Goal: Answer question/provide support: Share knowledge or assist other users

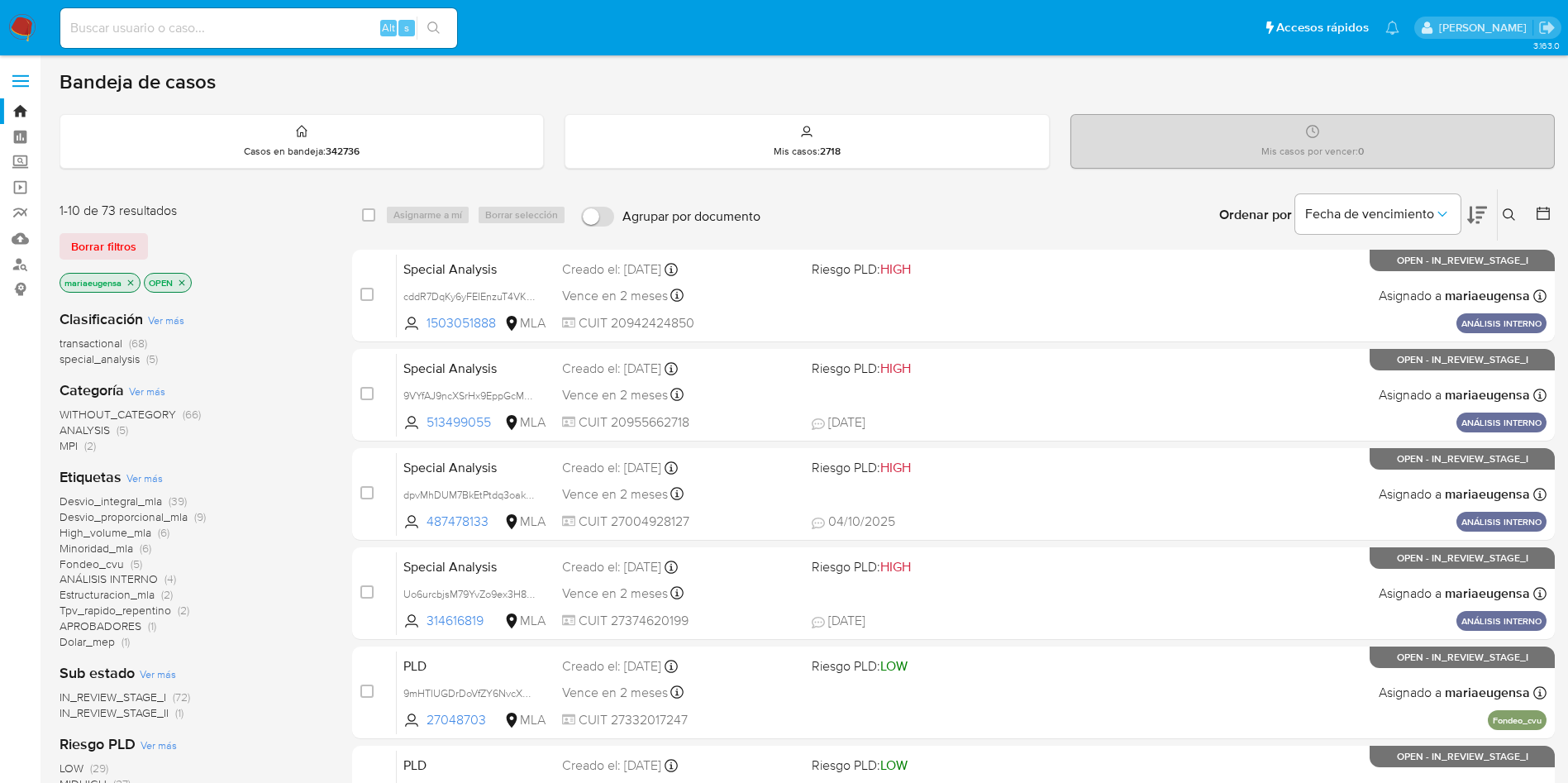
click at [227, 33] on input at bounding box center [258, 28] width 396 height 22
paste input "hiC4Eq2Hrgcsljoe4wJSdyxI"
type input "hiC4Eq2Hrgcsljoe4wJSdyxI"
click at [326, 19] on input "hiC4Eq2Hrgcsljoe4wJSdyxI" at bounding box center [258, 28] width 396 height 22
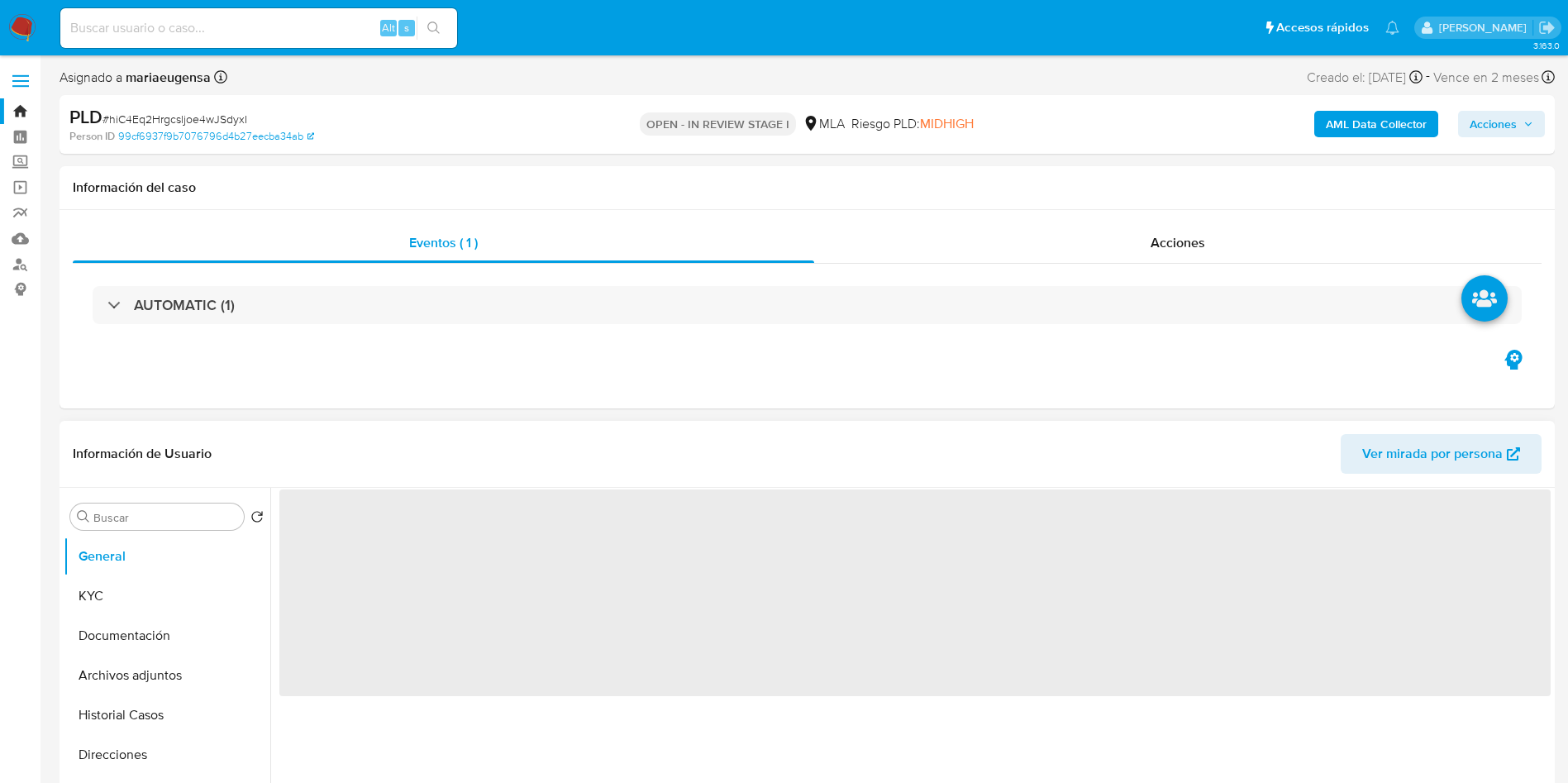
select select "10"
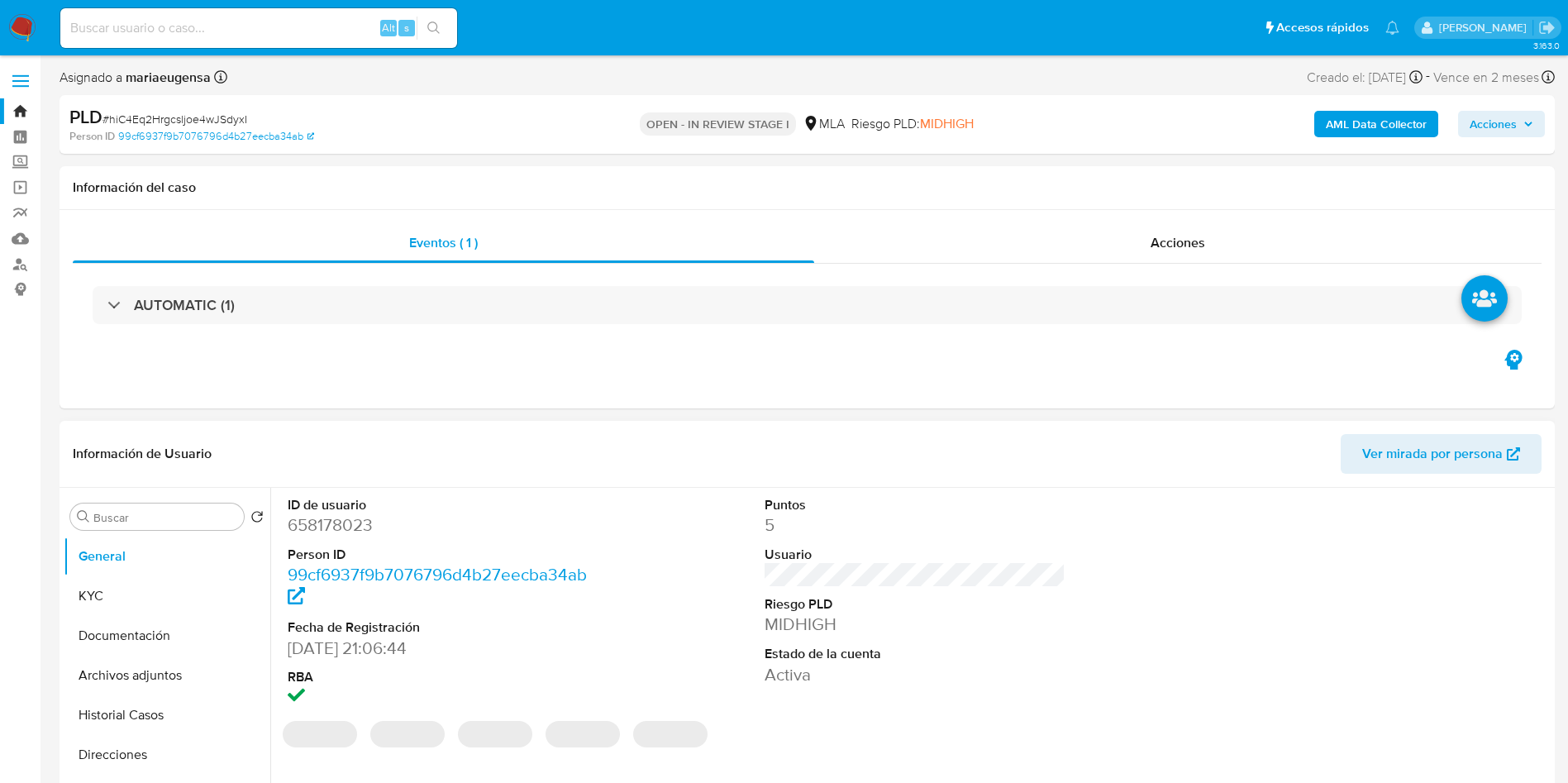
click at [311, 521] on dd "658178023" at bounding box center [439, 525] width 302 height 23
copy dd "658178023"
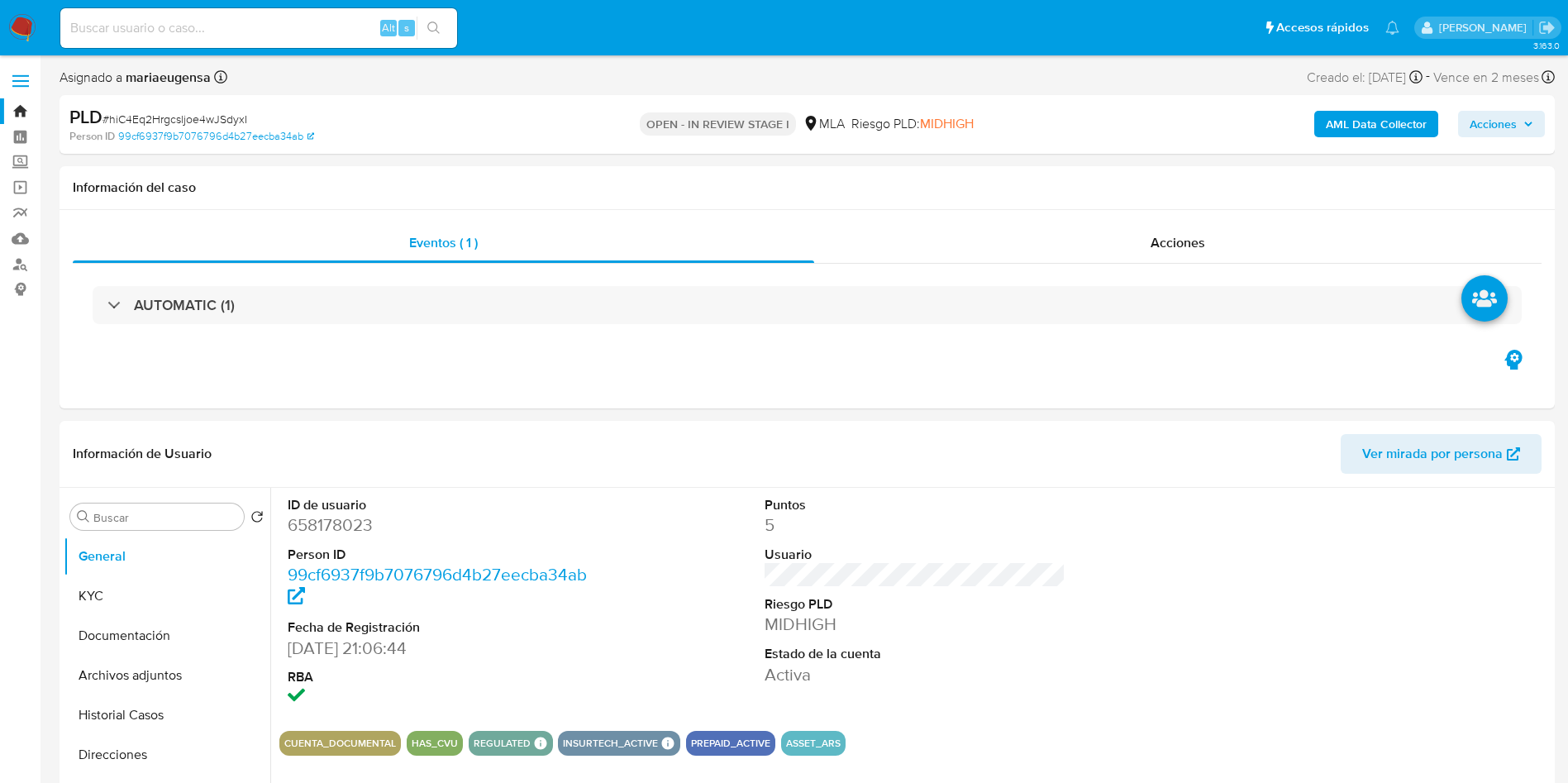
click at [209, 109] on div "PLD # hiC4Eq2Hrgcsljoe4wJSdyxI" at bounding box center [312, 118] width 486 height 25
copy span "hiC4Eq2Hrgcsljoe4wJSdyxI"
click at [306, 521] on dd "658178023" at bounding box center [439, 525] width 302 height 23
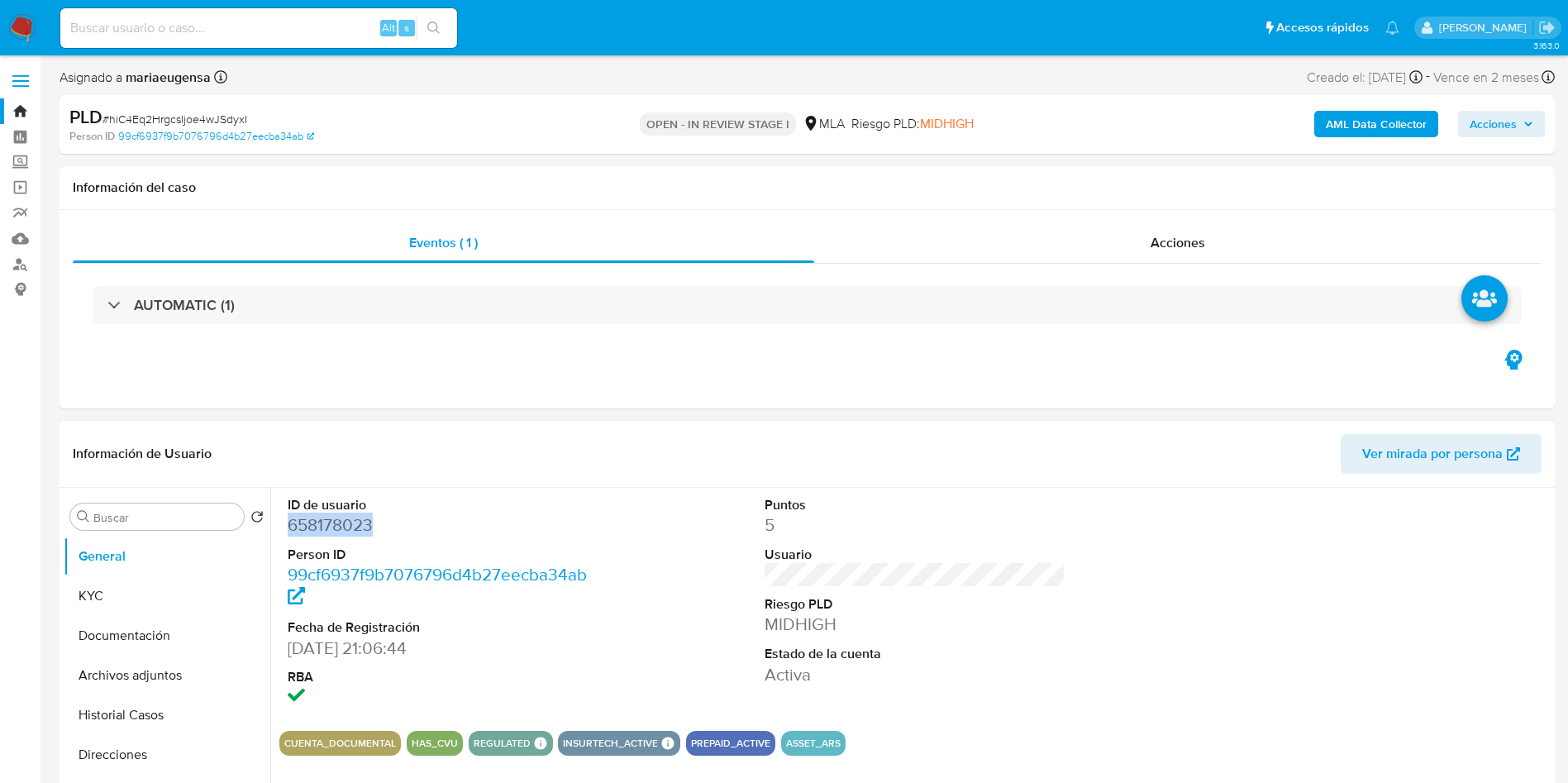
copy dd "658178023"
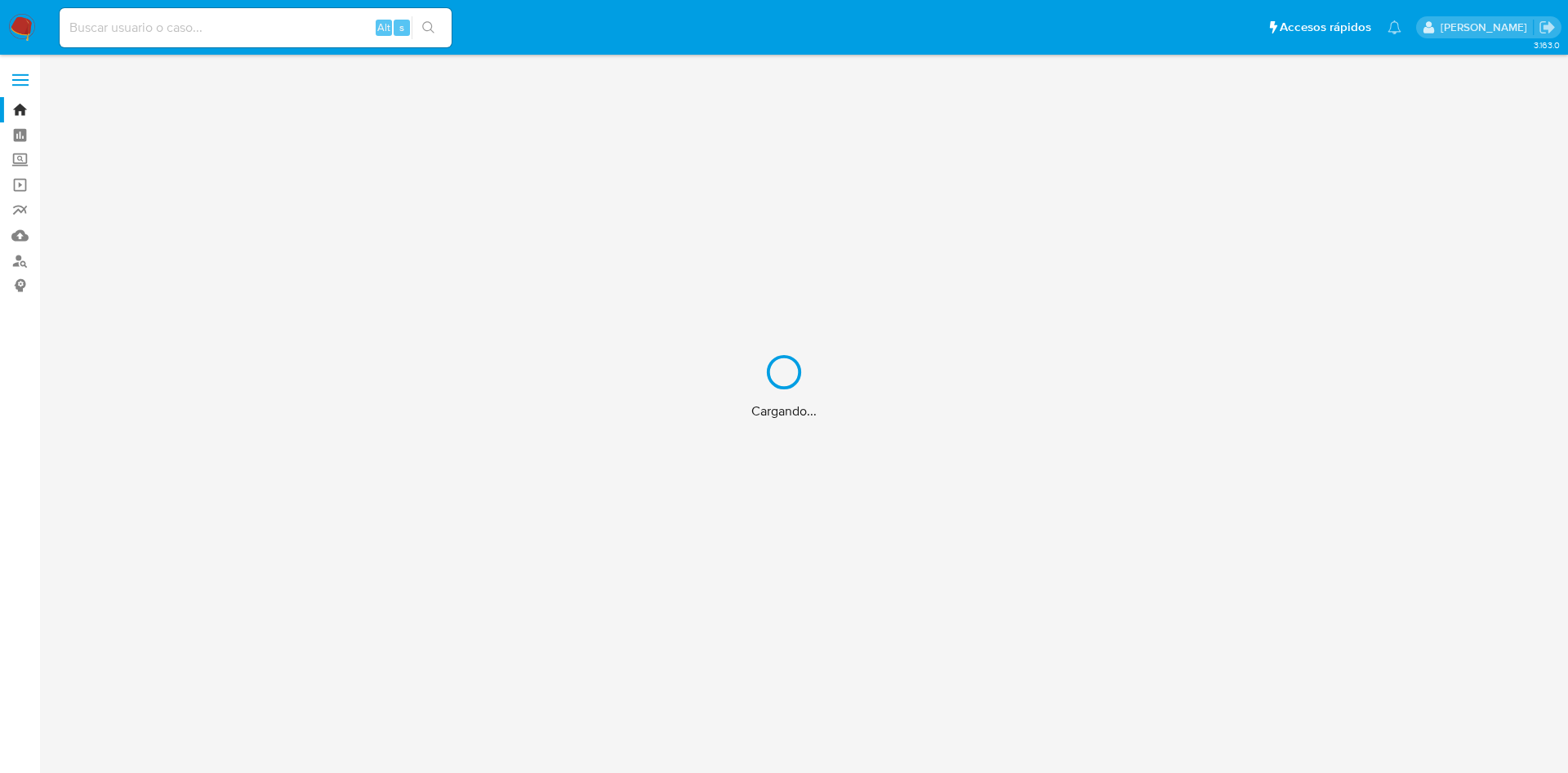
drag, startPoint x: 0, startPoint y: 0, endPoint x: 134, endPoint y: 22, distance: 135.8
click at [134, 22] on div "Cargando..." at bounding box center [784, 386] width 1568 height 773
click at [143, 32] on div "Cargando..." at bounding box center [784, 386] width 1568 height 773
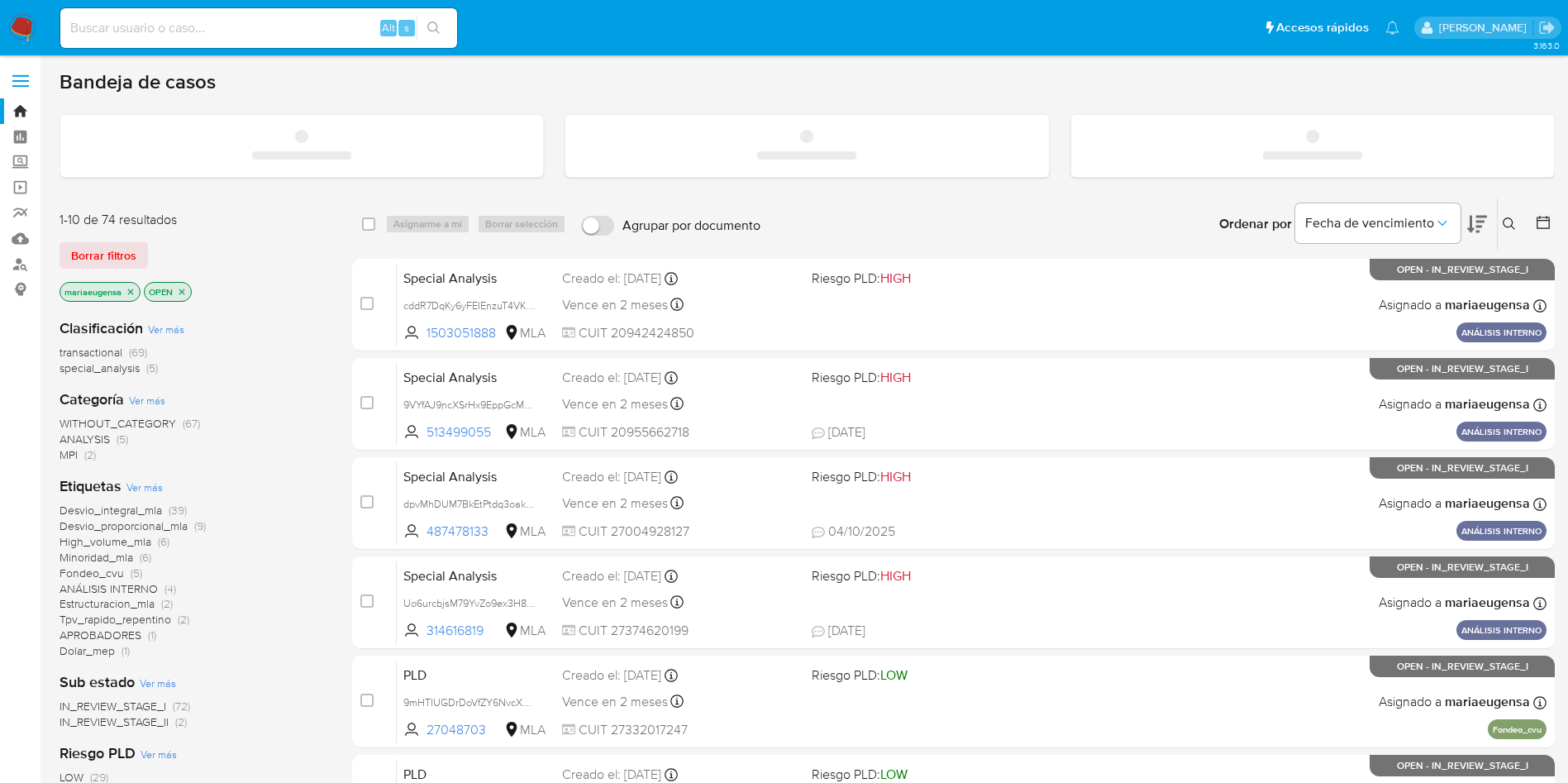
click at [144, 32] on input at bounding box center [258, 28] width 396 height 22
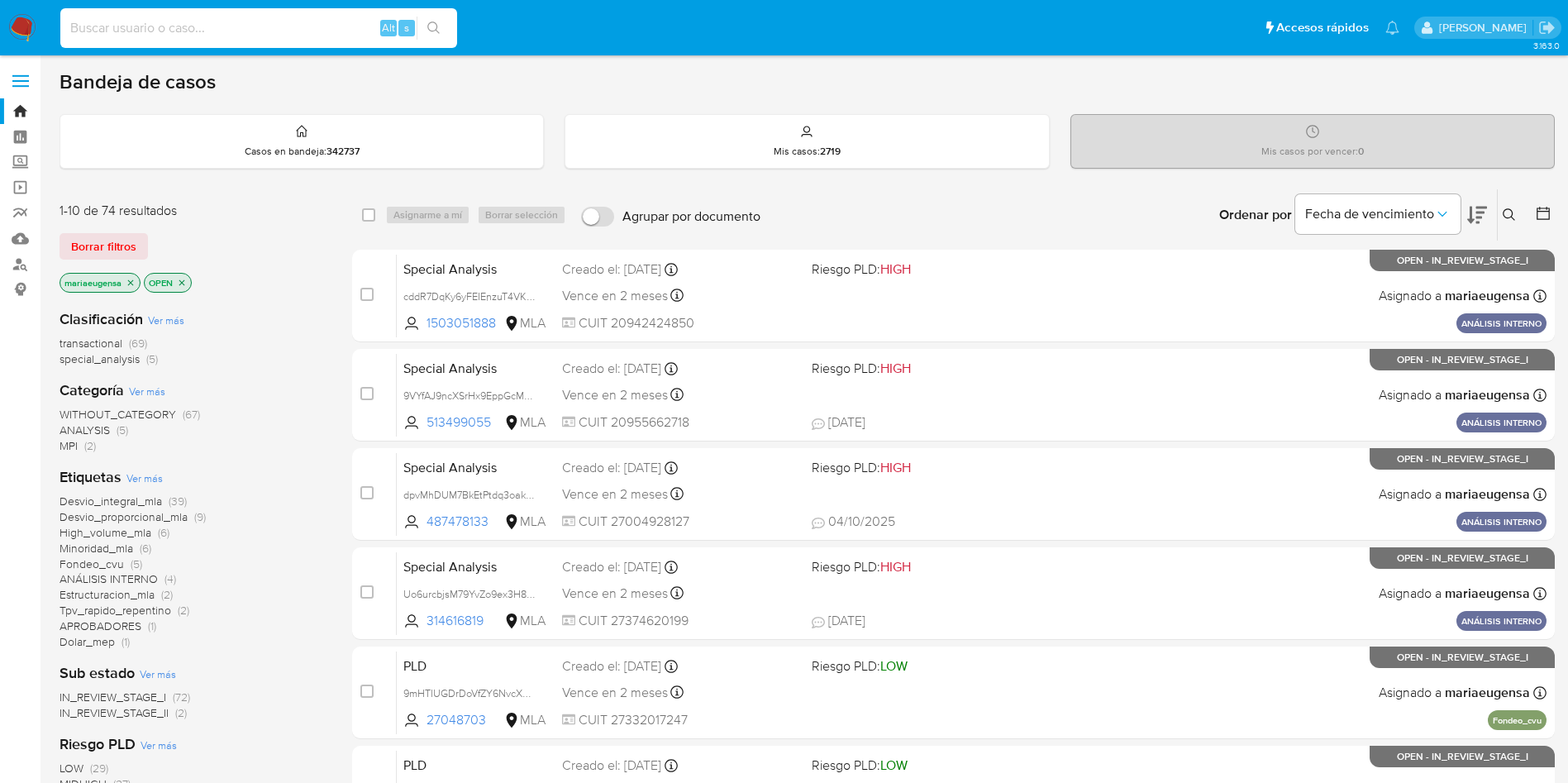
paste input "e46H3cP9hHOUhJhyoRSIzdJm"
type input "e46H3cP9hHOUhJhyoRSIzdJm"
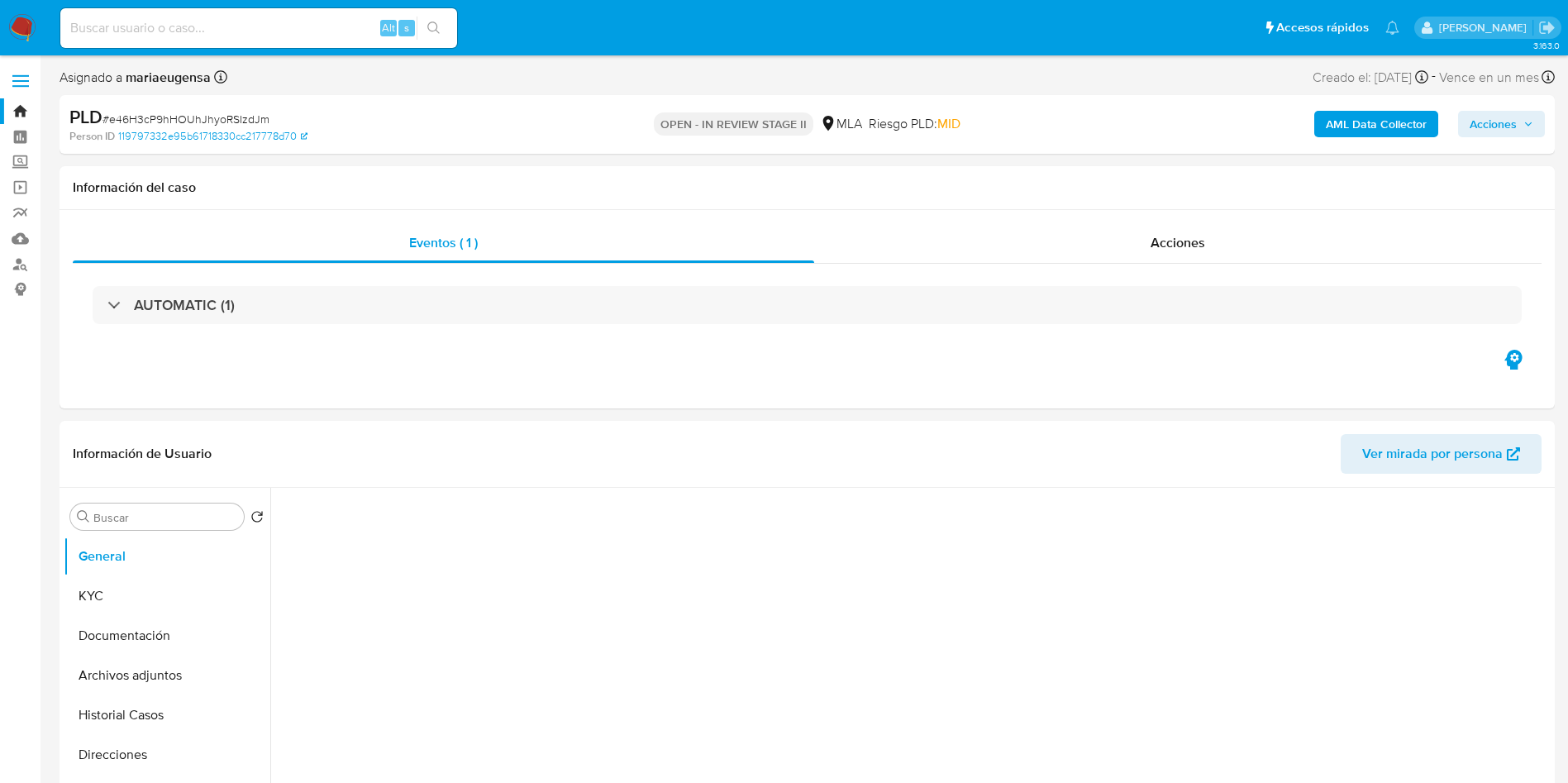
select select "10"
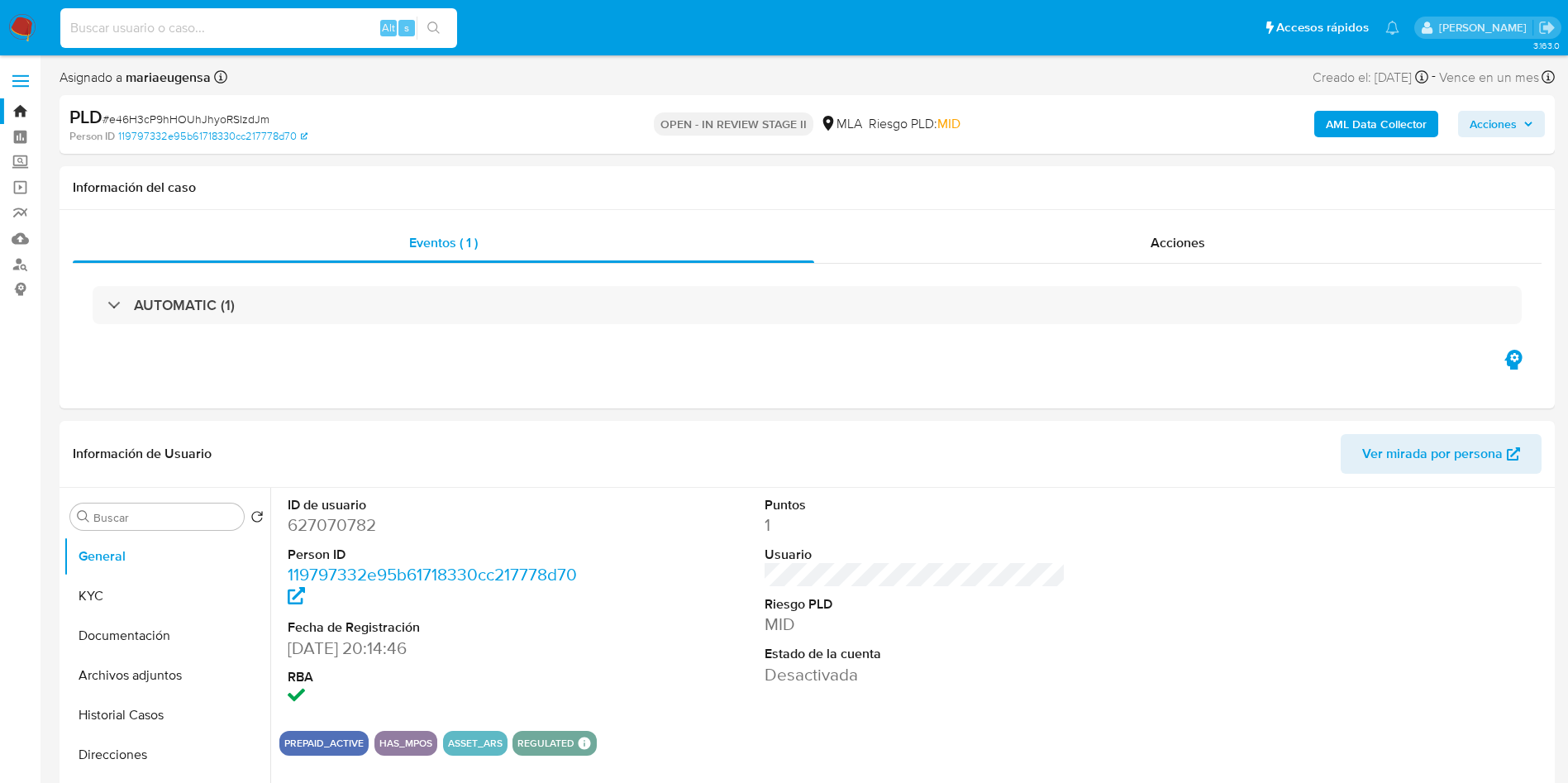
click at [233, 29] on input at bounding box center [258, 28] width 396 height 22
paste input "hiC4Eq2Hrgcsljoe4wJSdyxI"
type input "hiC4Eq2Hrgcsljoe4wJSdyxI"
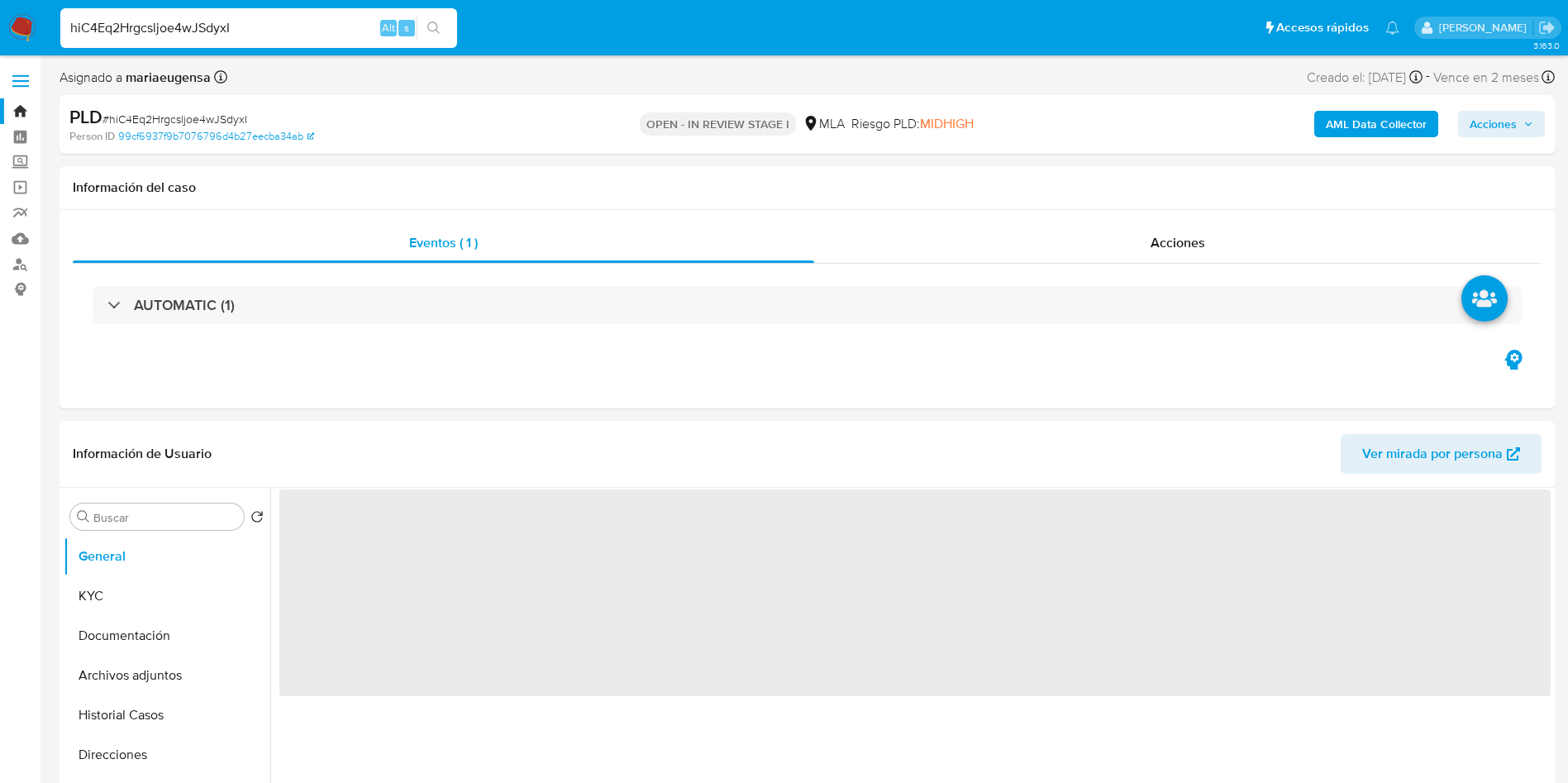
select select "10"
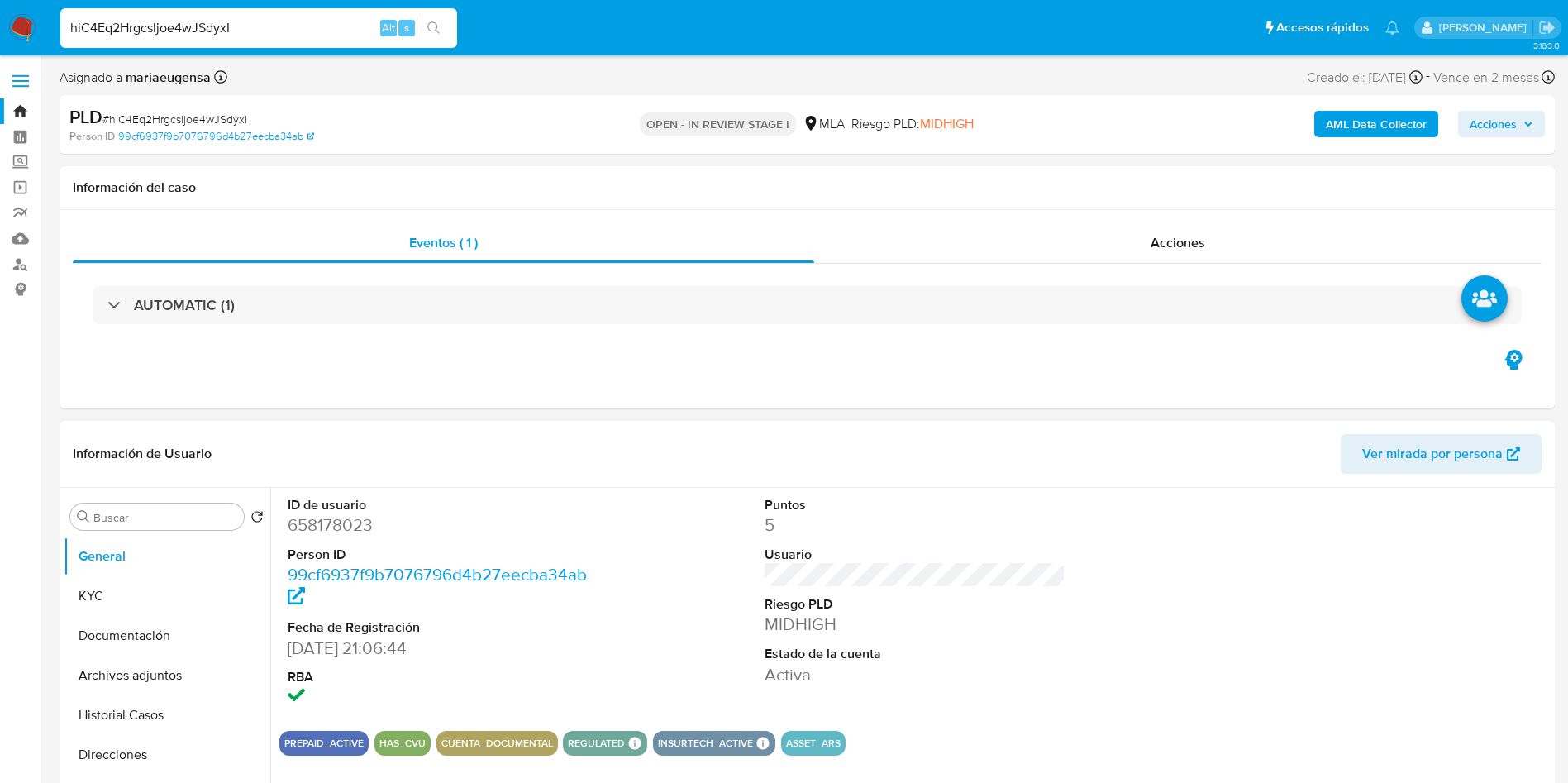
click at [340, 527] on dd "658178023" at bounding box center [439, 525] width 302 height 23
copy dd "658178023"
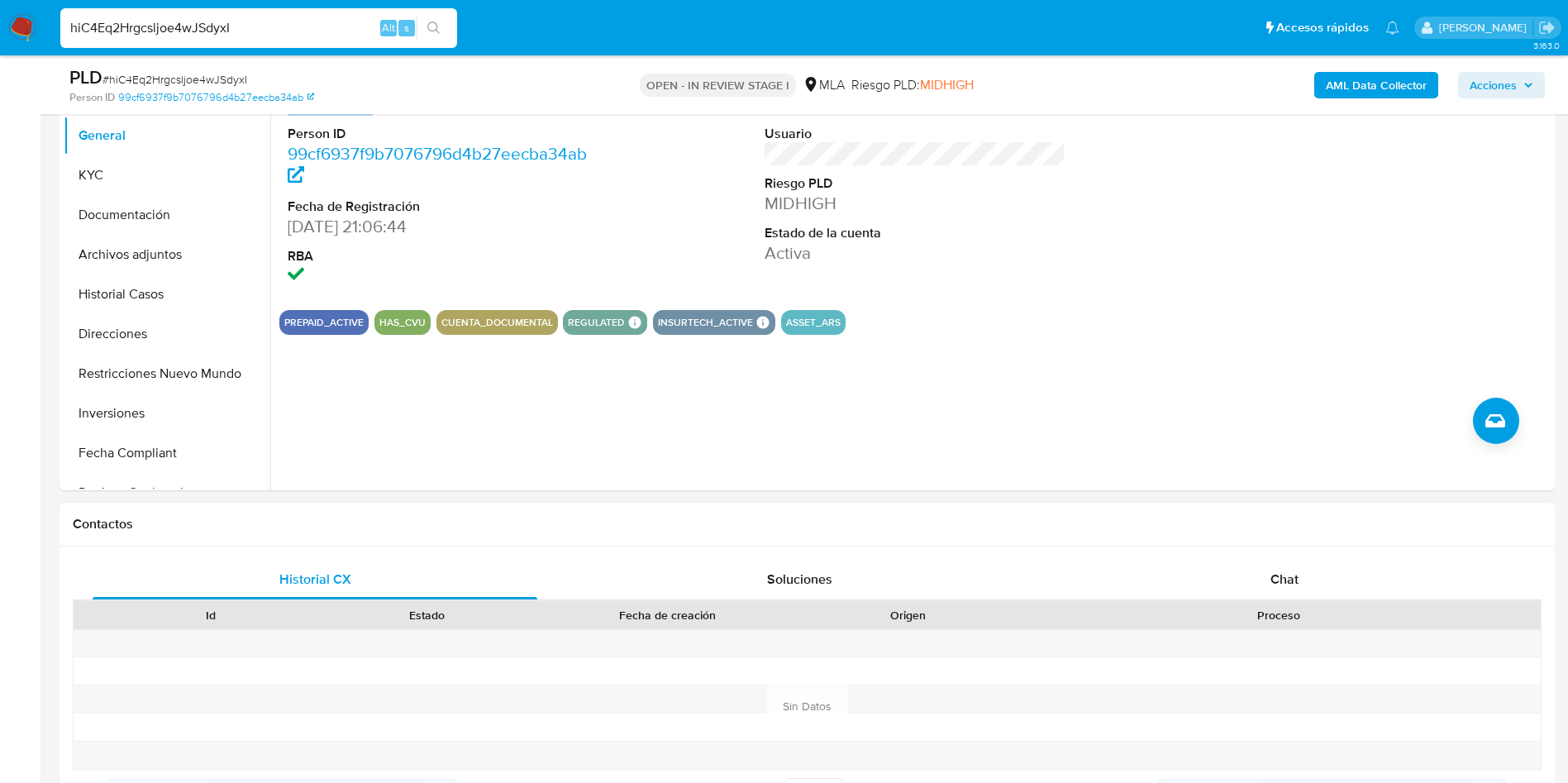
scroll to position [620, 0]
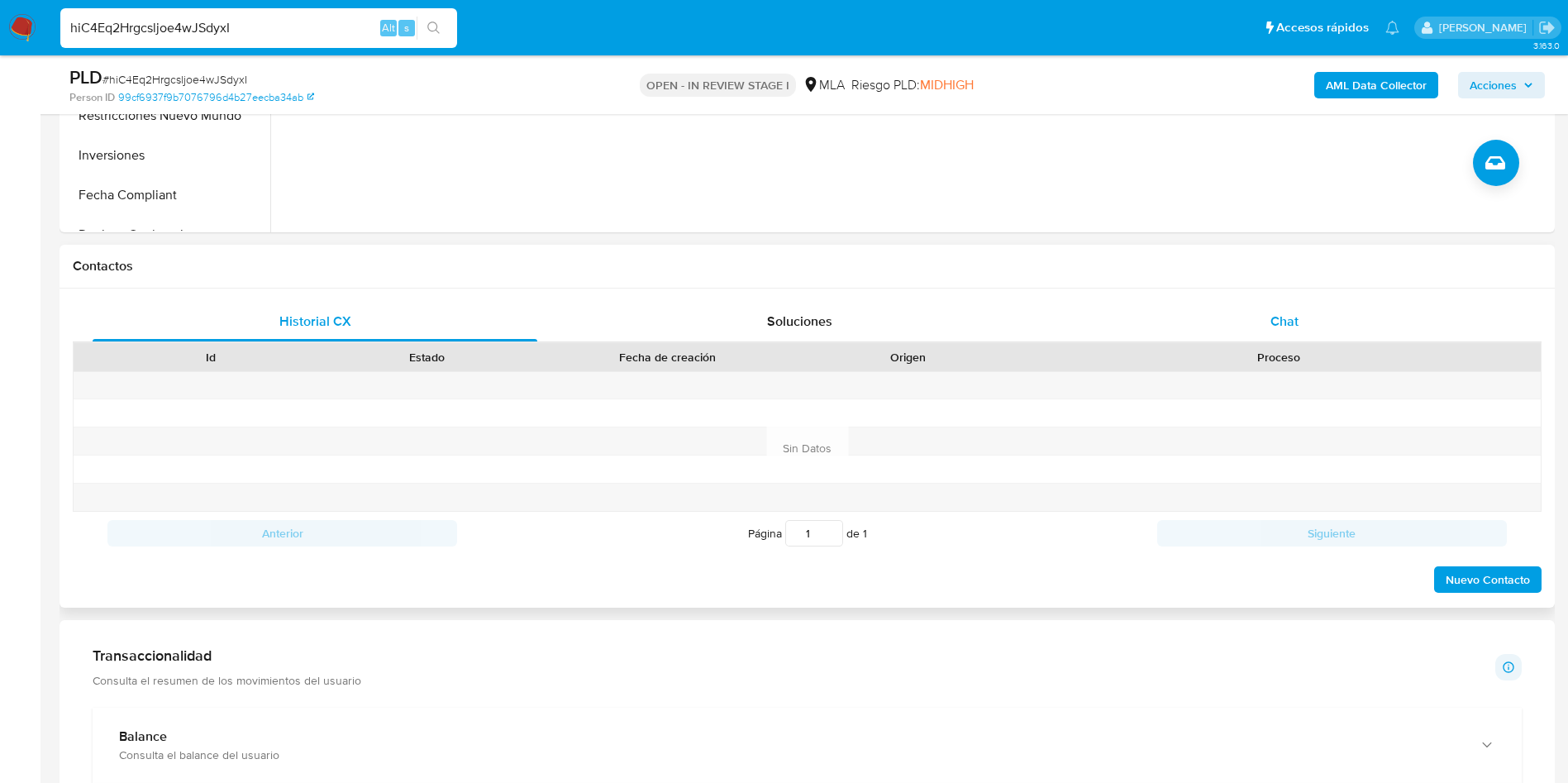
click at [1280, 308] on div "Chat" at bounding box center [1284, 322] width 445 height 40
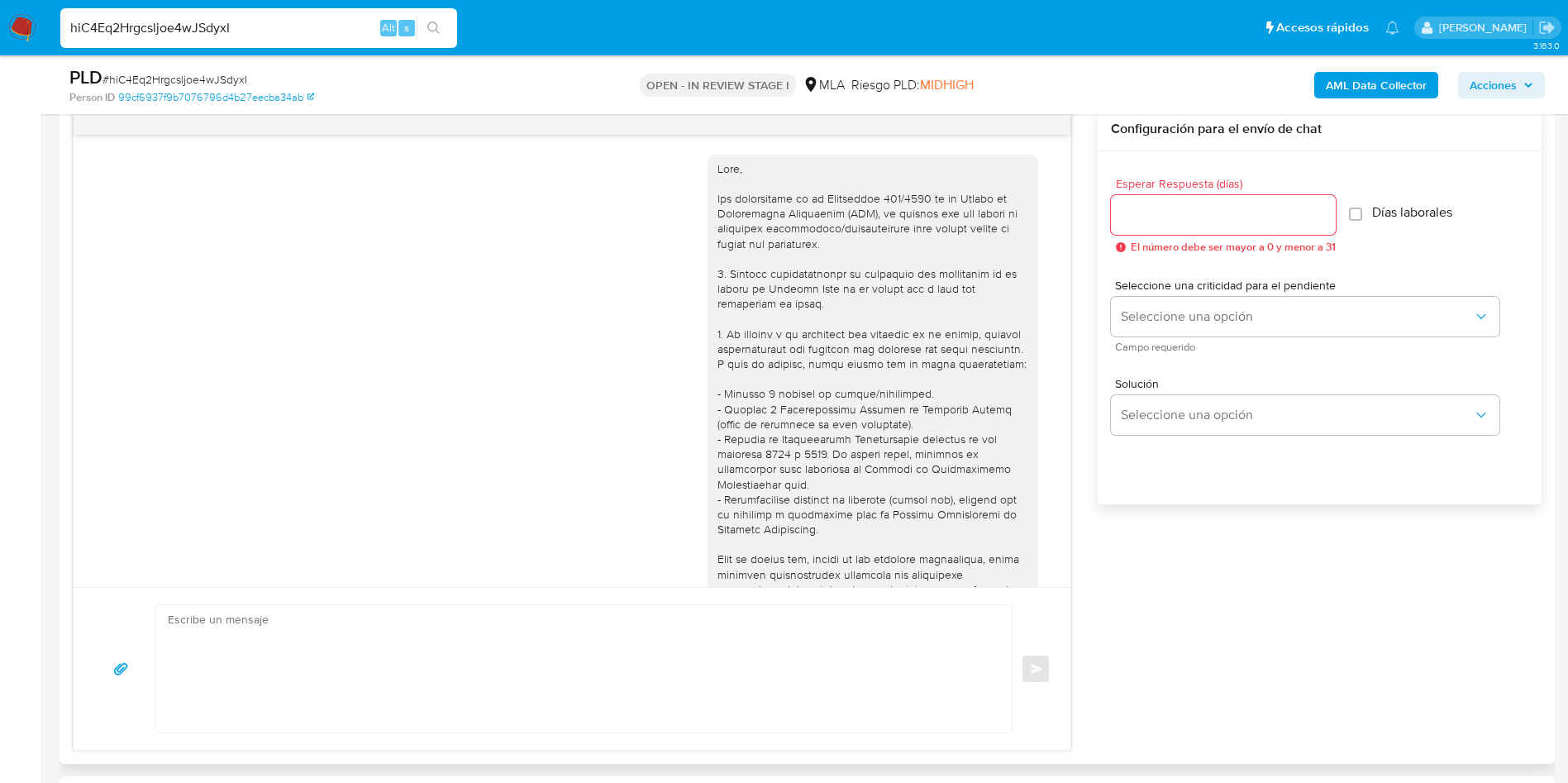
scroll to position [940, 0]
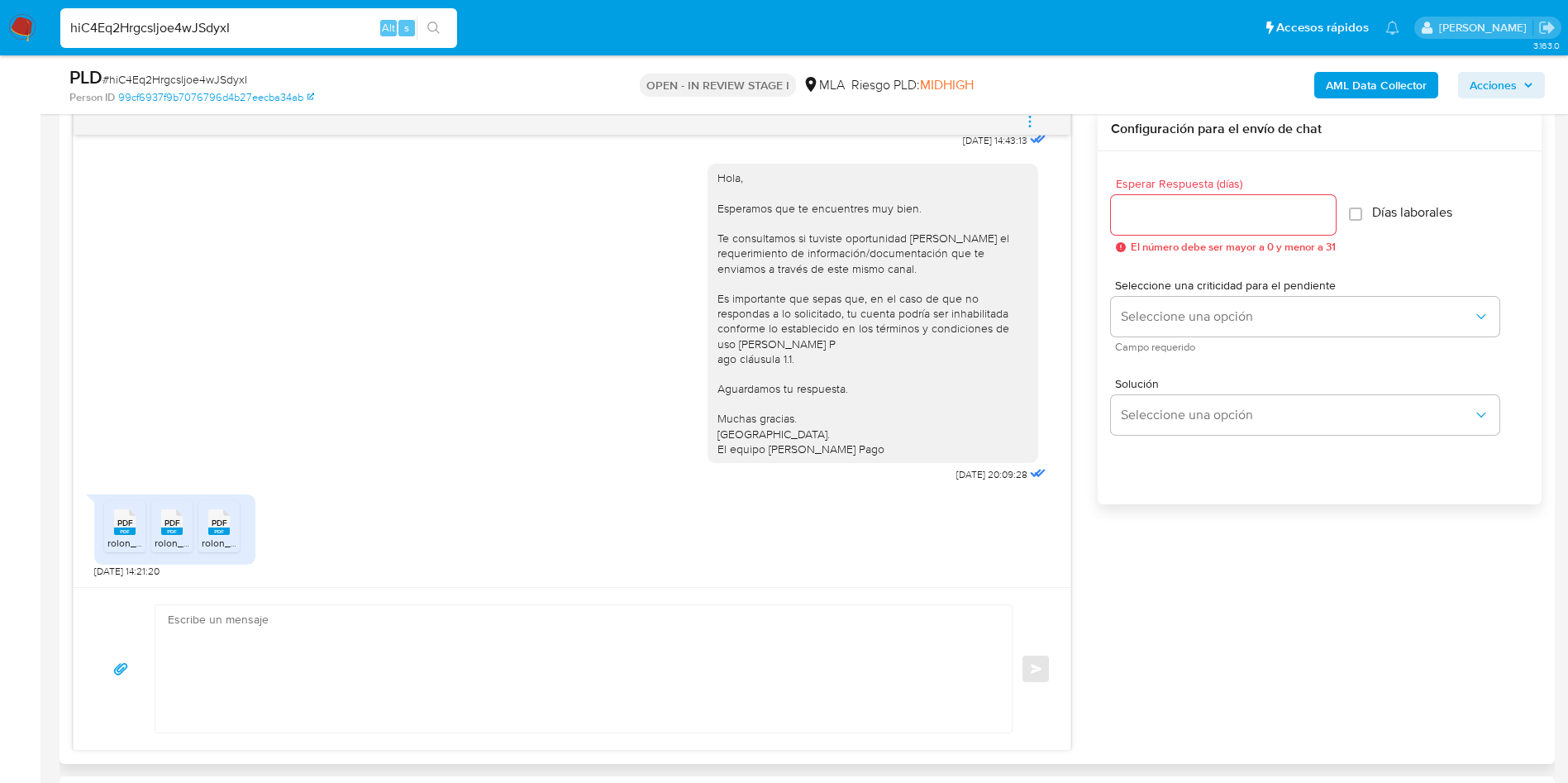
drag, startPoint x: 132, startPoint y: 519, endPoint x: 194, endPoint y: 522, distance: 62.1
click at [132, 520] on span "PDF" at bounding box center [125, 523] width 16 height 11
click at [195, 521] on ul "PDF PDF rolon_veronica_8-2025_1_original.pdf PDF PDF rolon_veronica_7-2025_1_or…" at bounding box center [174, 529] width 141 height 57
click at [184, 526] on div "PDF PDF" at bounding box center [172, 520] width 35 height 33
click at [229, 528] on icon at bounding box center [219, 522] width 22 height 26
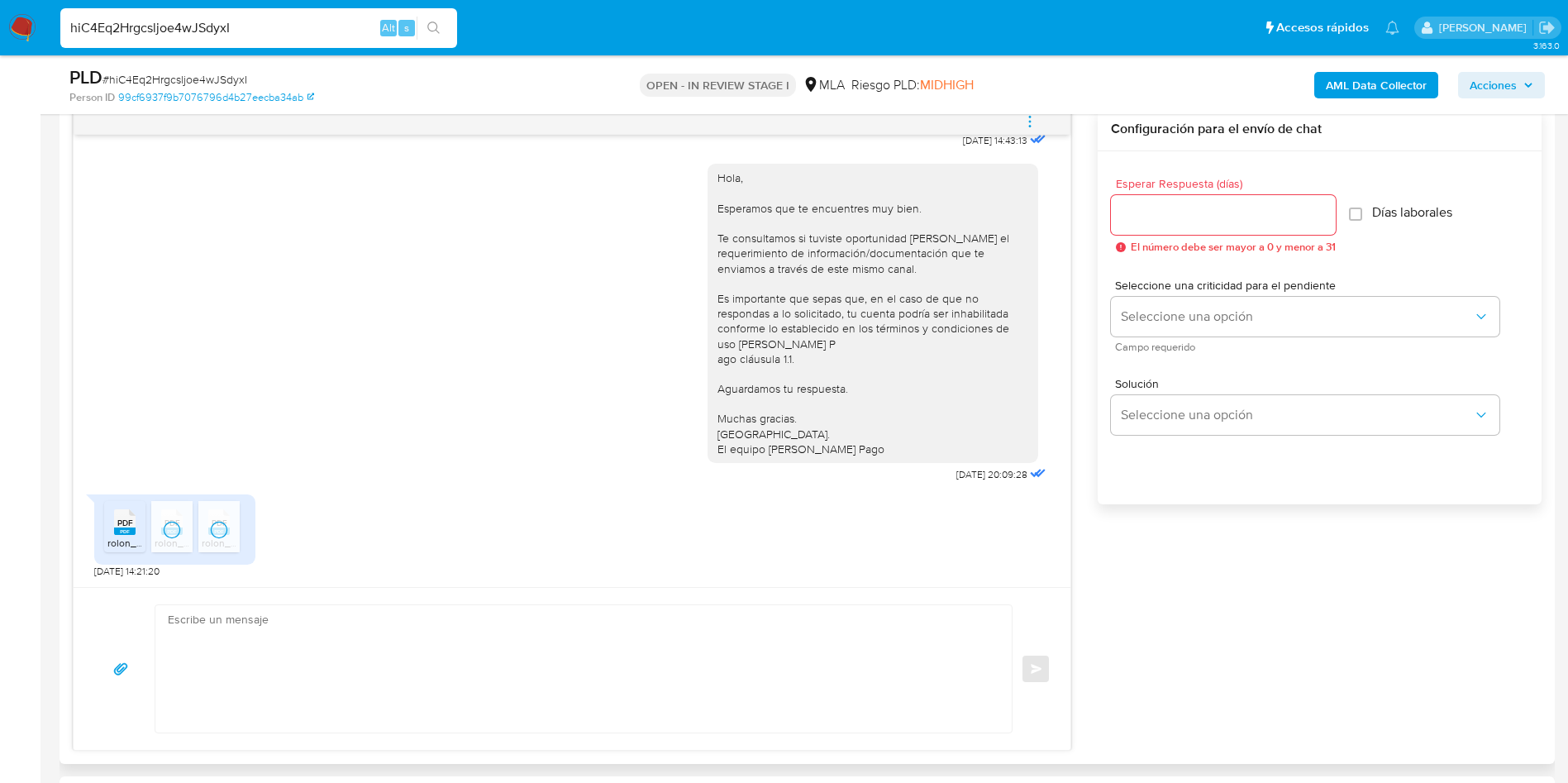
click at [240, 618] on textarea at bounding box center [579, 669] width 824 height 128
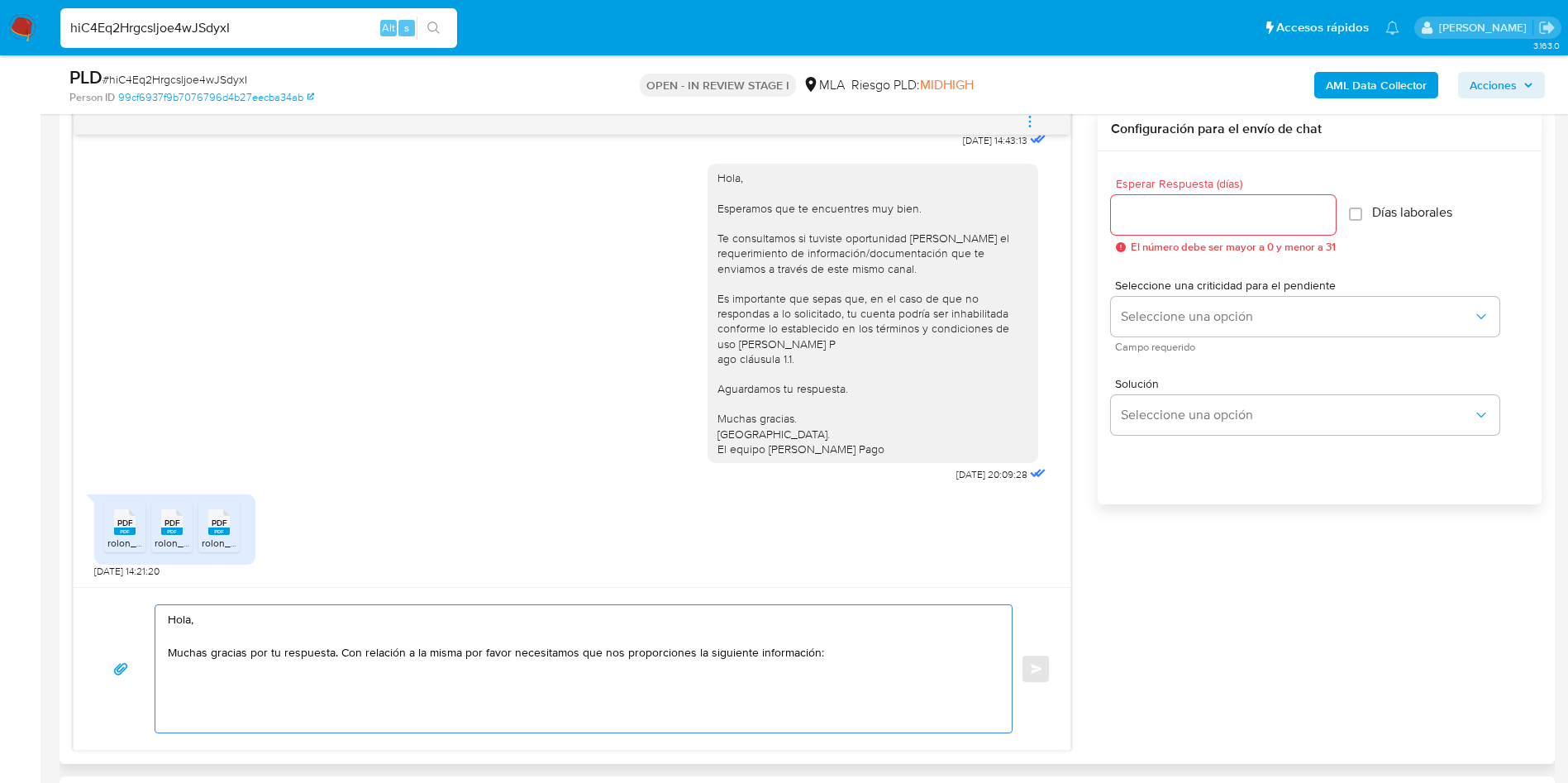
click at [835, 664] on textarea "Hola, Muchas gracias por tu respuesta. Con relación a la misma por favor necesi…" at bounding box center [579, 669] width 824 height 128
paste textarea "20202742549"
drag, startPoint x: 166, startPoint y: 678, endPoint x: 191, endPoint y: 694, distance: 29.7
click at [193, 695] on textarea "Hola, Muchas gracias por tu respuesta. Con relación a la misma por favor necesi…" at bounding box center [579, 669] width 824 height 128
click at [180, 683] on textarea "Hola, Muchas gracias por tu respuesta. Con relación a la misma por favor necesi…" at bounding box center [579, 669] width 824 height 128
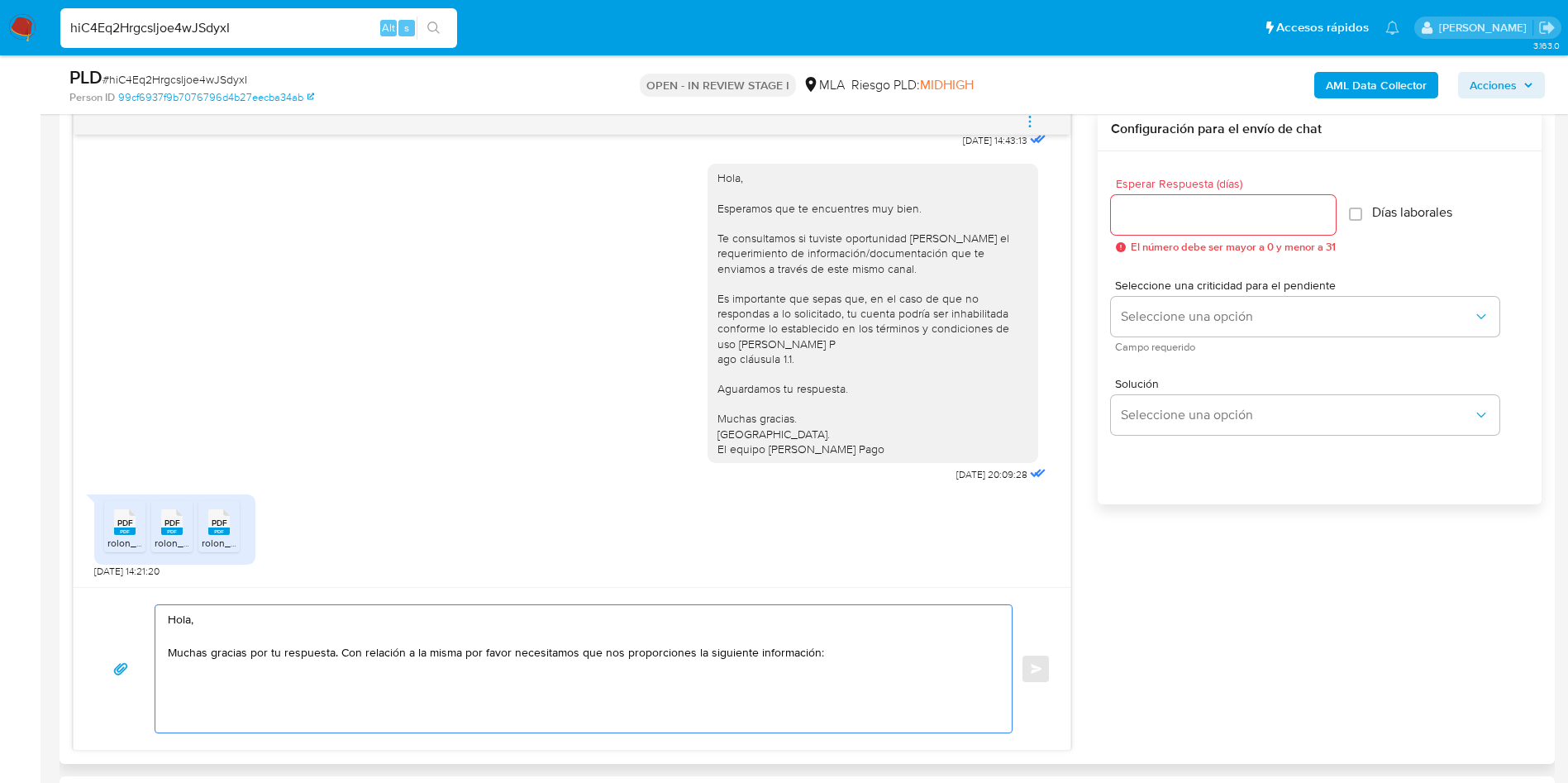
paste textarea "En función de las operaciones registradas en tu cuenta de Mercado Pago, necesit…"
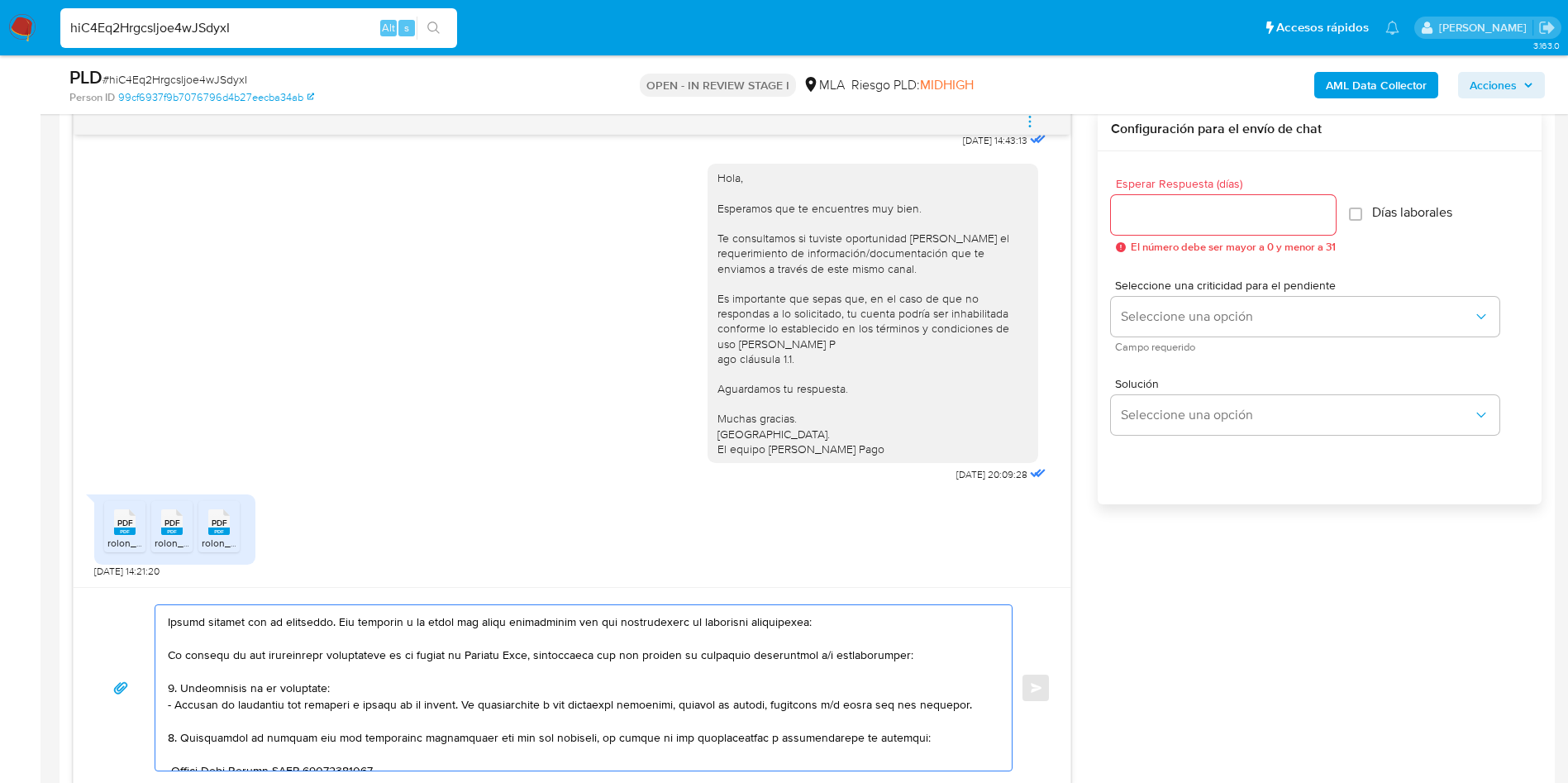
scroll to position [0, 0]
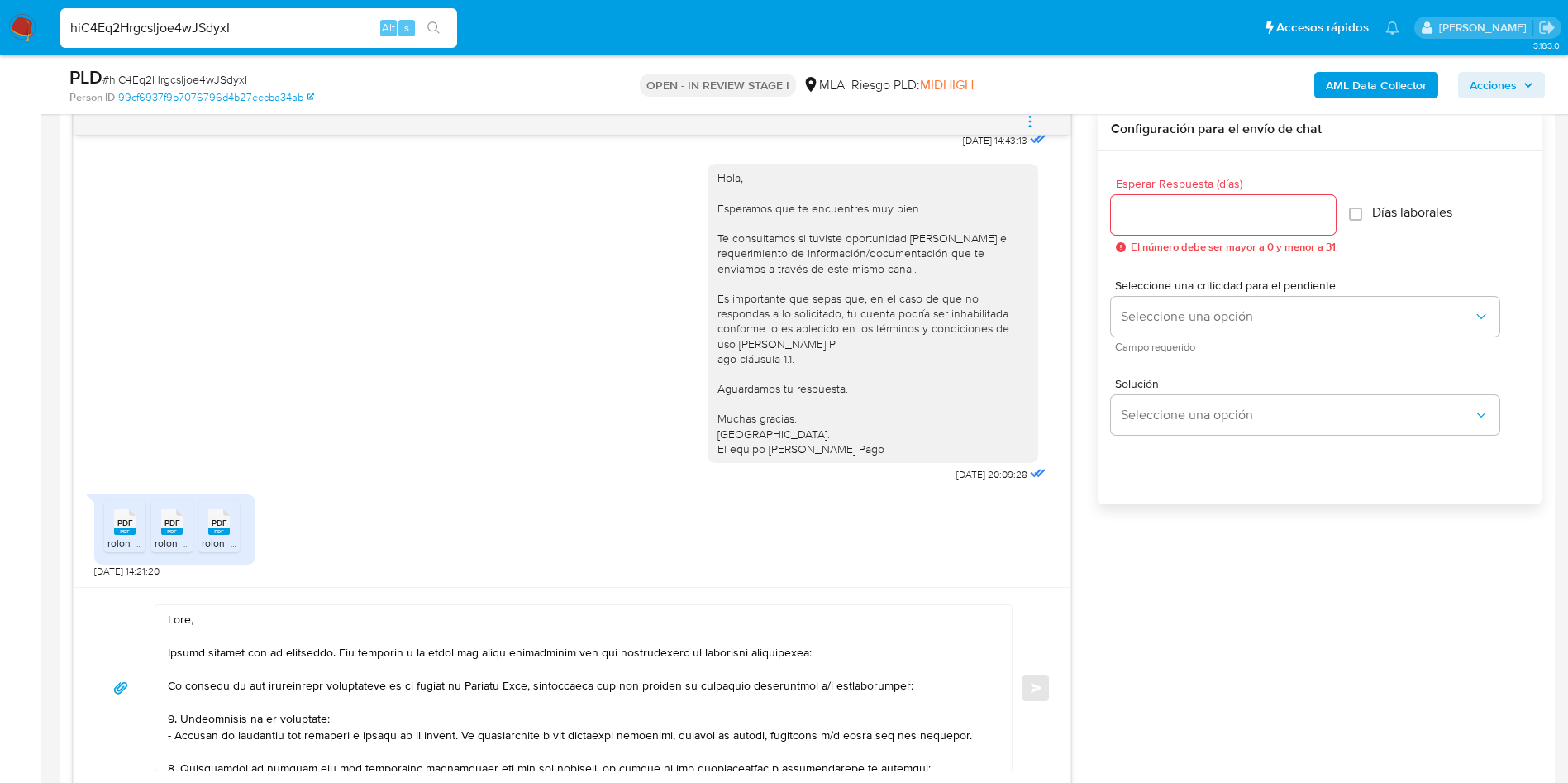
drag, startPoint x: 166, startPoint y: 686, endPoint x: 802, endPoint y: 694, distance: 636.1
click at [512, 701] on div at bounding box center [579, 688] width 848 height 165
drag, startPoint x: 884, startPoint y: 683, endPoint x: 157, endPoint y: 688, distance: 727.0
click at [157, 688] on div at bounding box center [579, 688] width 848 height 165
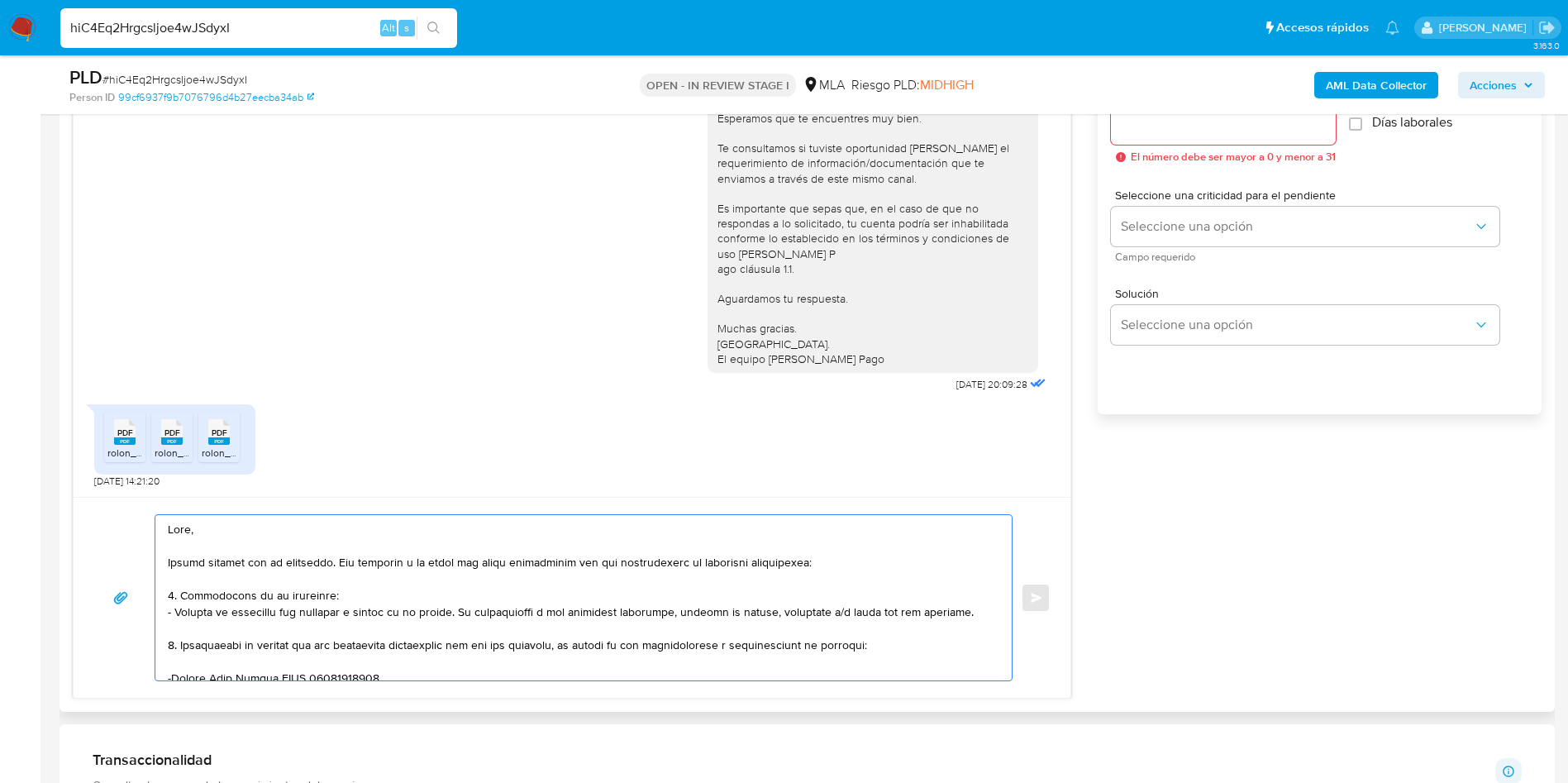
scroll to position [993, 0]
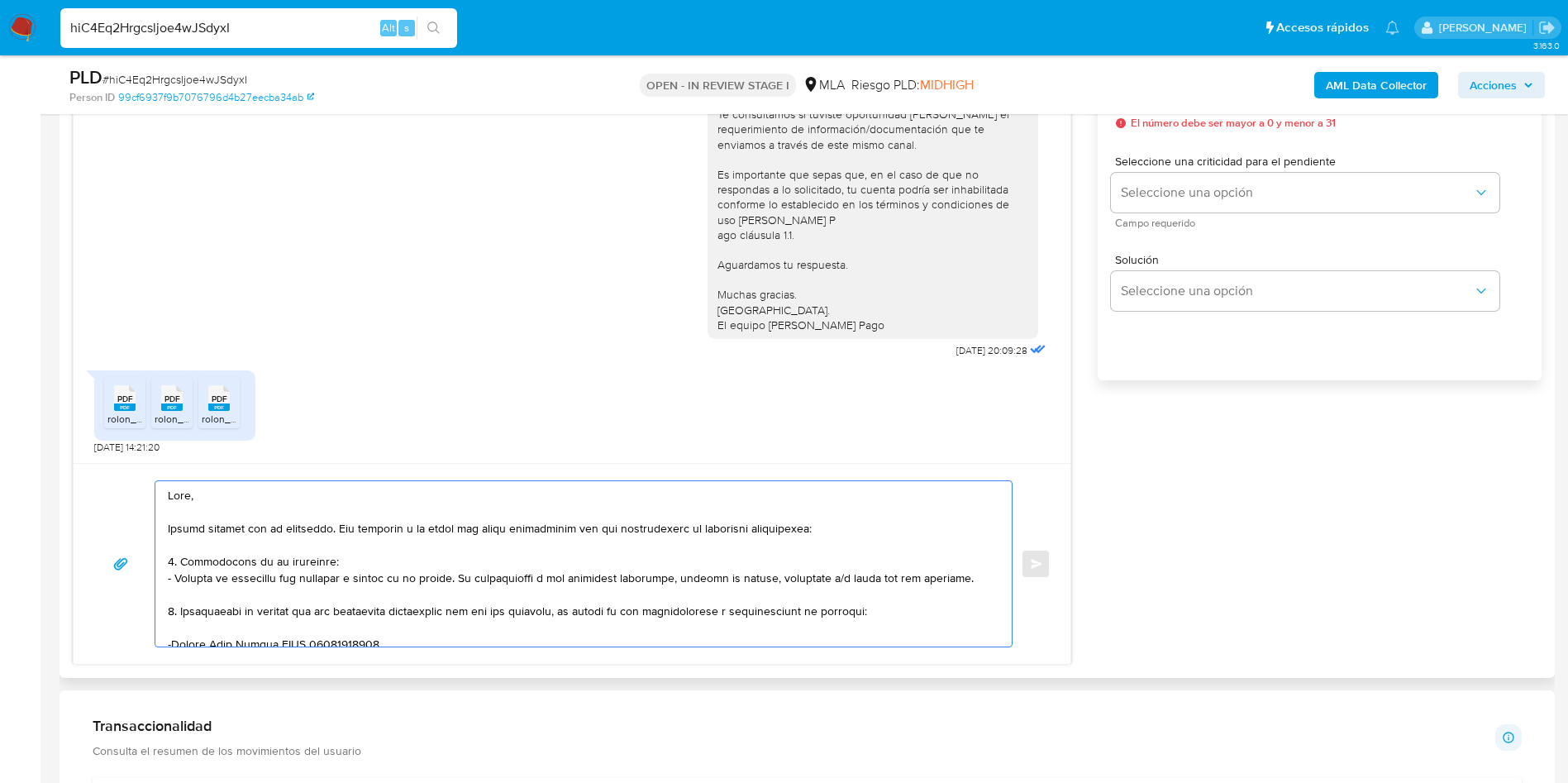
click at [306, 605] on textarea at bounding box center [579, 564] width 824 height 165
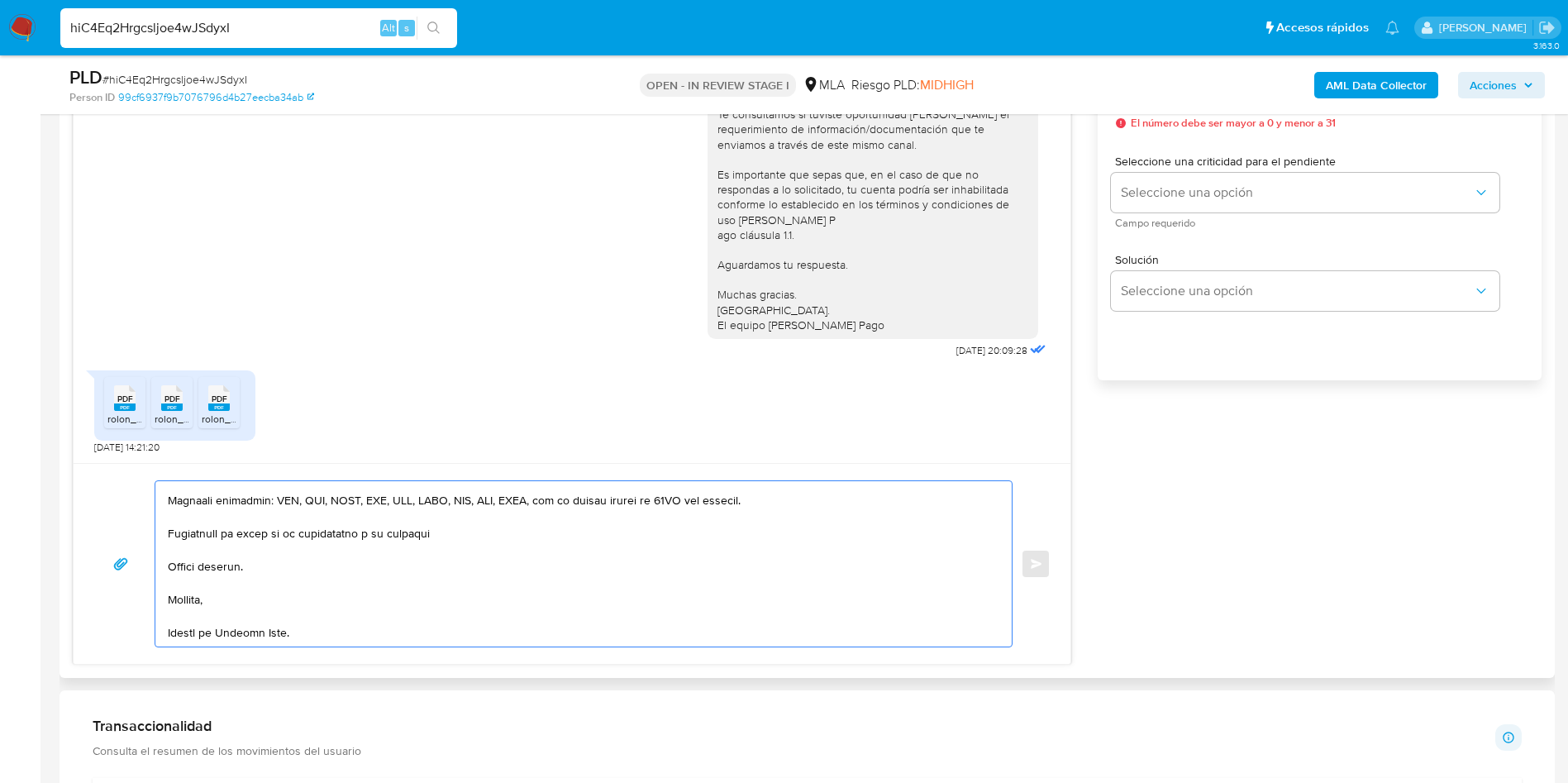
scroll to position [326, 0]
click at [239, 623] on textarea at bounding box center [579, 564] width 824 height 165
click at [260, 595] on textarea at bounding box center [579, 564] width 824 height 165
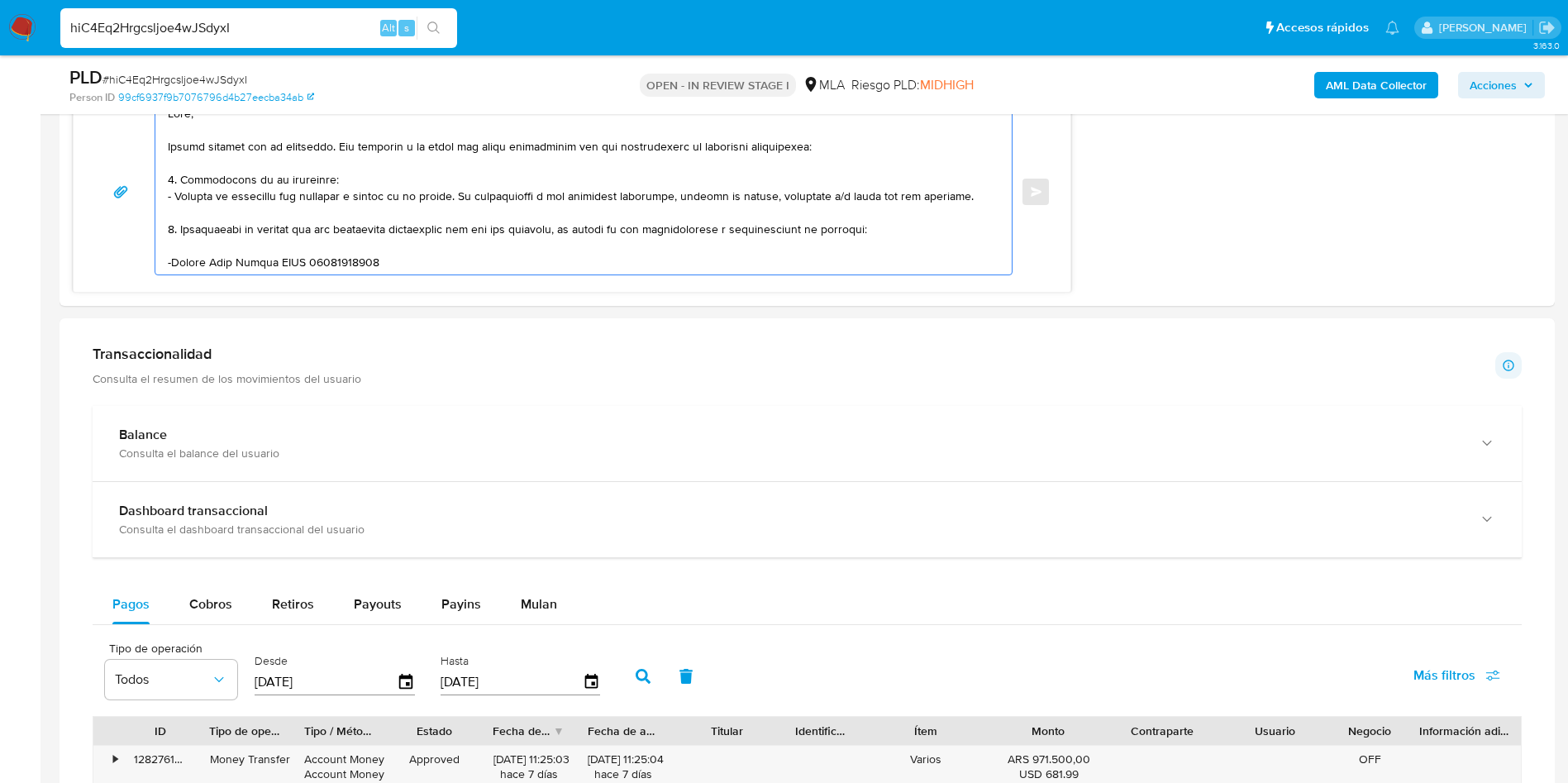
scroll to position [0, 0]
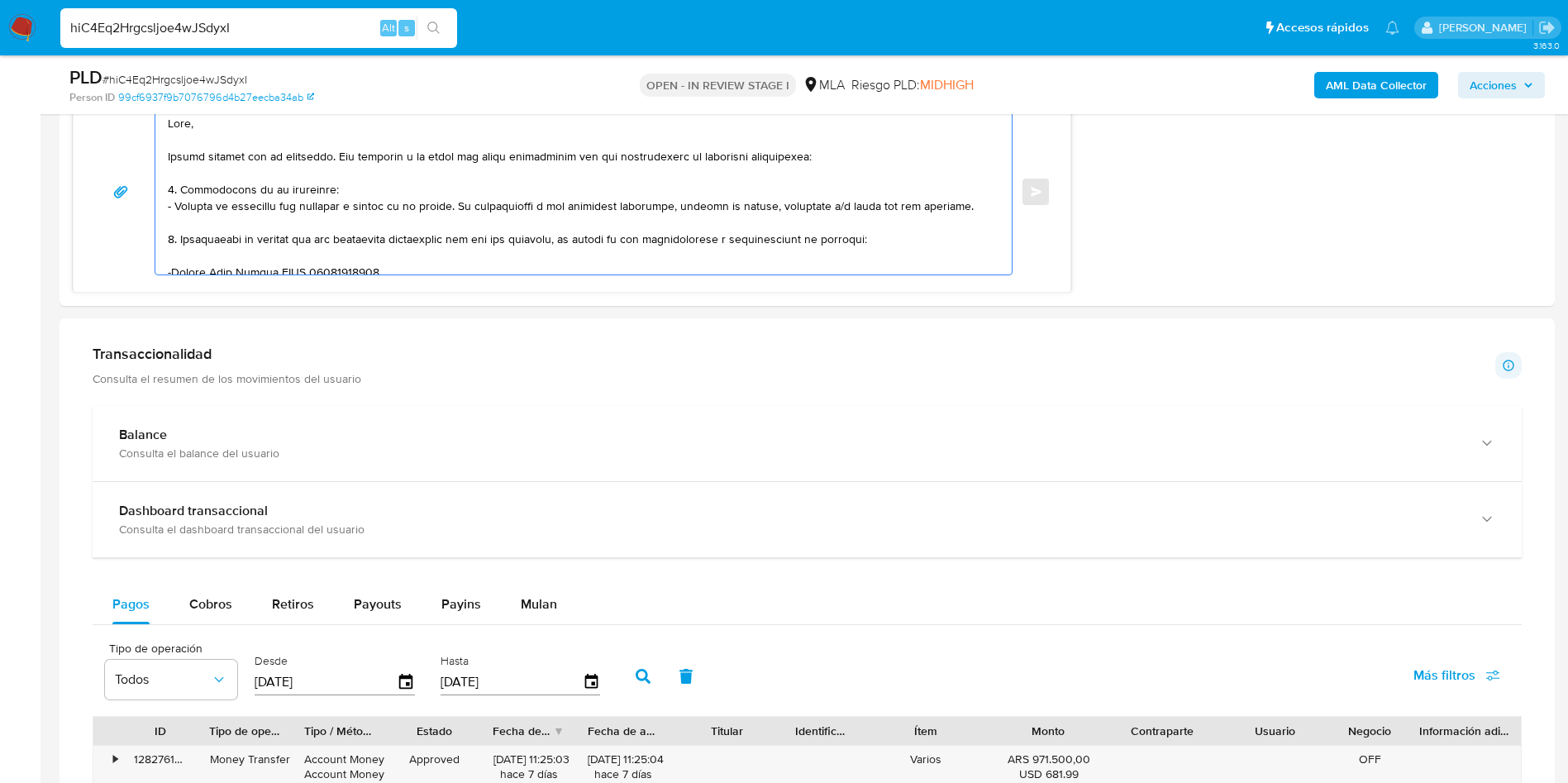
drag, startPoint x: 306, startPoint y: 258, endPoint x: 101, endPoint y: 58, distance: 286.4
click at [101, 58] on div "Asignado a mariaeugensa Asignado el: 17/09/2025 10:36:49 Creado el: 12/09/2025 …" at bounding box center [807, 311] width 1495 height 3218
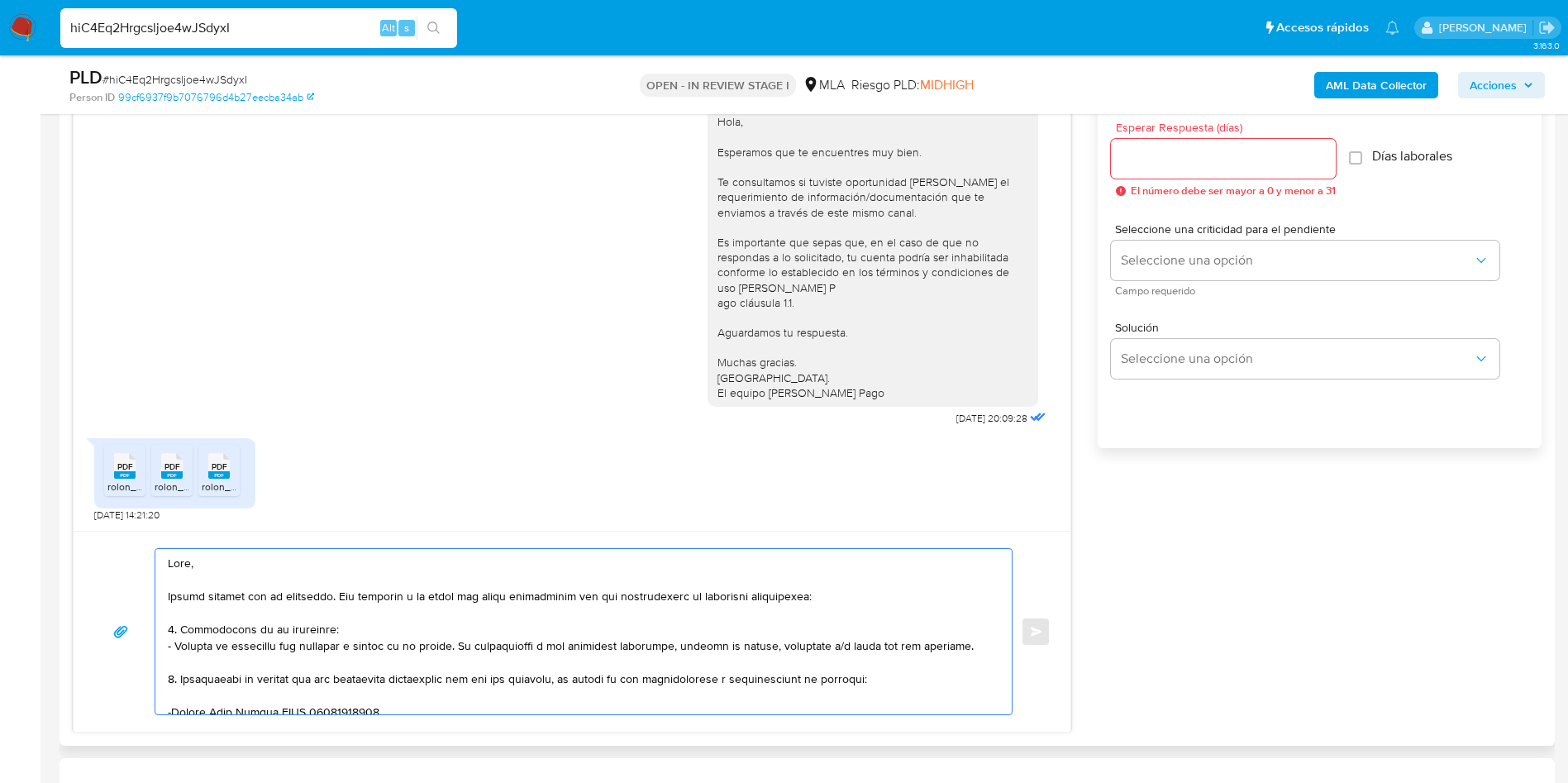
scroll to position [868, 0]
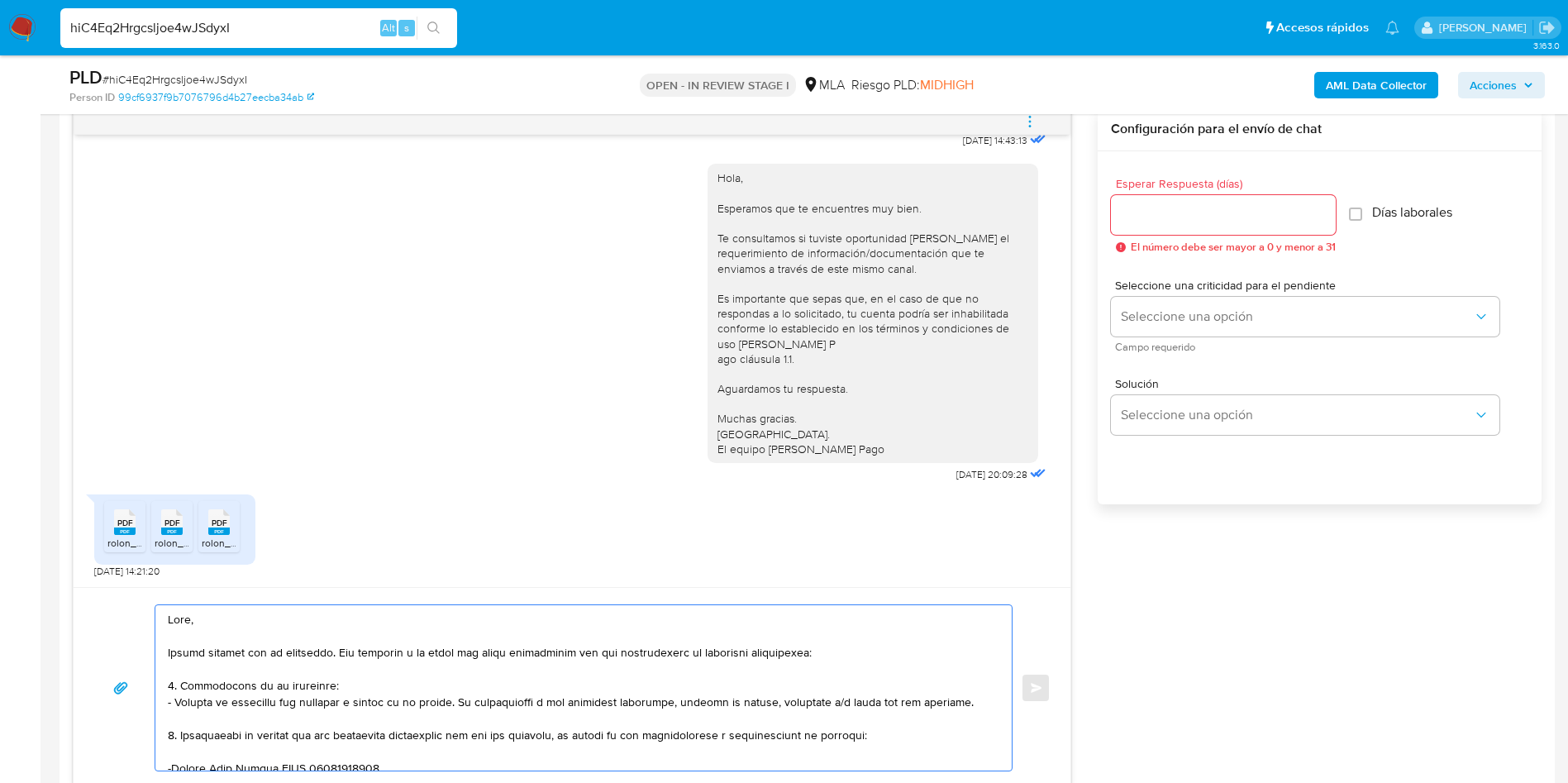
type textarea "Hola, Muchas gracias por tu respuesta. Con relación a la misma por favor necesi…"
click at [1135, 202] on div at bounding box center [1223, 215] width 224 height 40
click at [98, 533] on div "PDF PDF rolon_veronica_8-2025_1_original.pdf PDF PDF rolon_veronica_7-2025_1_or…" at bounding box center [174, 529] width 161 height 70
click at [123, 532] on rect at bounding box center [125, 531] width 22 height 8
click at [163, 528] on rect at bounding box center [172, 531] width 22 height 8
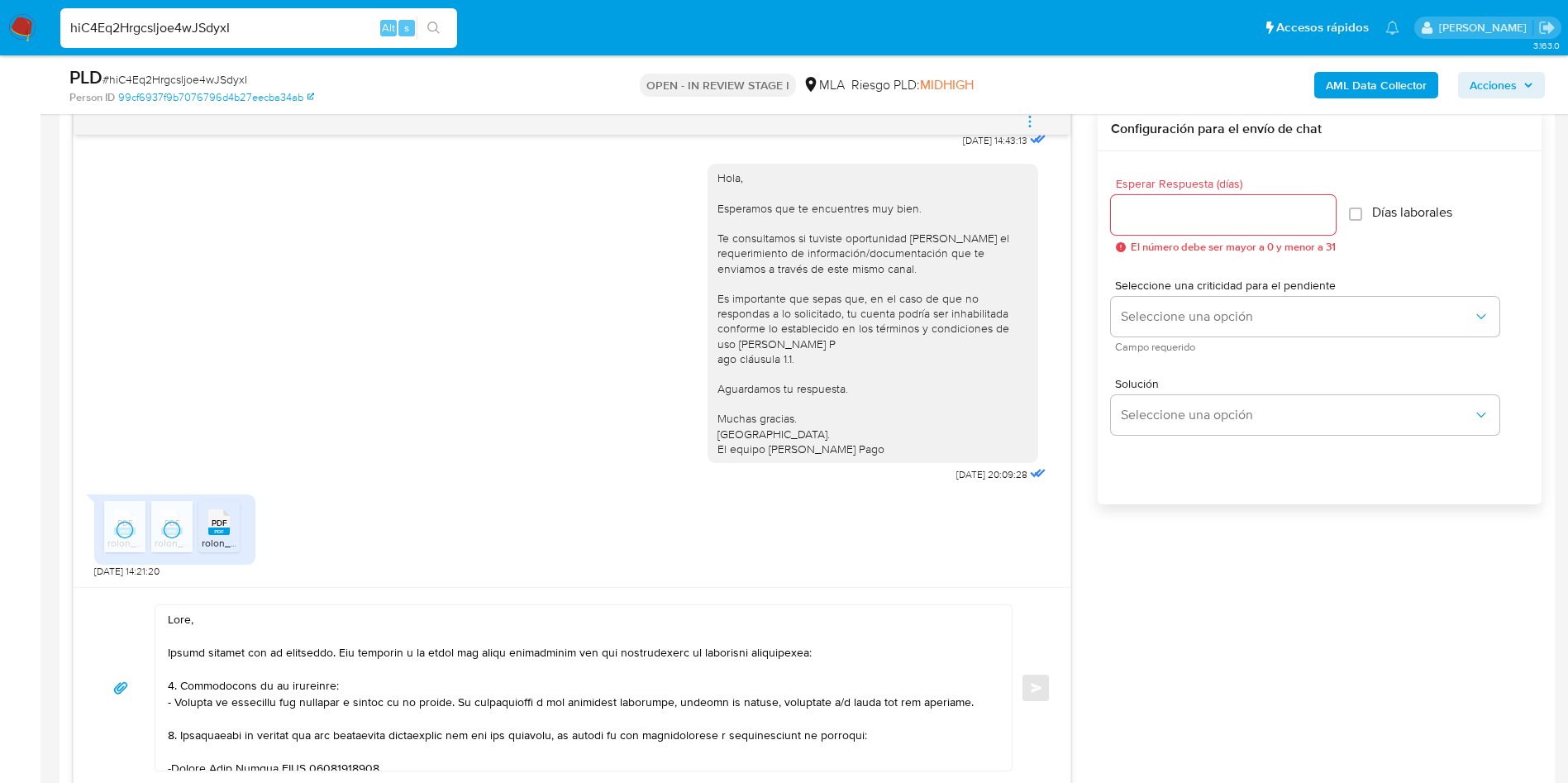
click at [217, 523] on span "PDF" at bounding box center [219, 523] width 16 height 11
click at [393, 736] on textarea at bounding box center [579, 688] width 824 height 165
click at [1250, 226] on div at bounding box center [1223, 215] width 224 height 40
click at [1223, 211] on input "Esperar Respuesta (días)" at bounding box center [1223, 215] width 224 height 22
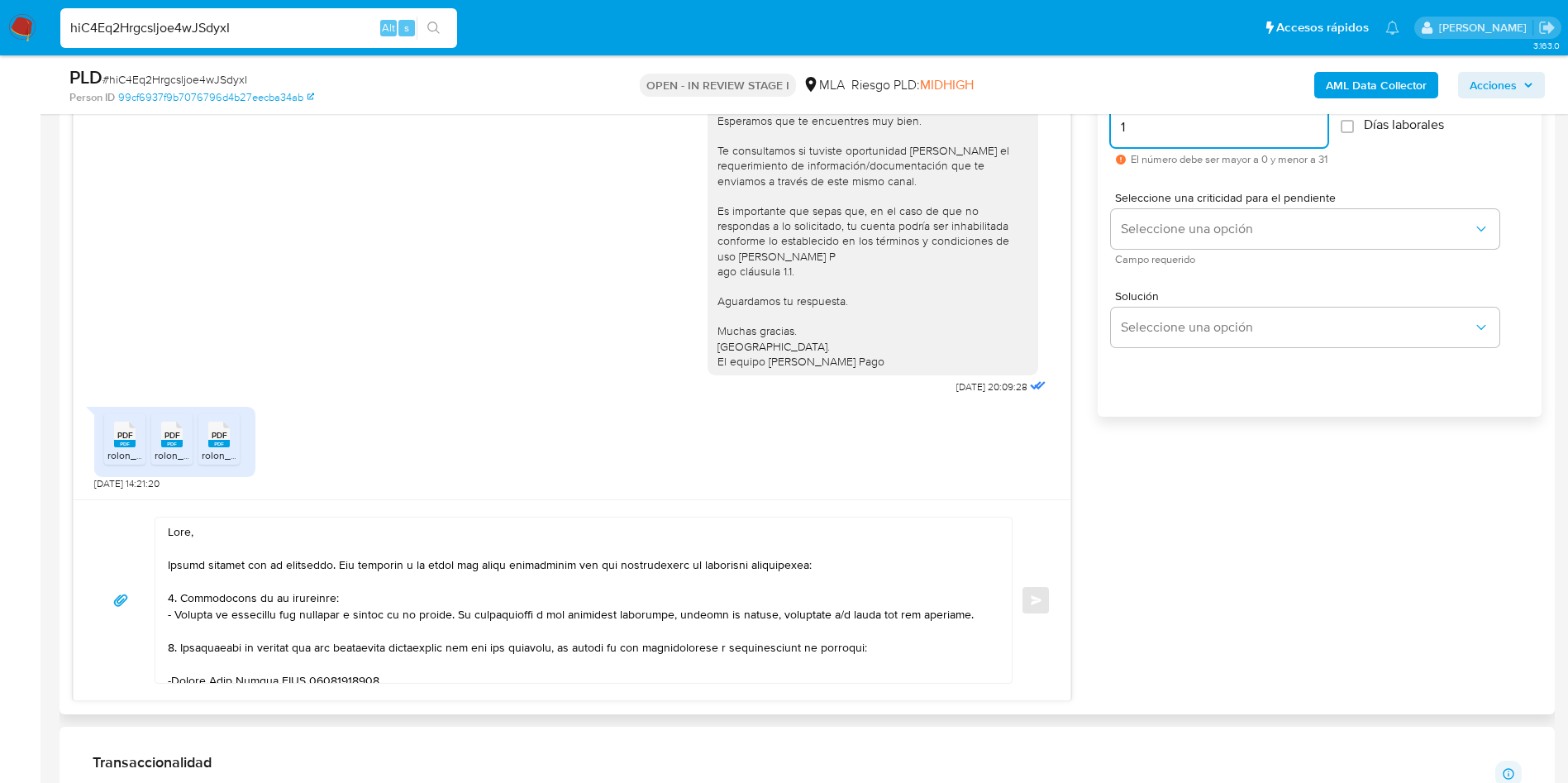
scroll to position [993, 0]
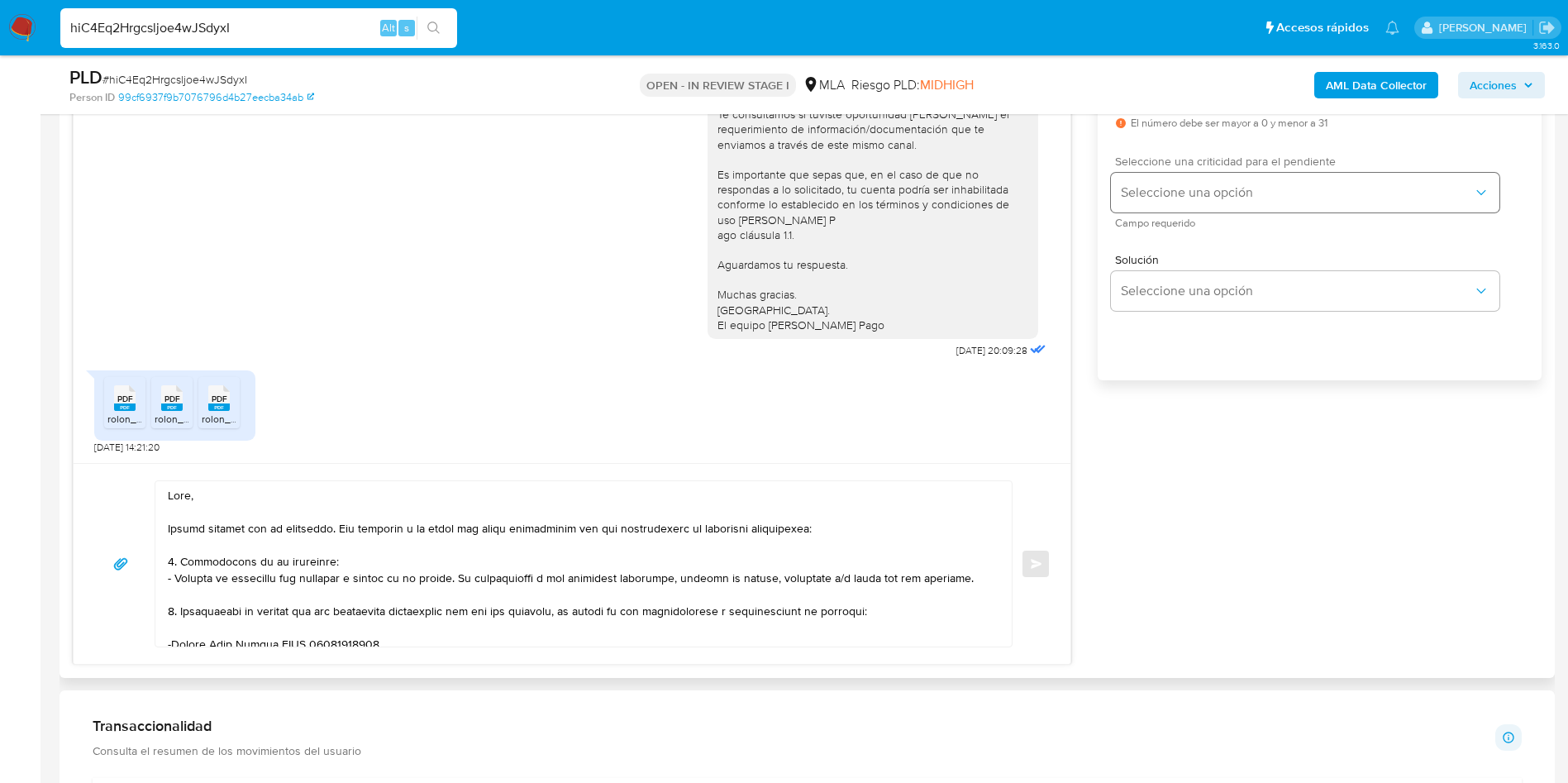
type input "1"
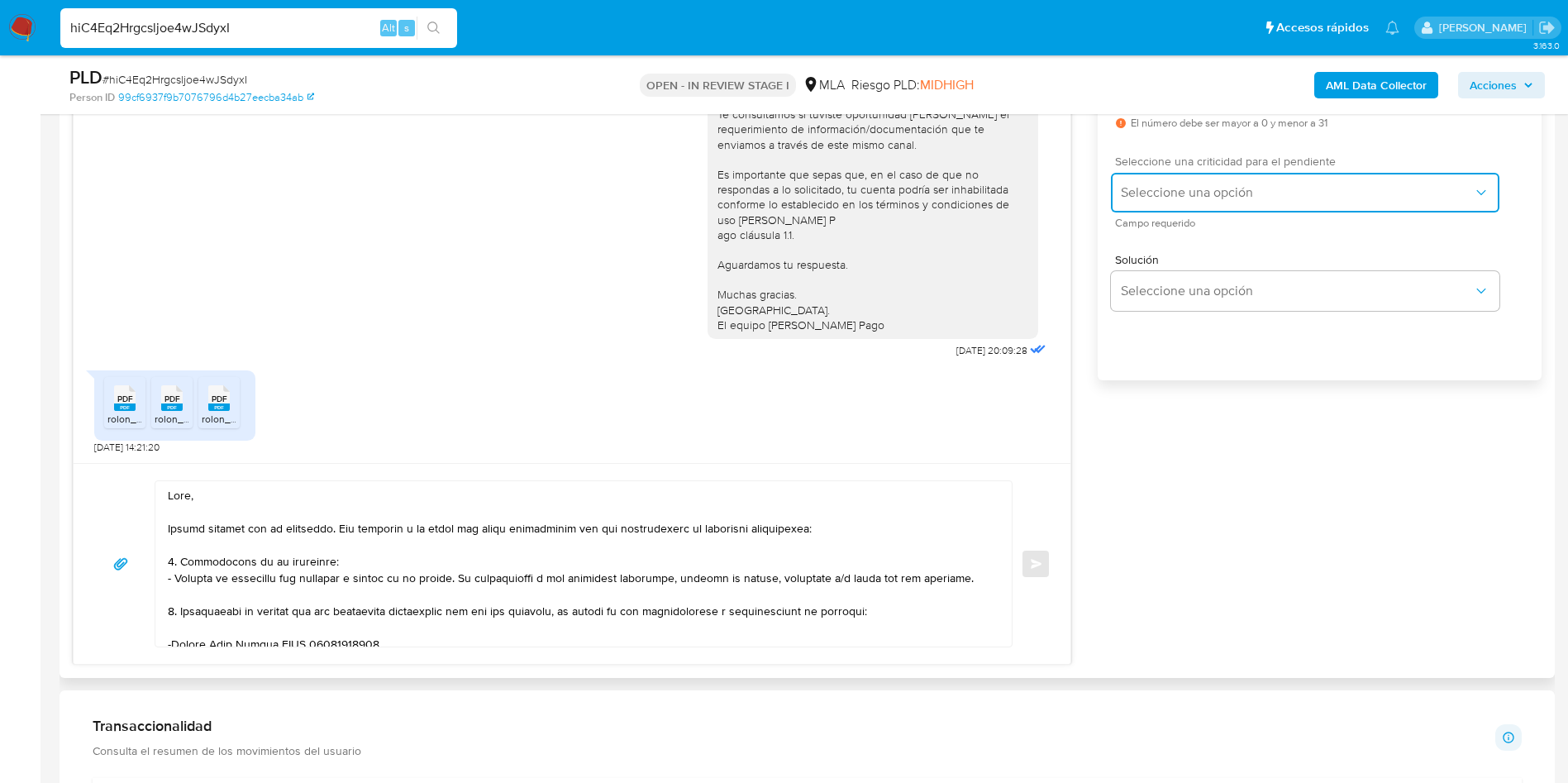
click at [1188, 209] on button "Seleccione una opción" at bounding box center [1305, 193] width 389 height 40
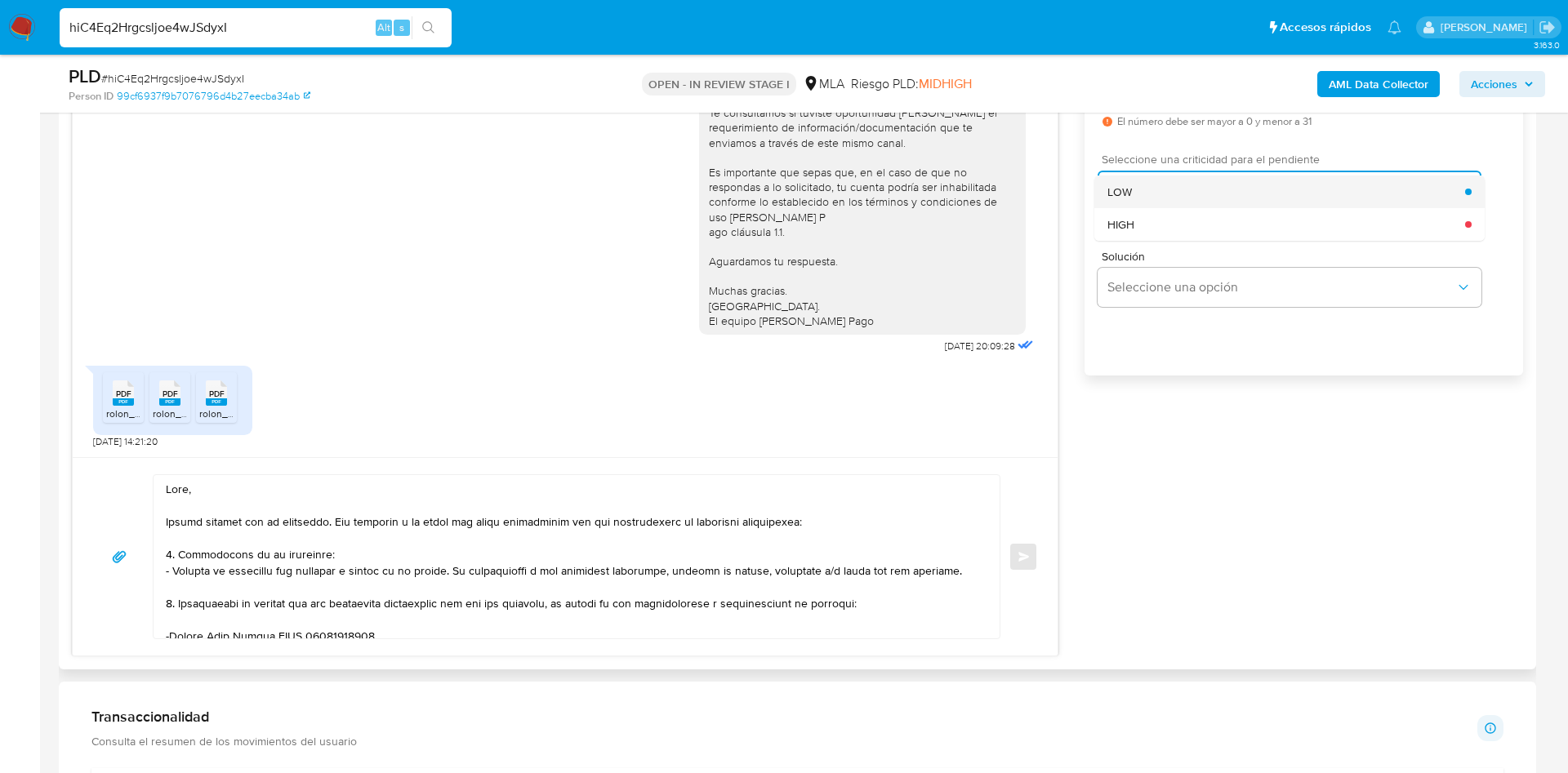
click at [1143, 197] on div "LOW" at bounding box center [1286, 192] width 358 height 33
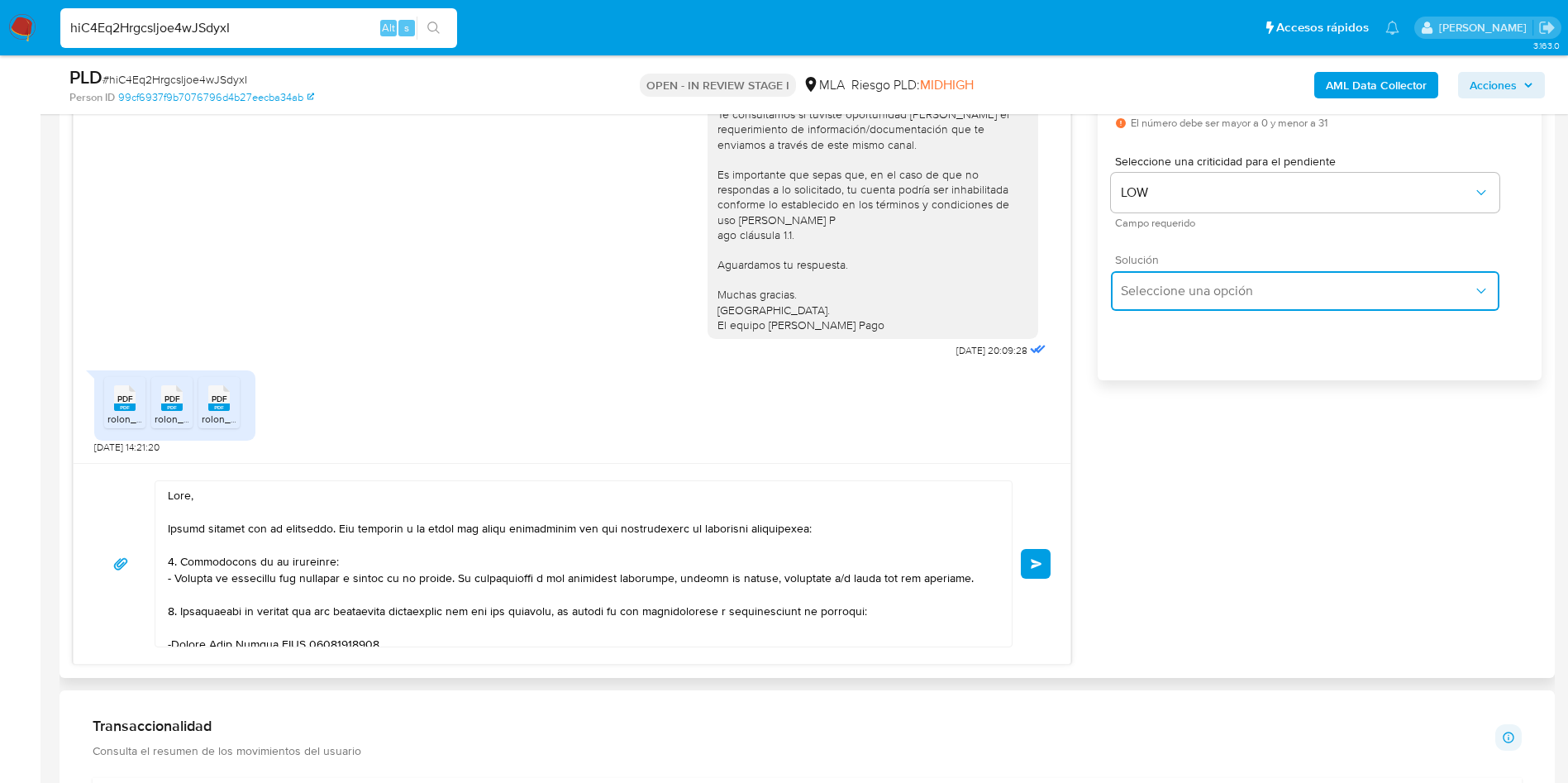
click at [1163, 296] on span "Seleccione una opción" at bounding box center [1297, 291] width 352 height 17
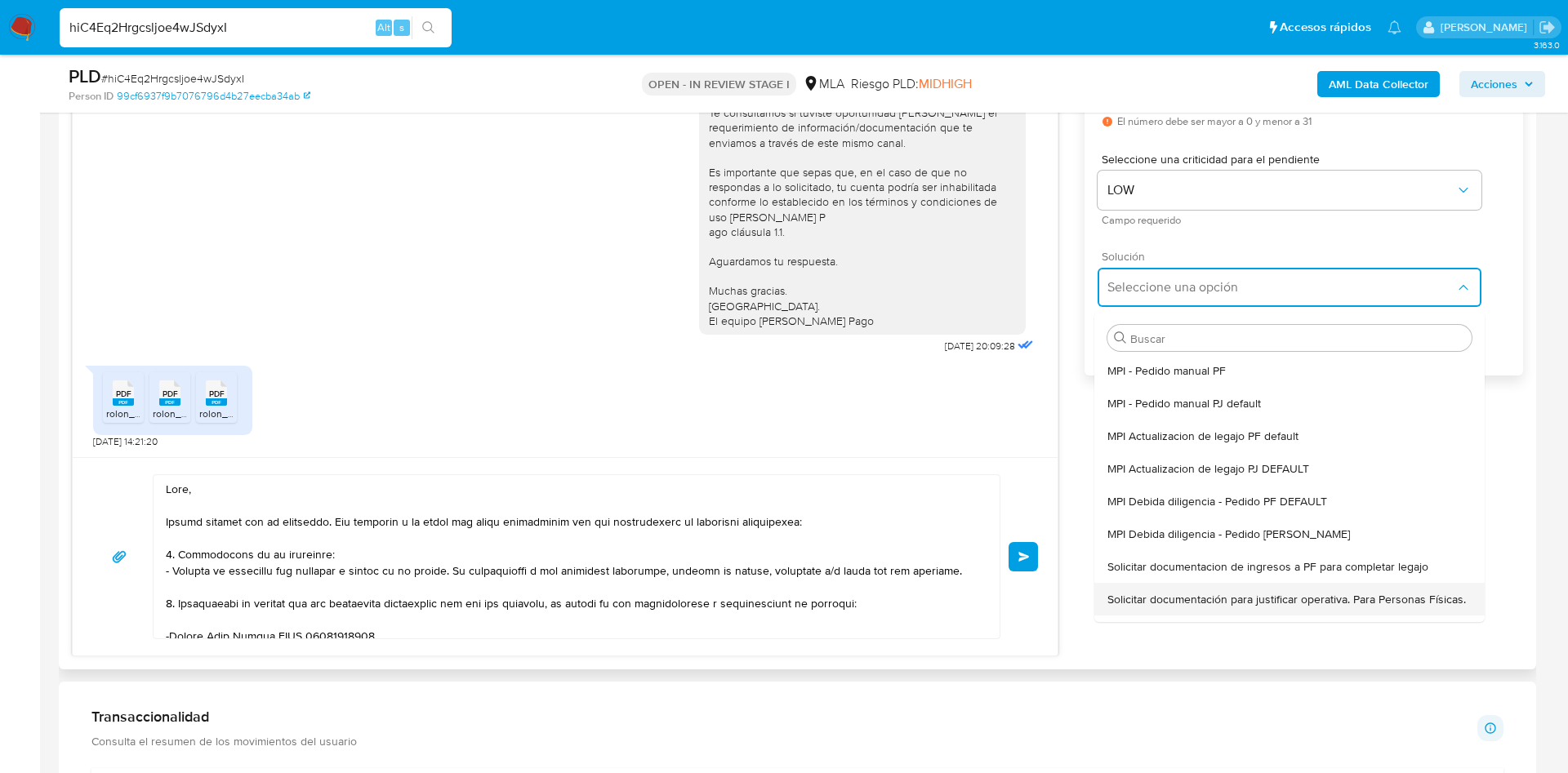
click at [1173, 607] on span "Solicitar documentación para justificar operativa. Para Personas Físicas." at bounding box center [1286, 599] width 359 height 15
type textarea "Hola,En función de las operaciones registradas en tu cuenta de Mercado Pago, ne…"
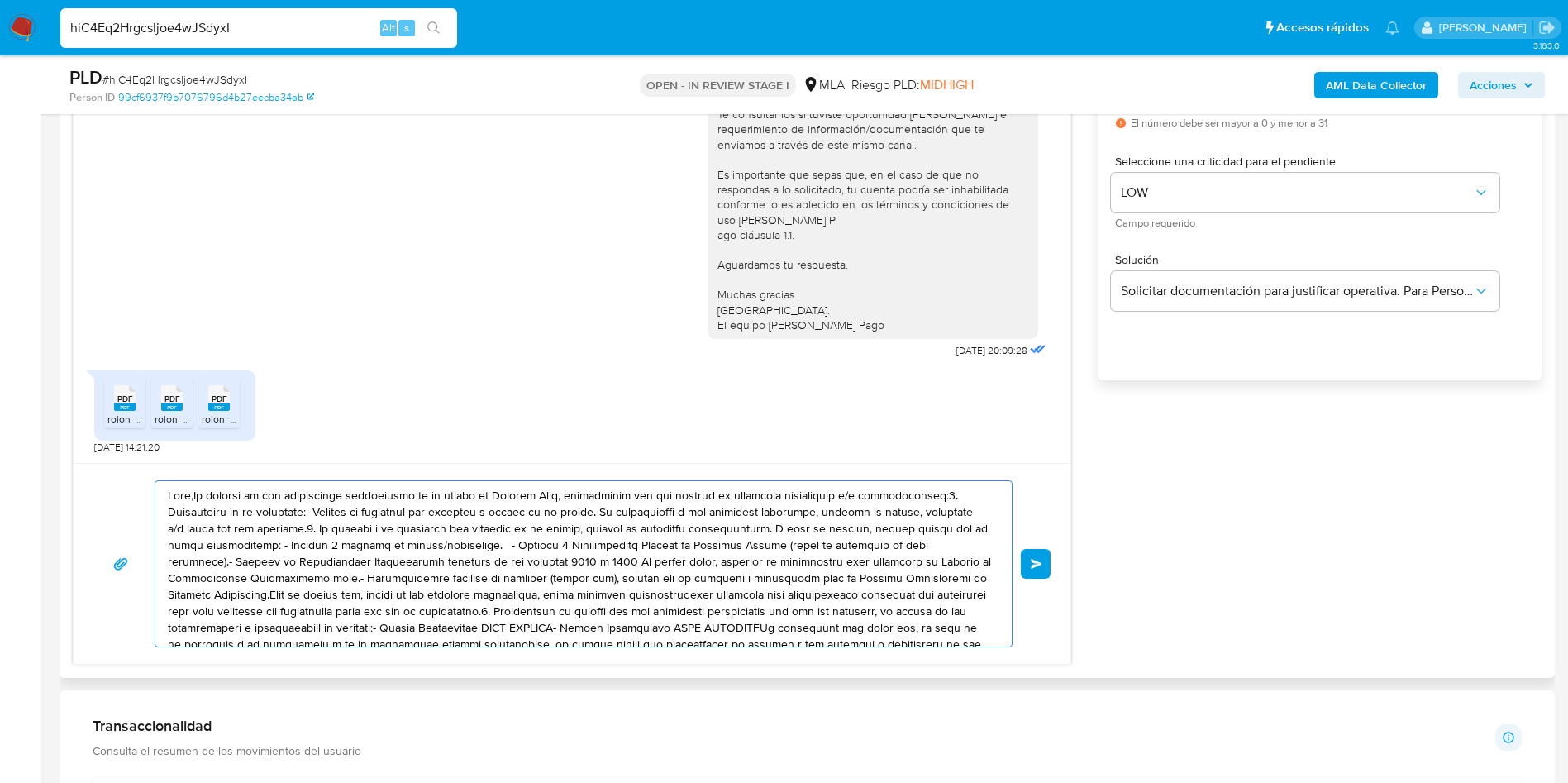
click at [615, 609] on textarea at bounding box center [579, 564] width 824 height 165
click at [615, 609] on textarea at bounding box center [579, 564] width 824 height 165
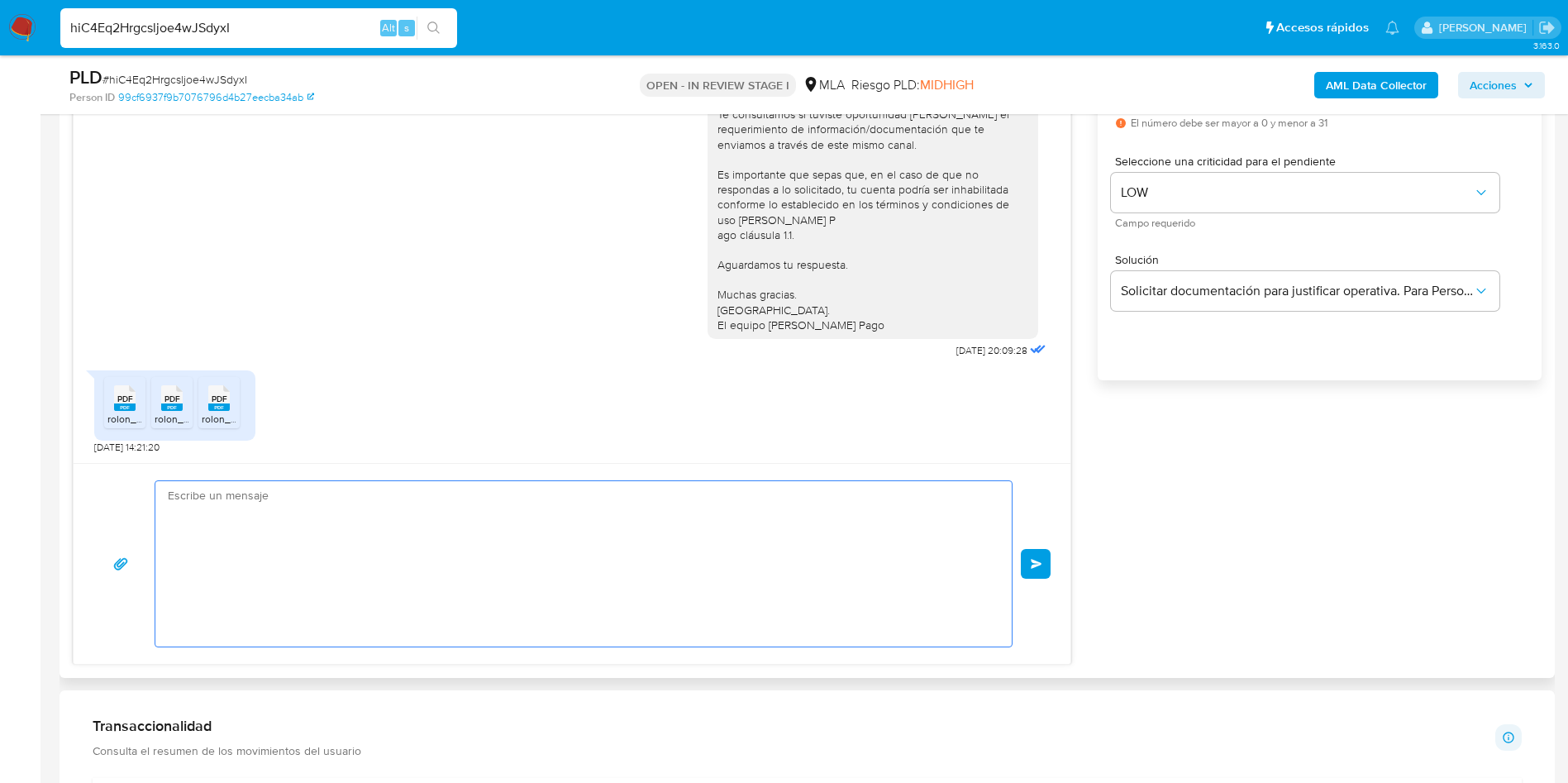
paste textarea "Hola, Muchas gracias por tu respuesta. Con relación a la misma por favor necesi…"
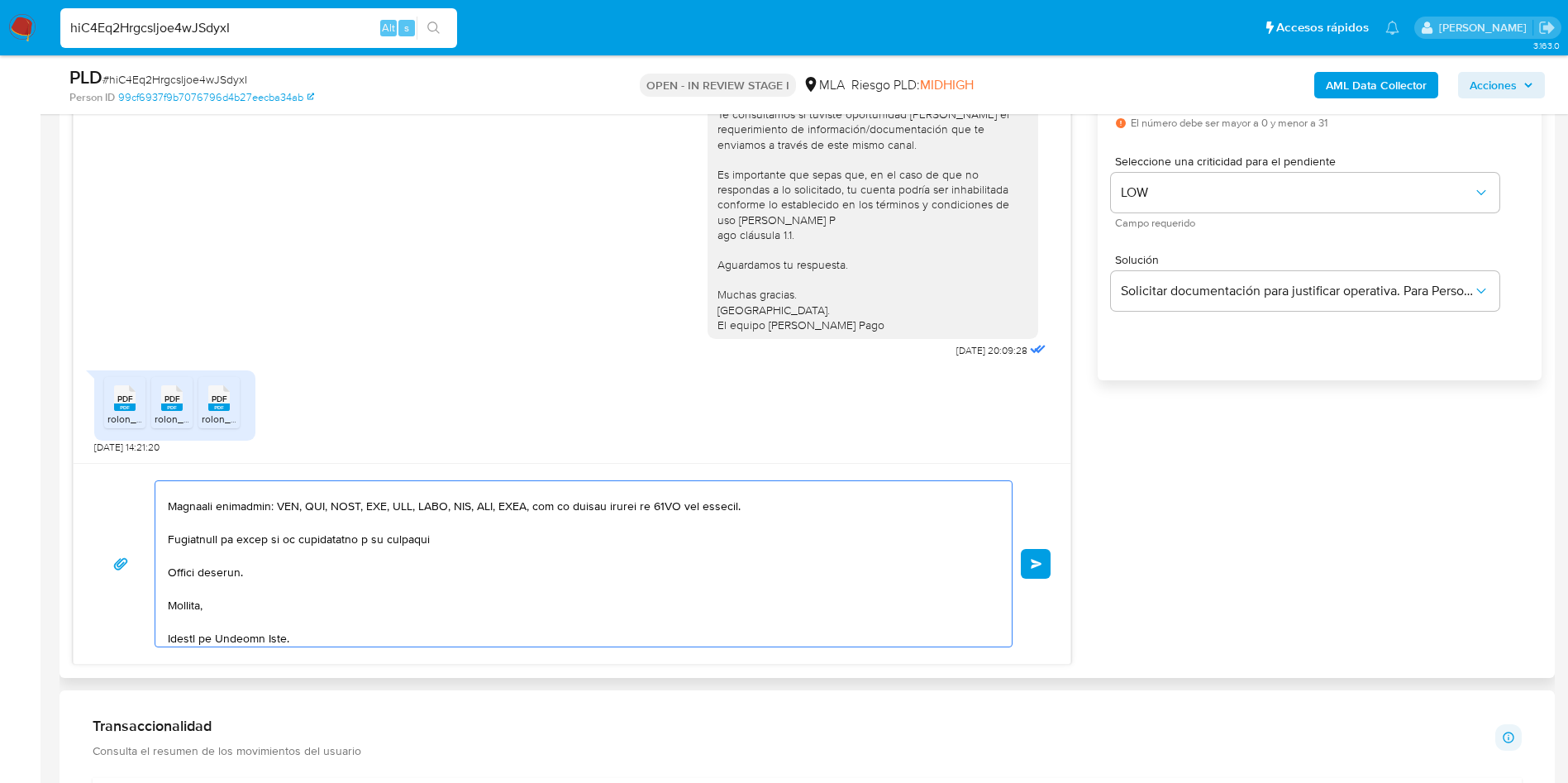
click at [615, 608] on textarea at bounding box center [579, 564] width 824 height 165
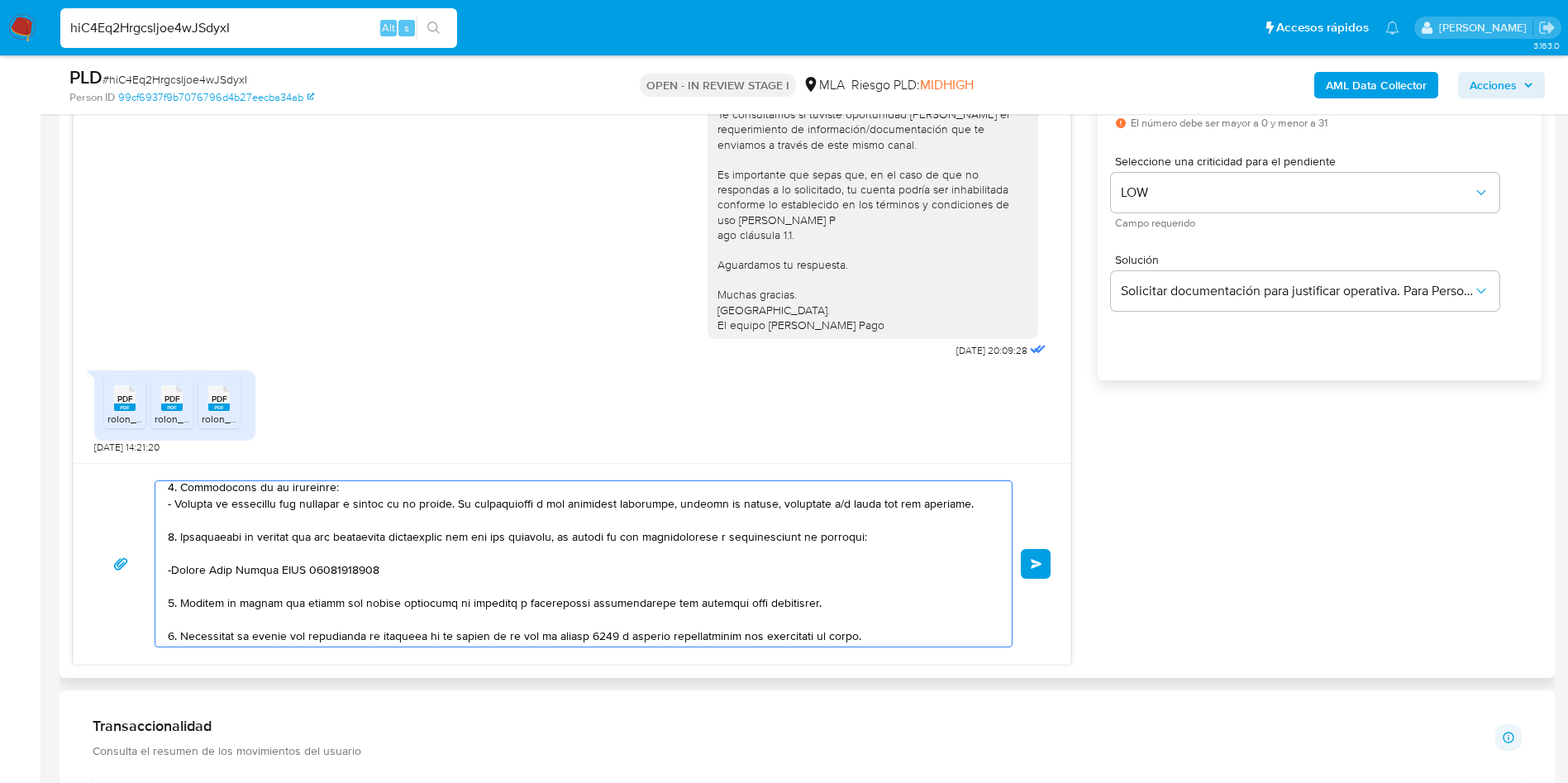
scroll to position [0, 0]
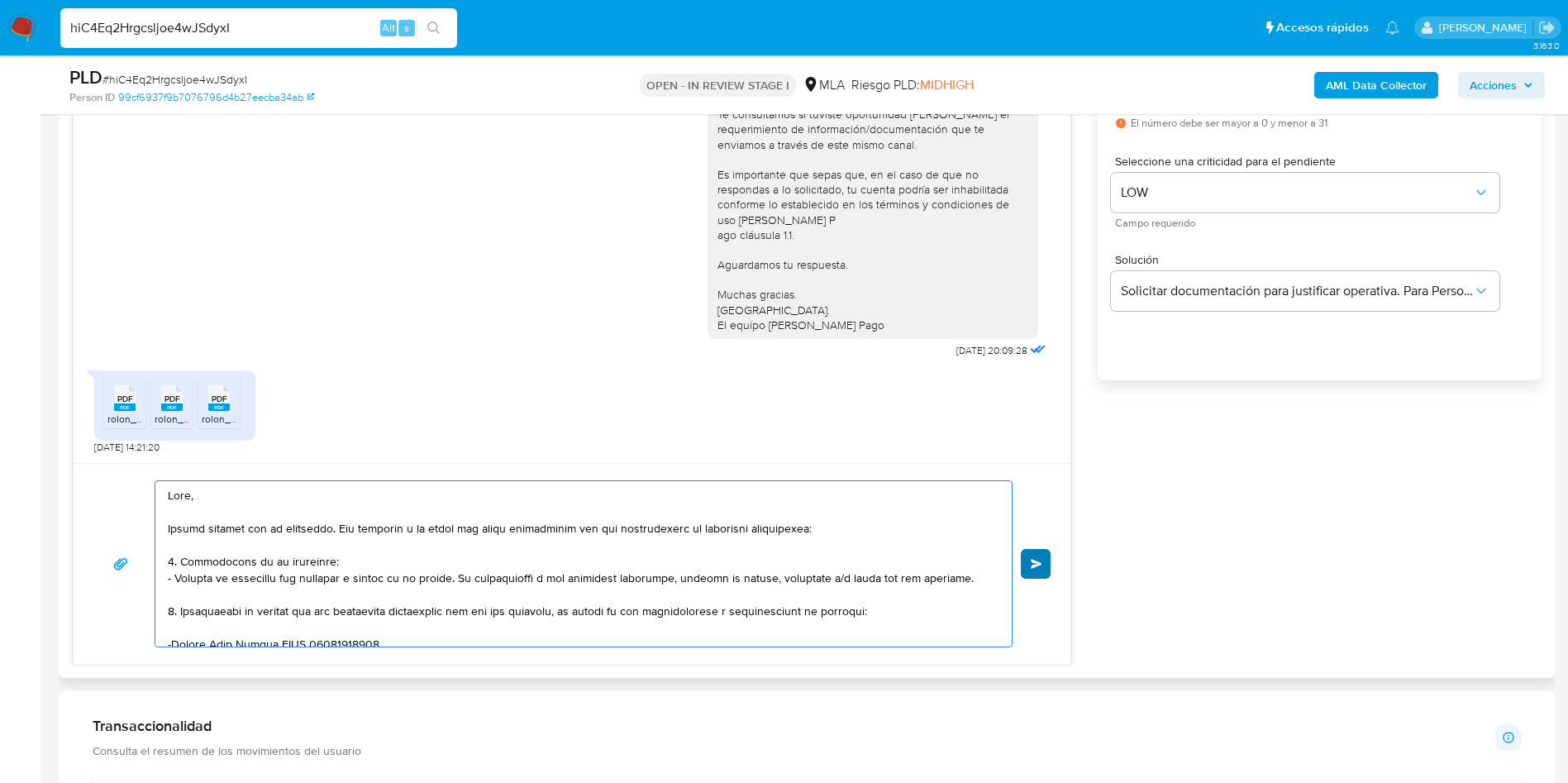
type textarea "Hola, Muchas gracias por tu respuesta. Con relación a la misma por favor necesi…"
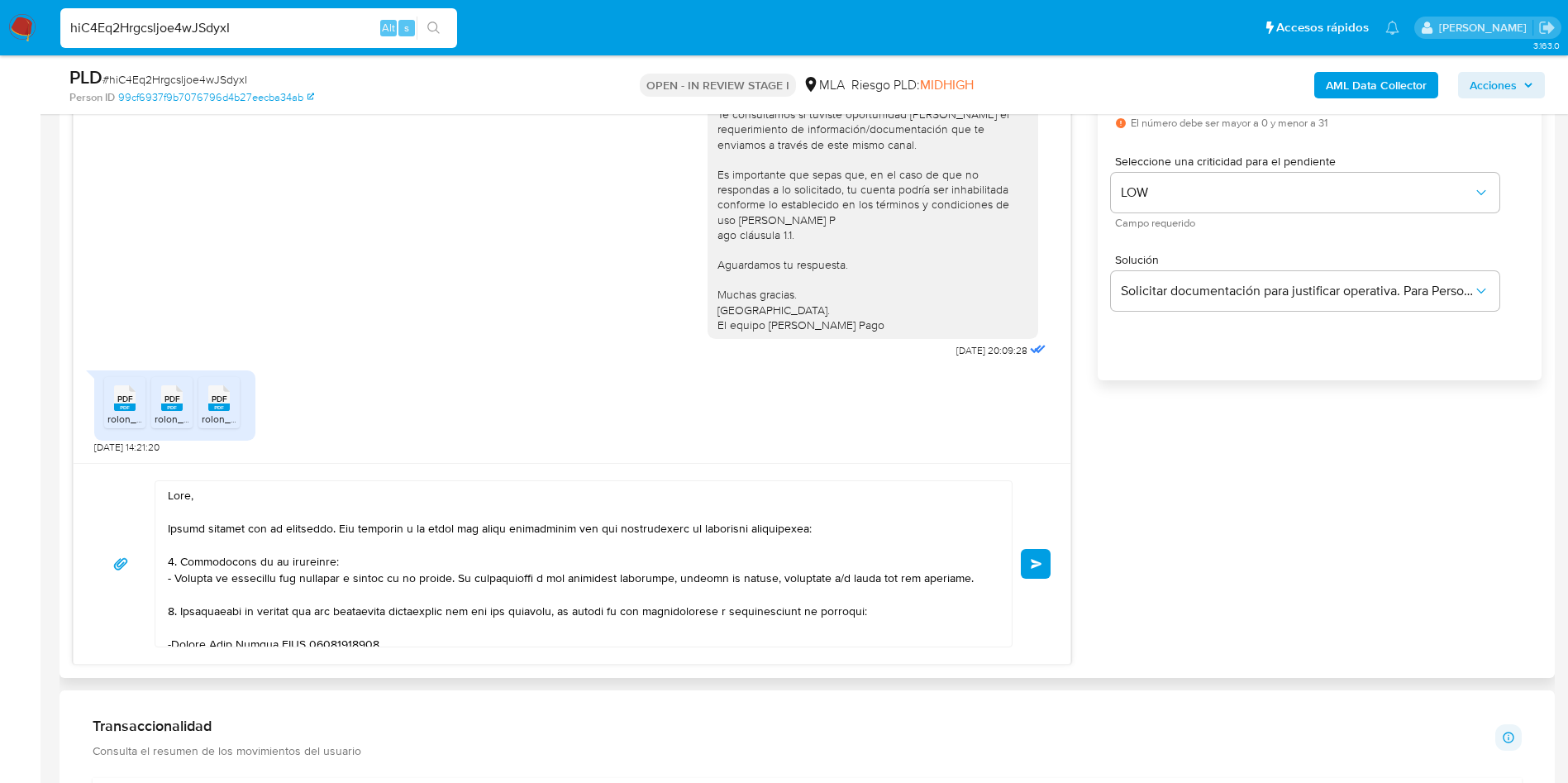
drag, startPoint x: 1033, startPoint y: 559, endPoint x: 793, endPoint y: 549, distance: 240.2
click at [798, 550] on div "Enviar" at bounding box center [572, 564] width 957 height 167
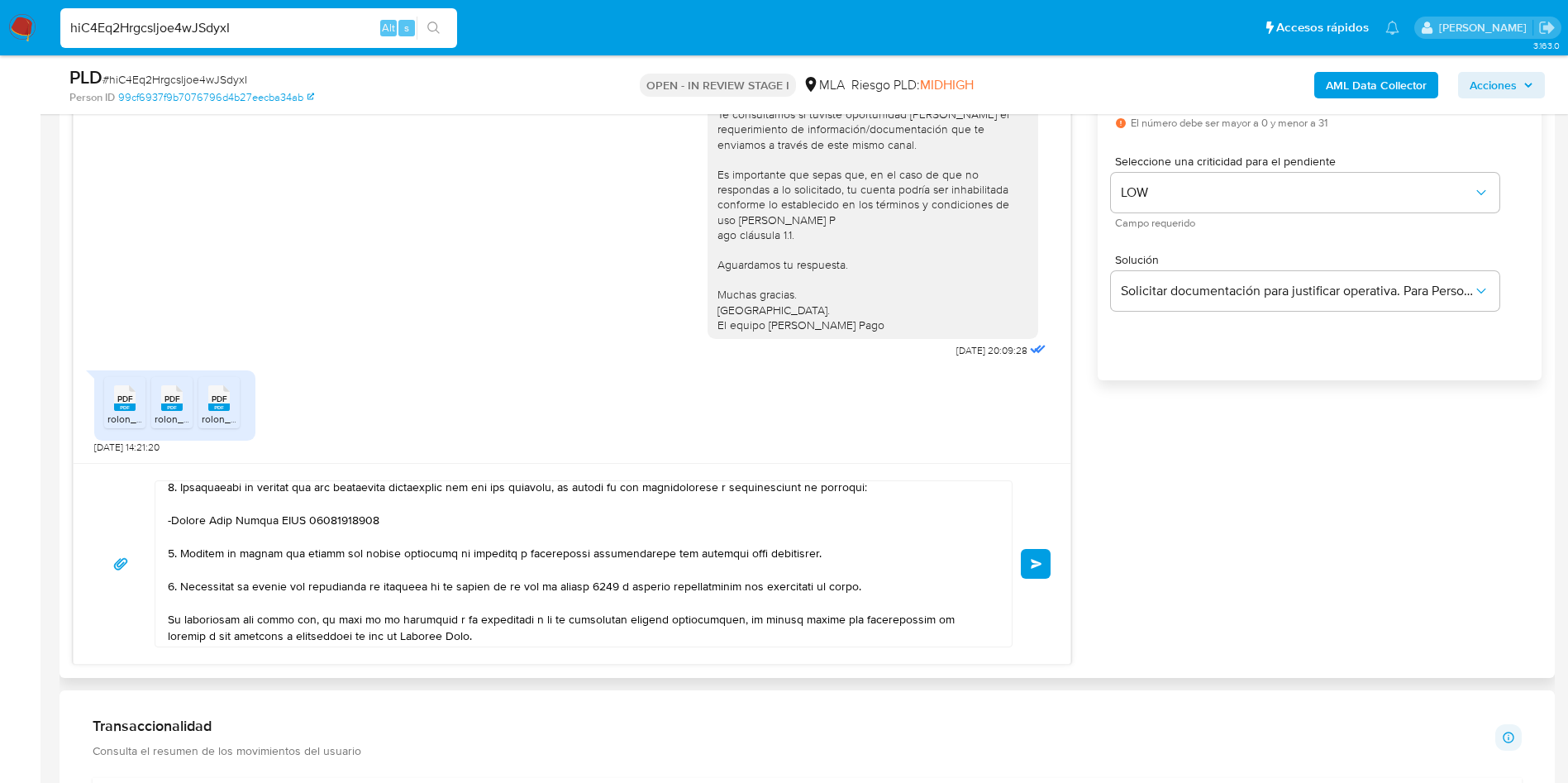
click at [1043, 563] on button "Enviar" at bounding box center [1036, 564] width 30 height 30
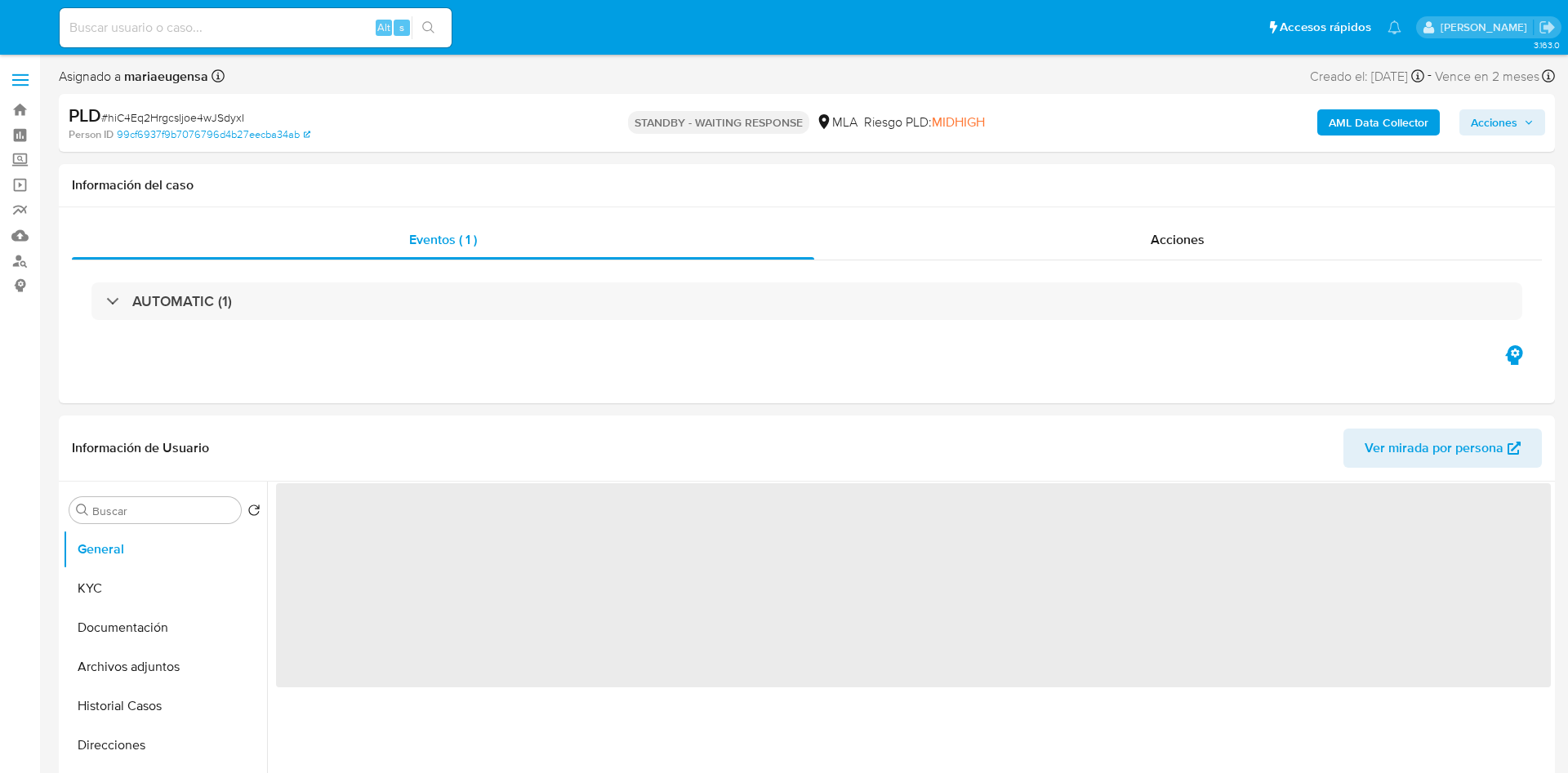
select select "10"
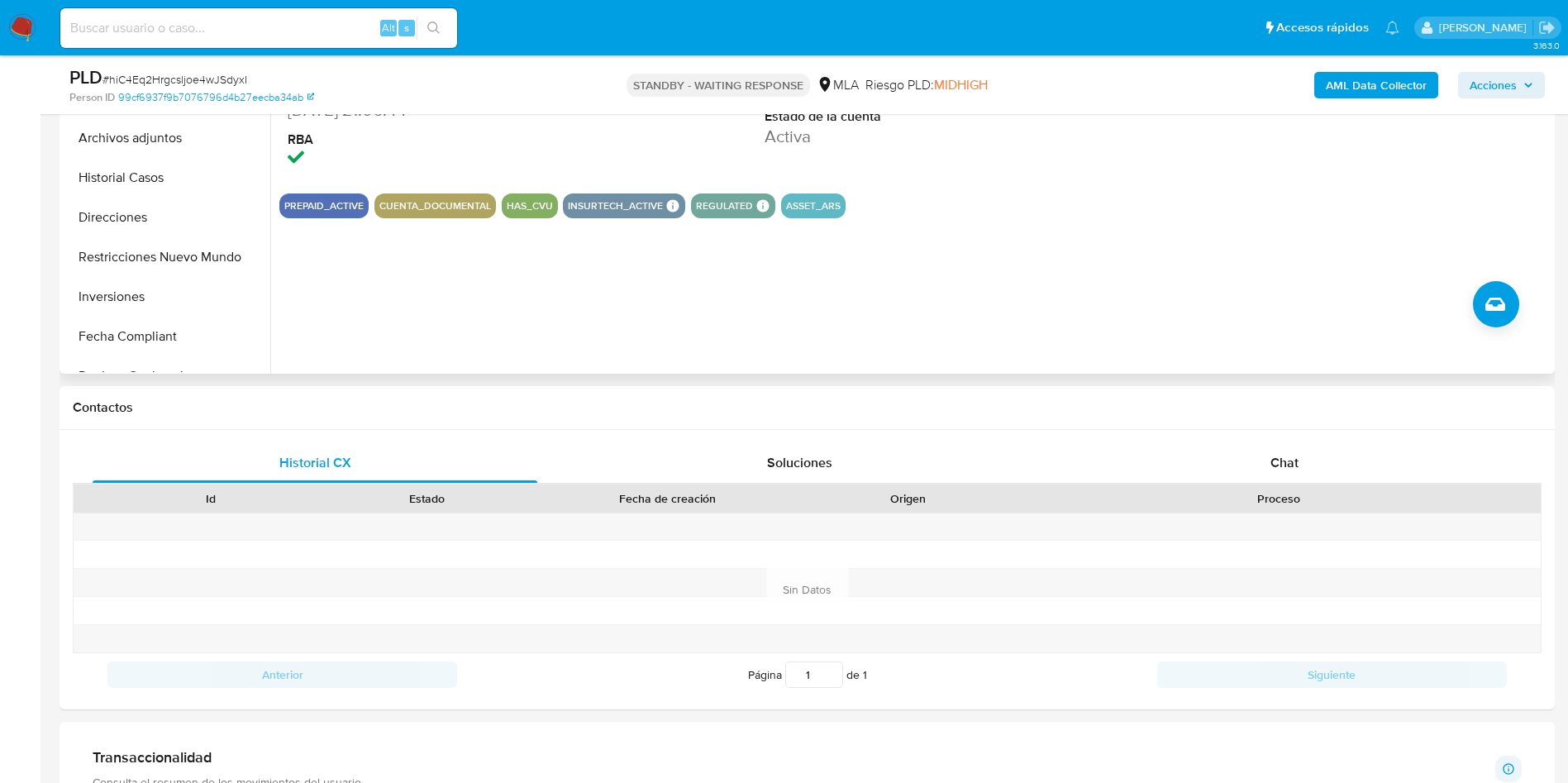
scroll to position [248, 0]
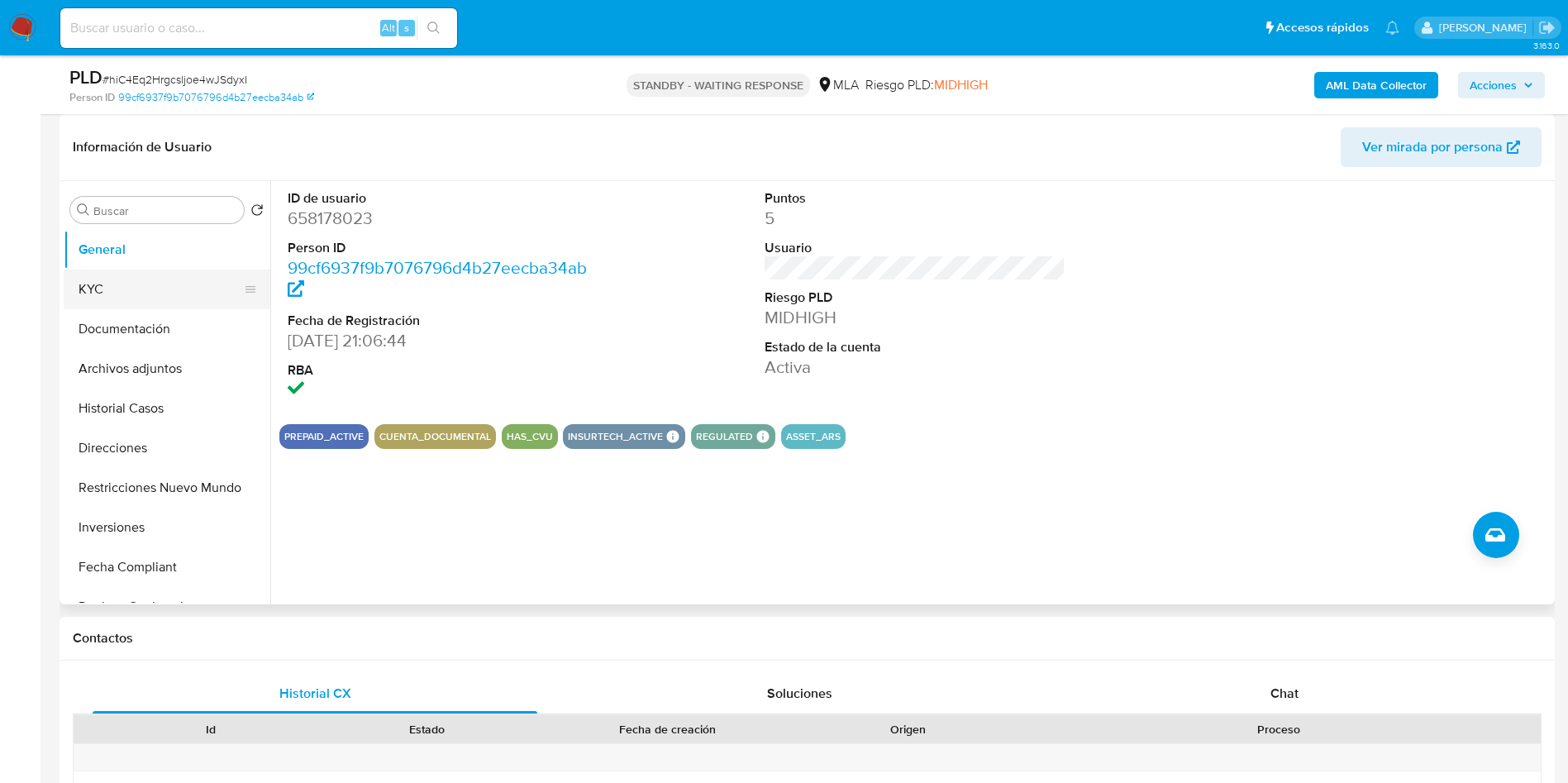
drag, startPoint x: 152, startPoint y: 272, endPoint x: 222, endPoint y: 287, distance: 71.6
click at [153, 273] on button "KYC" at bounding box center [160, 290] width 194 height 40
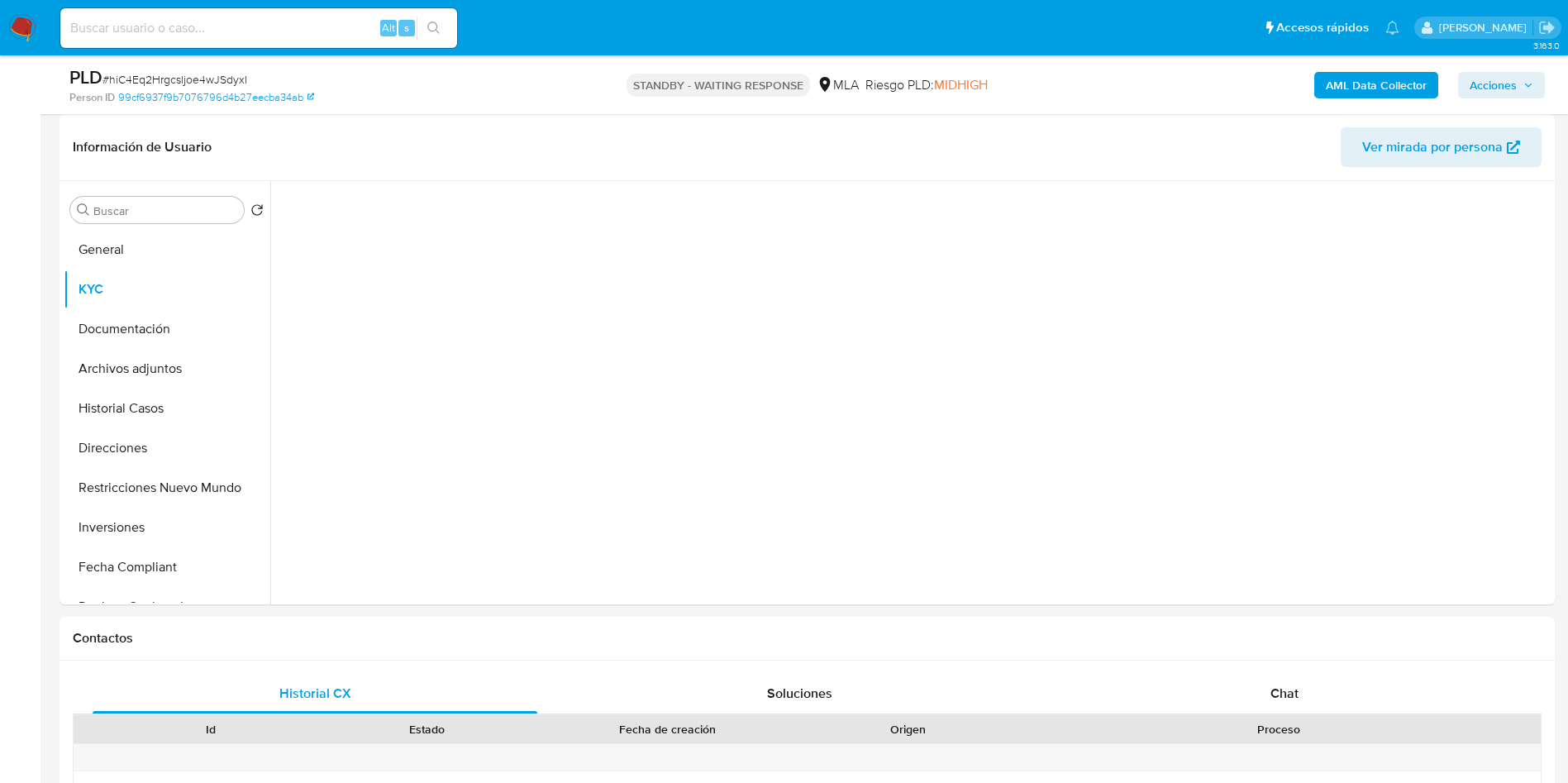
click at [1378, 73] on b "AML Data Collector" at bounding box center [1376, 85] width 101 height 27
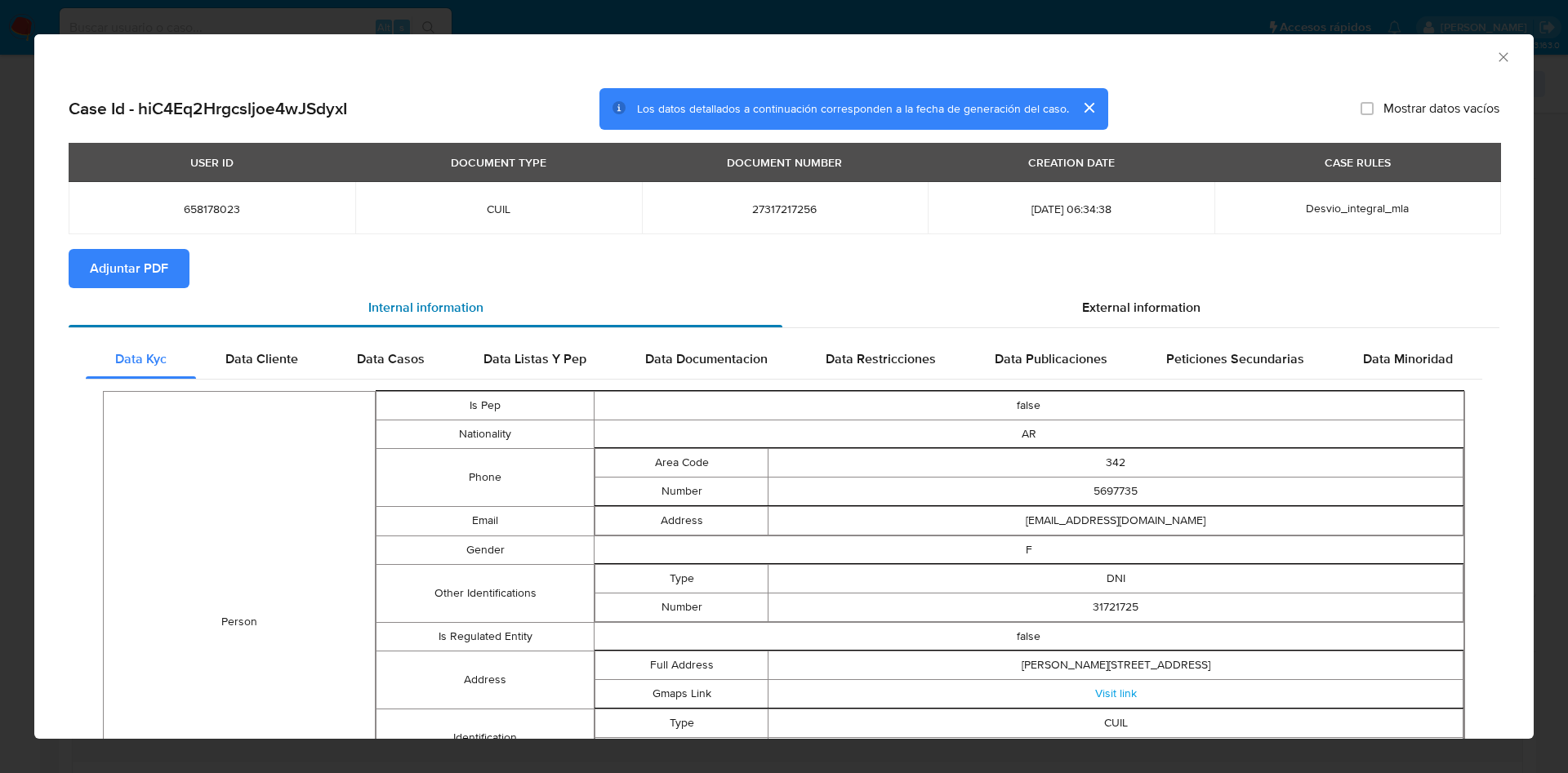
click at [134, 288] on div "Internal information" at bounding box center [425, 308] width 714 height 40
click at [136, 259] on span "Adjuntar PDF" at bounding box center [129, 269] width 78 height 36
click at [1495, 52] on icon "Cerrar ventana" at bounding box center [1504, 57] width 16 height 16
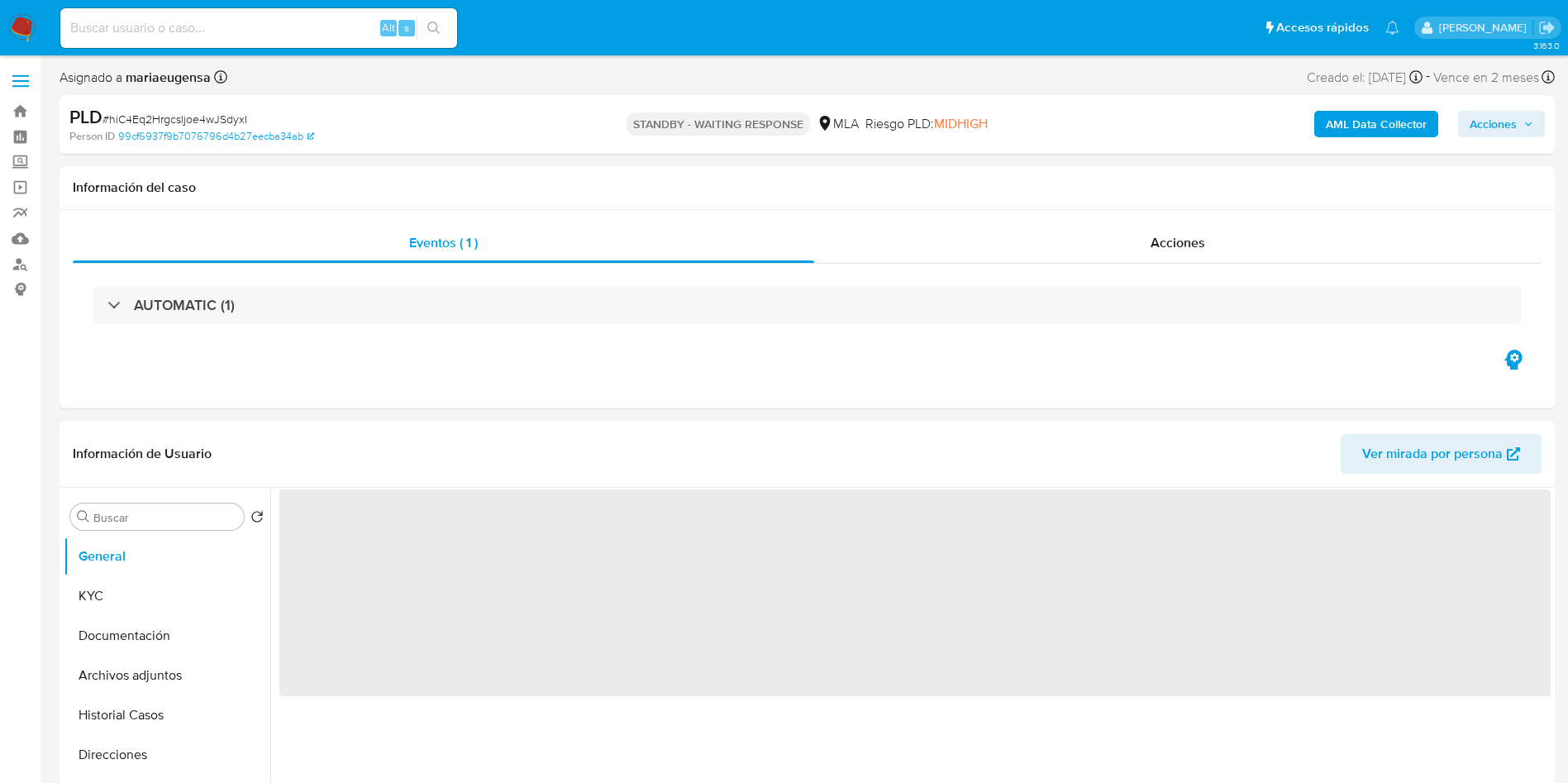
select select "10"
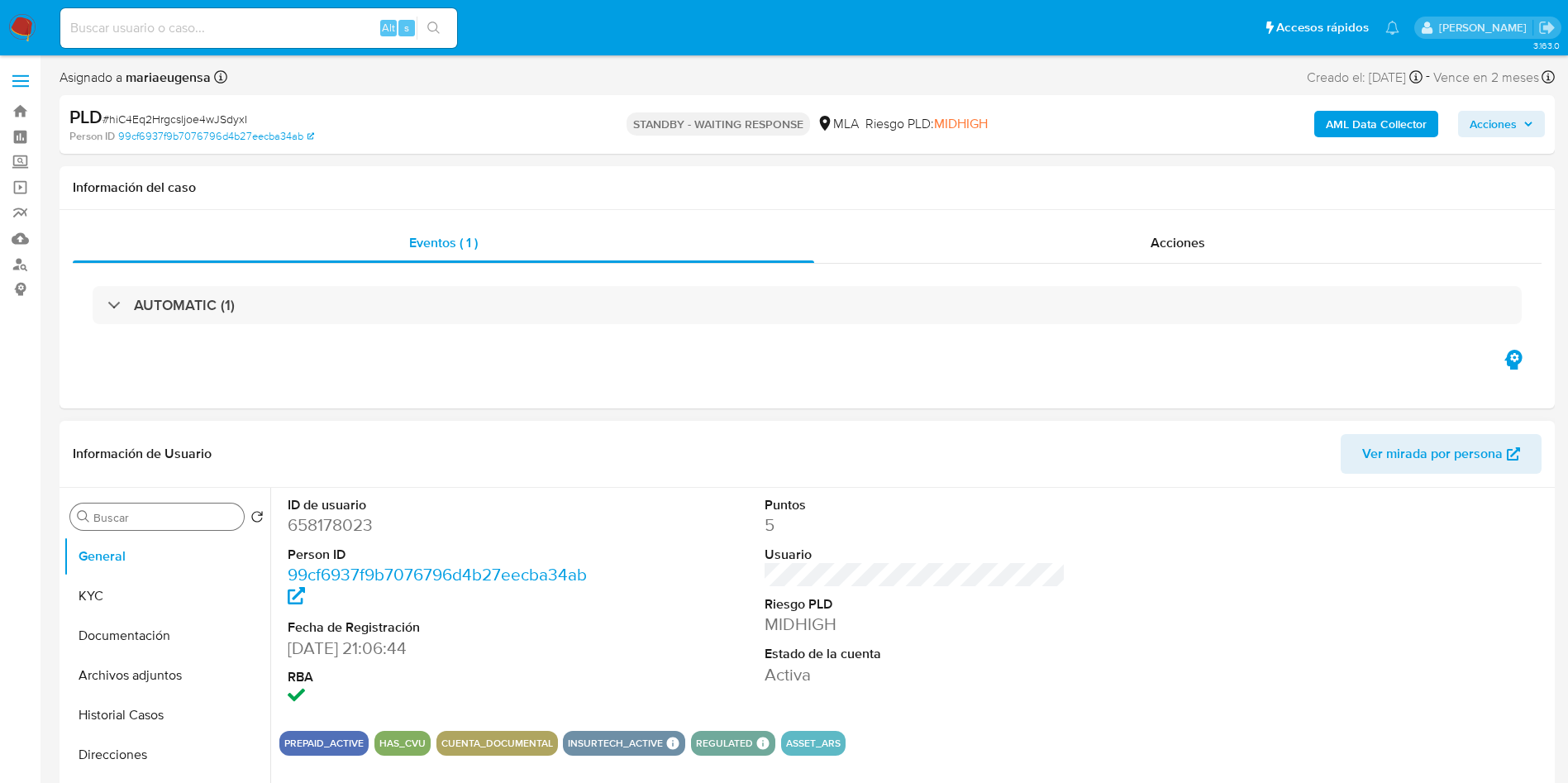
click at [175, 518] on input "Buscar" at bounding box center [165, 518] width 144 height 15
type input "arc"
click at [175, 583] on button "Archivos adjuntos" at bounding box center [160, 596] width 194 height 40
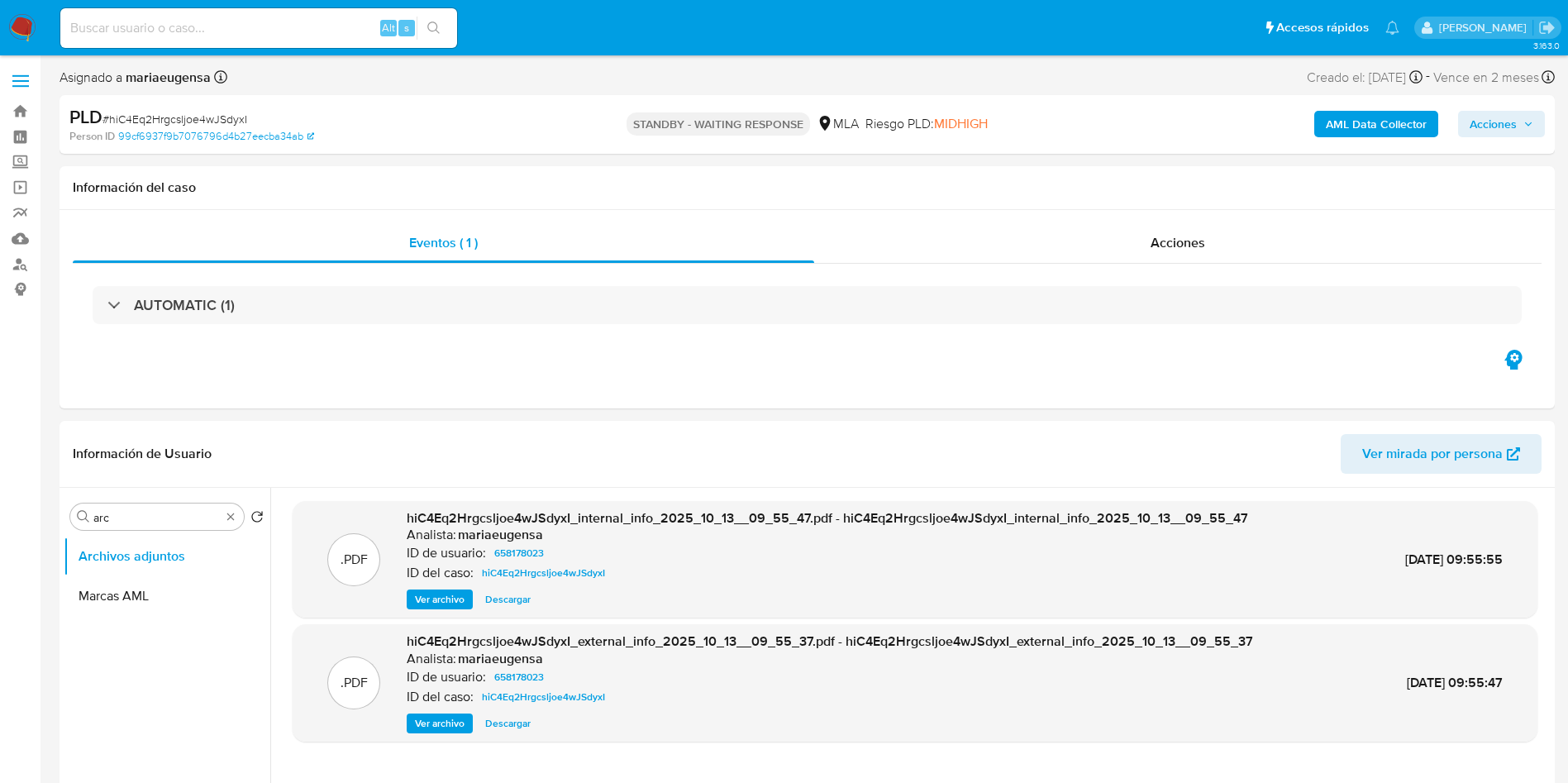
click at [22, 14] on img at bounding box center [23, 28] width 28 height 28
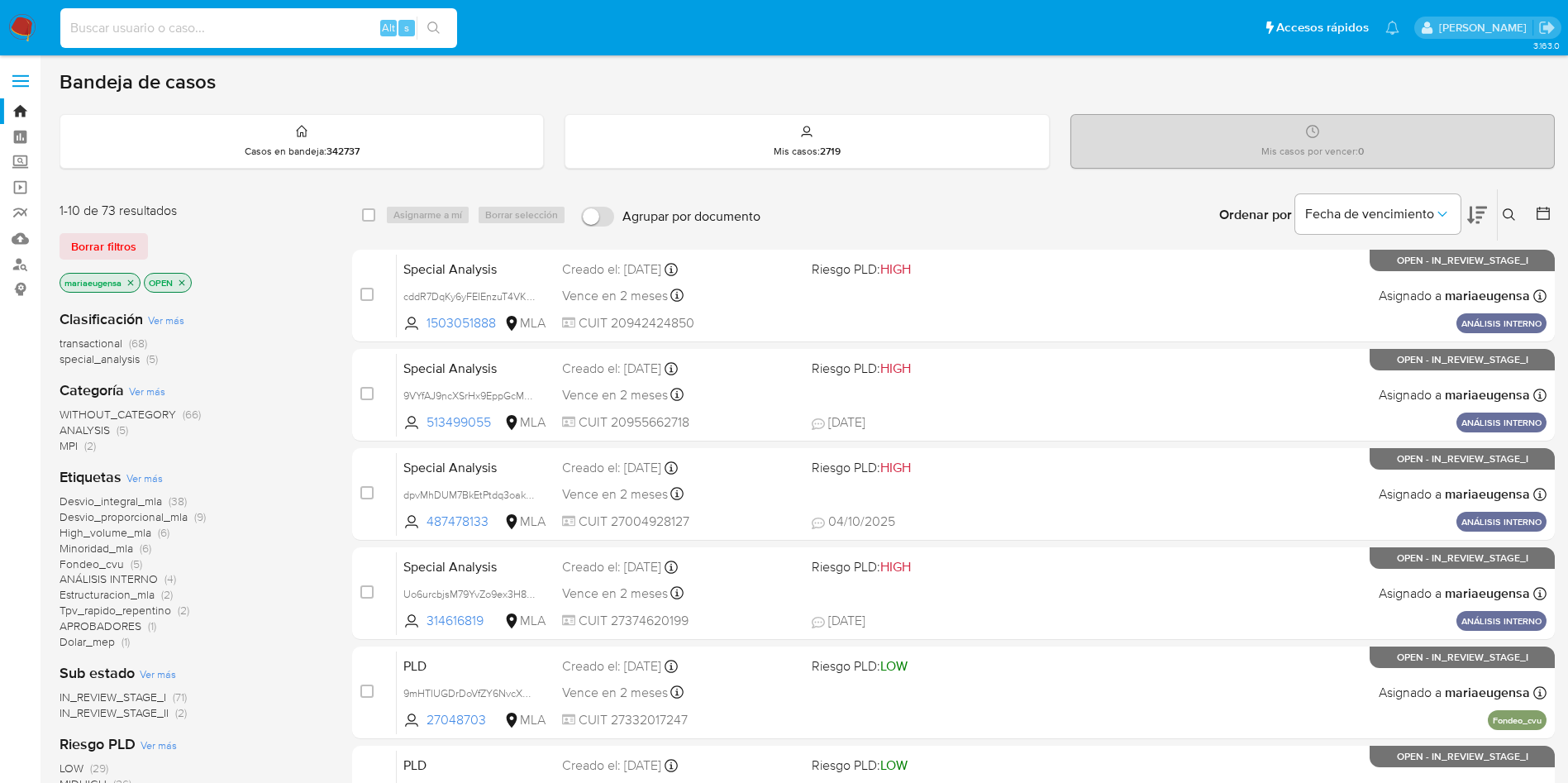
click at [266, 18] on input at bounding box center [258, 28] width 396 height 22
paste input "8OdQzvAlTD9r53A7mSavud0J"
type input "8OdQzvAlTD9r53A7mSavud0J"
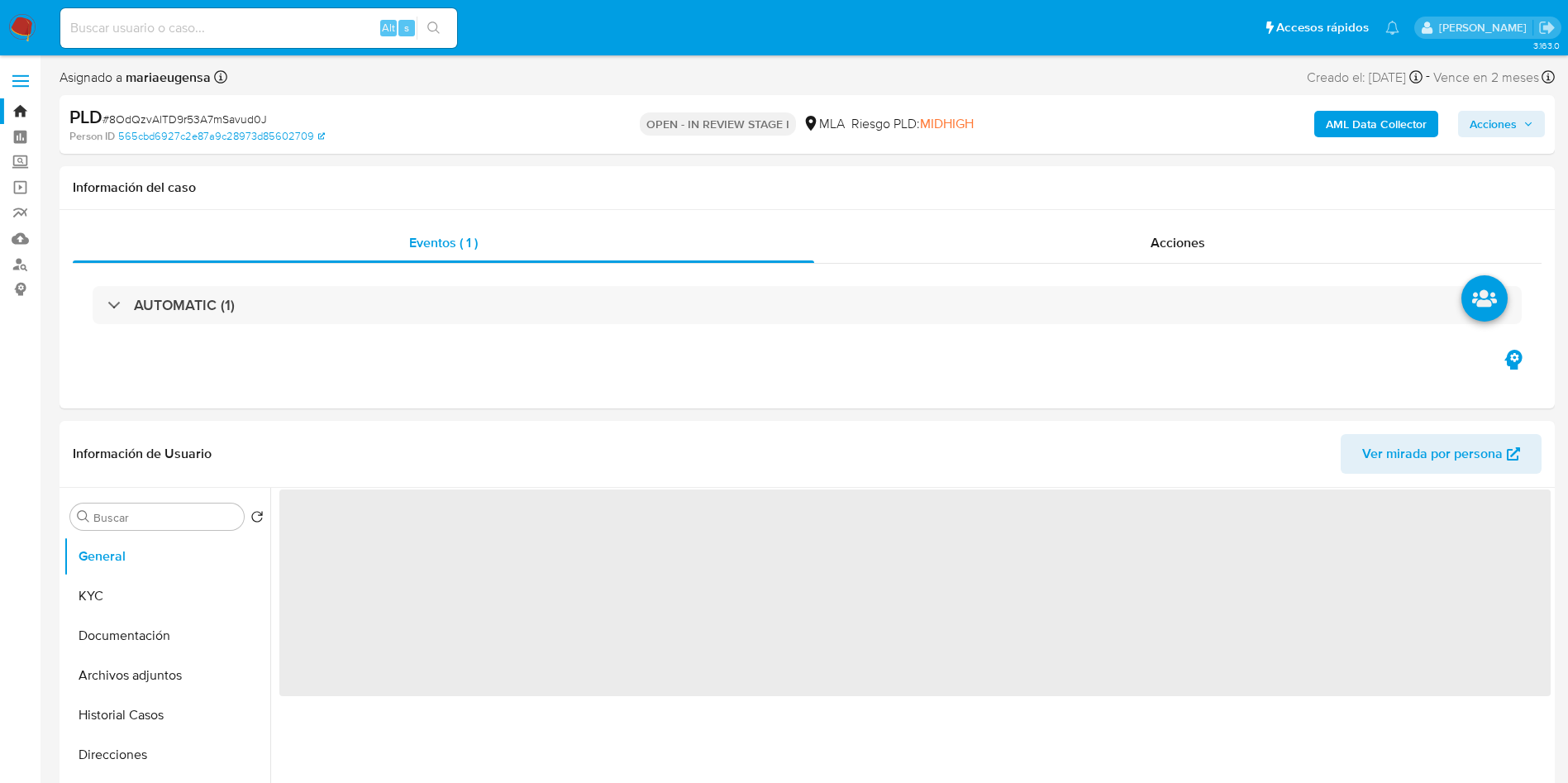
select select "10"
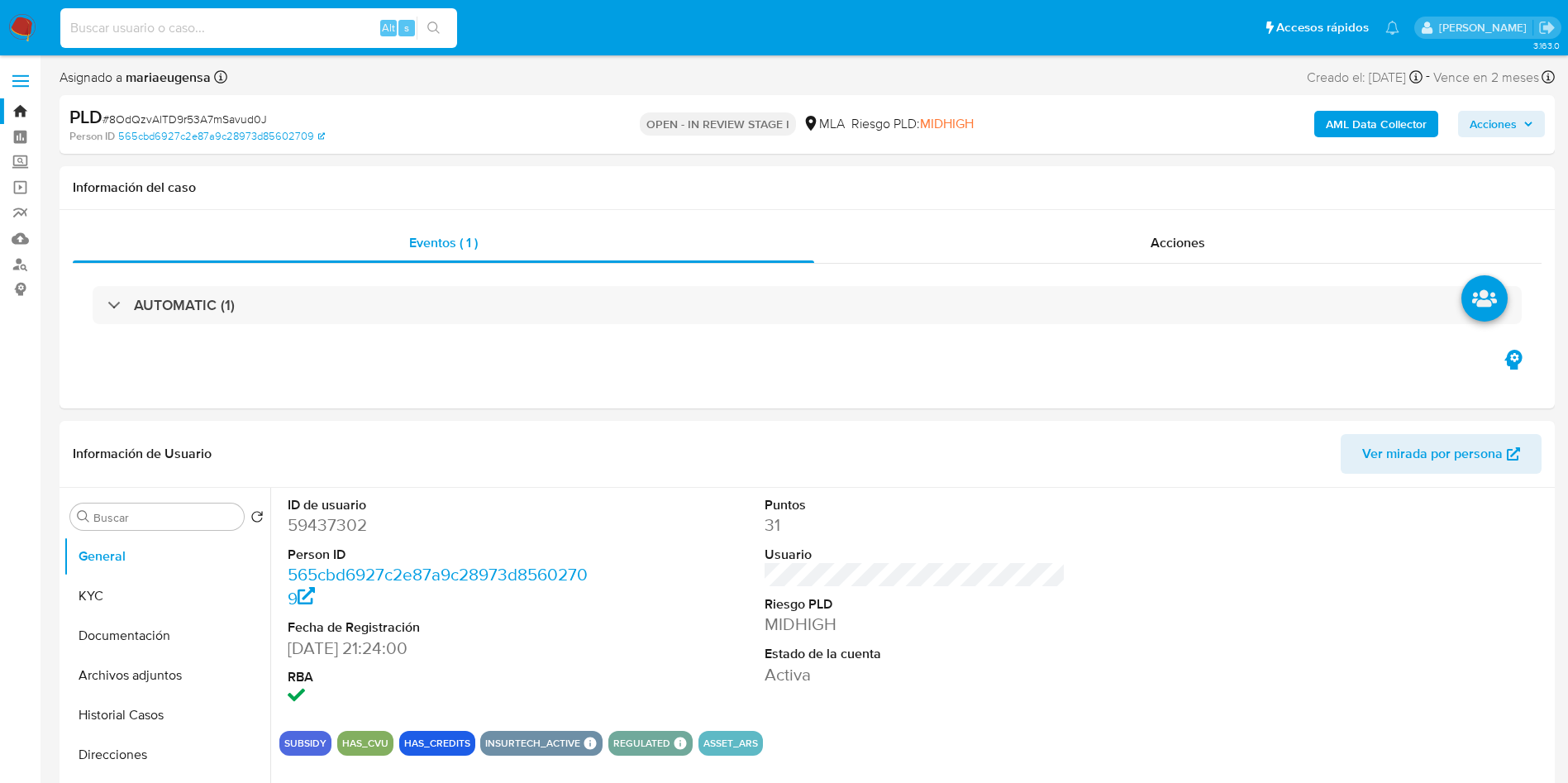
click at [241, 20] on input at bounding box center [258, 28] width 396 height 22
paste input "yhv46z88mXgDN6NyHFMvrInv"
type input "yhv46z88mXgDN6NyHFMvrInv"
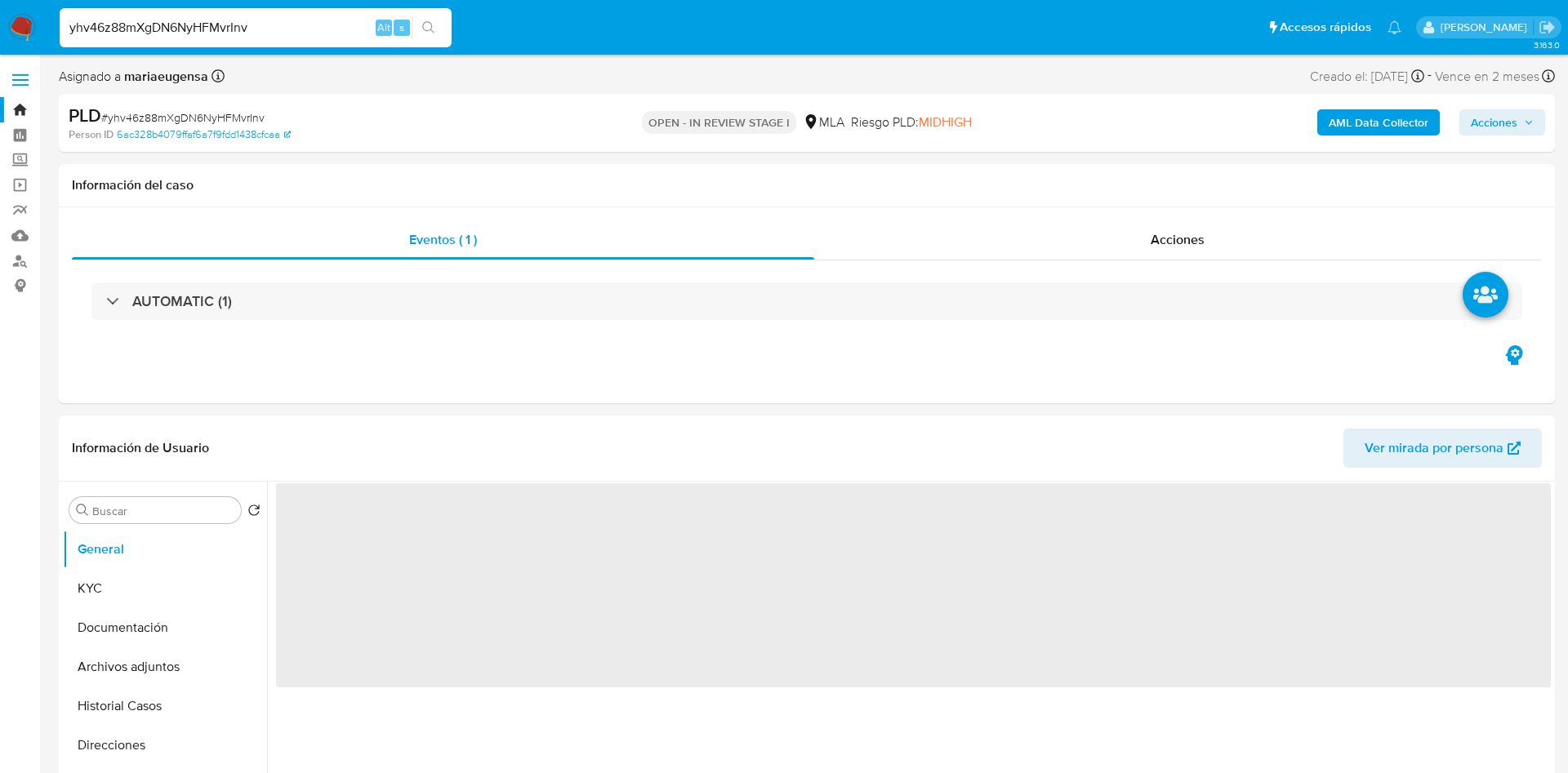
select select "10"
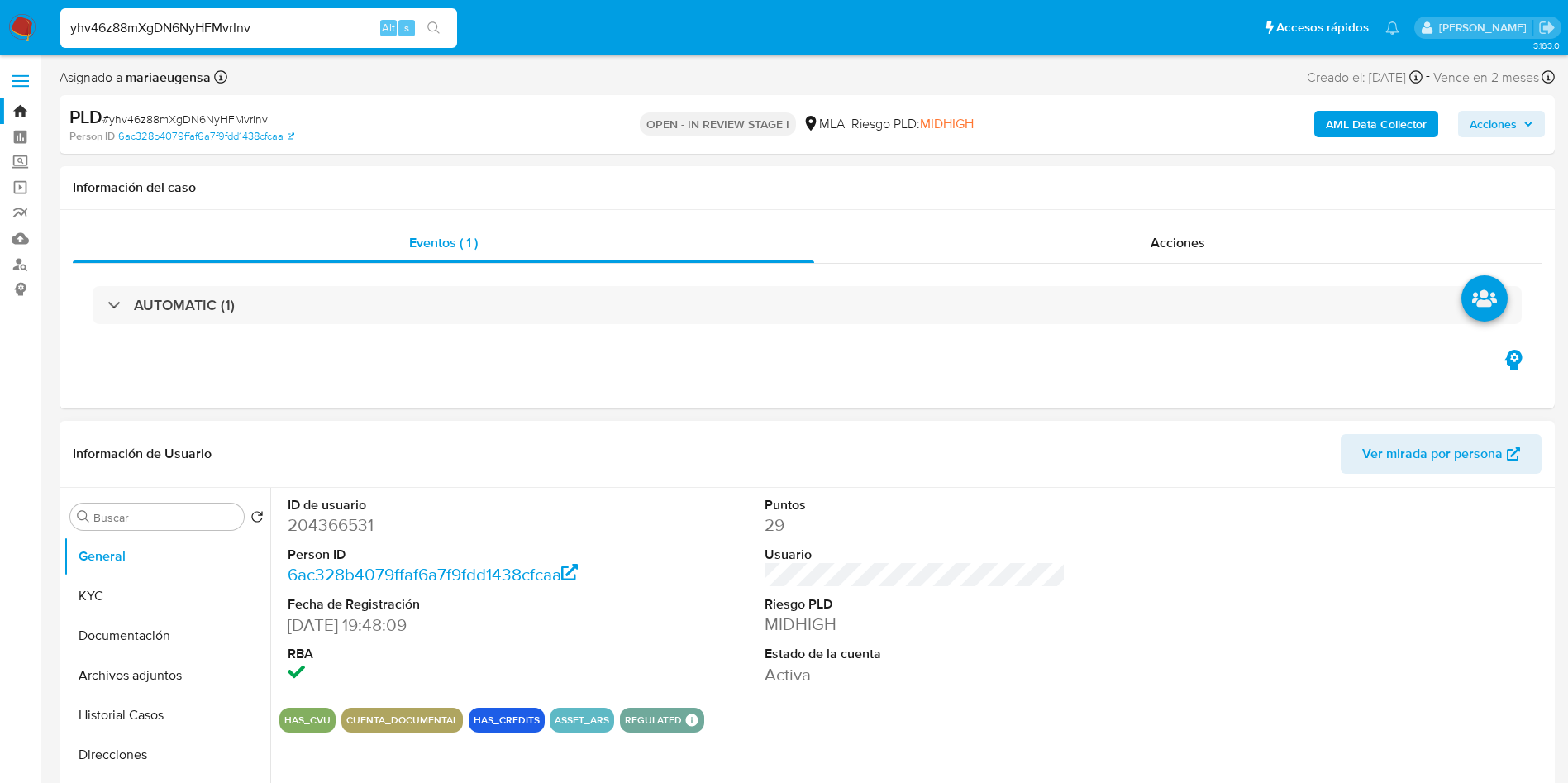
click at [324, 524] on dd "204366531" at bounding box center [439, 525] width 302 height 23
click at [324, 523] on dd "204366531" at bounding box center [439, 525] width 302 height 23
copy dd "204366531"
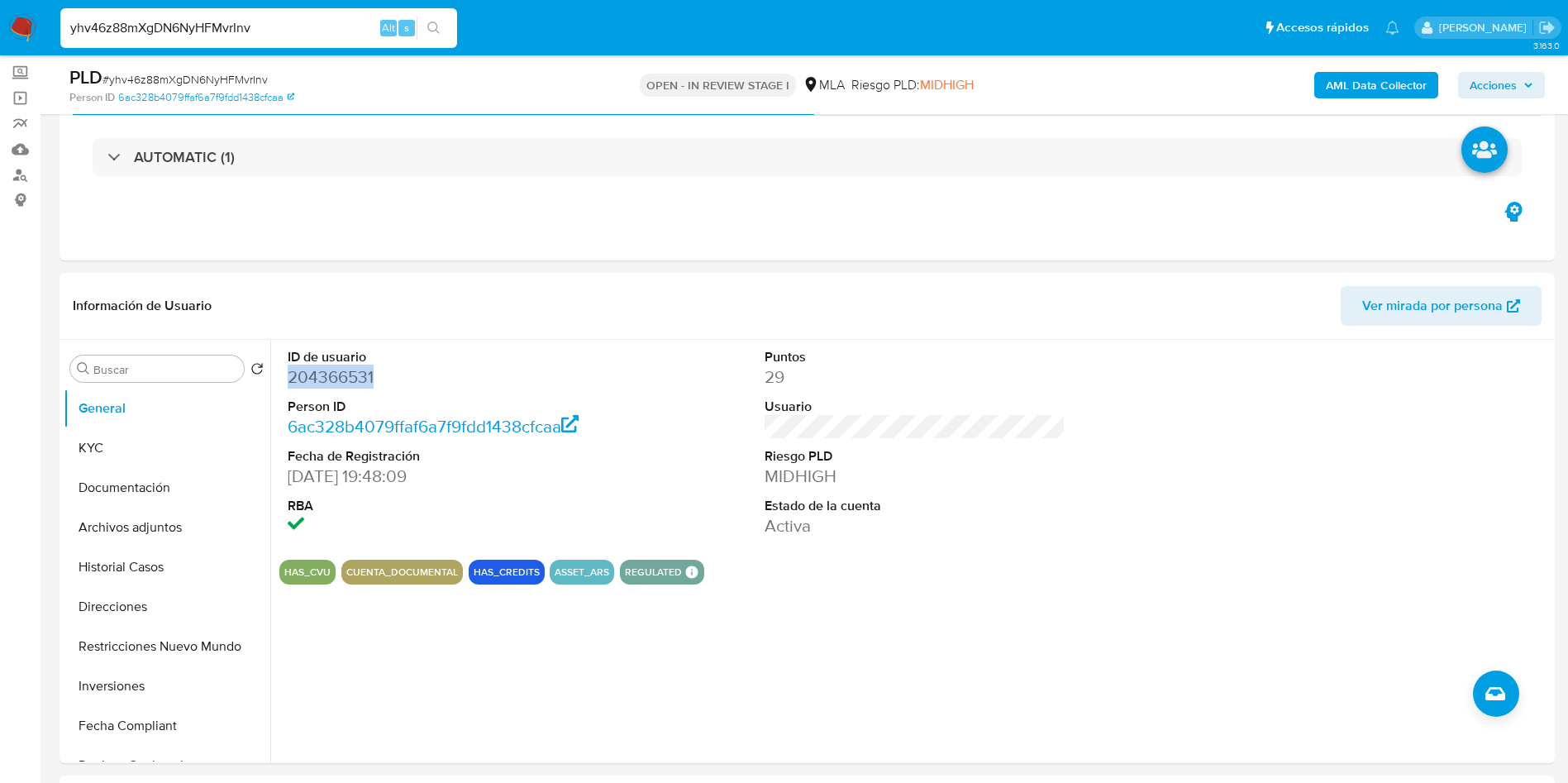
scroll to position [124, 0]
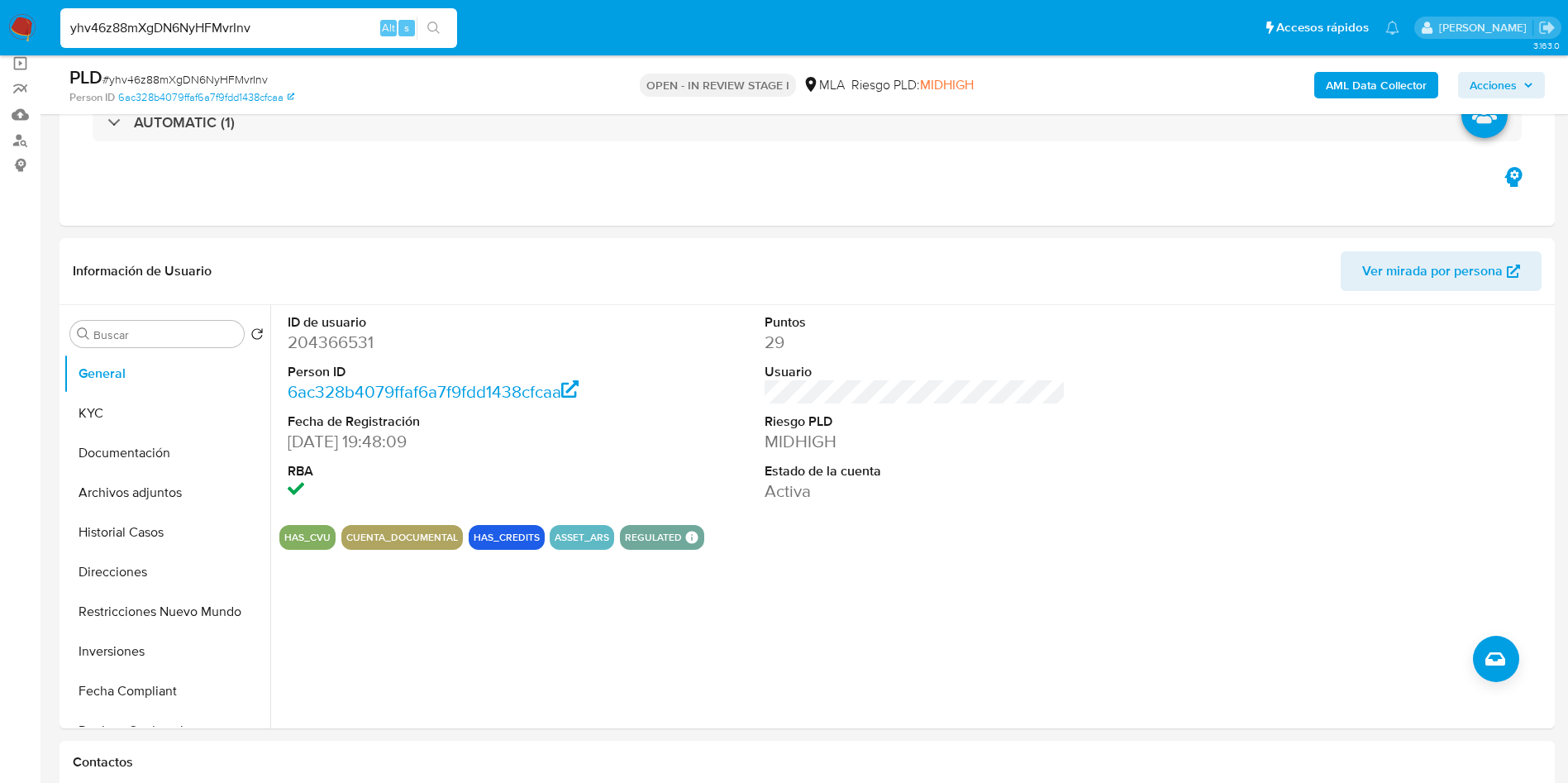
click at [169, 71] on span "# yhv46z88mXgDN6NyHFMvrInv" at bounding box center [185, 79] width 165 height 17
copy span "yhv46z88mXgDN6NyHFMvrInv"
click at [306, 339] on dd "204366531" at bounding box center [439, 342] width 302 height 23
click at [306, 338] on dd "204366531" at bounding box center [439, 342] width 302 height 23
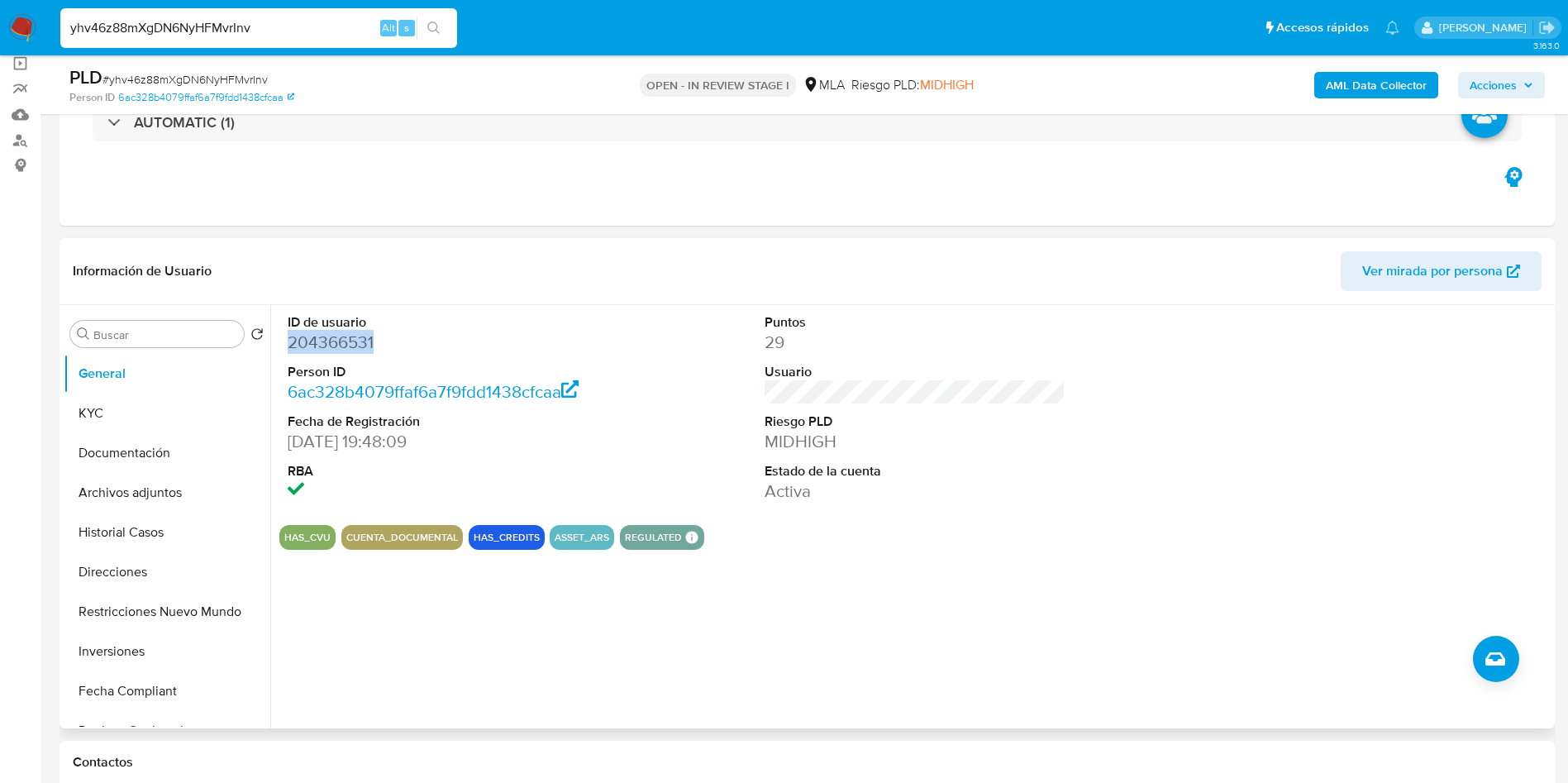
copy dd "204366531"
drag, startPoint x: 136, startPoint y: 331, endPoint x: 132, endPoint y: 381, distance: 50.2
click at [136, 332] on input "Buscar" at bounding box center [165, 335] width 144 height 15
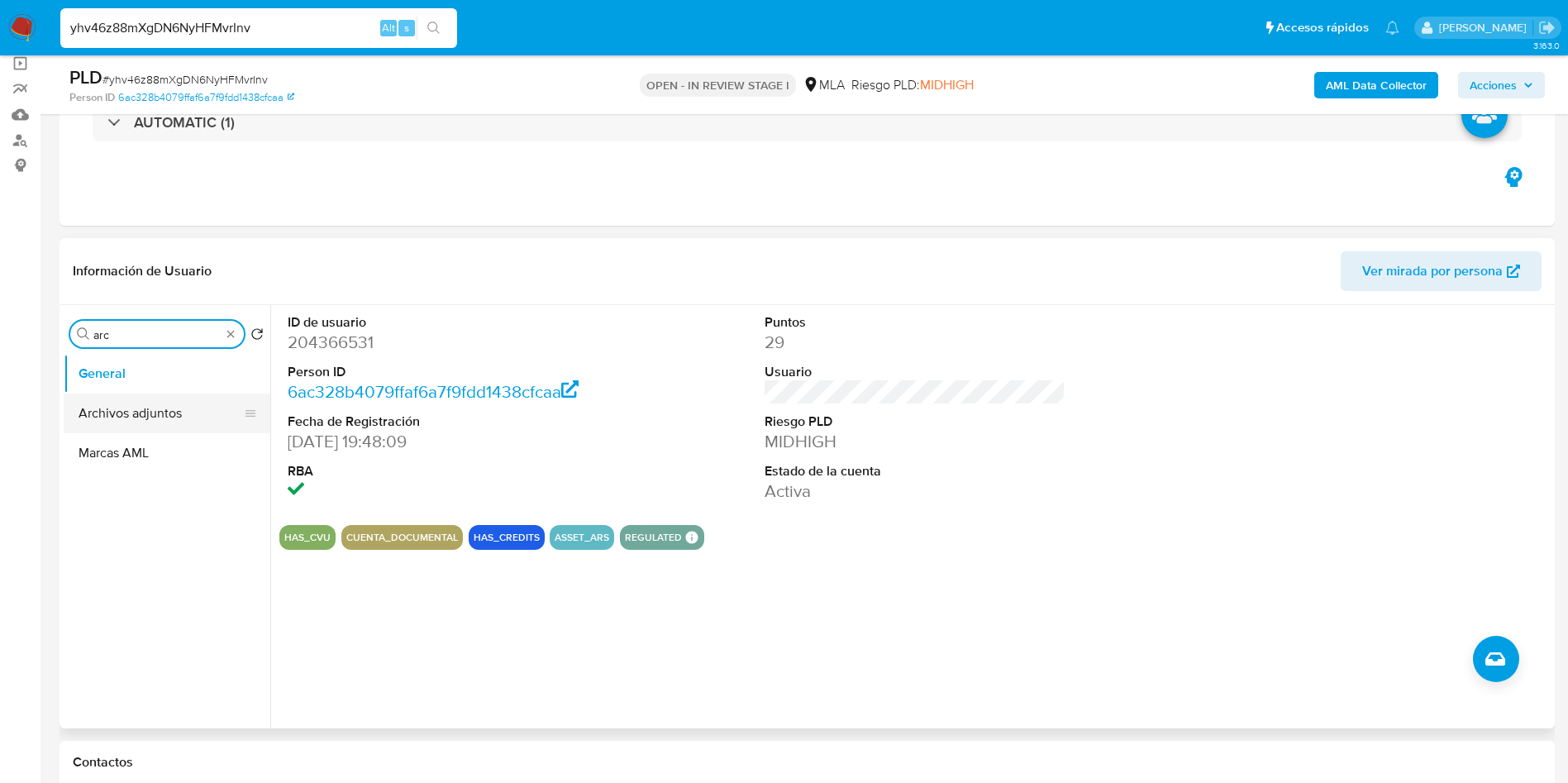
type input "arc"
drag, startPoint x: 160, startPoint y: 417, endPoint x: 179, endPoint y: 414, distance: 19.2
click at [160, 417] on button "Archivos adjuntos" at bounding box center [167, 414] width 207 height 40
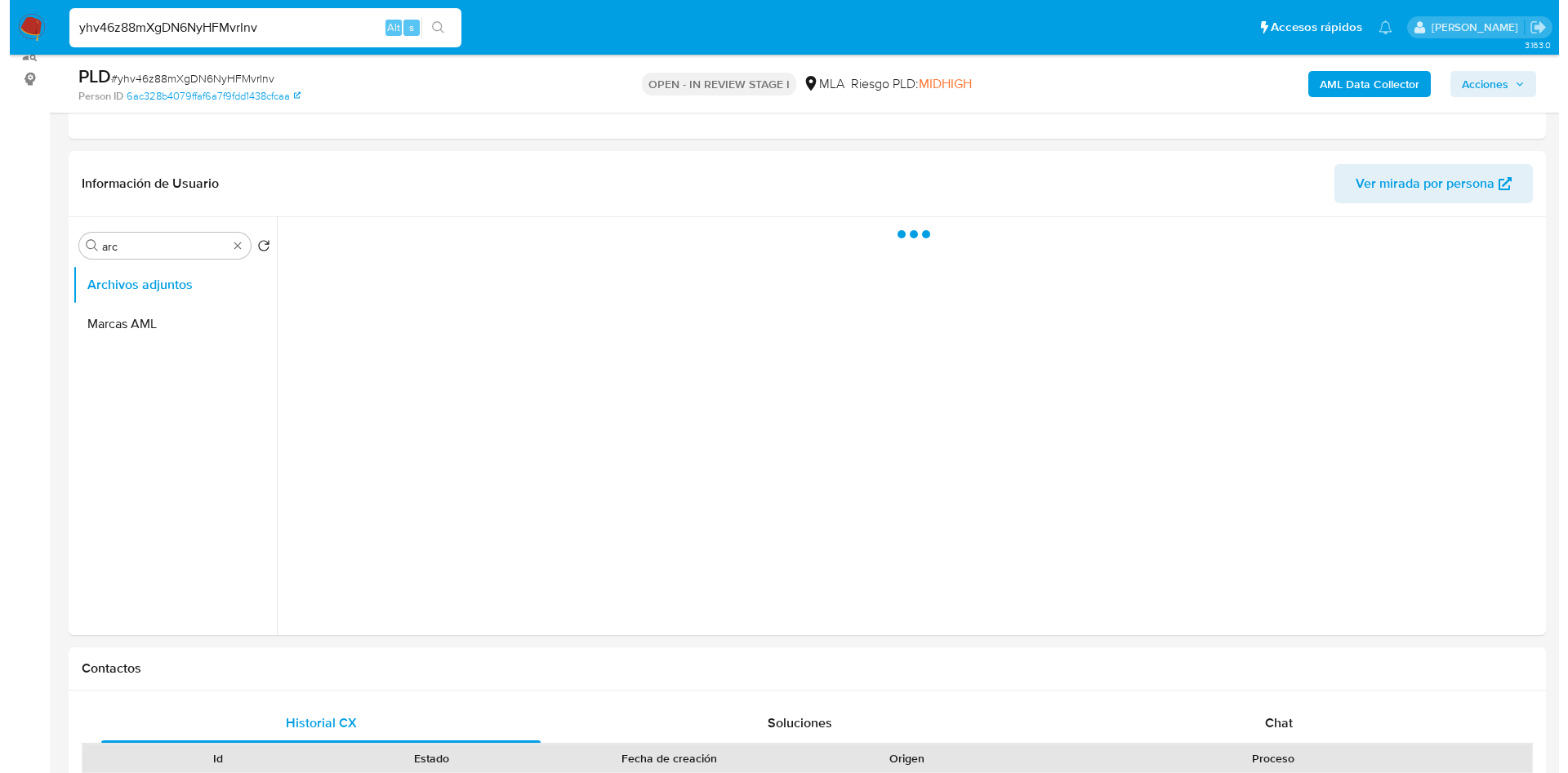
scroll to position [245, 0]
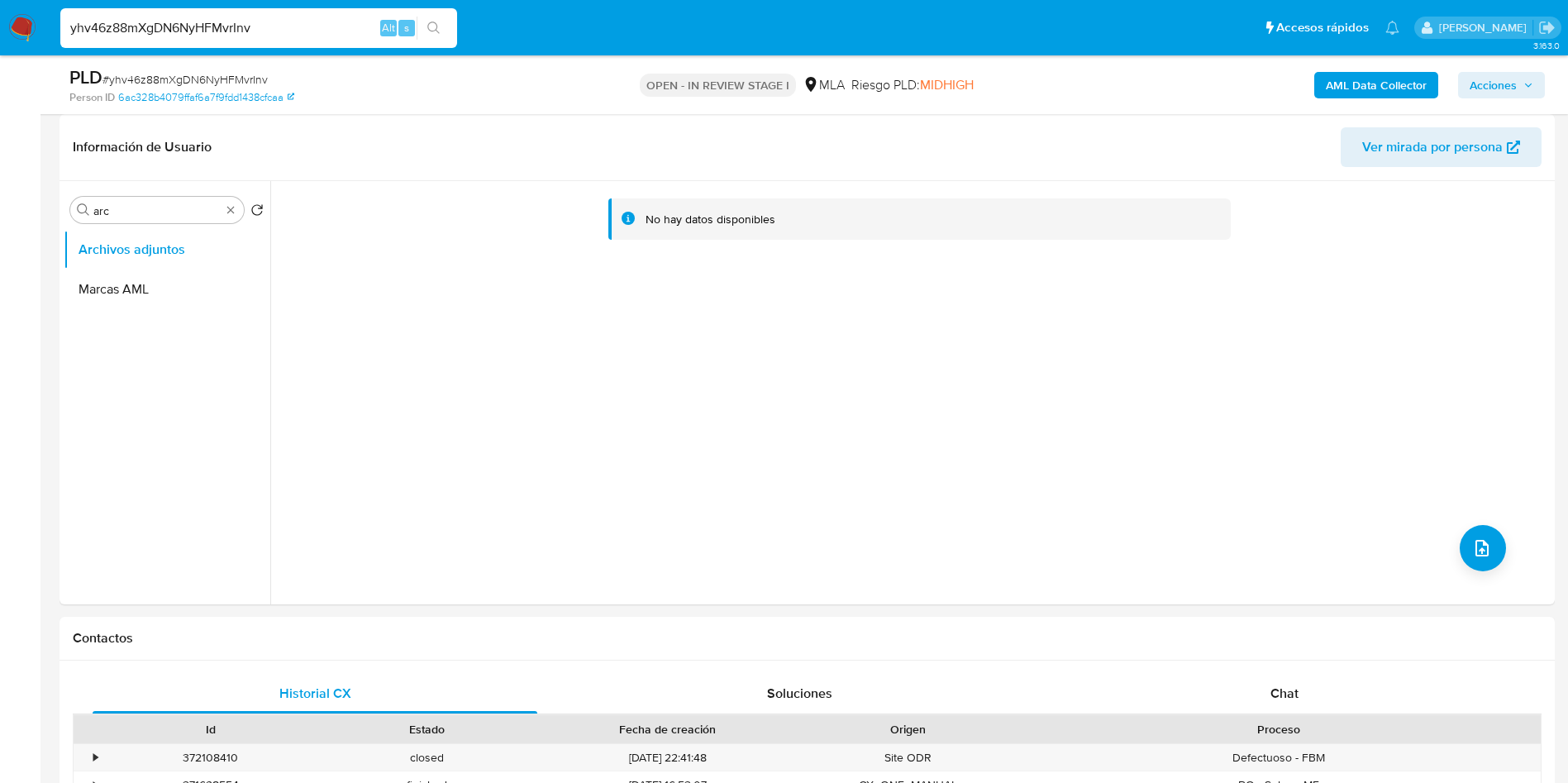
click at [1369, 84] on b "AML Data Collector" at bounding box center [1376, 85] width 101 height 27
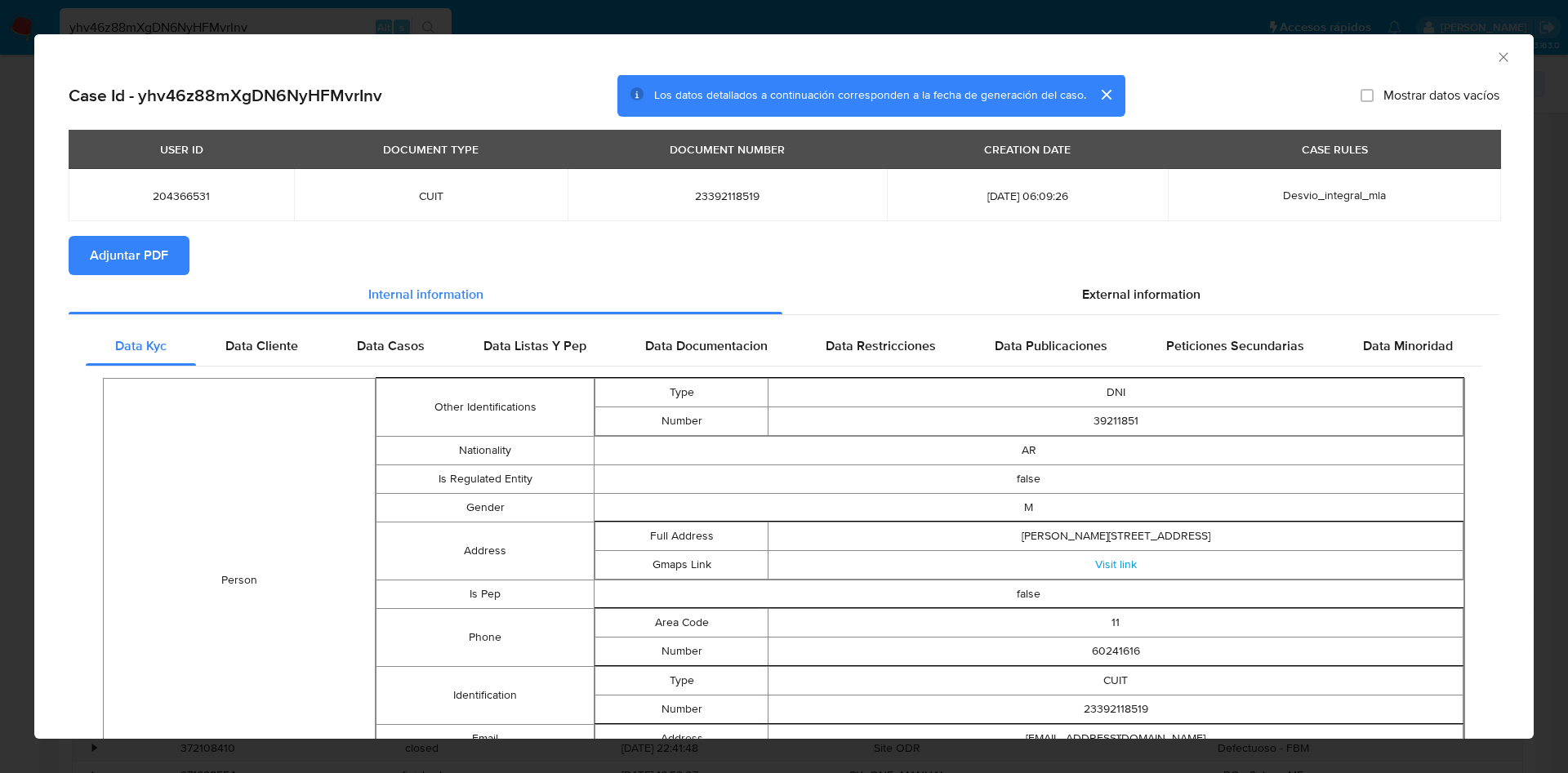
click at [130, 255] on span "Adjuntar PDF" at bounding box center [129, 255] width 78 height 36
click at [97, 272] on span "Adjuntar PDF" at bounding box center [129, 255] width 78 height 36
drag, startPoint x: 1485, startPoint y: 49, endPoint x: 1492, endPoint y: 56, distance: 9.9
click at [1495, 53] on icon "Cerrar ventana" at bounding box center [1504, 57] width 16 height 16
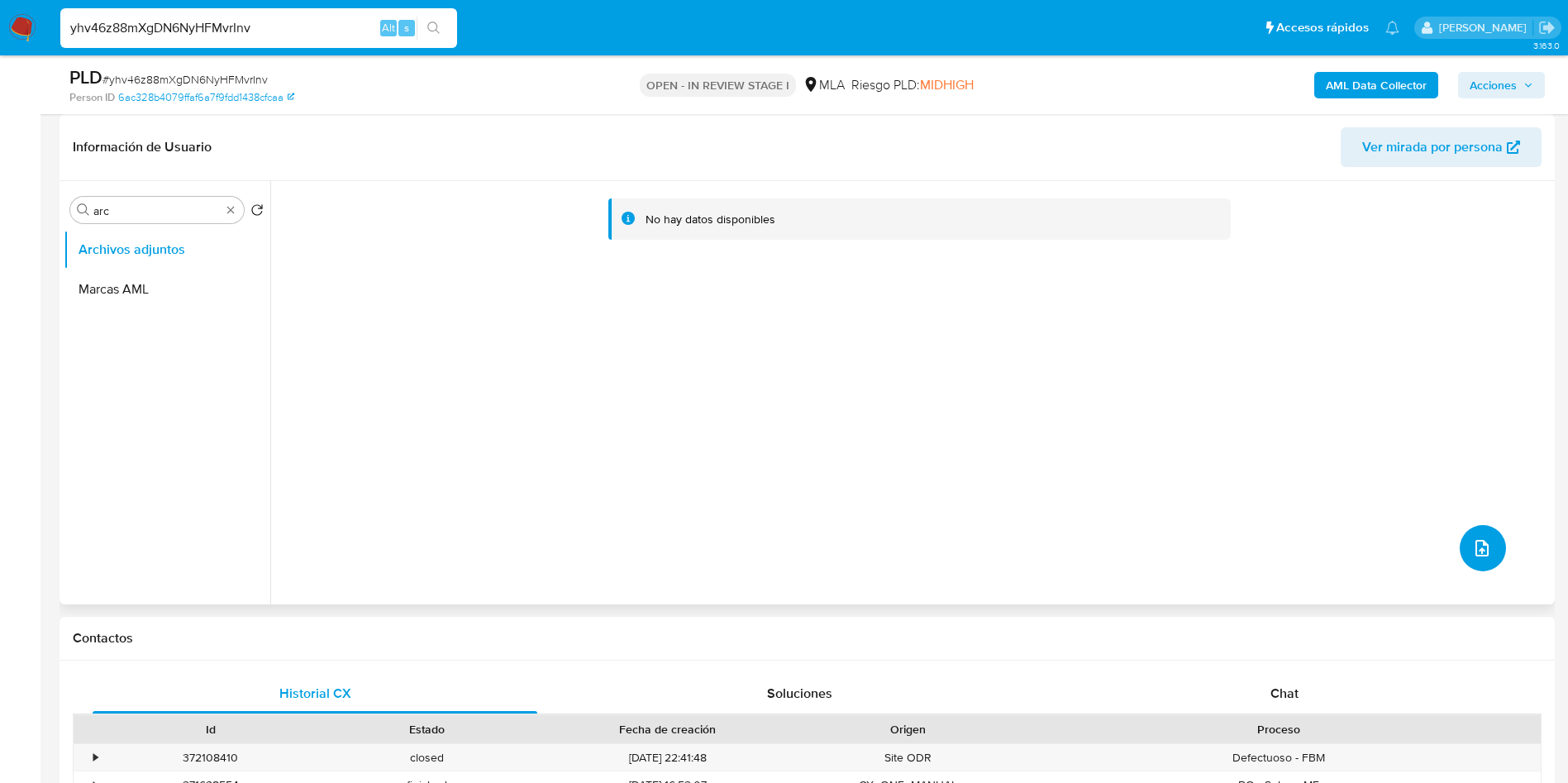
click at [1477, 543] on icon "upload-file" at bounding box center [1482, 548] width 20 height 20
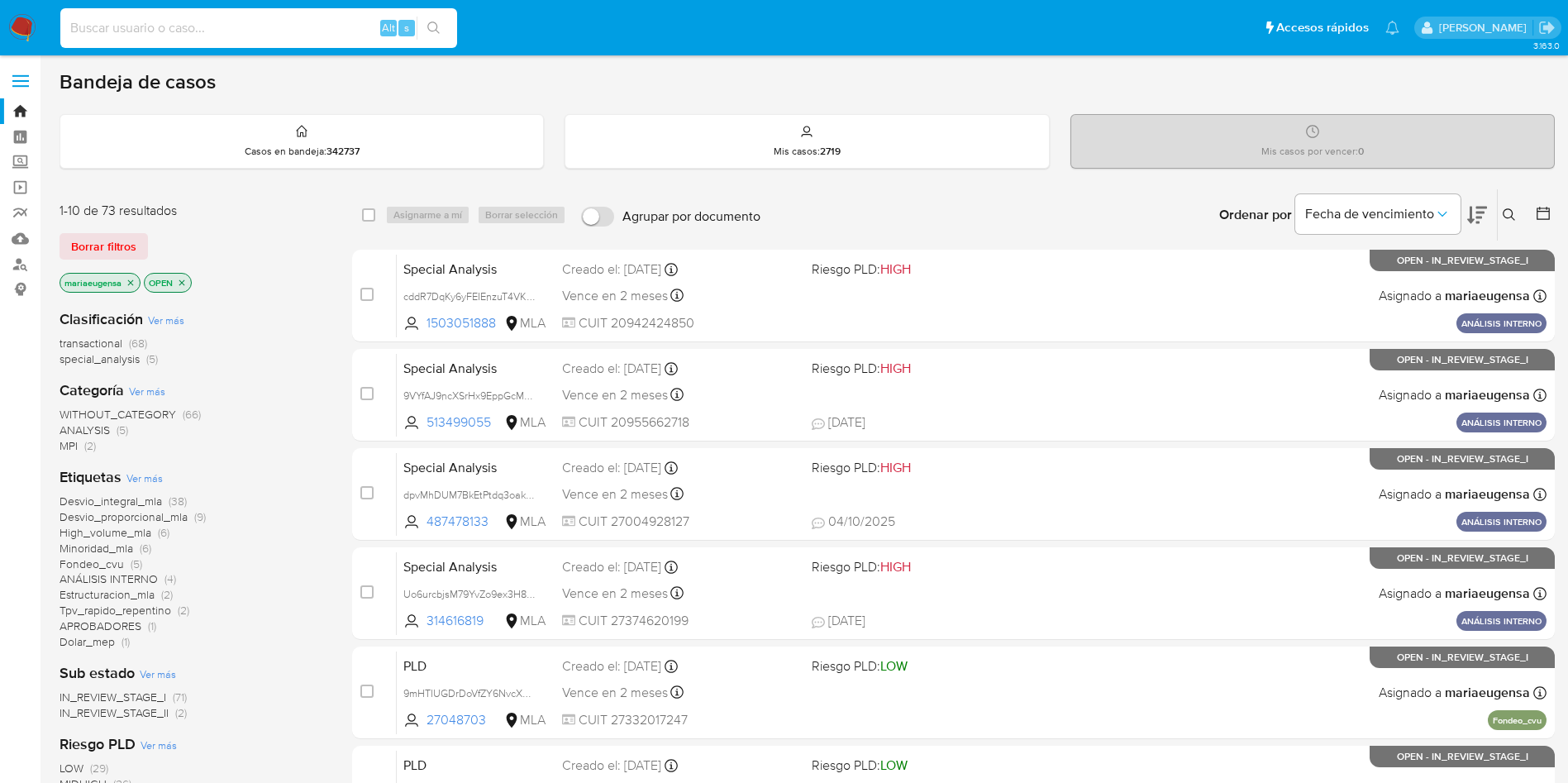
click at [285, 24] on input at bounding box center [258, 28] width 396 height 22
paste input "hiC4Eq2Hrgcsljoe4wJSdyxI"
type input "hiC4Eq2Hrgcsljoe4wJSdyxI"
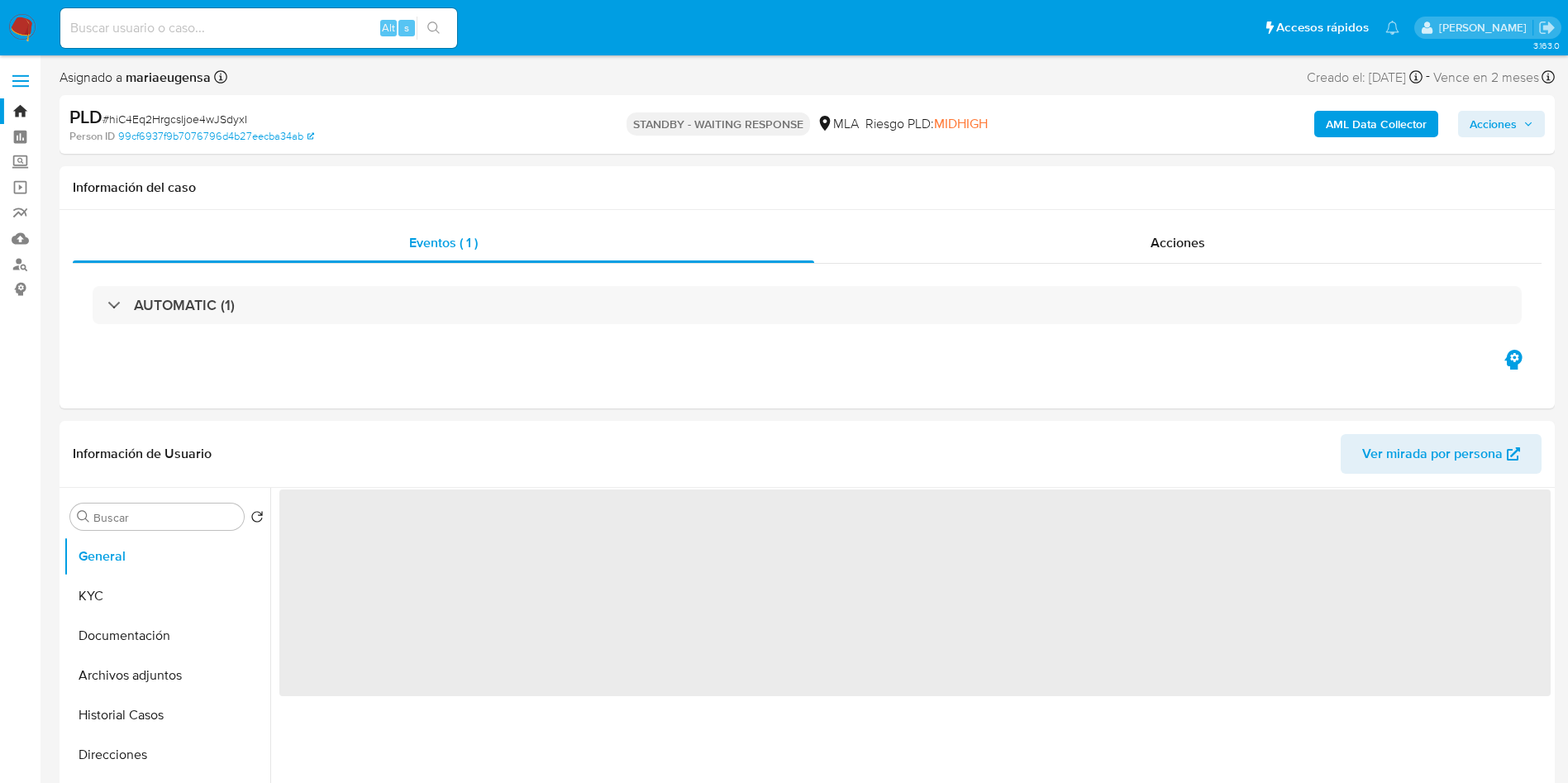
select select "10"
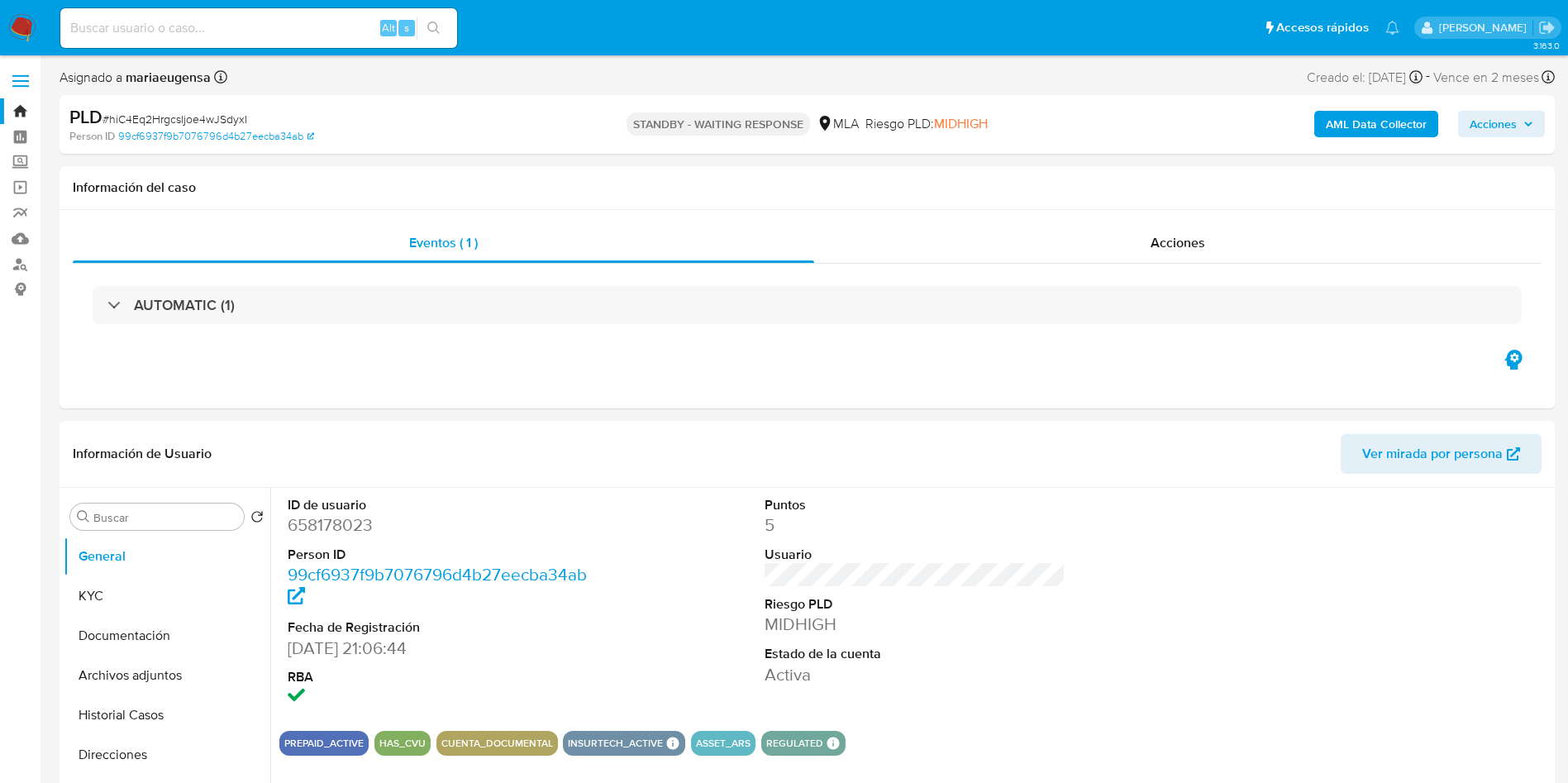
click at [233, 117] on span "# hiC4Eq2Hrgcsljoe4wJSdyxI" at bounding box center [174, 119] width 144 height 17
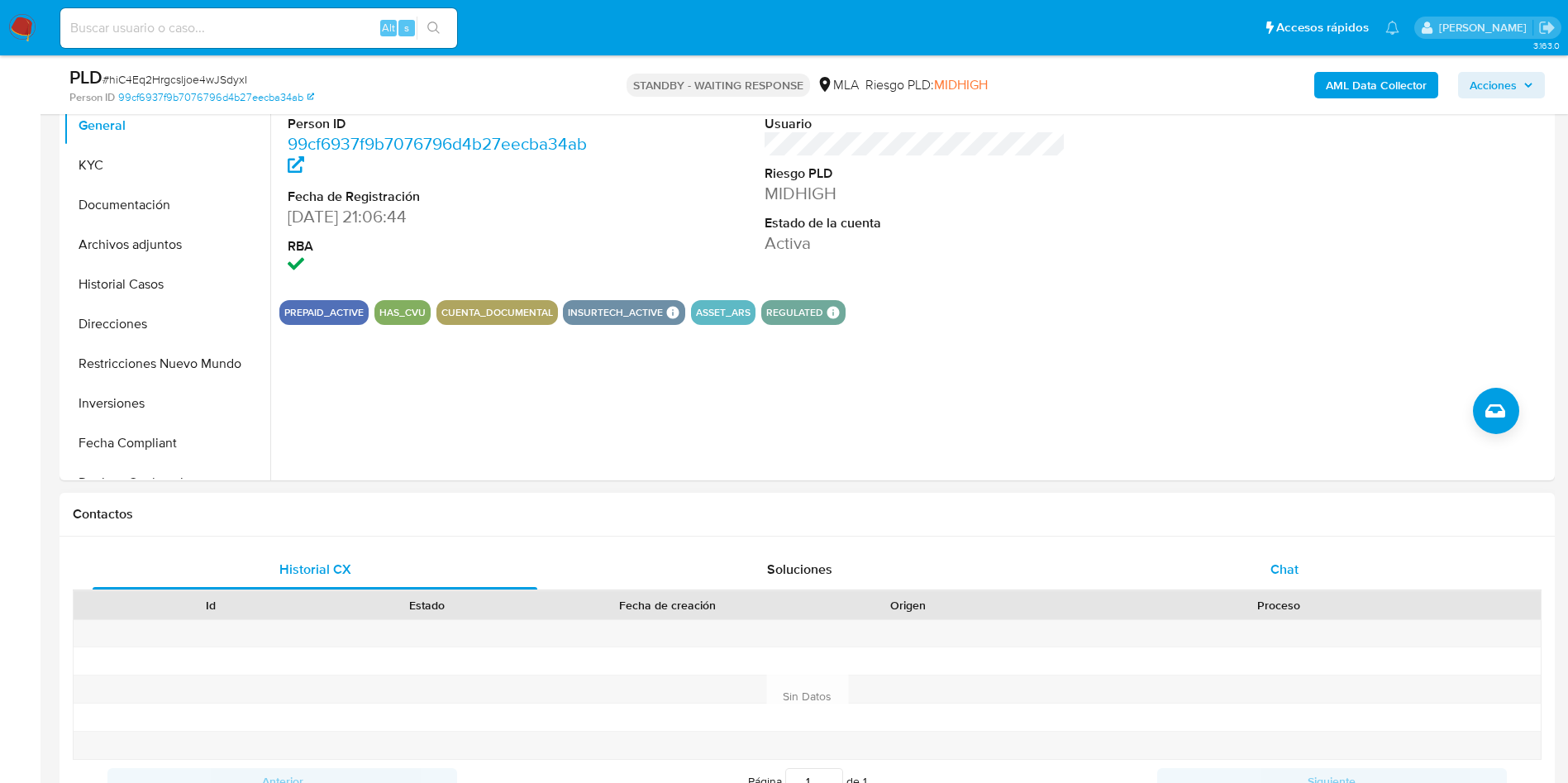
click at [1288, 568] on span "Chat" at bounding box center [1285, 569] width 28 height 19
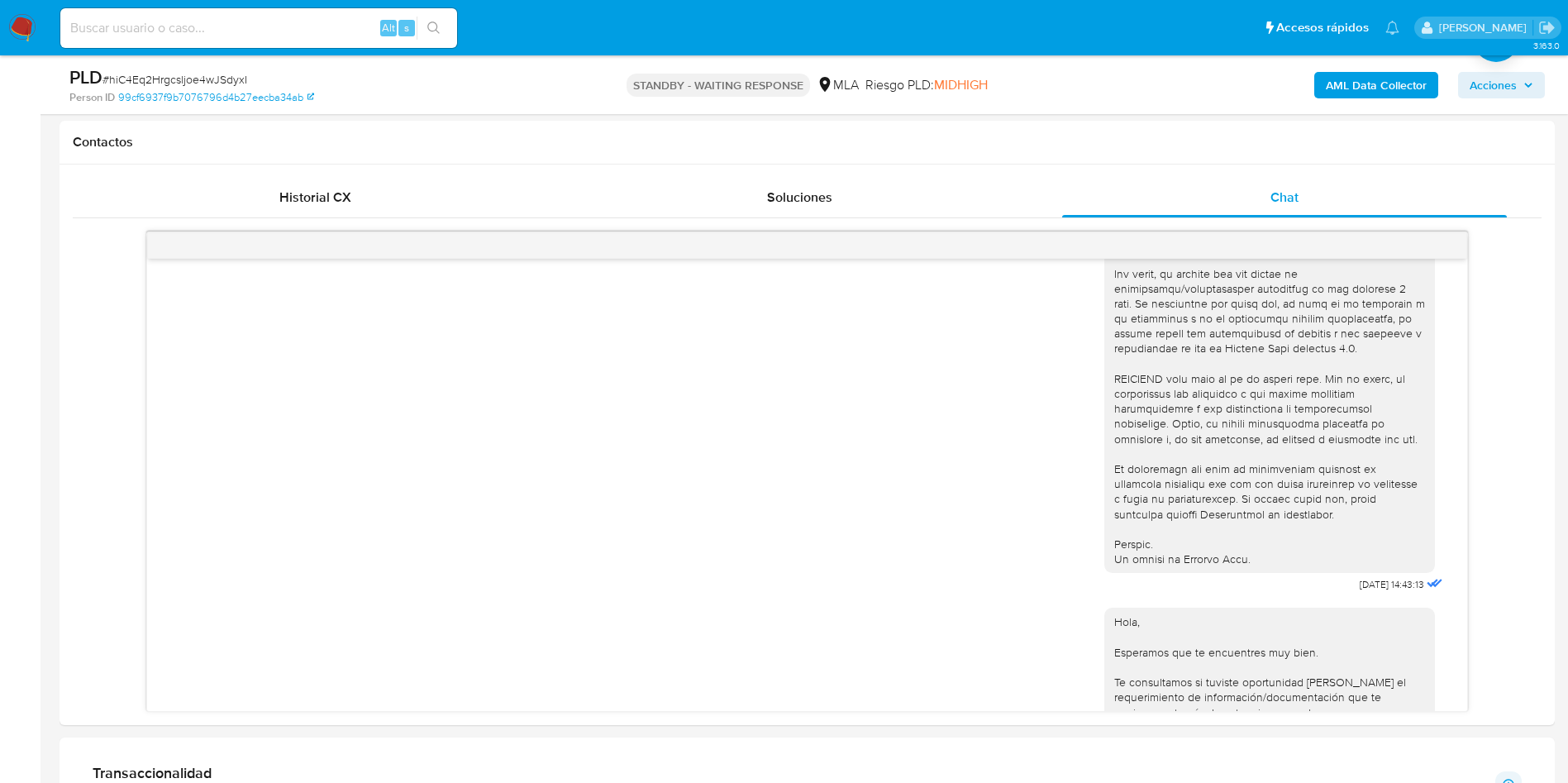
scroll to position [350, 0]
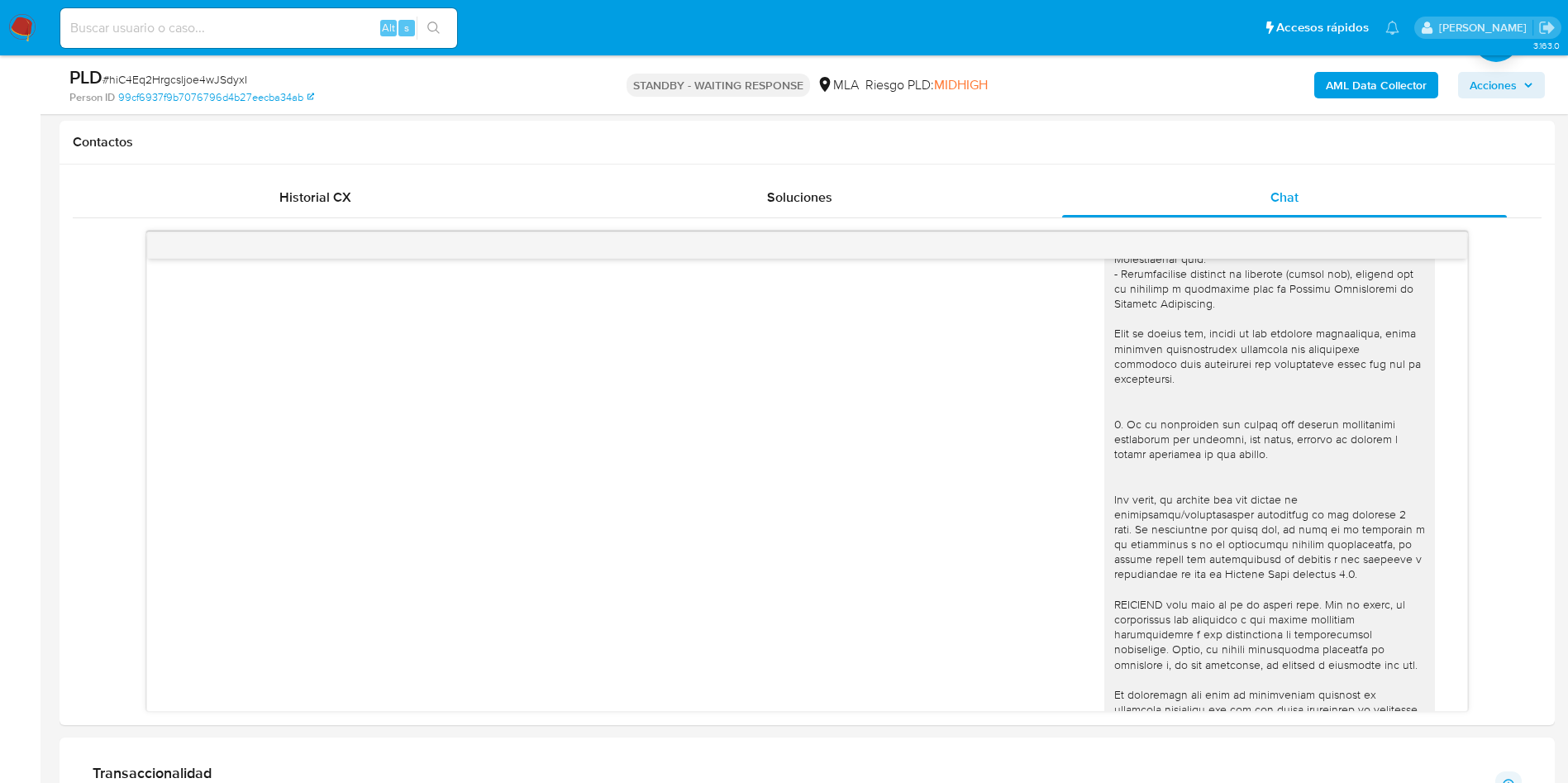
click at [25, 374] on aside "Bandeja Tablero Screening Búsqueda en Listas Watchlist Herramientas Operaciones…" at bounding box center [20, 628] width 41 height 2745
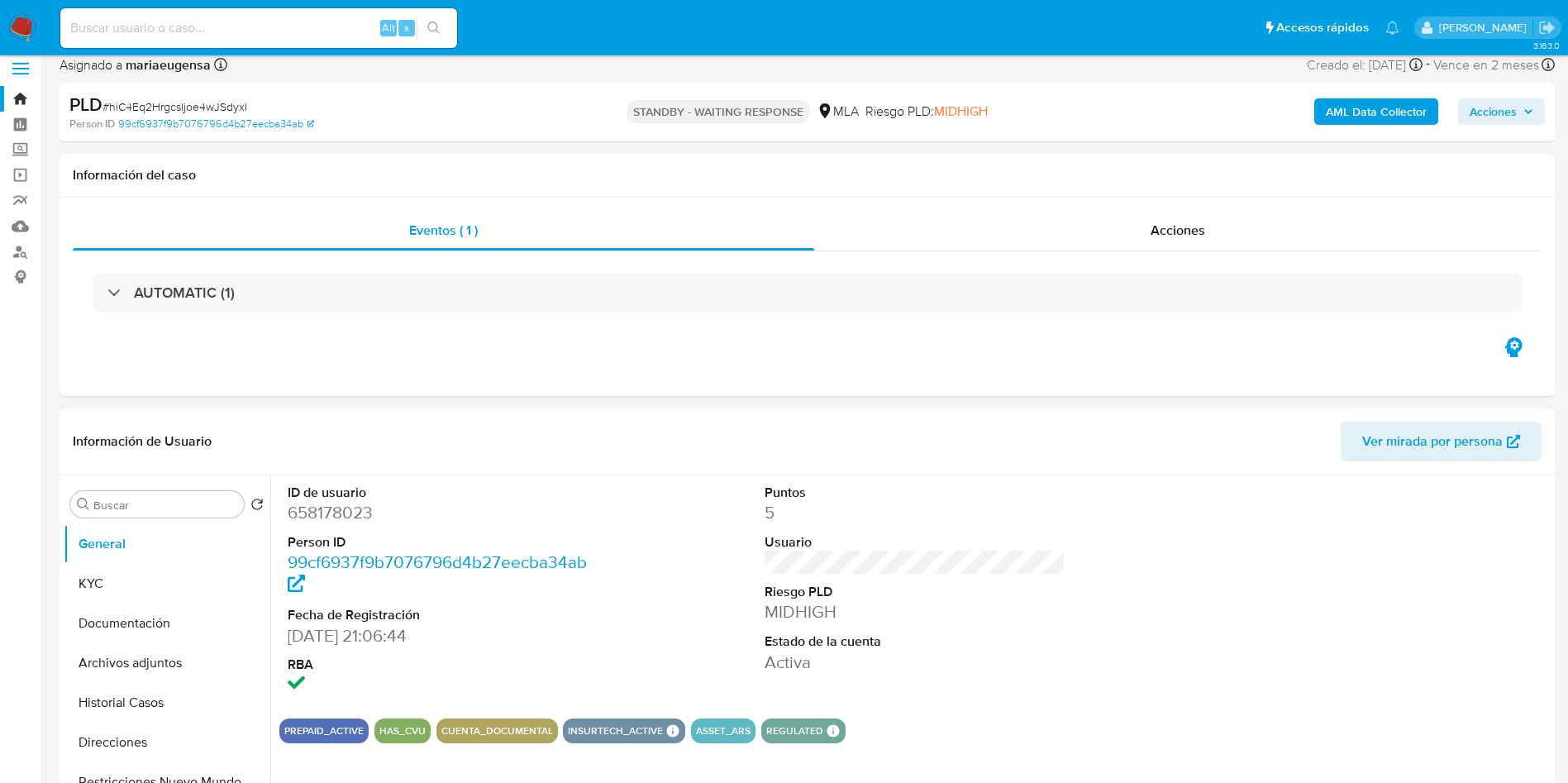
scroll to position [0, 0]
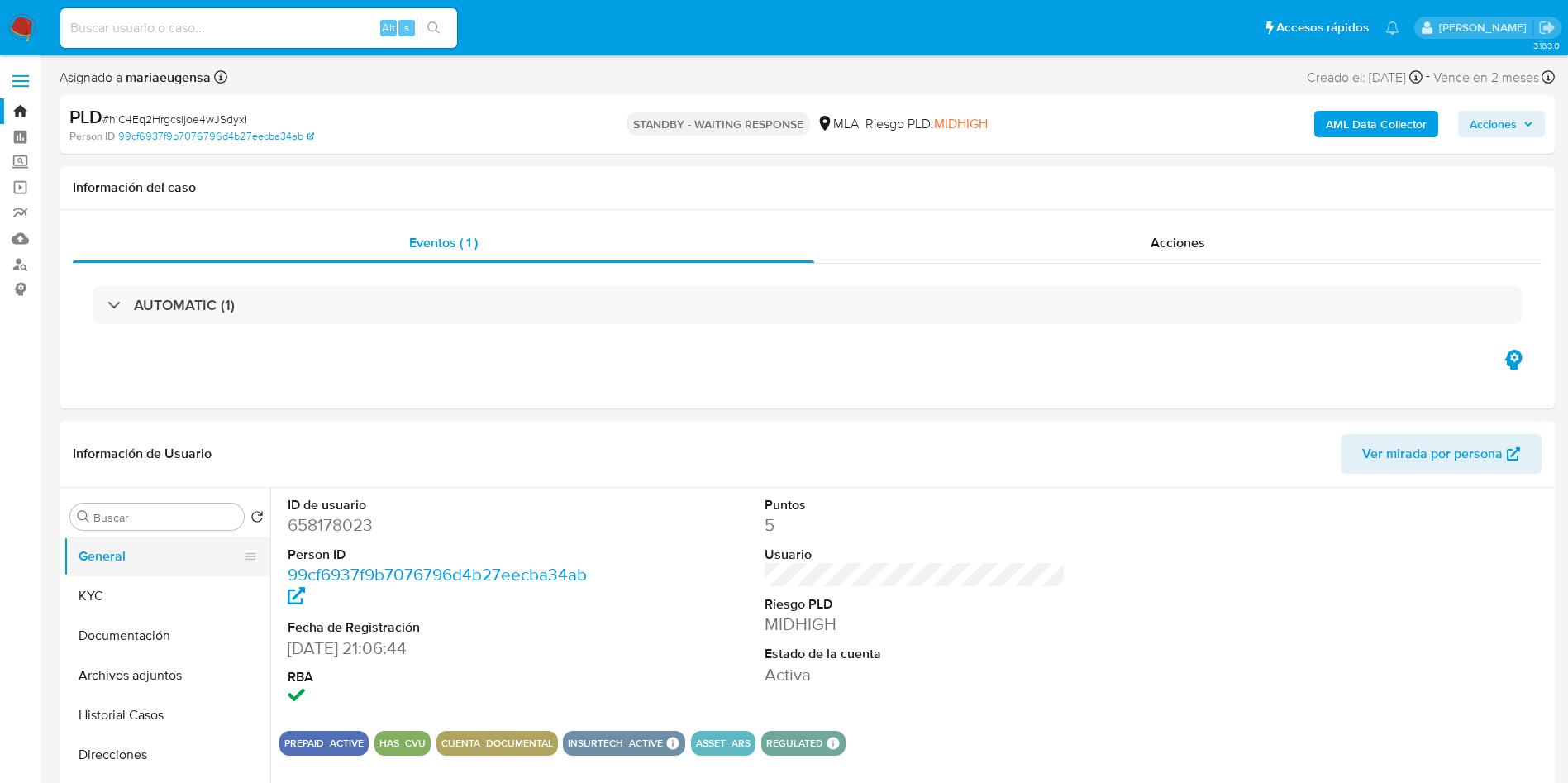
drag, startPoint x: 150, startPoint y: 550, endPoint x: 239, endPoint y: 545, distance: 89.1
click at [191, 547] on button "General" at bounding box center [160, 557] width 194 height 40
click at [305, 528] on dd "658178023" at bounding box center [439, 525] width 302 height 23
click at [313, 527] on dd "658178023" at bounding box center [439, 525] width 302 height 23
copy dd "658178023"
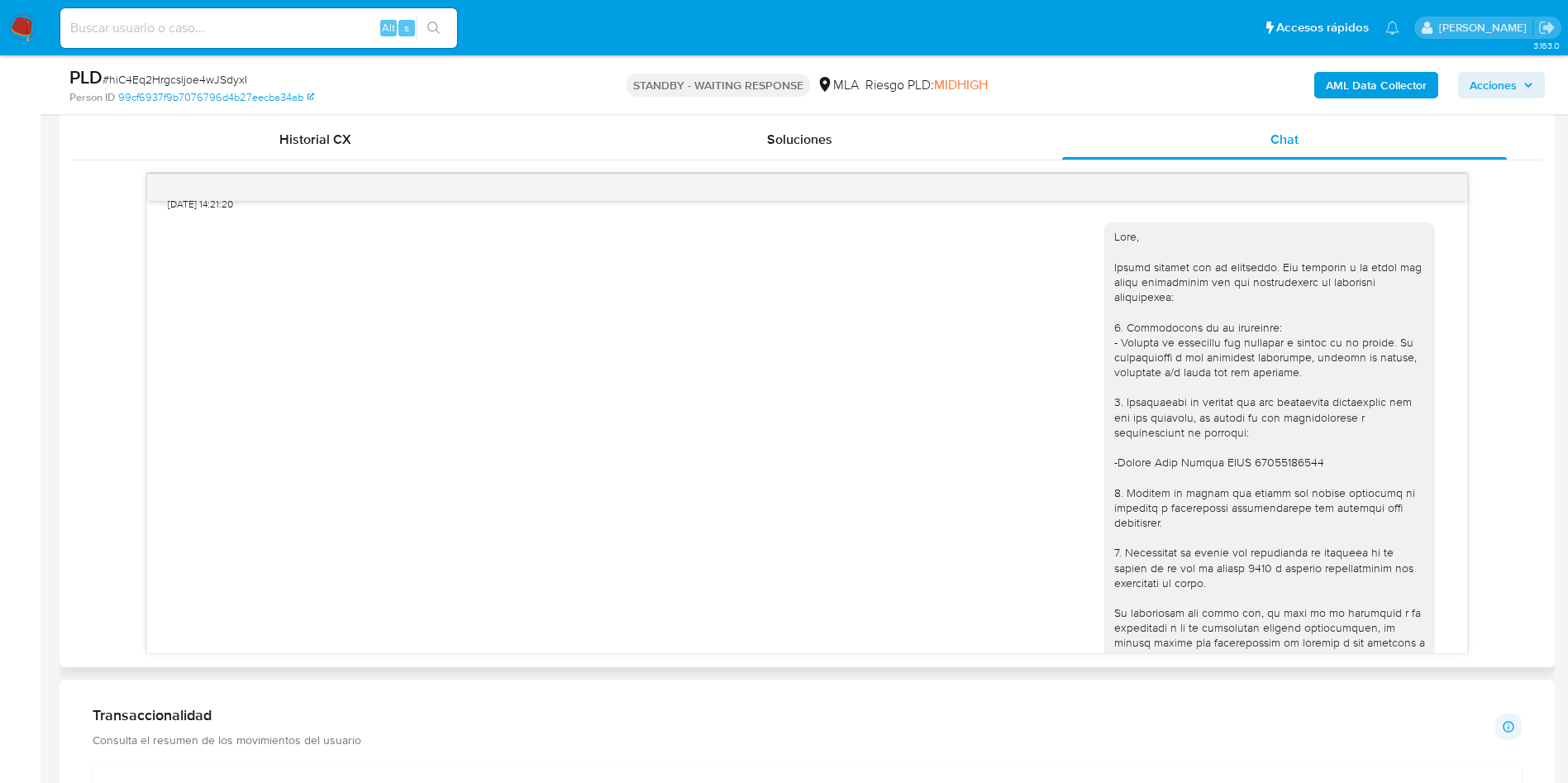
scroll to position [1590, 0]
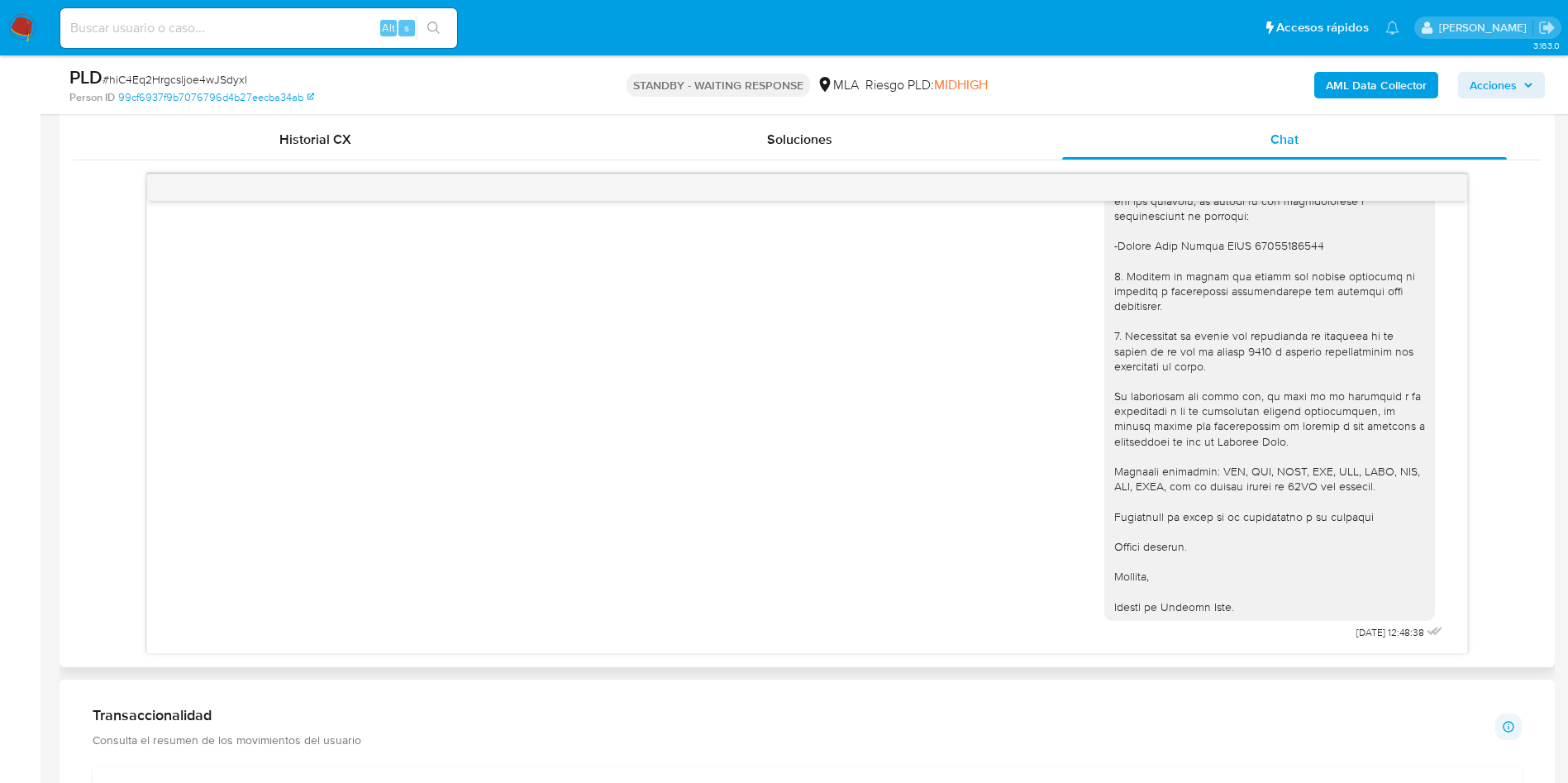
click at [89, 371] on div "17/09/2025 14:43:13 Hola, Esperamos que te encuentres muy bien. Te consultamos …" at bounding box center [807, 414] width 1469 height 481
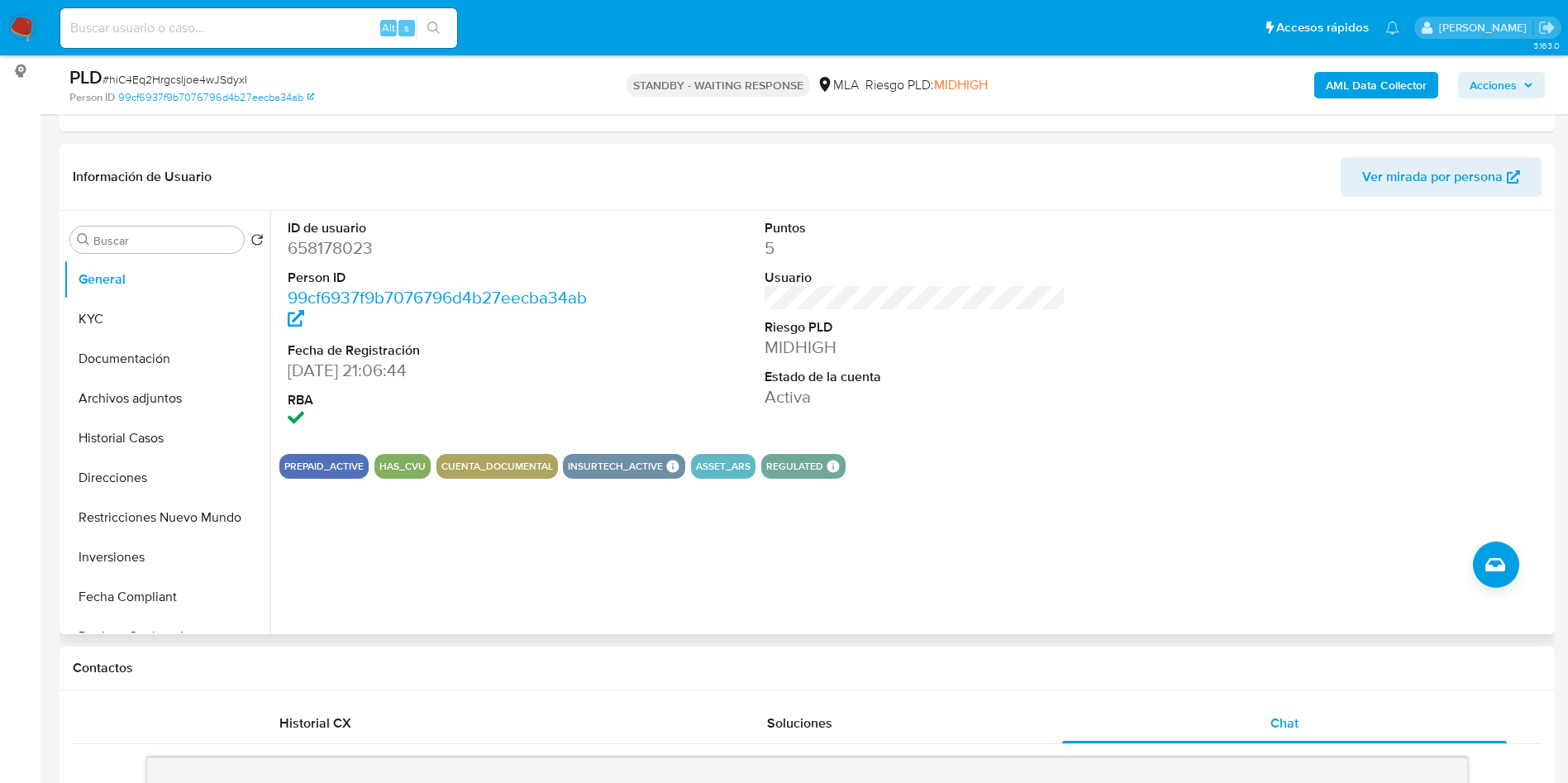
scroll to position [182, 0]
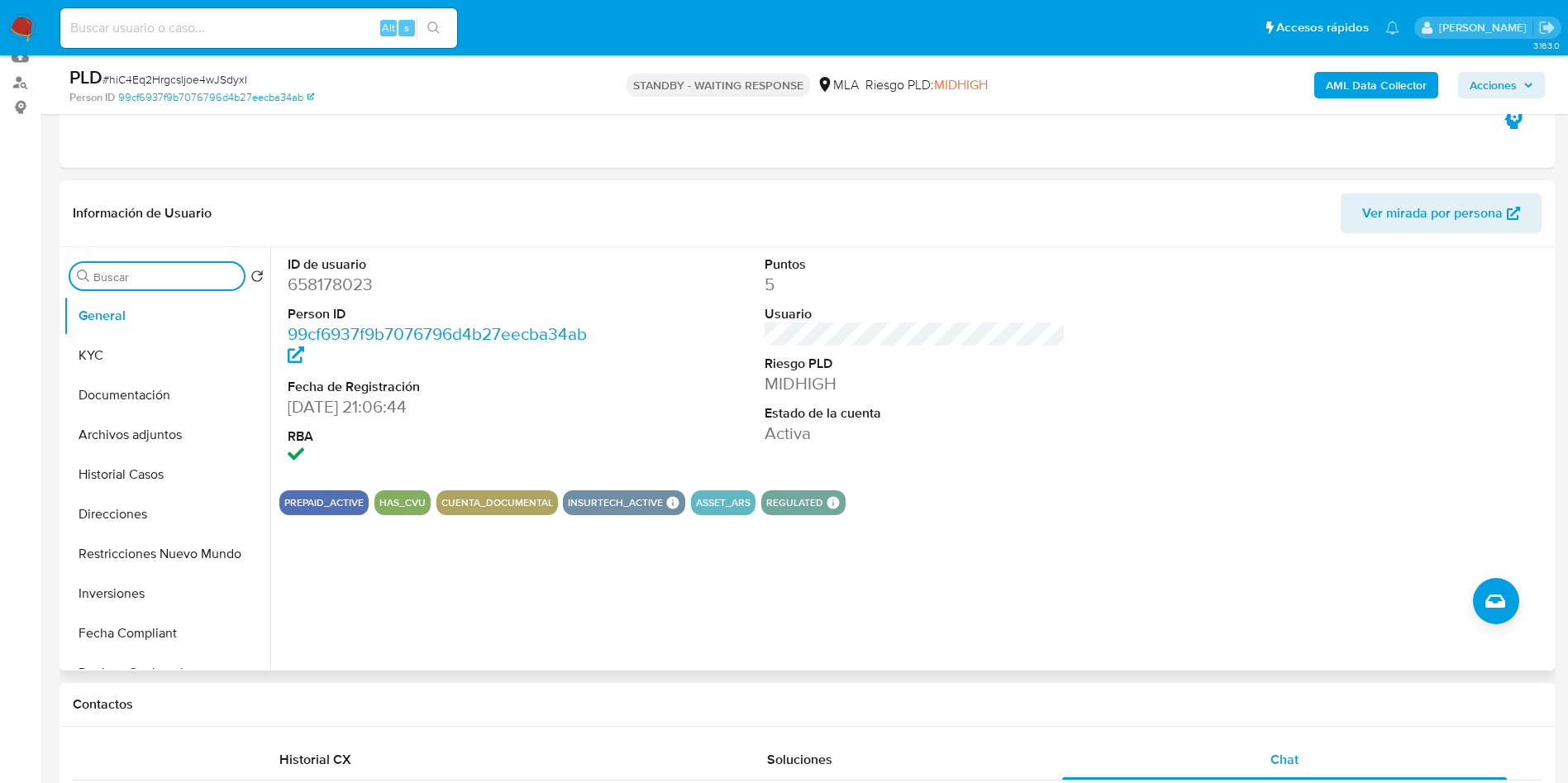
click at [113, 280] on input "Buscar" at bounding box center [165, 277] width 144 height 15
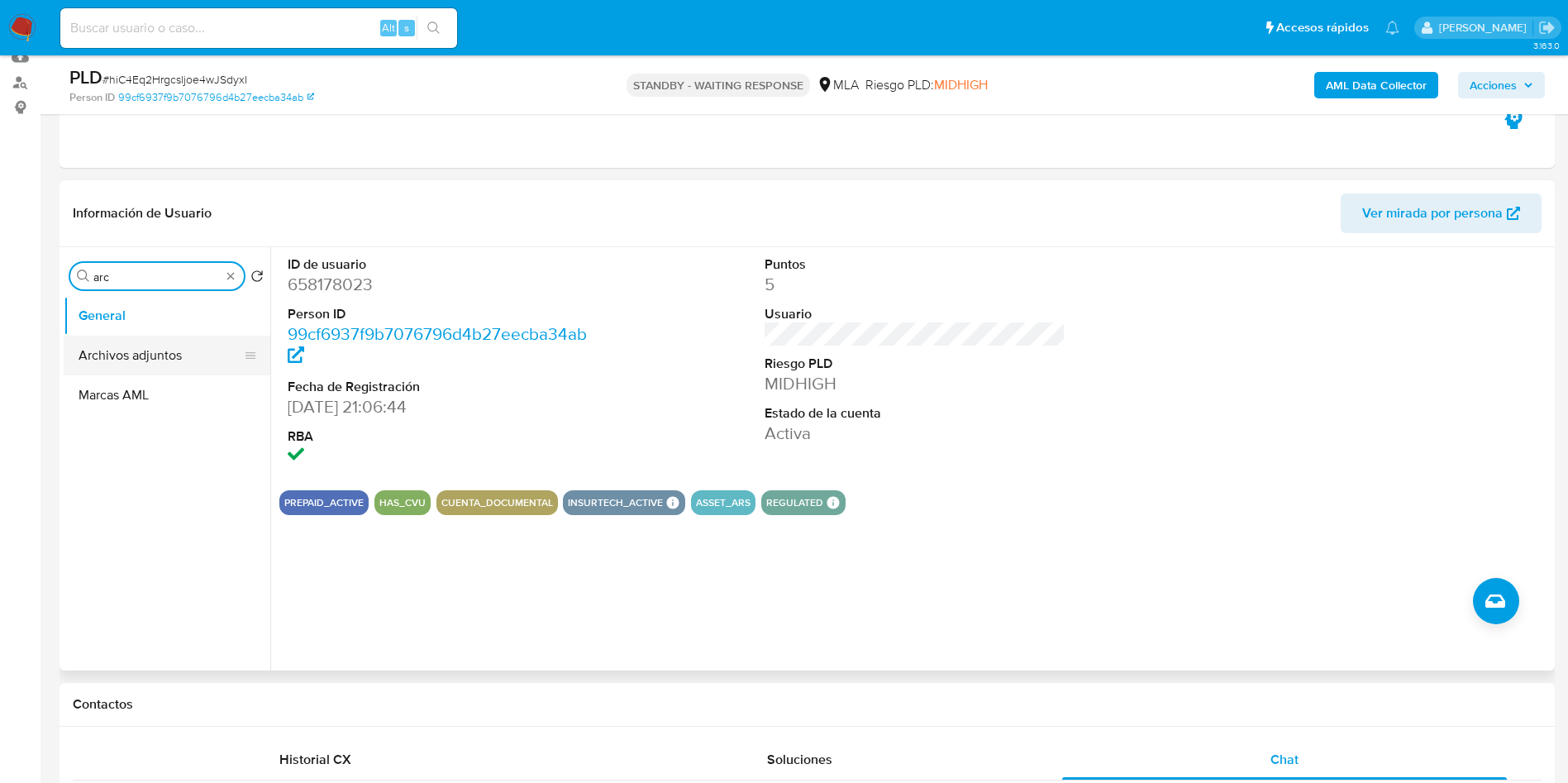
type input "arc"
click at [146, 356] on button "Archivos adjuntos" at bounding box center [160, 356] width 194 height 40
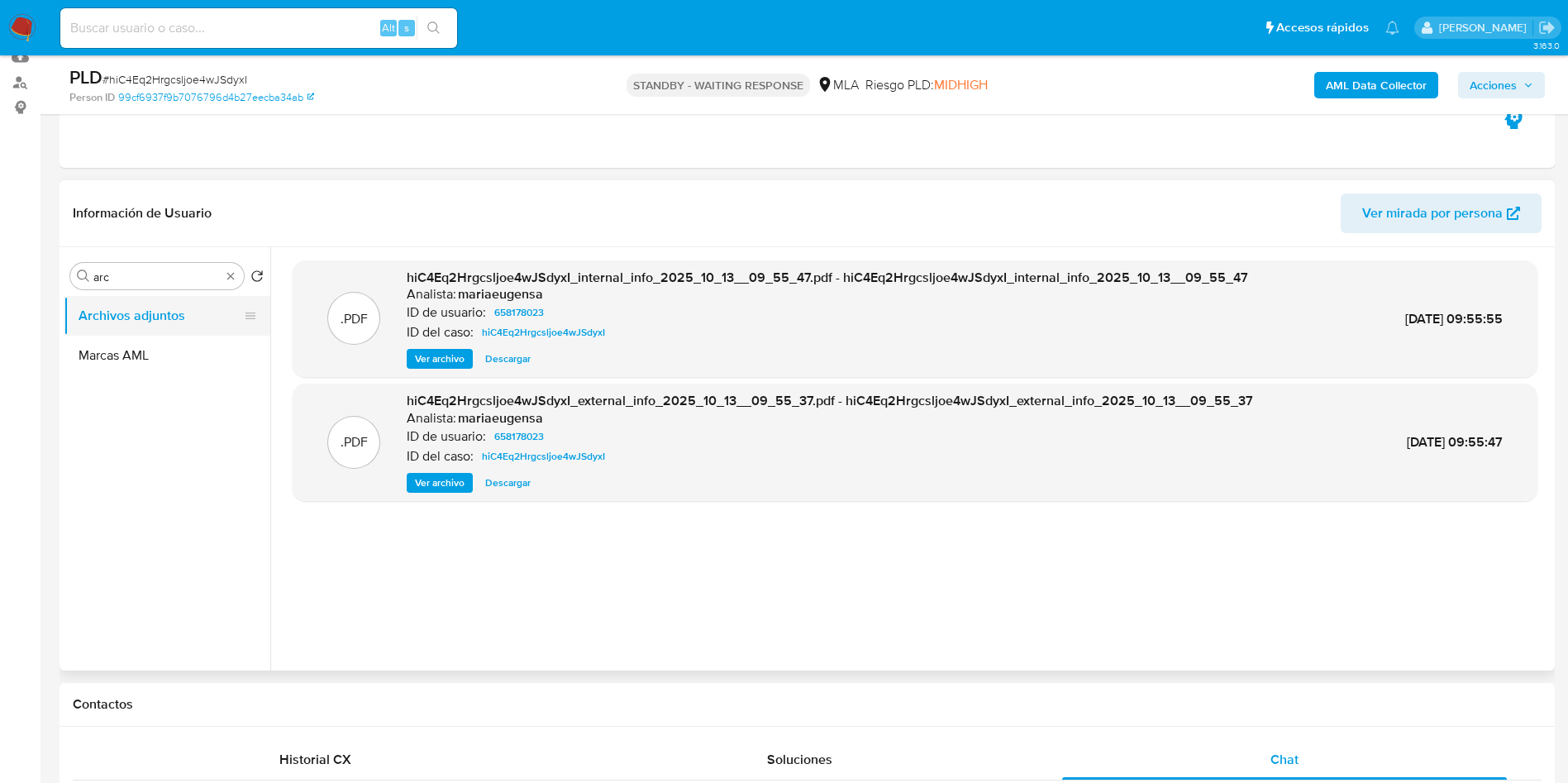
drag, startPoint x: 117, startPoint y: 342, endPoint x: 123, endPoint y: 334, distance: 10.0
click at [117, 342] on button "Marcas AML" at bounding box center [167, 356] width 207 height 40
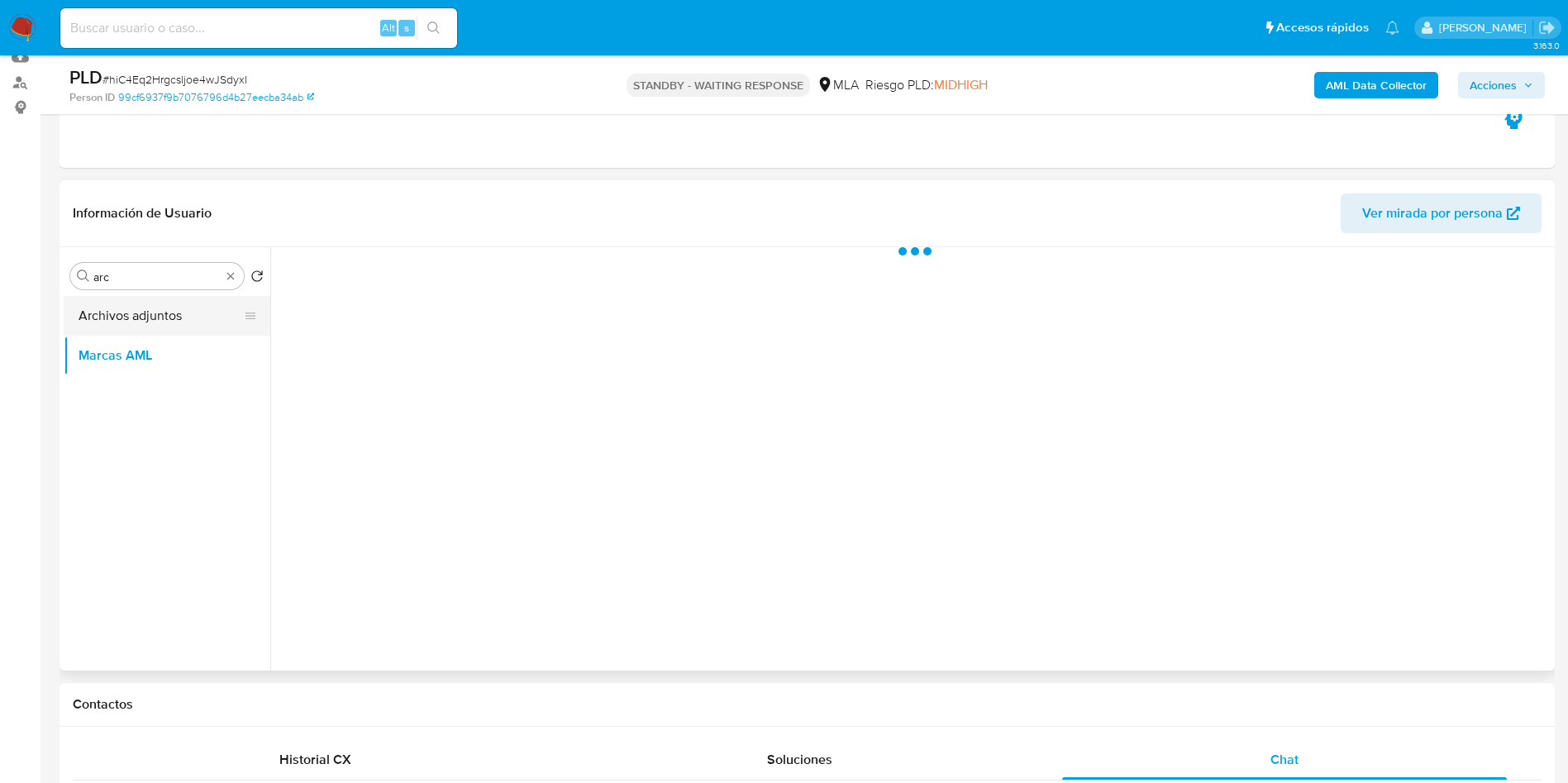
drag, startPoint x: 134, startPoint y: 316, endPoint x: 130, endPoint y: 331, distance: 15.5
click at [136, 317] on button "Archivos adjuntos" at bounding box center [160, 316] width 194 height 40
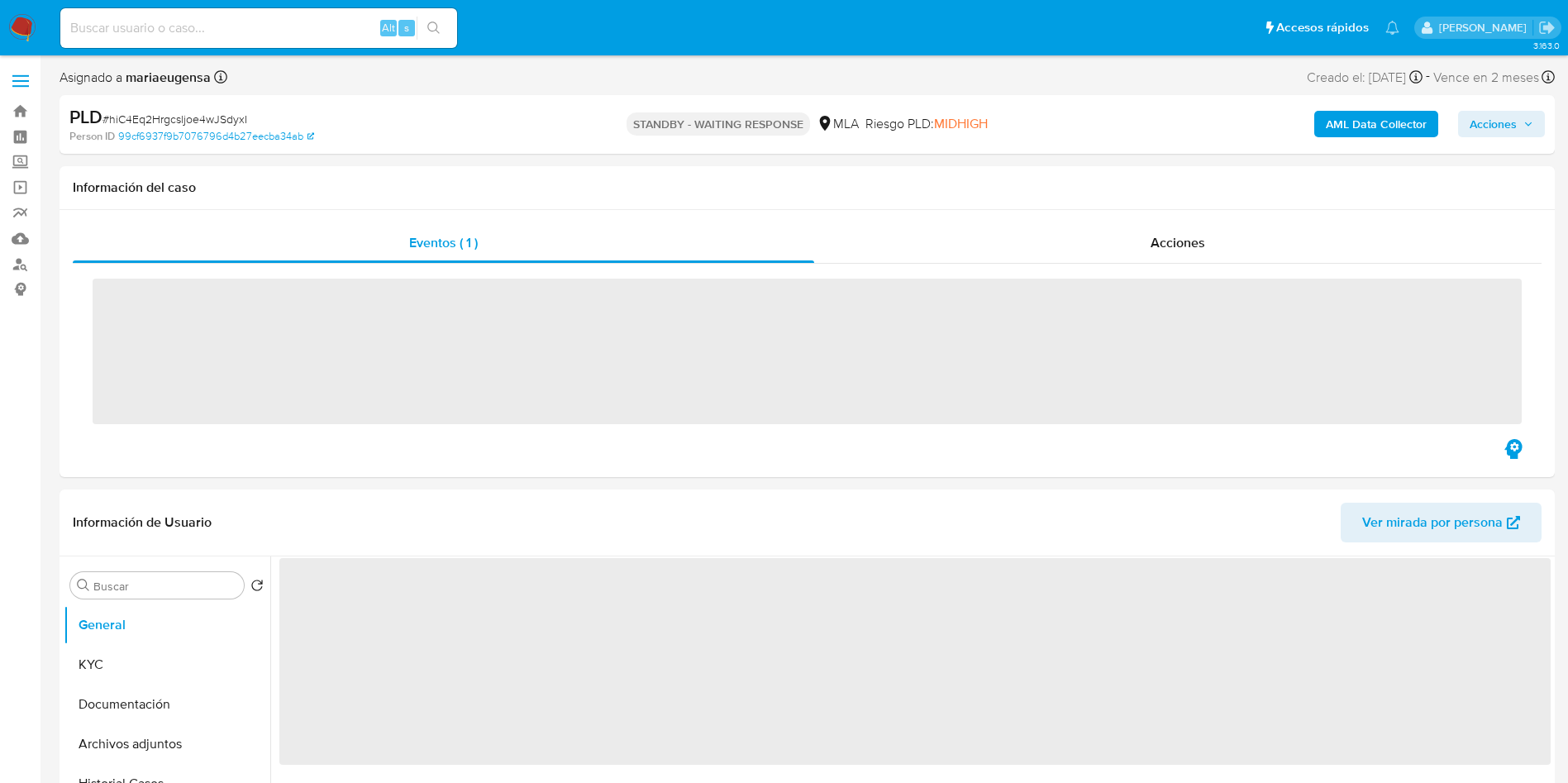
select select "10"
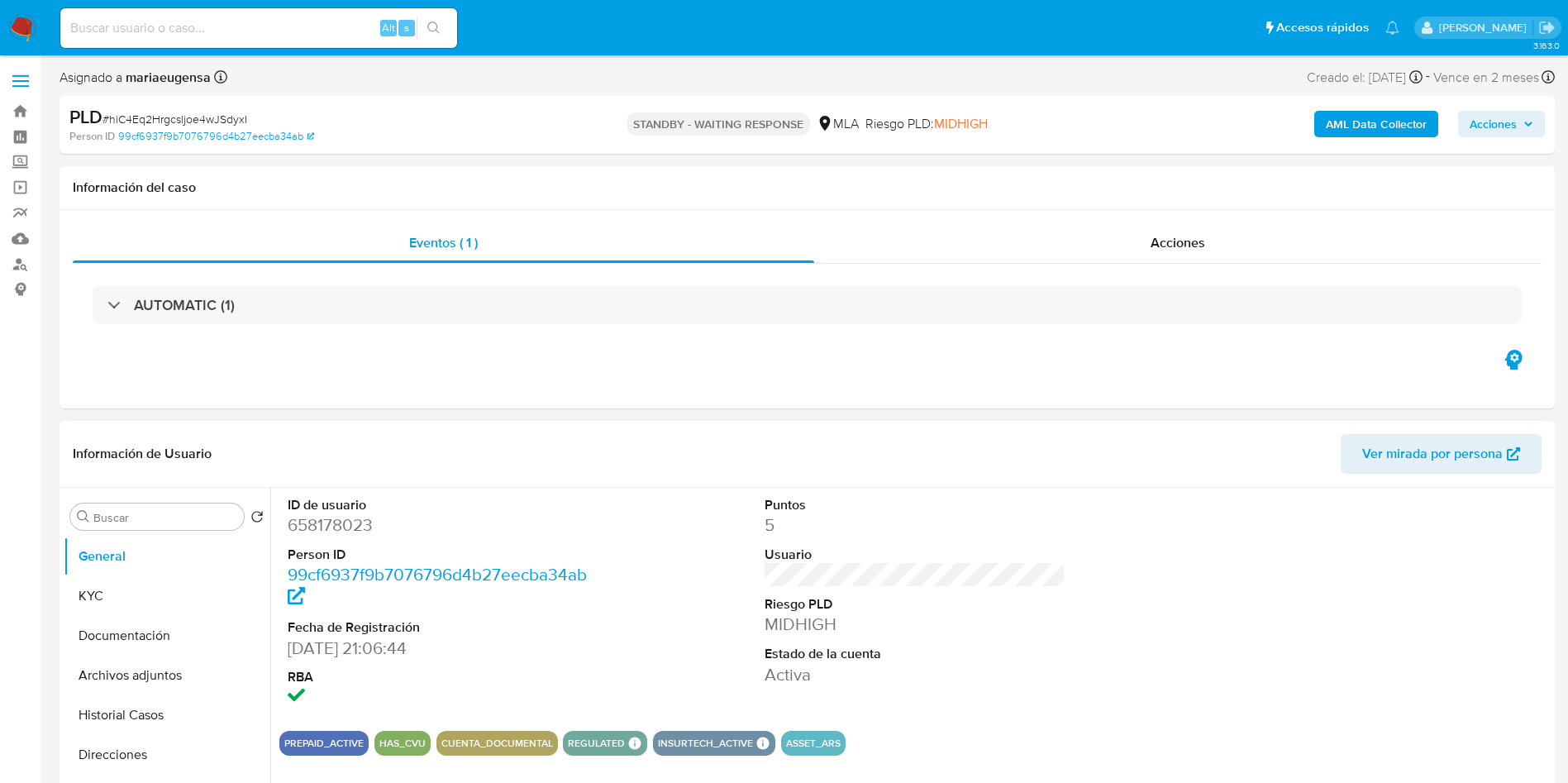
drag, startPoint x: 635, startPoint y: 571, endPoint x: 819, endPoint y: 530, distance: 188.5
click at [669, 565] on div "ID de usuario 658178023 Person ID 99cf6937f9b7076796d4b27eecba34ab Fecha de Reg…" at bounding box center [915, 602] width 1272 height 230
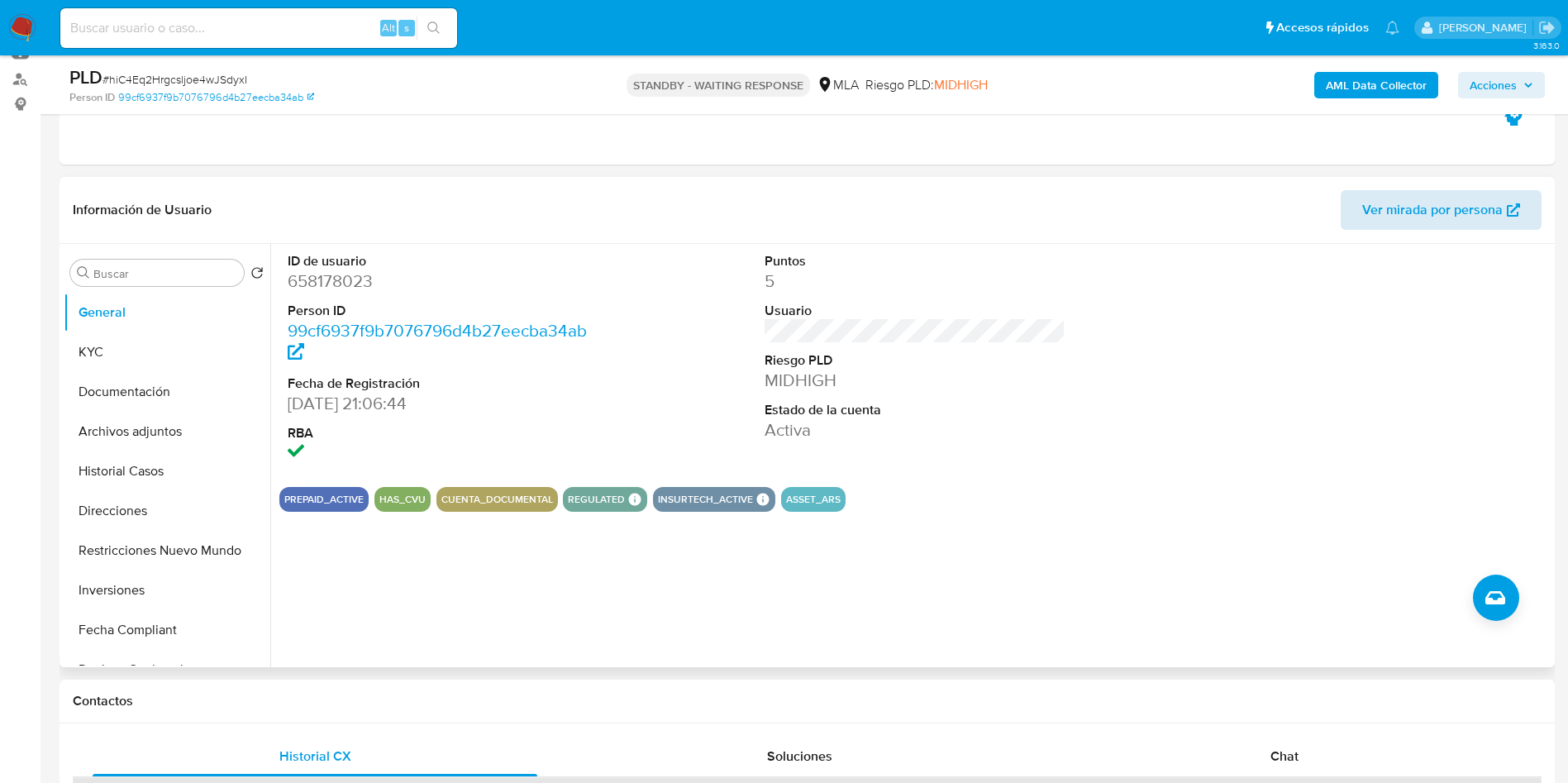
scroll to position [188, 0]
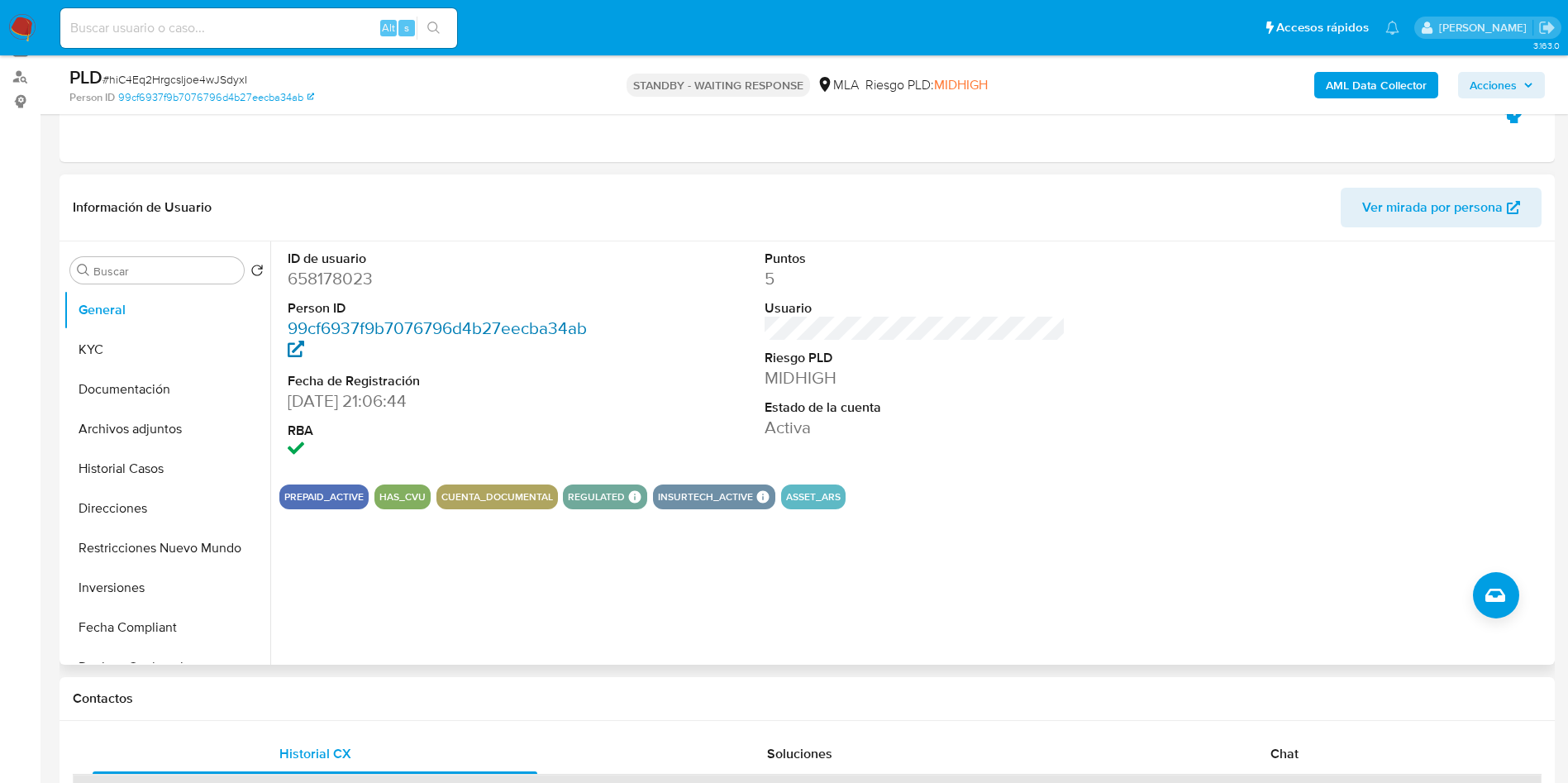
drag, startPoint x: 670, startPoint y: 292, endPoint x: 308, endPoint y: 319, distance: 363.0
click at [632, 298] on div "ID de usuario 658178023 Person ID 99cf6937f9b7076796d4b27eecba34ab Fecha de Reg…" at bounding box center [915, 356] width 1272 height 230
click at [219, 27] on input at bounding box center [258, 28] width 396 height 22
paste input "8OdQzvAlTD9r53A7mSavud0J"
type input "8OdQzvAlTD9r53A7mSavud0J"
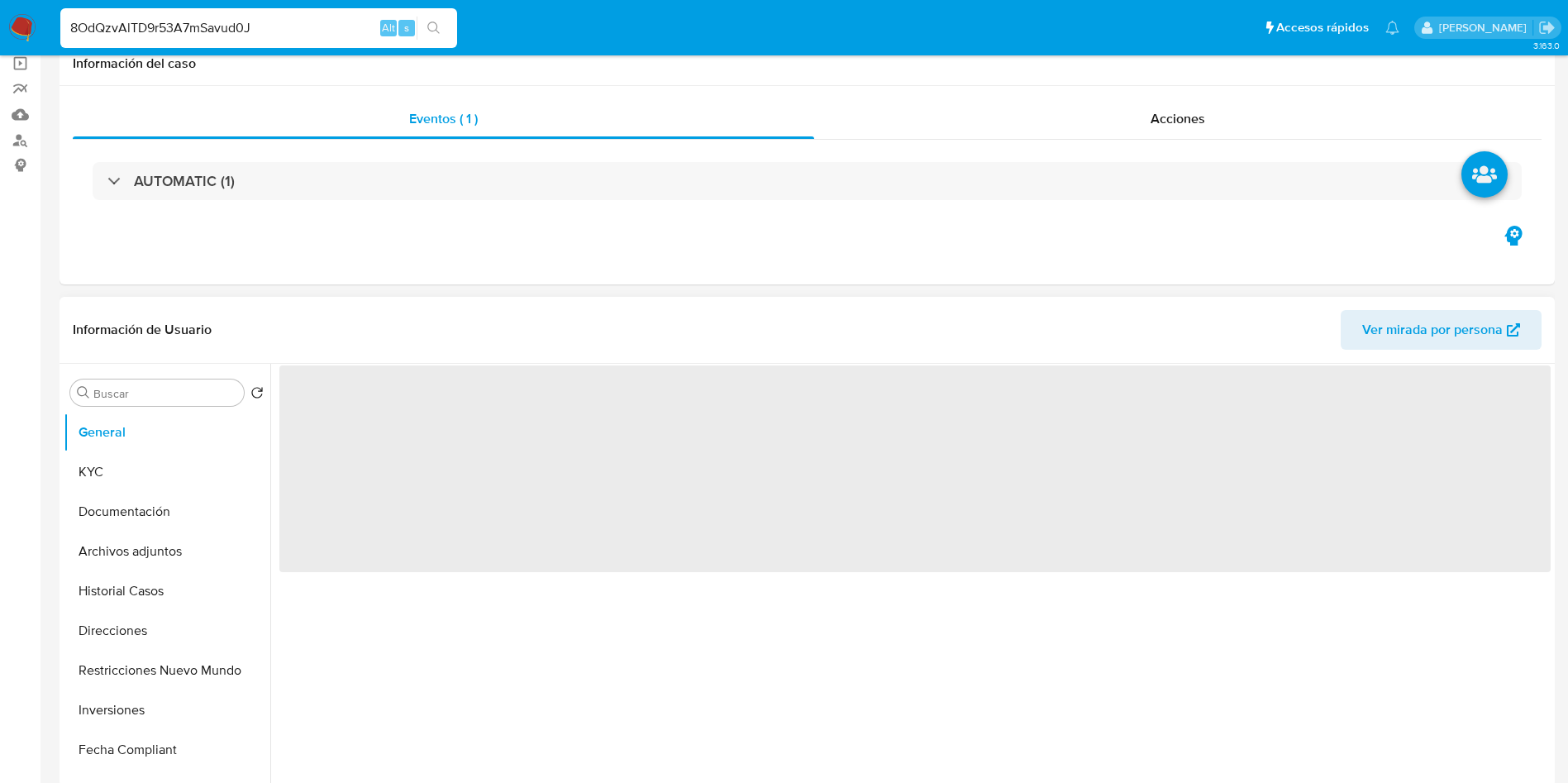
select select "10"
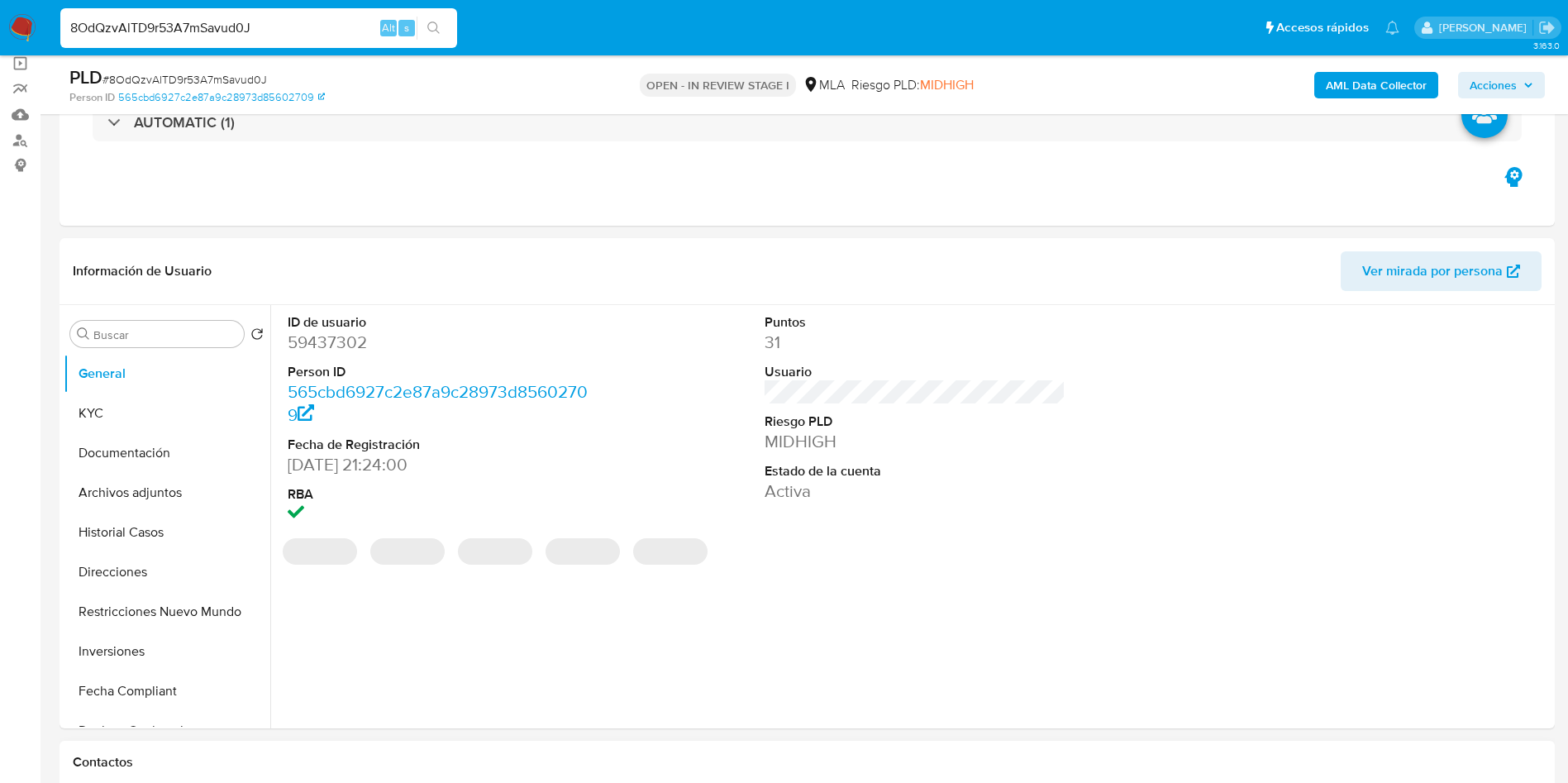
scroll to position [372, 0]
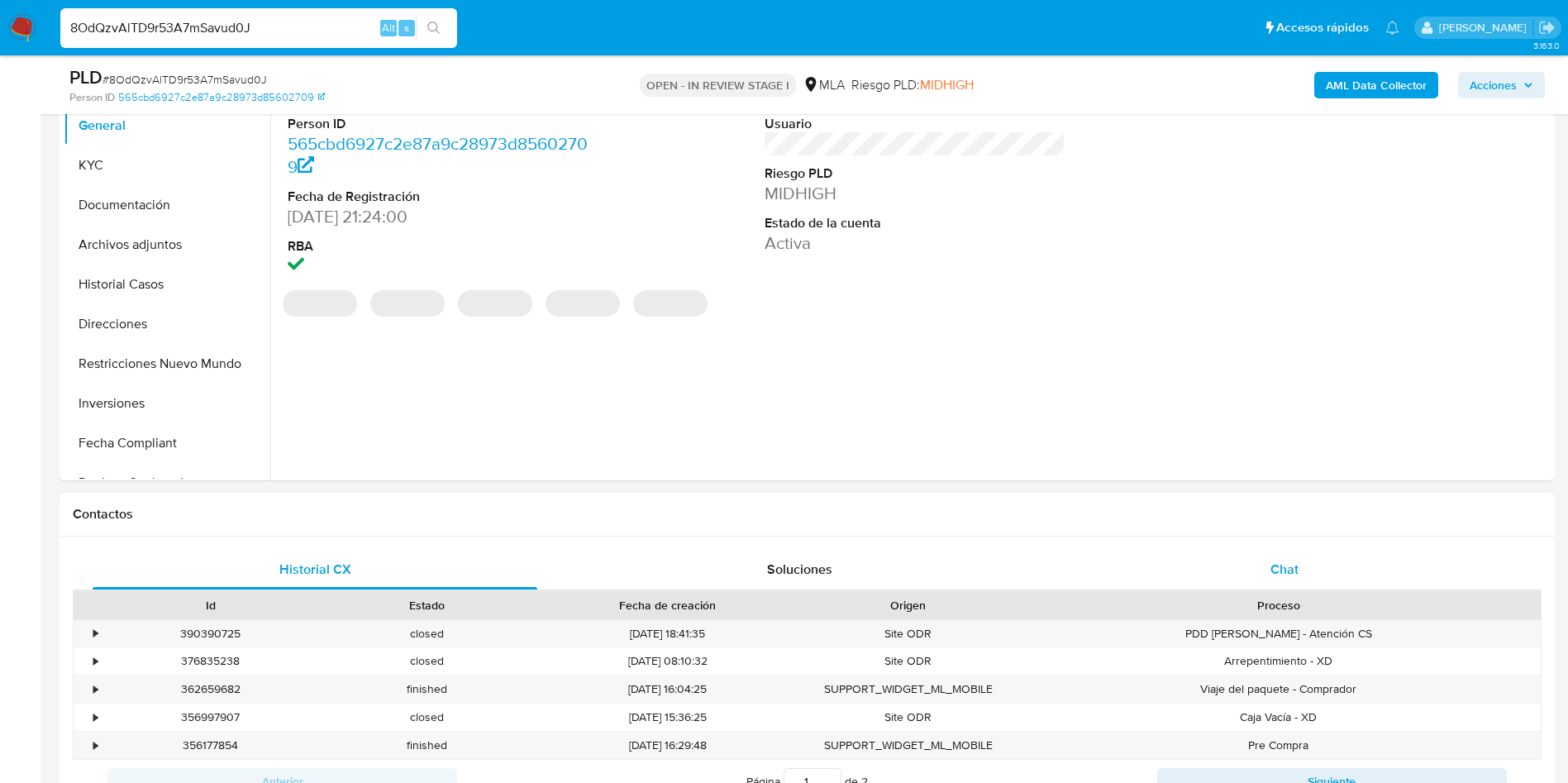
click at [1301, 581] on div "Chat" at bounding box center [1284, 570] width 445 height 40
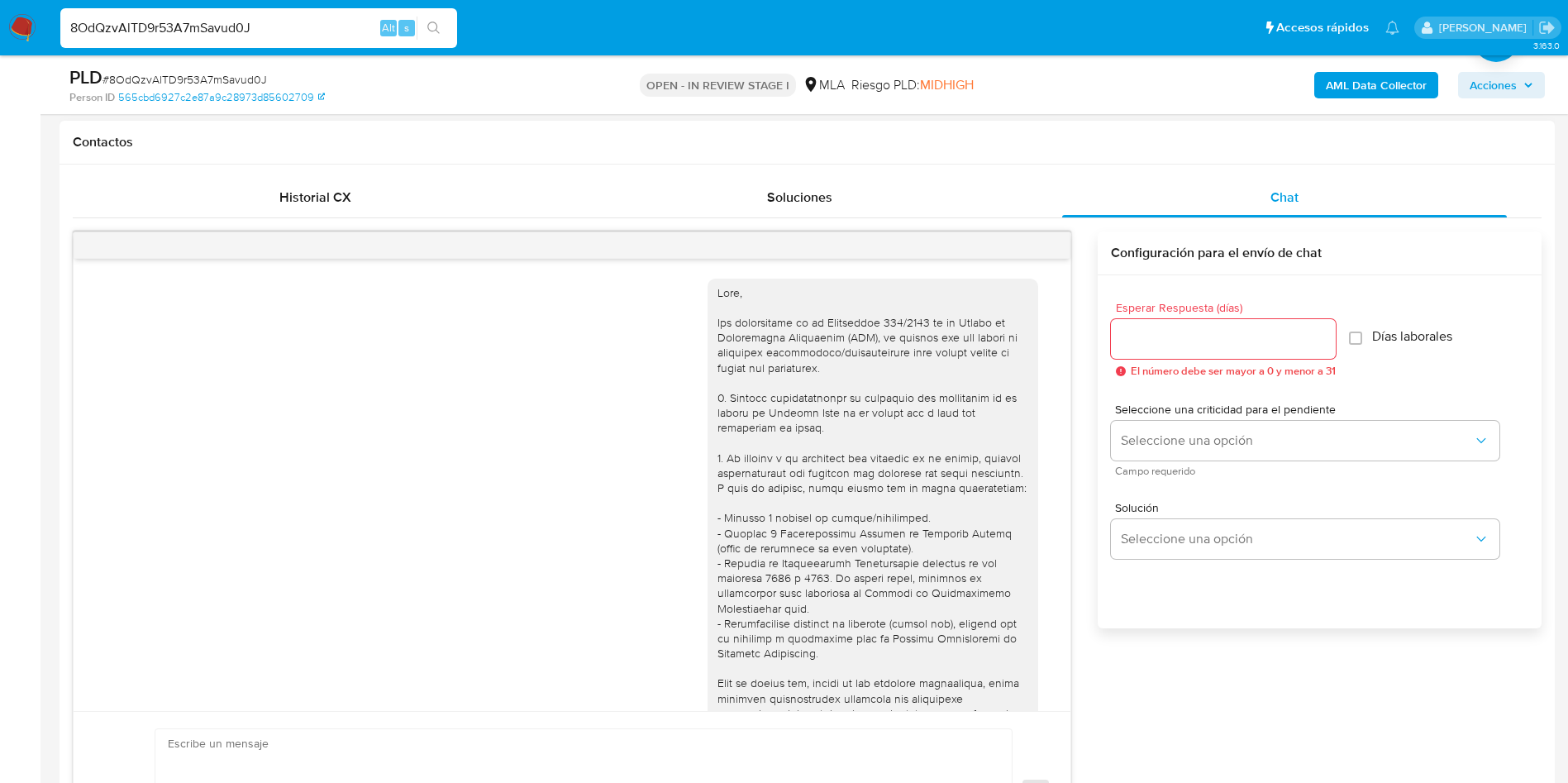
scroll to position [848, 0]
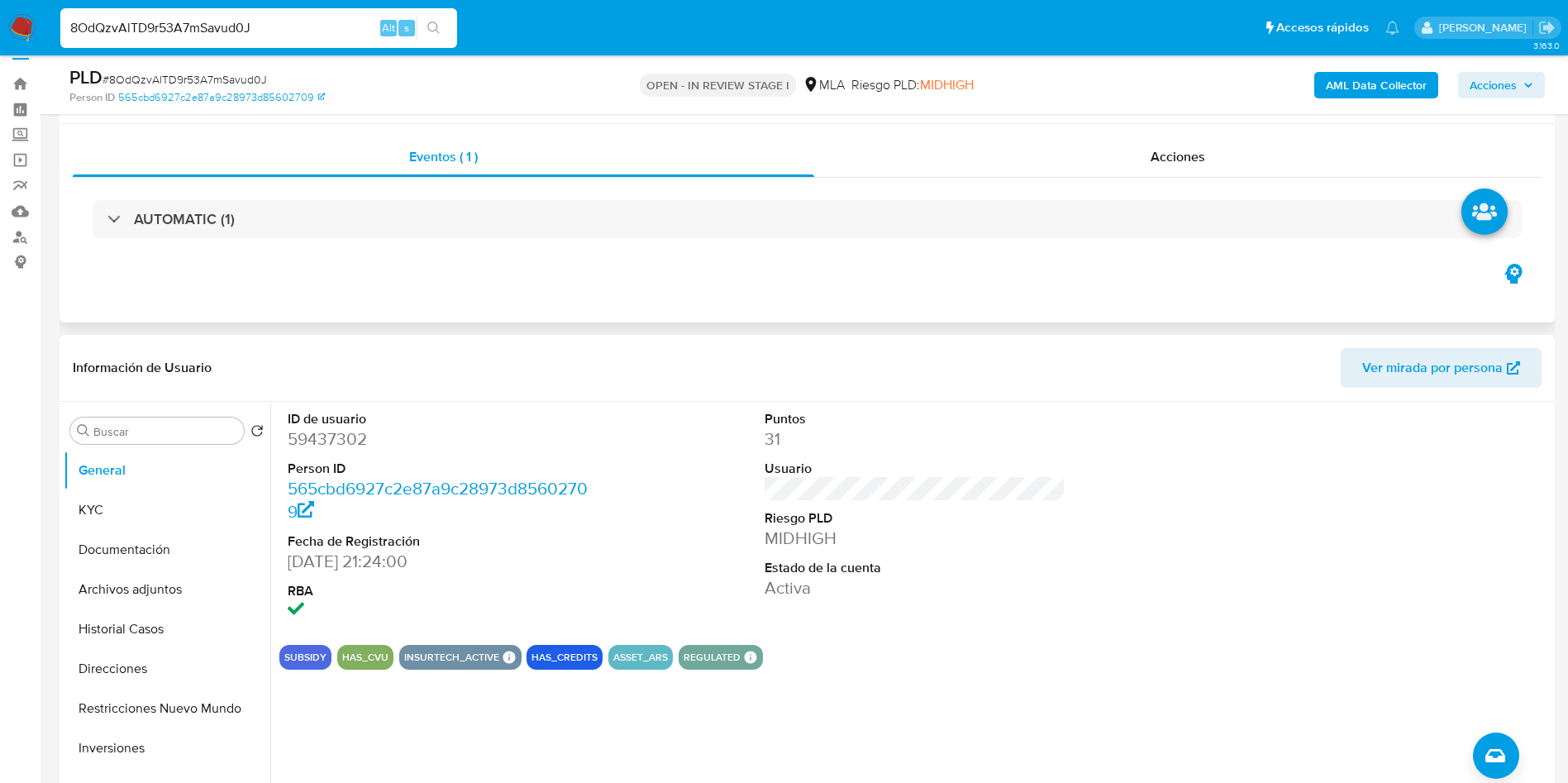
scroll to position [0, 0]
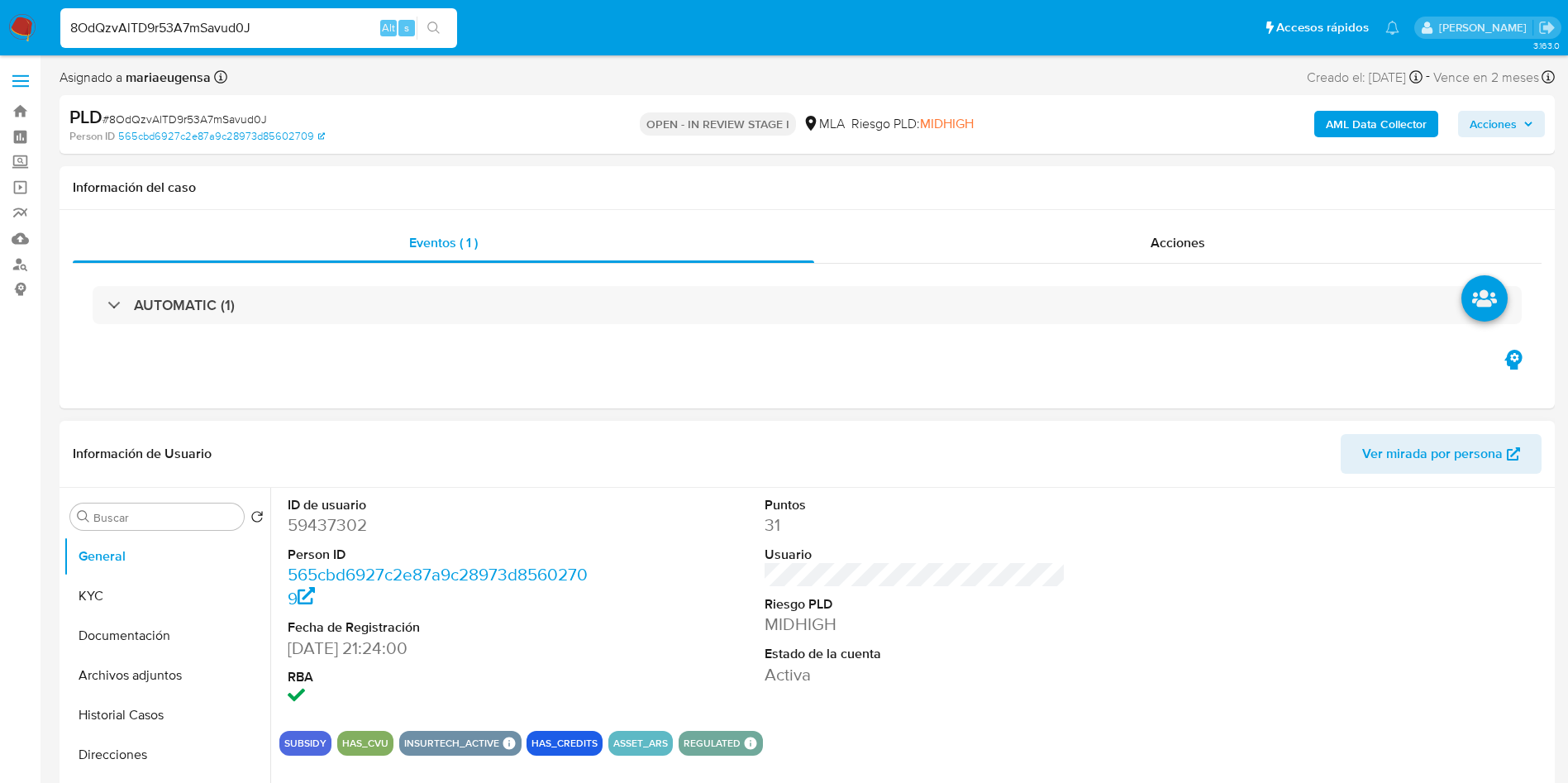
click at [310, 523] on dd "59437302" at bounding box center [439, 525] width 302 height 23
drag, startPoint x: 310, startPoint y: 523, endPoint x: 332, endPoint y: 521, distance: 22.1
click at [310, 524] on dd "59437302" at bounding box center [439, 525] width 302 height 23
click at [327, 514] on dd "59437302" at bounding box center [439, 525] width 302 height 23
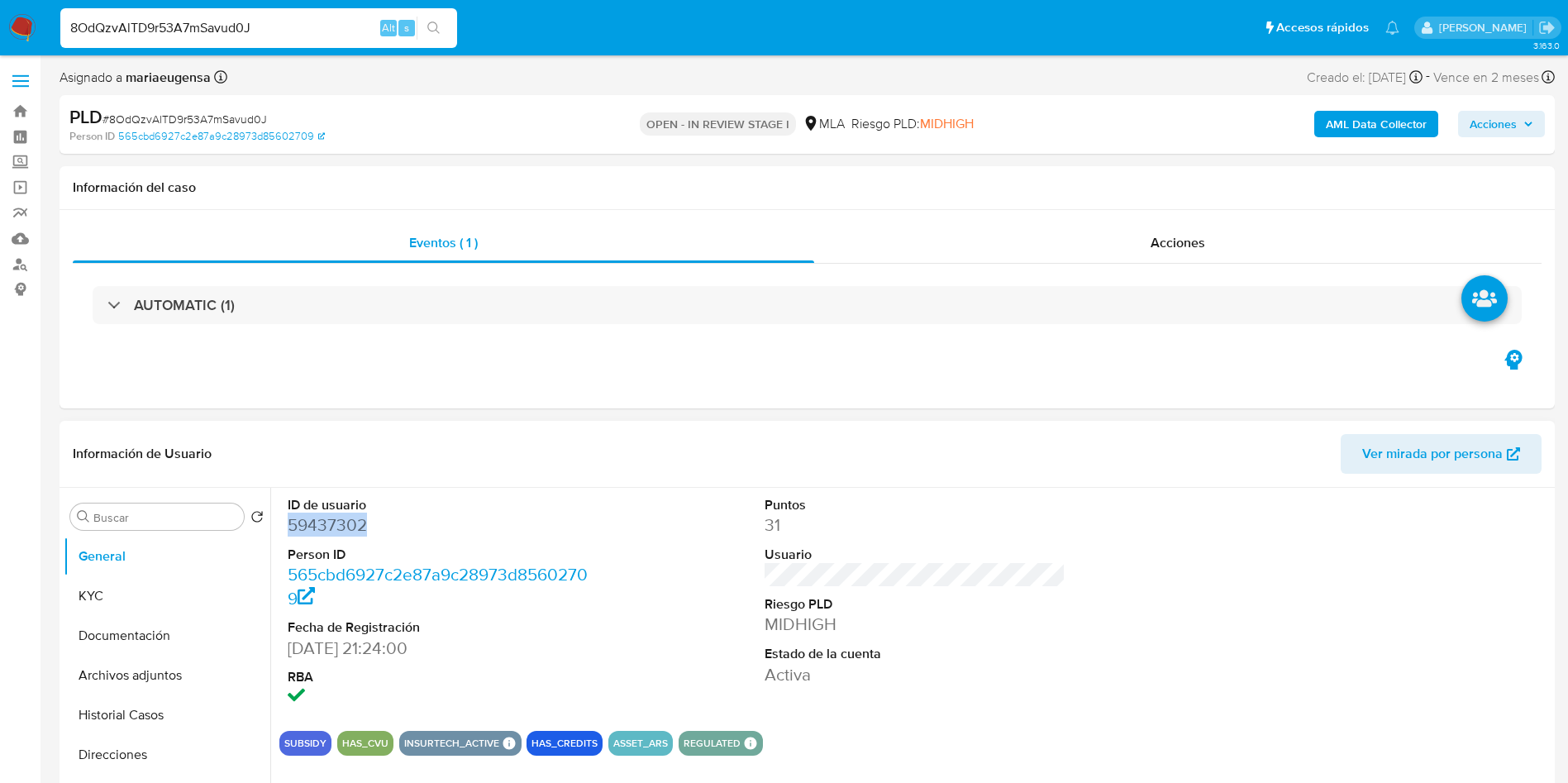
copy dd "59437302"
click at [176, 115] on span "# 8OdQzvAlTD9r53A7mSavud0J" at bounding box center [184, 119] width 164 height 17
copy span "8OdQzvAlTD9r53A7mSavud0J"
click at [336, 523] on dd "59437302" at bounding box center [439, 525] width 302 height 23
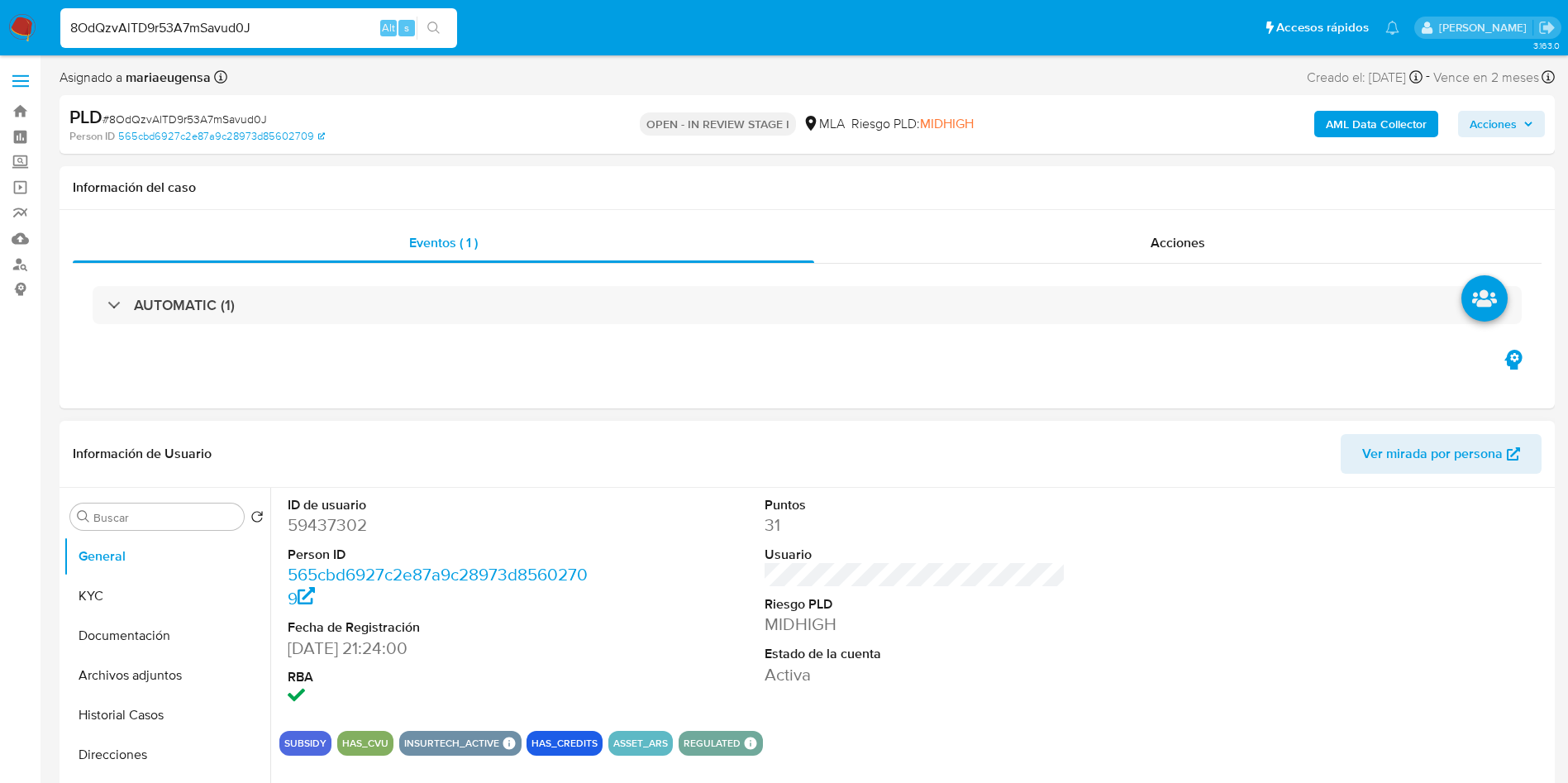
click at [336, 524] on dd "59437302" at bounding box center [439, 525] width 302 height 23
copy dd "59437302"
drag, startPoint x: 149, startPoint y: 603, endPoint x: 267, endPoint y: 589, distance: 118.8
click at [149, 601] on button "KYC" at bounding box center [167, 596] width 207 height 40
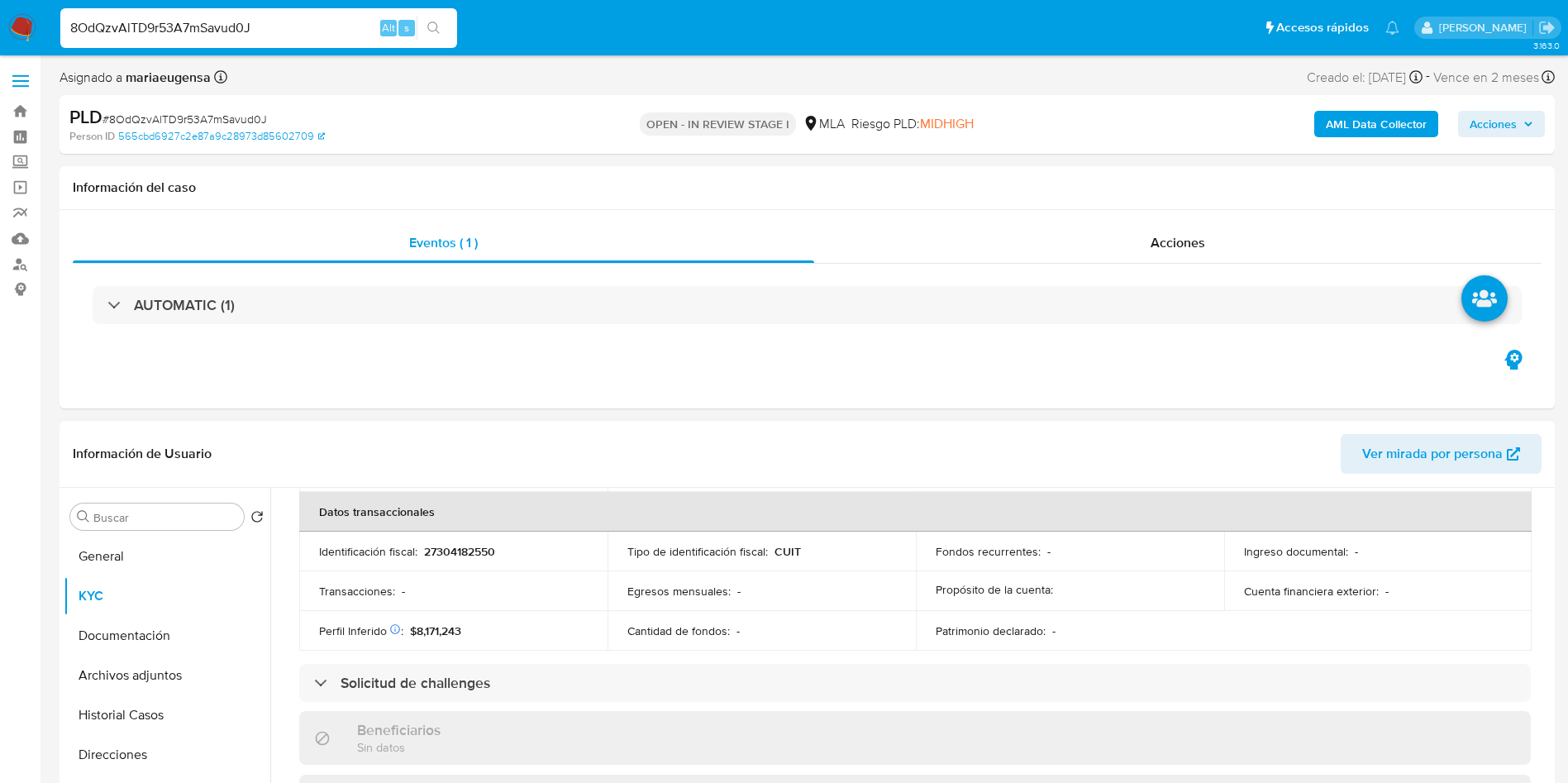
scroll to position [903, 0]
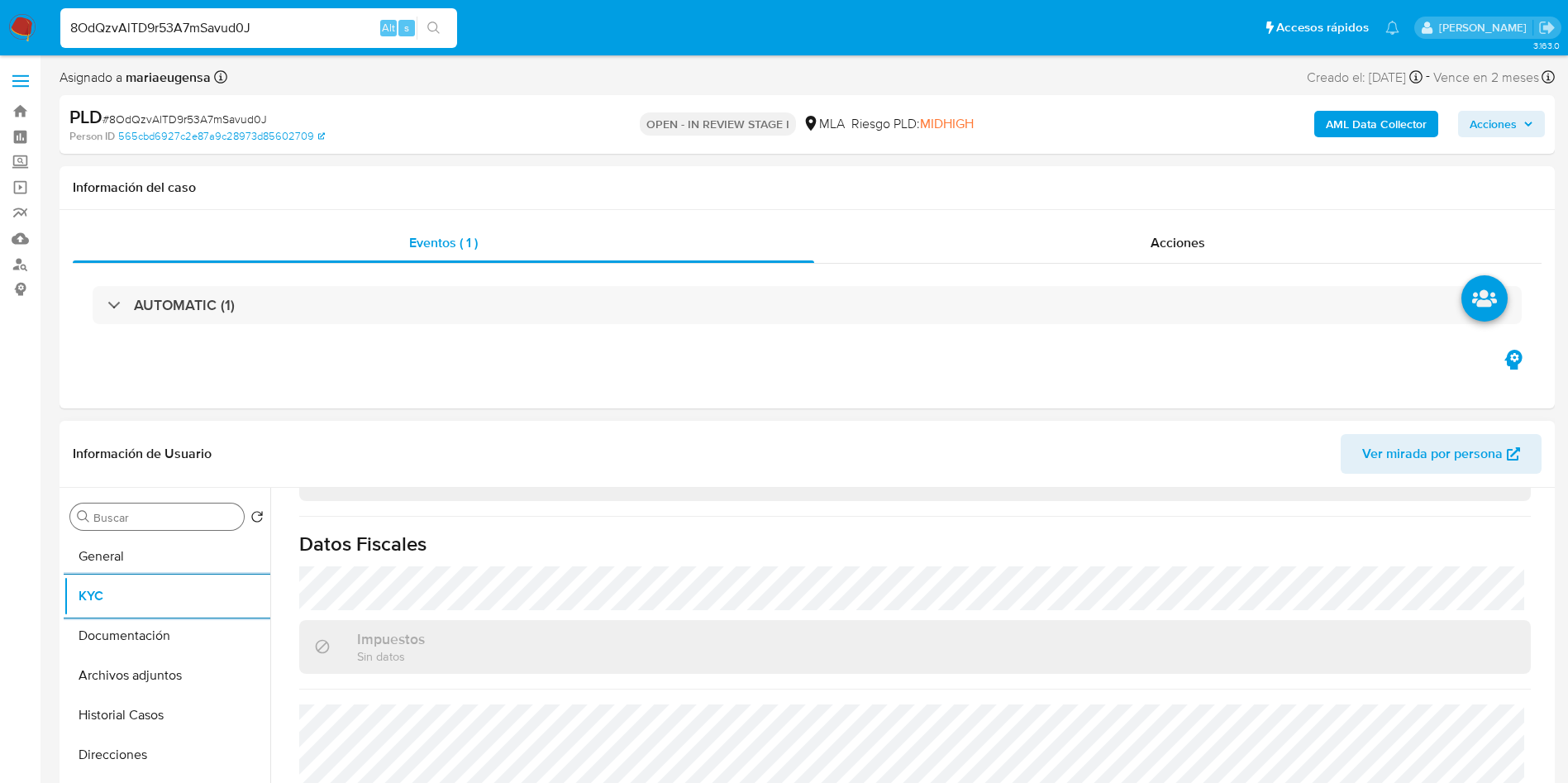
click at [132, 519] on input "Buscar" at bounding box center [165, 518] width 144 height 15
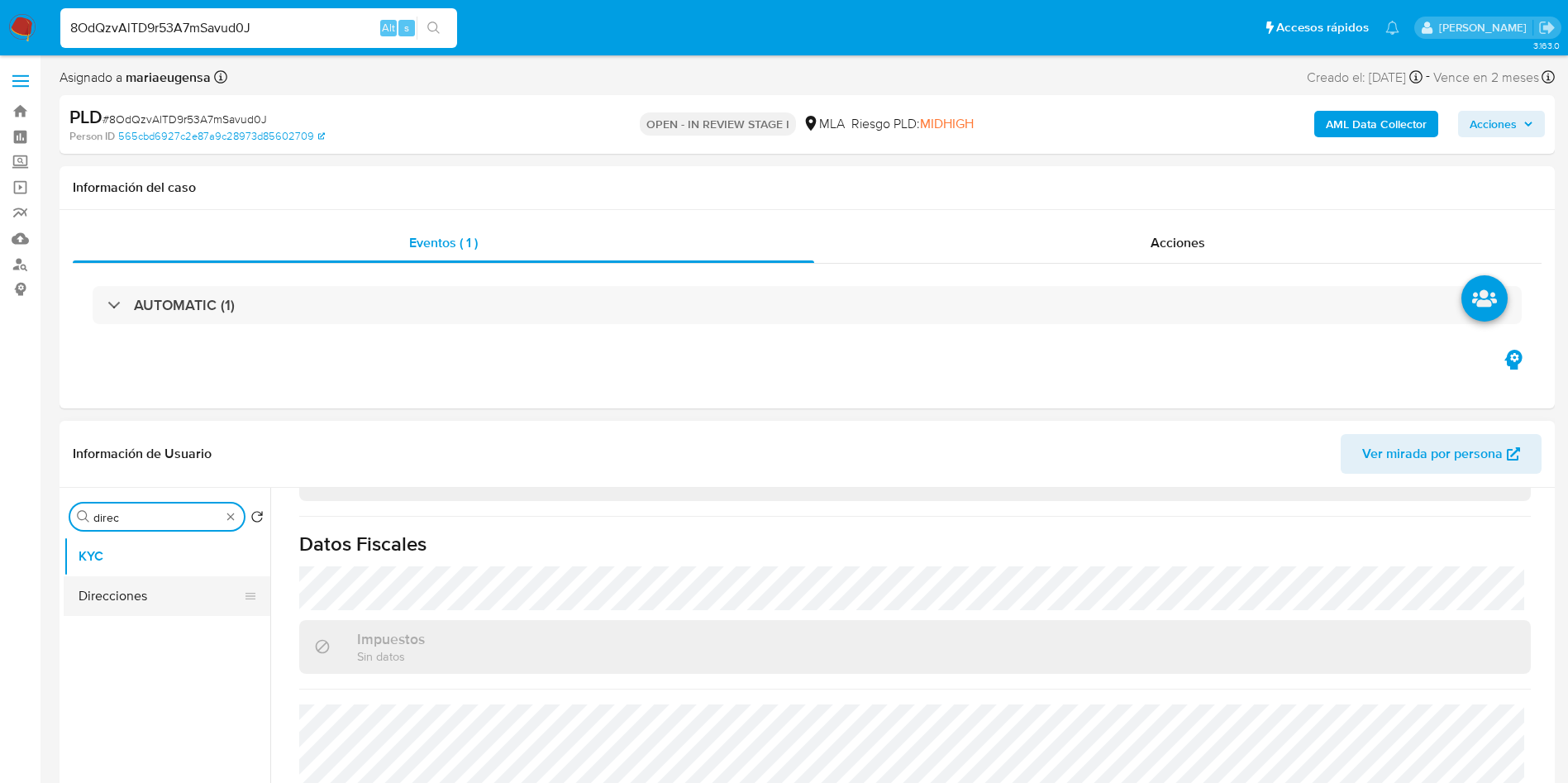
type input "direc"
click at [150, 594] on button "Direcciones" at bounding box center [160, 596] width 194 height 40
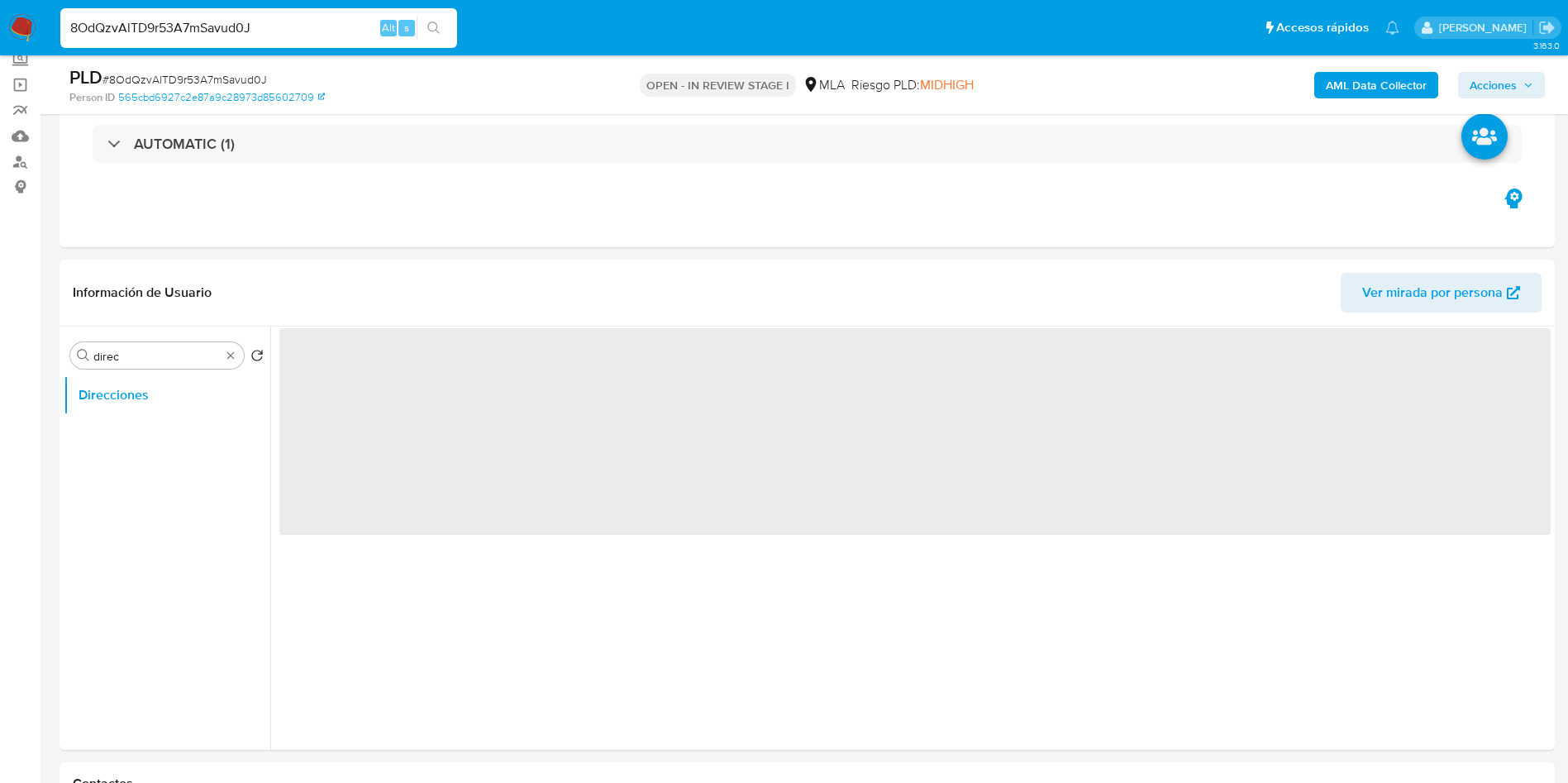
scroll to position [168, 0]
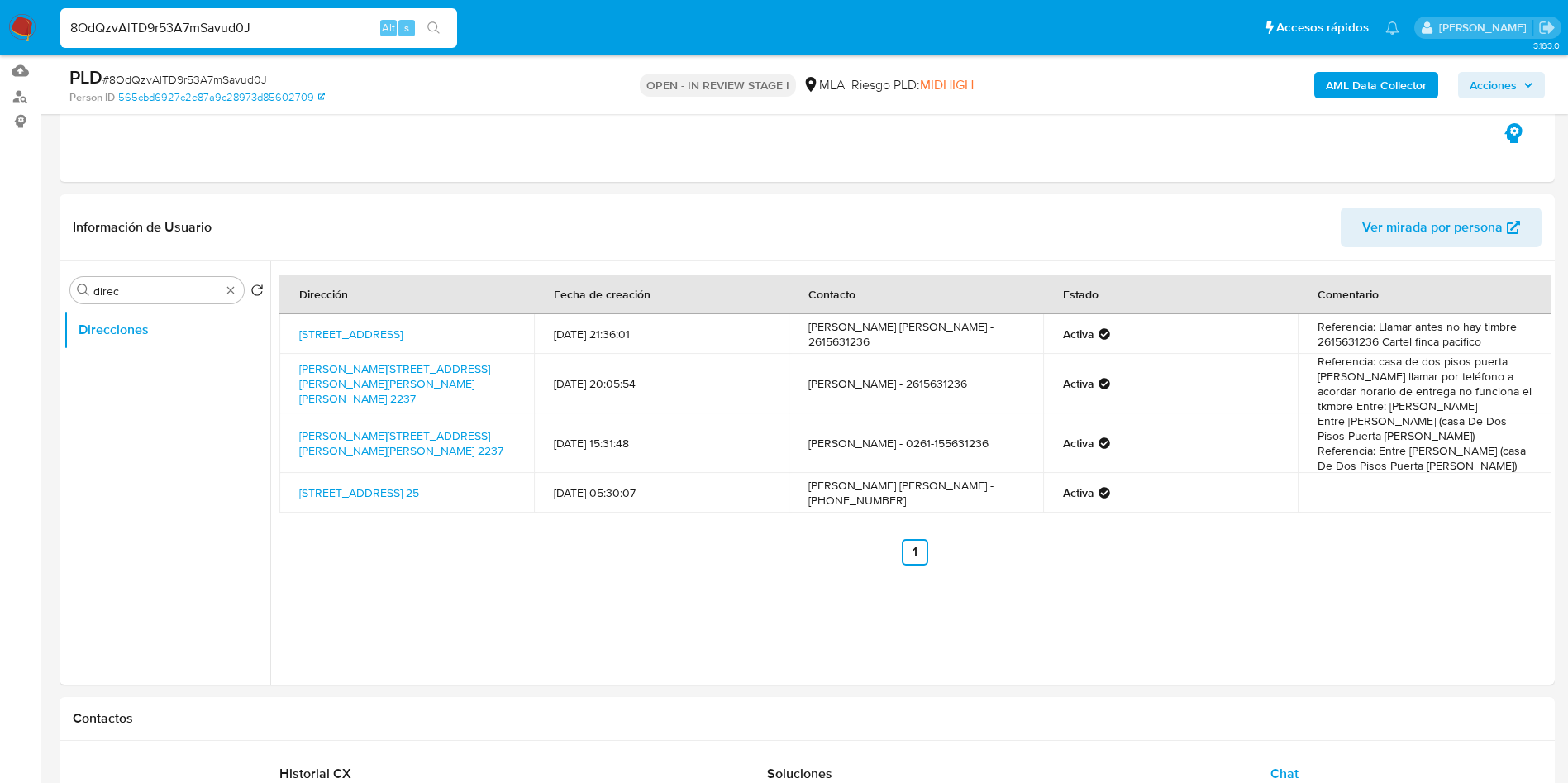
click at [1333, 94] on b "AML Data Collector" at bounding box center [1376, 85] width 101 height 27
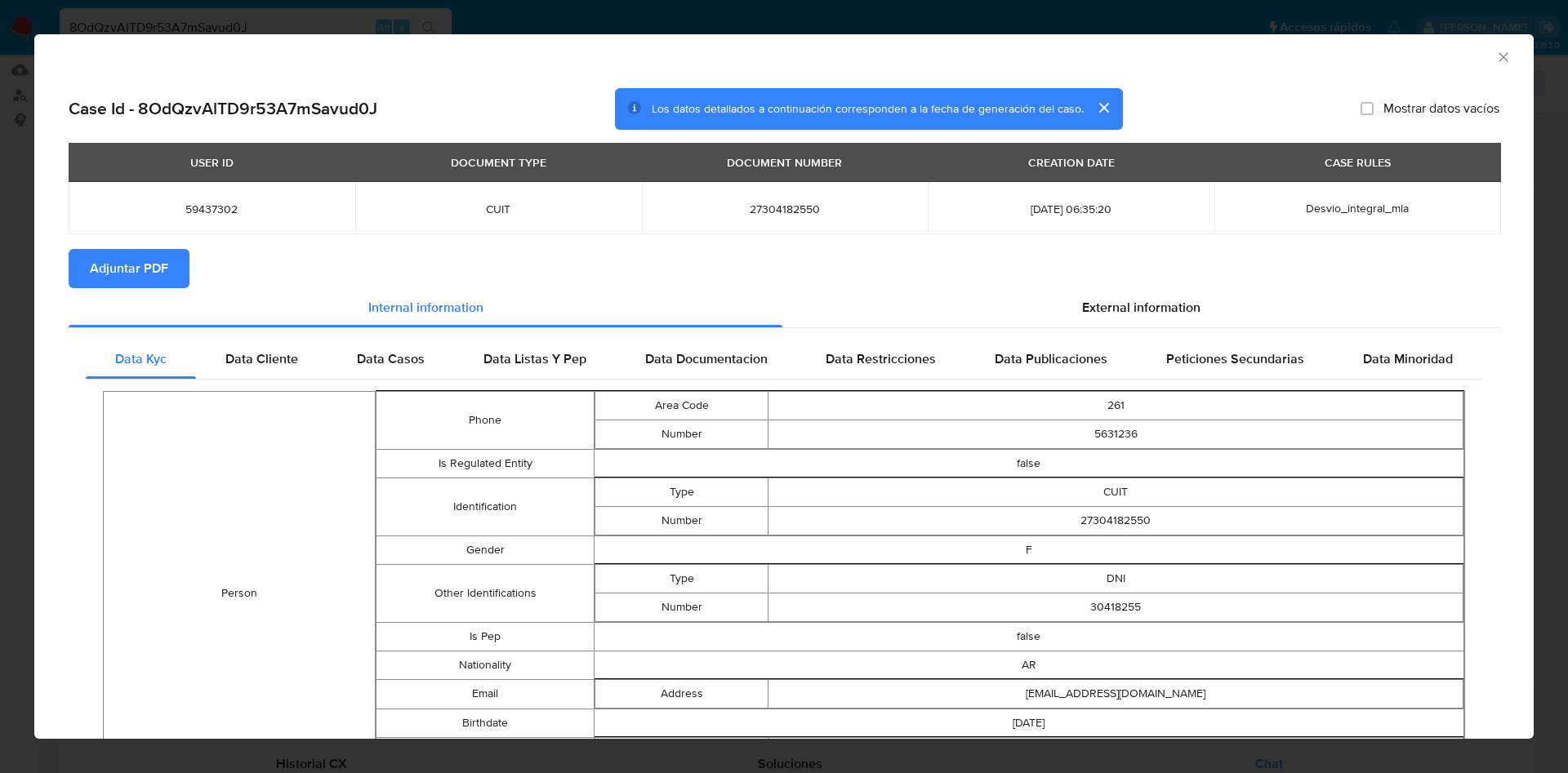
drag, startPoint x: 1481, startPoint y: 54, endPoint x: 1405, endPoint y: 83, distance: 81.3
click at [1495, 55] on icon "Cerrar ventana" at bounding box center [1504, 57] width 16 height 16
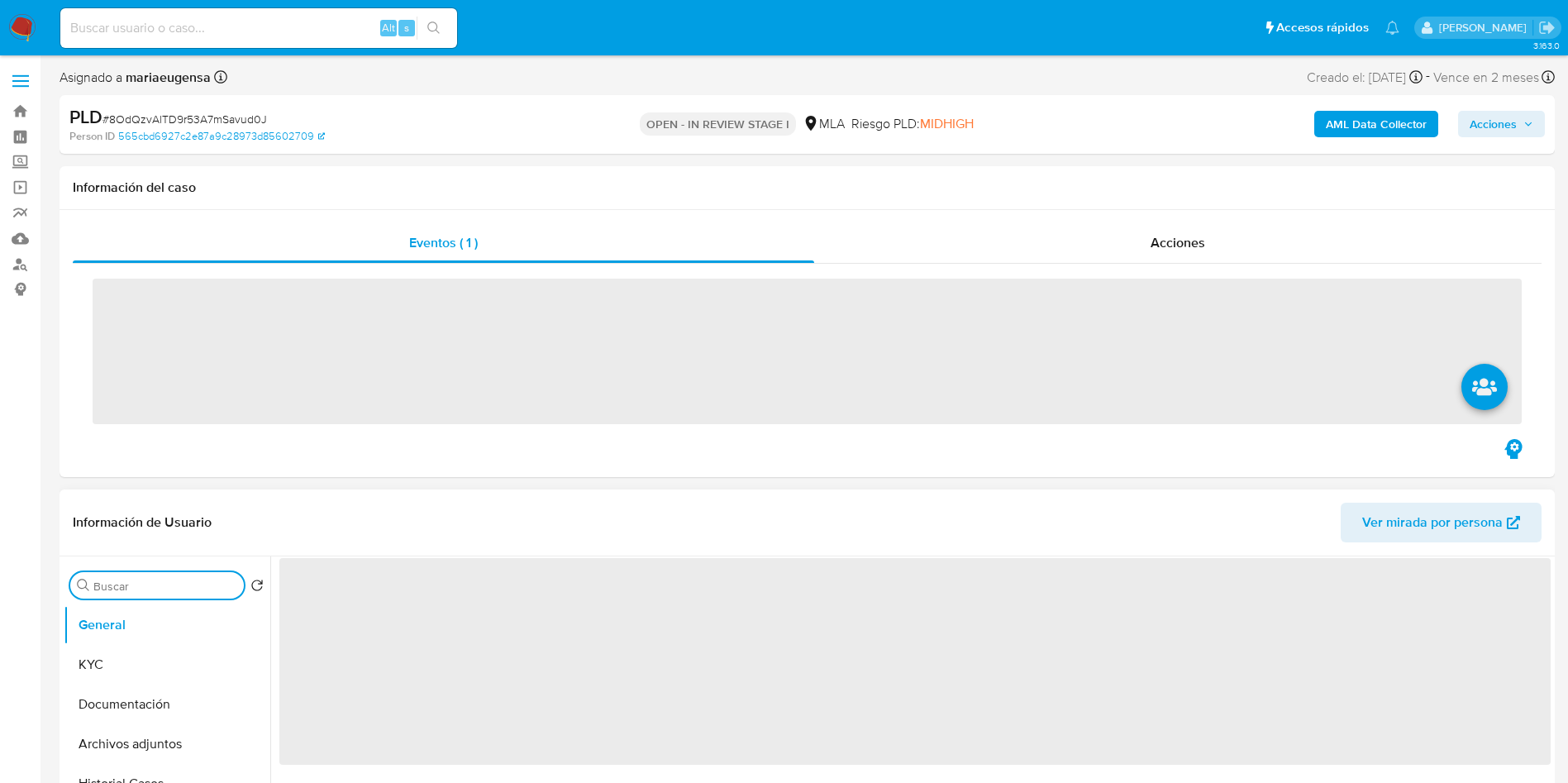
click at [172, 582] on input "Buscar" at bounding box center [165, 586] width 144 height 15
type input "arc"
click at [192, 672] on button "Archivos adjuntos" at bounding box center [160, 665] width 194 height 40
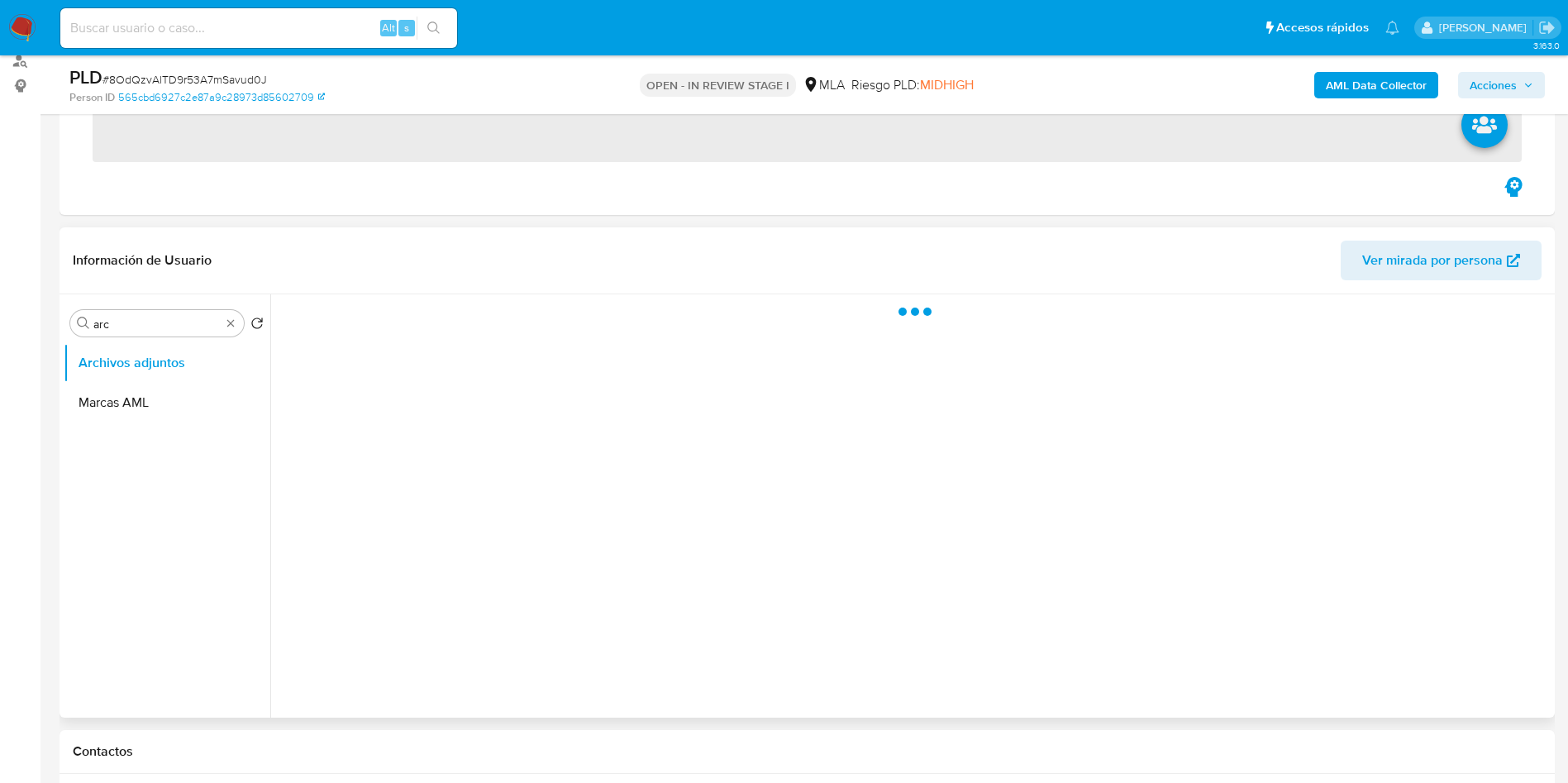
scroll to position [248, 0]
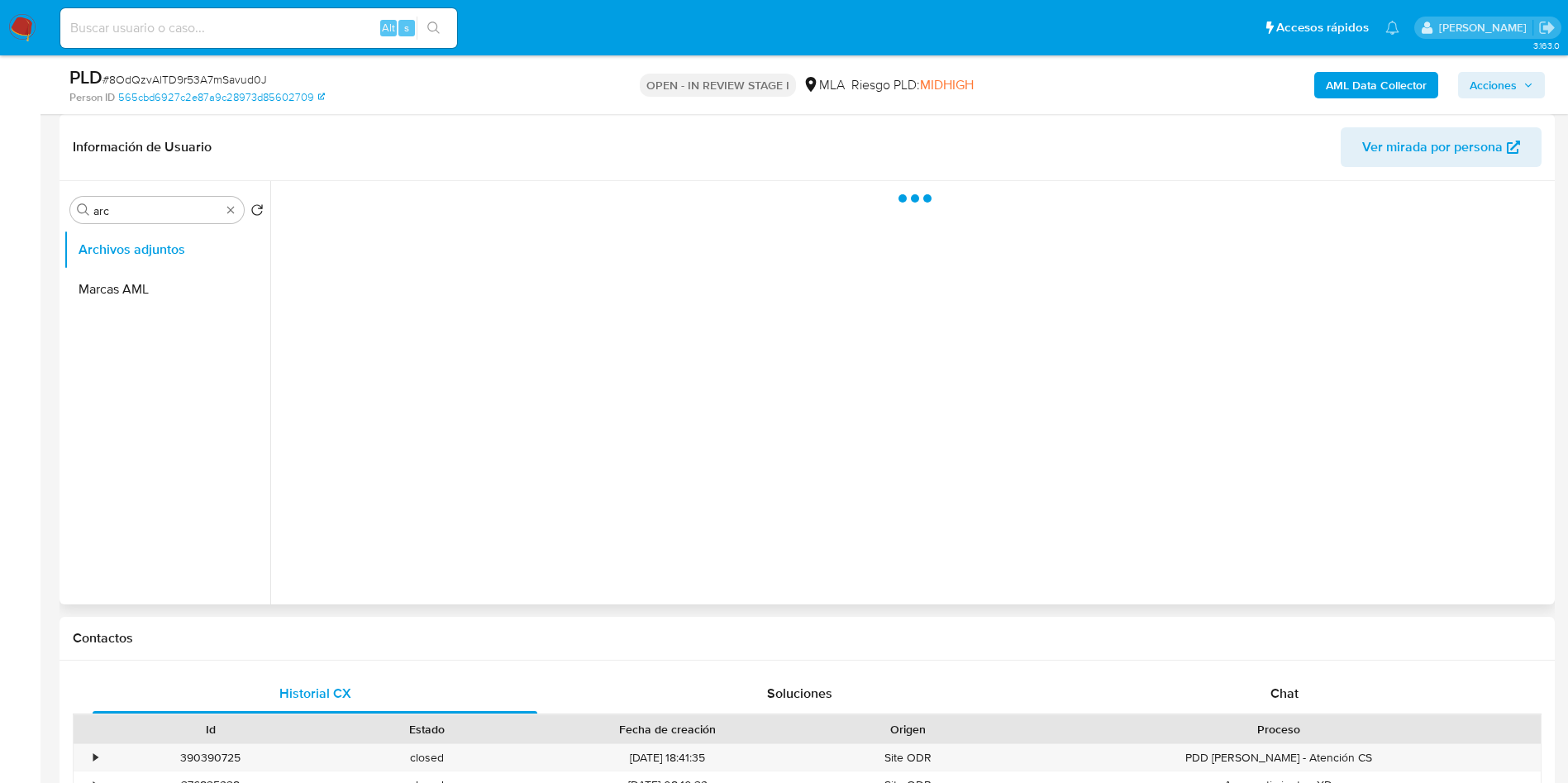
select select "10"
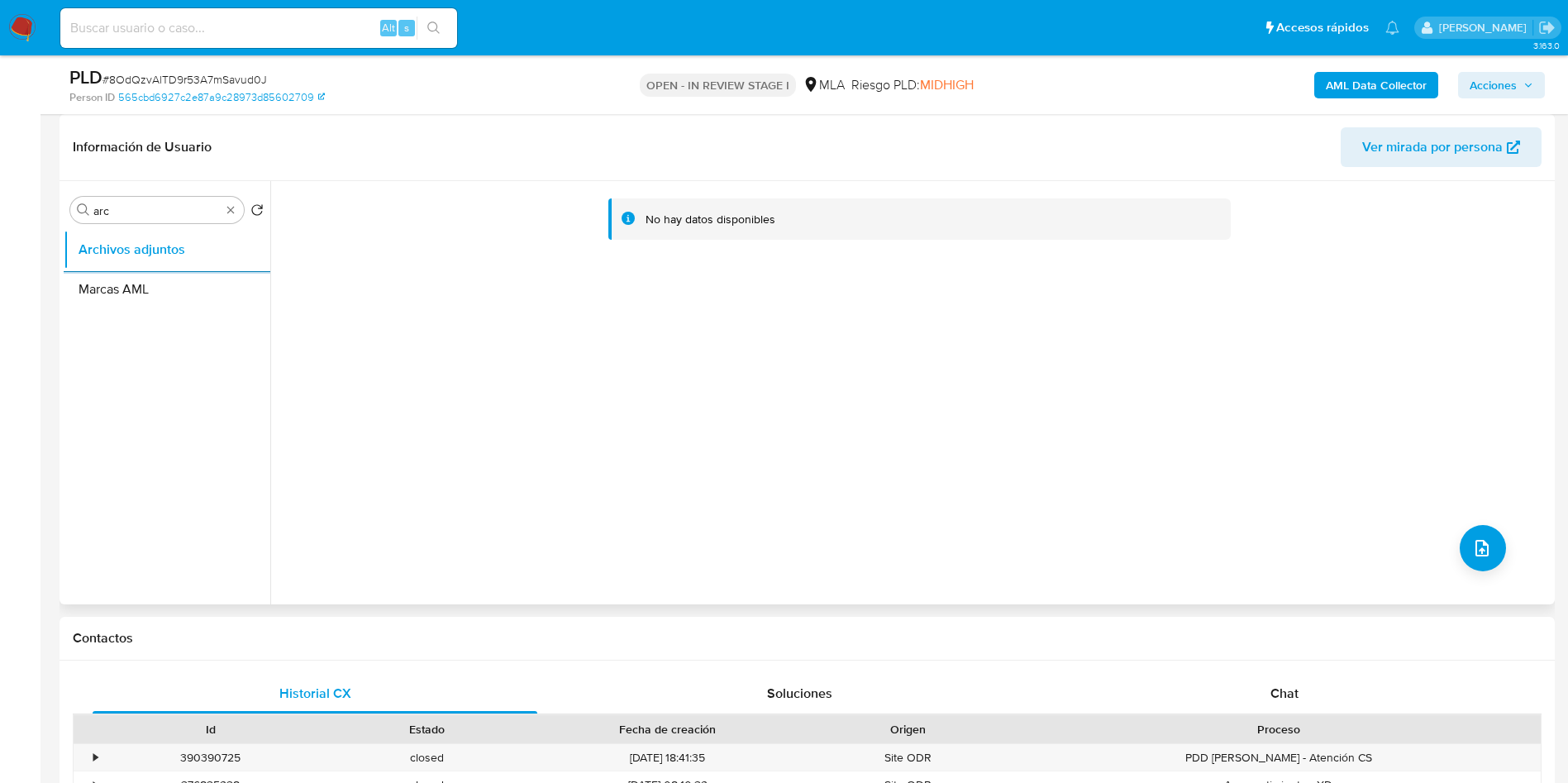
click at [794, 558] on div "No hay datos disponibles" at bounding box center [910, 392] width 1280 height 423
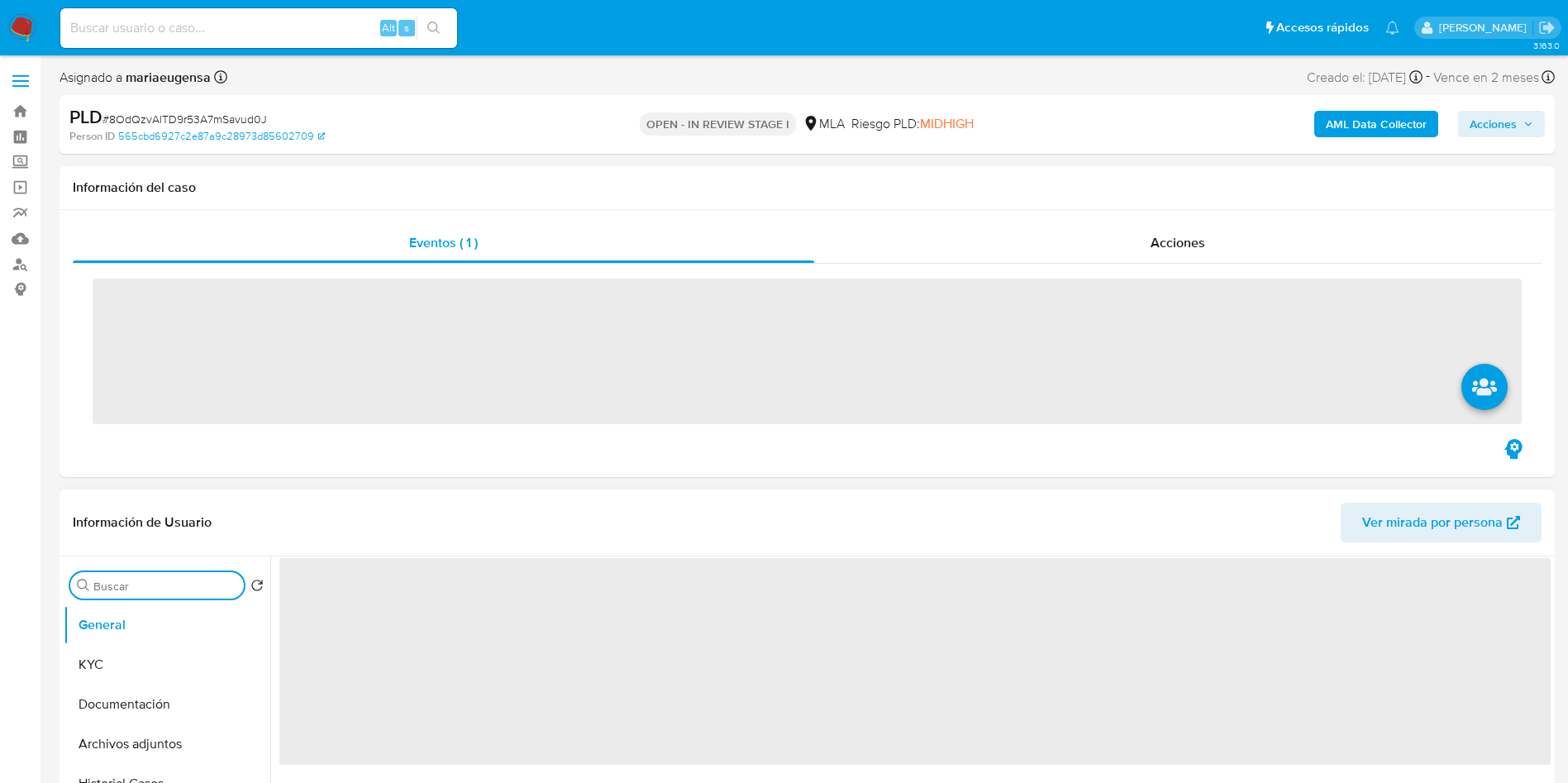
click at [185, 586] on input "Buscar" at bounding box center [165, 586] width 144 height 15
select select "10"
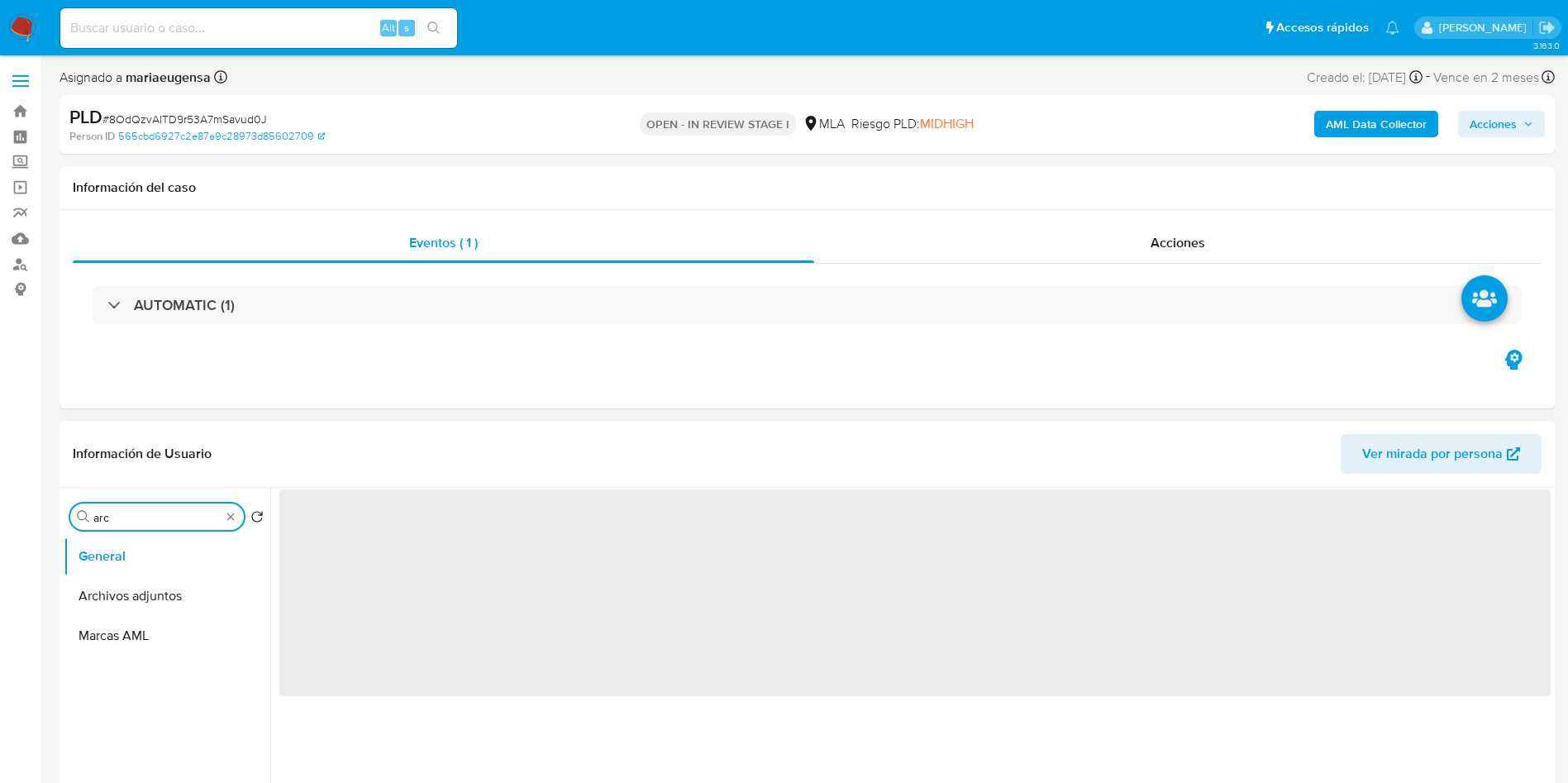
type input "arc"
drag, startPoint x: 179, startPoint y: 660, endPoint x: 161, endPoint y: 623, distance: 41.1
click at [171, 656] on ul "General Archivos adjuntos Marcas AML" at bounding box center [167, 723] width 207 height 373
click at [162, 592] on button "Archivos adjuntos" at bounding box center [160, 596] width 194 height 40
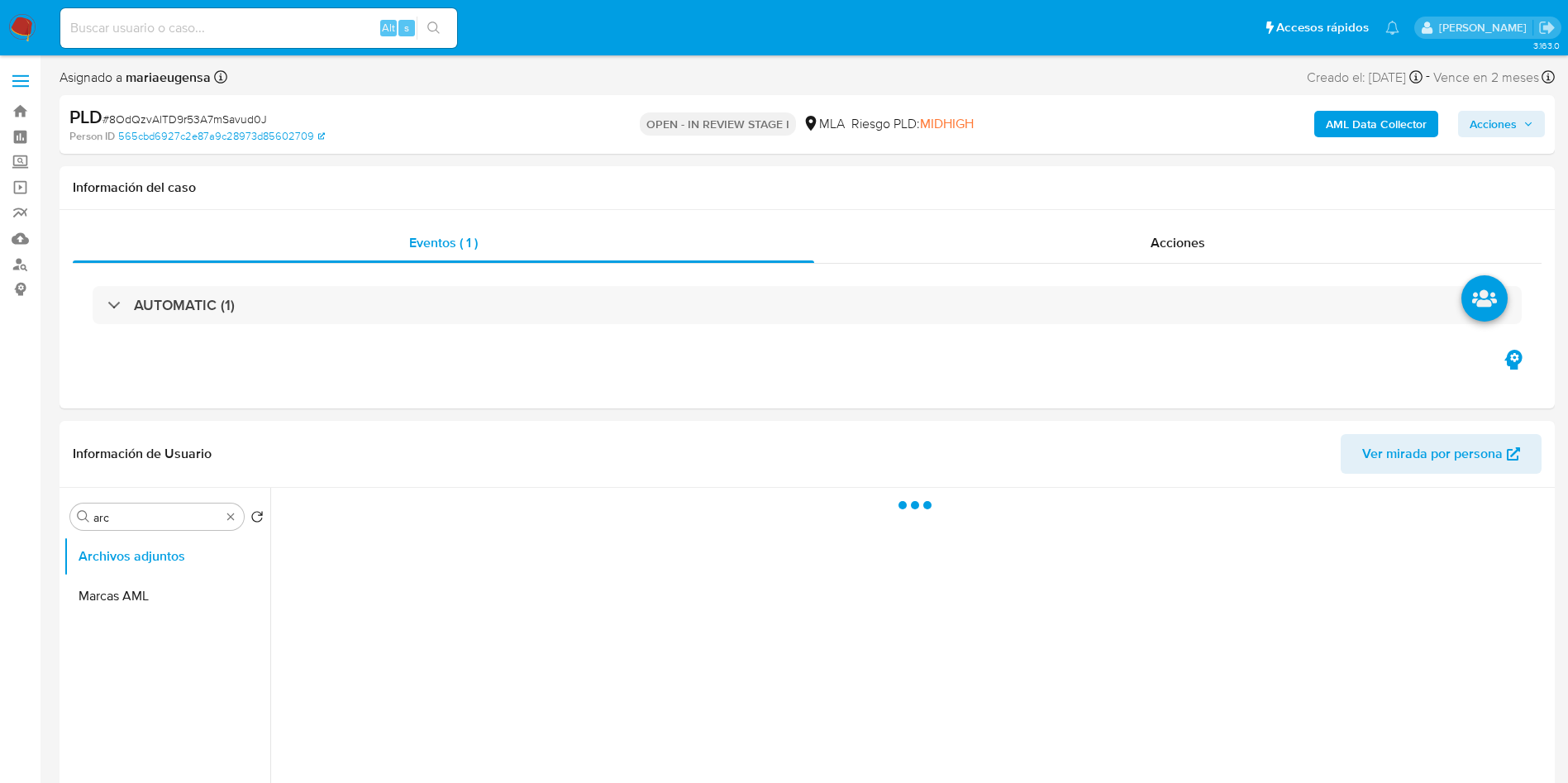
scroll to position [145, 0]
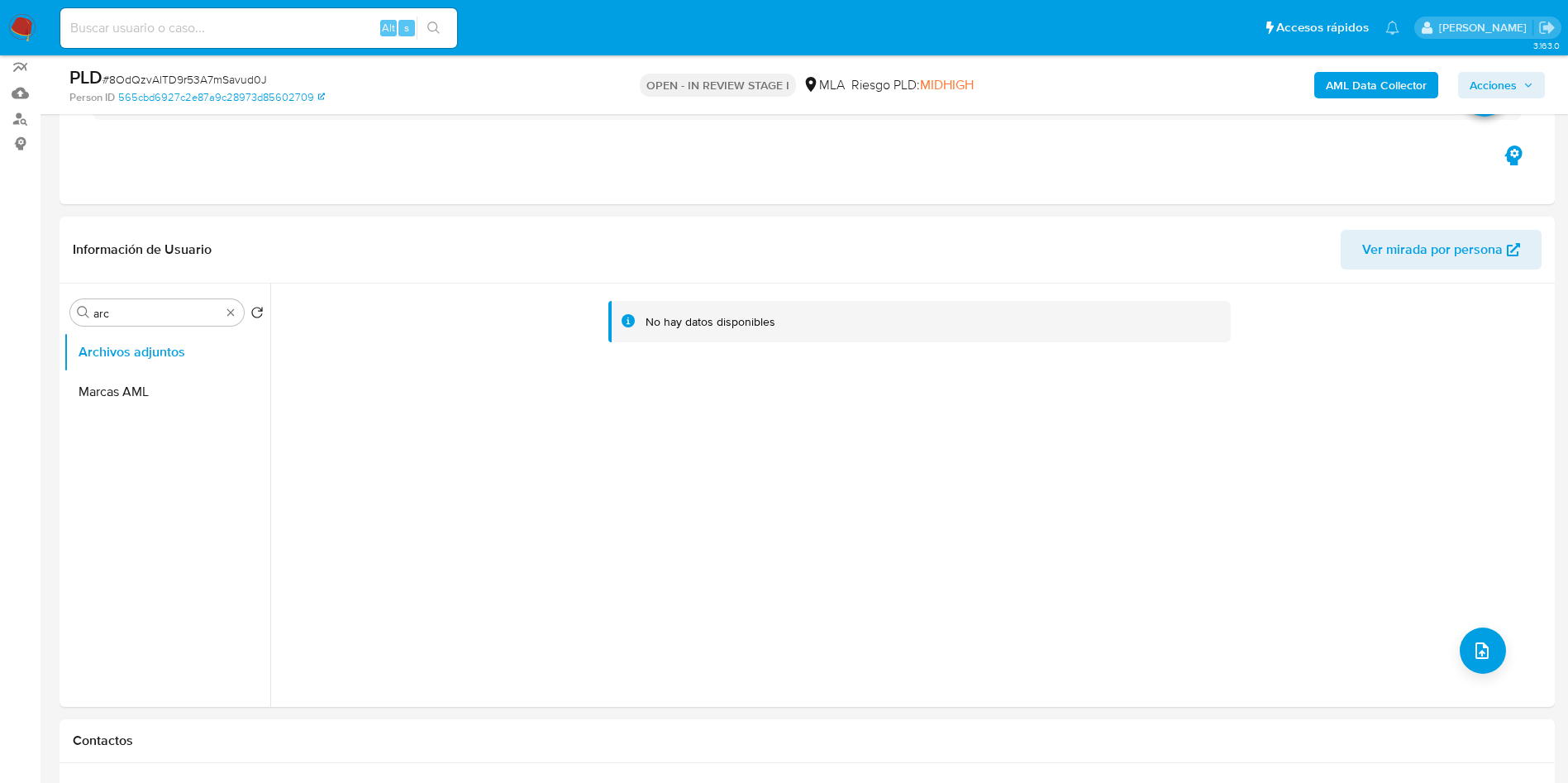
click at [1339, 79] on b "AML Data Collector" at bounding box center [1376, 85] width 101 height 27
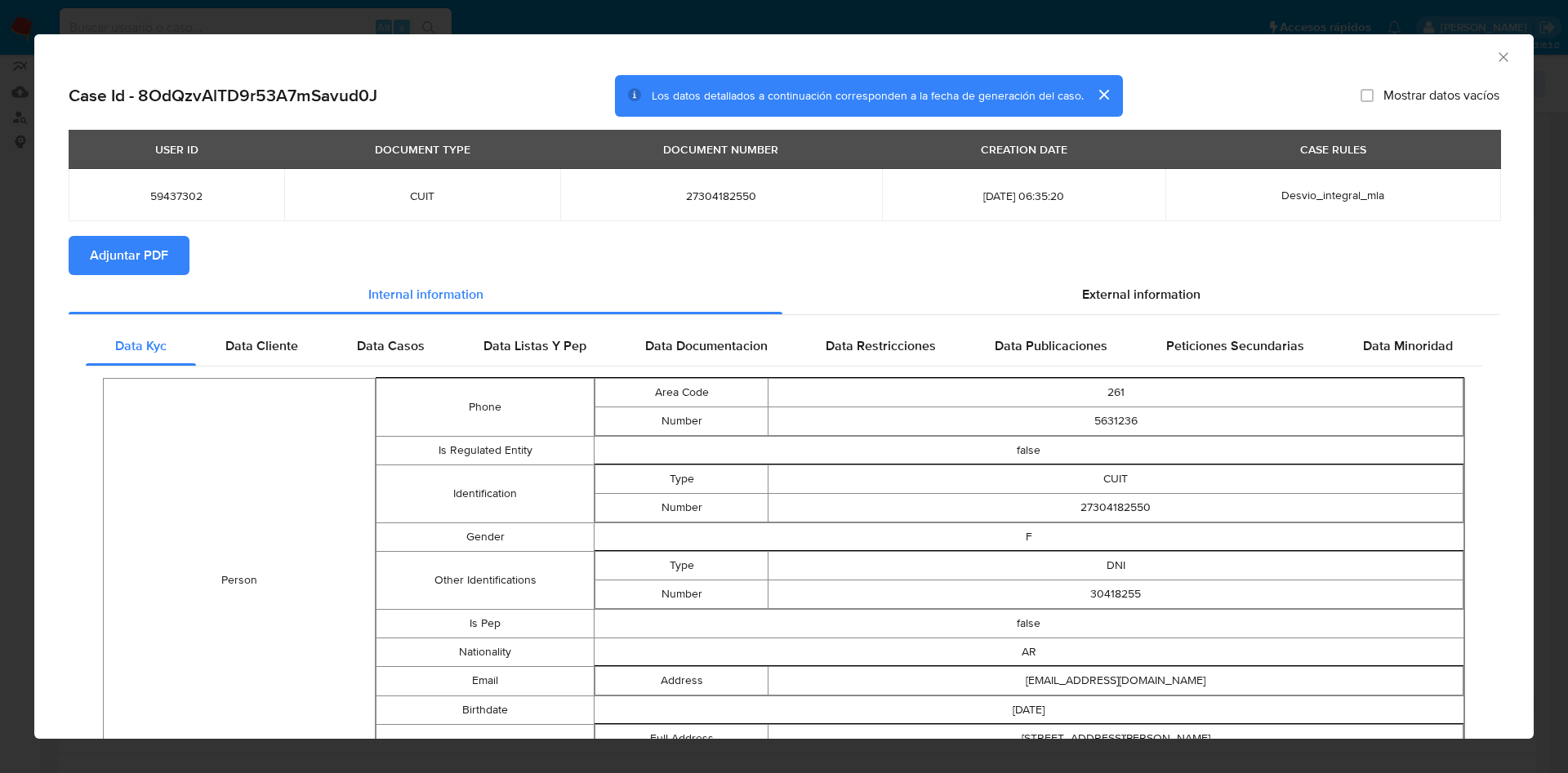
click at [154, 252] on span "Adjuntar PDF" at bounding box center [129, 255] width 78 height 36
click at [1495, 56] on icon "Cerrar ventana" at bounding box center [1504, 57] width 16 height 16
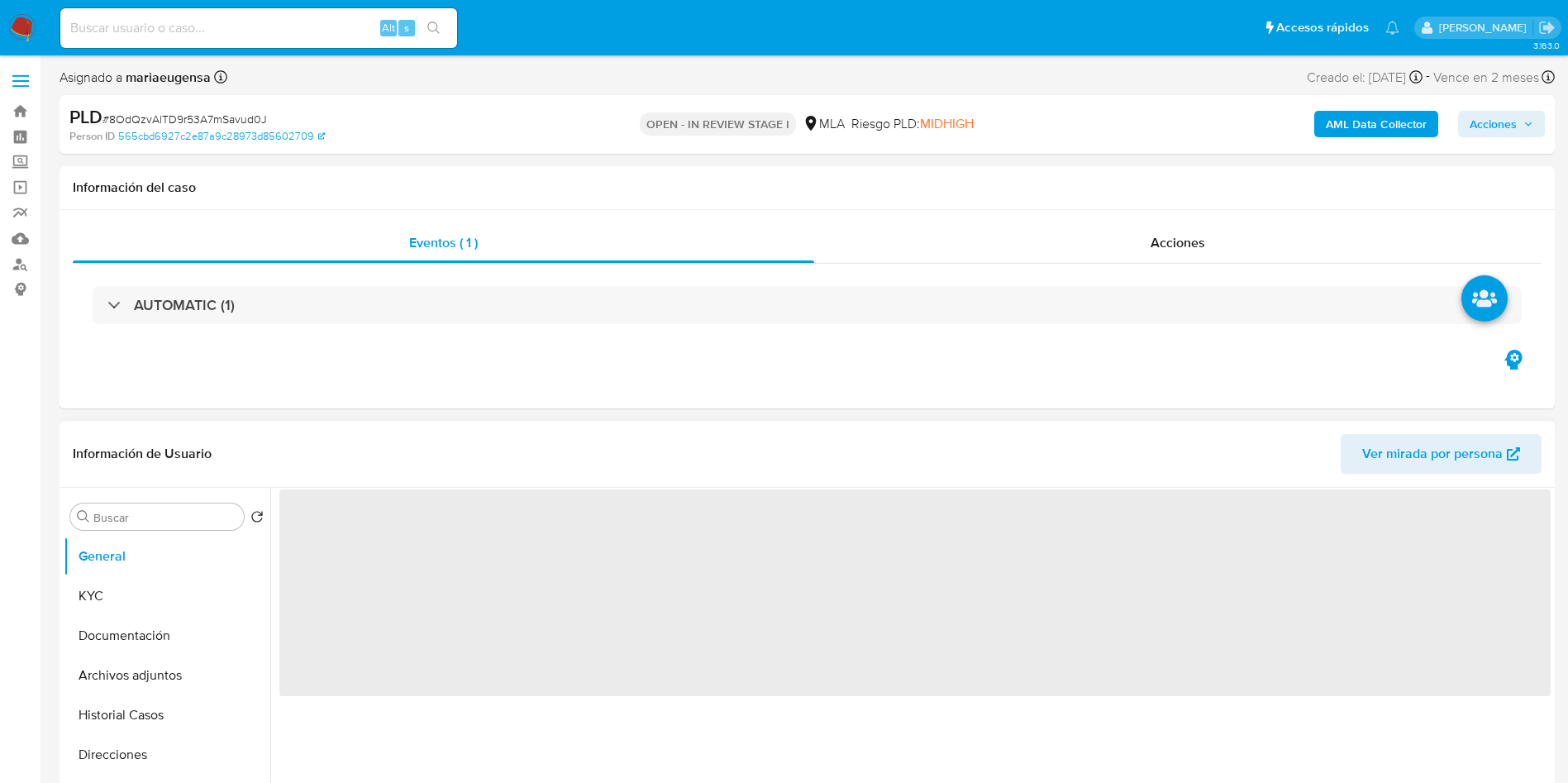
select select "10"
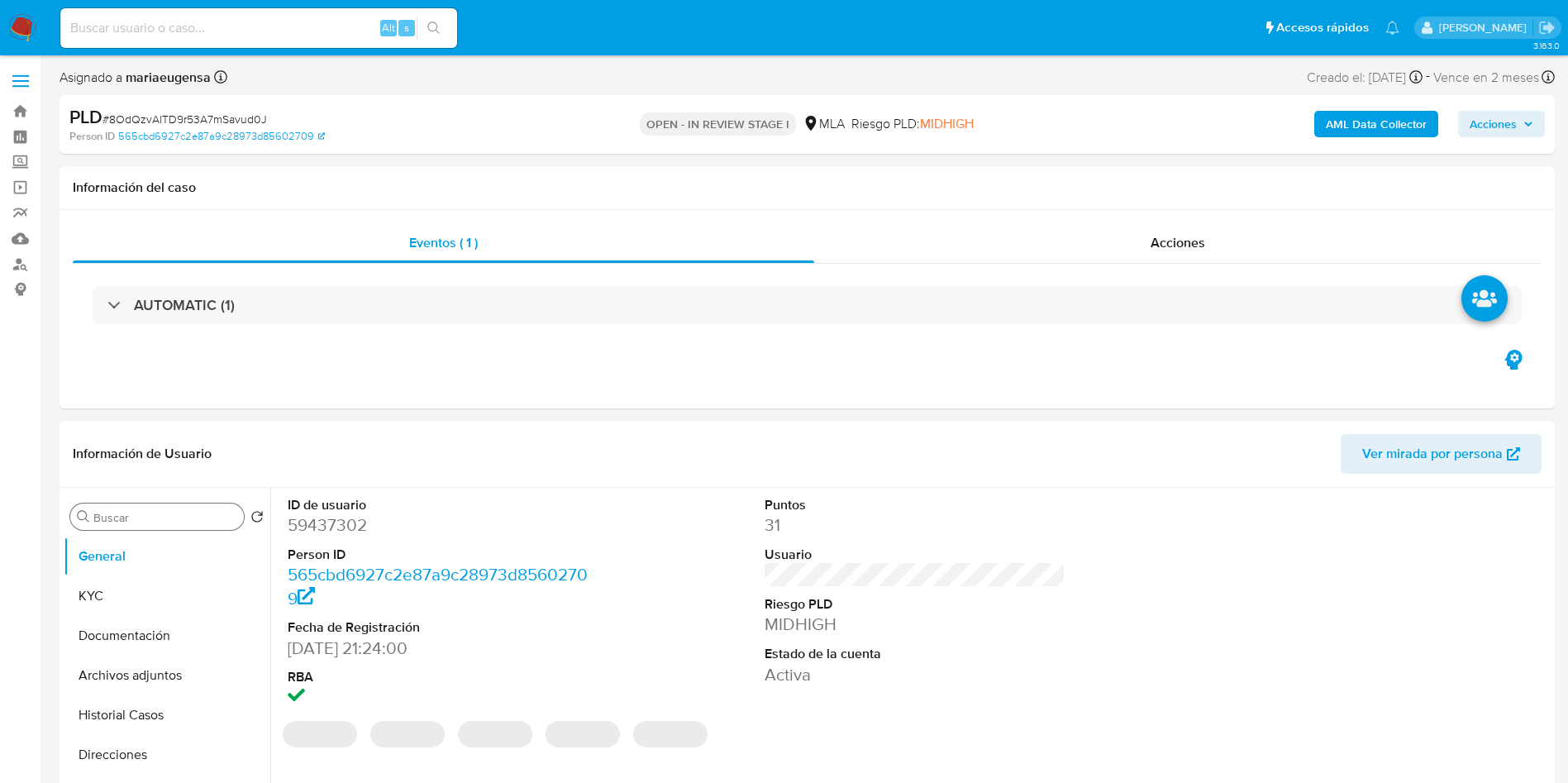
click at [173, 518] on input "Buscar" at bounding box center [165, 518] width 144 height 15
type input "arc"
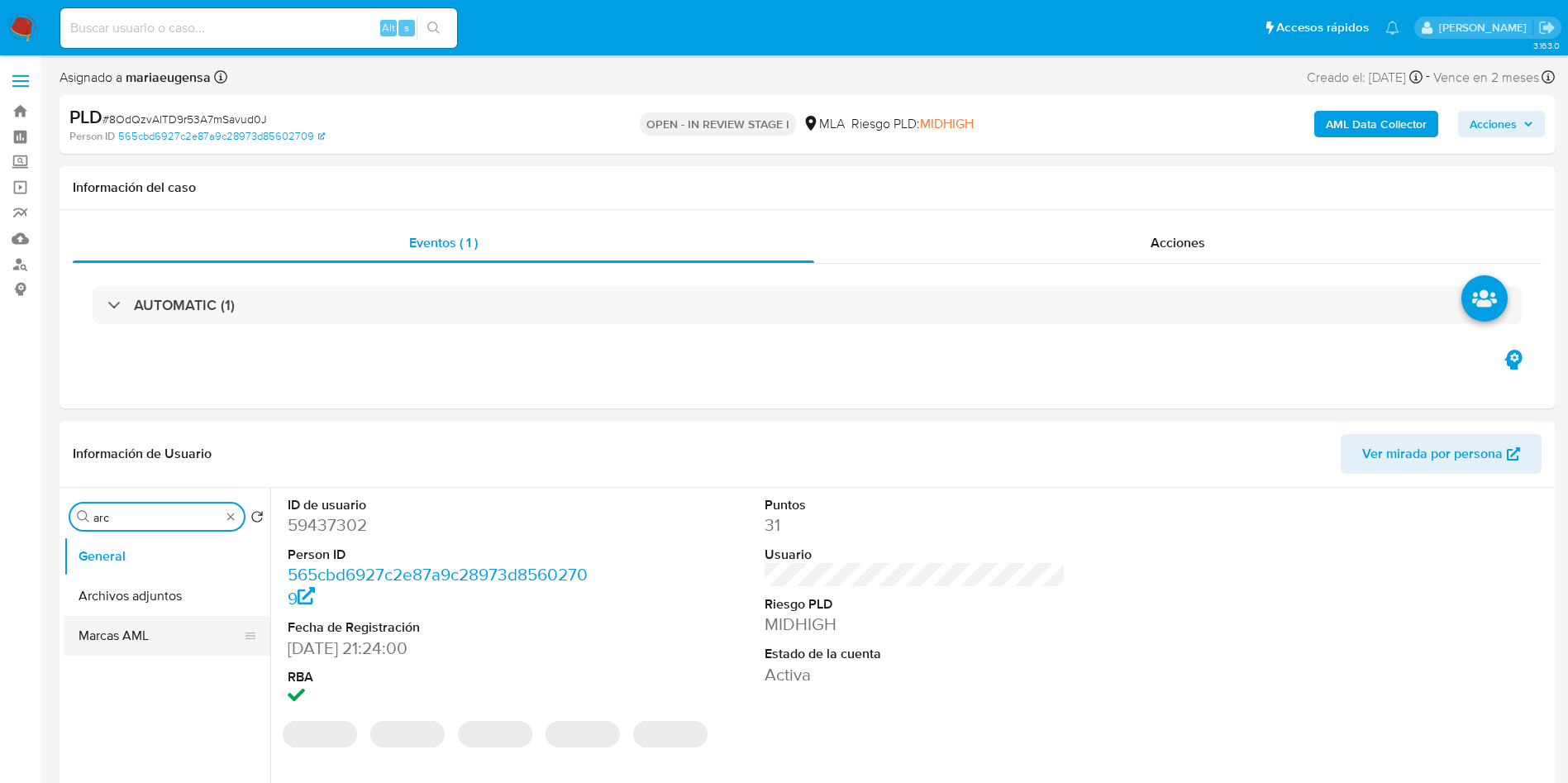
drag, startPoint x: 159, startPoint y: 609, endPoint x: 162, endPoint y: 597, distance: 12.4
click at [159, 606] on button "Archivos adjuntos" at bounding box center [167, 596] width 207 height 40
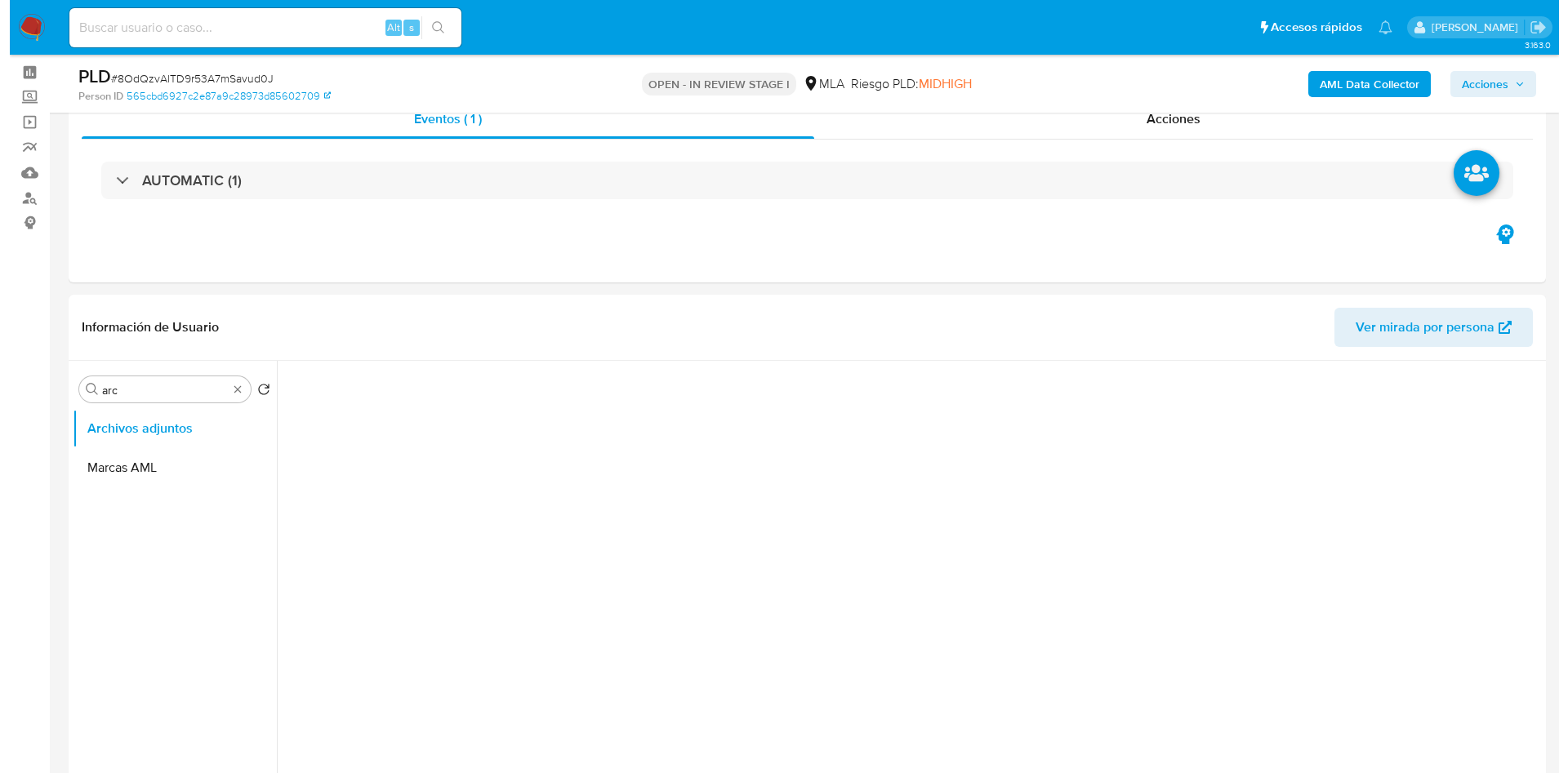
scroll to position [103, 0]
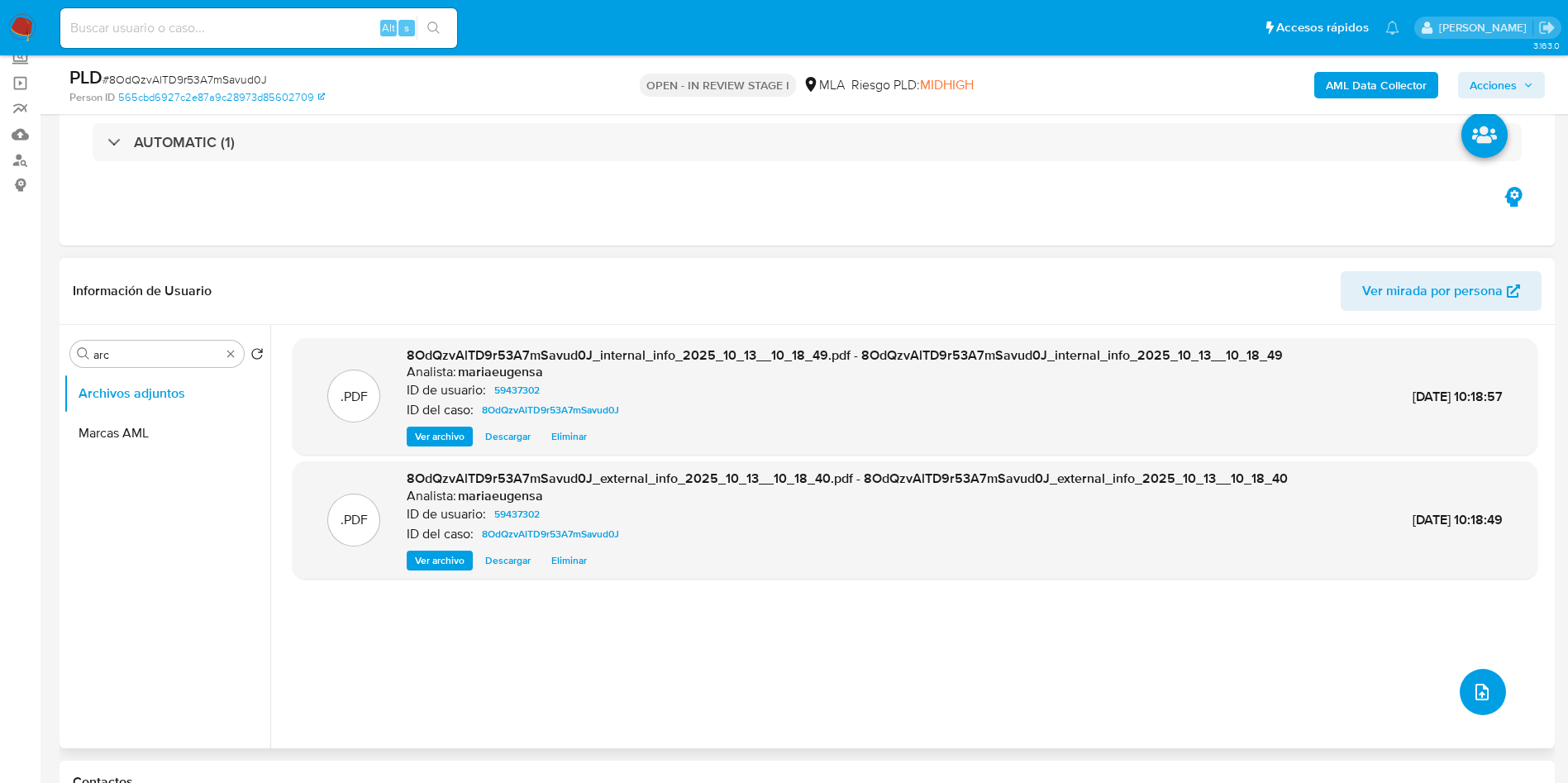
click at [1475, 683] on icon "upload-file" at bounding box center [1482, 692] width 20 height 20
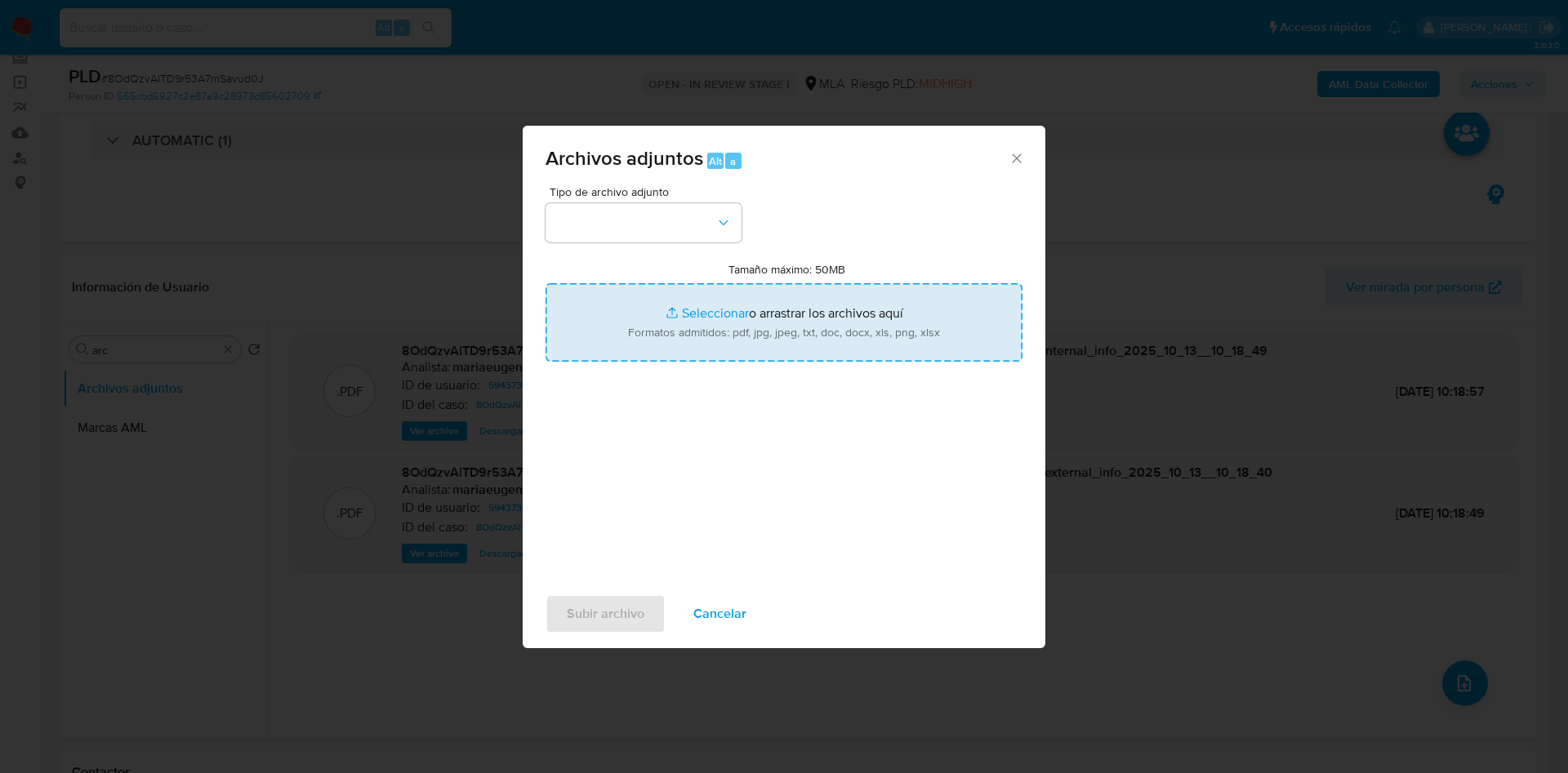
click at [790, 338] on input "Tamaño máximo: 50MB Seleccionar archivos" at bounding box center [784, 322] width 477 height 78
type input "C:\fakepath\Caselog 8OdQzvAlTD9r53A7mSavud0J_2025_09_18_13_17_57.docx"
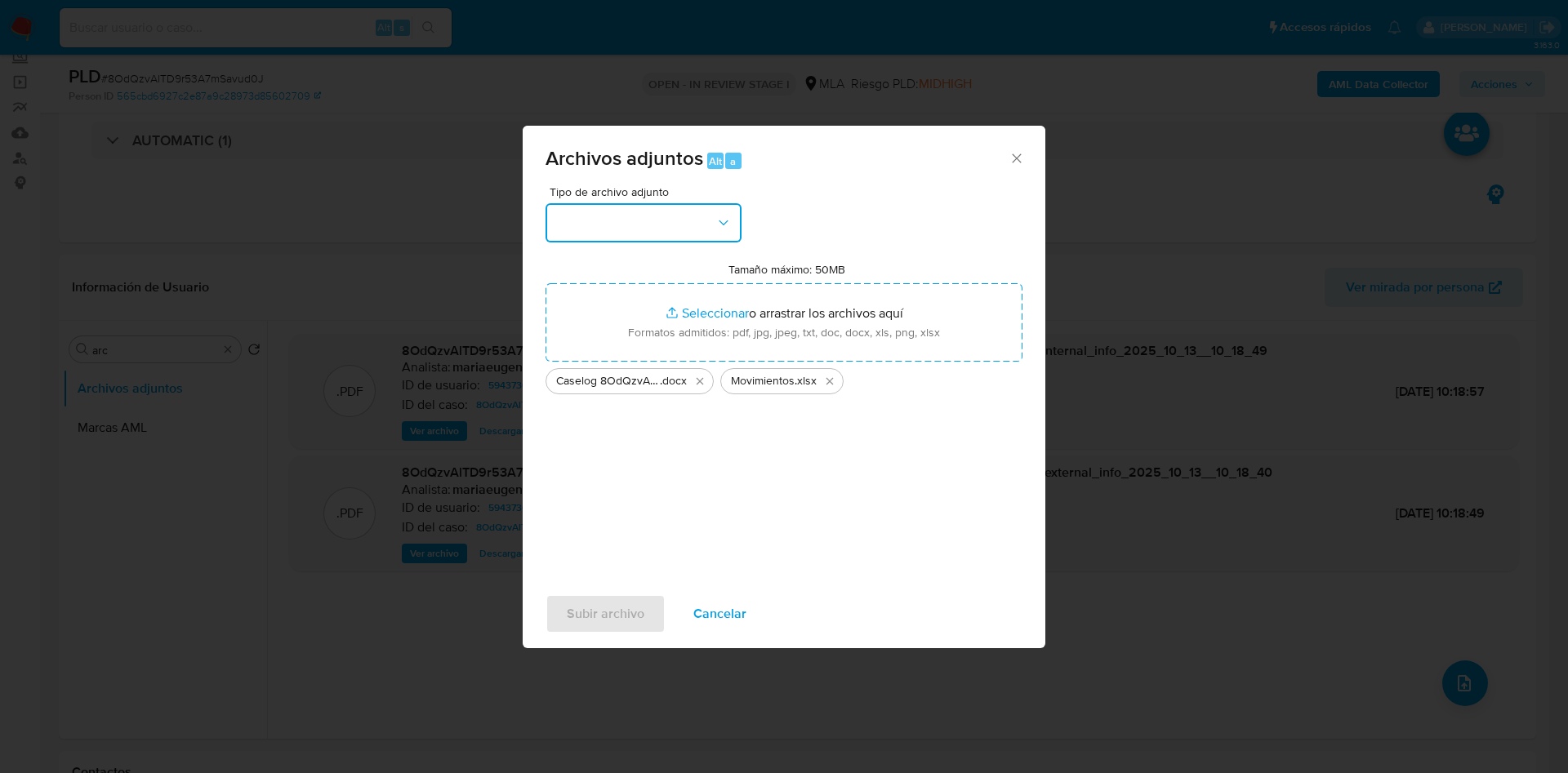
click at [627, 227] on button "button" at bounding box center [644, 223] width 196 height 40
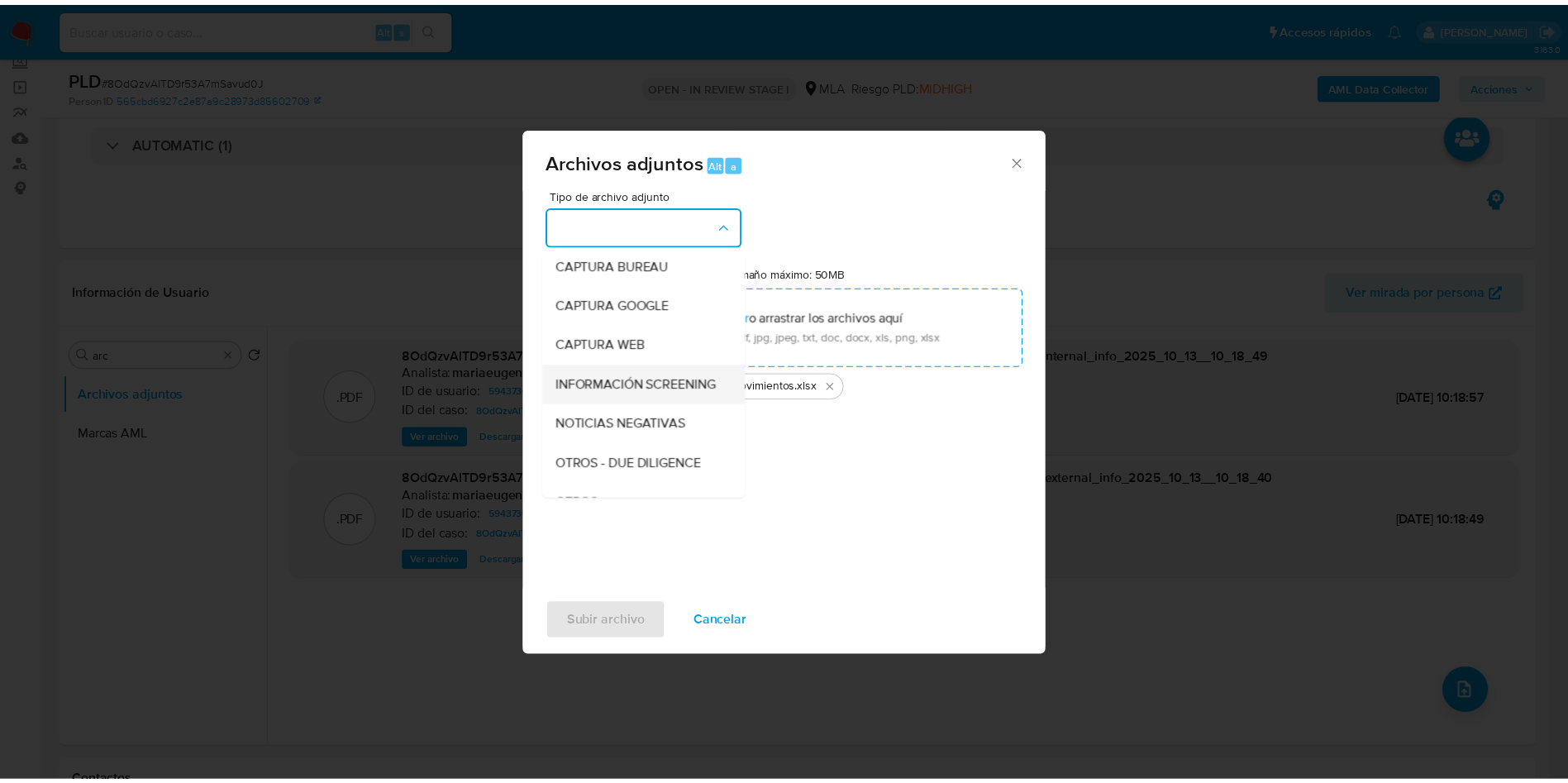
scroll to position [124, 0]
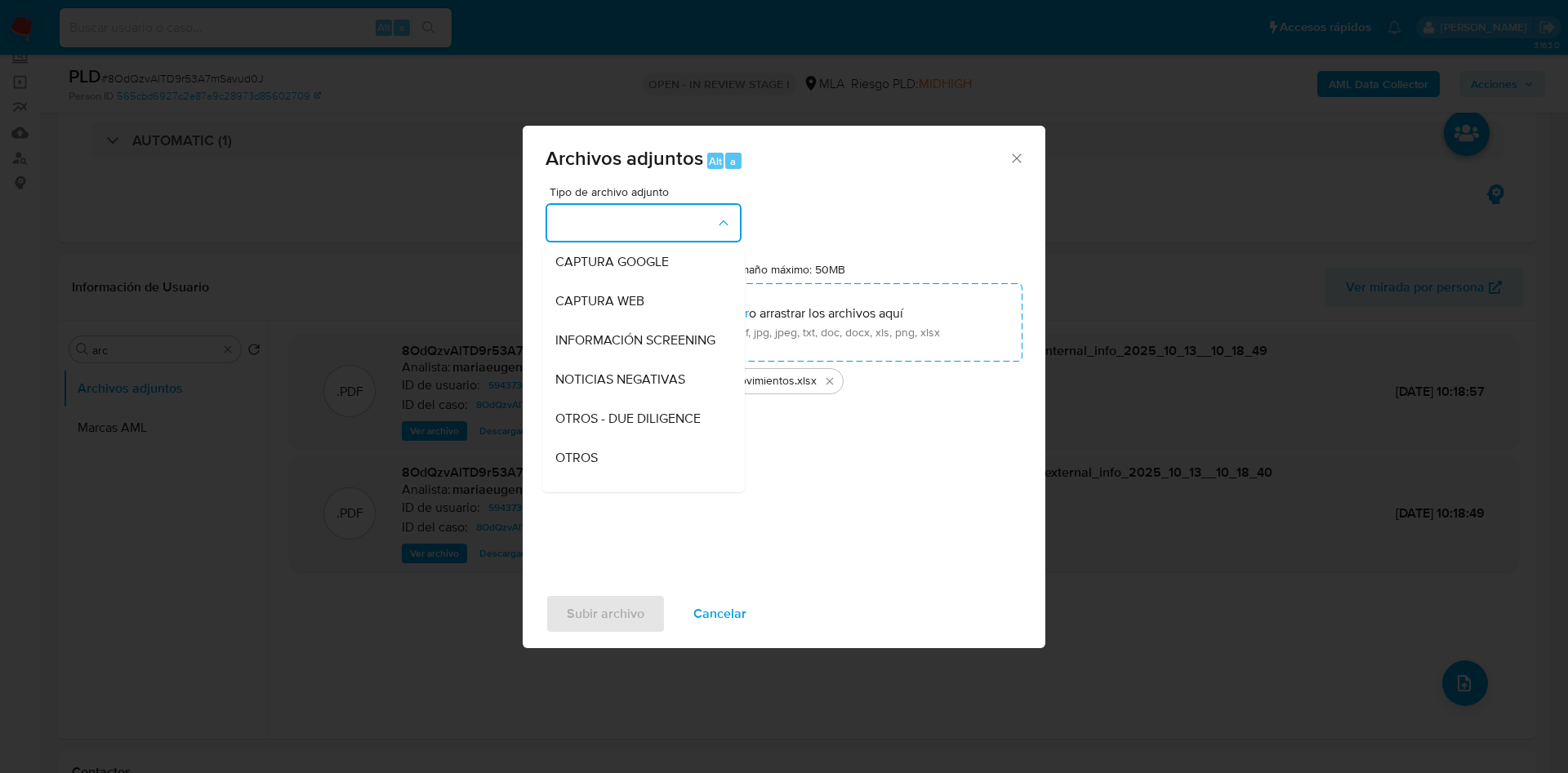
drag, startPoint x: 576, startPoint y: 479, endPoint x: 590, endPoint y: 602, distance: 123.8
click at [576, 466] on span "OTROS" at bounding box center [577, 458] width 43 height 16
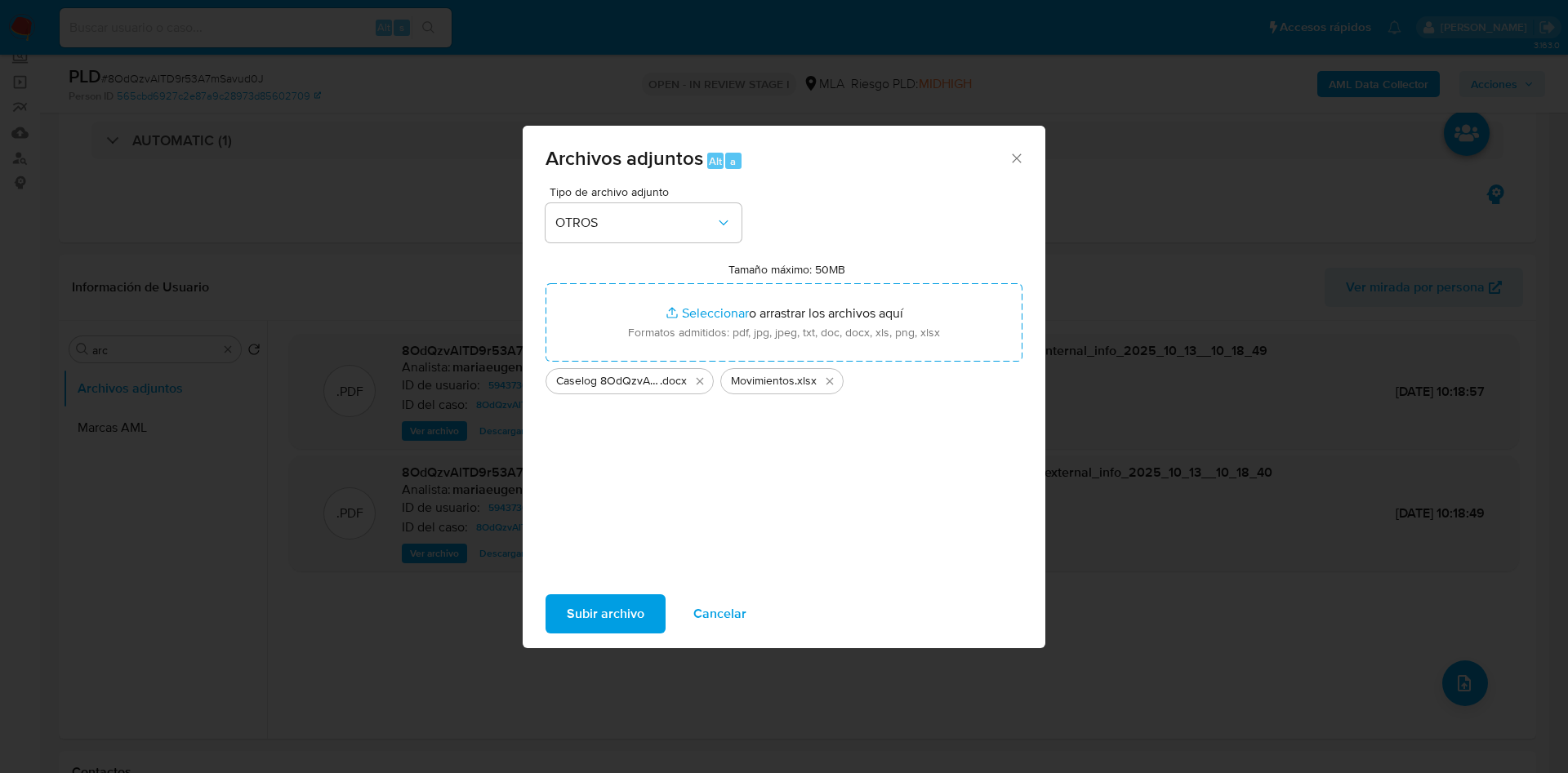
click at [590, 600] on span "Subir archivo" at bounding box center [605, 614] width 77 height 36
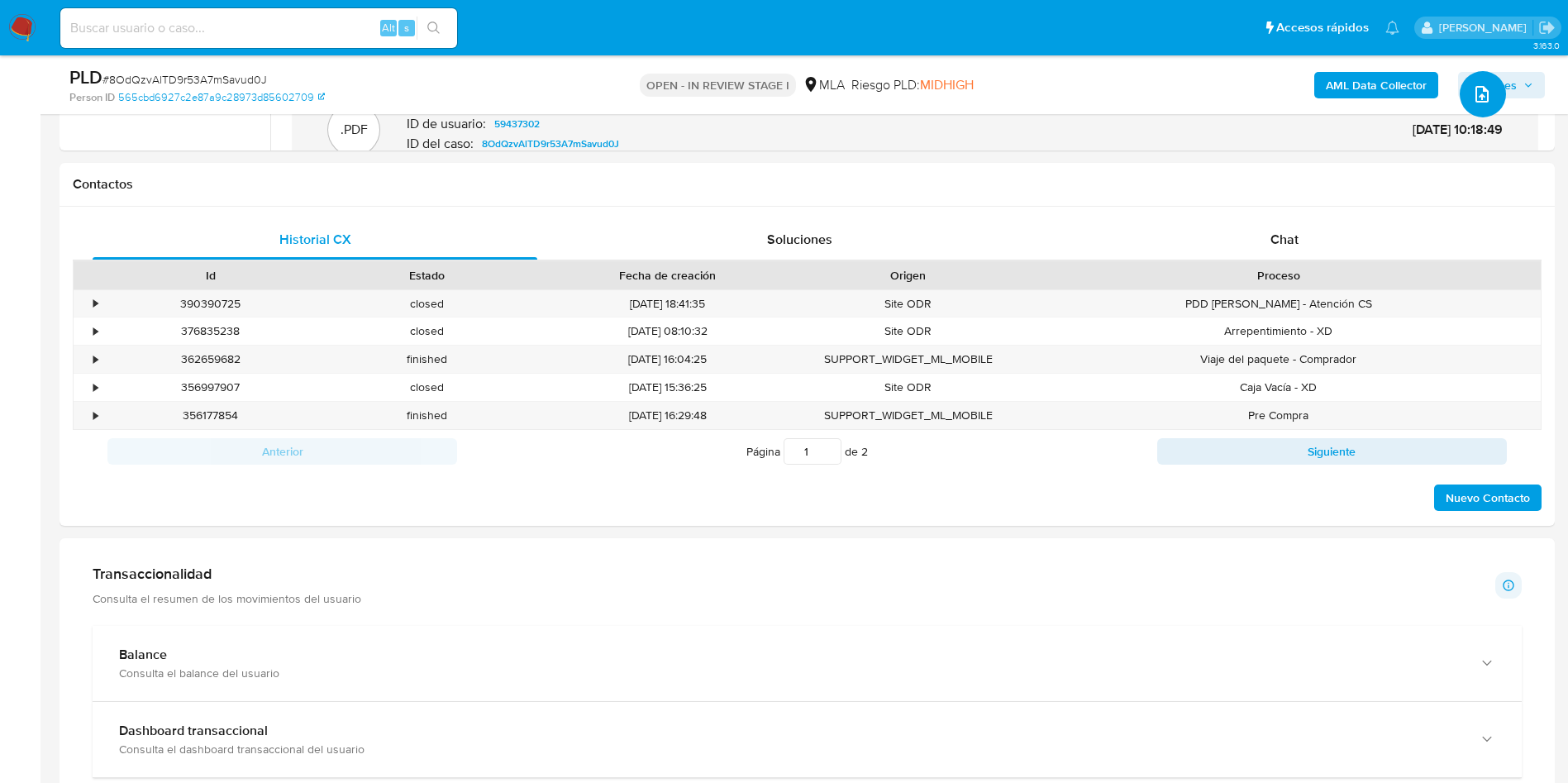
scroll to position [709, 0]
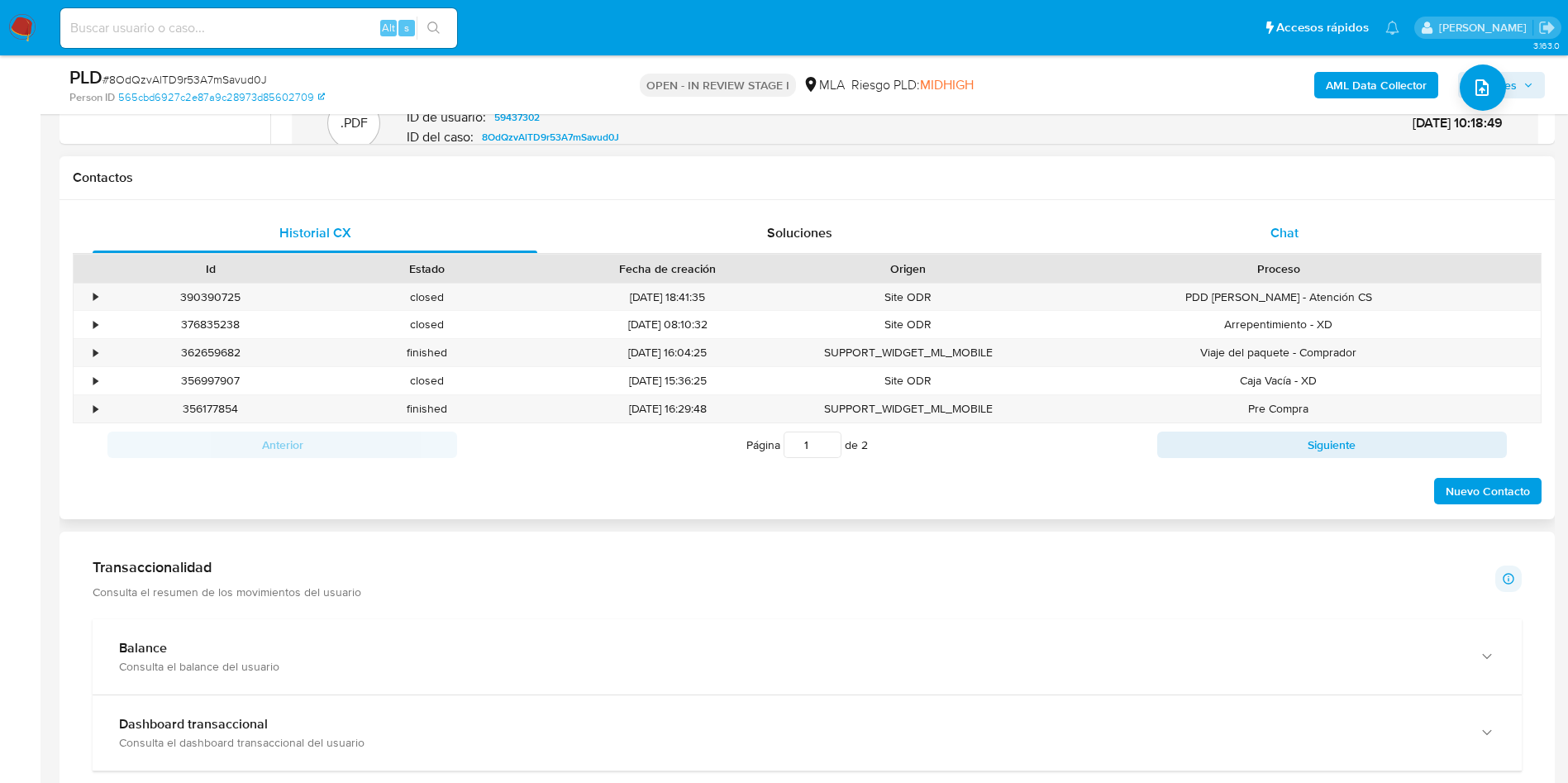
click at [1287, 228] on span "Chat" at bounding box center [1285, 232] width 28 height 19
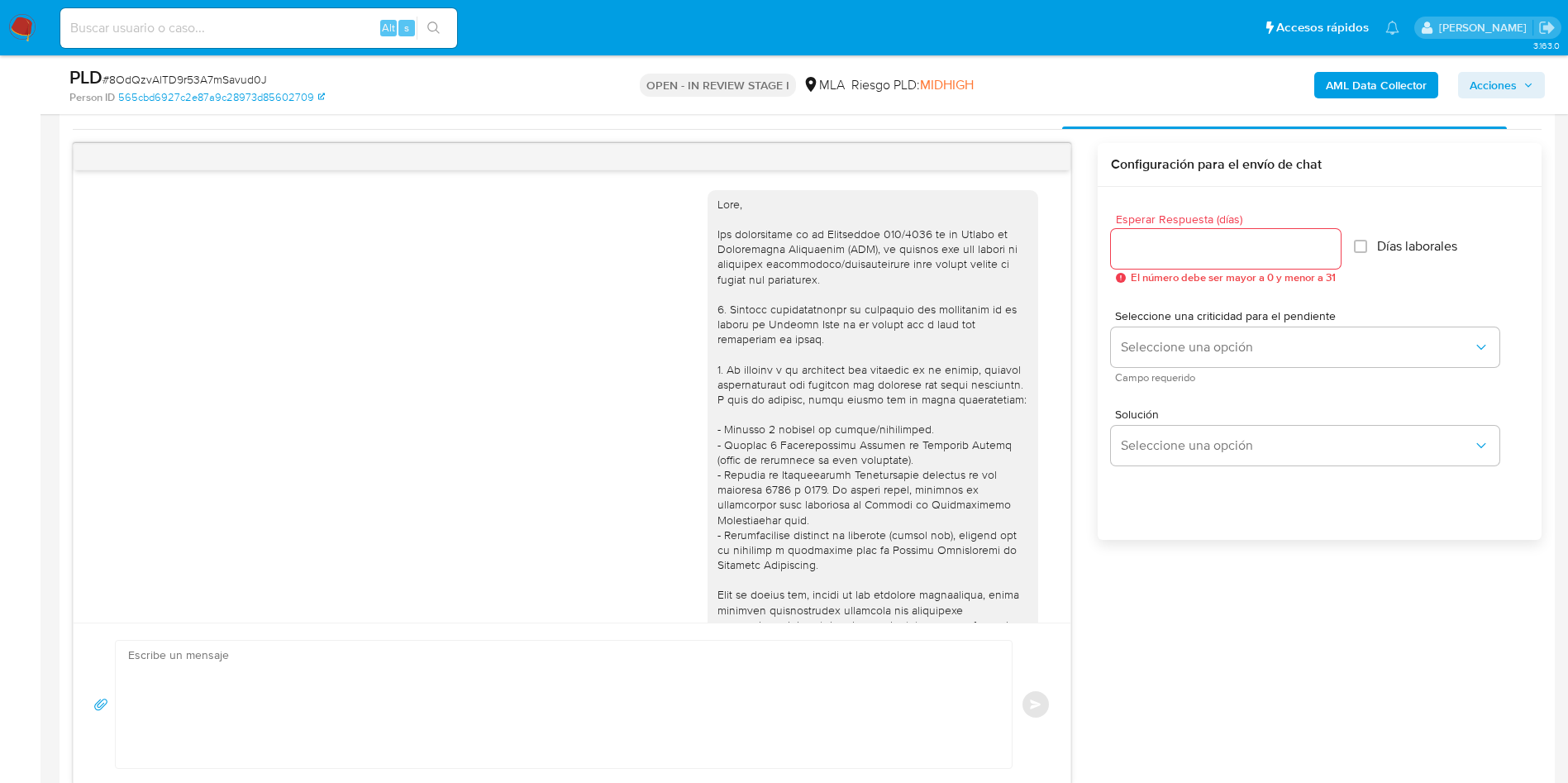
scroll to position [848, 0]
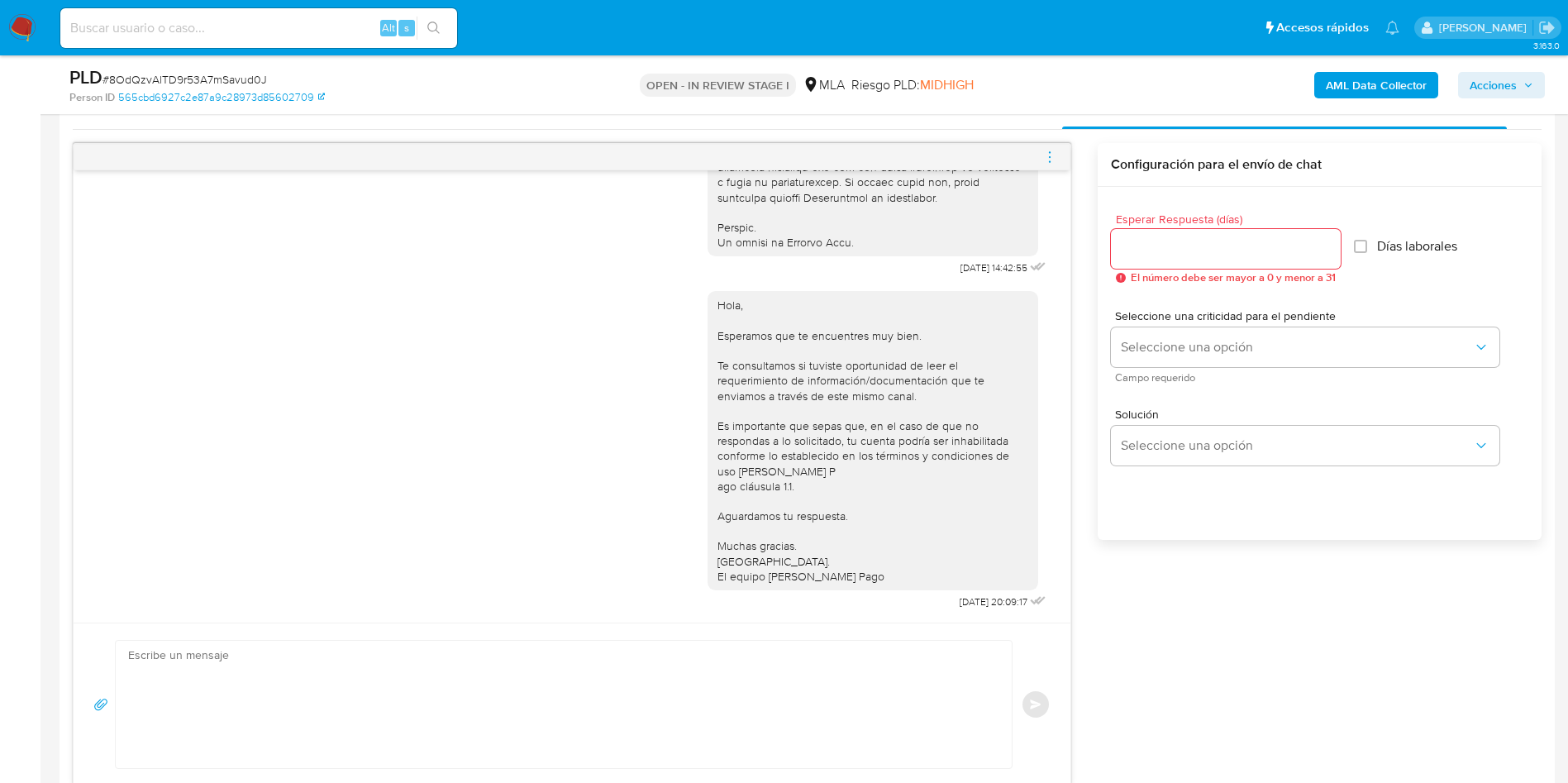
click at [1041, 154] on div at bounding box center [572, 157] width 997 height 27
drag, startPoint x: 1052, startPoint y: 153, endPoint x: 981, endPoint y: 157, distance: 71.1
click at [1046, 153] on icon "menu-action" at bounding box center [1050, 157] width 15 height 15
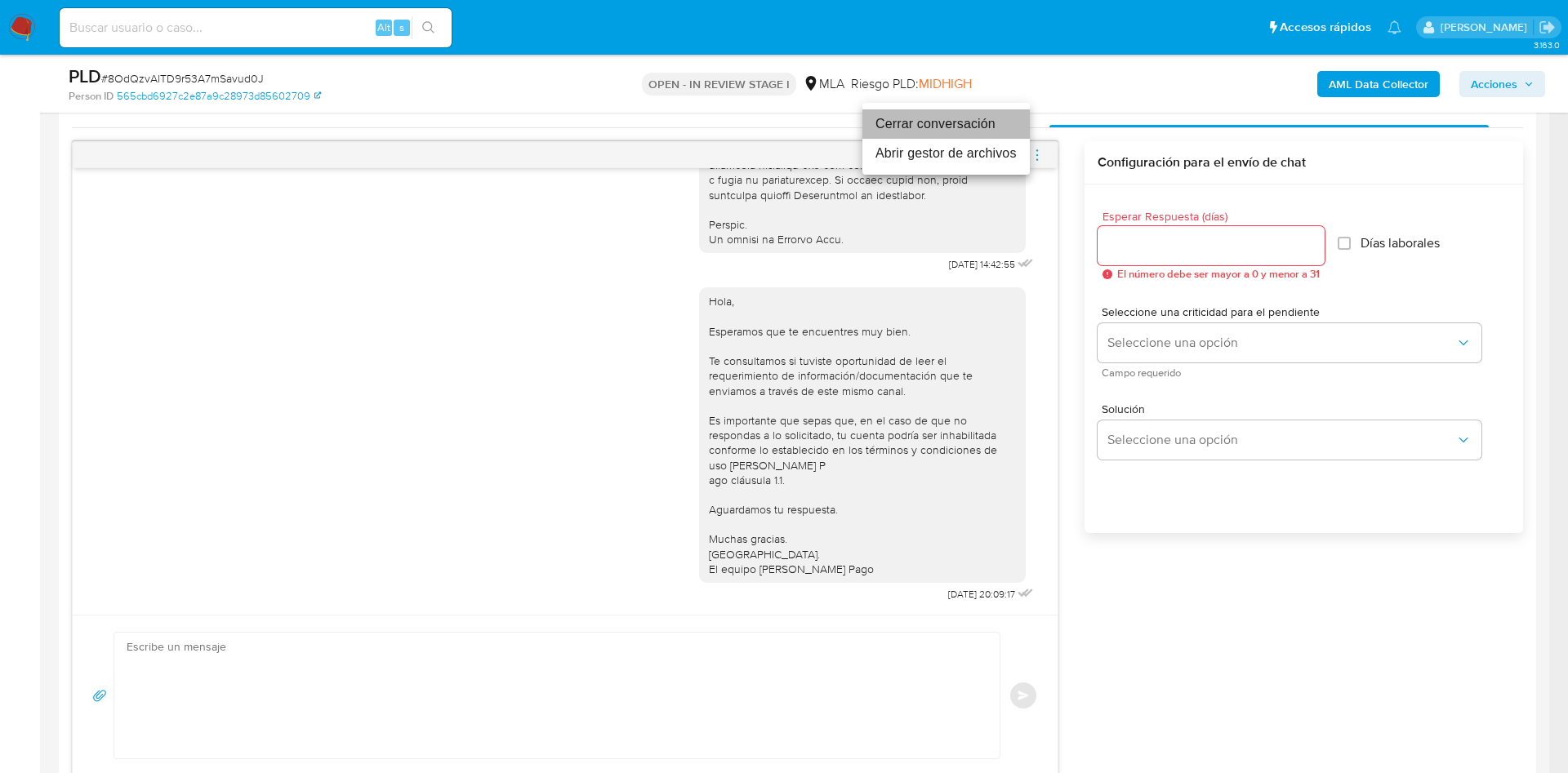
click at [951, 124] on li "Cerrar conversación" at bounding box center [946, 124] width 167 height 30
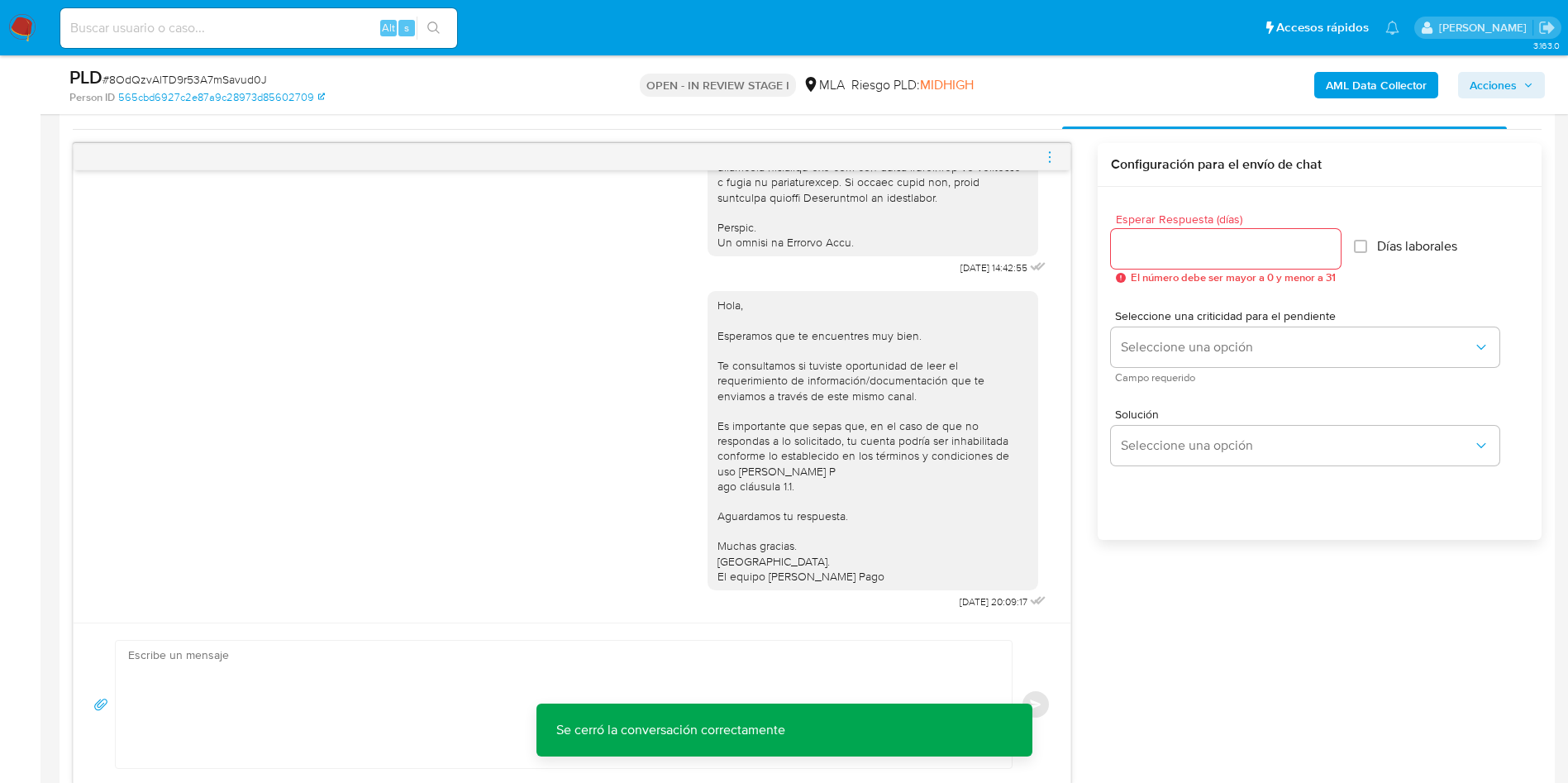
drag, startPoint x: 1520, startPoint y: 83, endPoint x: 1440, endPoint y: 96, distance: 81.0
click at [1505, 84] on span "Acciones" at bounding box center [1501, 85] width 63 height 23
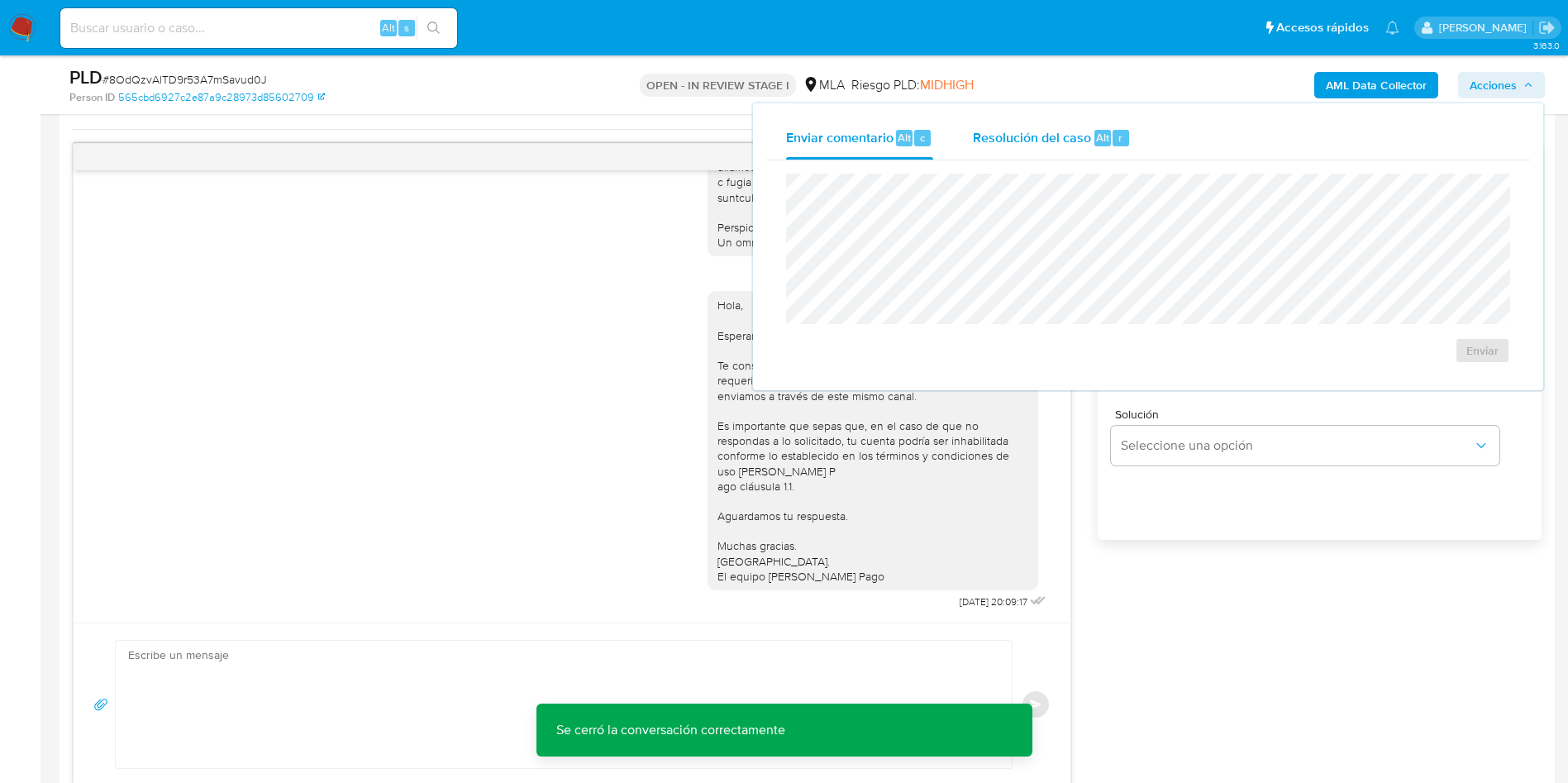
drag, startPoint x: 1100, startPoint y: 142, endPoint x: 1097, endPoint y: 152, distance: 10.4
click at [1100, 141] on span "Alt" at bounding box center [1103, 138] width 13 height 16
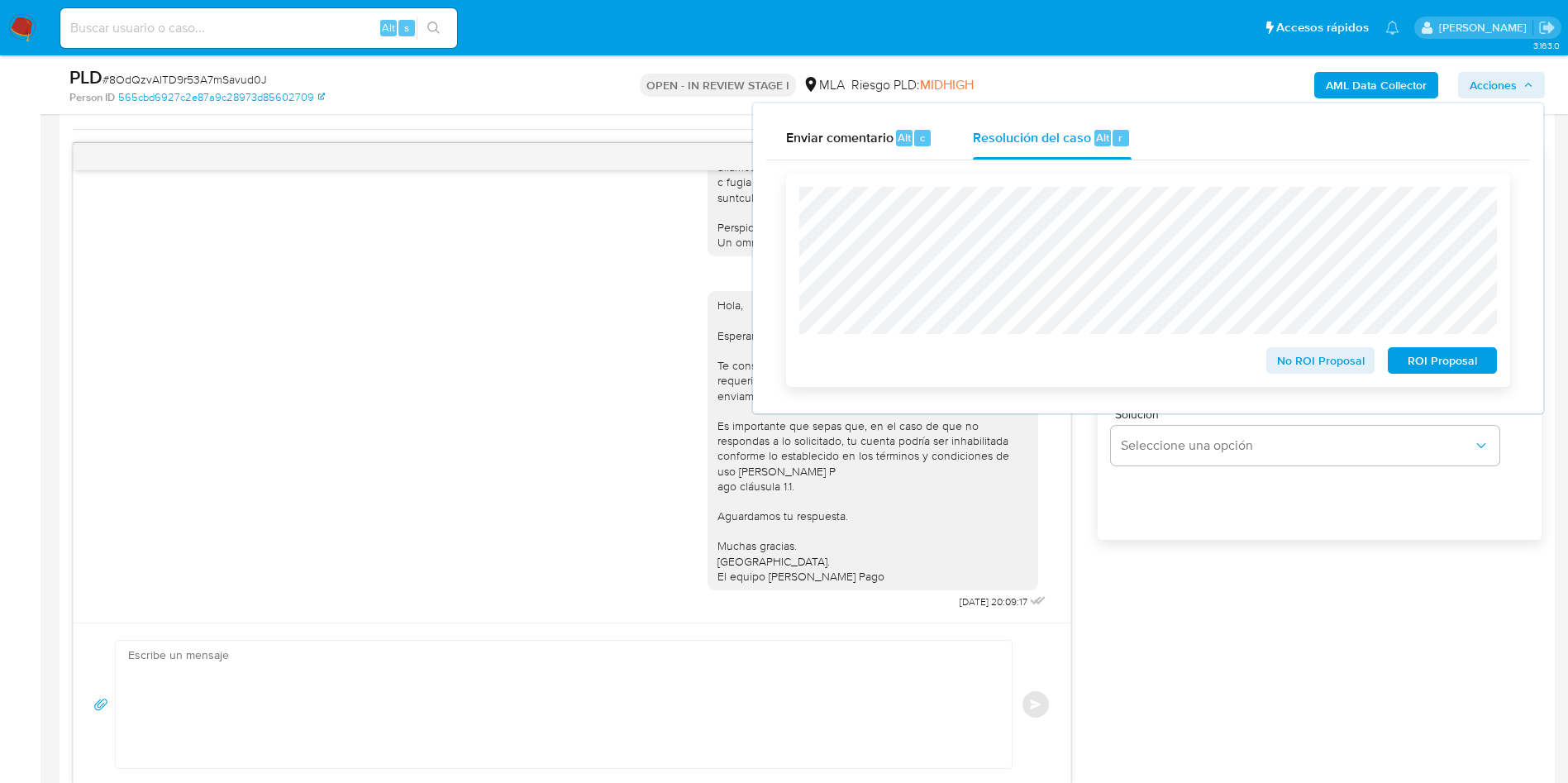
click at [1299, 358] on span "No ROI Proposal" at bounding box center [1320, 361] width 86 height 23
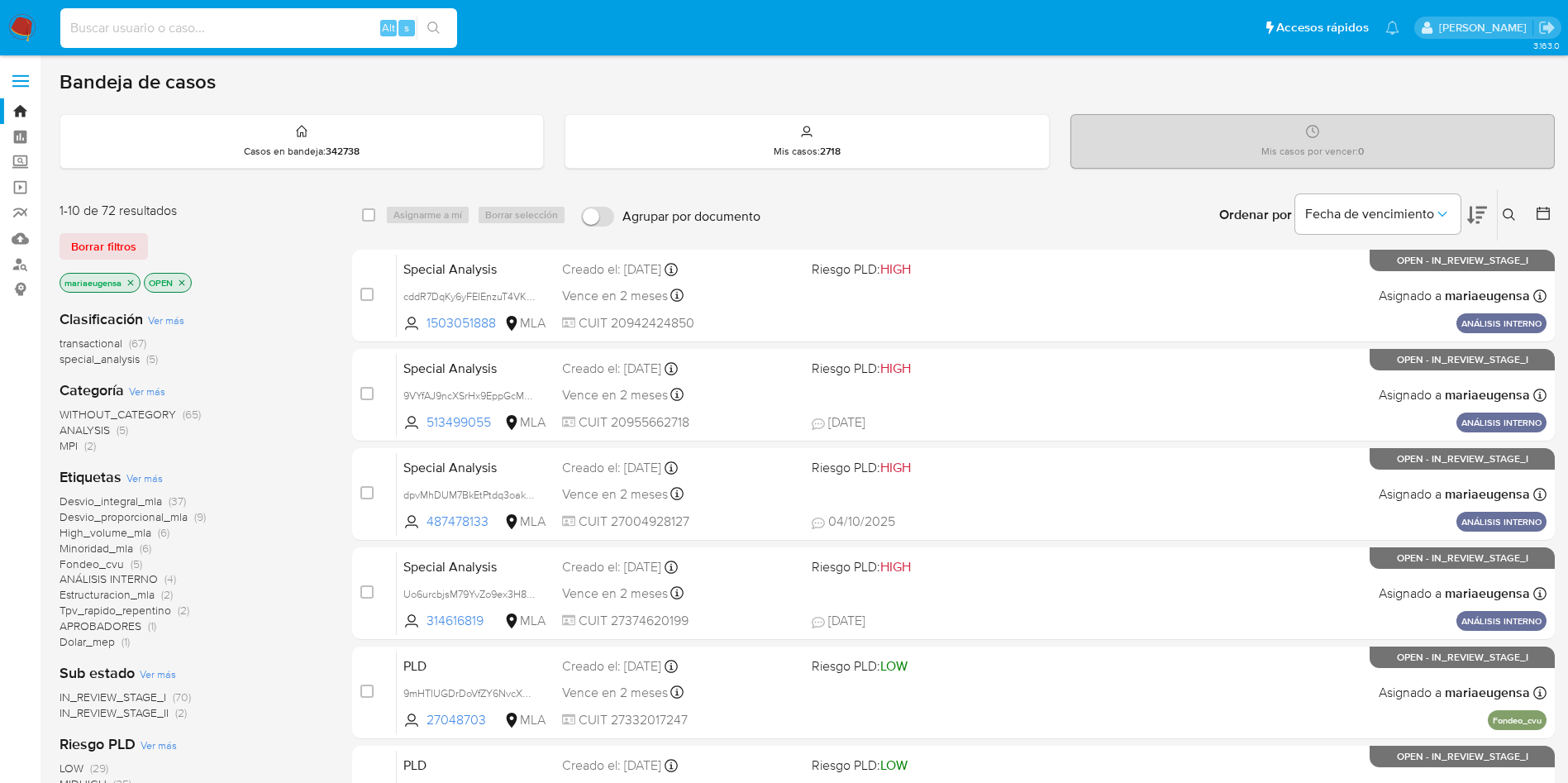
click at [200, 19] on input at bounding box center [258, 28] width 396 height 22
paste input "cE0tucZo8UubAdjGMEv5Hcdd"
type input "cE0tucZo8UubAdjGMEv5Hcdd"
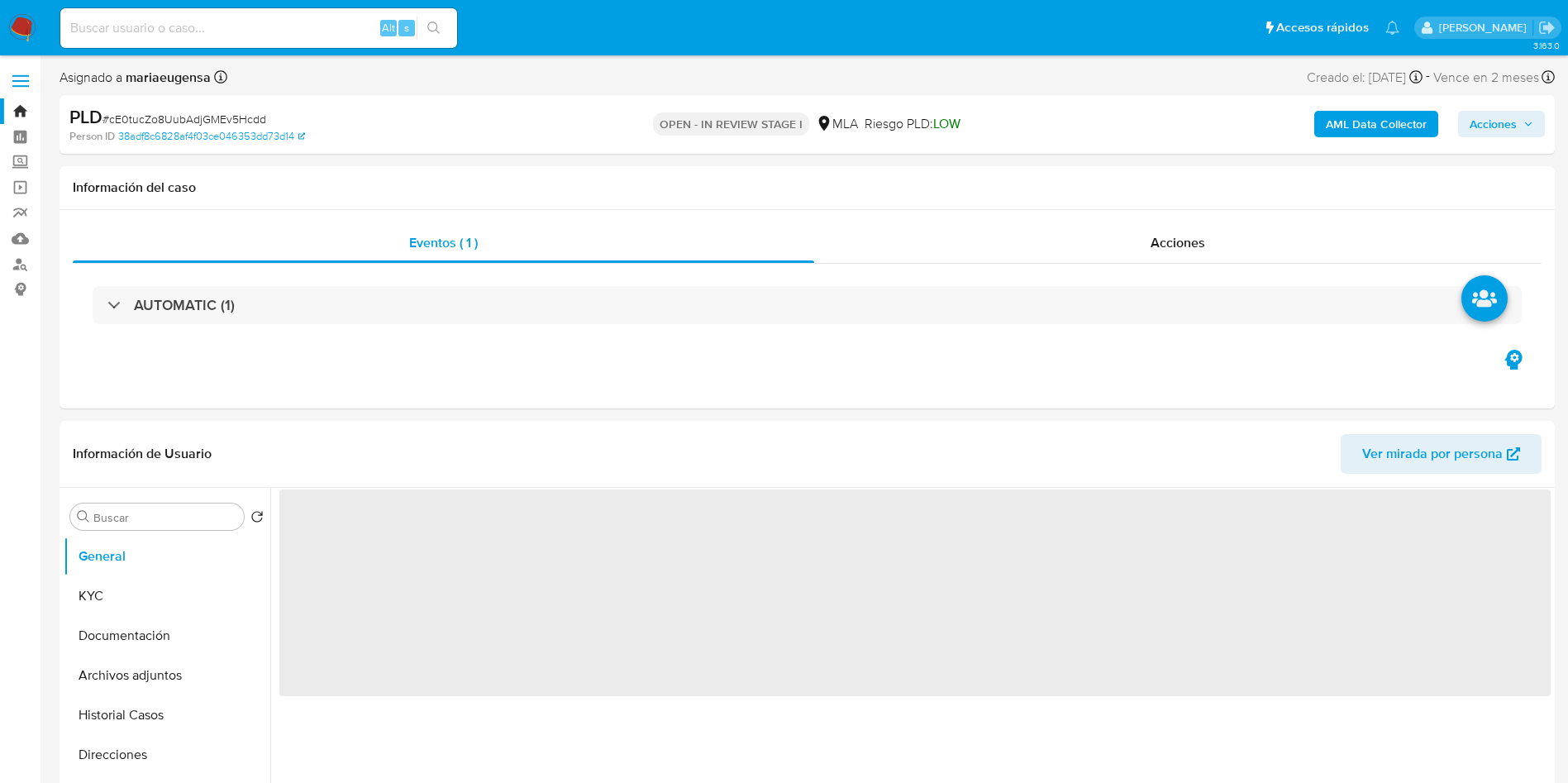
select select "10"
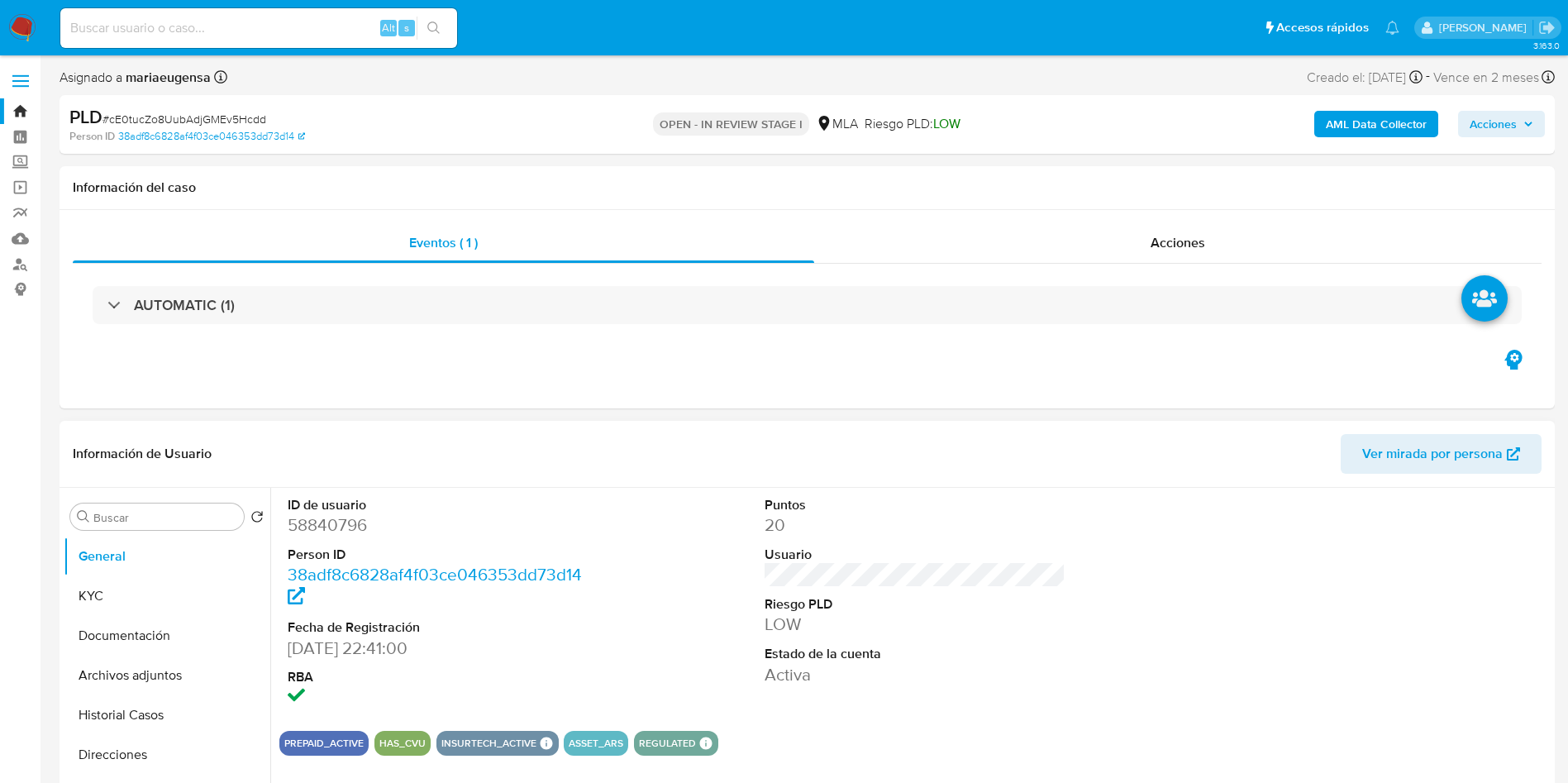
click at [328, 523] on dd "58840796" at bounding box center [439, 525] width 302 height 23
copy dd "58840796"
click at [175, 114] on span "# cE0tucZo8UubAdjGMEv5Hcdd" at bounding box center [184, 119] width 164 height 17
click at [175, 113] on span "# cE0tucZo8UubAdjGMEv5Hcdd" at bounding box center [184, 119] width 164 height 17
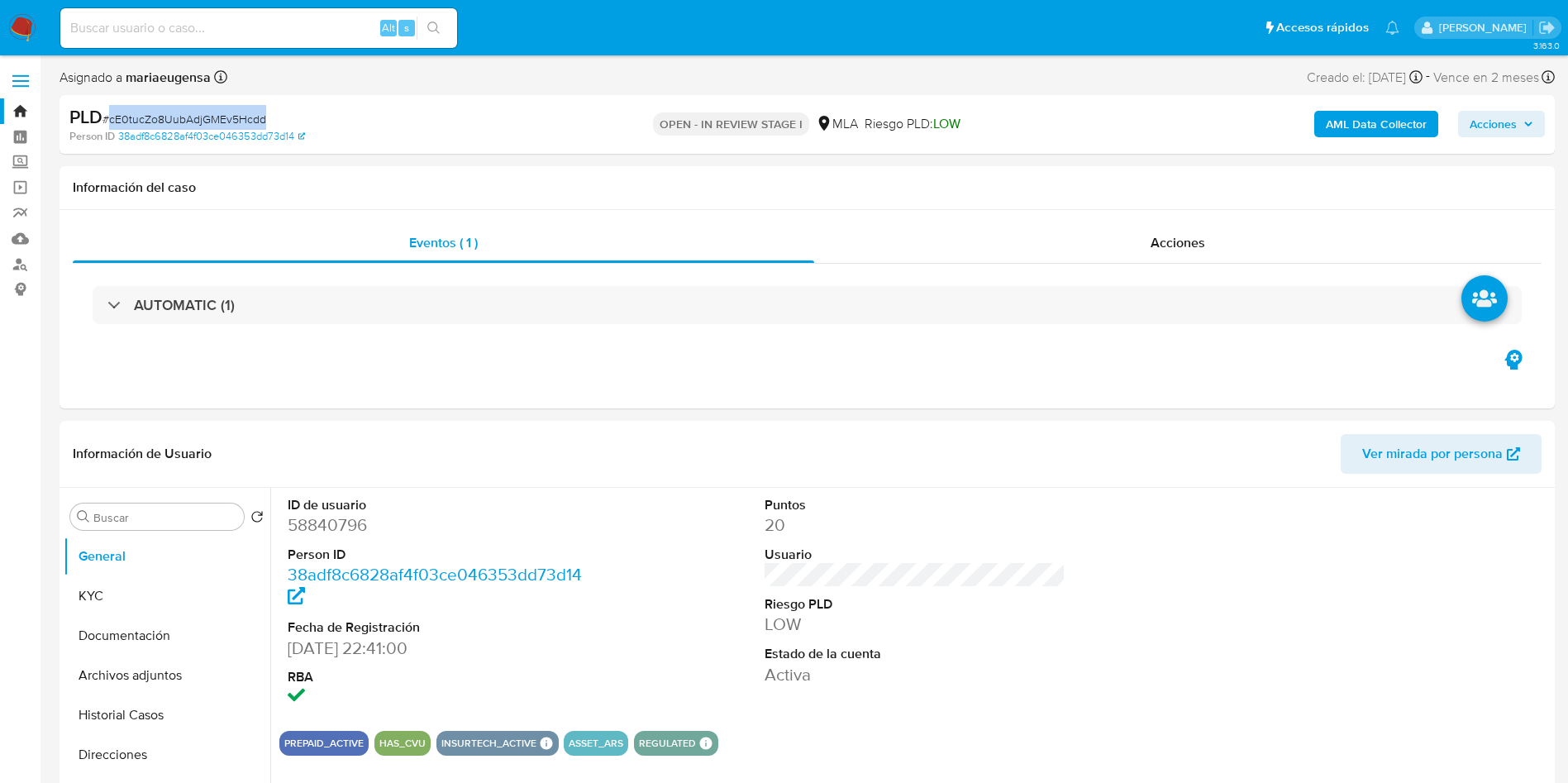
copy span "cE0tucZo8UubAdjGMEv5Hcdd"
drag, startPoint x: 164, startPoint y: 594, endPoint x: 774, endPoint y: 472, distance: 622.1
click at [191, 578] on button "KYC" at bounding box center [167, 596] width 207 height 40
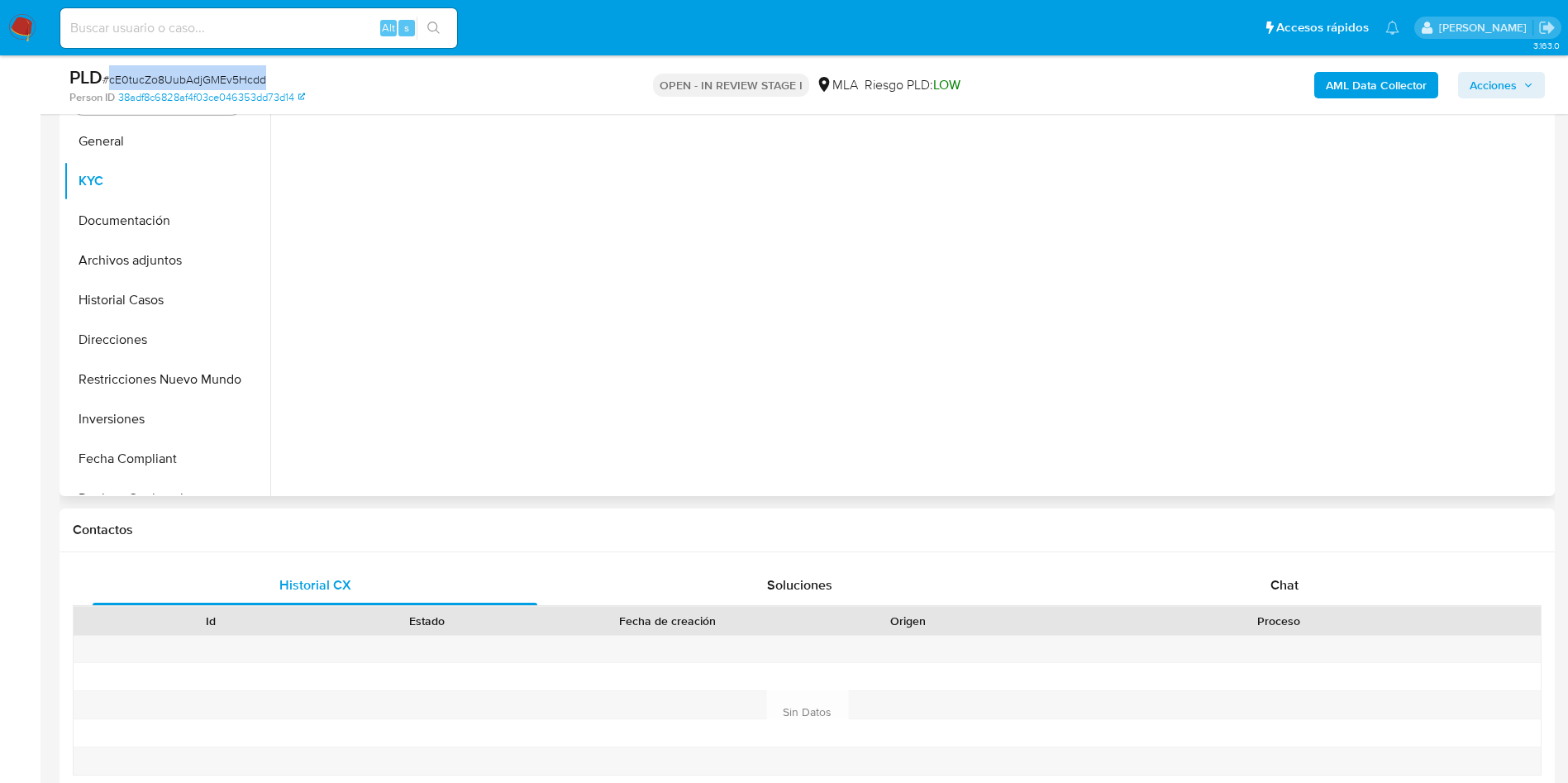
scroll to position [232, 0]
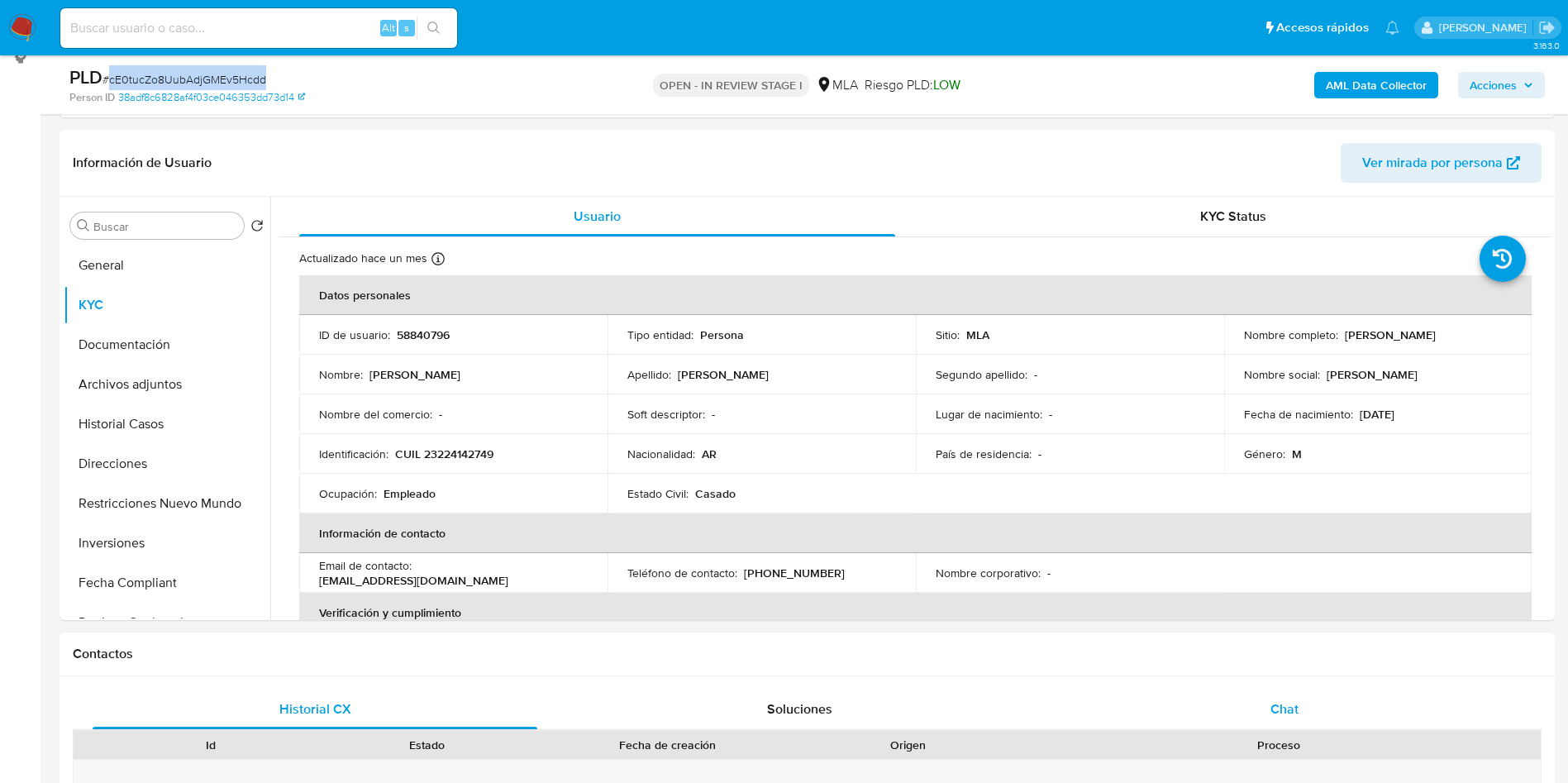
click at [1175, 578] on div "Chat" at bounding box center [1284, 710] width 445 height 40
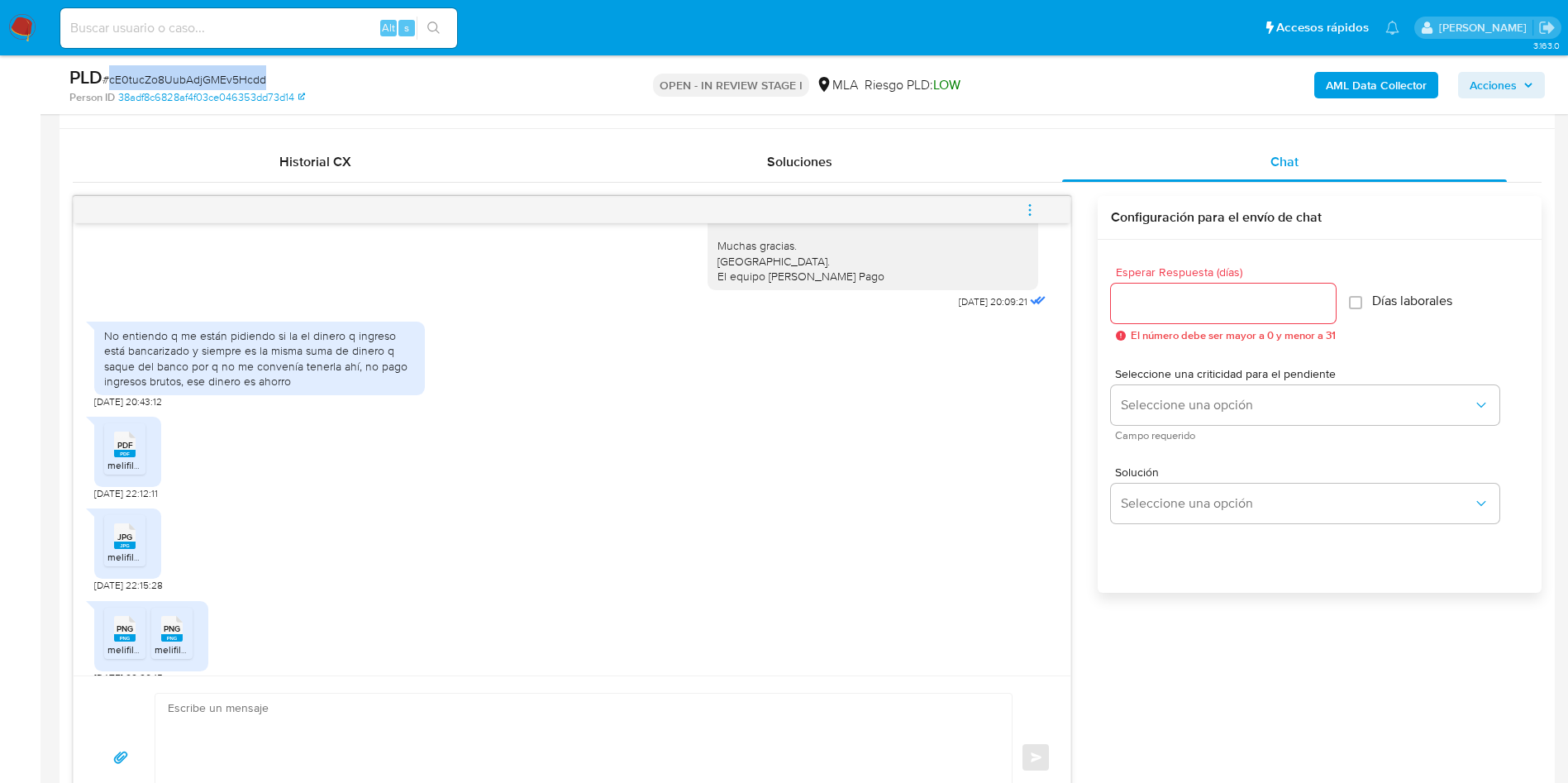
scroll to position [1187, 0]
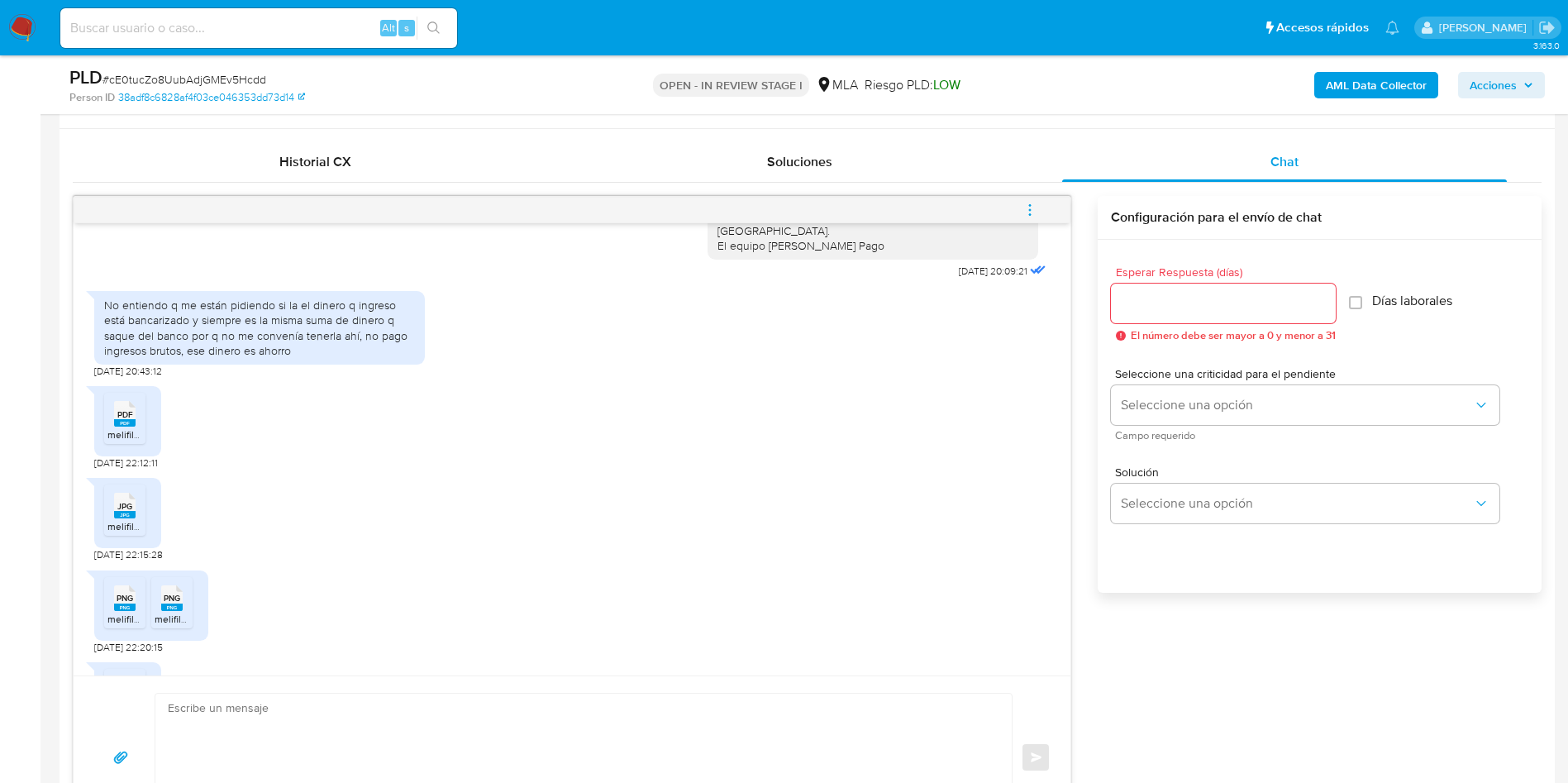
drag, startPoint x: 132, startPoint y: 464, endPoint x: 127, endPoint y: 545, distance: 81.2
click at [133, 428] on div "PDF PDF" at bounding box center [125, 412] width 35 height 33
drag, startPoint x: 127, startPoint y: 545, endPoint x: 124, endPoint y: 593, distance: 48.1
click at [127, 512] on span "JPG" at bounding box center [125, 506] width 15 height 11
click at [114, 578] on div "PNG PNG" at bounding box center [125, 596] width 35 height 33
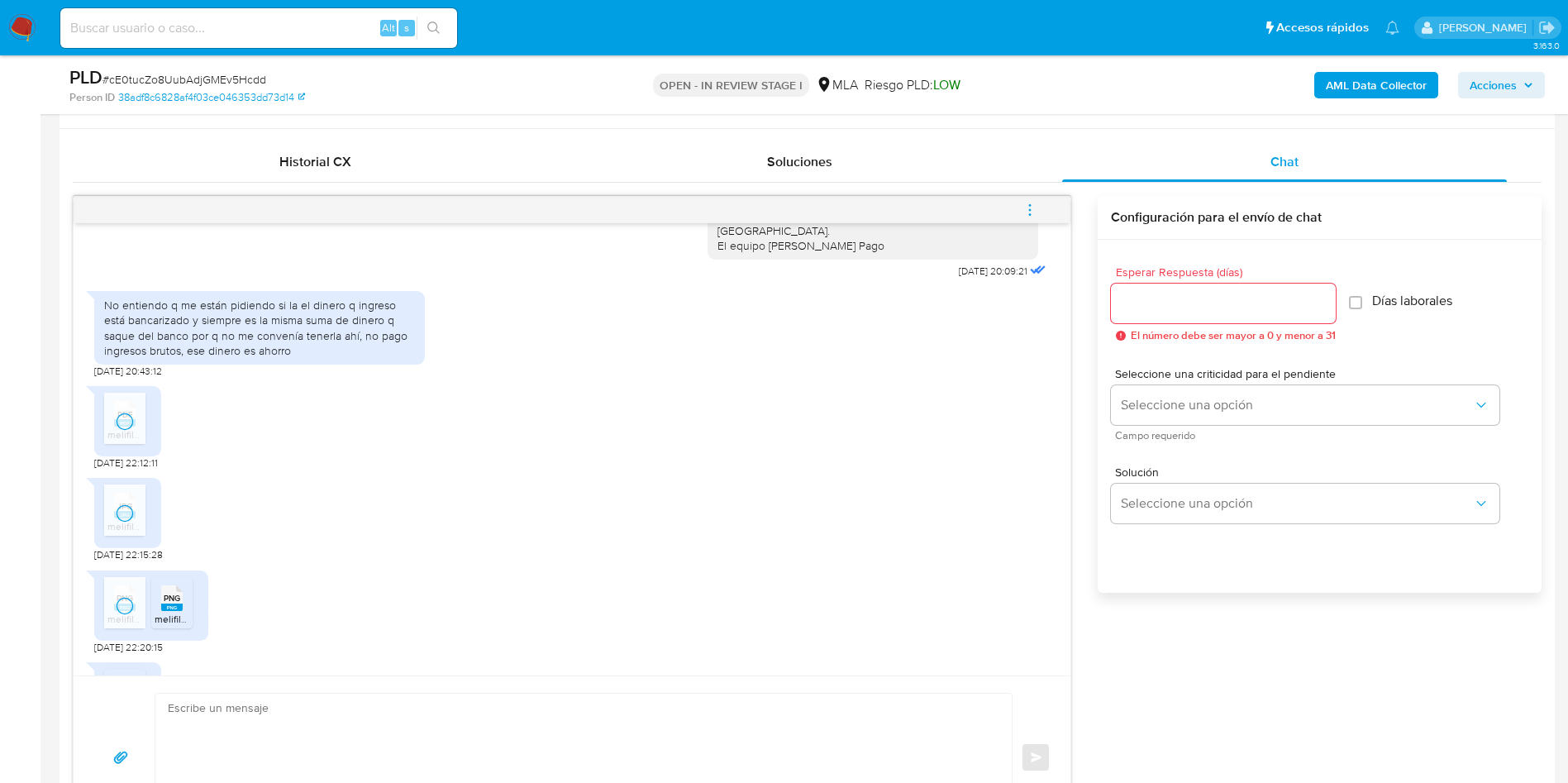
click at [175, 578] on span "PNG" at bounding box center [172, 598] width 17 height 11
click at [1021, 213] on button "menu-action" at bounding box center [1030, 210] width 54 height 40
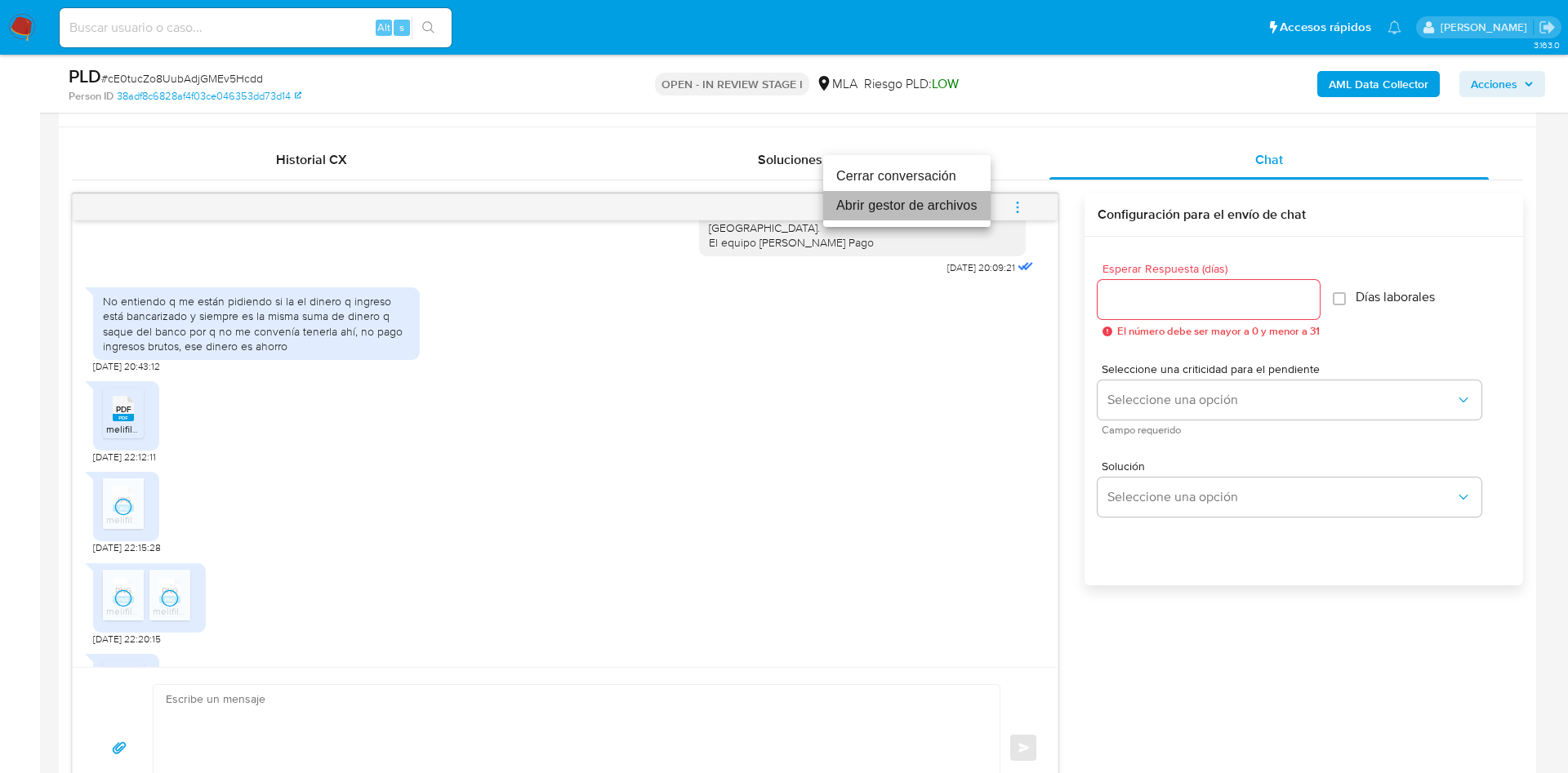
click at [958, 204] on li "Abrir gestor de archivos" at bounding box center [907, 206] width 167 height 30
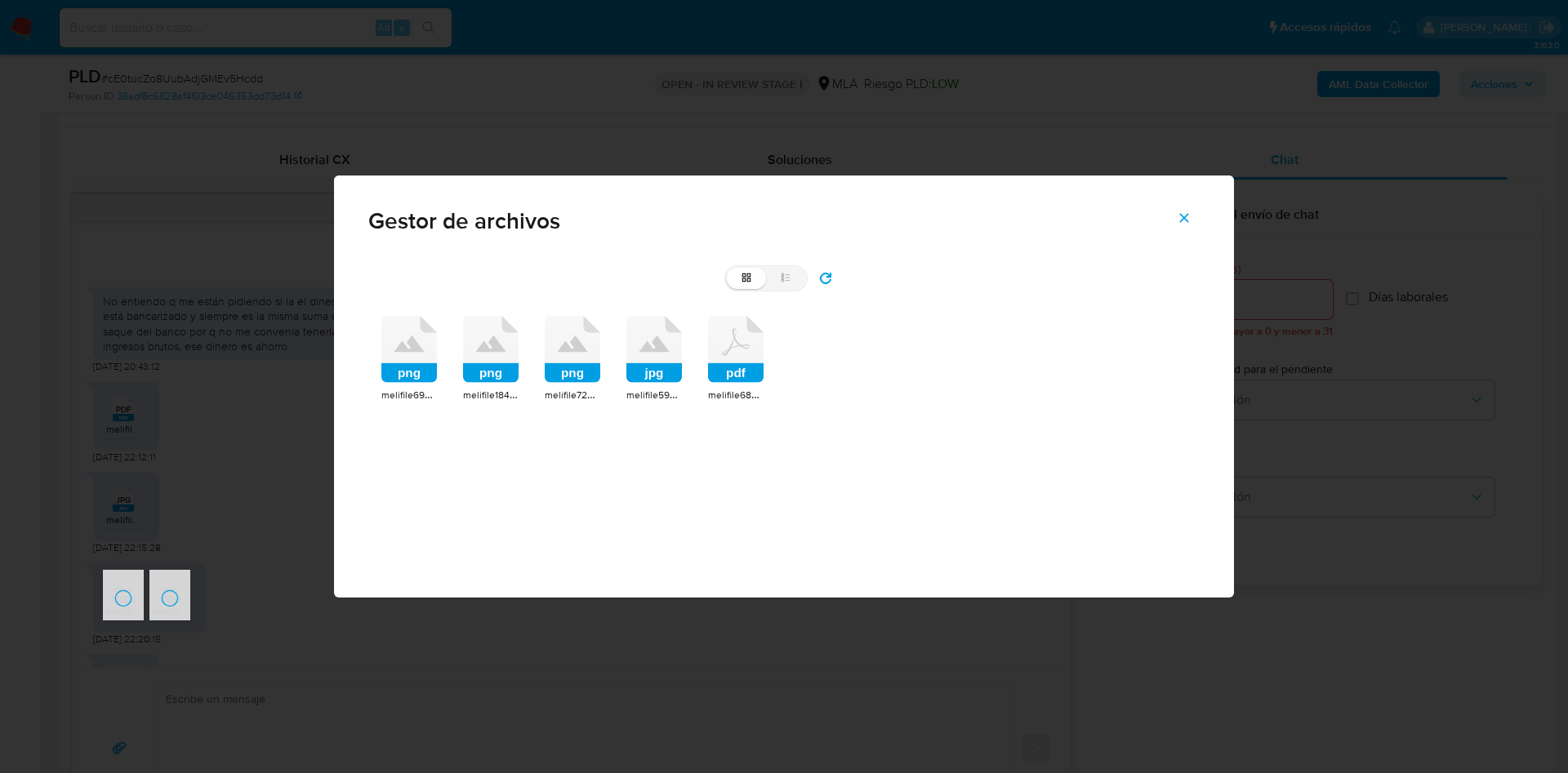
click at [432, 348] on icon at bounding box center [409, 349] width 55 height 67
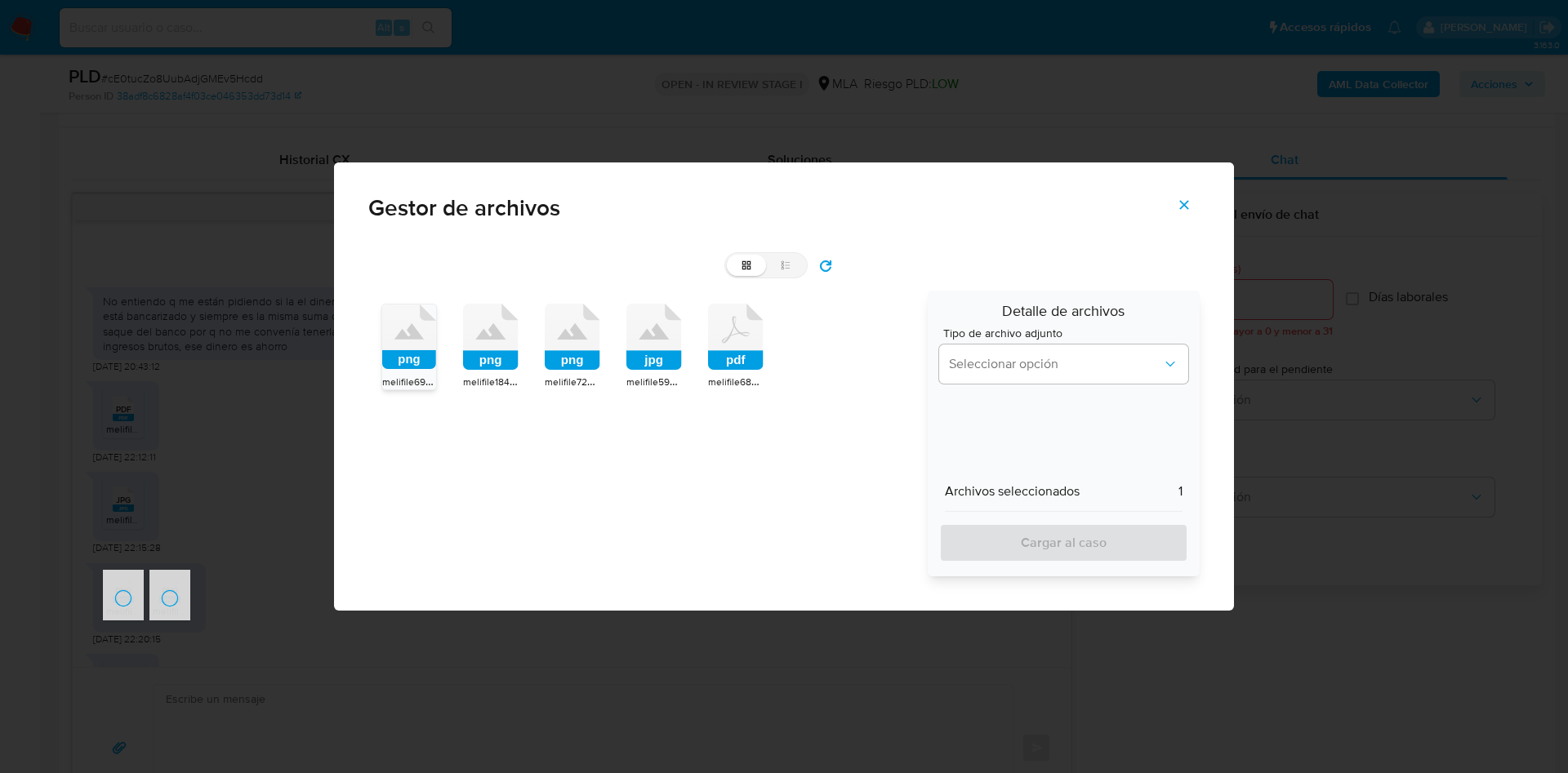
click at [501, 342] on icon at bounding box center [491, 337] width 55 height 67
click at [570, 347] on icon at bounding box center [572, 337] width 55 height 67
click at [642, 345] on icon at bounding box center [654, 337] width 55 height 67
click at [753, 346] on icon at bounding box center [735, 337] width 55 height 67
click at [985, 361] on span "Seleccionar opción" at bounding box center [1055, 364] width 214 height 16
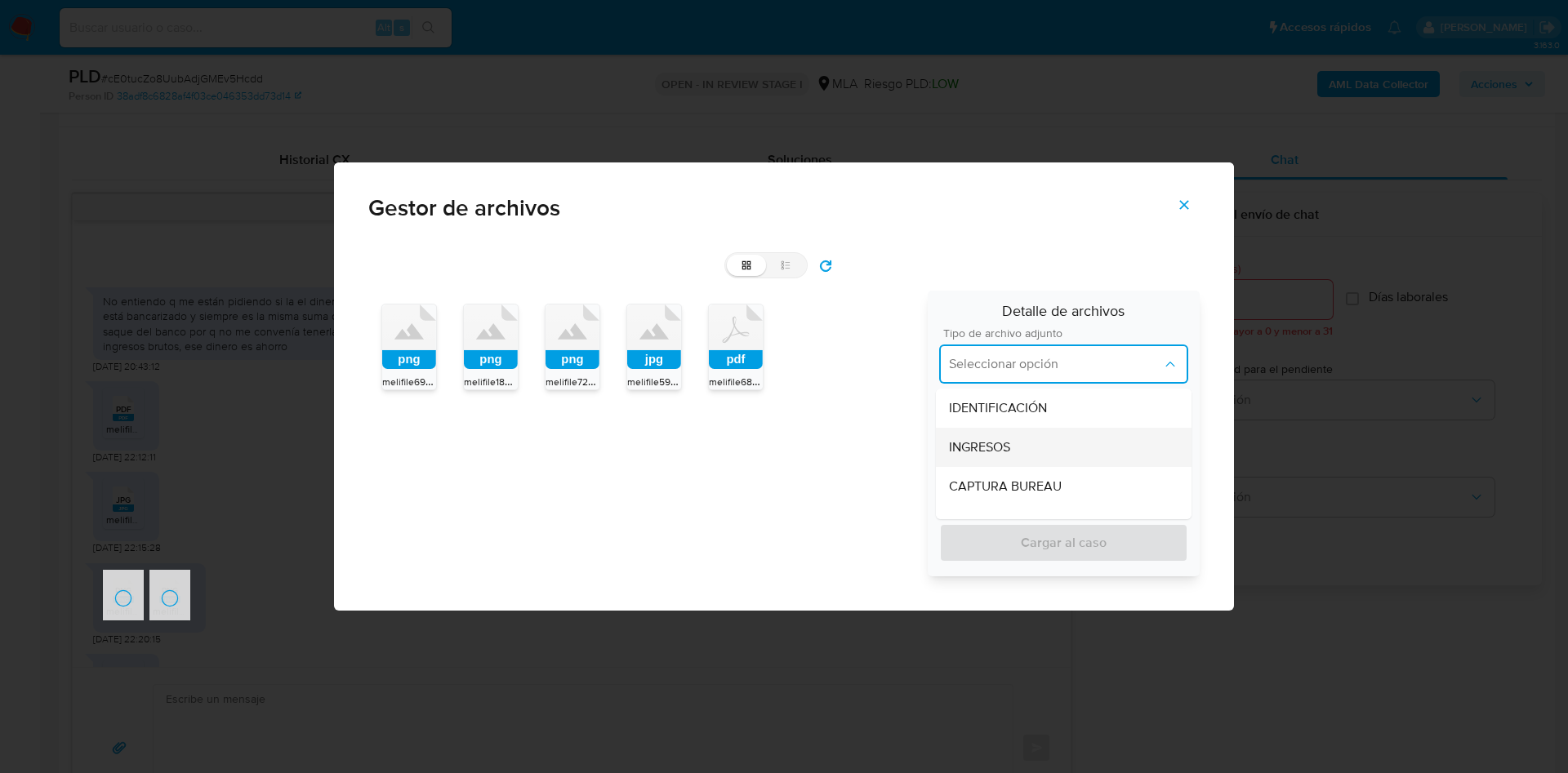
click at [984, 439] on span "INGRESOS" at bounding box center [979, 447] width 61 height 16
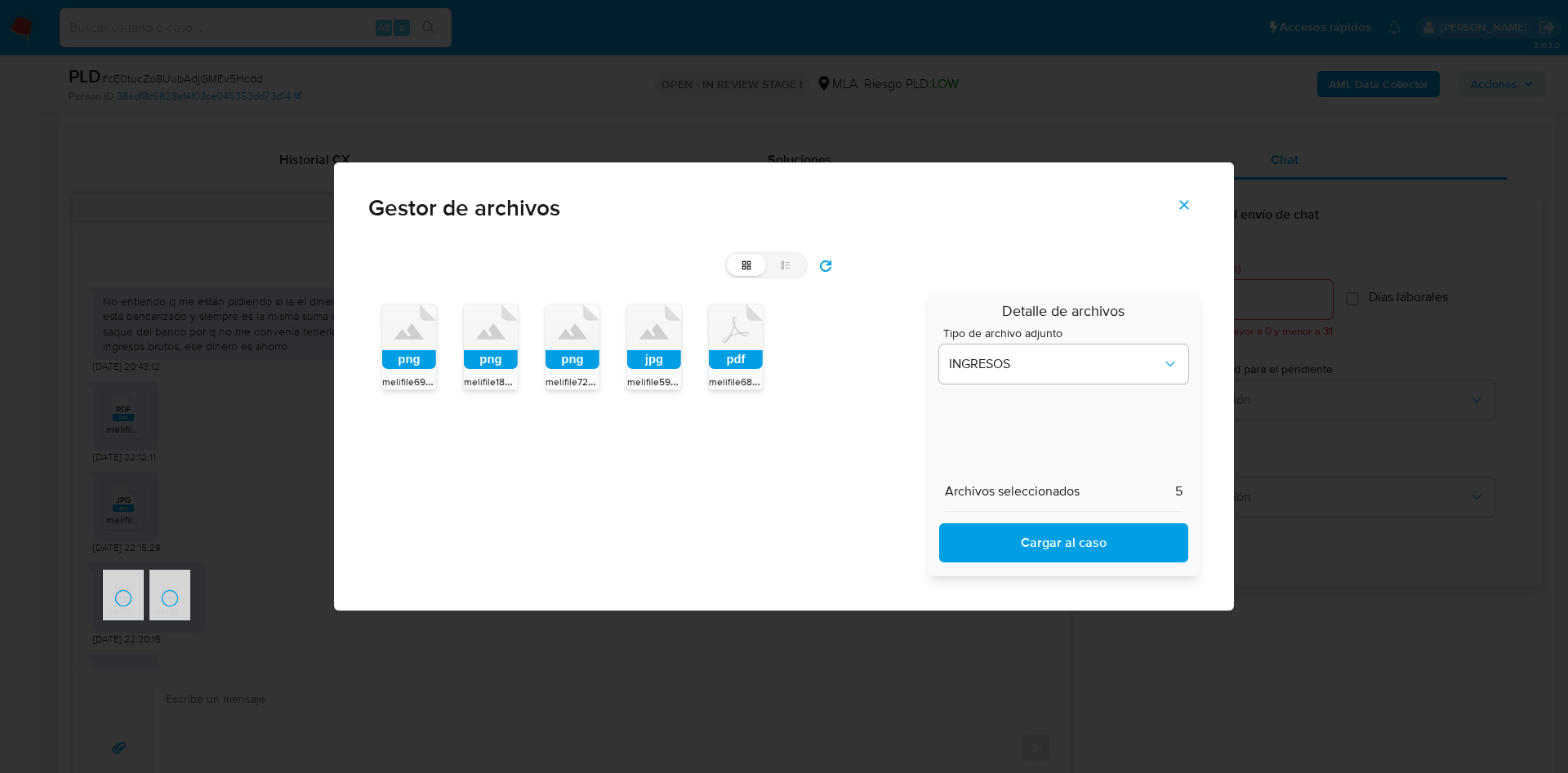
click at [960, 555] on button "Cargar al caso" at bounding box center [1063, 543] width 249 height 40
click at [1062, 541] on span "Cargar al caso" at bounding box center [1063, 543] width 207 height 36
drag, startPoint x: 1189, startPoint y: 204, endPoint x: 1143, endPoint y: 218, distance: 48.1
click at [1161, 204] on icon "Cerrar" at bounding box center [1184, 205] width 15 height 15
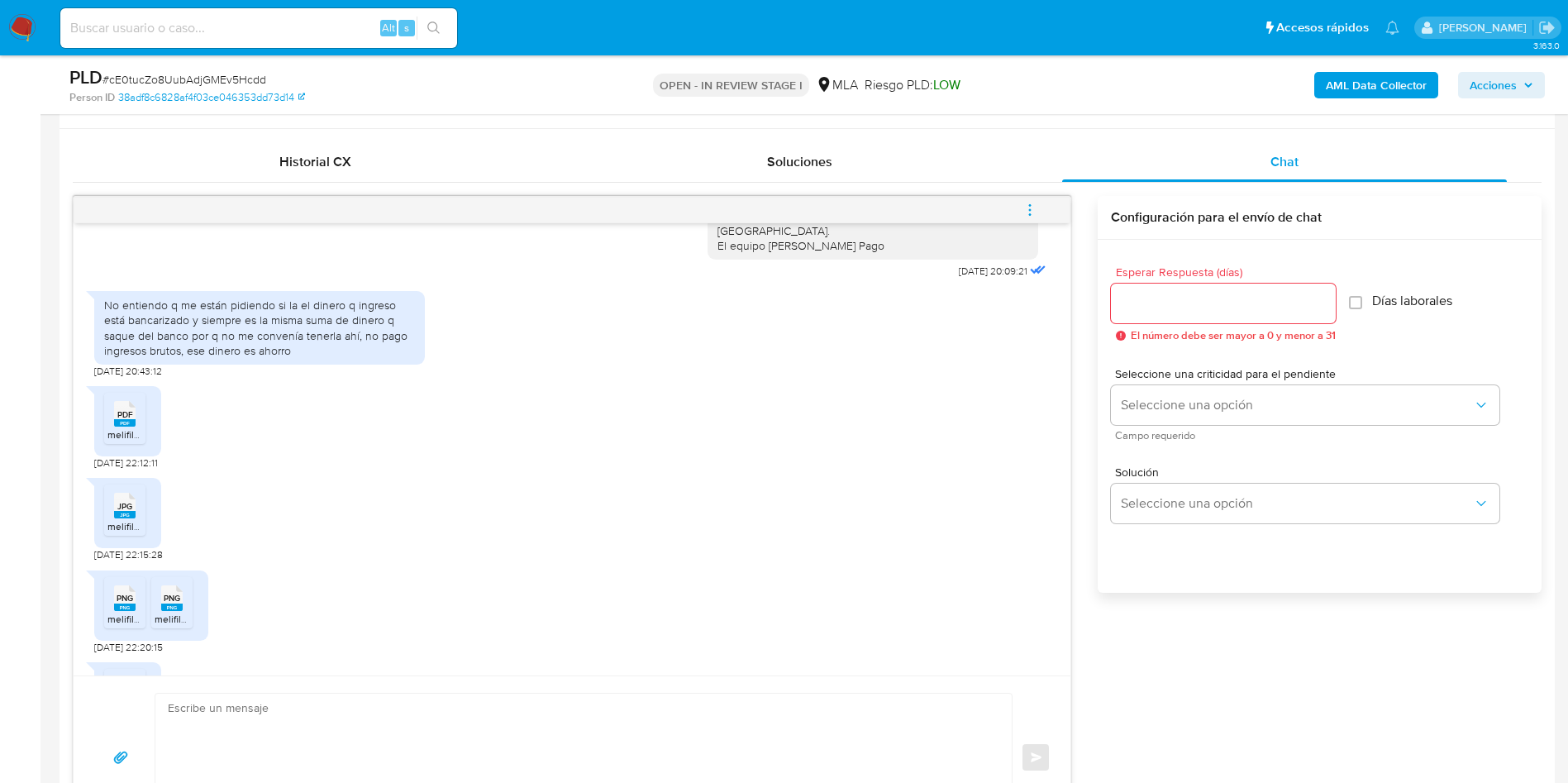
click at [1135, 290] on div at bounding box center [1223, 304] width 224 height 40
click at [1132, 311] on input "Esperar Respuesta (días)" at bounding box center [1223, 304] width 224 height 22
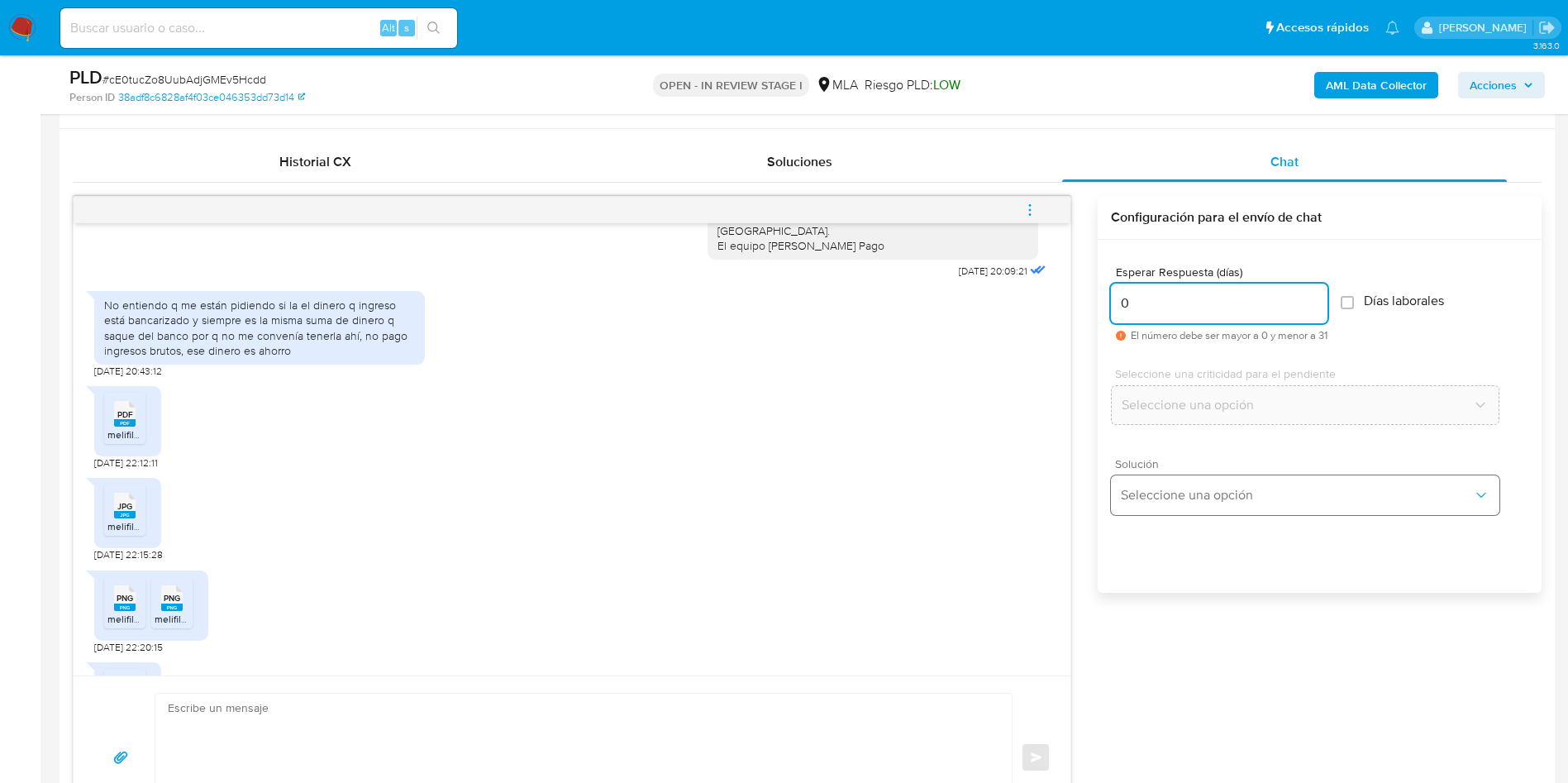
type input "0"
click at [1175, 500] on span "Seleccione una opción" at bounding box center [1297, 495] width 352 height 17
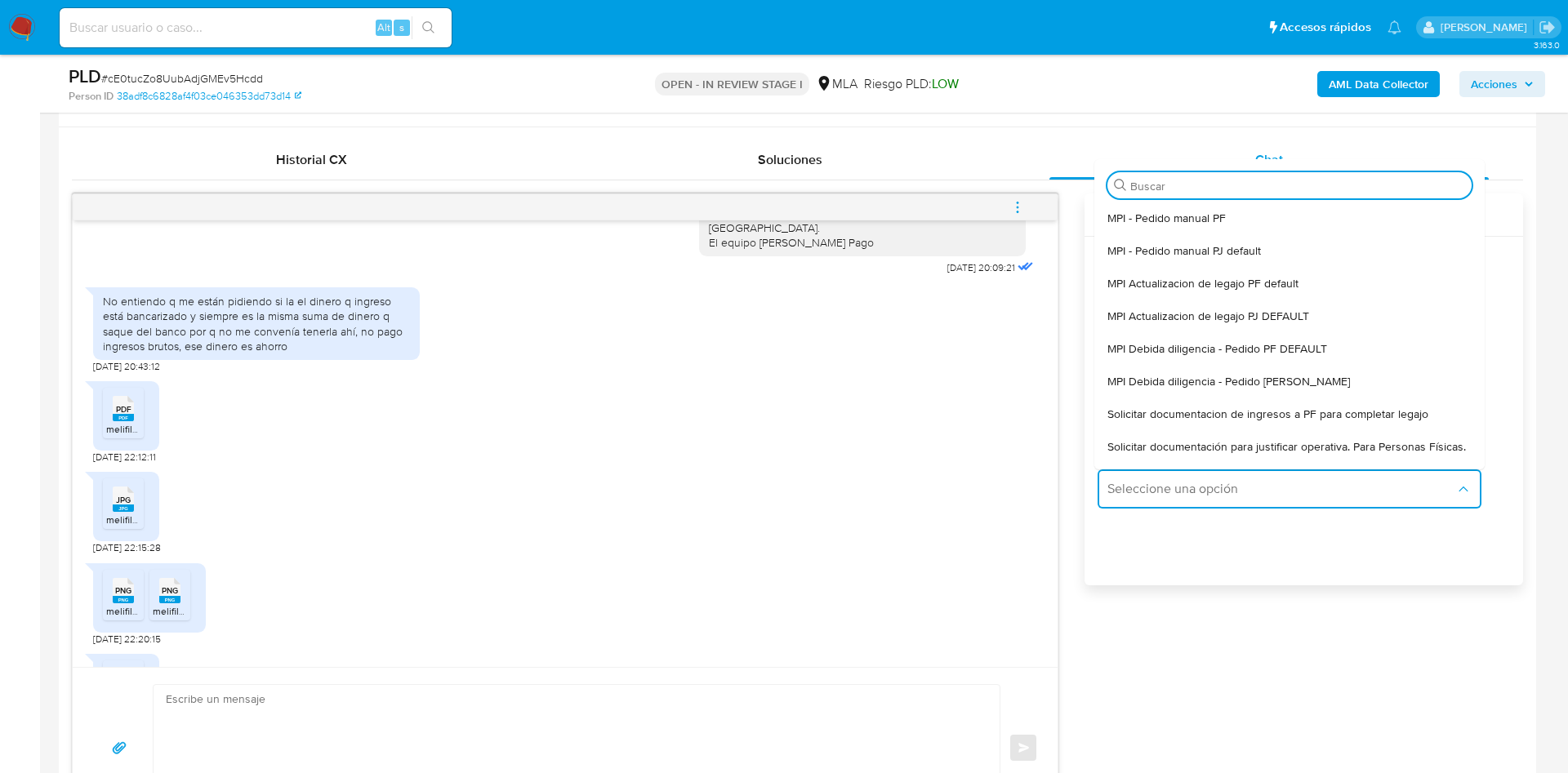
drag, startPoint x: 1149, startPoint y: 446, endPoint x: 679, endPoint y: 613, distance: 498.8
click at [1136, 454] on span "Solicitar documentación para justificar operativa. Para Personas Físicas." at bounding box center [1286, 447] width 359 height 15
type textarea "Hola,En función de las operaciones registradas en tu cuenta de Mercado Pago, ne…"
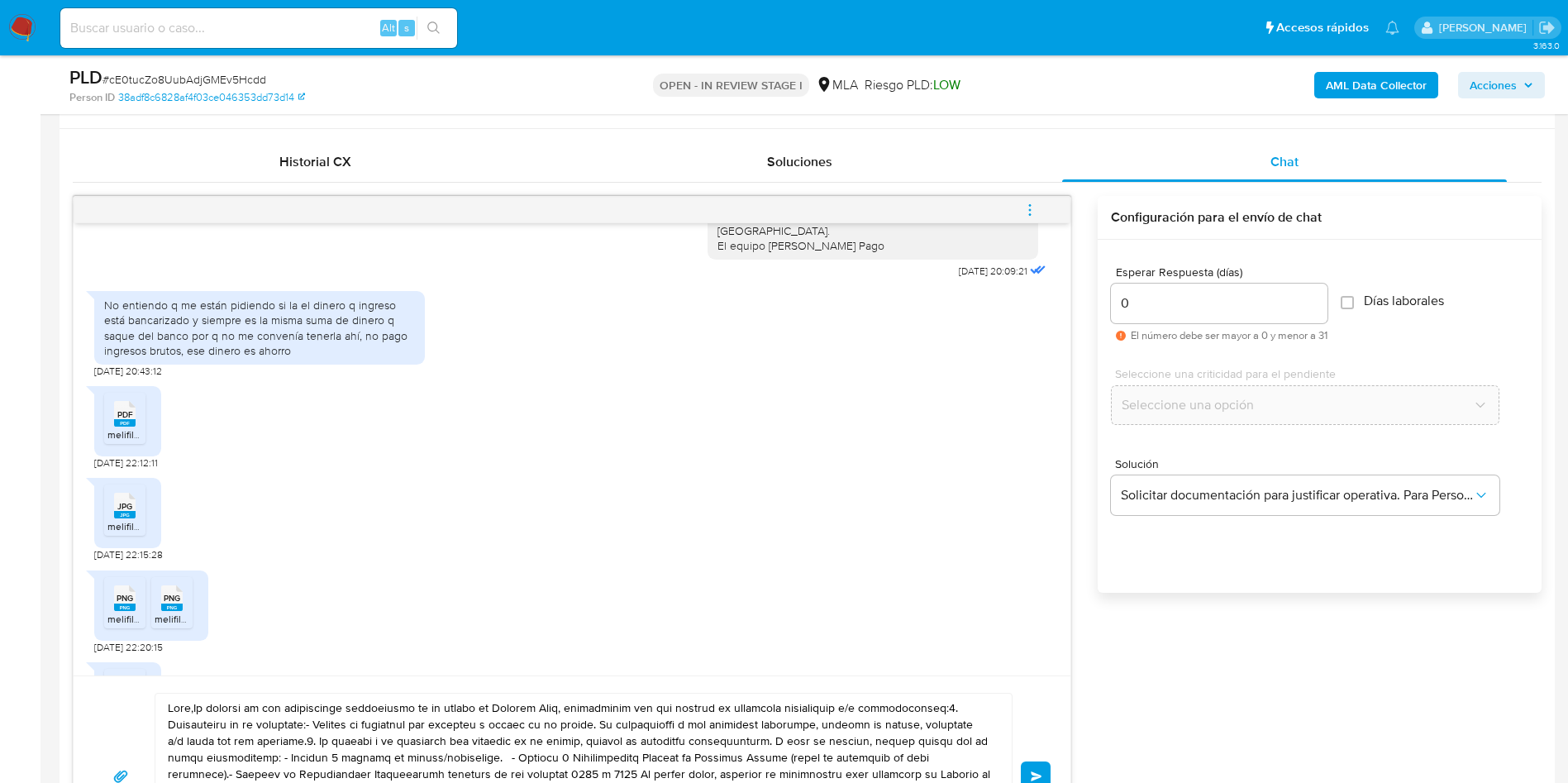
click at [504, 578] on textarea at bounding box center [579, 776] width 824 height 165
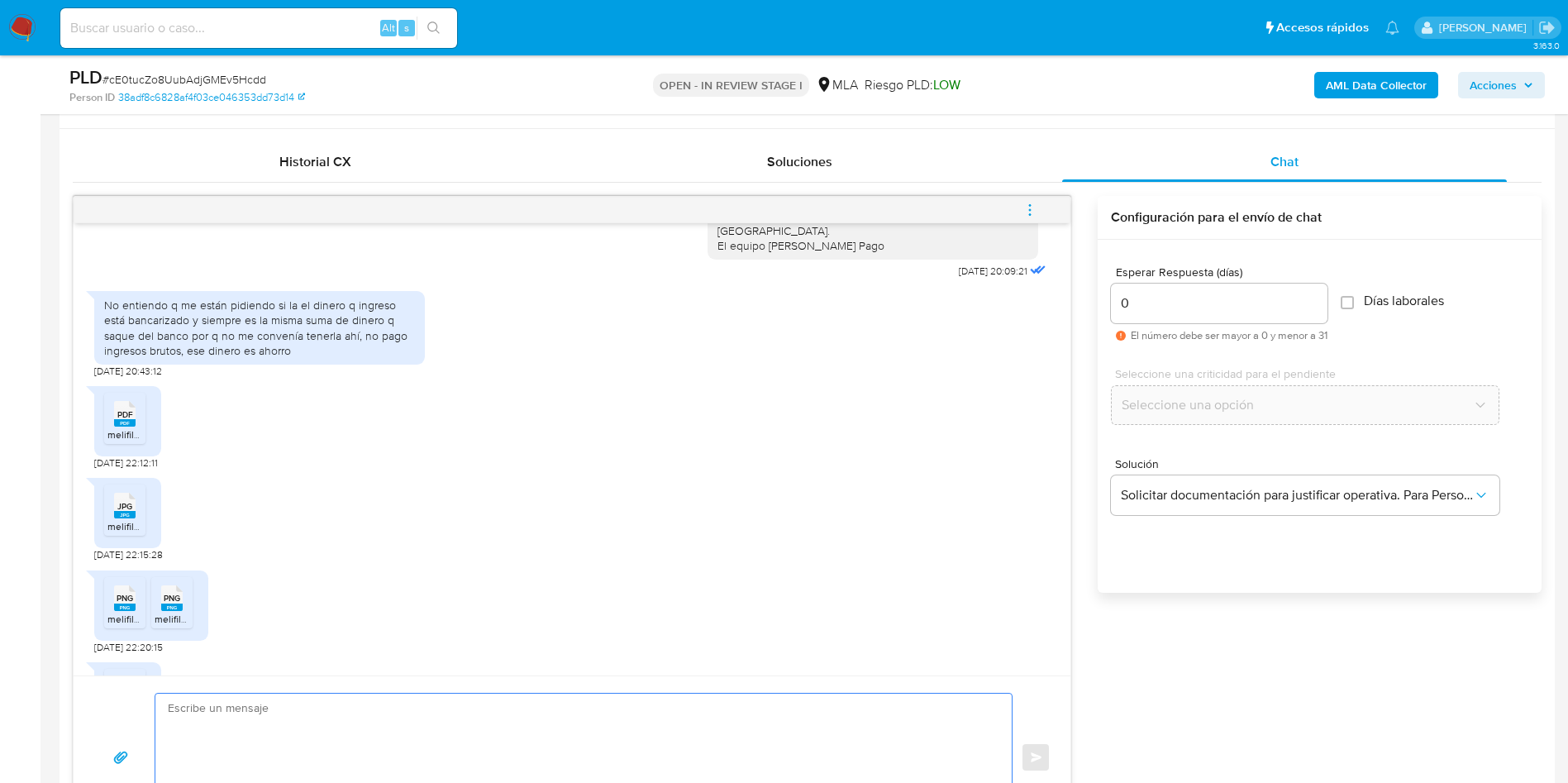
paste textarea "Hola, ¡Muchas gracias por tu respuesta! Confirmamos la recepción de la document…"
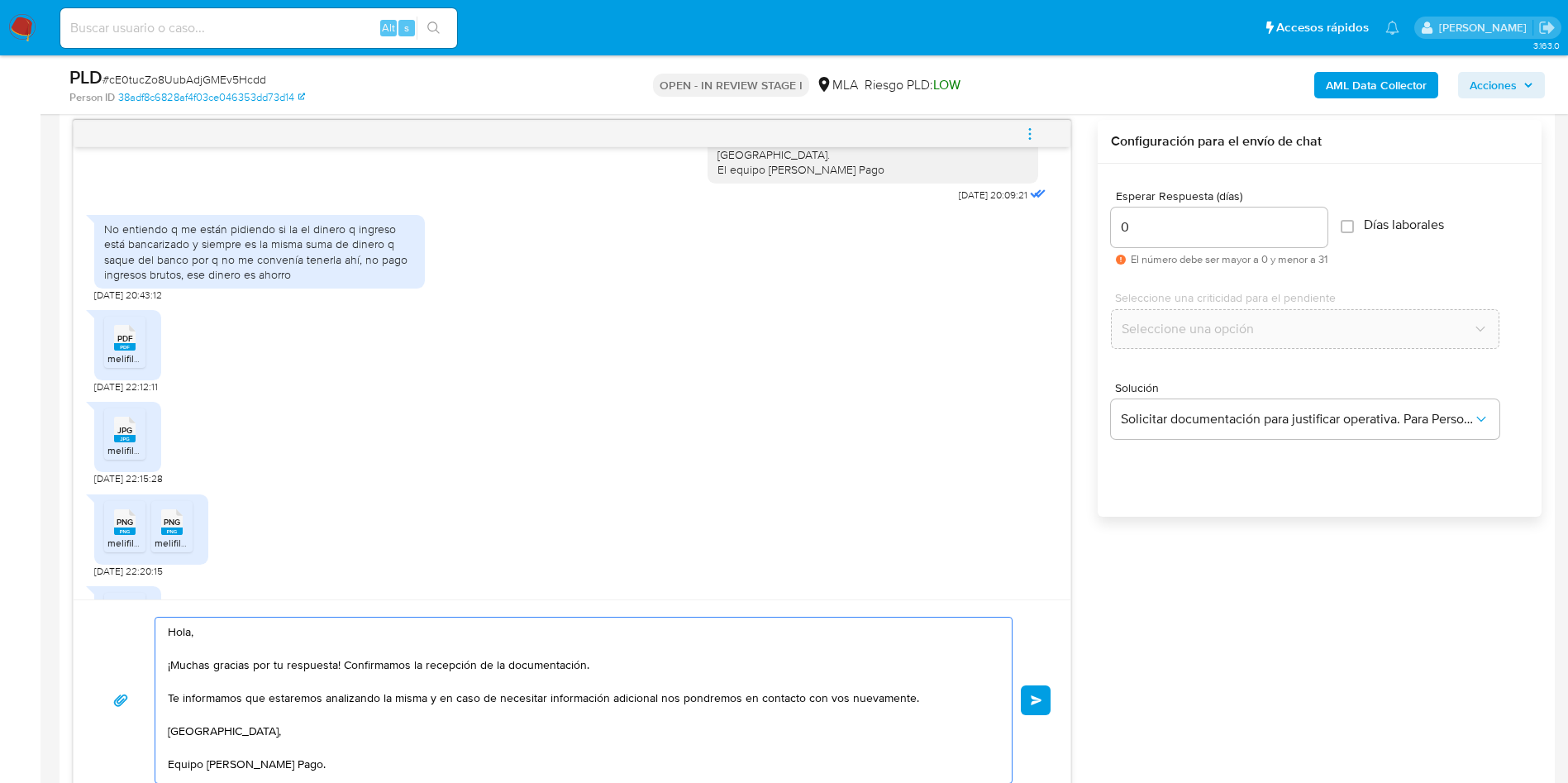
scroll to position [6, 0]
type textarea "Hola, ¡Muchas gracias por tu respuesta! Confirmamos la recepción de la document…"
click at [1024, 578] on button "Enviar" at bounding box center [1036, 700] width 30 height 30
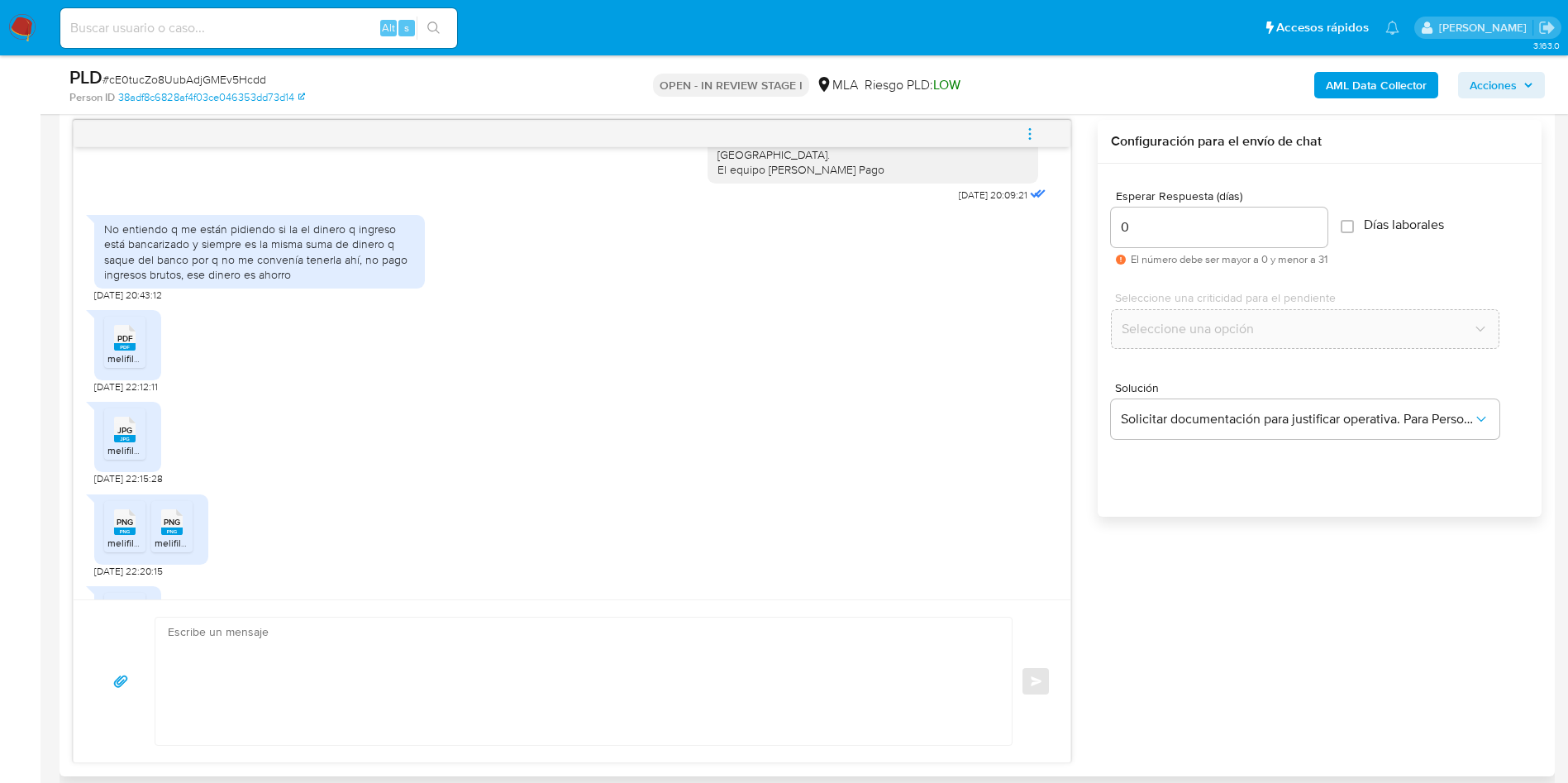
scroll to position [1539, 0]
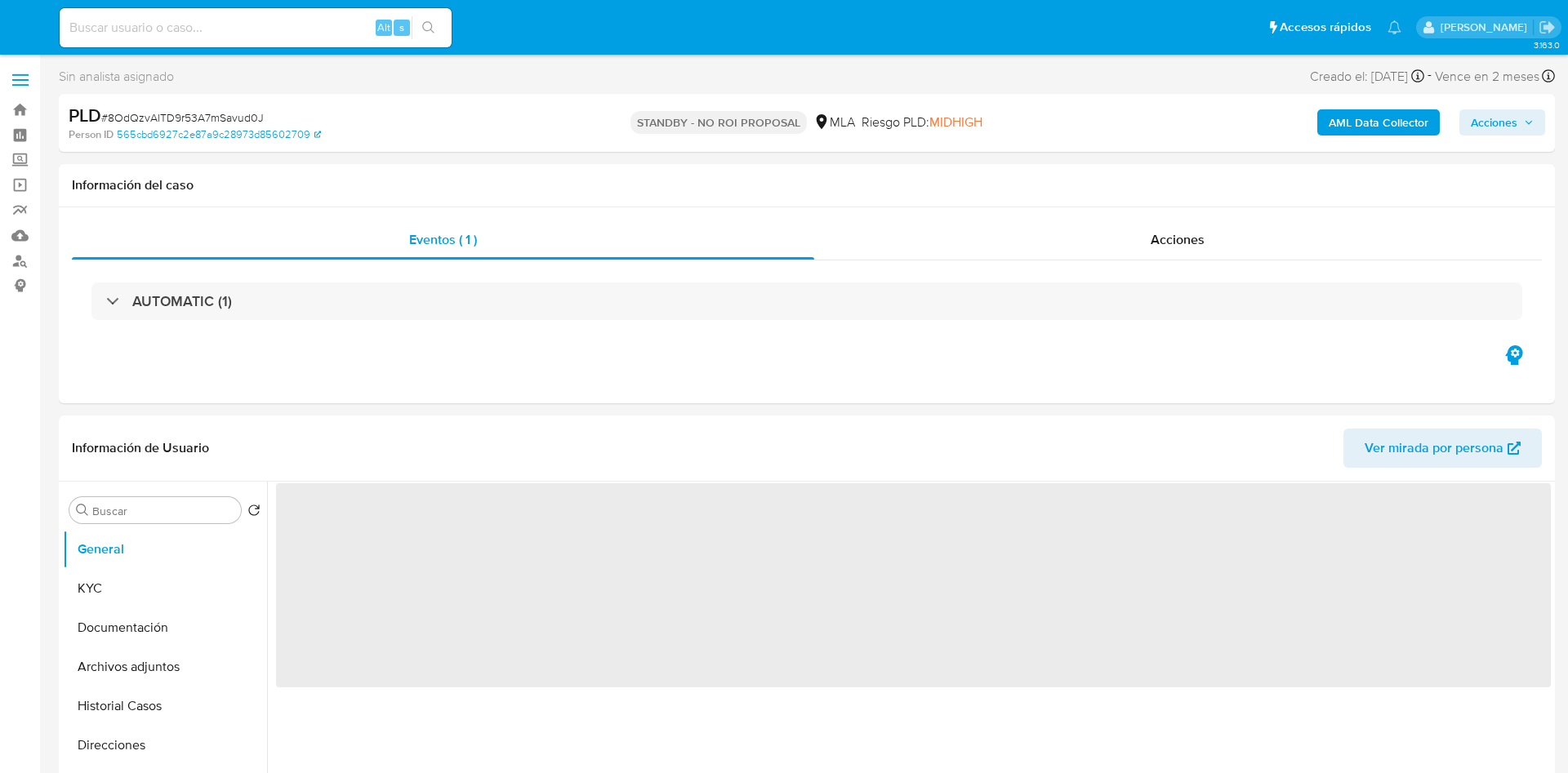
select select "10"
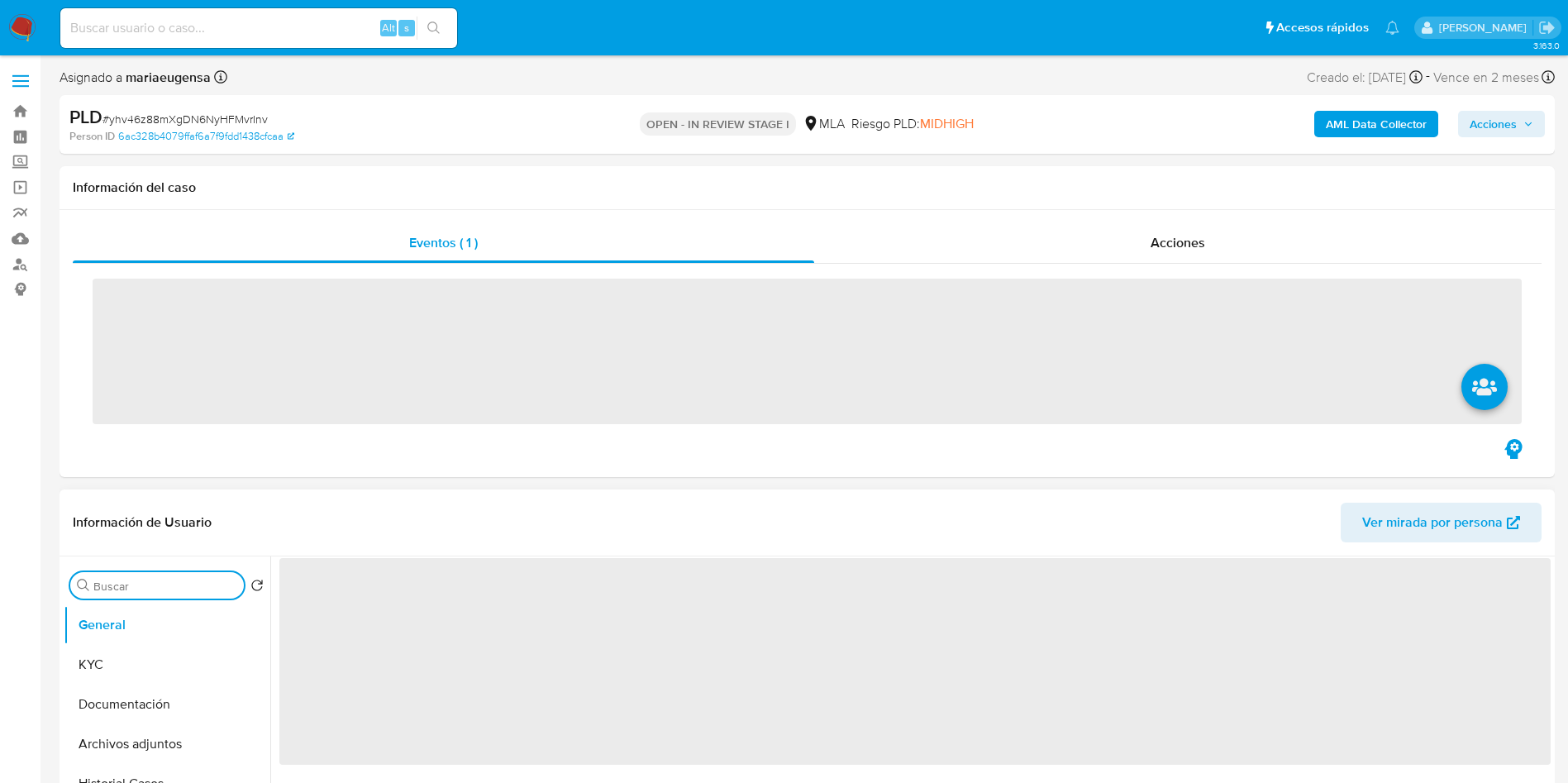
click at [110, 585] on input "Buscar" at bounding box center [165, 586] width 144 height 15
type input "arc"
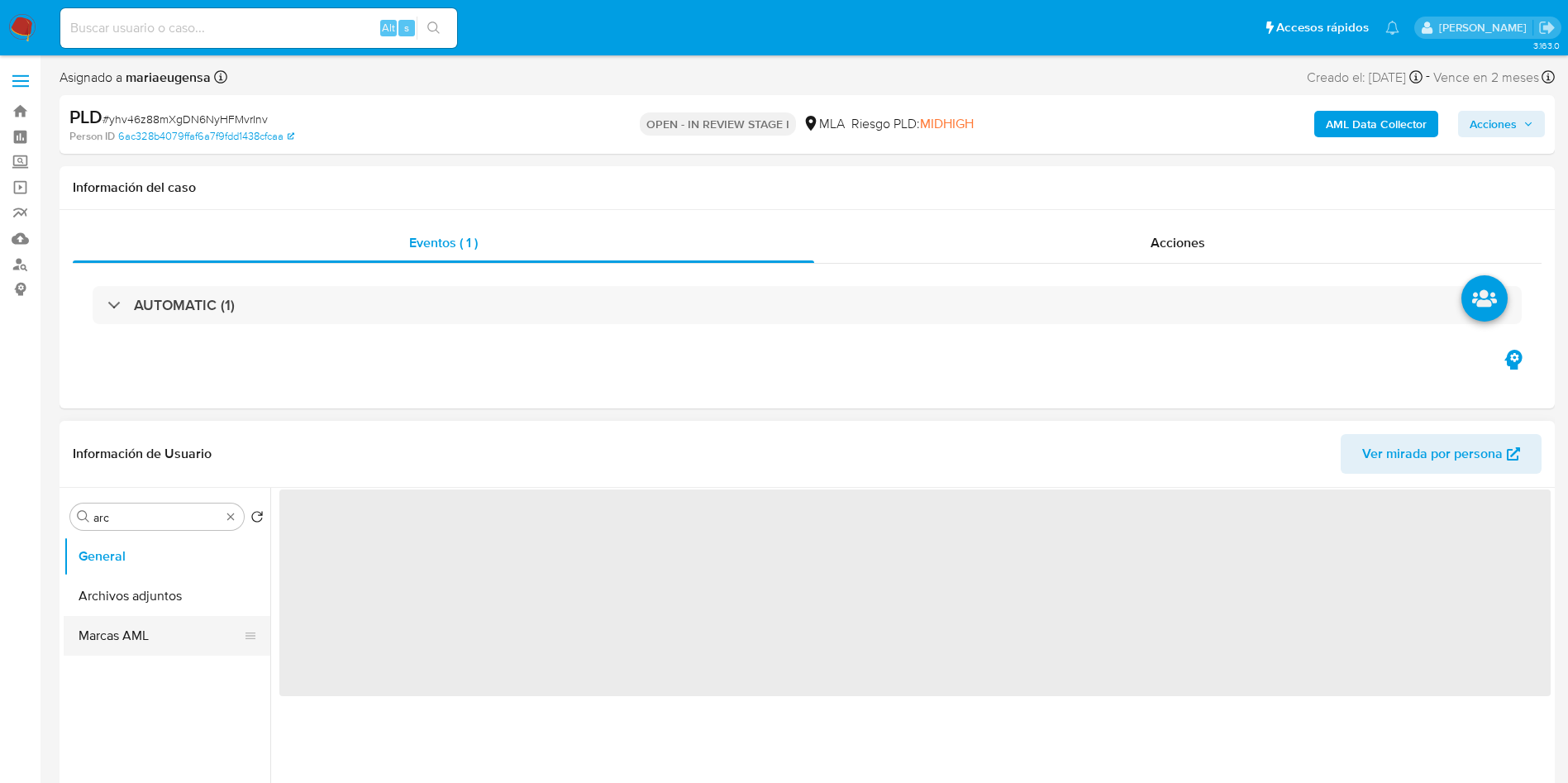
click at [113, 651] on button "Marcas AML" at bounding box center [160, 636] width 194 height 40
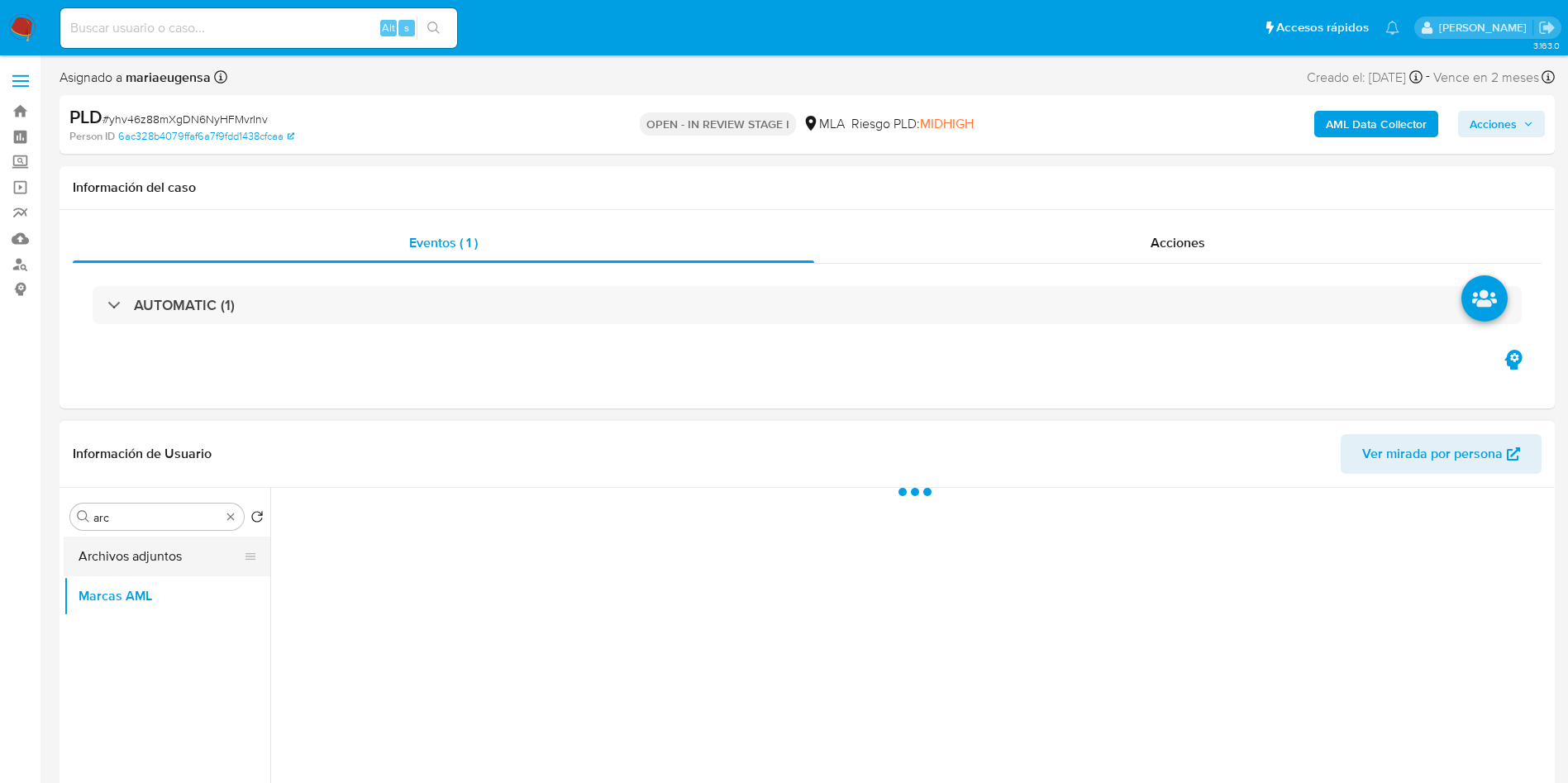
drag, startPoint x: 173, startPoint y: 520, endPoint x: 155, endPoint y: 570, distance: 53.1
click at [171, 535] on div "Buscar arc Volver al orden por defecto Archivos adjuntos Marcas AML" at bounding box center [167, 700] width 207 height 421
click at [155, 570] on button "Archivos adjuntos" at bounding box center [160, 557] width 194 height 40
select select "10"
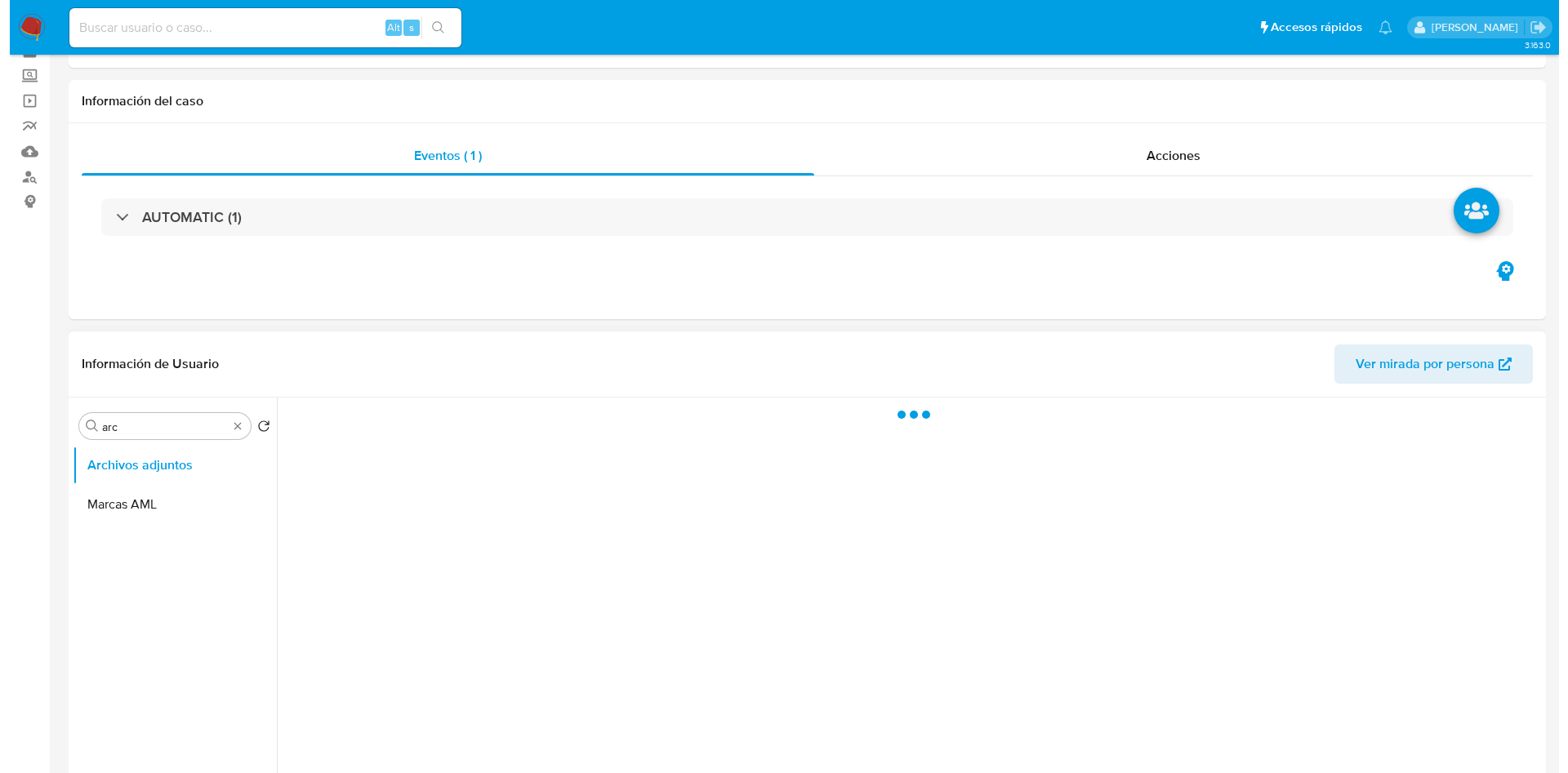
scroll to position [123, 0]
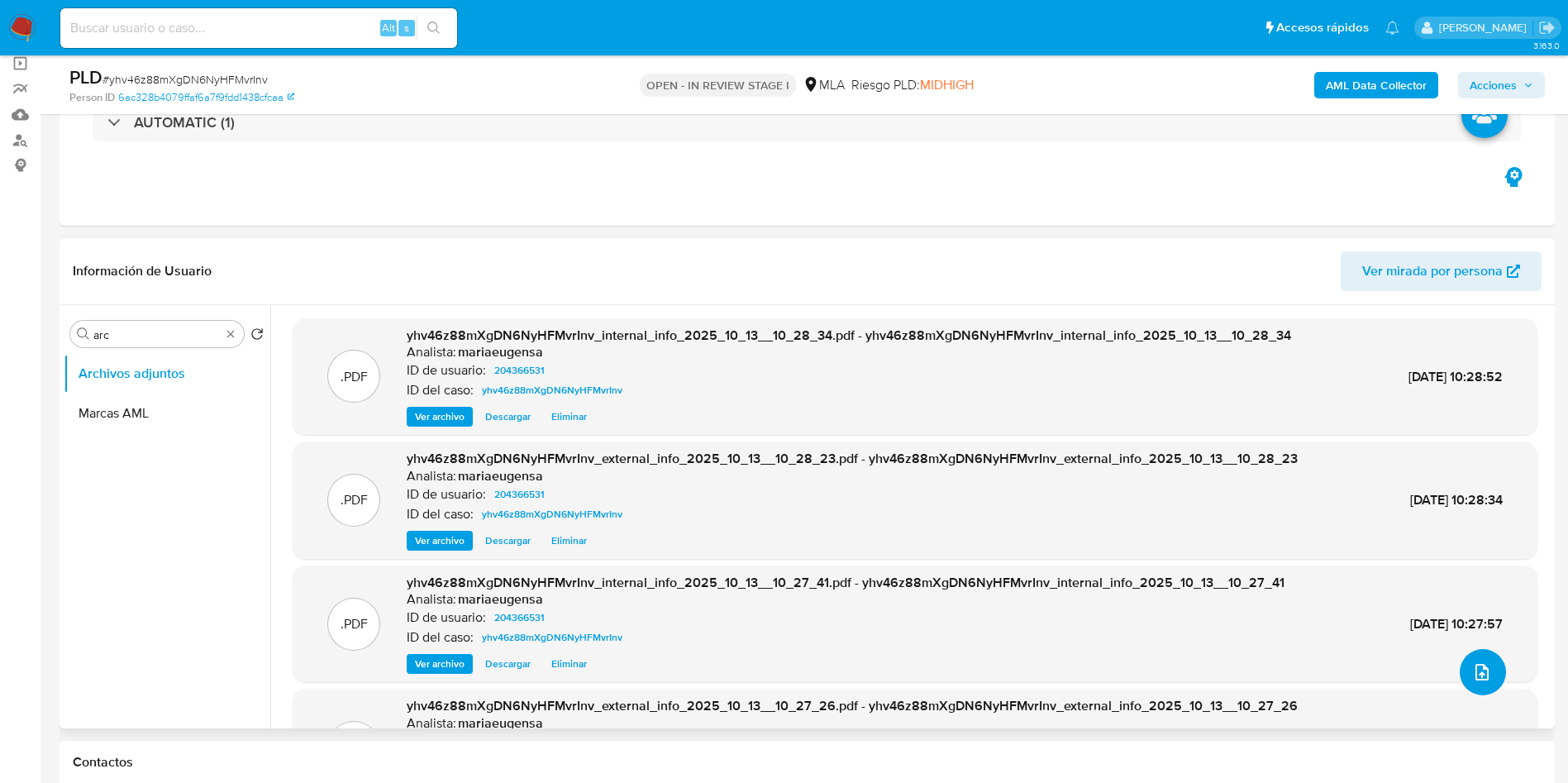
click at [1475, 664] on icon "upload-file" at bounding box center [1482, 672] width 13 height 17
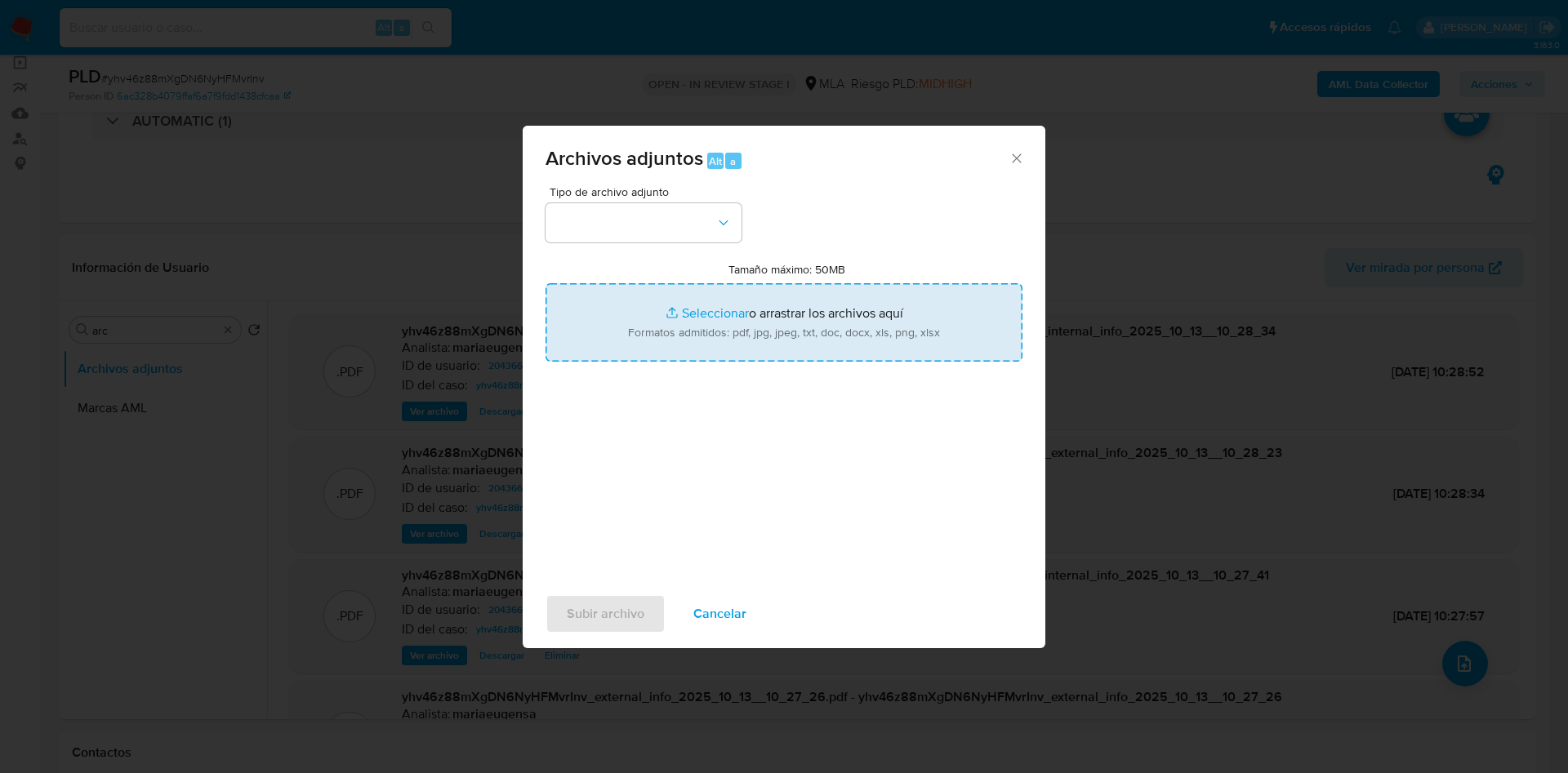
click at [716, 345] on input "Tamaño máximo: 50MB Seleccionar archivos" at bounding box center [784, 322] width 477 height 78
type input "C:\fakepath\Caselog yhv46z88mXgDN6NyHFMvrInv_2025_09_17_23_36_49.docx"
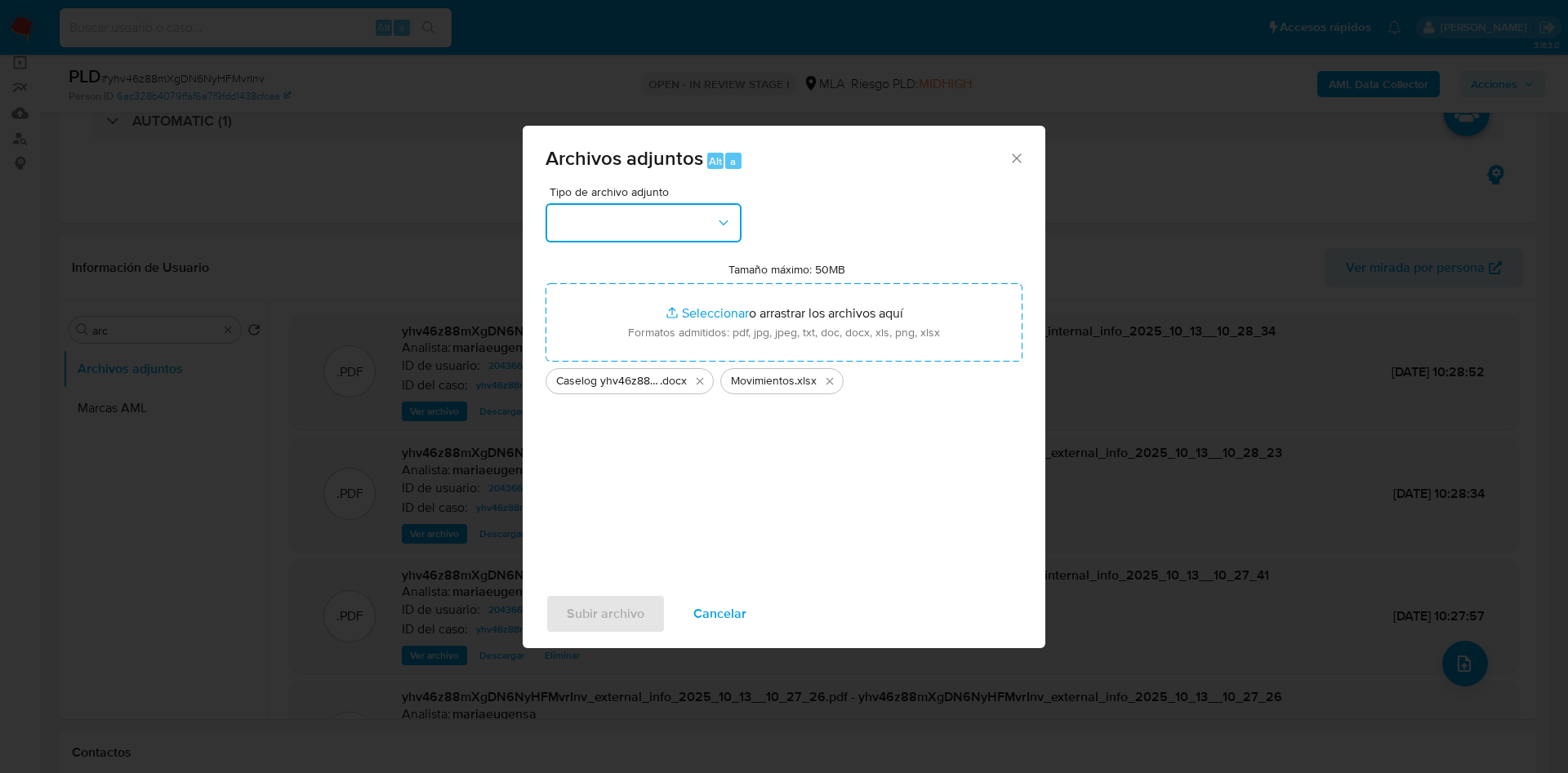
click at [595, 221] on button "button" at bounding box center [644, 223] width 196 height 40
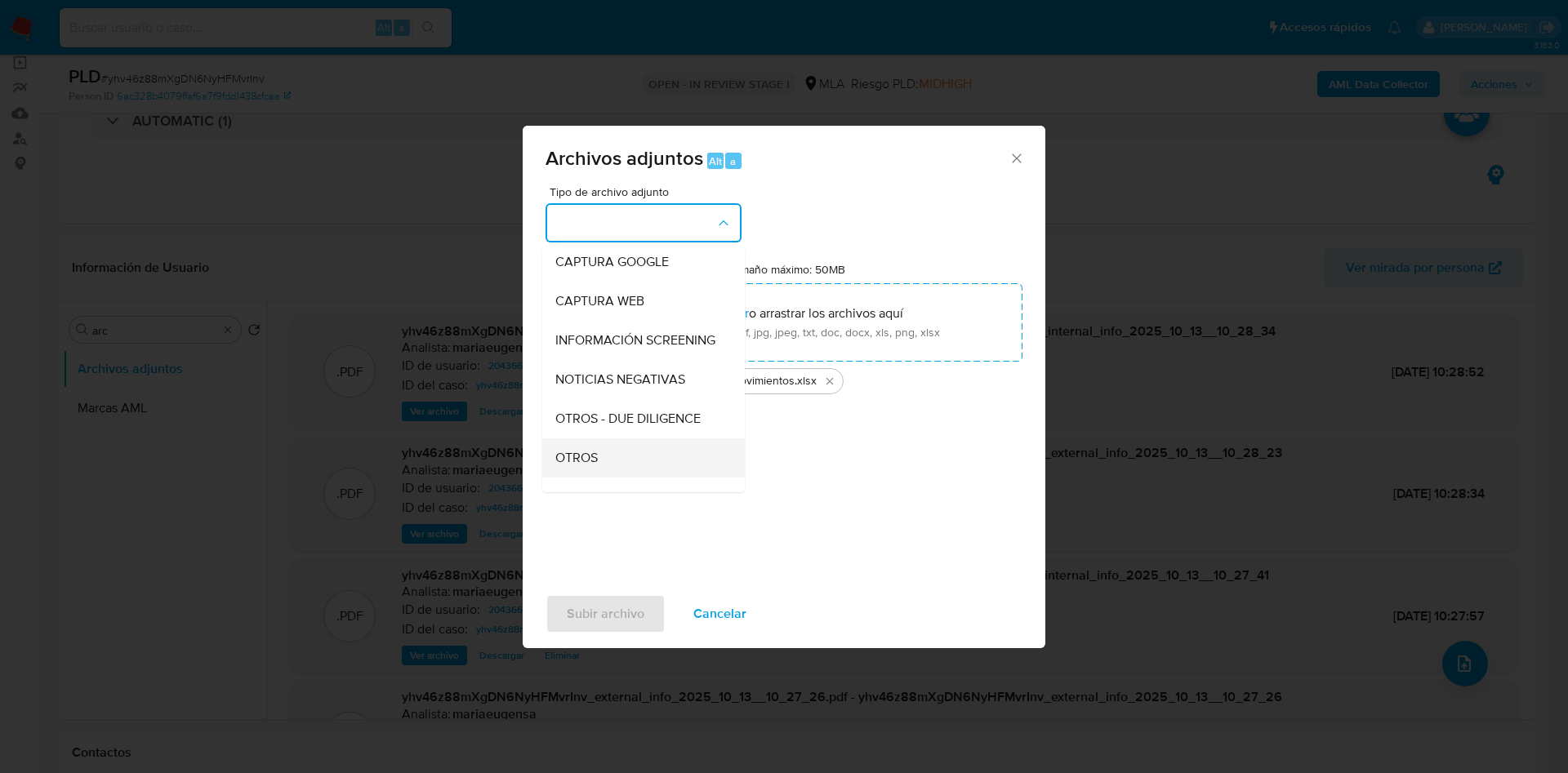
click at [582, 466] on span "OTROS" at bounding box center [577, 458] width 43 height 16
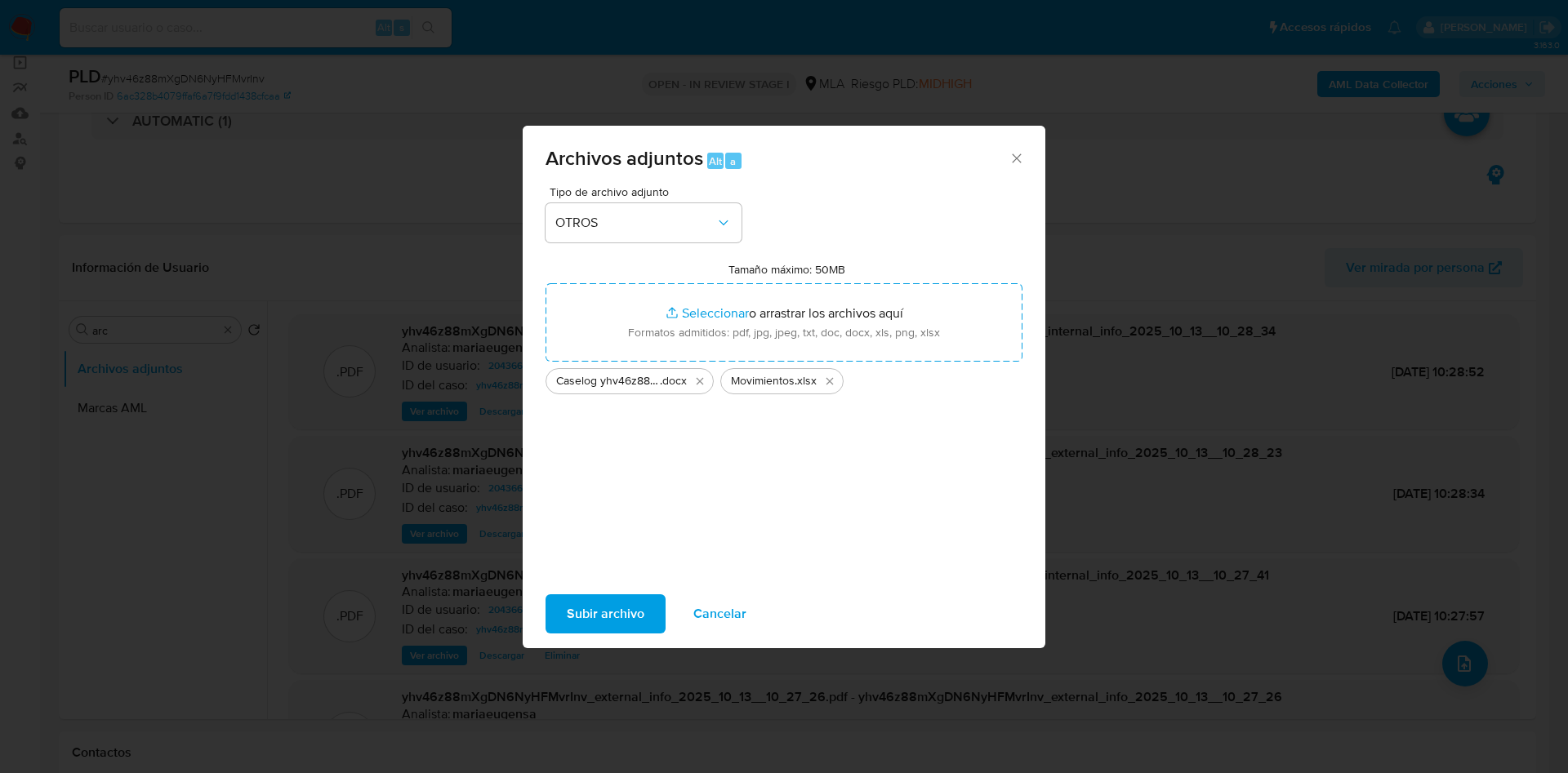
drag, startPoint x: 595, startPoint y: 598, endPoint x: 974, endPoint y: 771, distance: 416.6
click at [595, 599] on span "Subir archivo" at bounding box center [605, 614] width 77 height 36
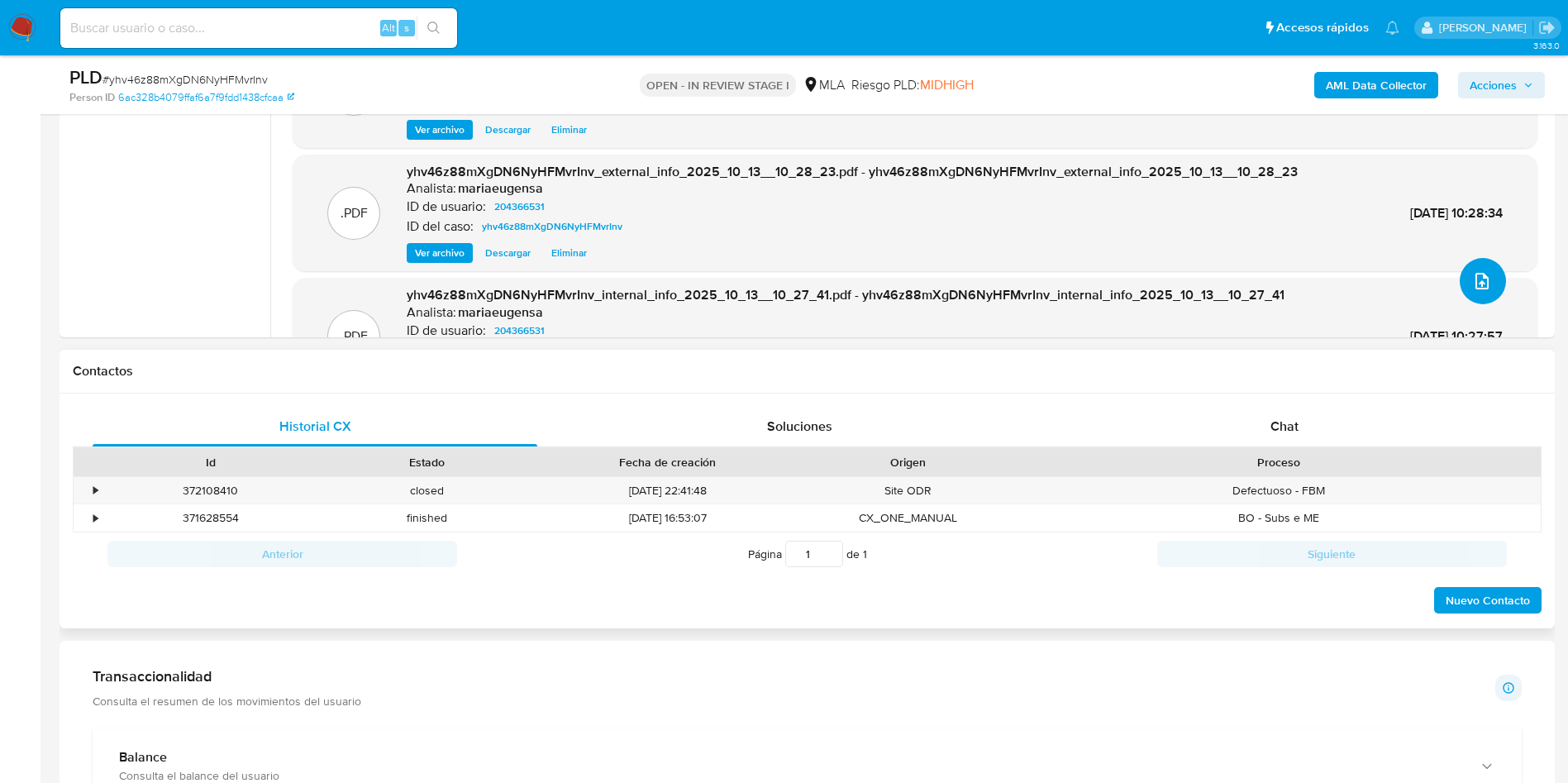
scroll to position [620, 0]
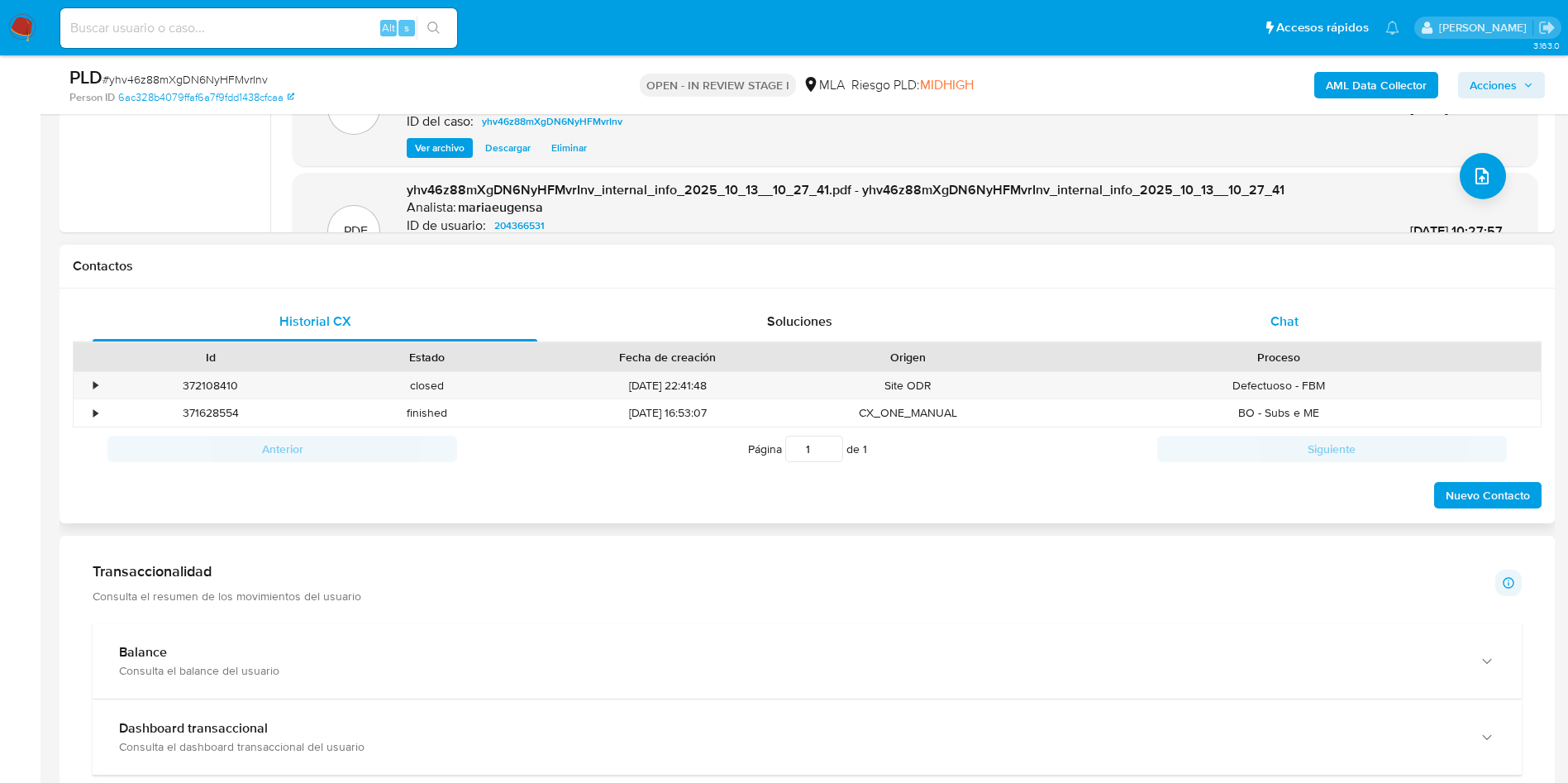
drag, startPoint x: 1317, startPoint y: 296, endPoint x: 1310, endPoint y: 325, distance: 29.8
click at [1317, 297] on div "Historial CX Soluciones Chat Id Estado Fecha de creación Origen Proceso • 37210…" at bounding box center [807, 407] width 1495 height 235
click at [1310, 325] on div "Chat" at bounding box center [1284, 322] width 445 height 40
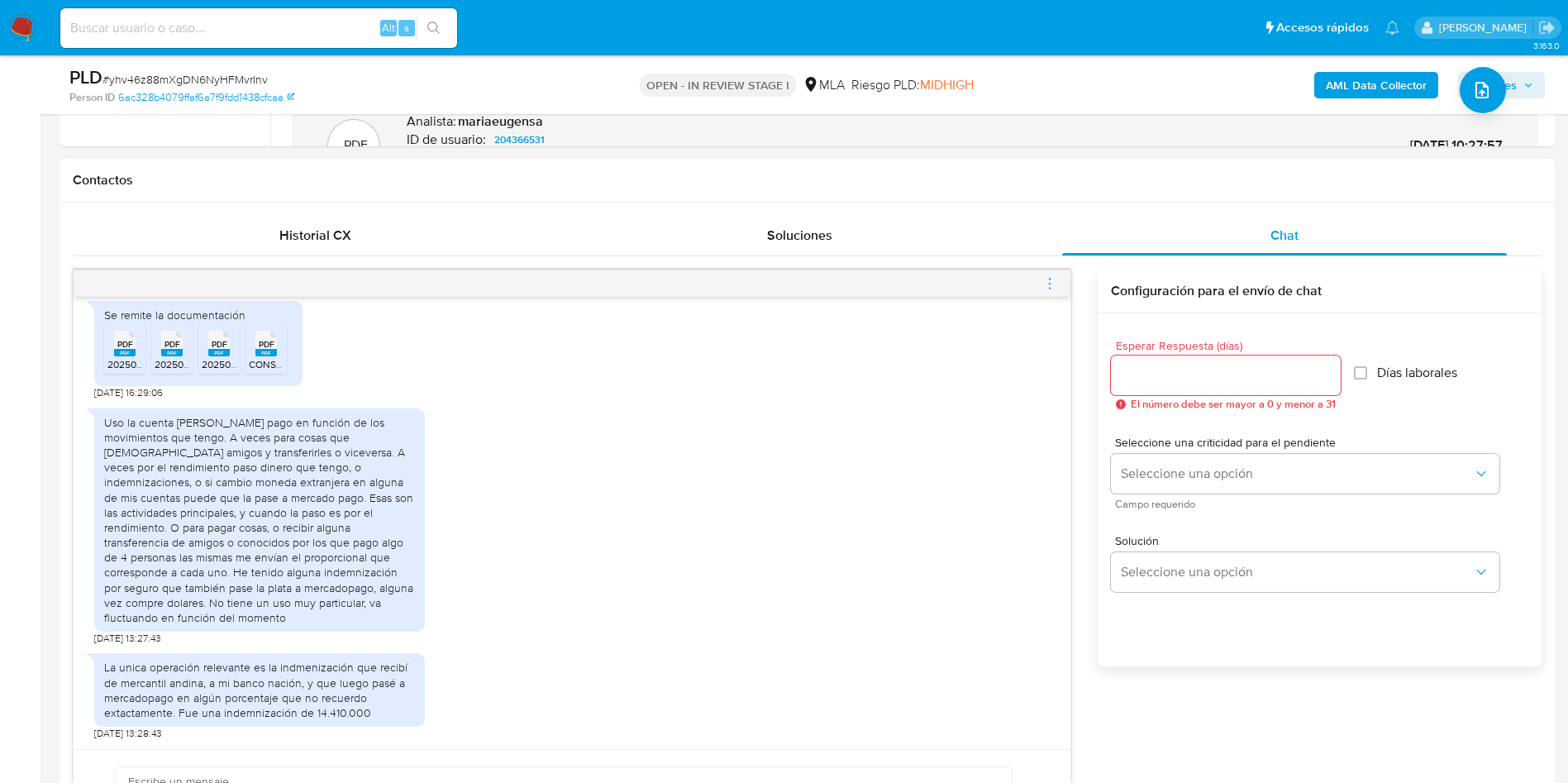
scroll to position [745, 0]
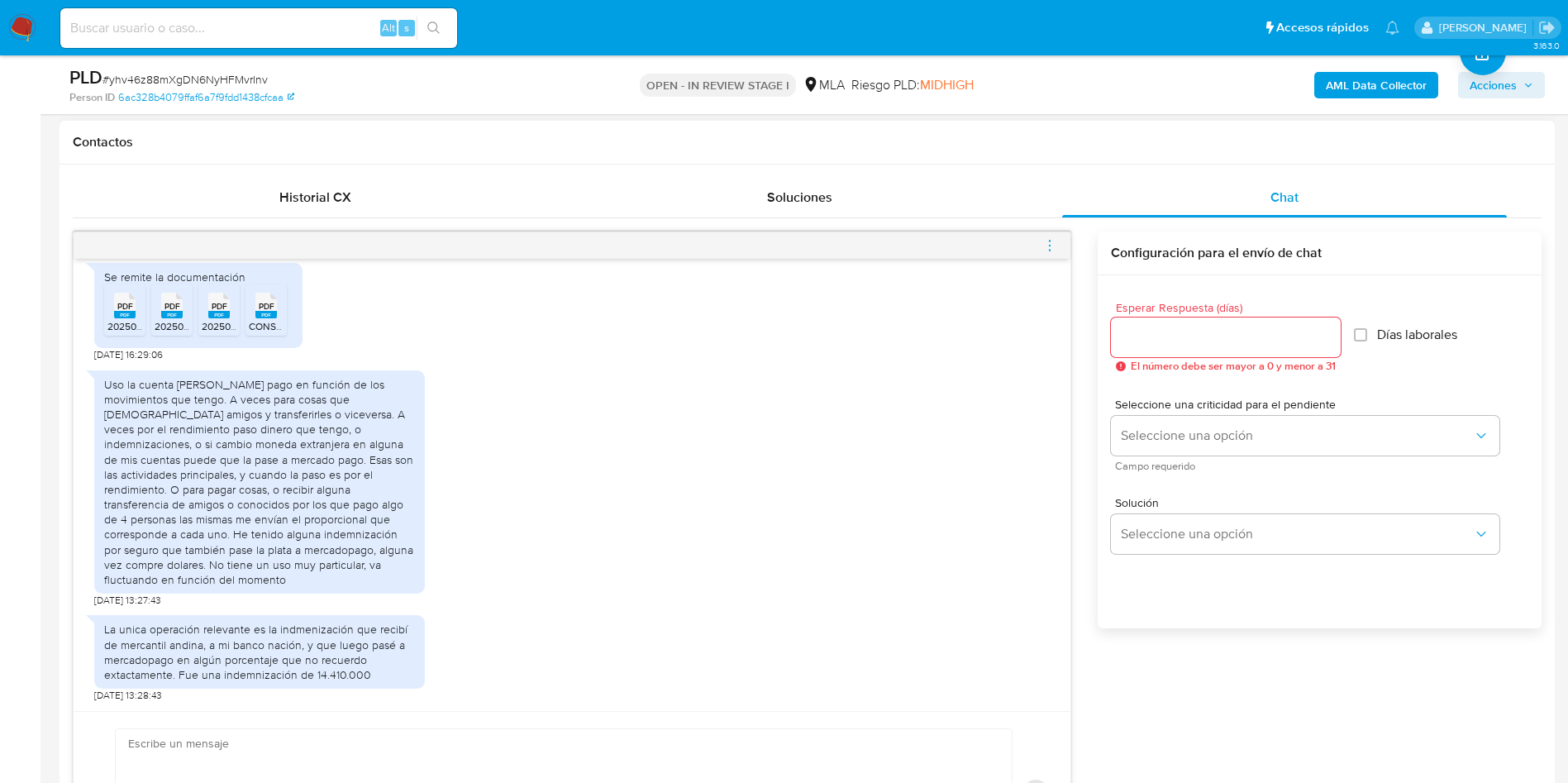
click at [136, 320] on div "PDF PDF" at bounding box center [125, 304] width 35 height 33
drag, startPoint x: 180, startPoint y: 338, endPoint x: 209, endPoint y: 341, distance: 29.2
click at [182, 333] on span "202507 9775-1 PARDO LAMPREABE FRANCISCO.pdf" at bounding box center [234, 326] width 160 height 14
click at [224, 333] on span "202506 9775-1 PARDO LAMPREABE FRANCISCO.pdf" at bounding box center [282, 326] width 161 height 14
click at [263, 333] on span "CONSTANCIA DE INSCRIPCIÓN pardo lampreabe.pdf" at bounding box center [406, 326] width 315 height 14
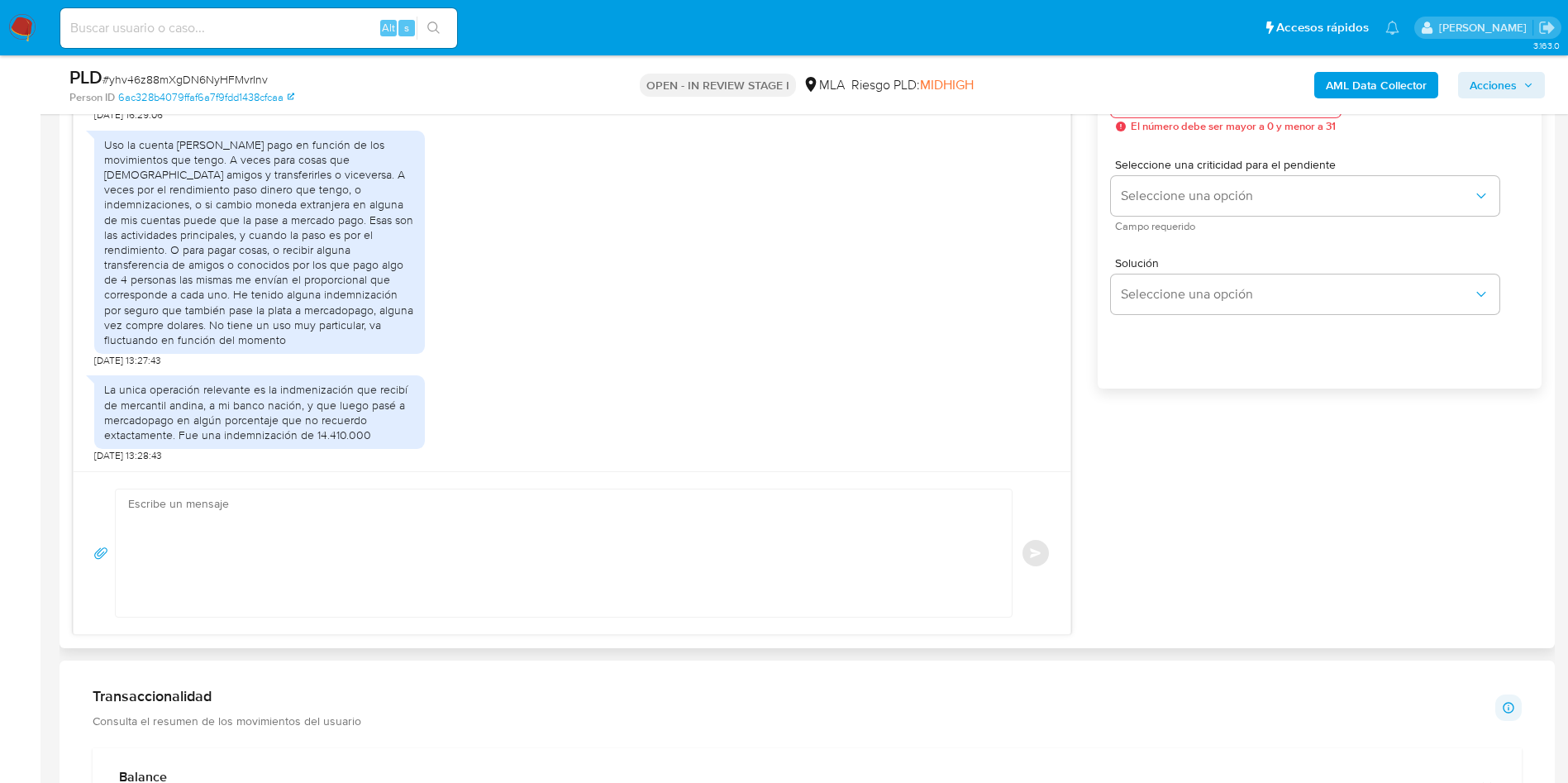
scroll to position [993, 0]
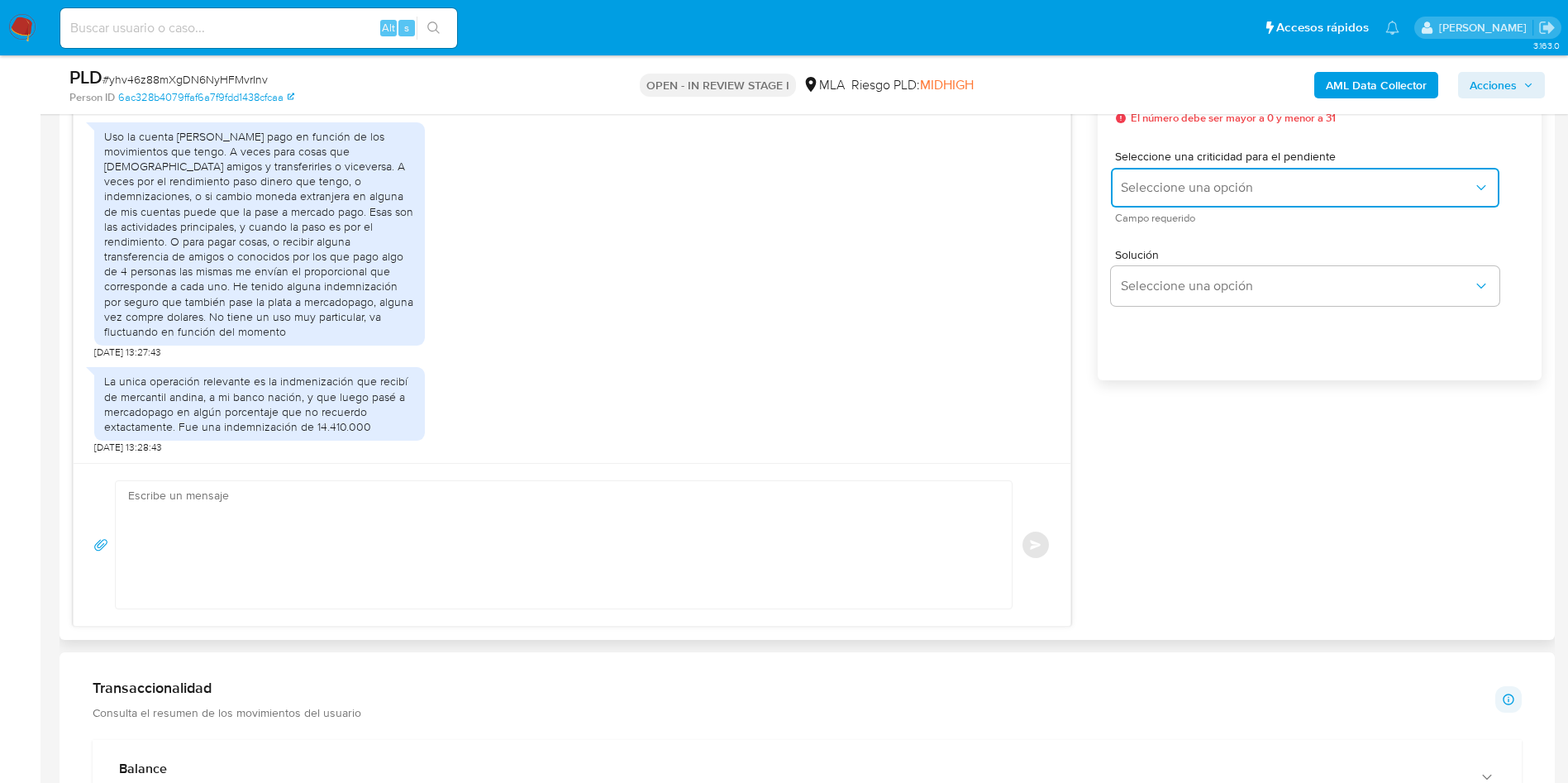
click at [1167, 179] on span "Seleccione una opción" at bounding box center [1297, 188] width 352 height 17
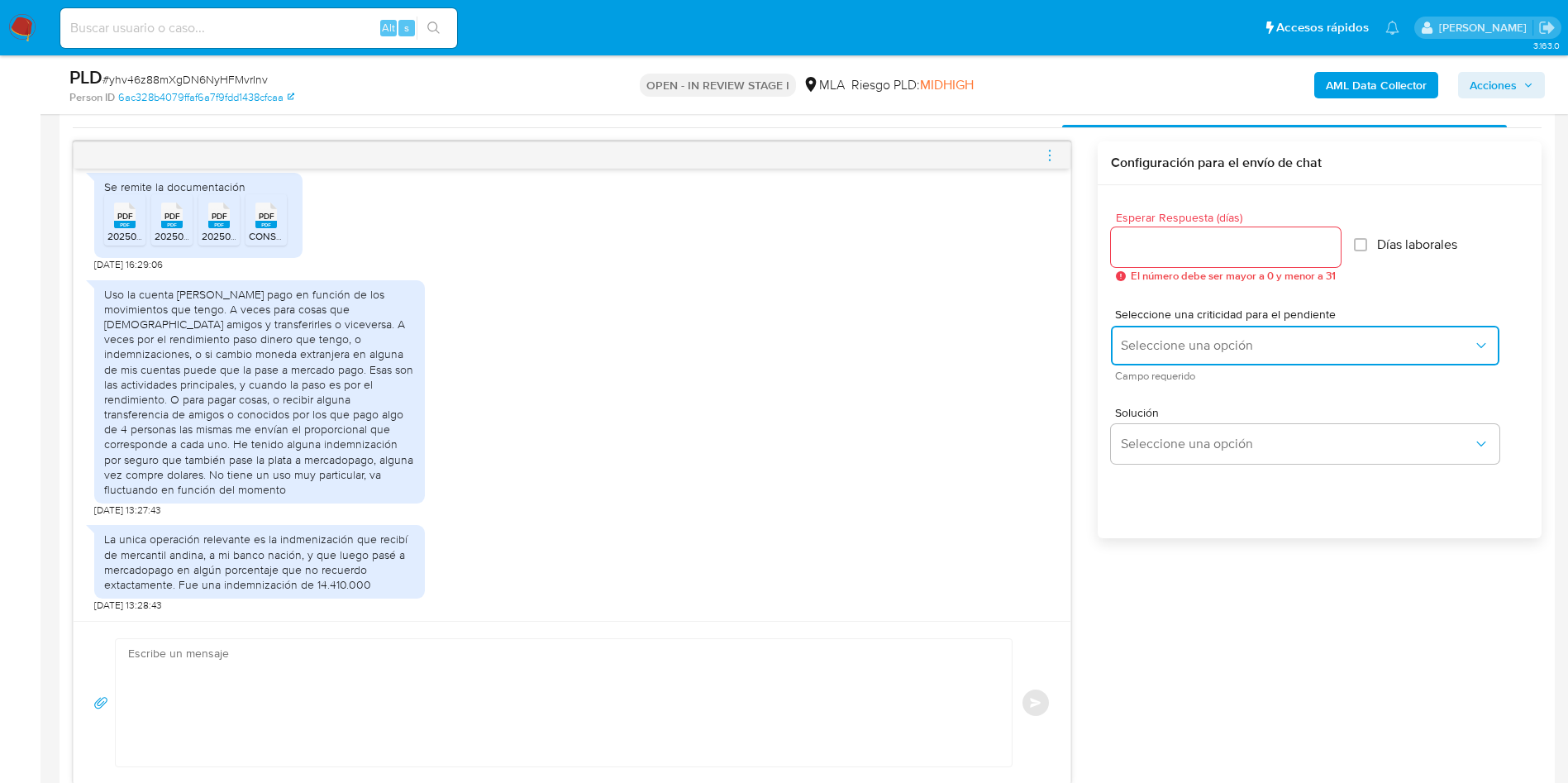
scroll to position [745, 0]
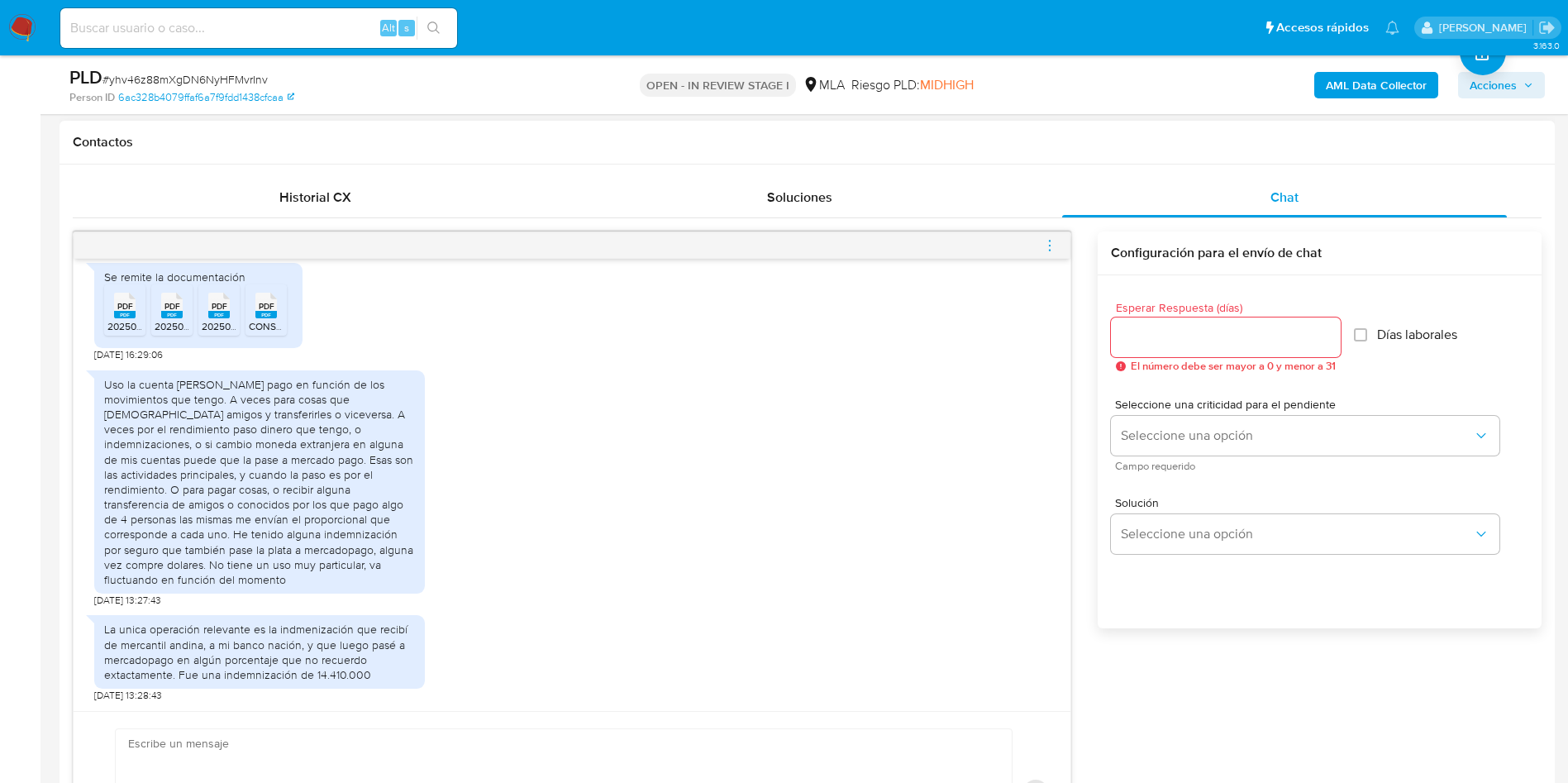
click at [1139, 329] on input "Esperar Respuesta (días)" at bounding box center [1225, 337] width 229 height 22
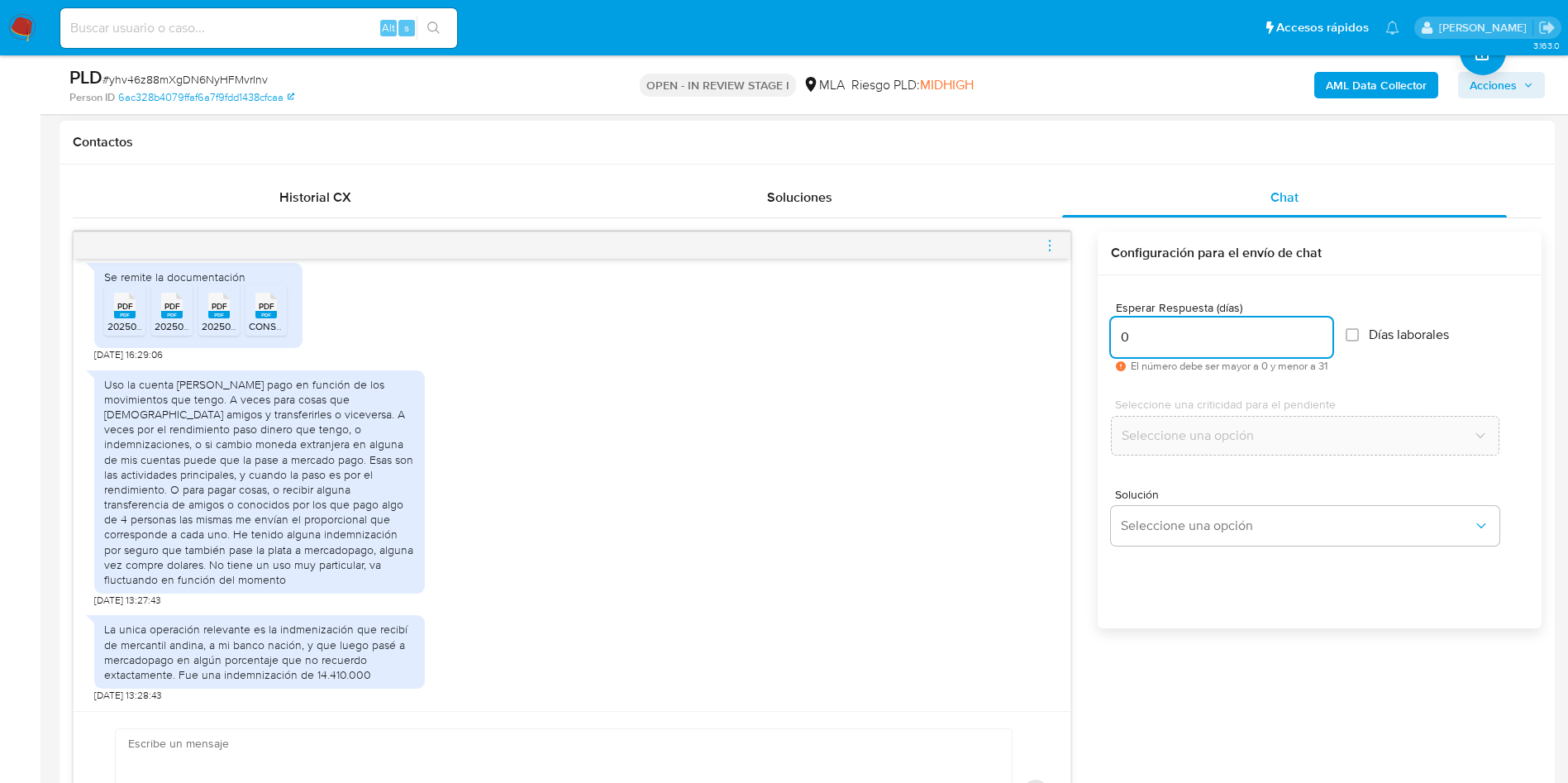
type input "0"
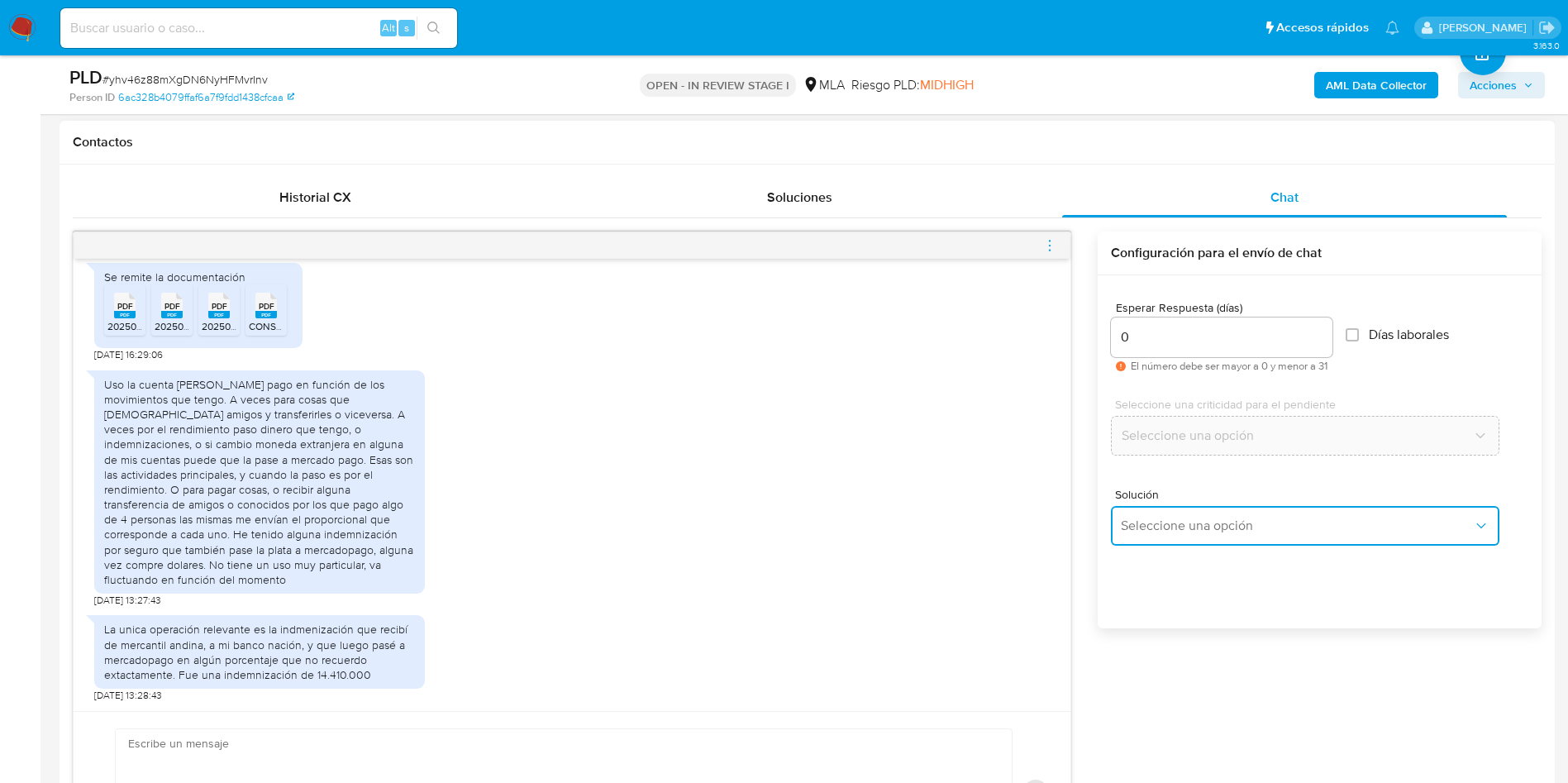
click at [1172, 523] on span "Seleccione una opción" at bounding box center [1297, 526] width 352 height 17
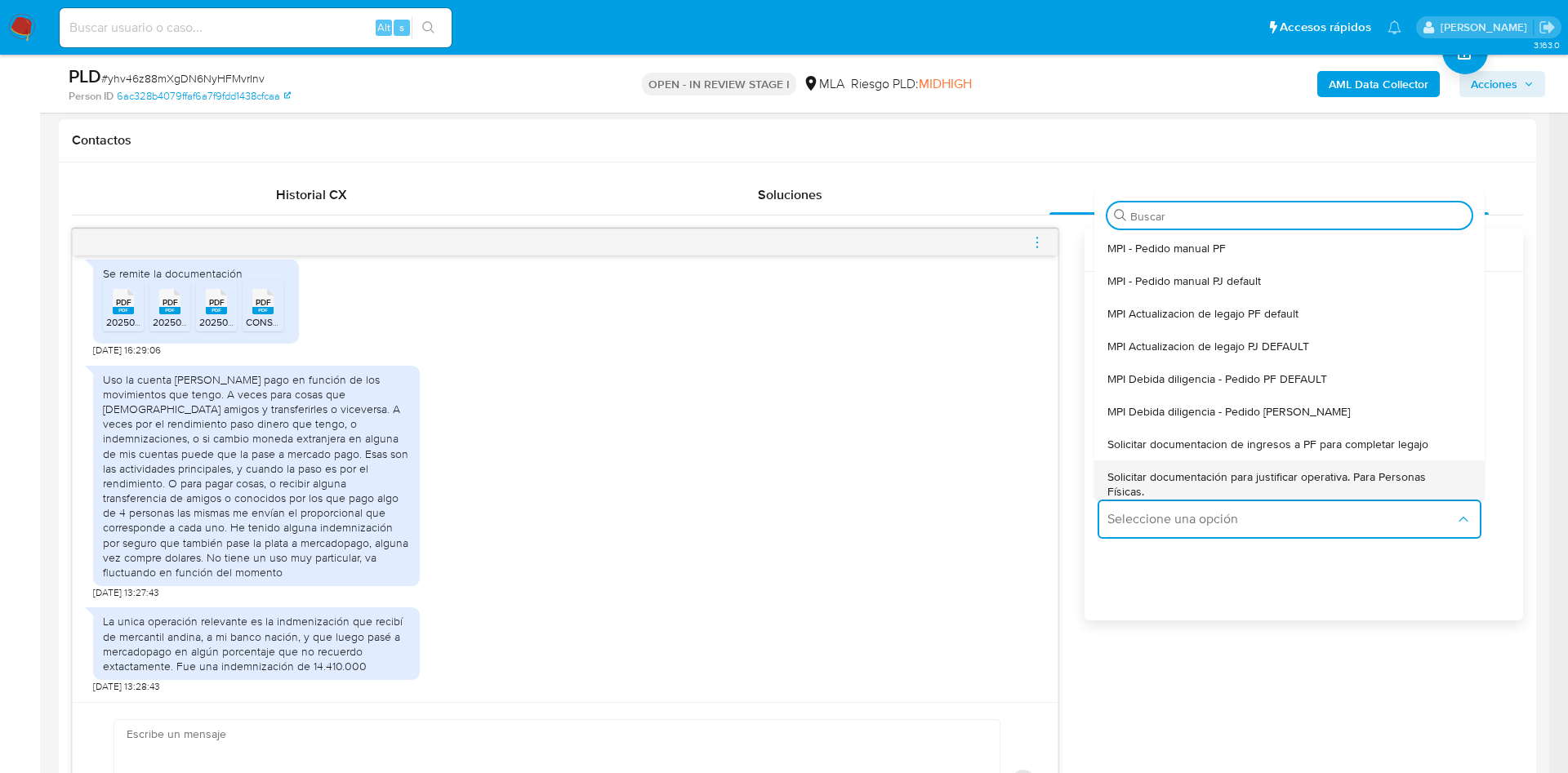
click at [1123, 479] on span "Solicitar documentación para justificar operativa. Para Personas Físicas." at bounding box center [1284, 485] width 354 height 30
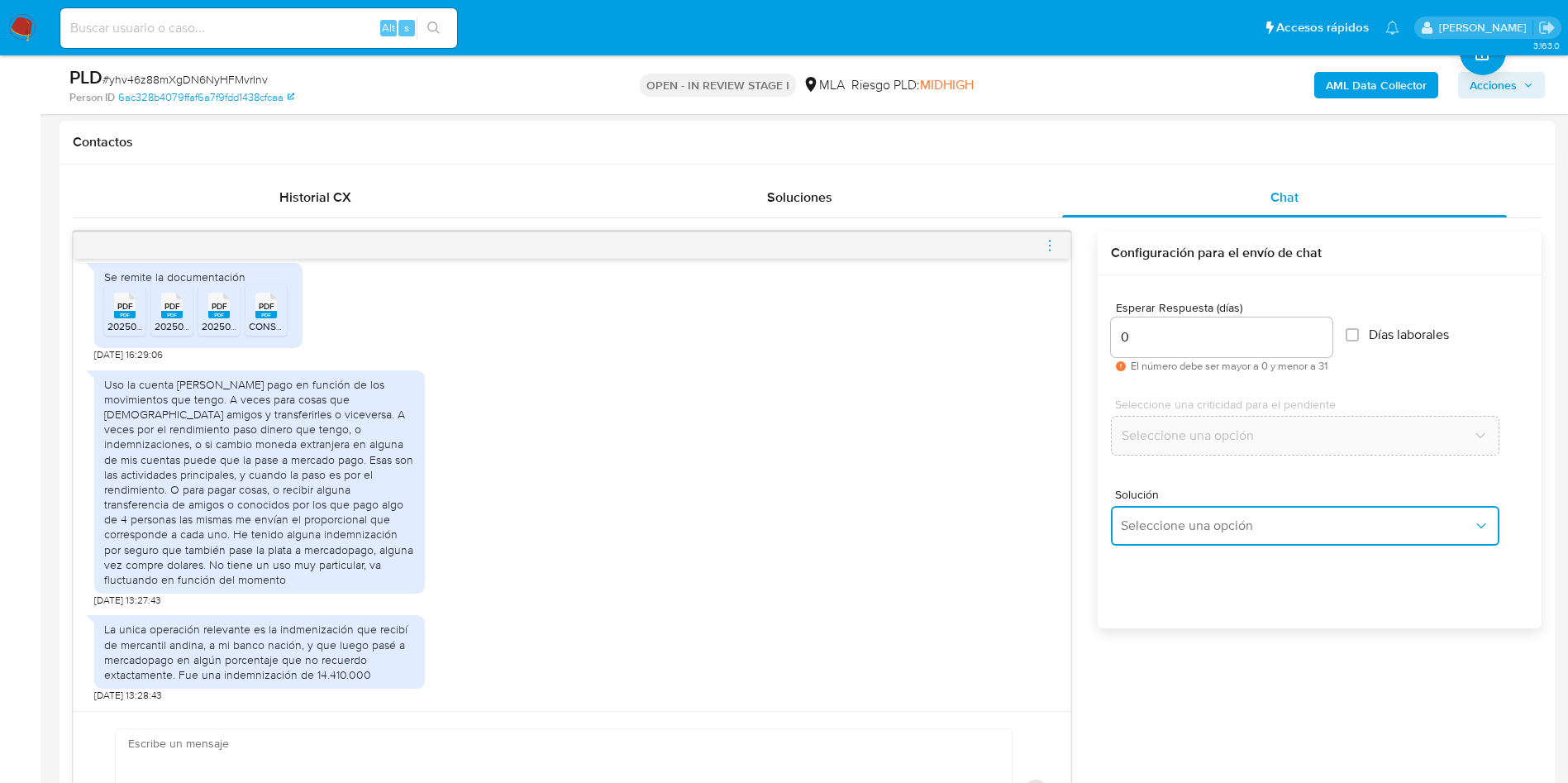
type textarea "Hola,En función de las operaciones registradas en tu cuenta de Mercado Pago, ne…"
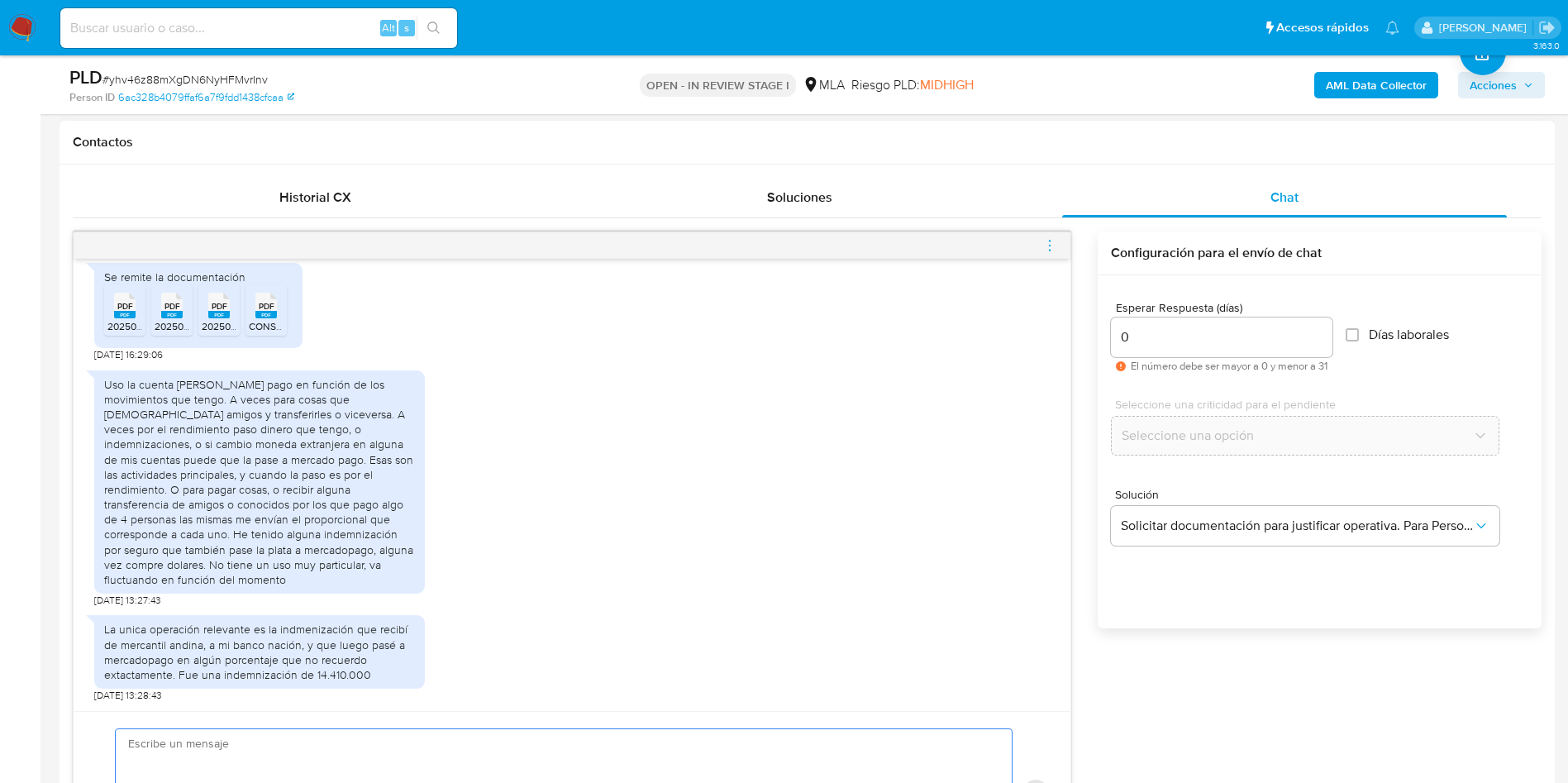
paste textarea "Hola, ¡Muchas gracias por tu respuesta! Confirmamos la recepción de la document…"
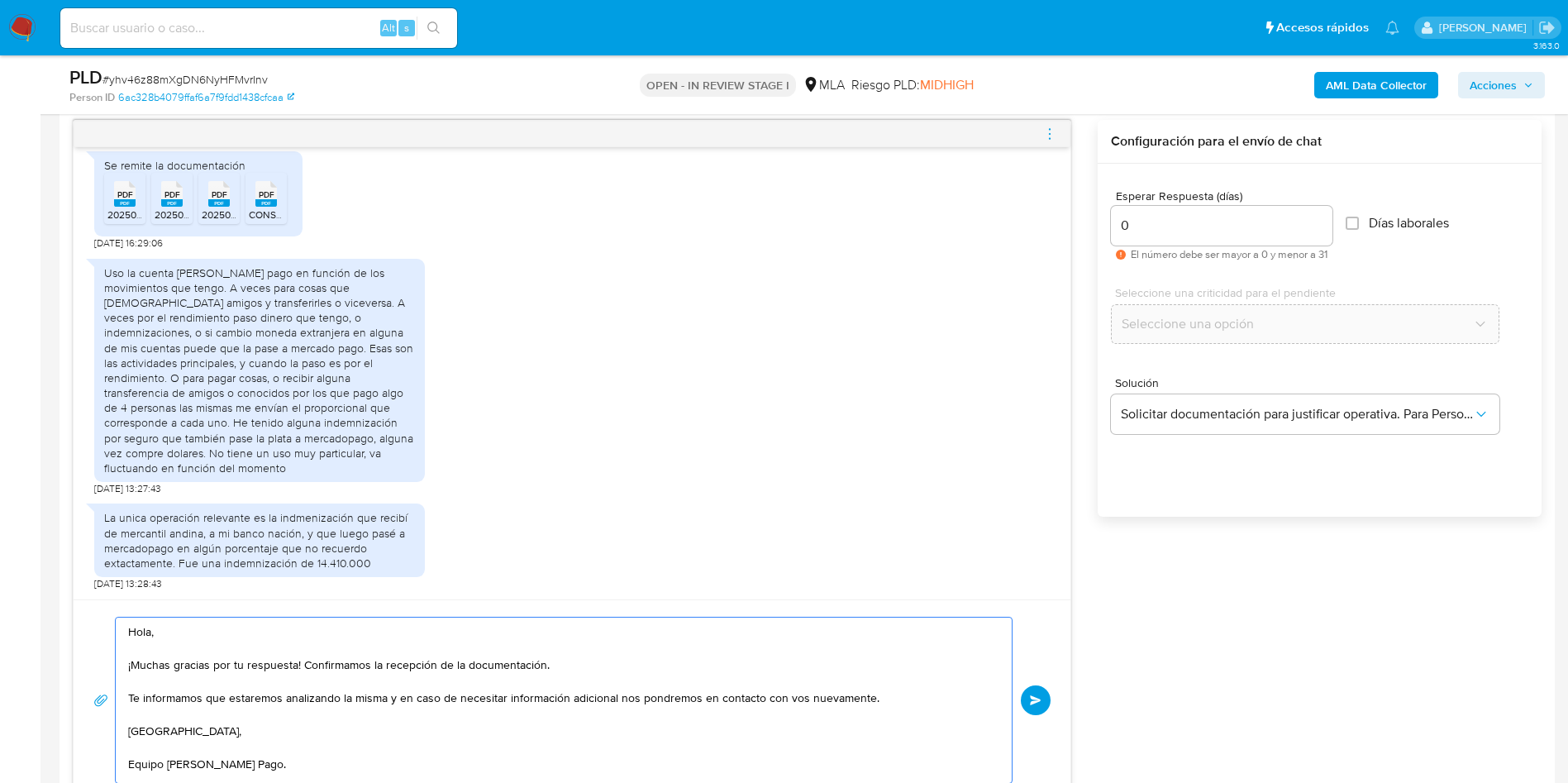
scroll to position [12, 0]
click at [480, 729] on textarea "Hola, ¡Muchas gracias por tu respuesta! Confirmamos la recepción de la document…" at bounding box center [560, 700] width 863 height 165
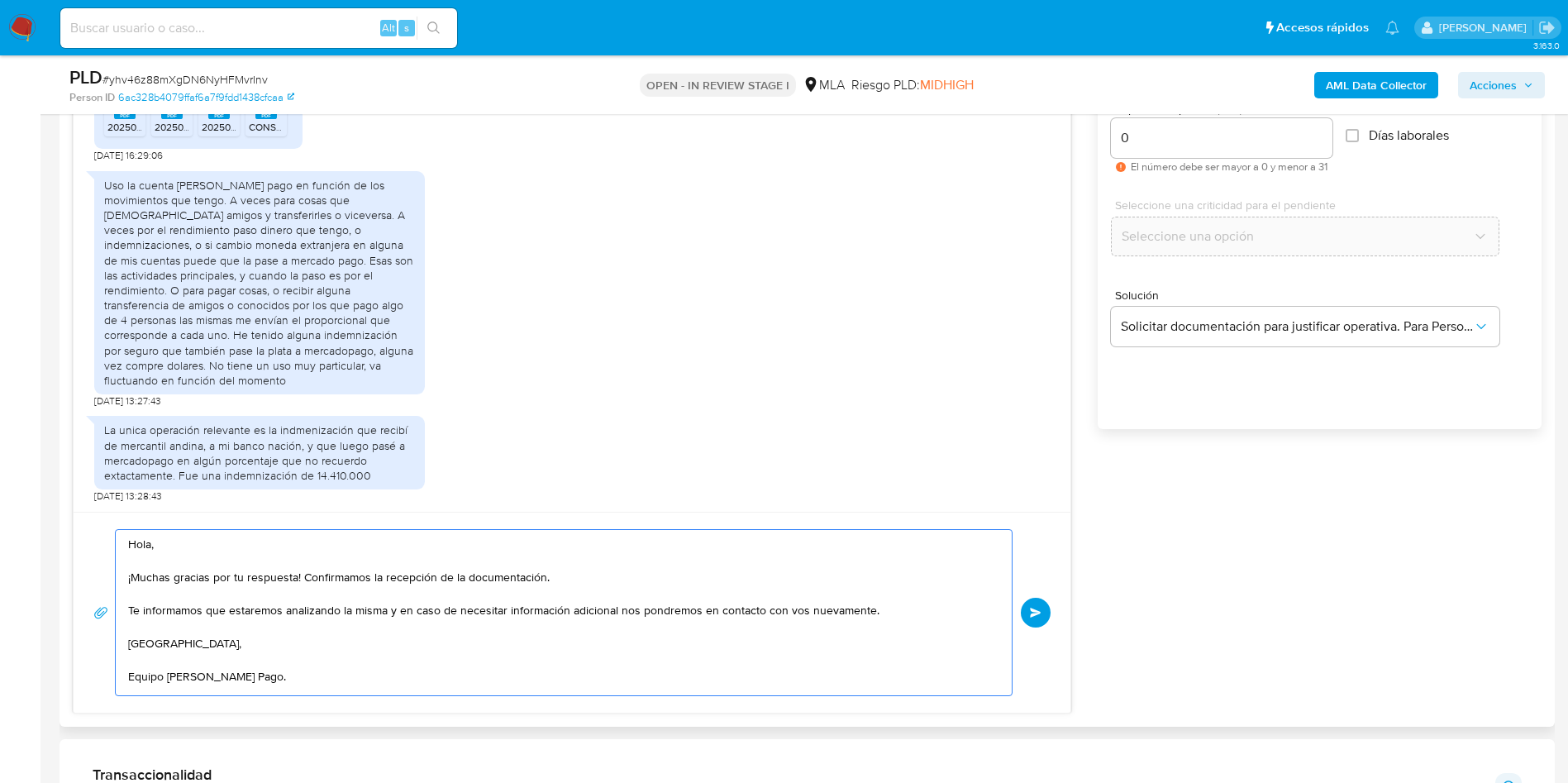
scroll to position [980, 0]
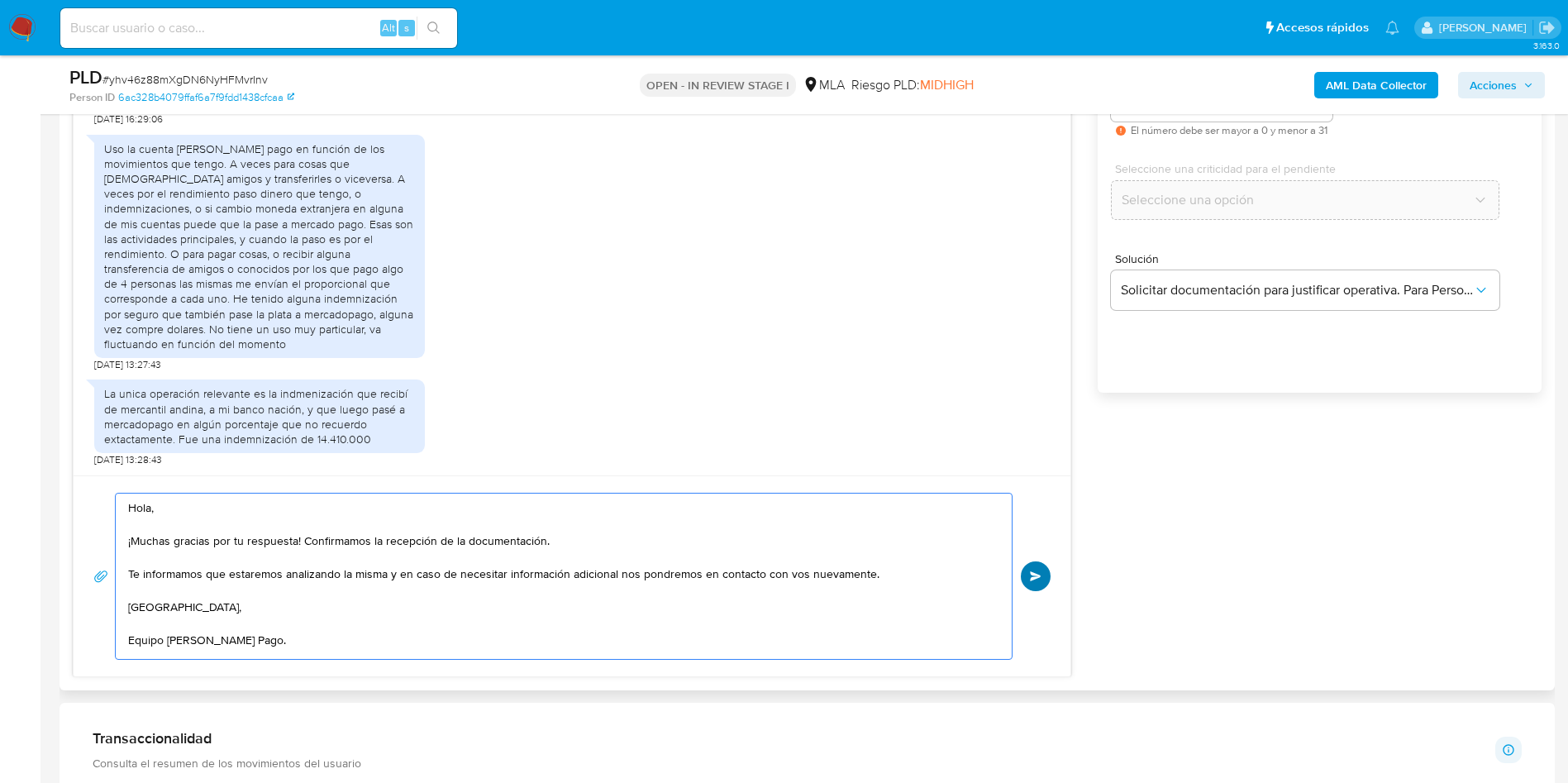
type textarea "Hola, ¡Muchas gracias por tu respuesta! Confirmamos la recepción de la document…"
click at [1022, 577] on button "Enviar" at bounding box center [1036, 577] width 30 height 30
click at [183, 78] on span "# yhv46z88mXgDN6NyHFMvrInv" at bounding box center [185, 79] width 165 height 17
drag, startPoint x: 183, startPoint y: 78, endPoint x: 328, endPoint y: 167, distance: 170.1
click at [183, 77] on span "# yhv46z88mXgDN6NyHFMvrInv" at bounding box center [185, 79] width 165 height 17
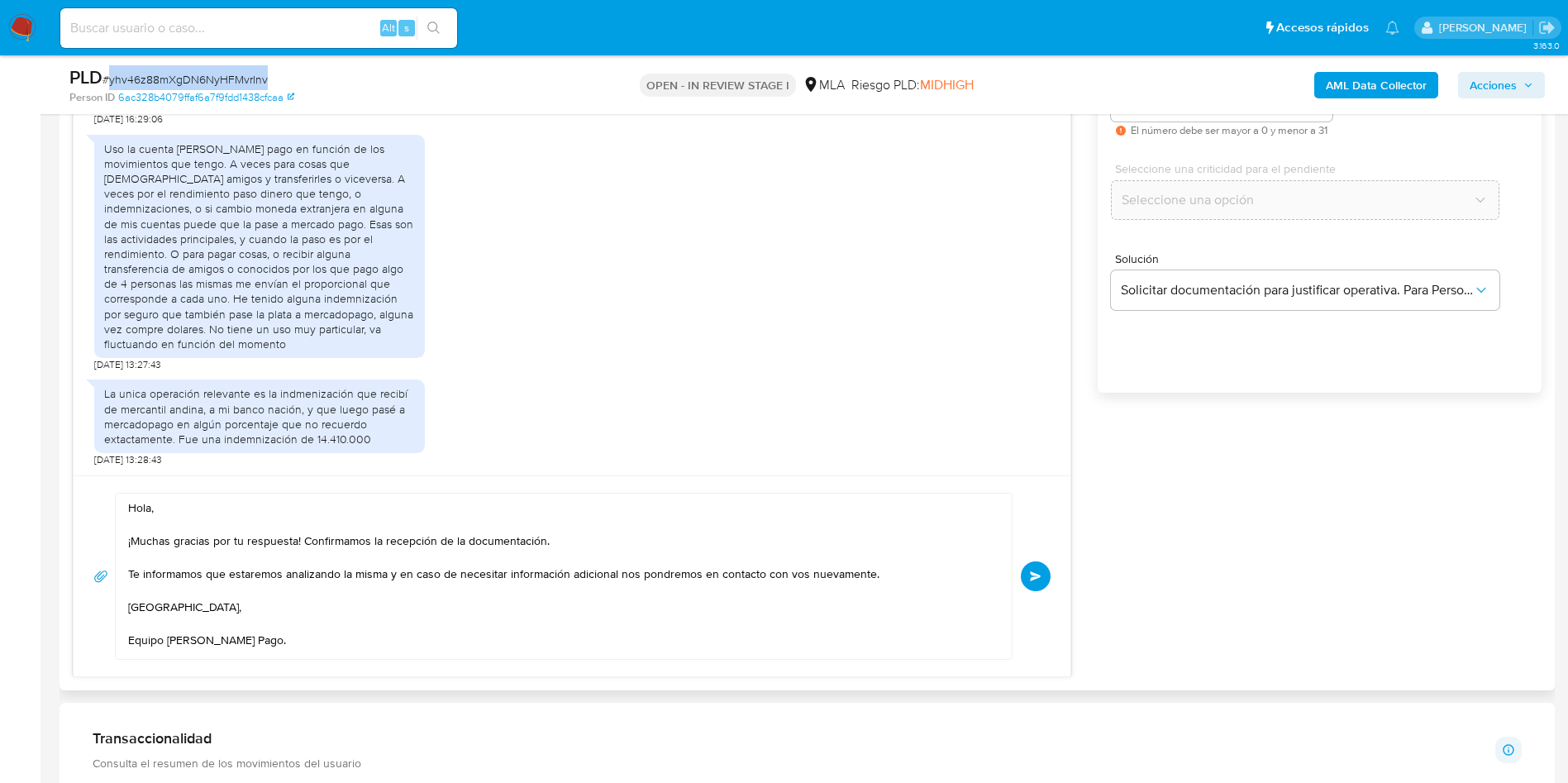
copy span "yhv46z88mXgDN6NyHFMvrInv"
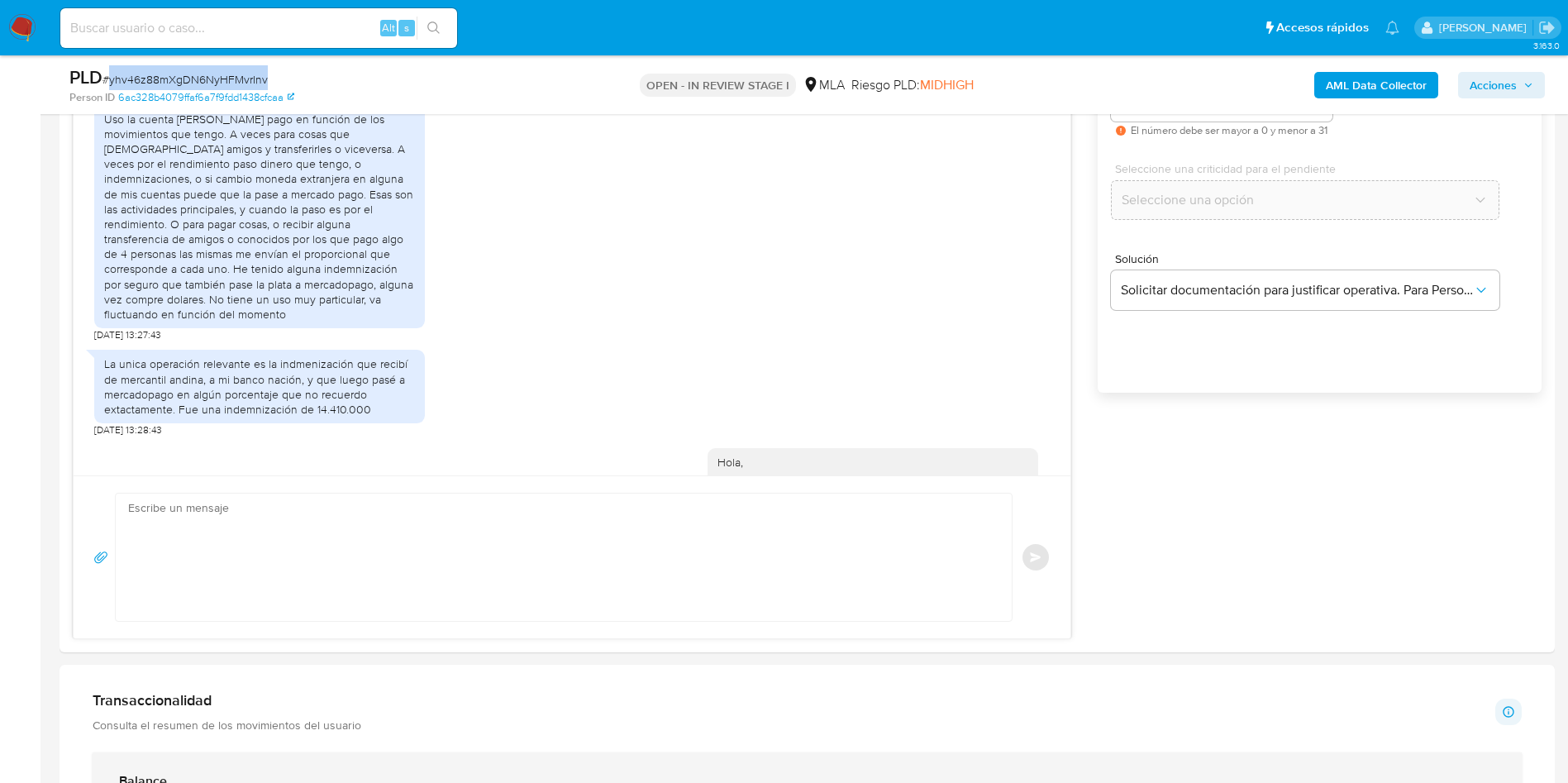
scroll to position [0, 0]
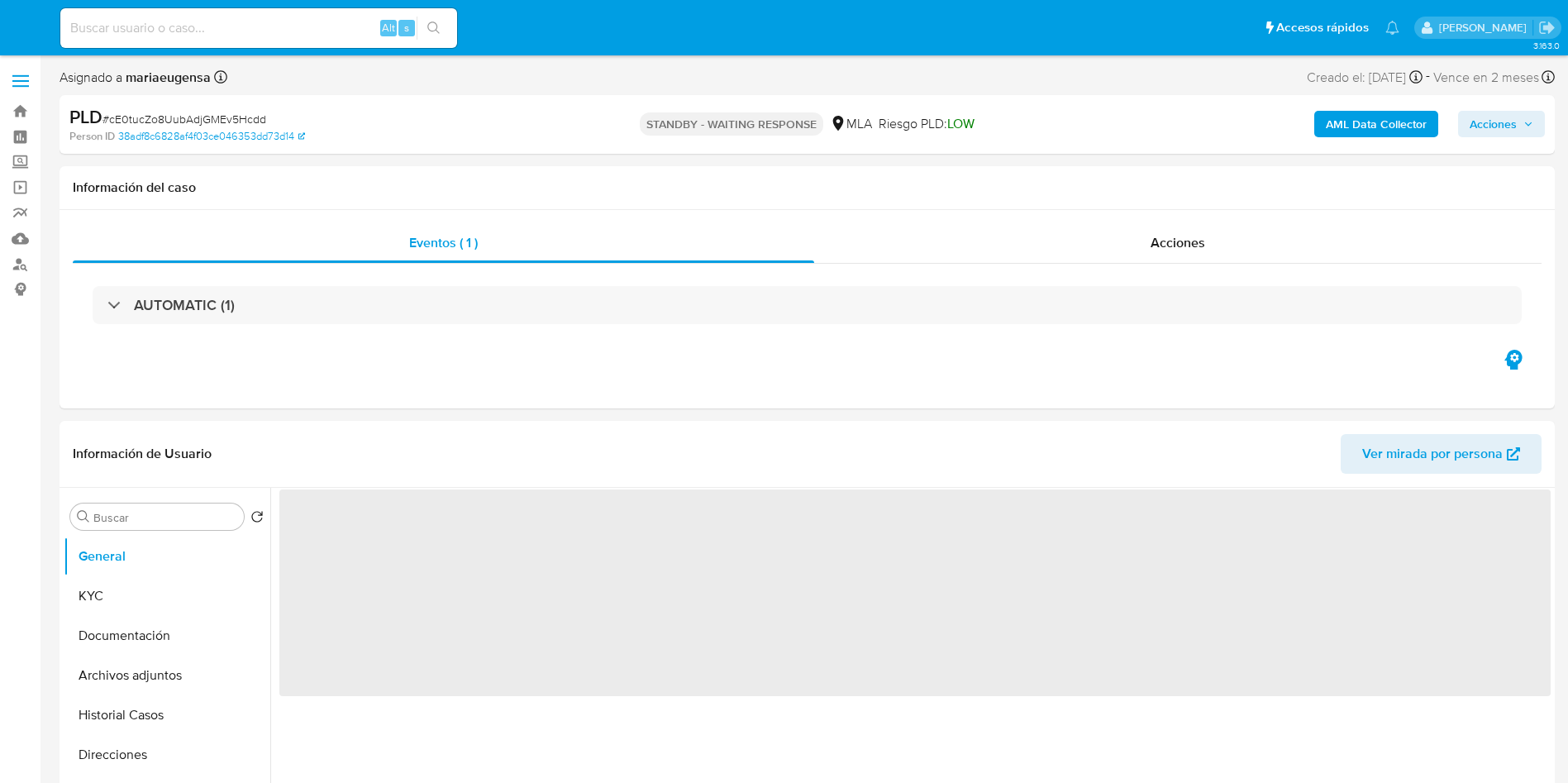
select select "10"
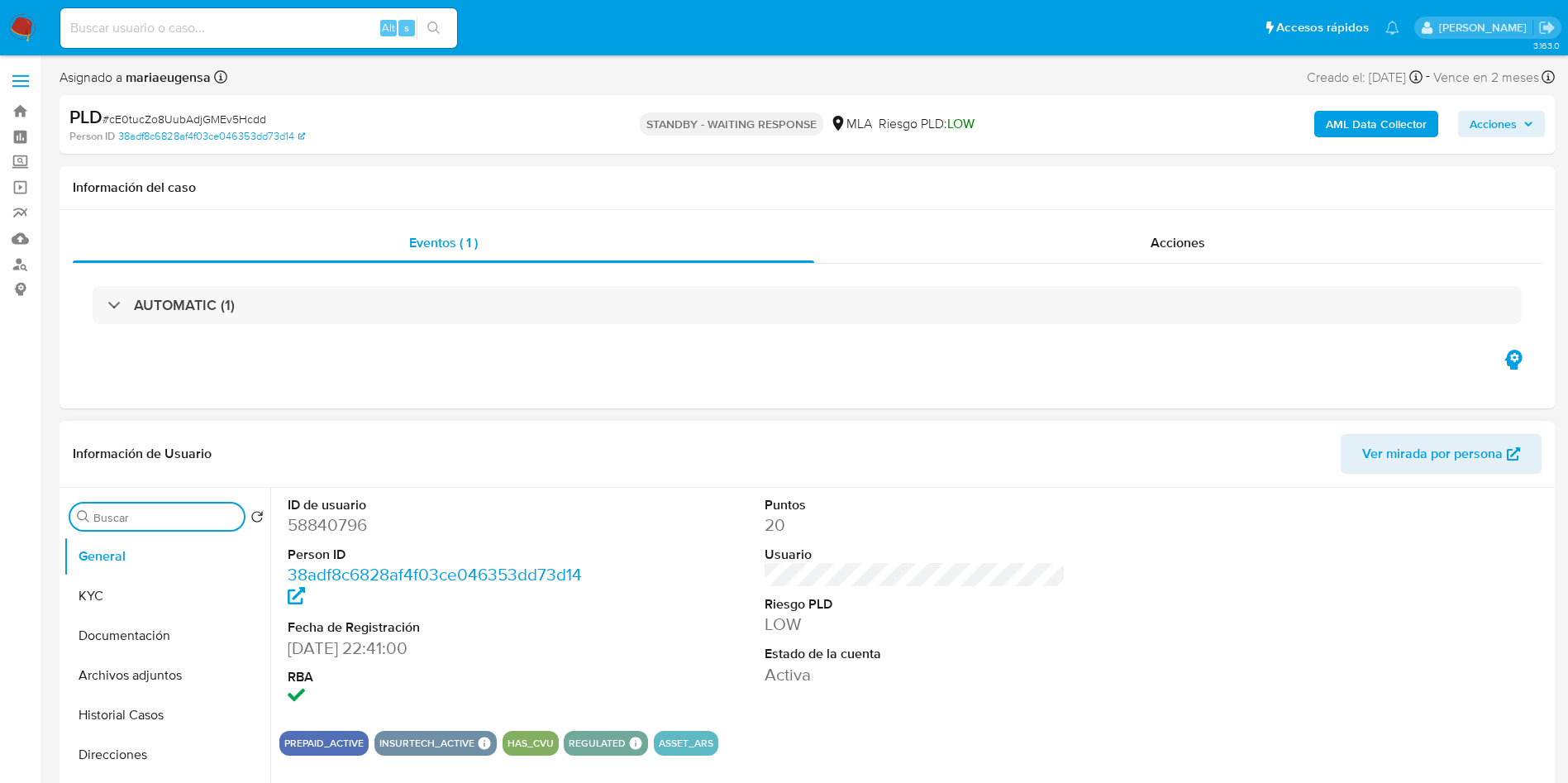
click at [134, 522] on input "Buscar" at bounding box center [165, 518] width 144 height 15
type input "arc"
drag, startPoint x: 141, startPoint y: 599, endPoint x: 189, endPoint y: 493, distance: 116.4
click at [142, 599] on button "Archivos adjuntos" at bounding box center [167, 596] width 207 height 40
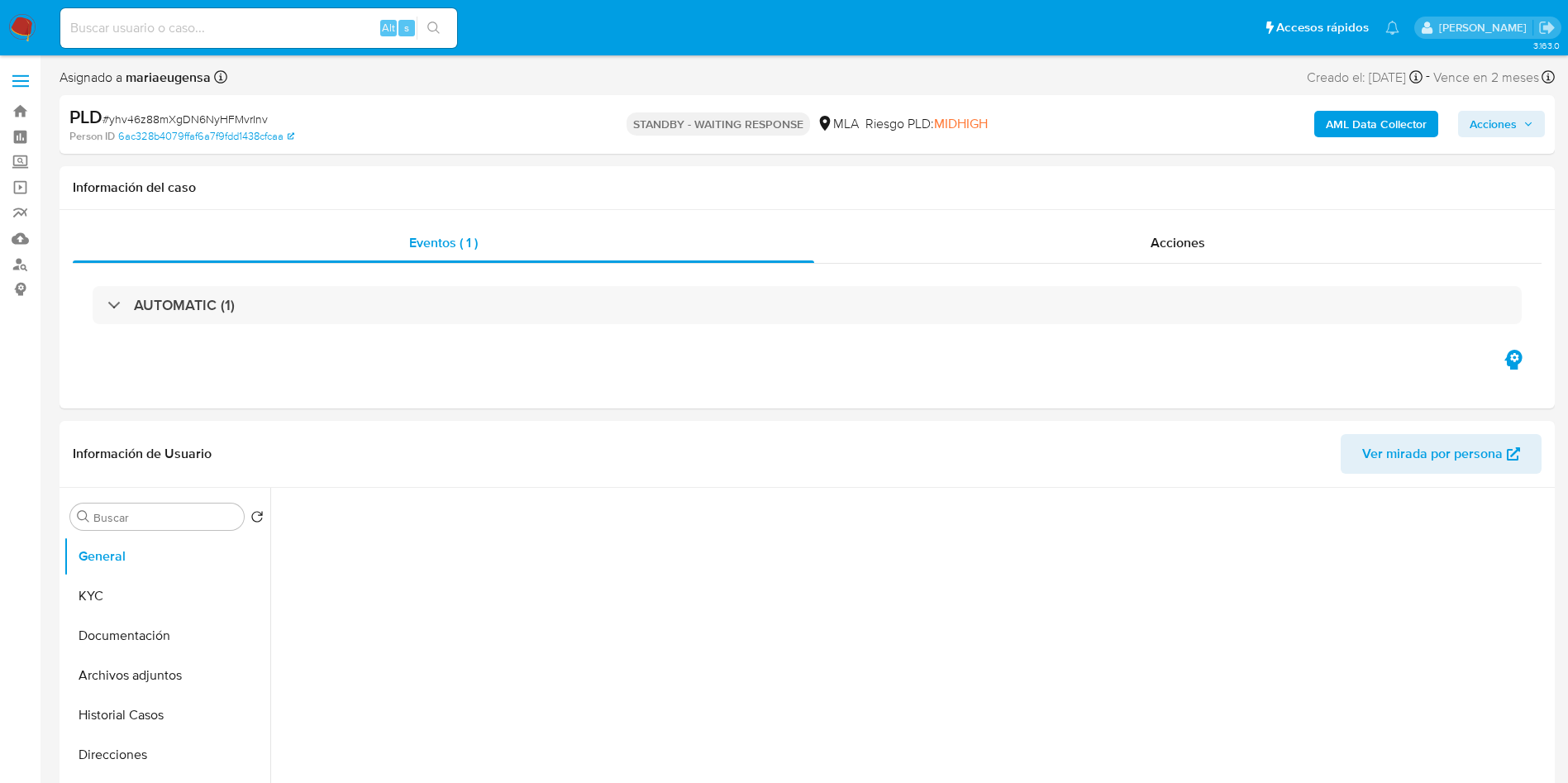
select select "10"
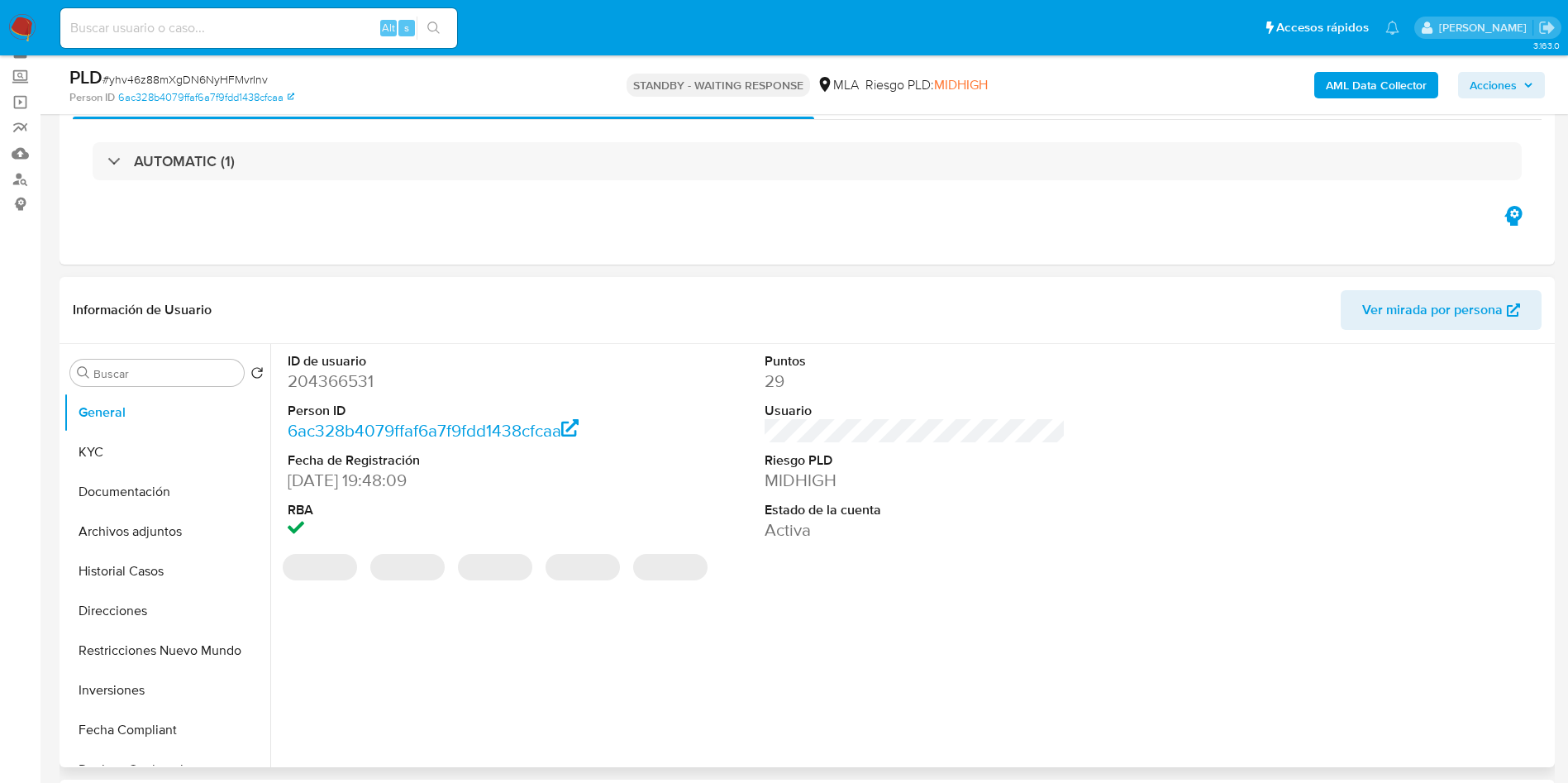
scroll to position [124, 0]
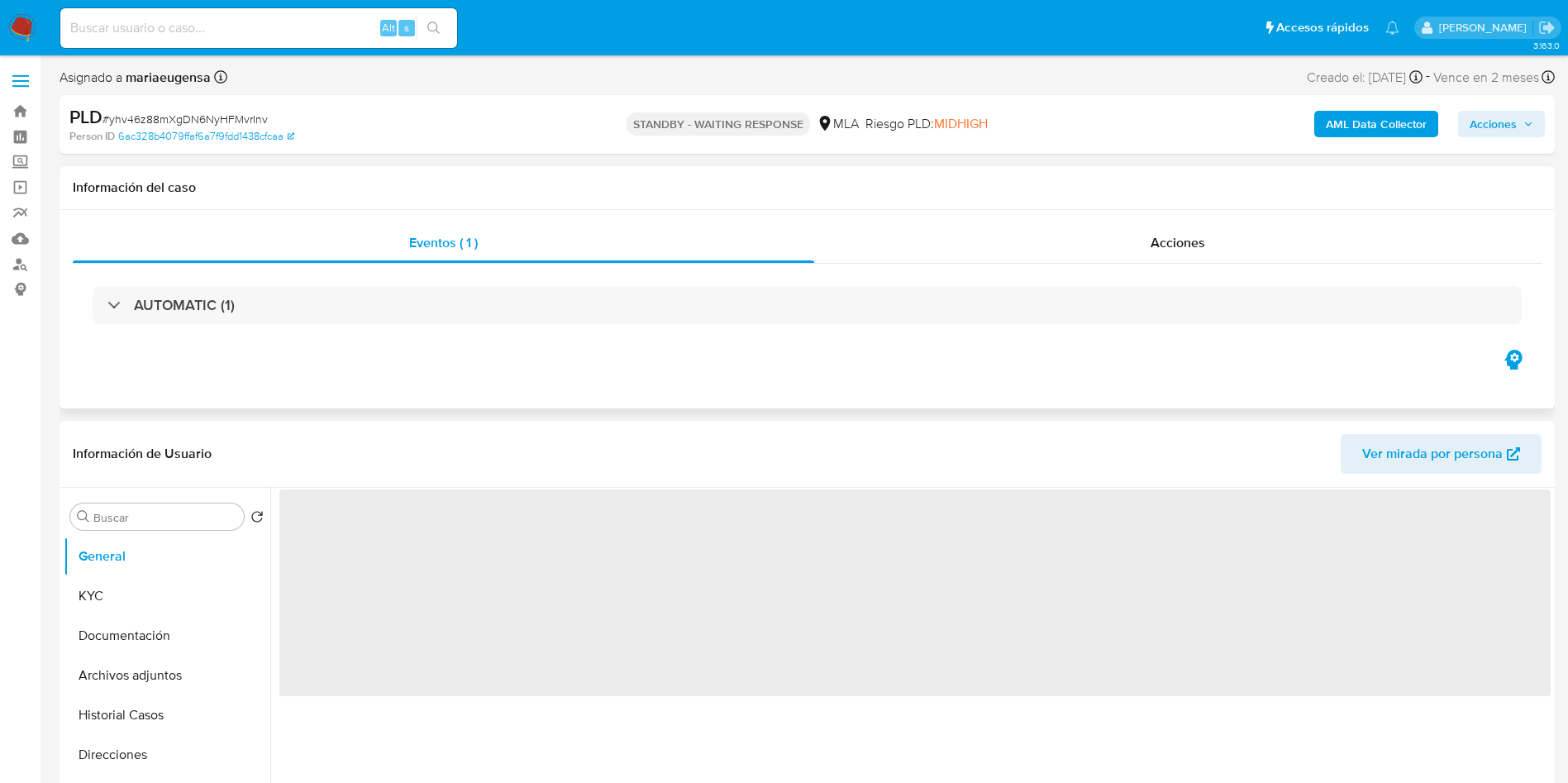
select select "10"
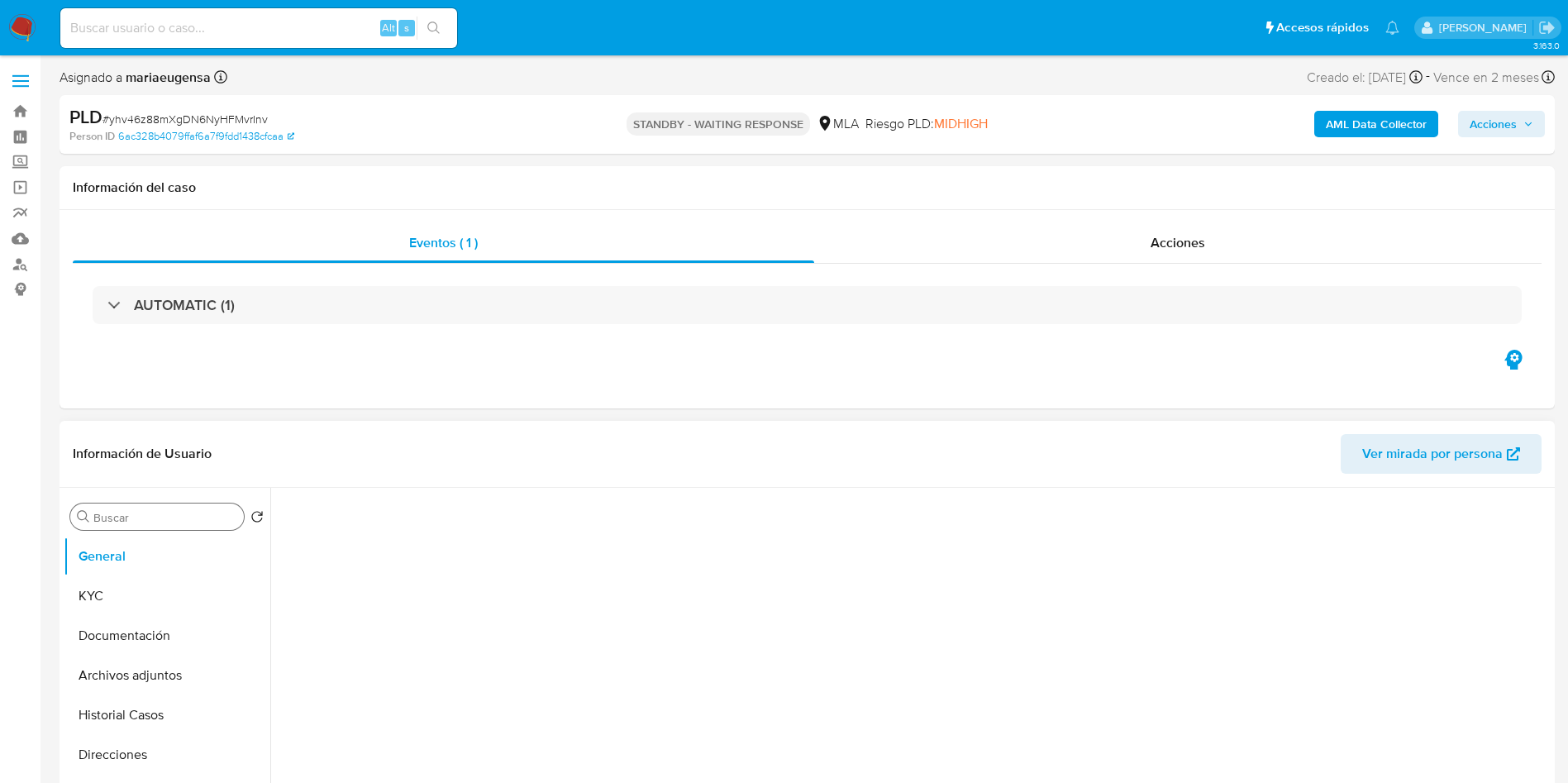
click at [173, 510] on input "Buscar" at bounding box center [165, 518] width 144 height 15
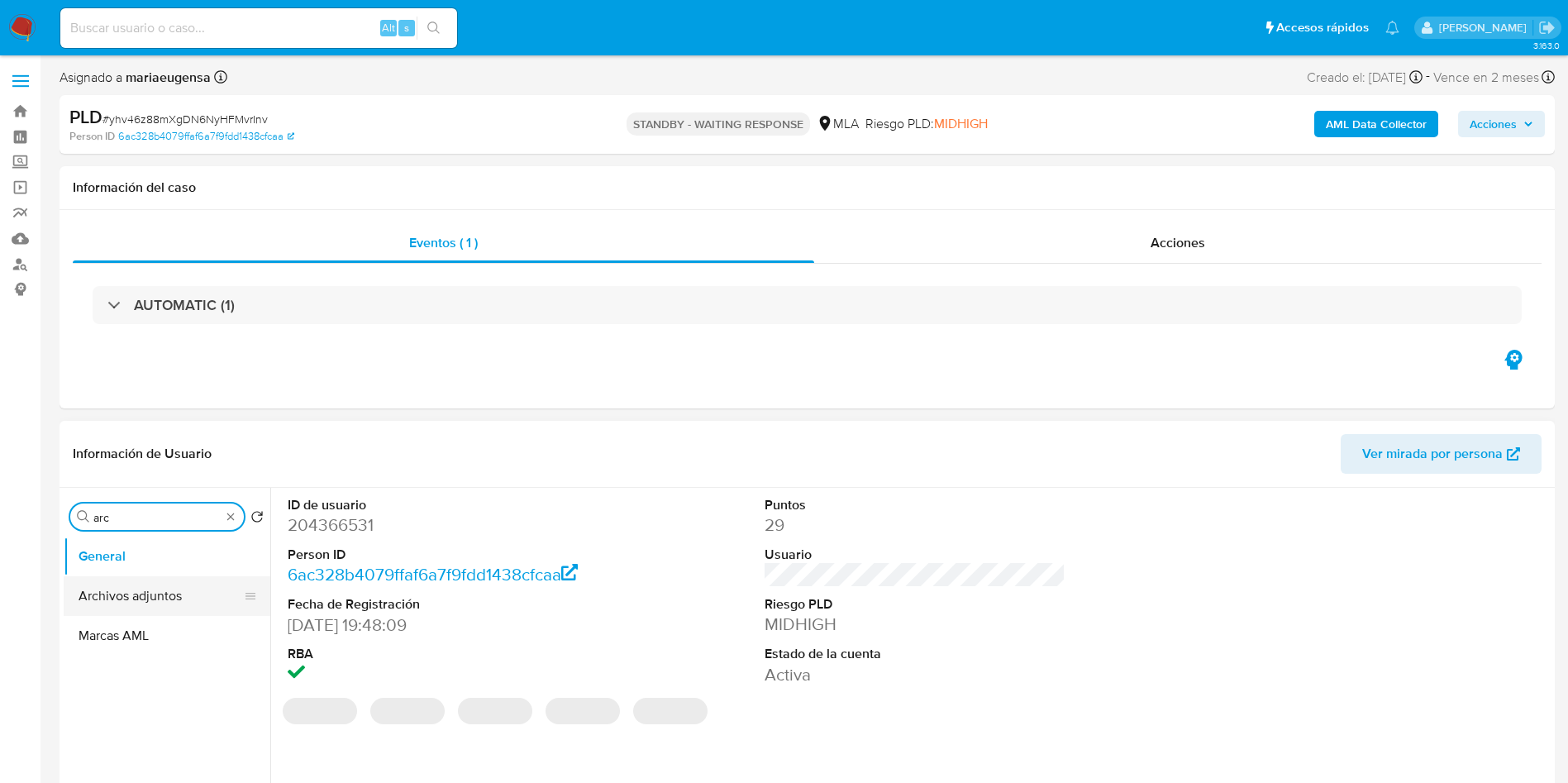
type input "arc"
click at [162, 576] on button "Archivos adjuntos" at bounding box center [160, 596] width 194 height 40
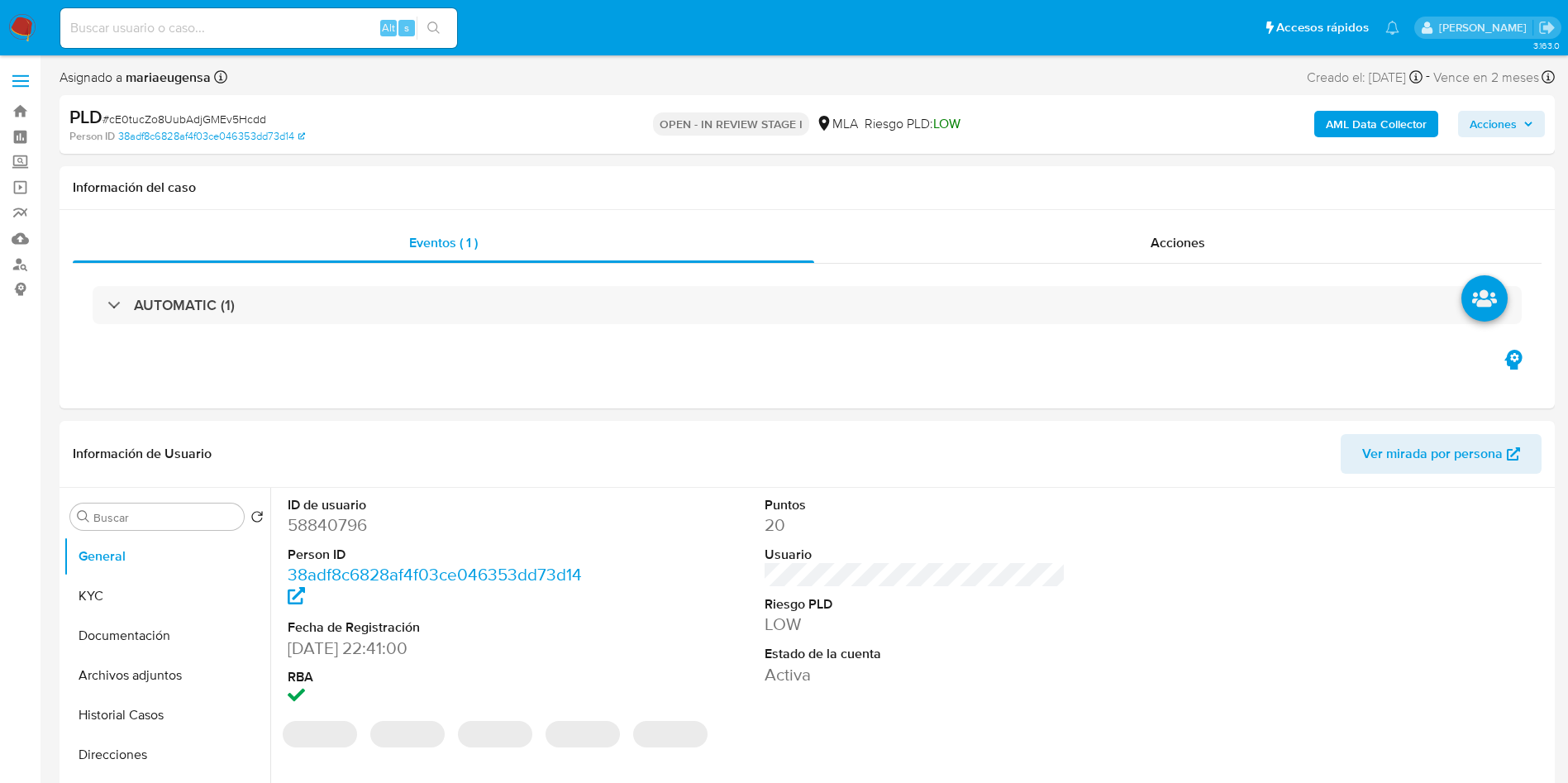
select select "10"
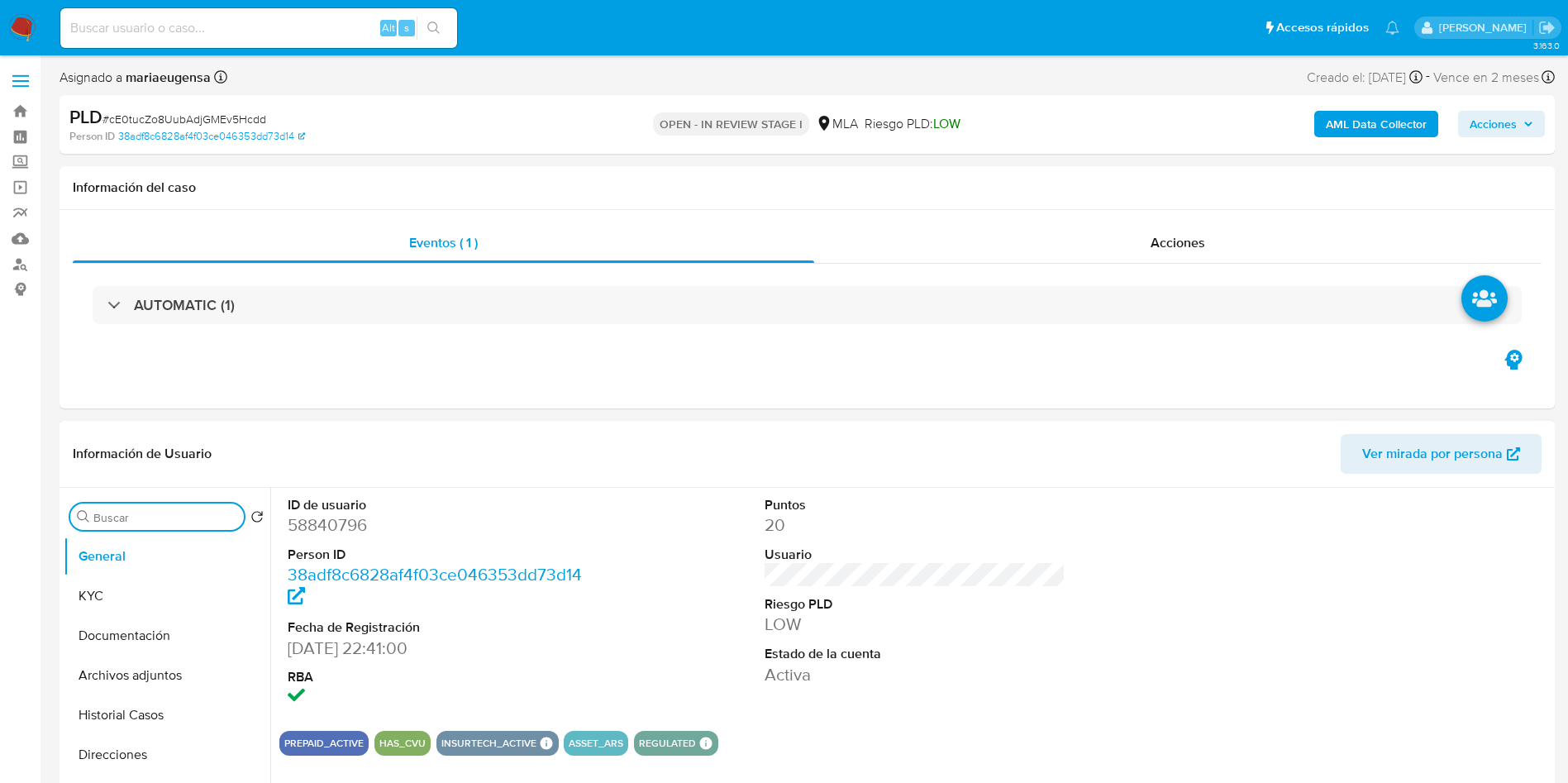
click at [135, 512] on input "Buscar" at bounding box center [165, 518] width 144 height 15
type input "arc"
click at [161, 602] on button "Archivos adjuntos" at bounding box center [160, 596] width 194 height 40
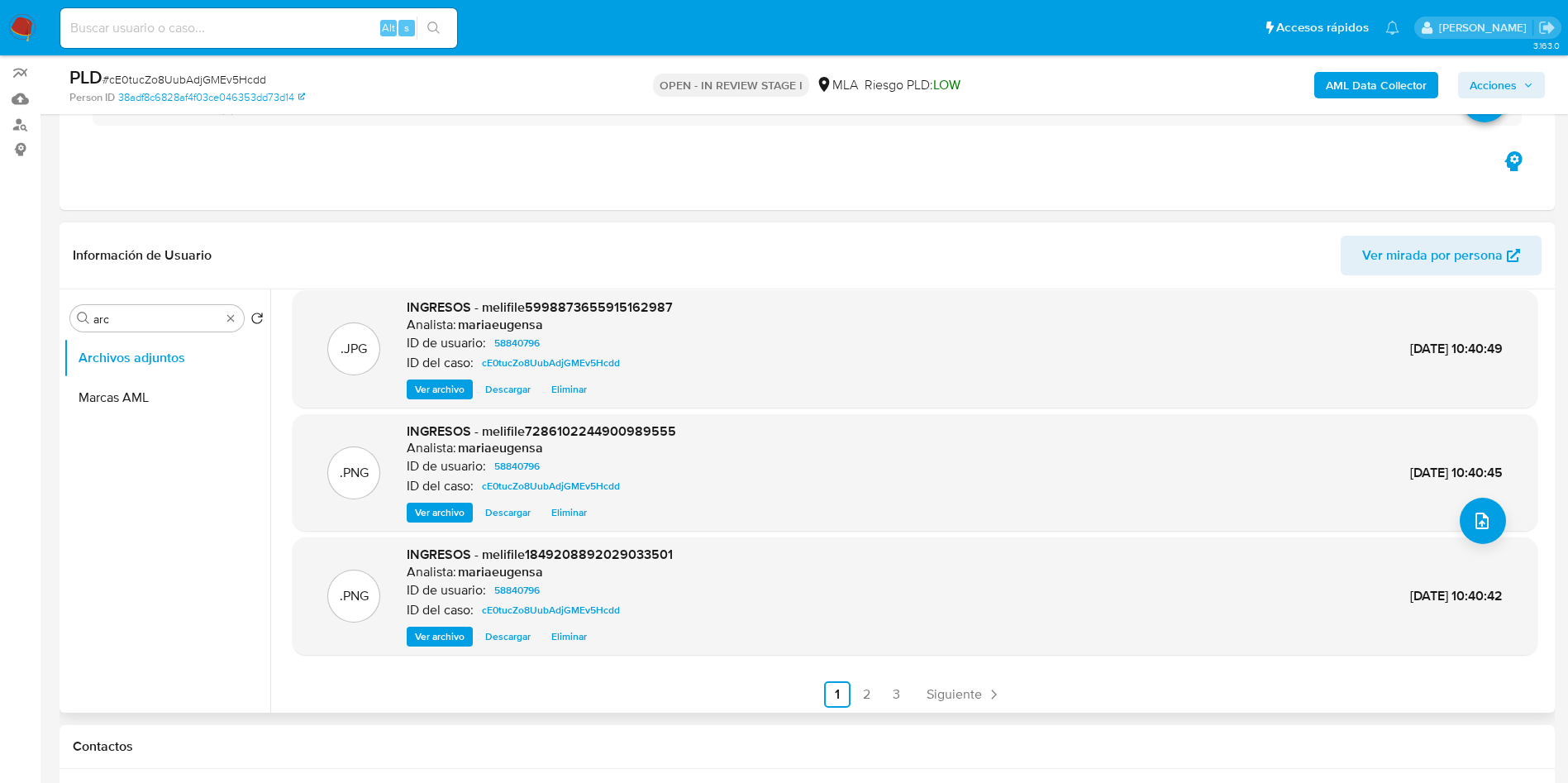
scroll to position [139, 0]
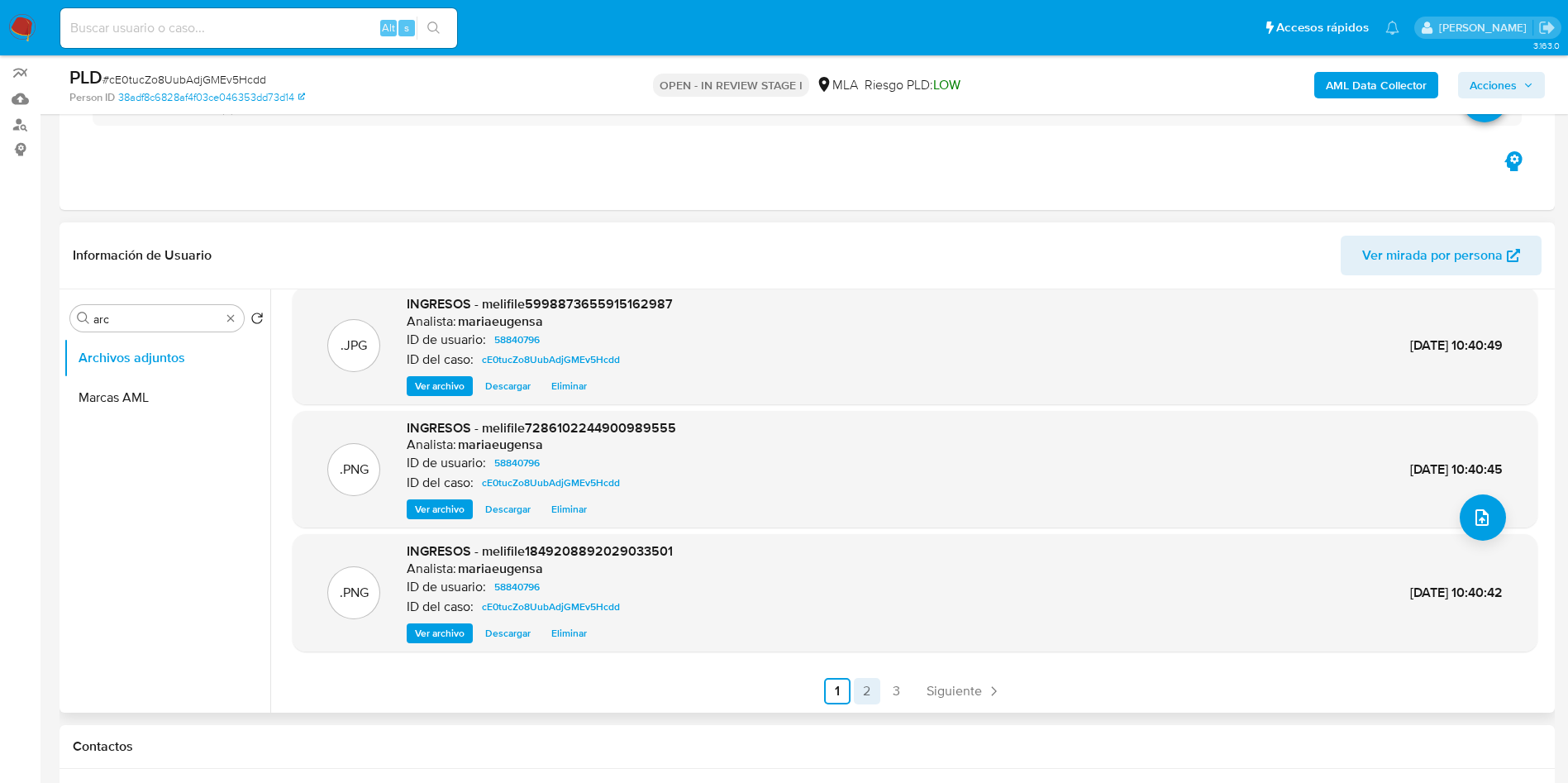
click at [854, 691] on link "2" at bounding box center [867, 691] width 27 height 27
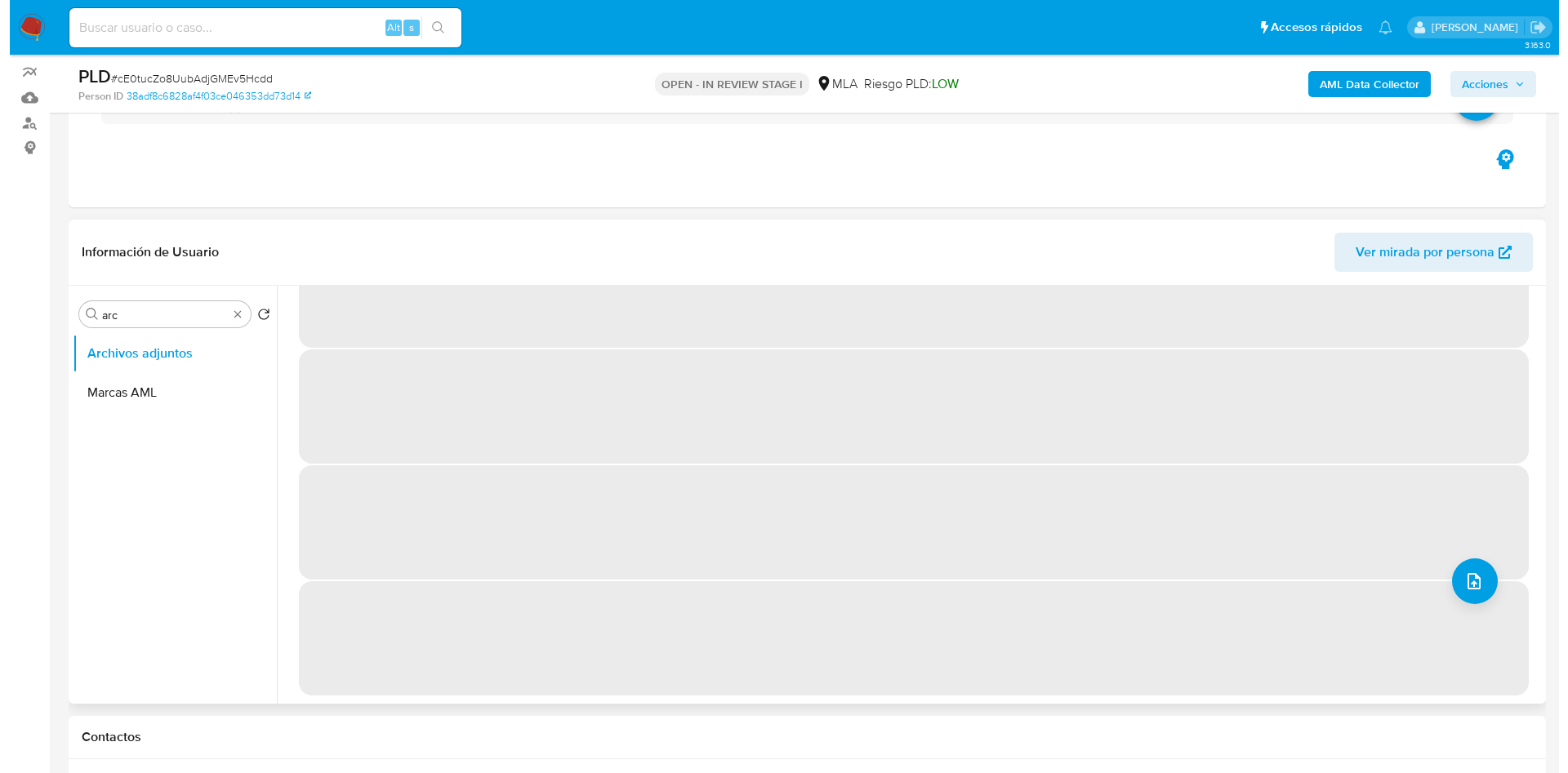
scroll to position [0, 0]
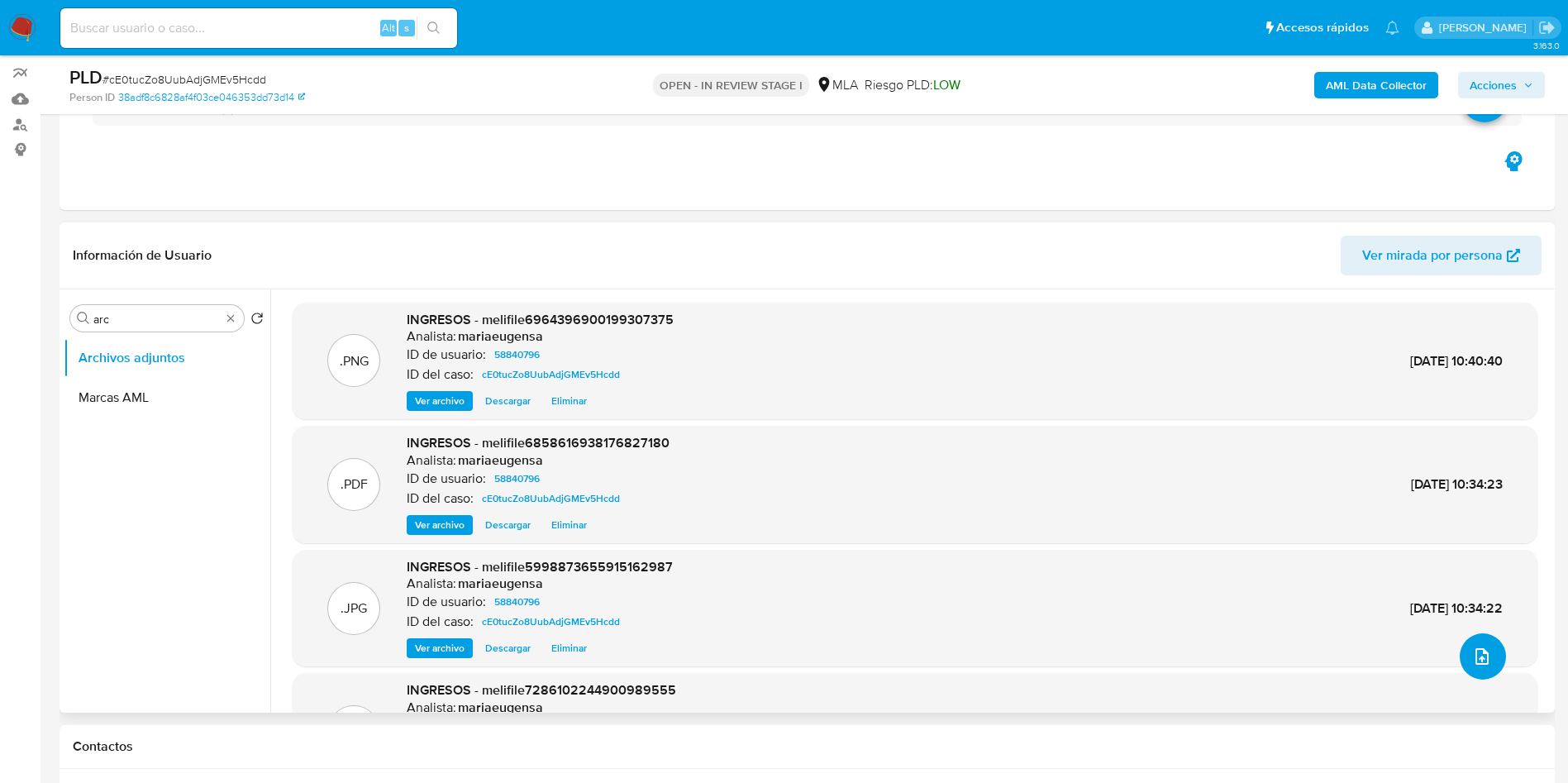
click at [1477, 659] on icon "upload-file" at bounding box center [1482, 657] width 13 height 17
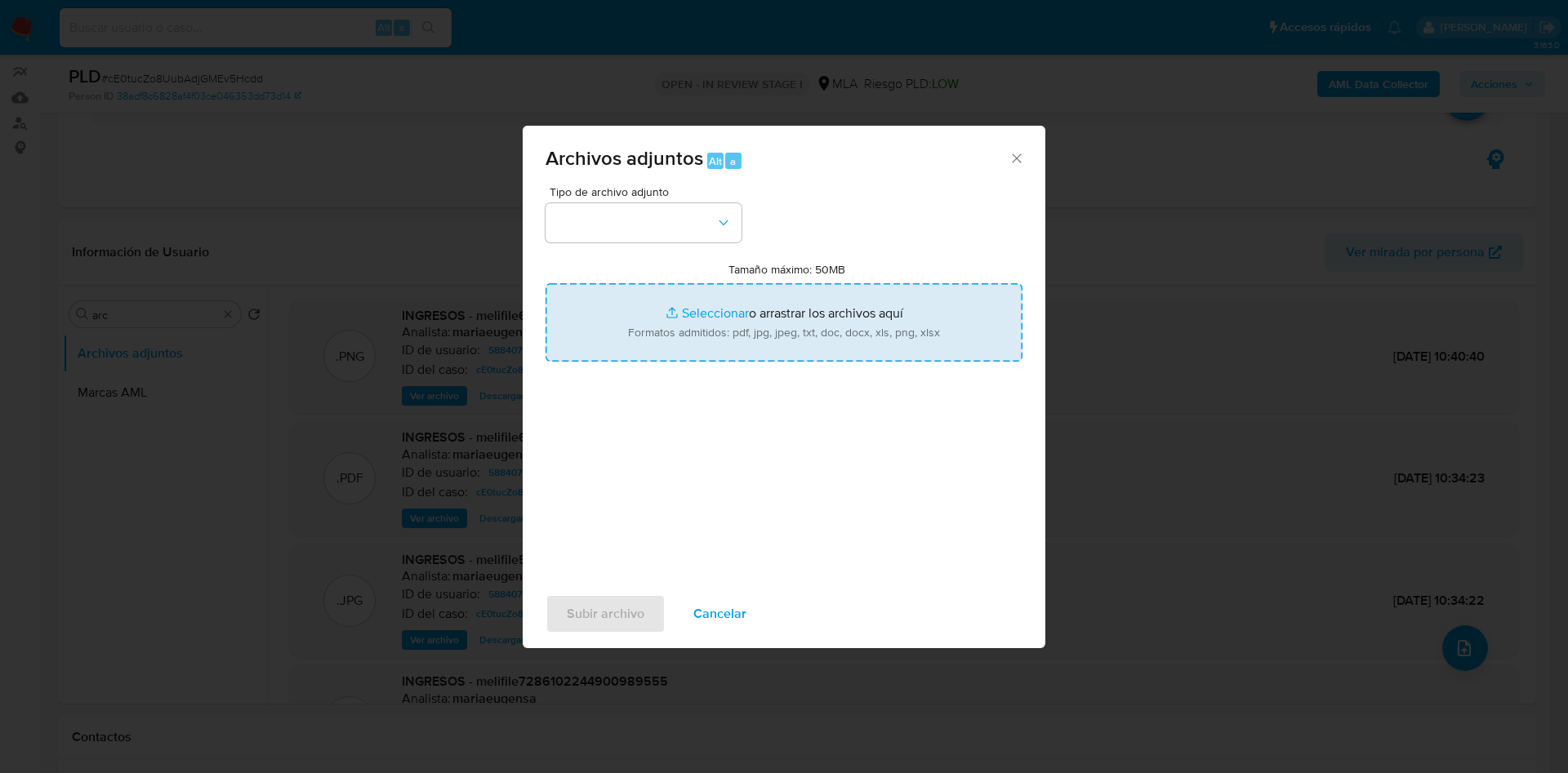
click at [684, 344] on input "Tamaño máximo: 50MB Seleccionar archivos" at bounding box center [784, 322] width 477 height 78
type input "C:\fakepath\Caselog cE0tucZo8UubAdjGMEv5Hcdd_2025_09_17_23_29_38 v2.docx"
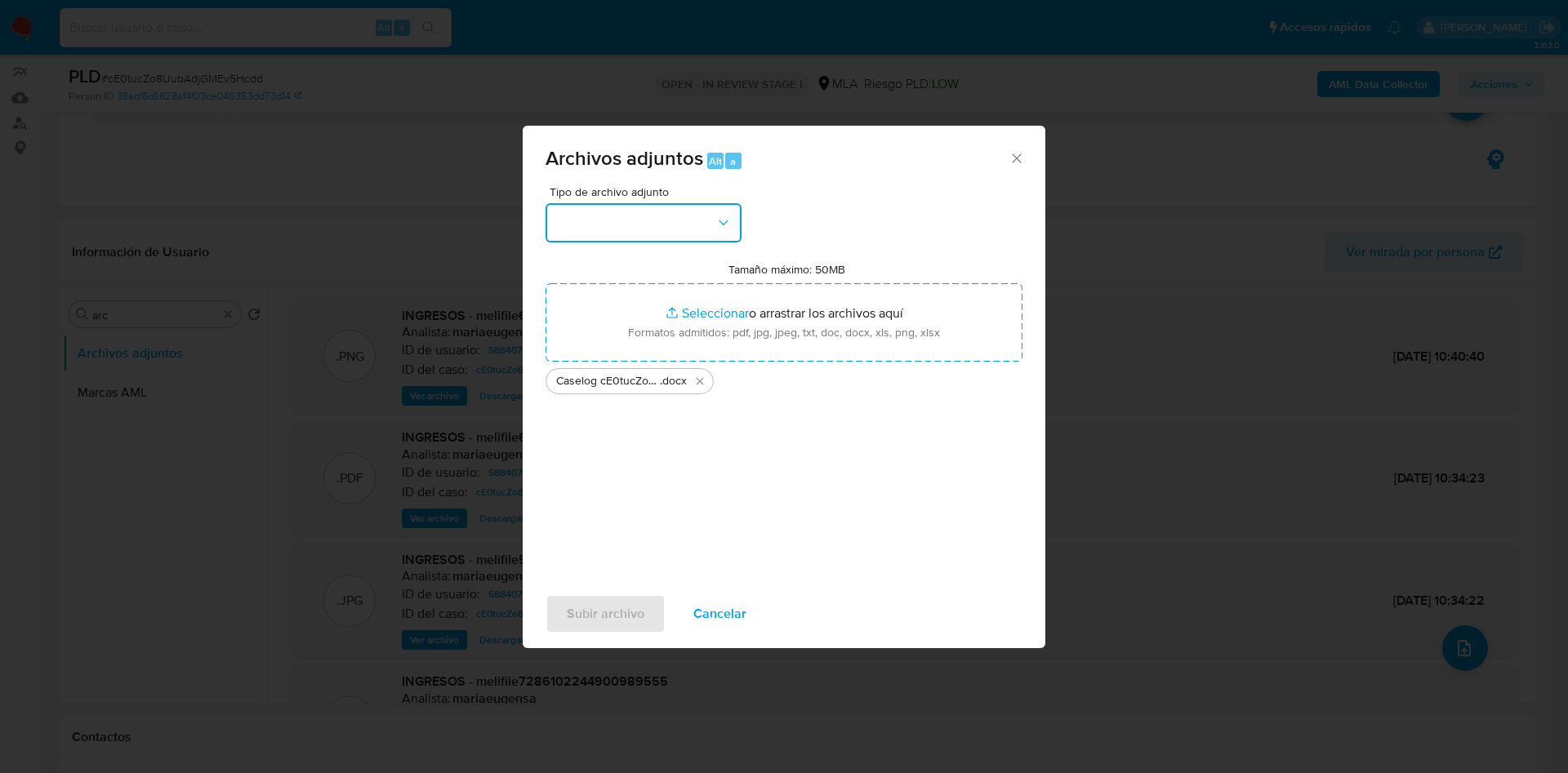
click at [591, 228] on button "button" at bounding box center [644, 223] width 196 height 40
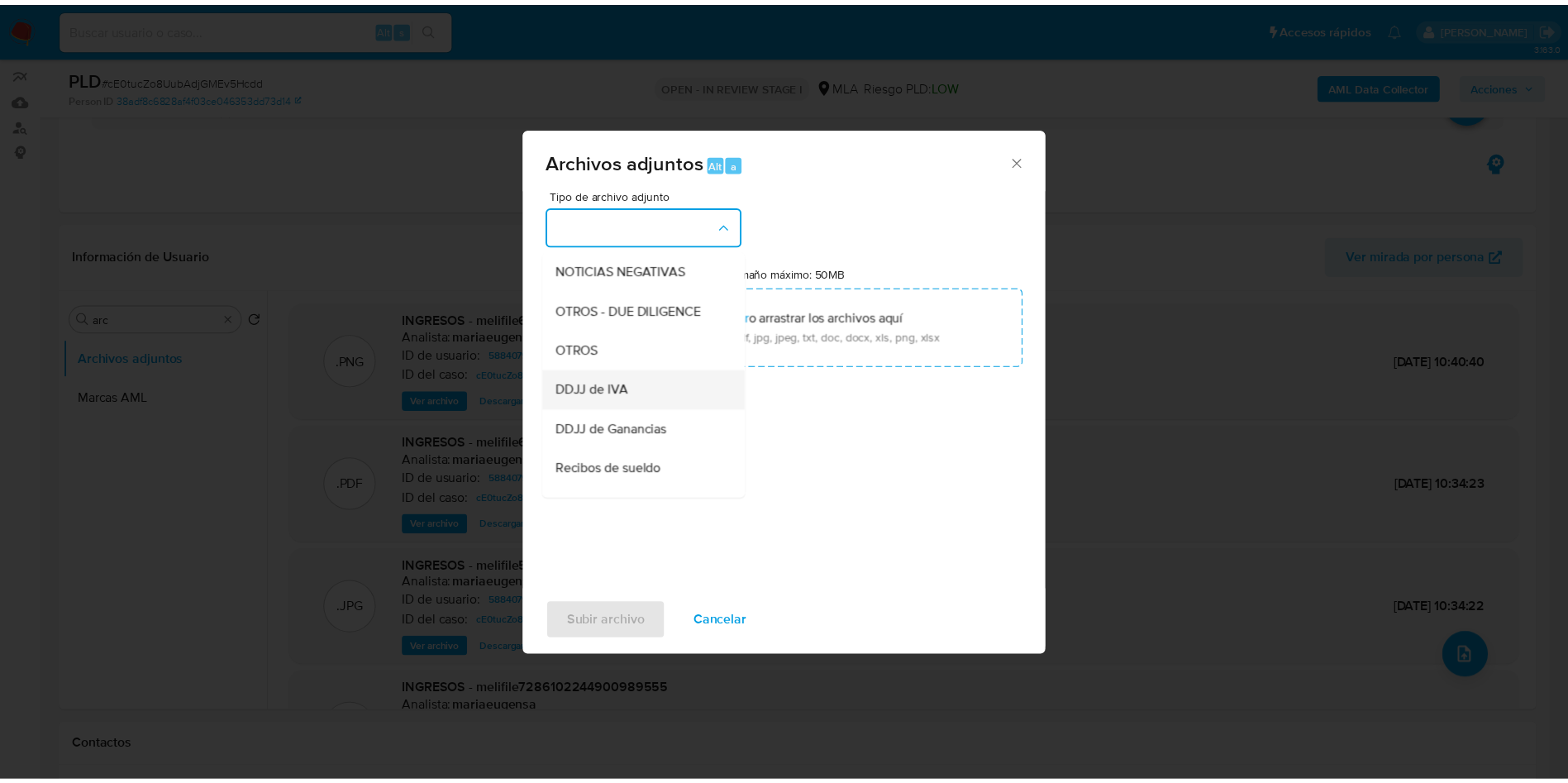
scroll to position [248, 0]
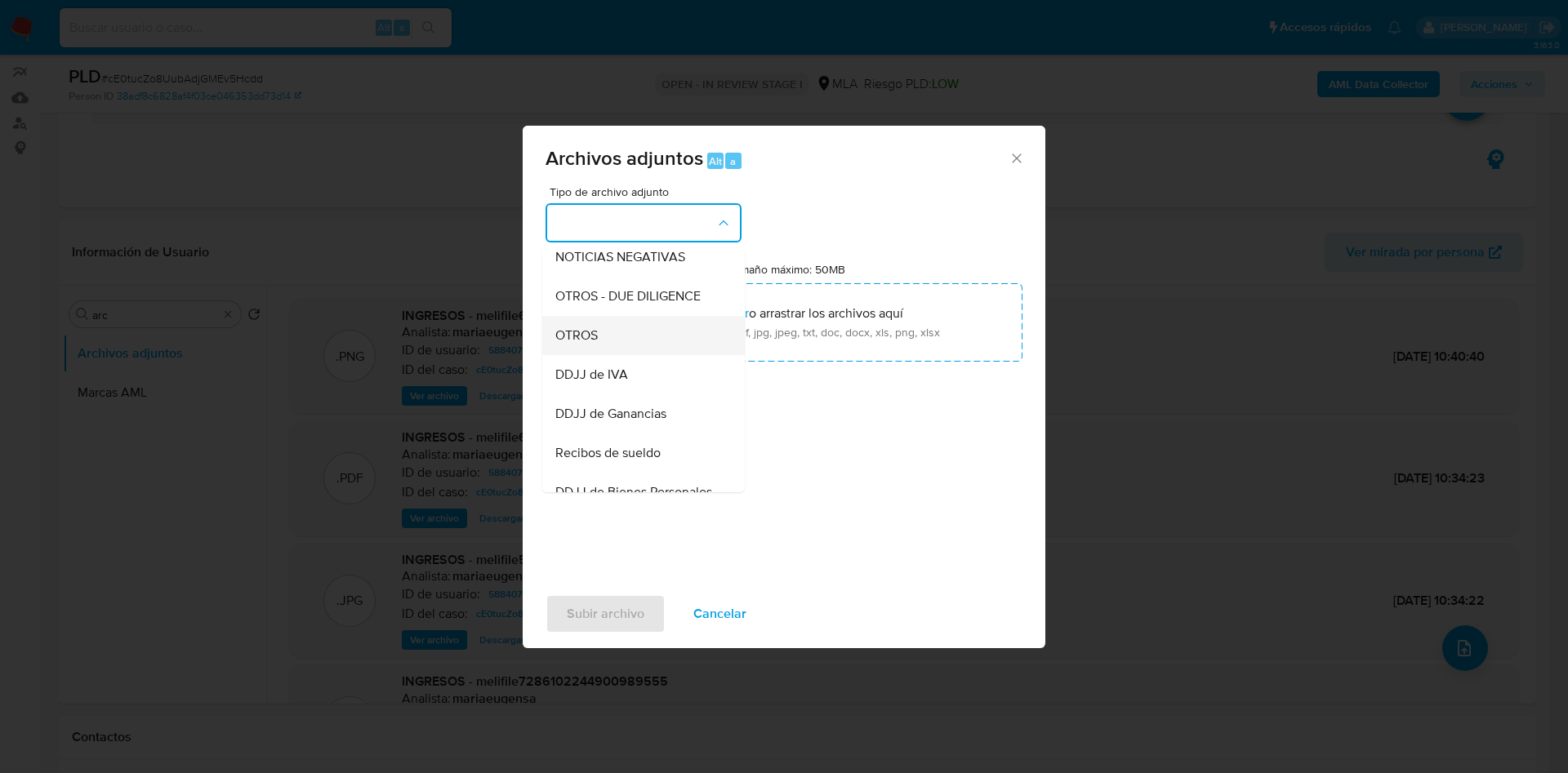
click at [582, 355] on div "OTROS" at bounding box center [639, 335] width 167 height 40
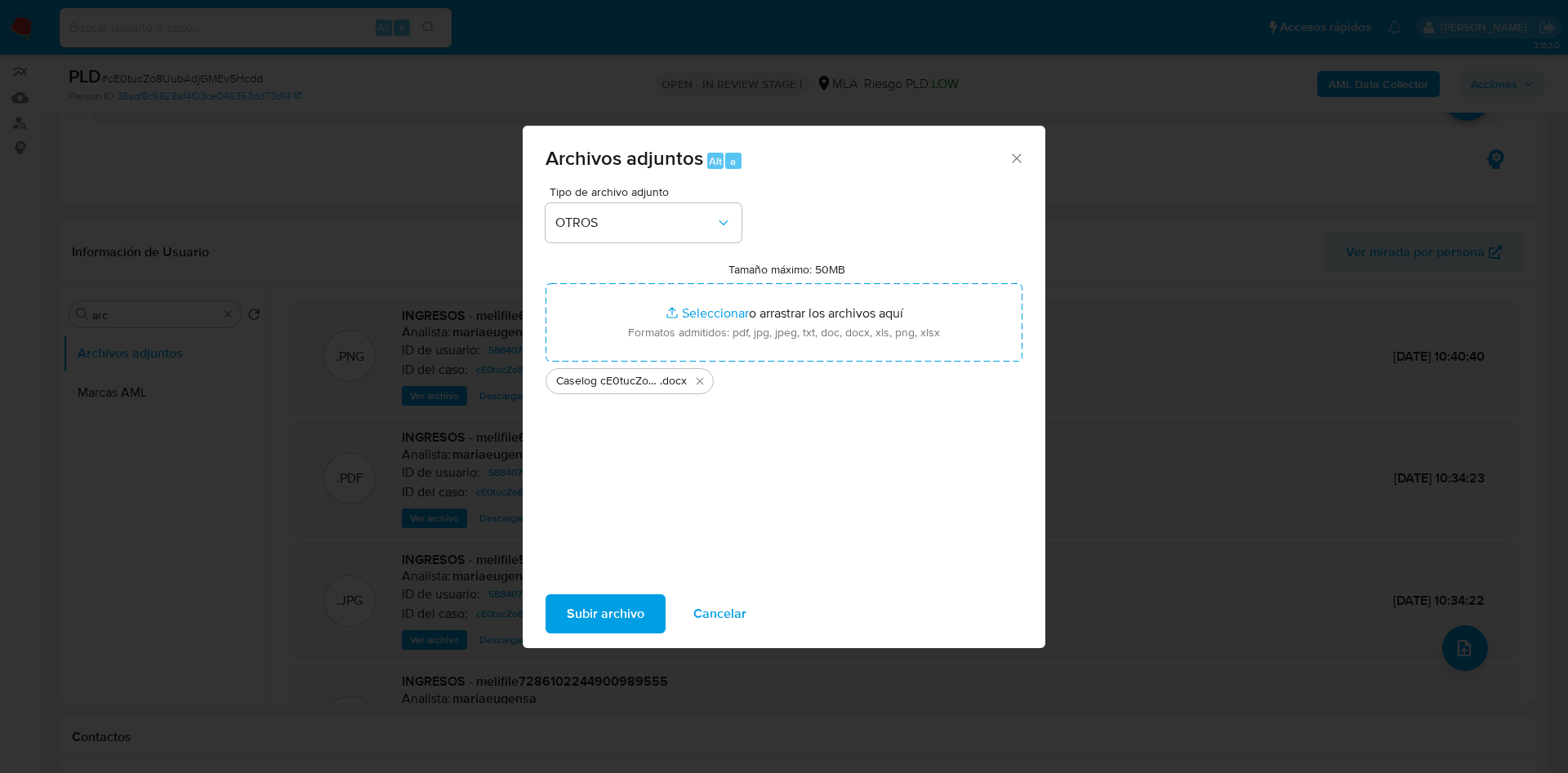
click at [610, 602] on span "Subir archivo" at bounding box center [605, 614] width 77 height 36
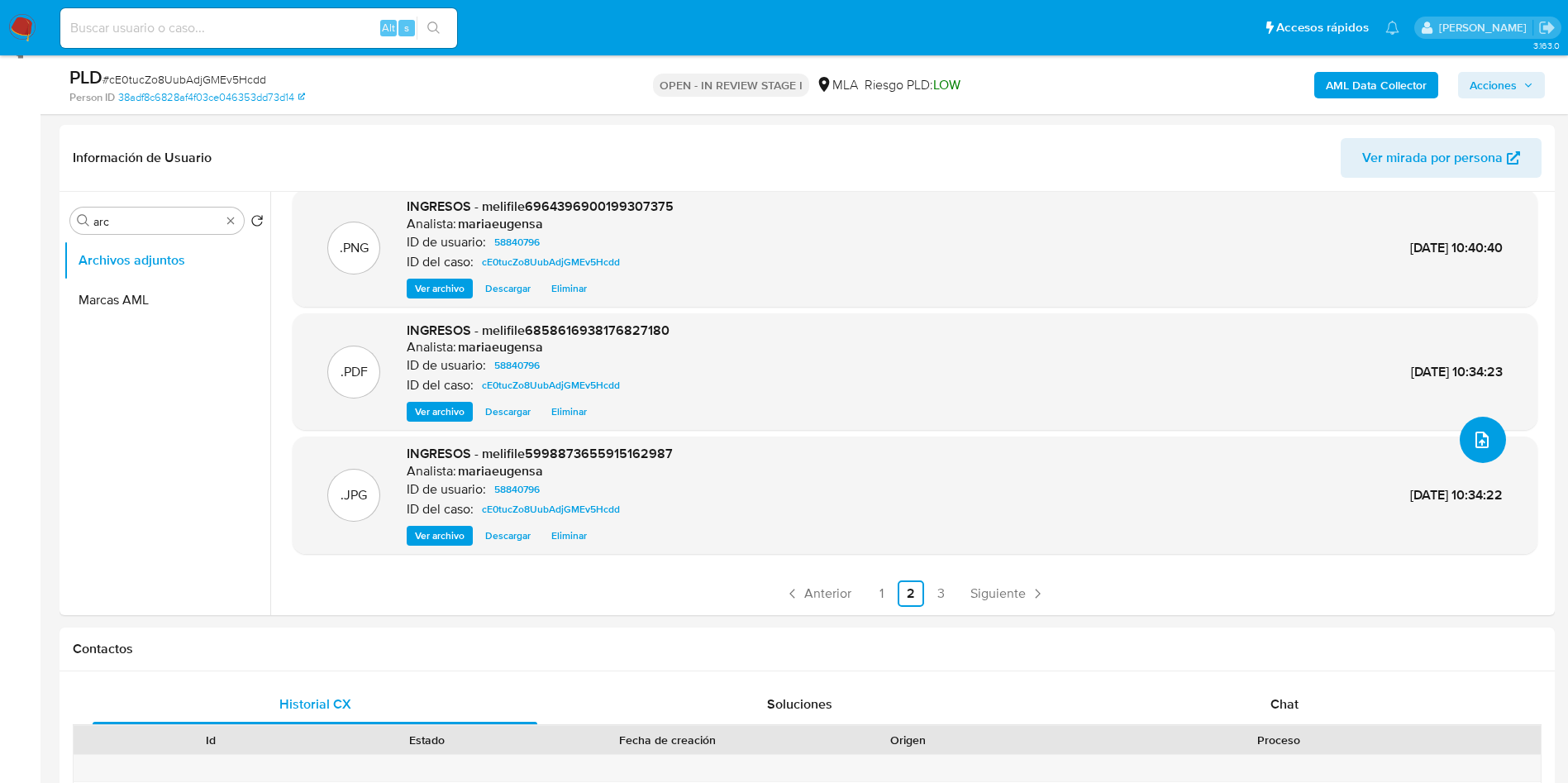
scroll to position [636, 0]
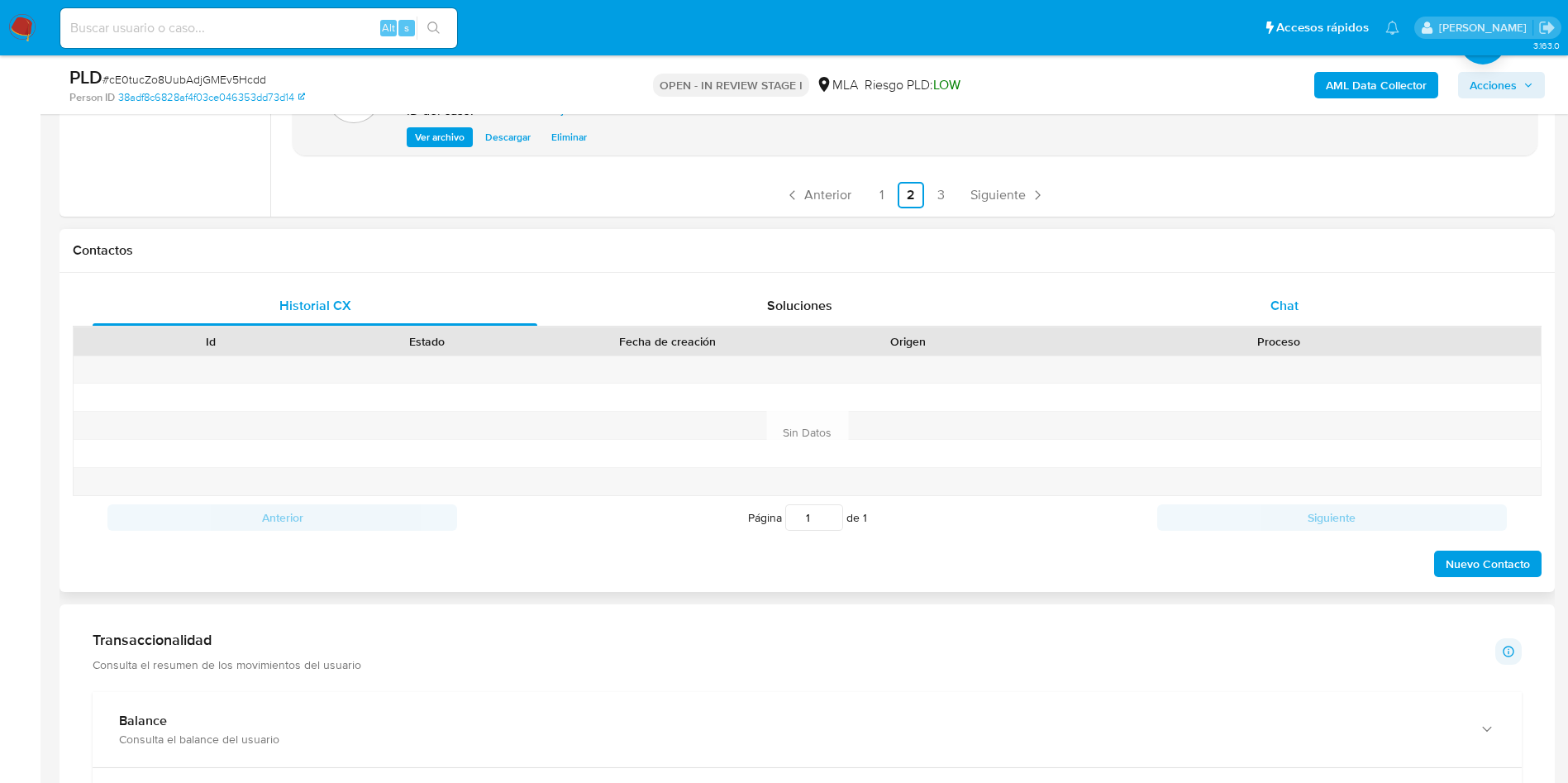
click at [1271, 308] on span "Chat" at bounding box center [1285, 306] width 28 height 19
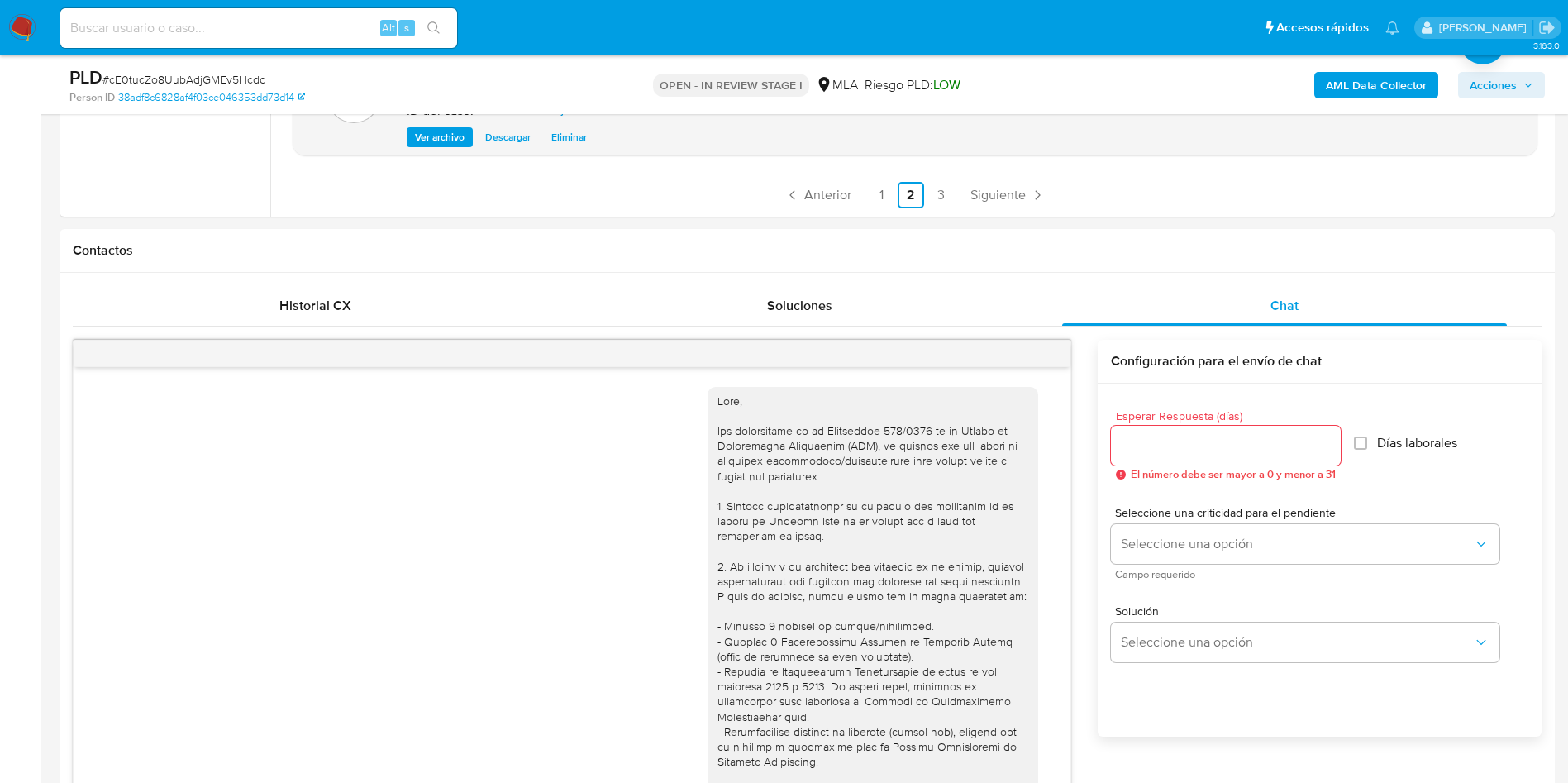
scroll to position [1539, 0]
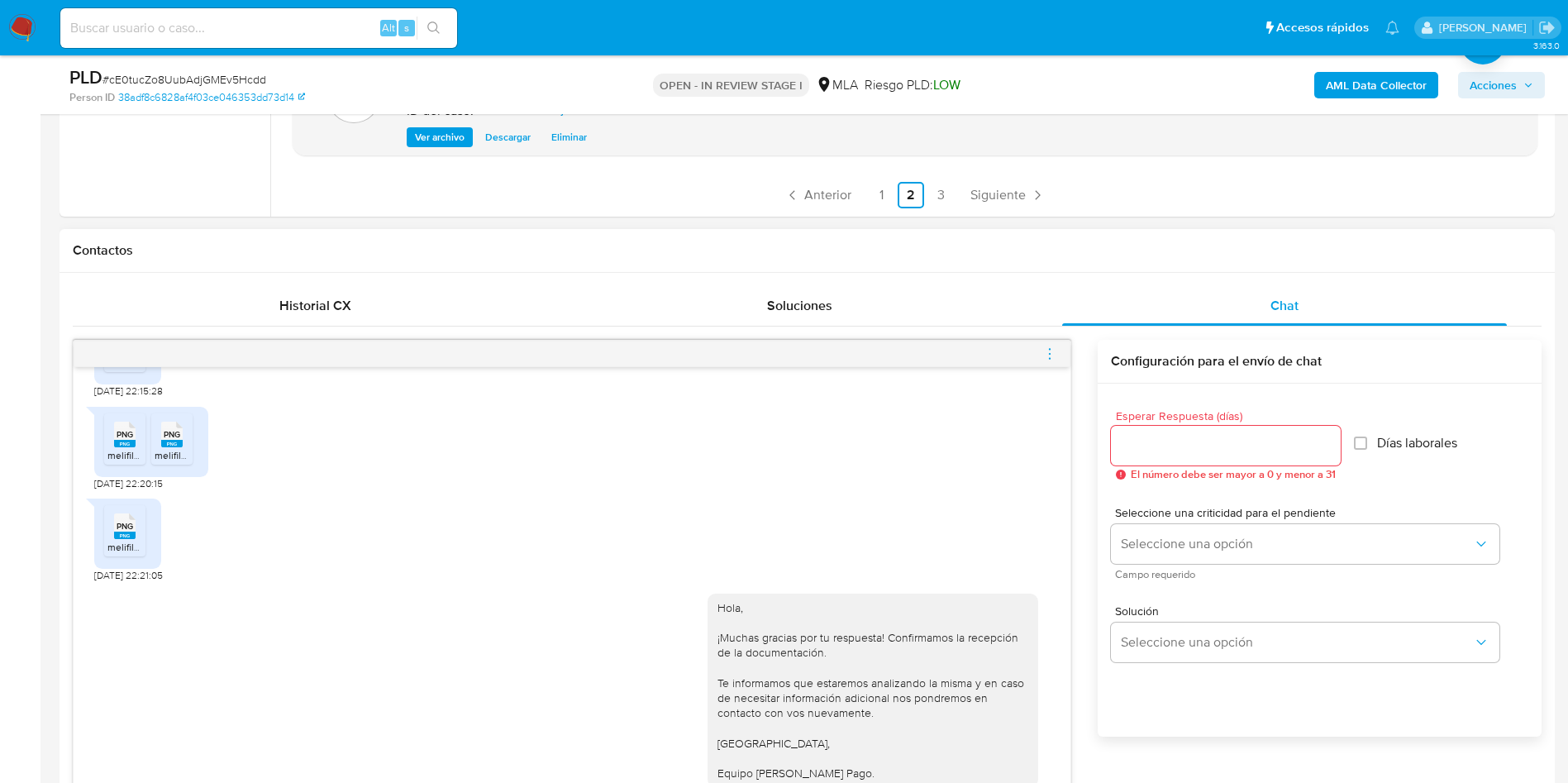
click at [1050, 360] on icon "menu-action" at bounding box center [1050, 354] width 15 height 15
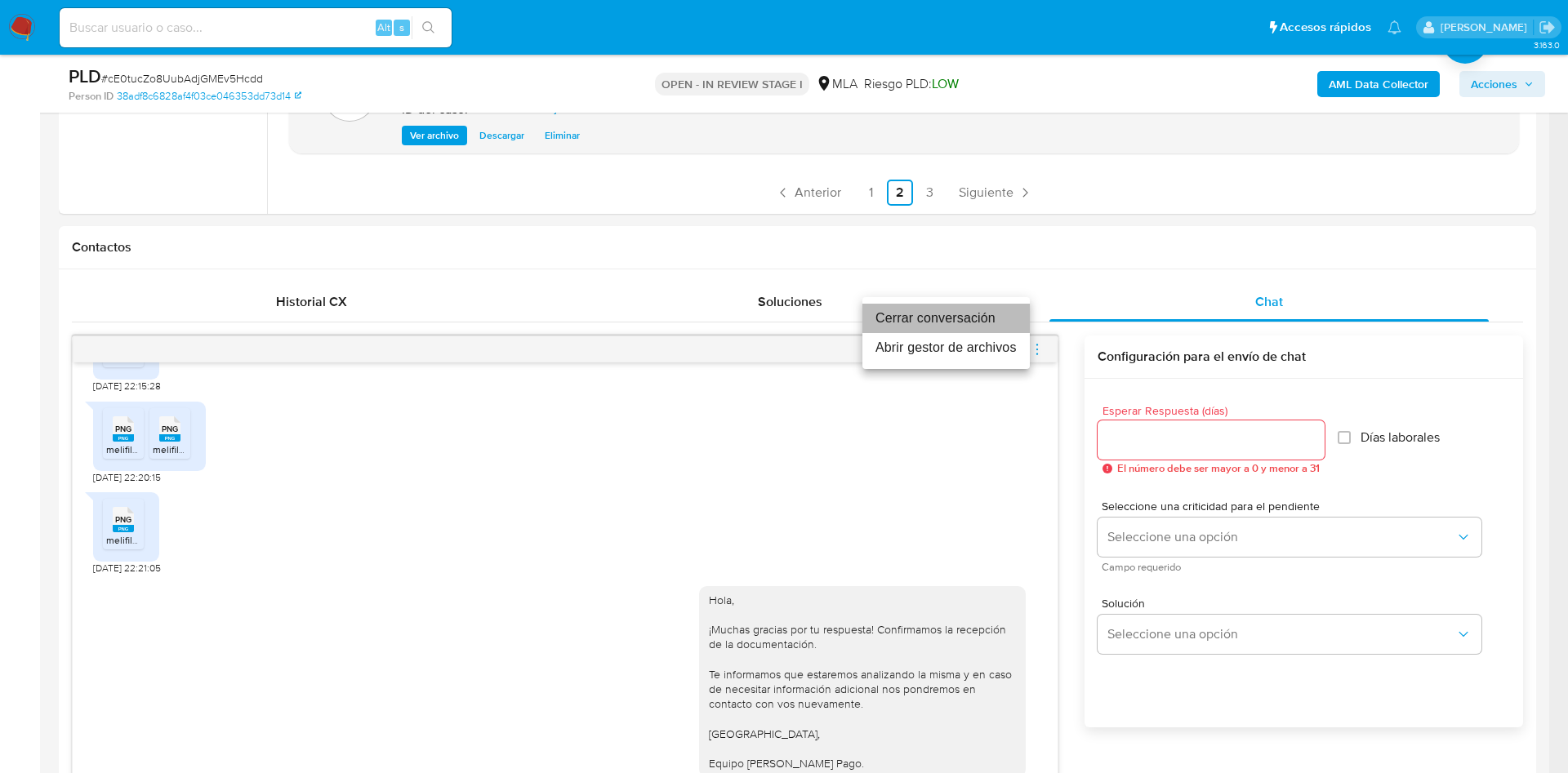
click at [992, 316] on li "Cerrar conversación" at bounding box center [946, 319] width 167 height 30
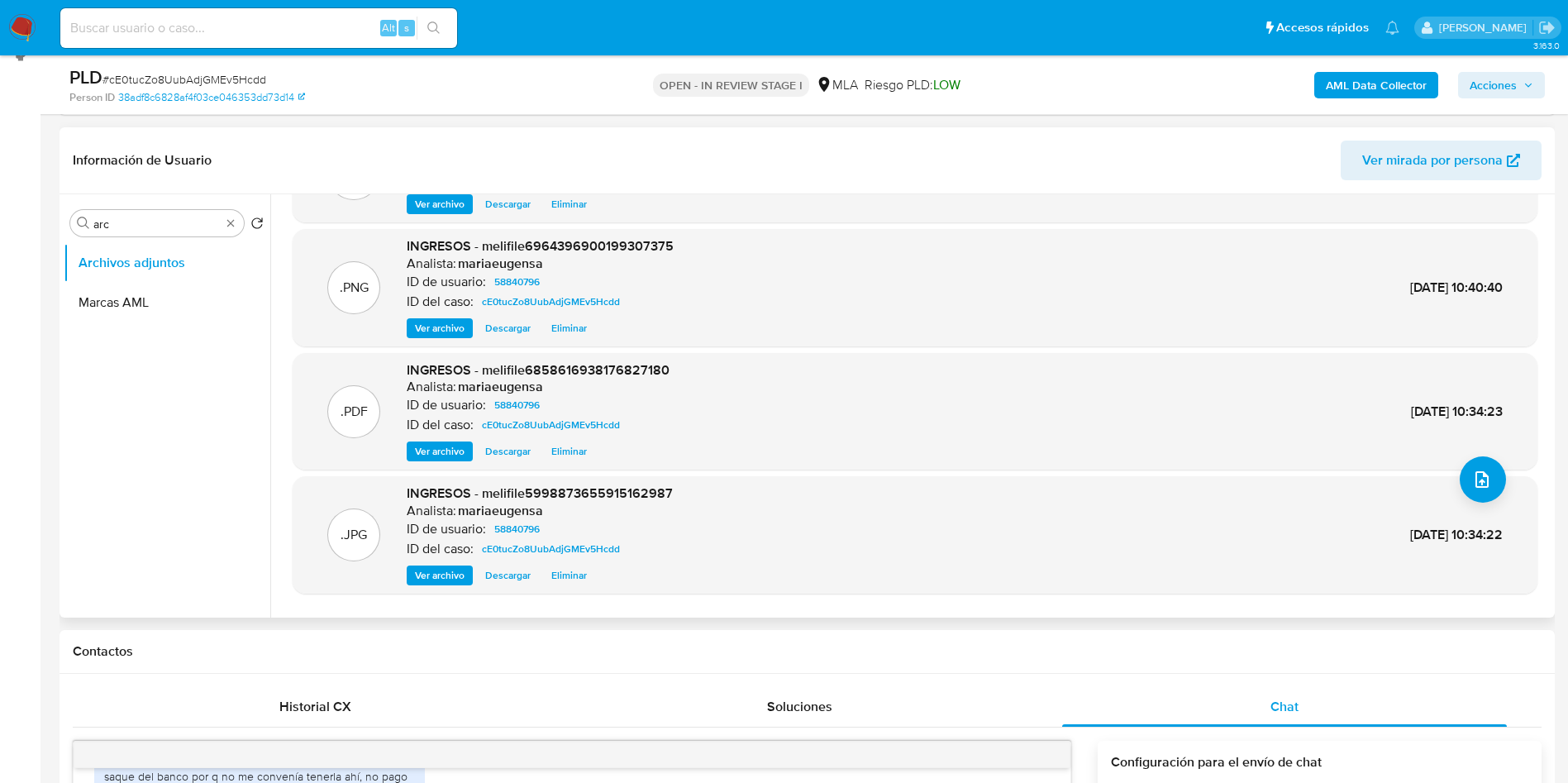
scroll to position [119, 0]
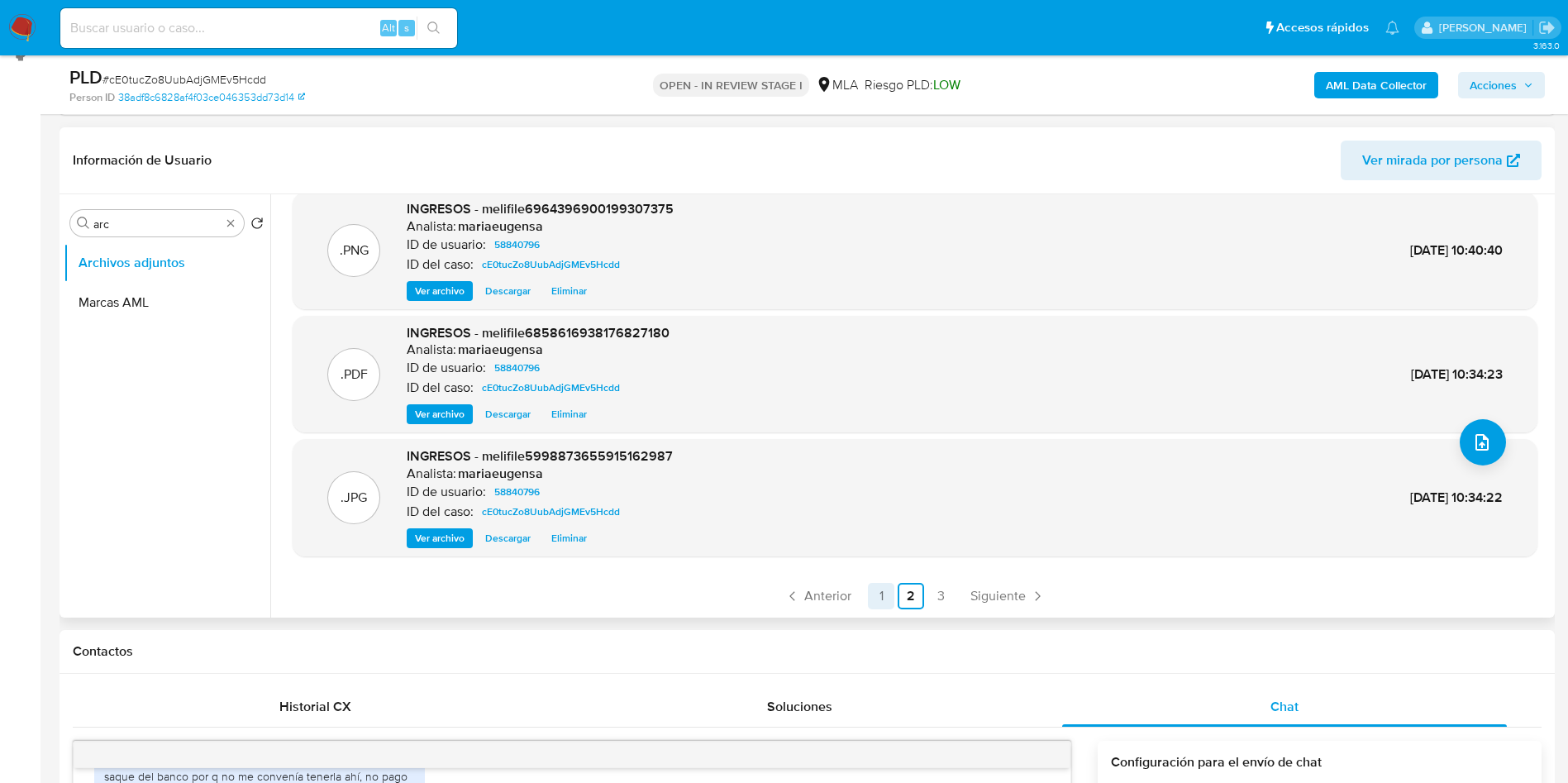
click at [880, 586] on link "1" at bounding box center [881, 596] width 27 height 27
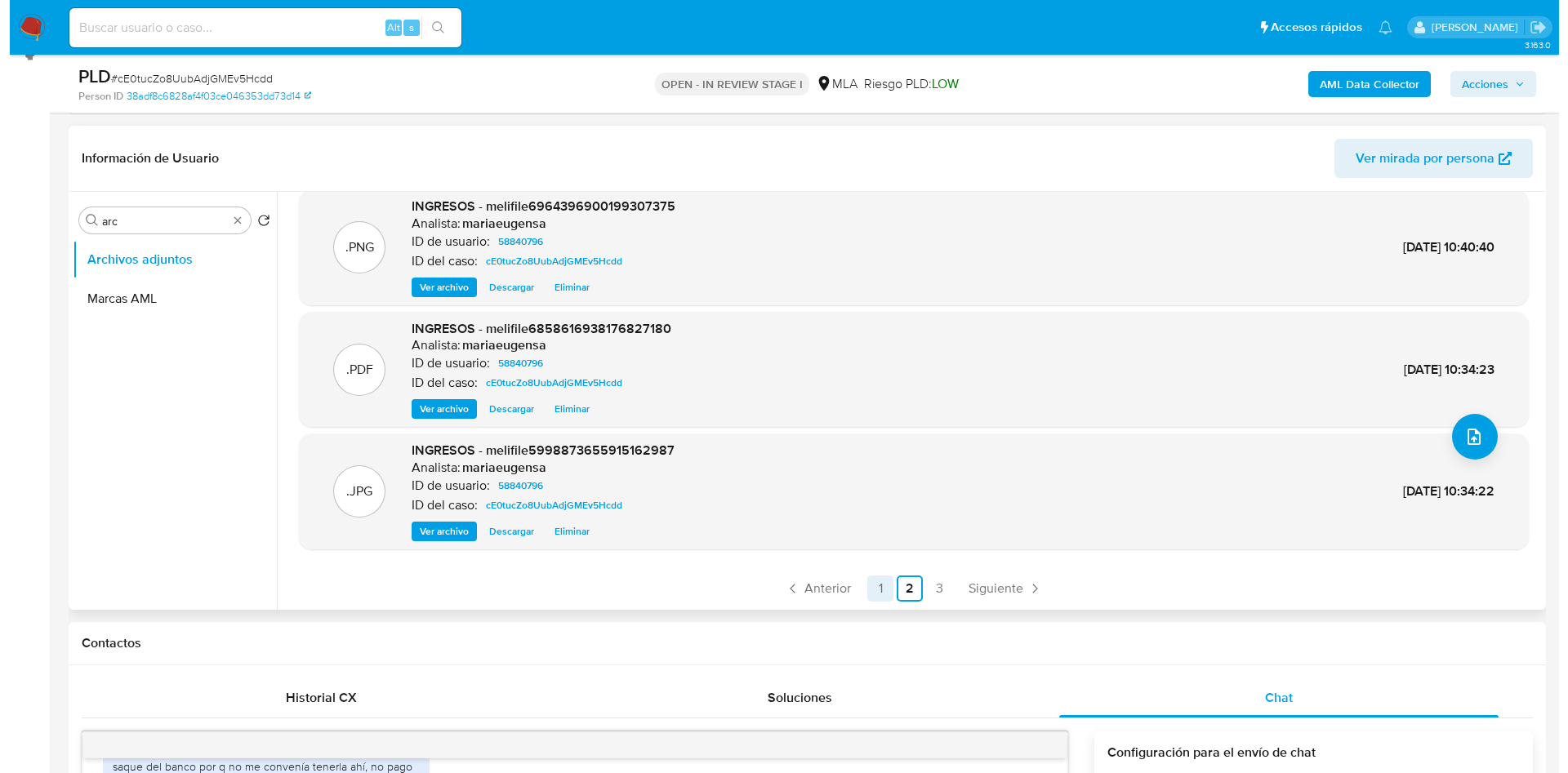
scroll to position [0, 0]
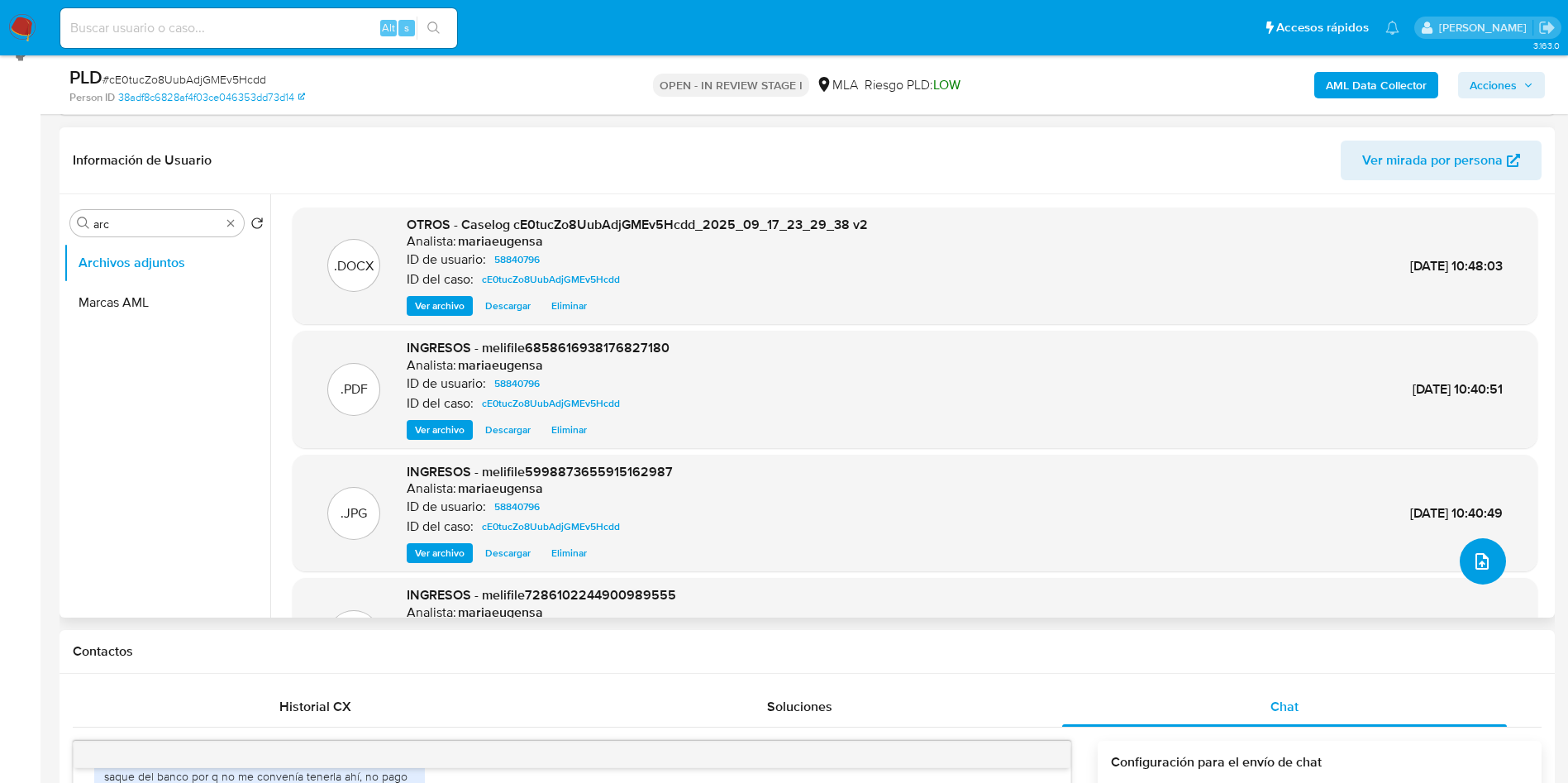
click at [1479, 562] on icon "upload-file" at bounding box center [1482, 562] width 20 height 20
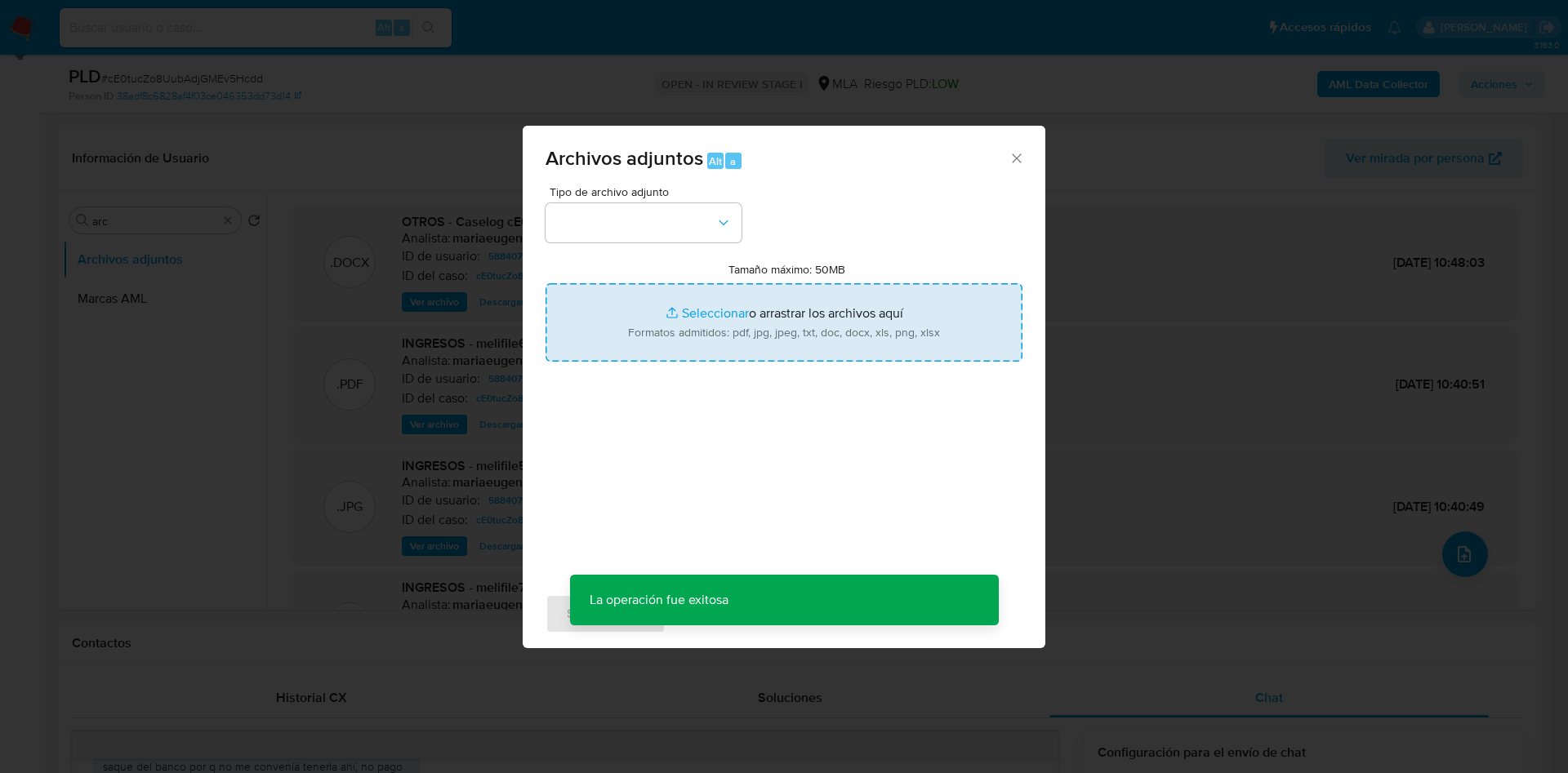
drag, startPoint x: 803, startPoint y: 330, endPoint x: 805, endPoint y: 341, distance: 11.2
click at [805, 341] on input "Tamaño máximo: 50MB Seleccionar archivos" at bounding box center [784, 322] width 477 height 78
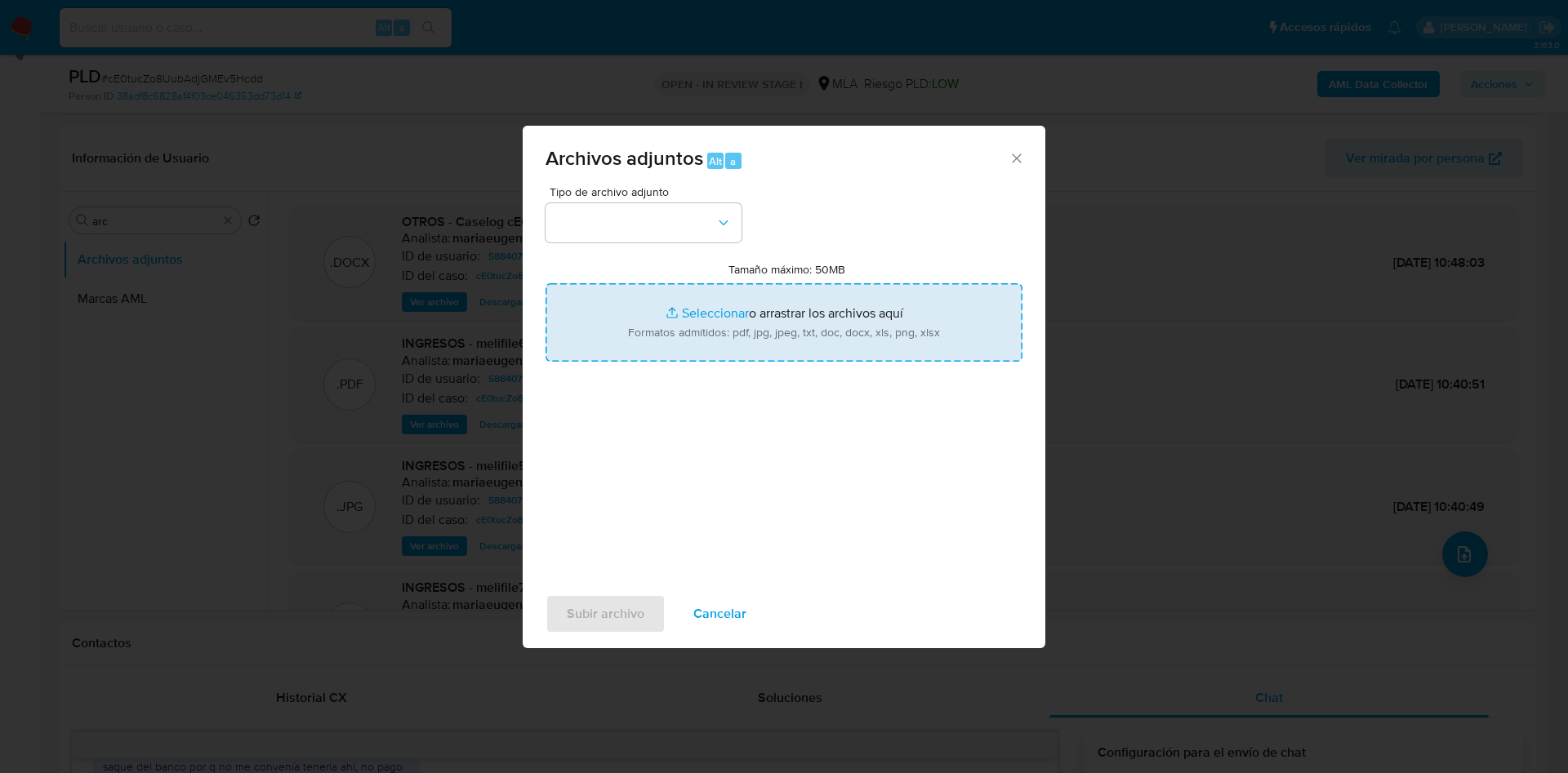
type input "C:\fakepath\Movimientos.xlsx"
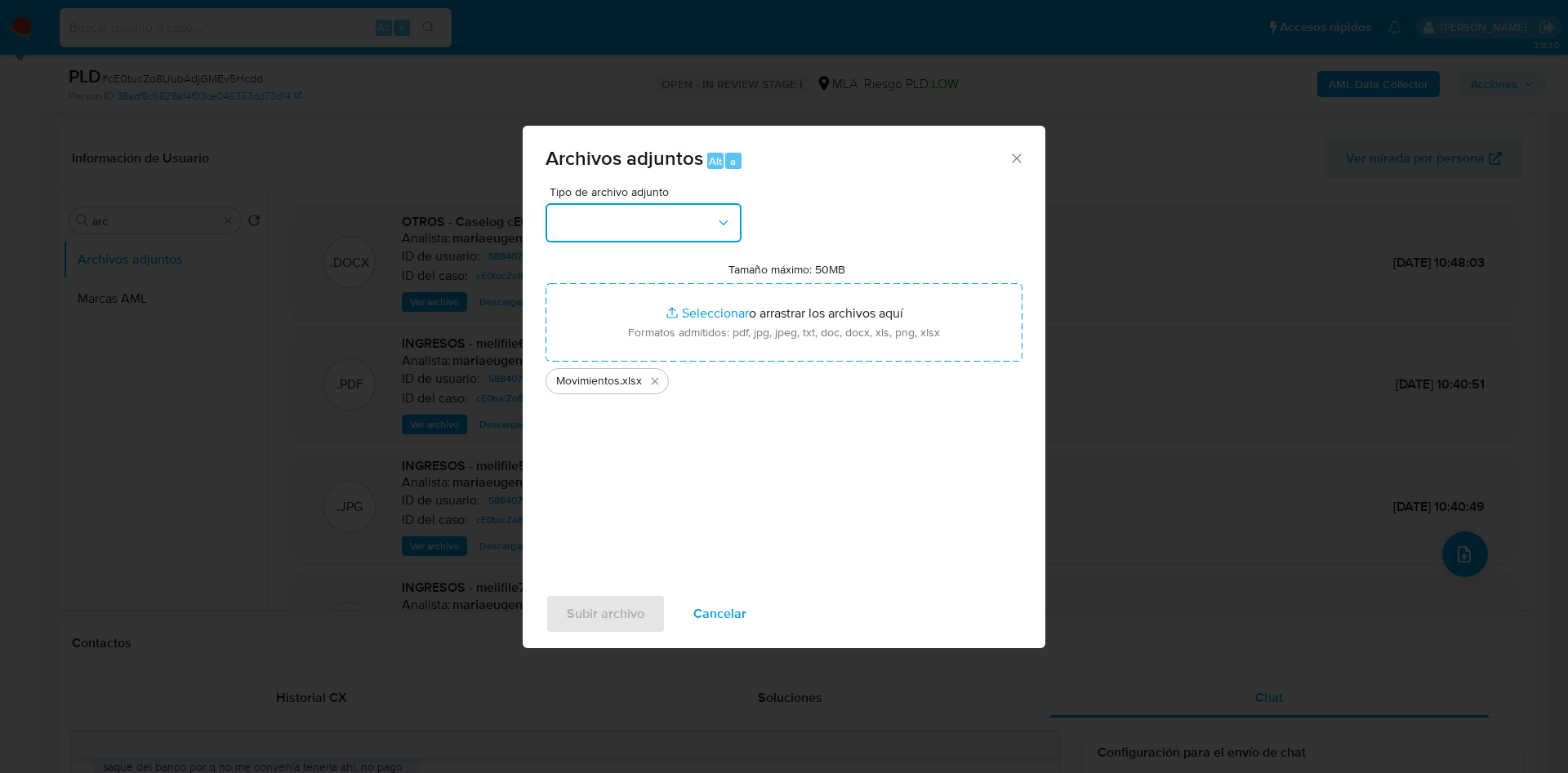
click at [619, 223] on button "button" at bounding box center [644, 223] width 196 height 40
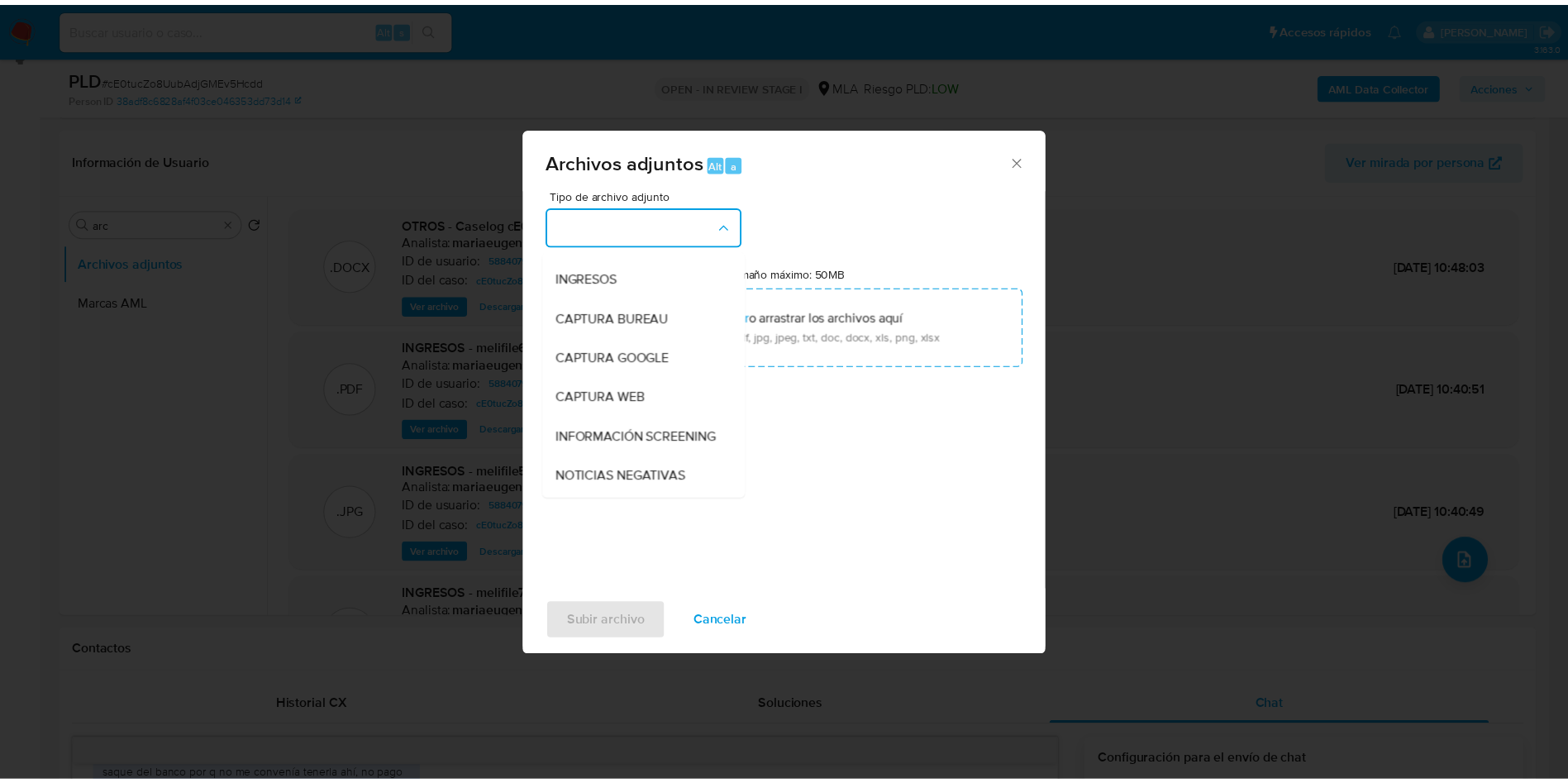
scroll to position [124, 0]
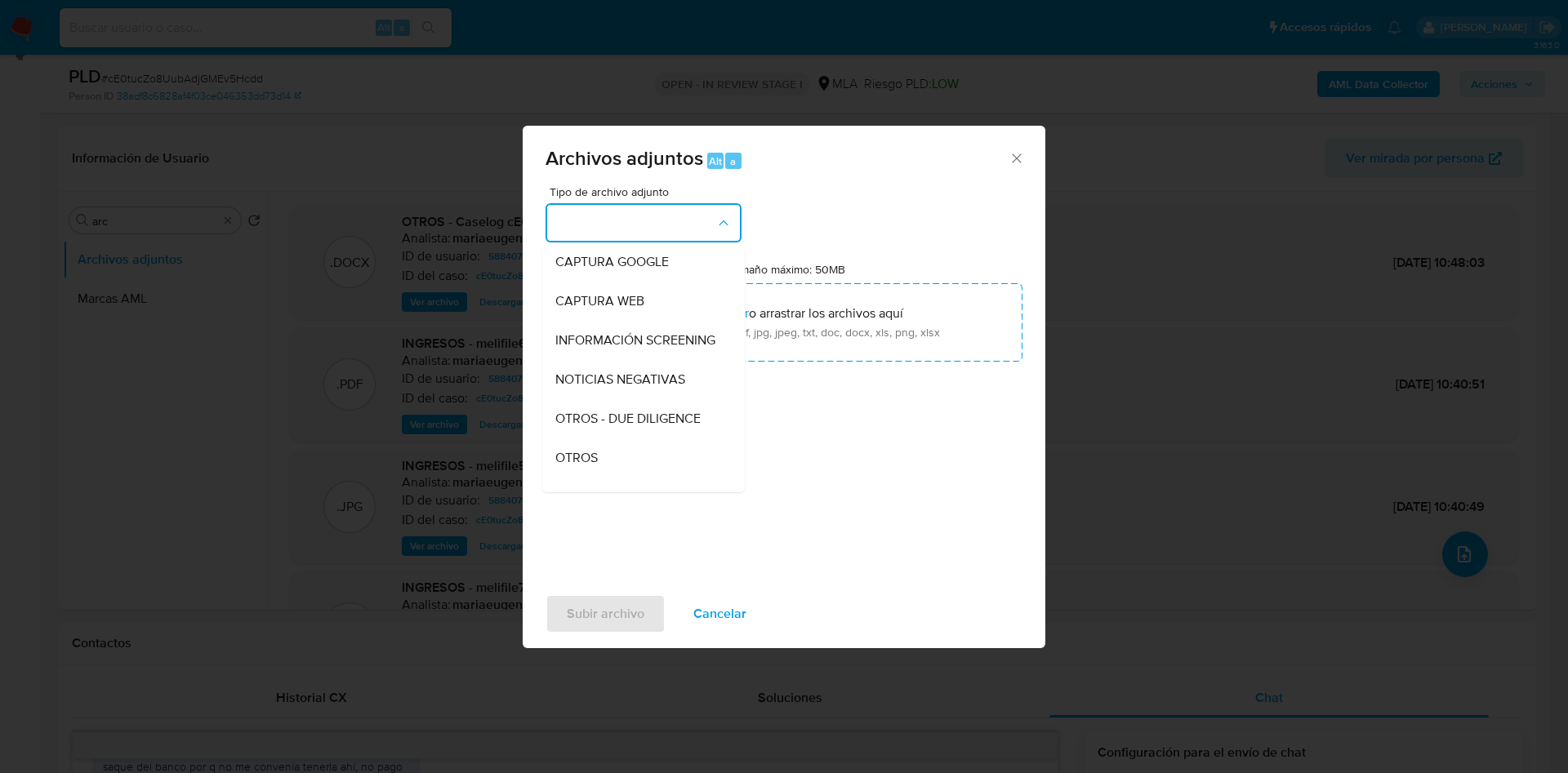
drag, startPoint x: 589, startPoint y: 464, endPoint x: 594, endPoint y: 485, distance: 21.6
click at [590, 466] on span "OTROS" at bounding box center [577, 458] width 43 height 16
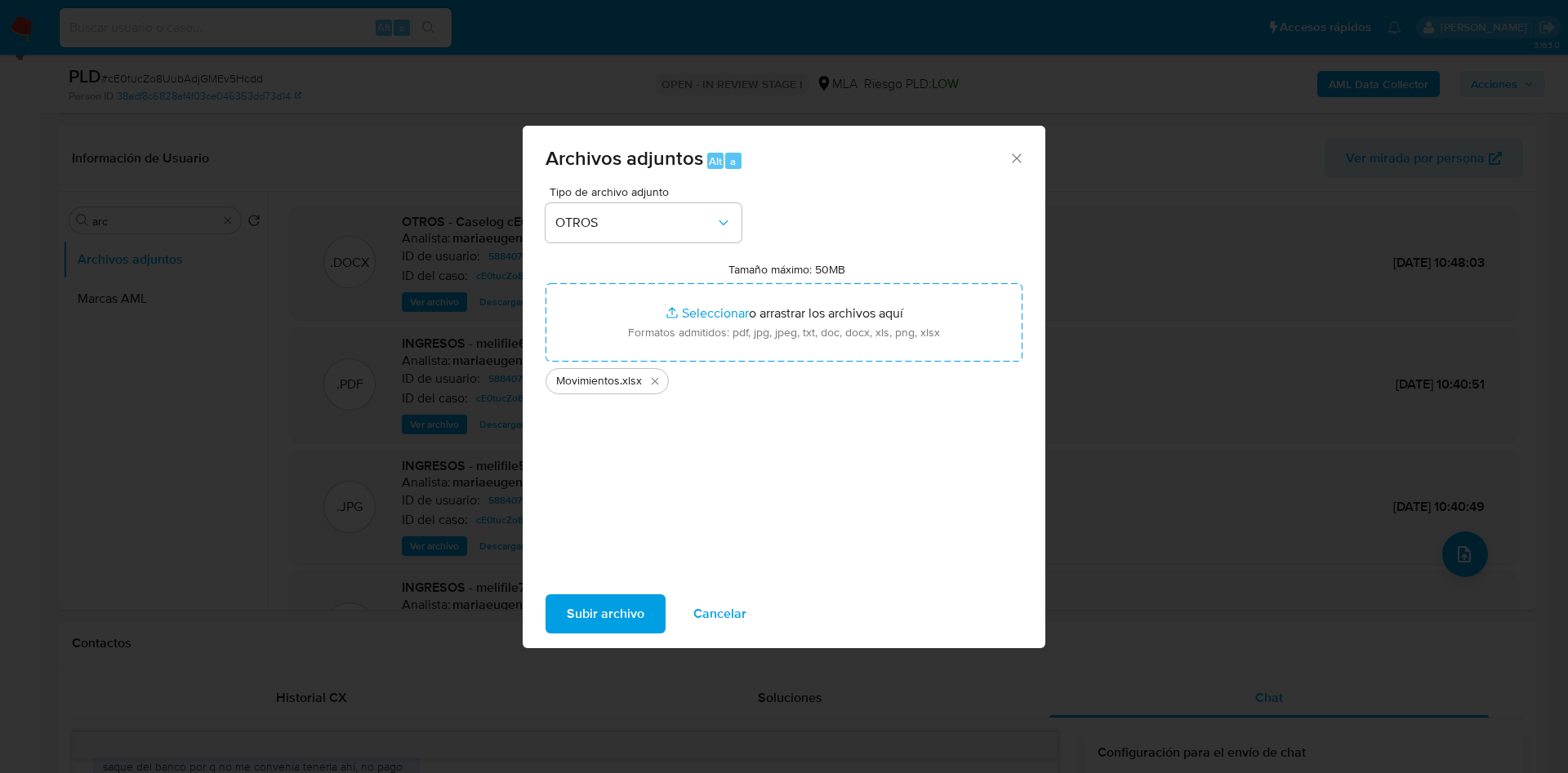
click at [609, 601] on span "Subir archivo" at bounding box center [605, 614] width 77 height 36
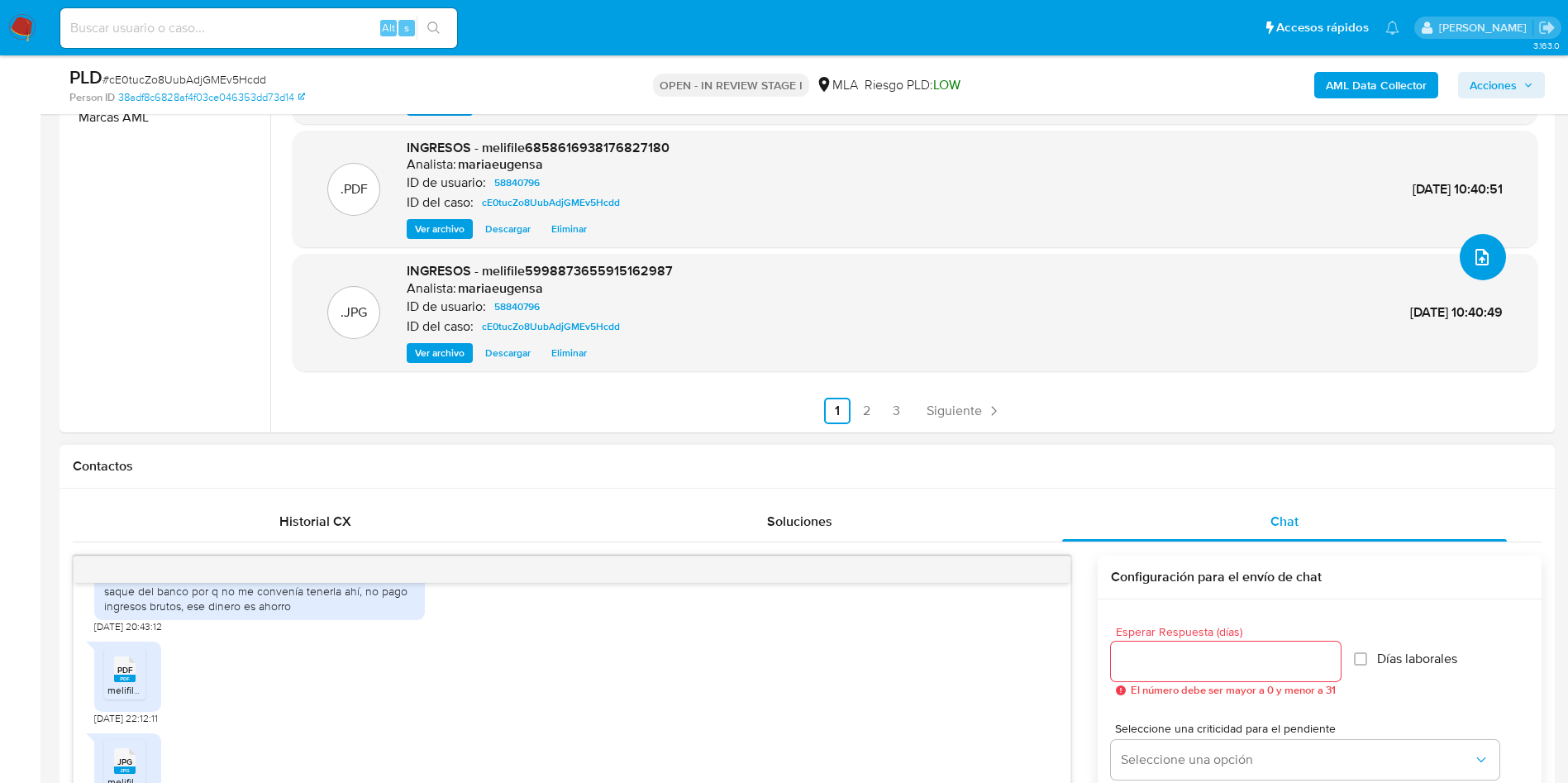
scroll to position [731, 0]
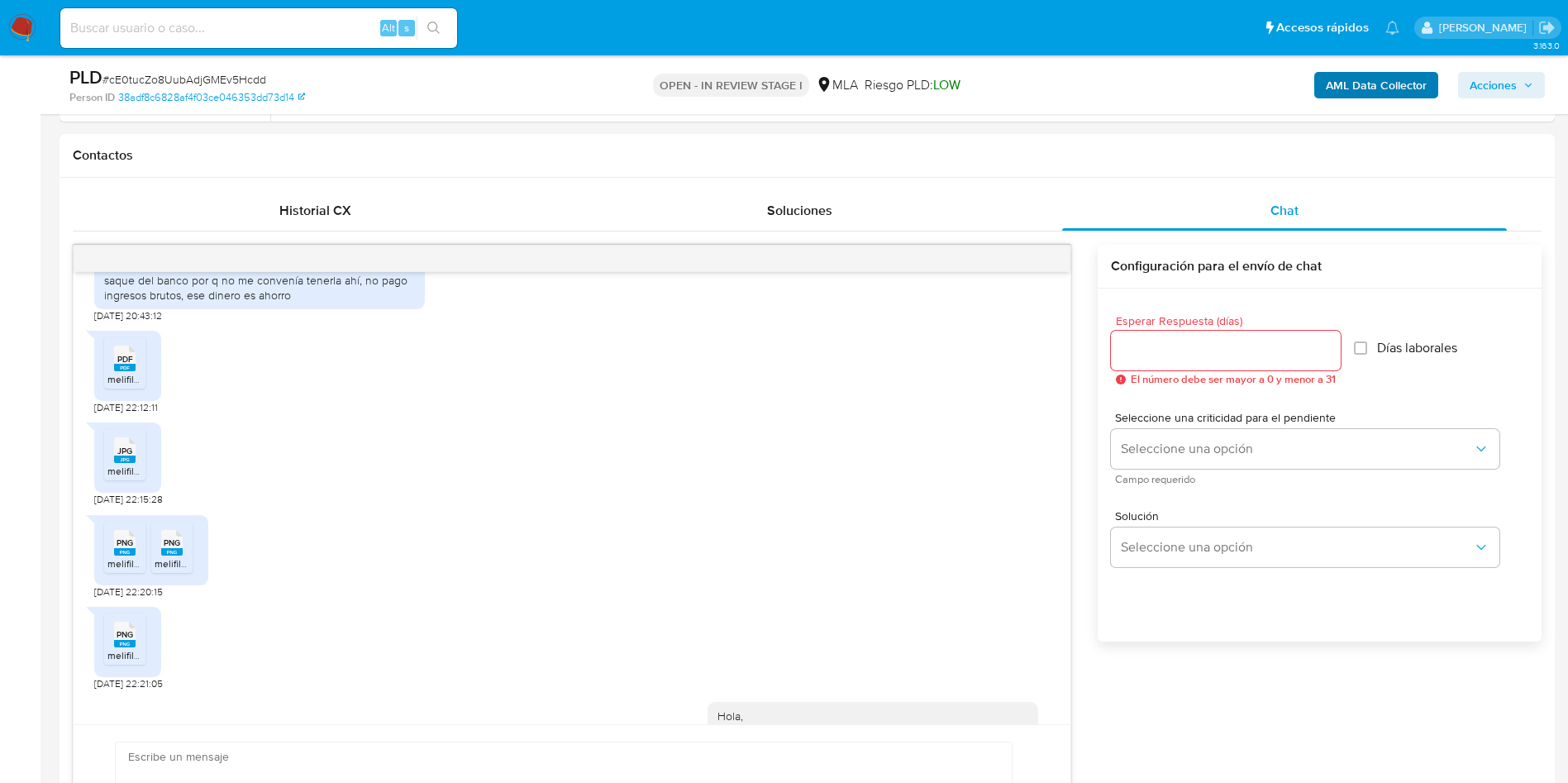
drag, startPoint x: 1497, startPoint y: 79, endPoint x: 1432, endPoint y: 97, distance: 67.4
click at [1490, 83] on span "Acciones" at bounding box center [1493, 85] width 47 height 27
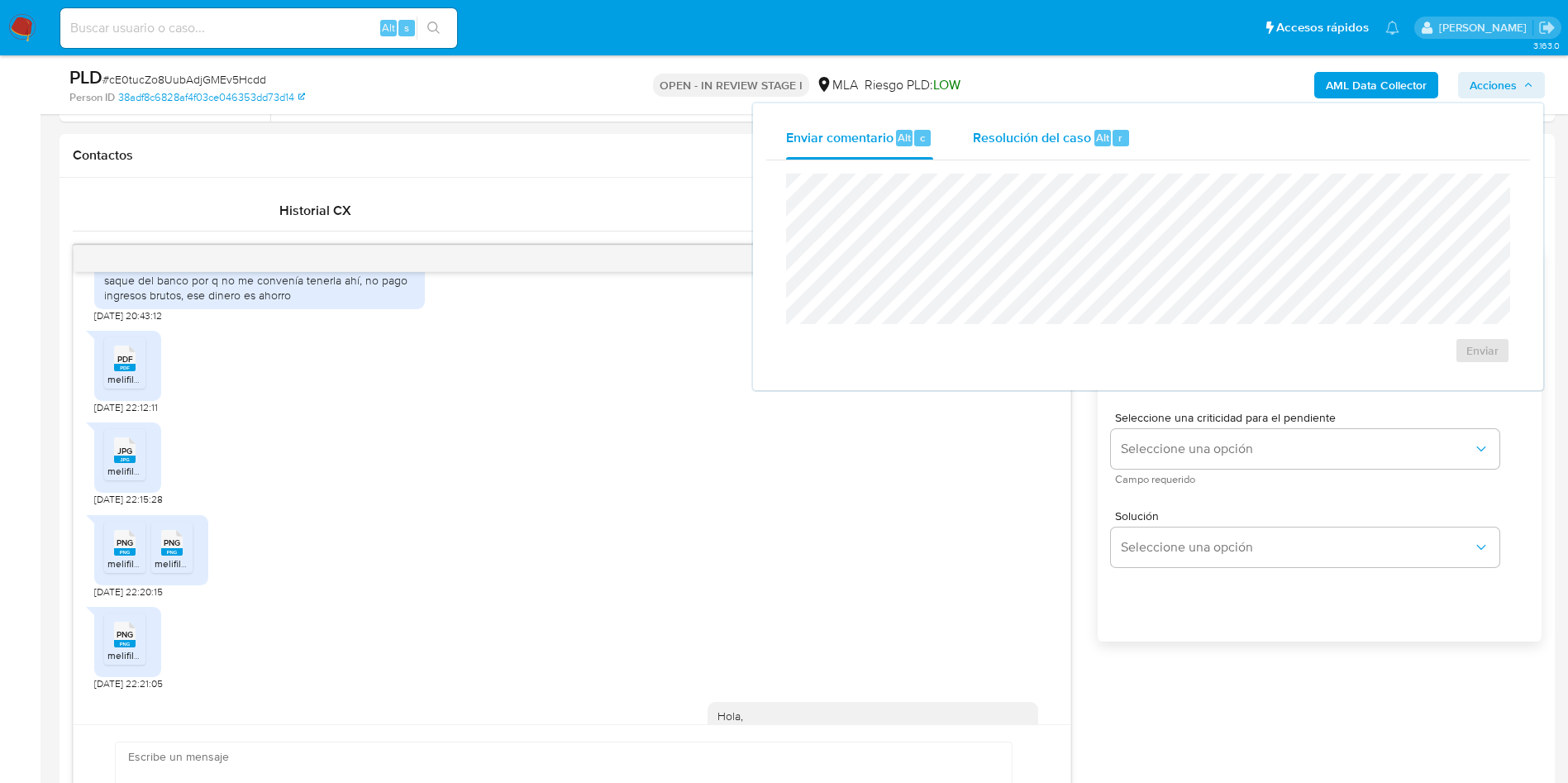
drag, startPoint x: 1125, startPoint y: 116, endPoint x: 1116, endPoint y: 124, distance: 12.0
click at [1120, 122] on div "Resolución del caso Alt r" at bounding box center [1051, 139] width 158 height 43
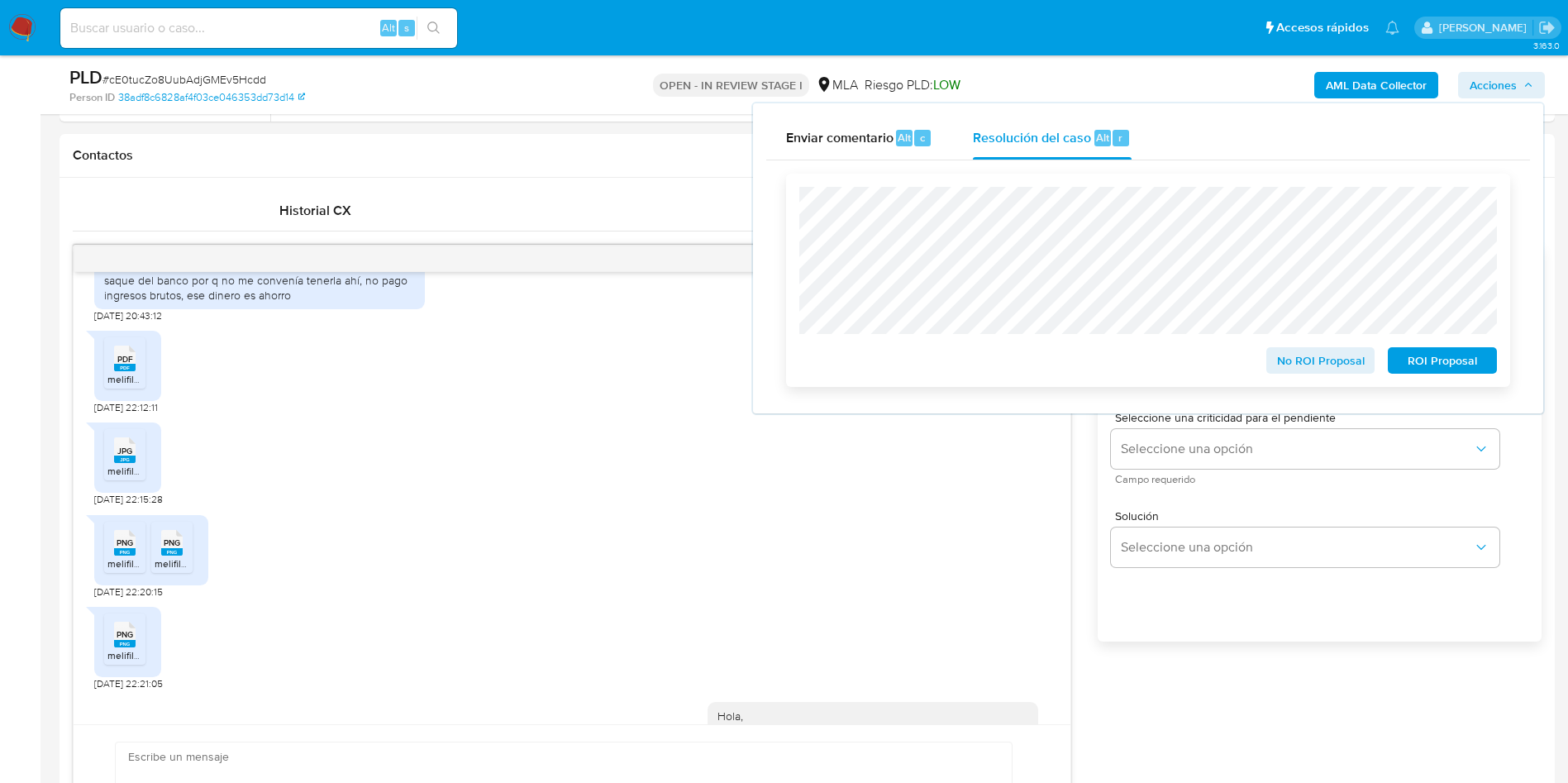
click at [1282, 360] on span "No ROI Proposal" at bounding box center [1320, 361] width 86 height 23
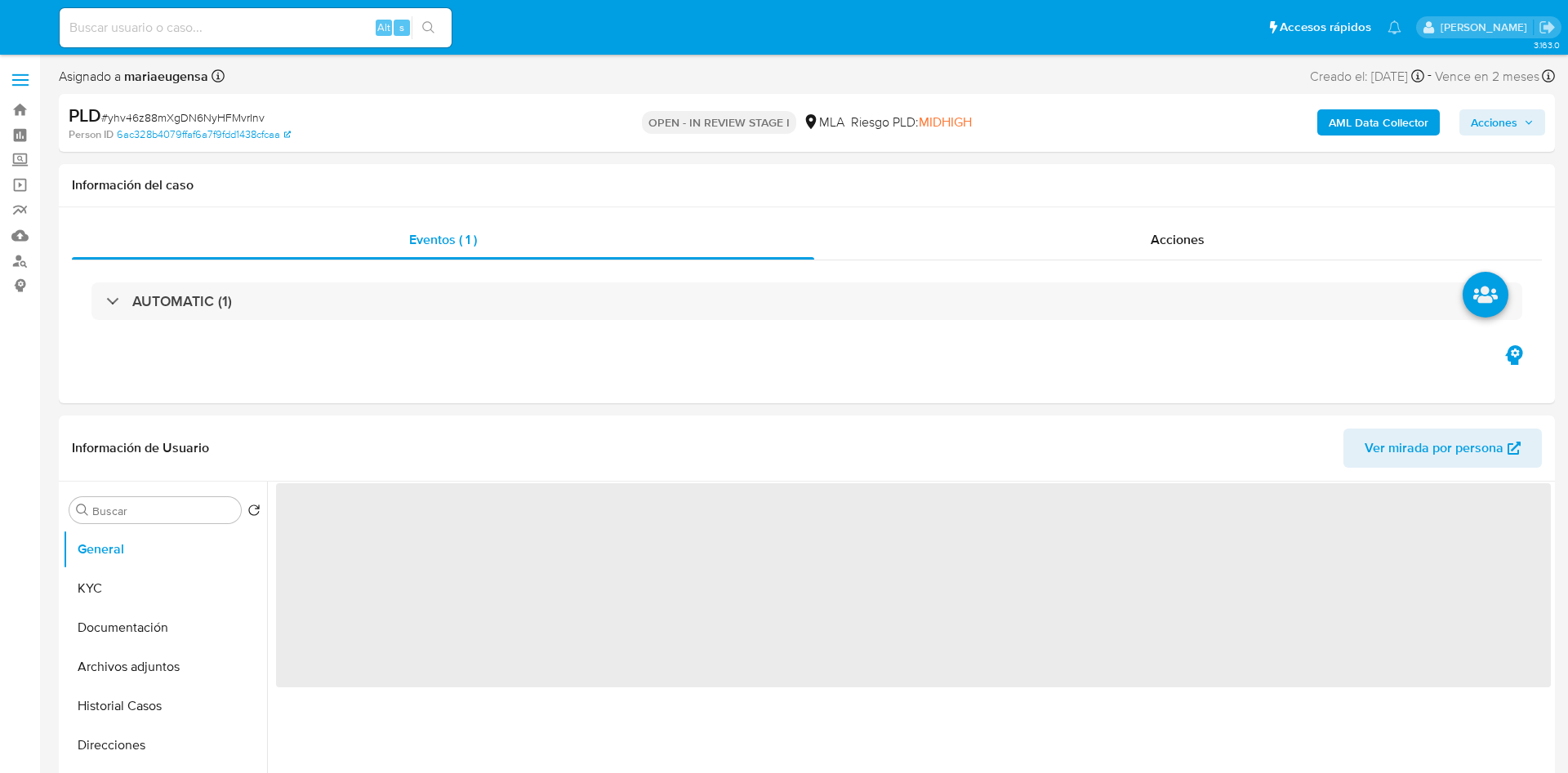
select select "10"
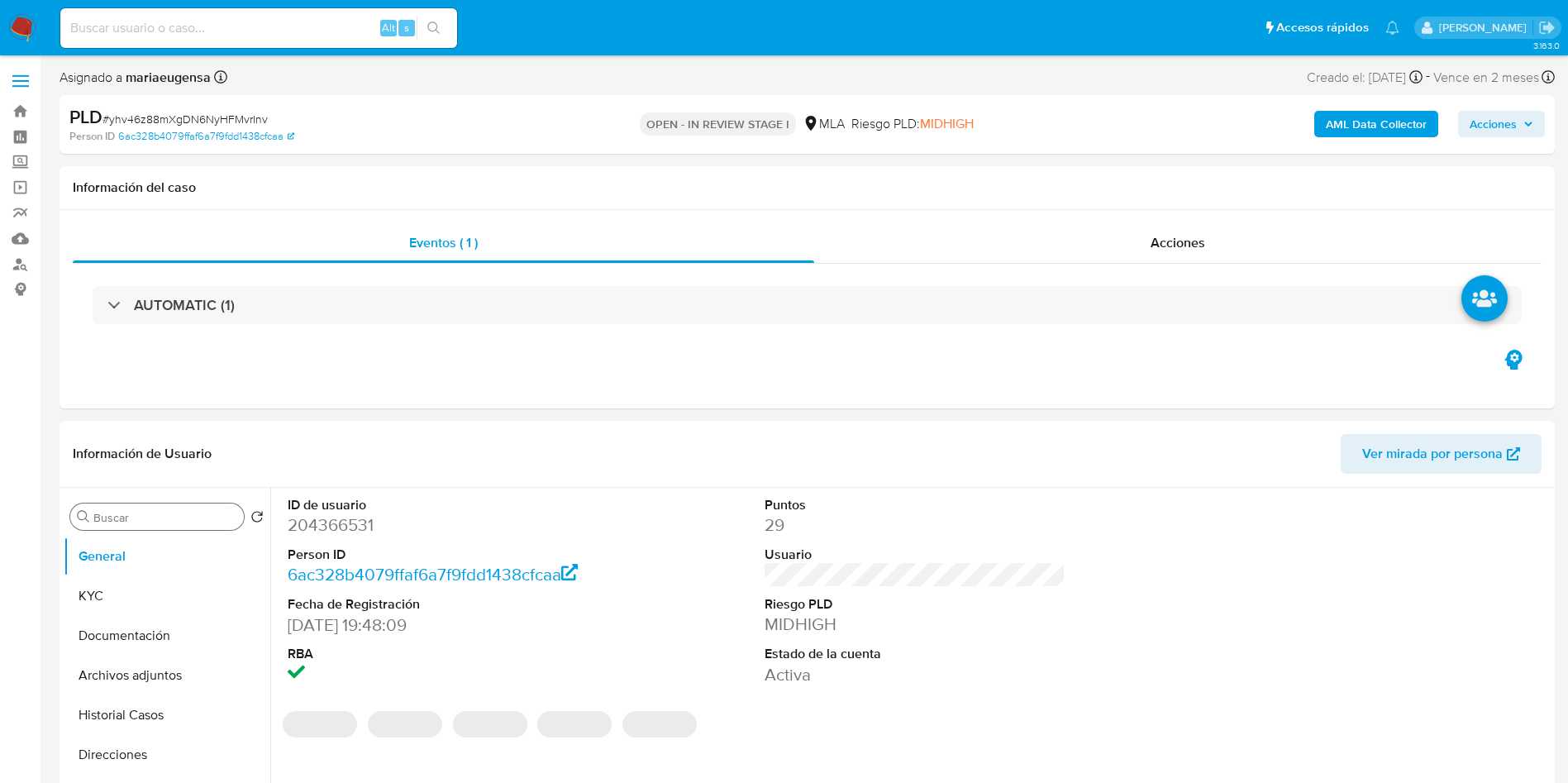
click at [144, 512] on input "Buscar" at bounding box center [165, 518] width 144 height 15
type input "arc"
click at [140, 585] on button "Archivos adjuntos" at bounding box center [160, 596] width 194 height 40
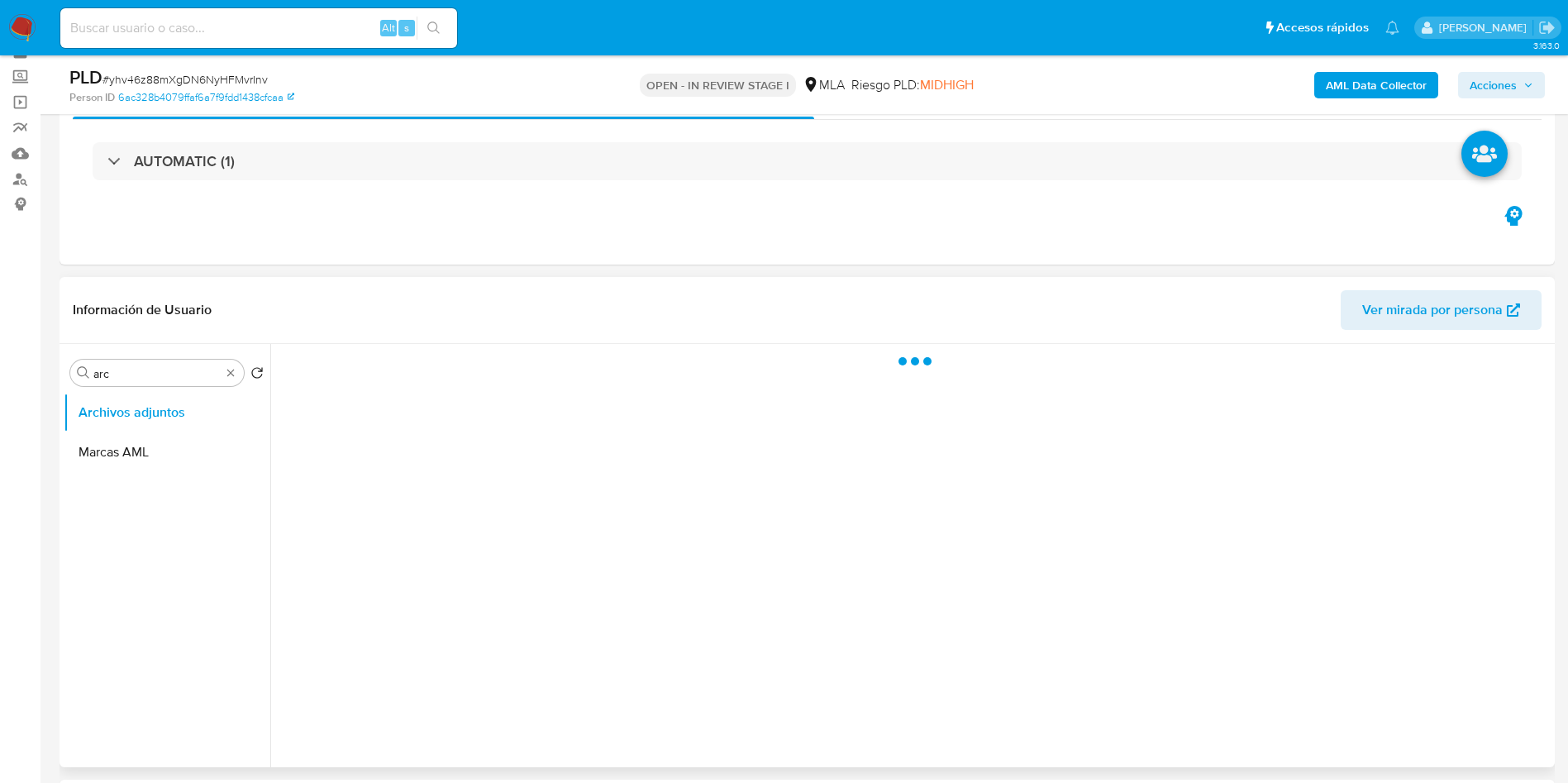
scroll to position [124, 0]
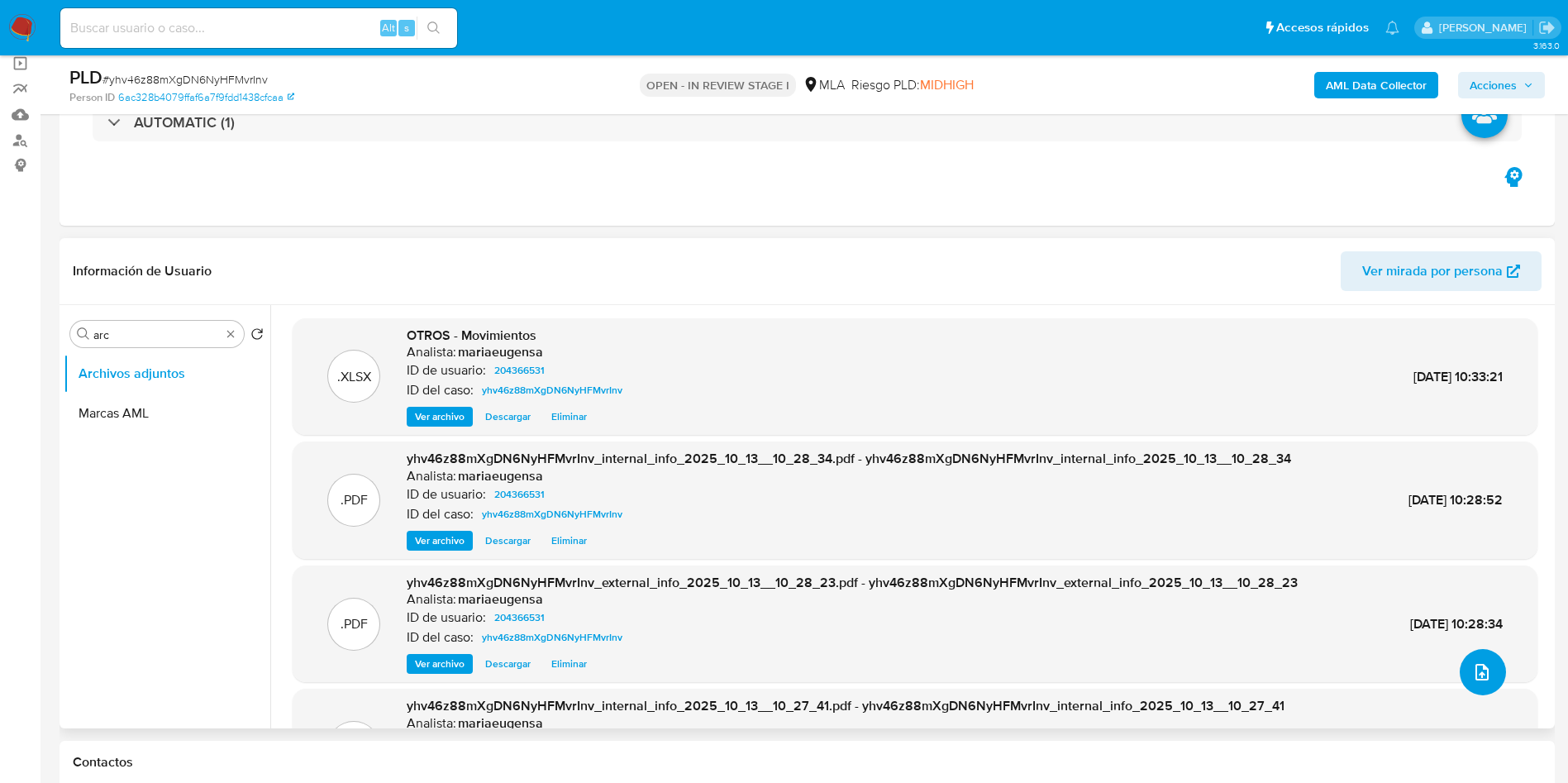
click at [1460, 681] on button "upload-file" at bounding box center [1482, 672] width 46 height 46
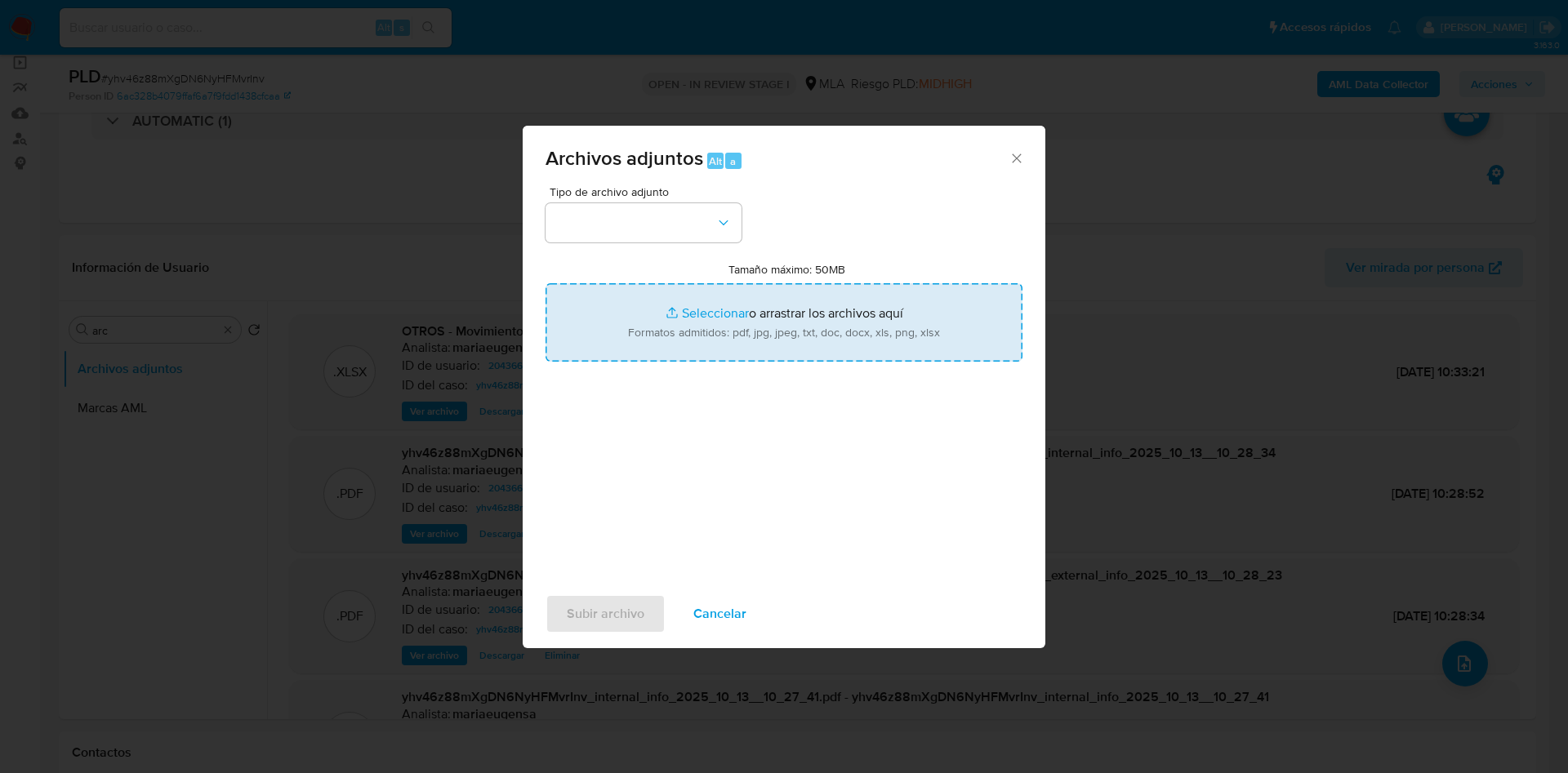
click at [786, 307] on input "Tamaño máximo: 50MB Seleccionar archivos" at bounding box center [784, 322] width 477 height 78
type input "C:\fakepath\Caselog yhv46z88mXgDN6NyHFMvrInv_2025_09_17_23_36_49 v2.docx"
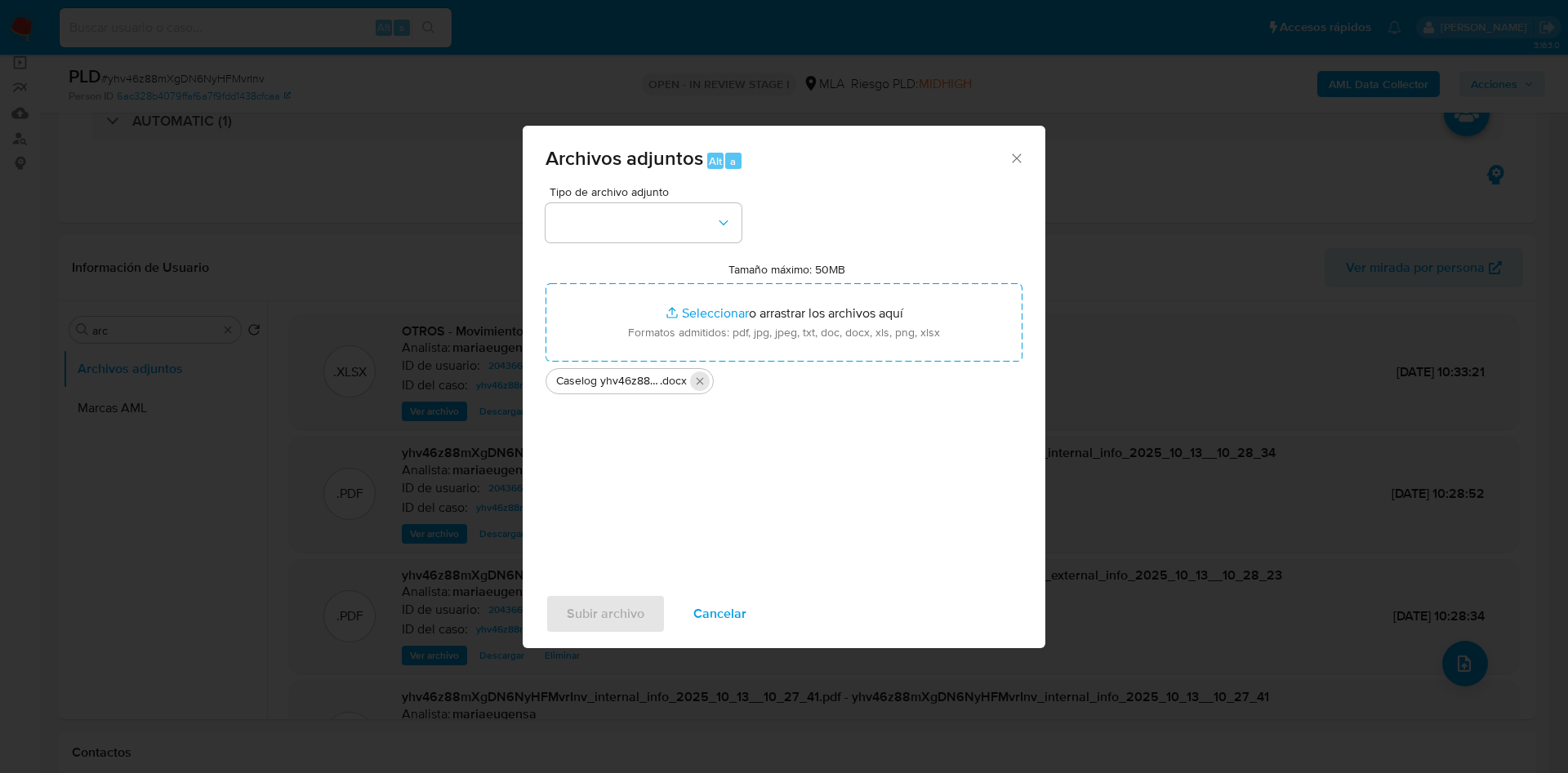
click at [697, 382] on icon "Eliminar Caselog yhv46z88mXgDN6NyHFMvrInv_2025_09_17_23_36_49 v2.docx" at bounding box center [700, 382] width 13 height 13
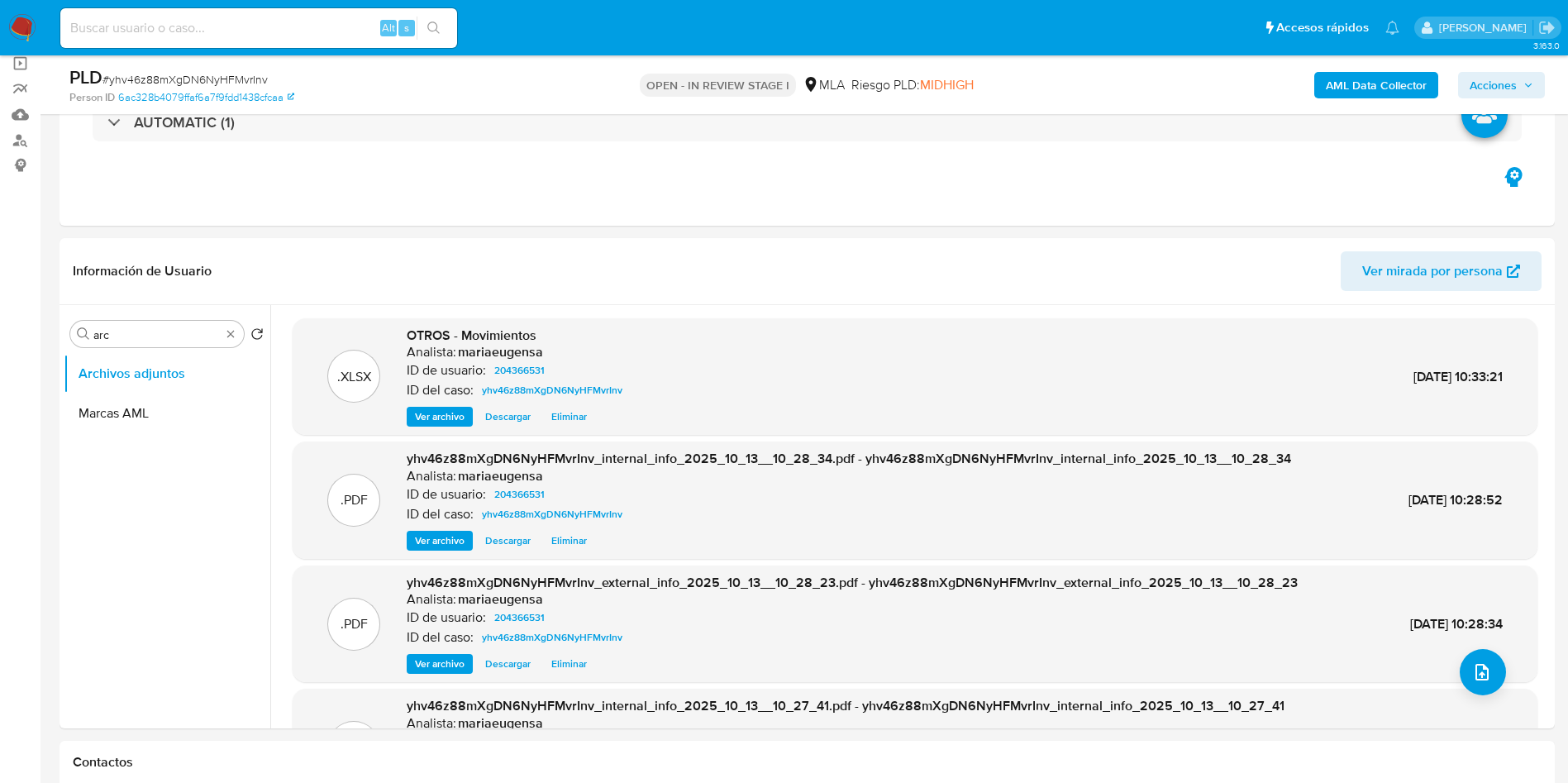
click at [188, 82] on span "# yhv46z88mXgDN6NyHFMvrInv" at bounding box center [185, 79] width 165 height 17
click at [188, 81] on span "# yhv46z88mXgDN6NyHFMvrInv" at bounding box center [185, 79] width 165 height 17
copy span "yhv46z88mXgDN6NyHFMvrInv"
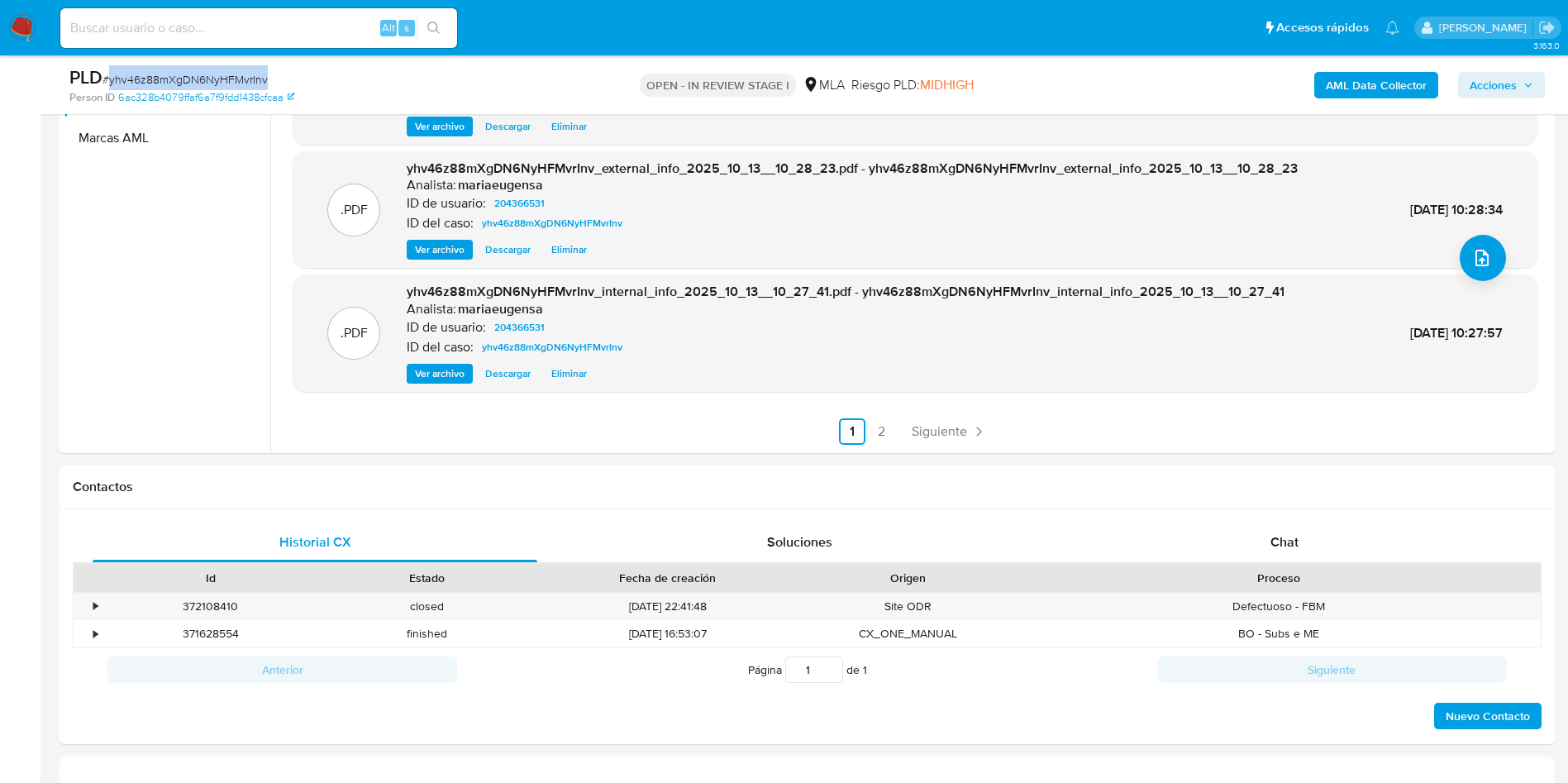
scroll to position [496, 0]
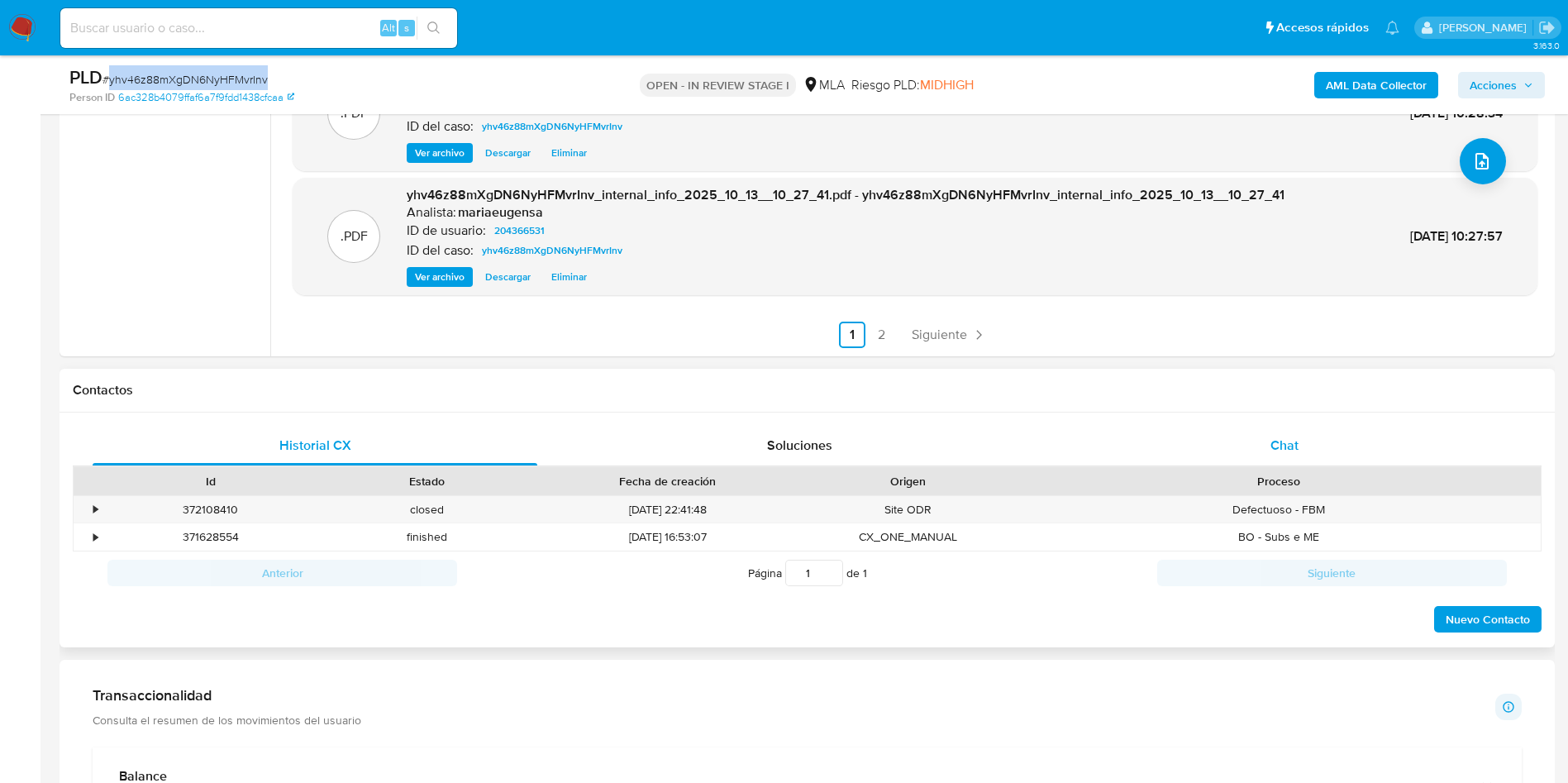
click at [1316, 452] on div "Chat" at bounding box center [1284, 446] width 445 height 40
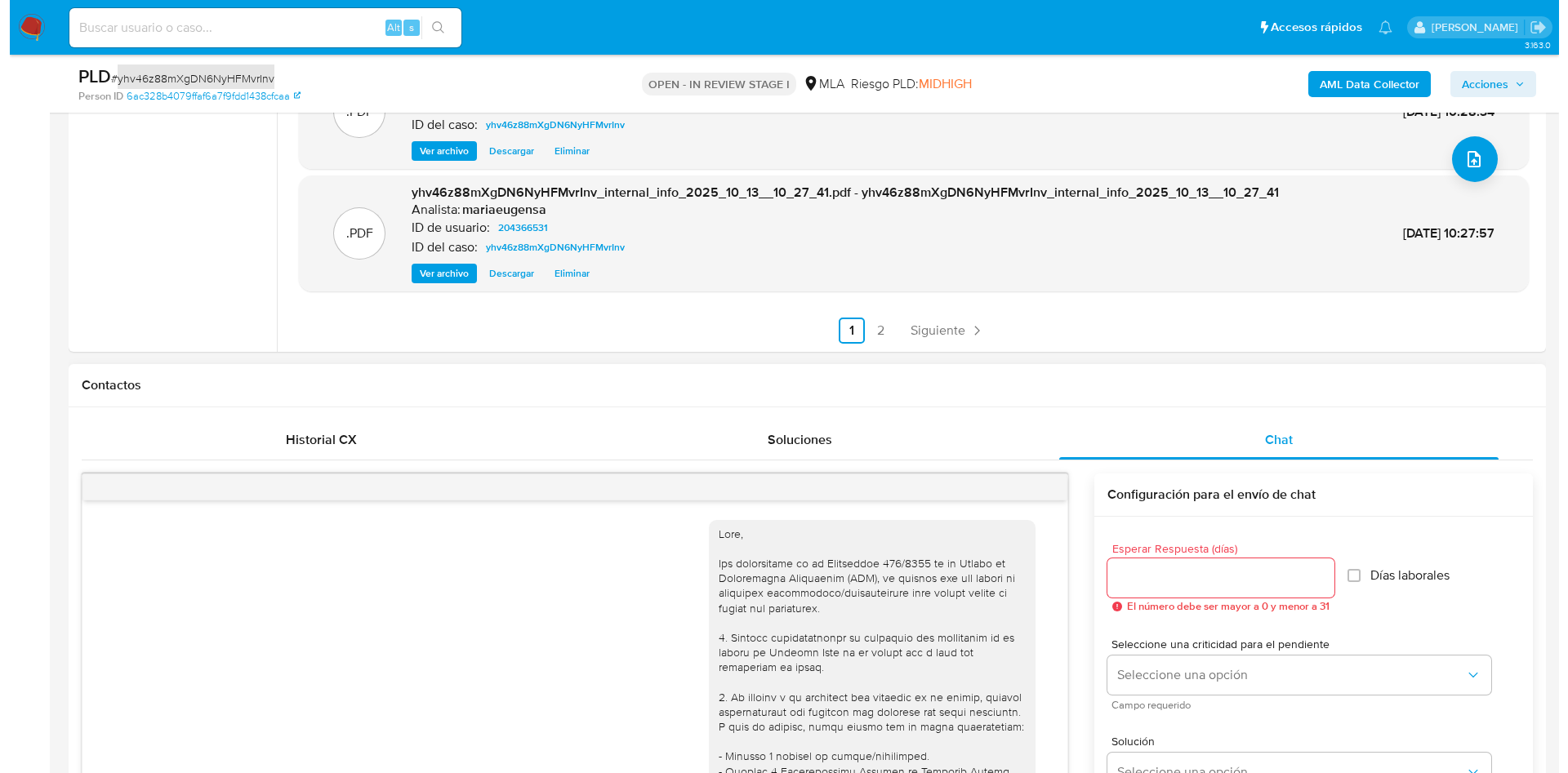
scroll to position [1491, 0]
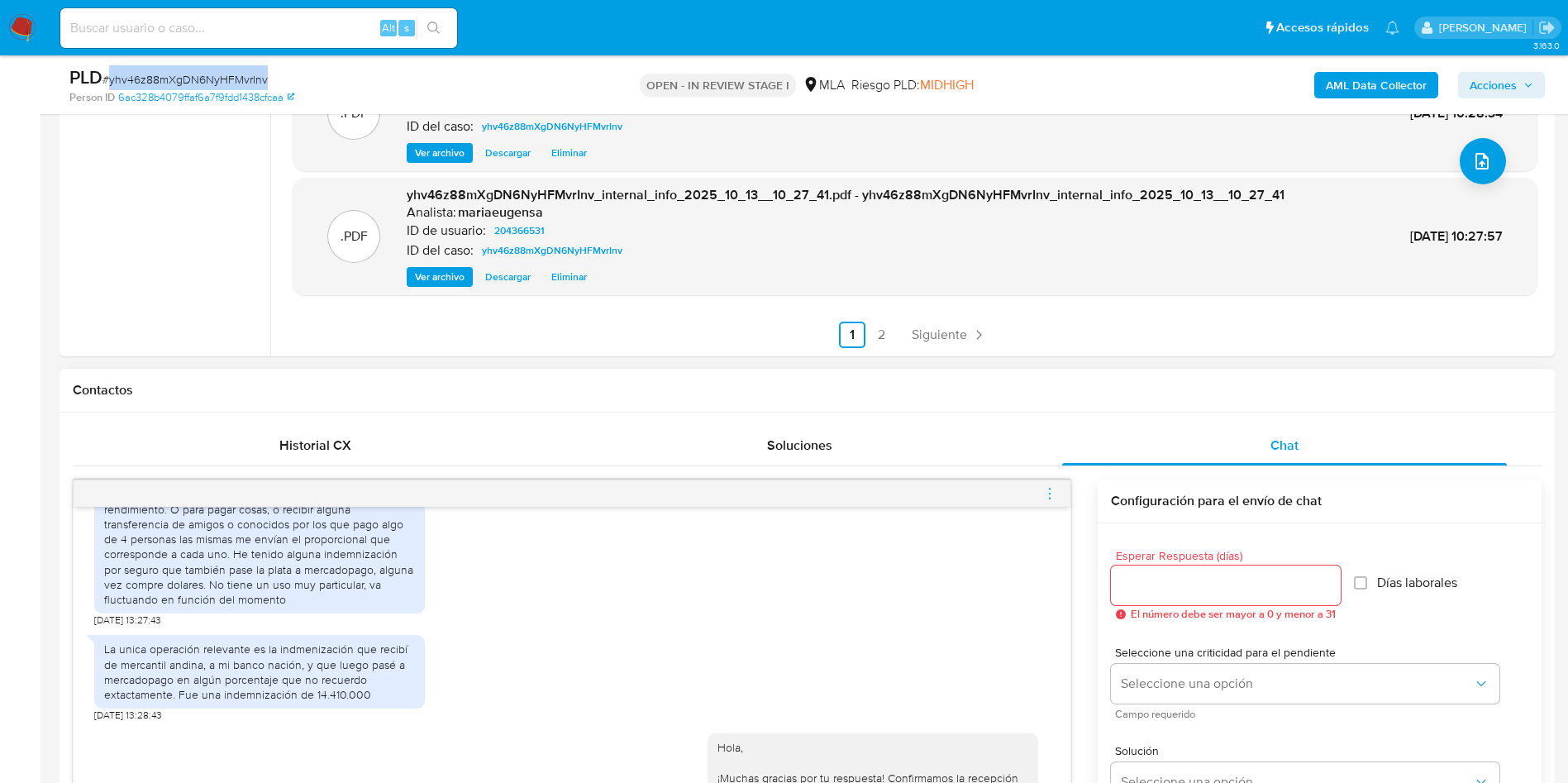
drag, startPoint x: 1051, startPoint y: 500, endPoint x: 1031, endPoint y: 483, distance: 26.2
click at [1031, 483] on div at bounding box center [572, 494] width 997 height 27
click at [1048, 489] on icon "menu-action" at bounding box center [1050, 493] width 15 height 15
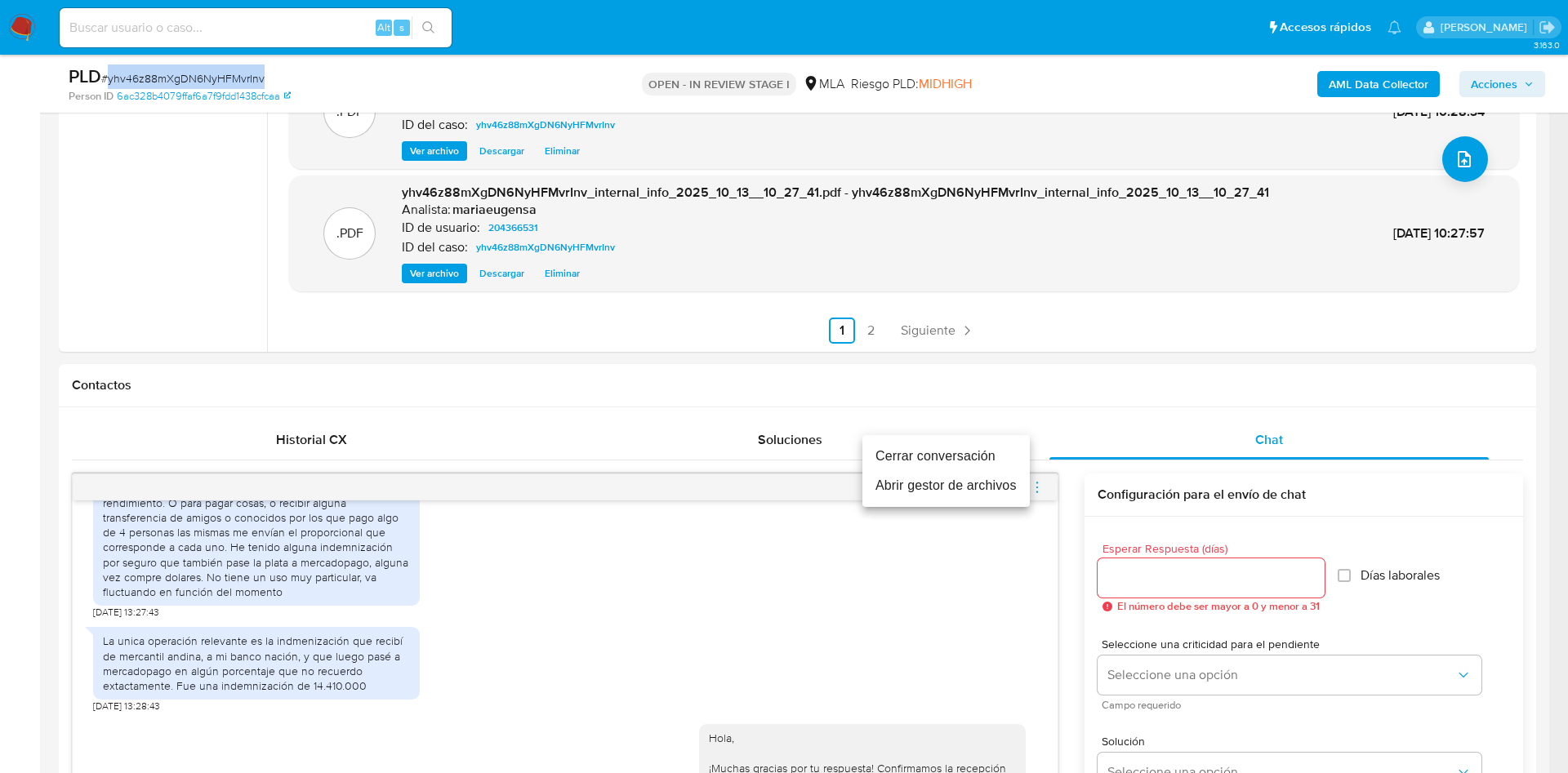
click at [998, 451] on li "Cerrar conversación" at bounding box center [946, 457] width 167 height 30
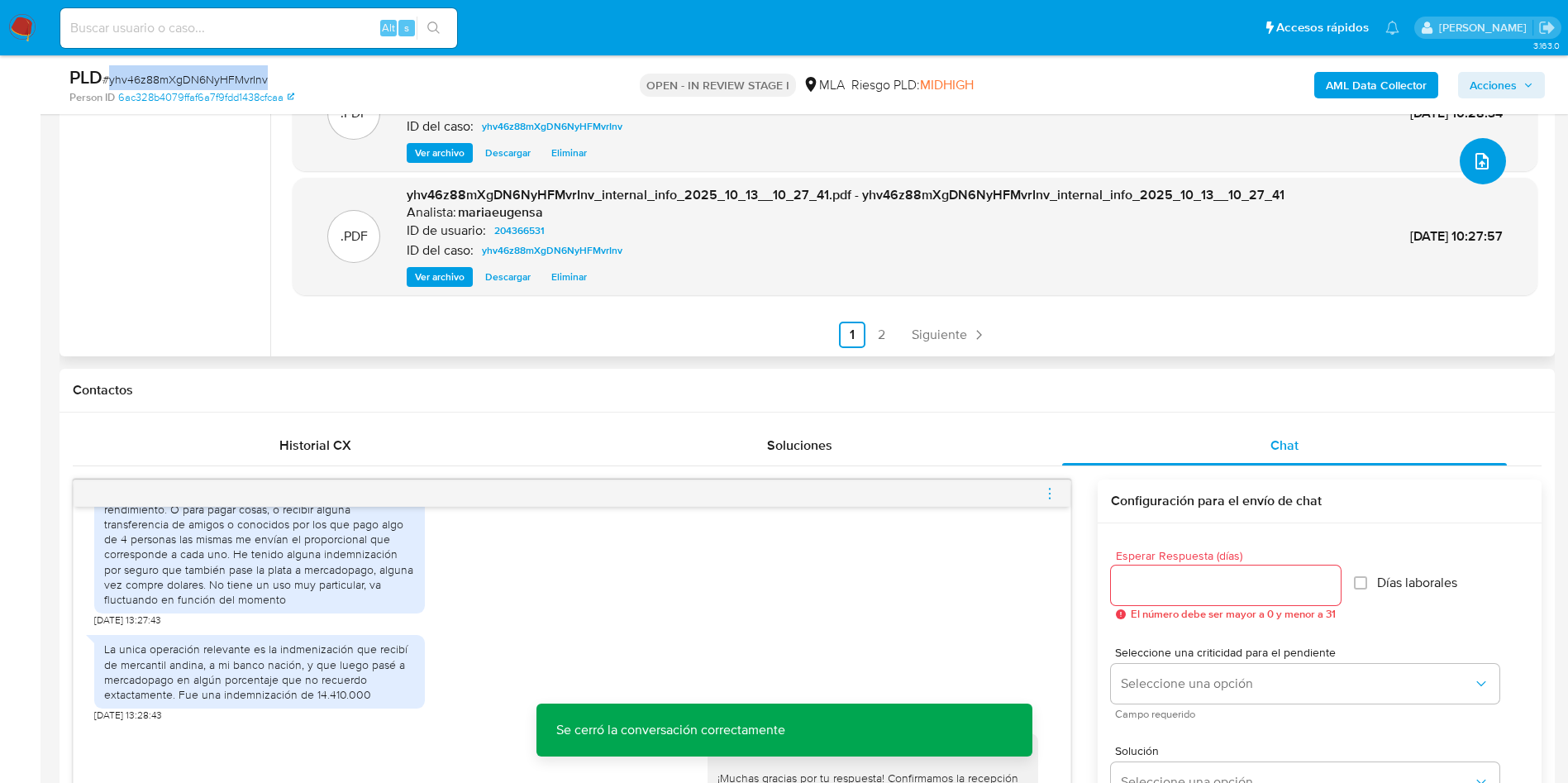
click at [1475, 168] on icon "upload-file" at bounding box center [1482, 161] width 13 height 17
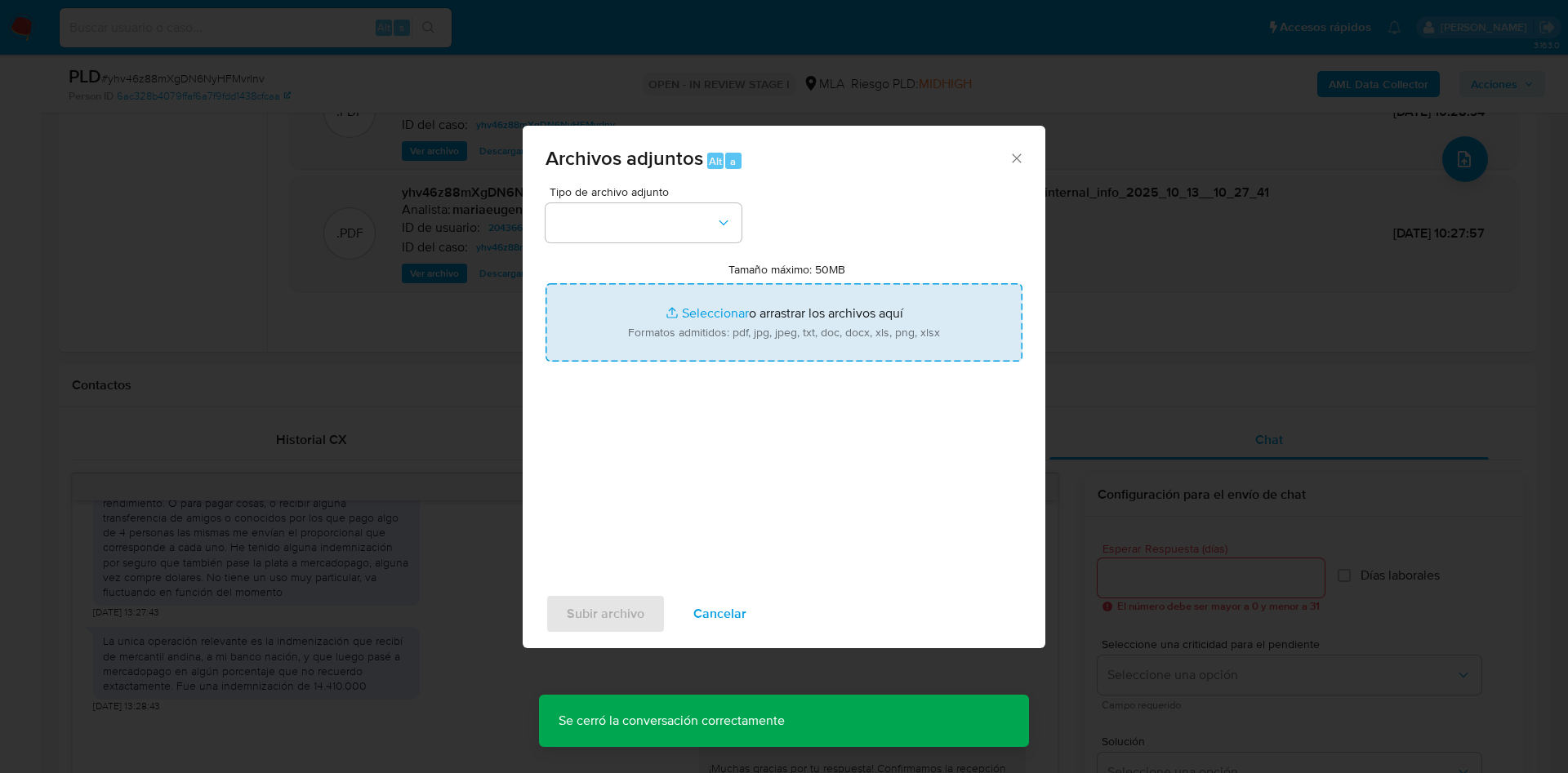
drag, startPoint x: 903, startPoint y: 329, endPoint x: 898, endPoint y: 336, distance: 8.6
click at [898, 336] on input "Tamaño máximo: 50MB Seleccionar archivos" at bounding box center [784, 322] width 477 height 78
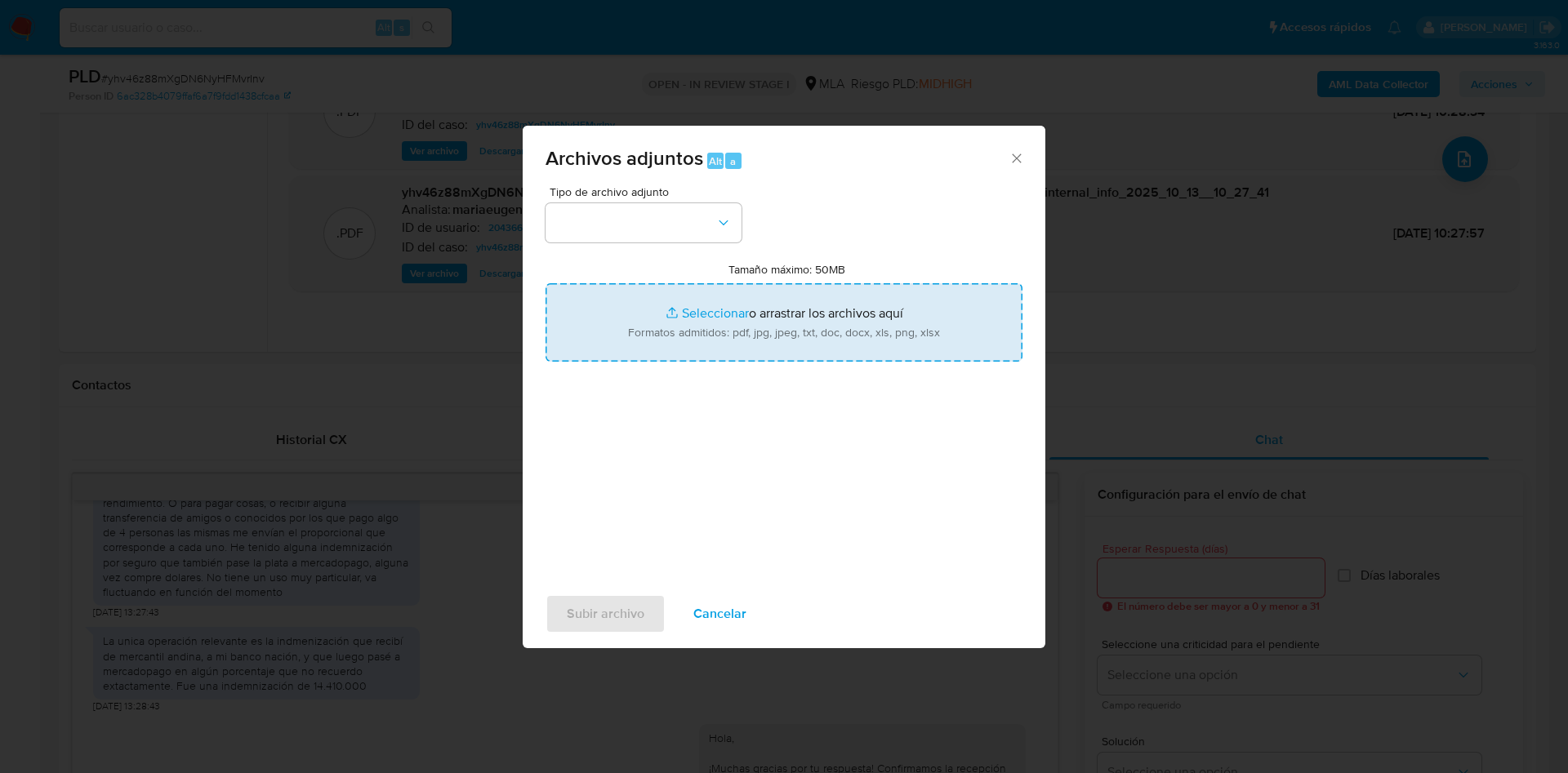
type input "C:\fakepath\Caselog yhv46z88mXgDN6NyHFMvrInv_2025_09_17_23_36_49 v2.docx"
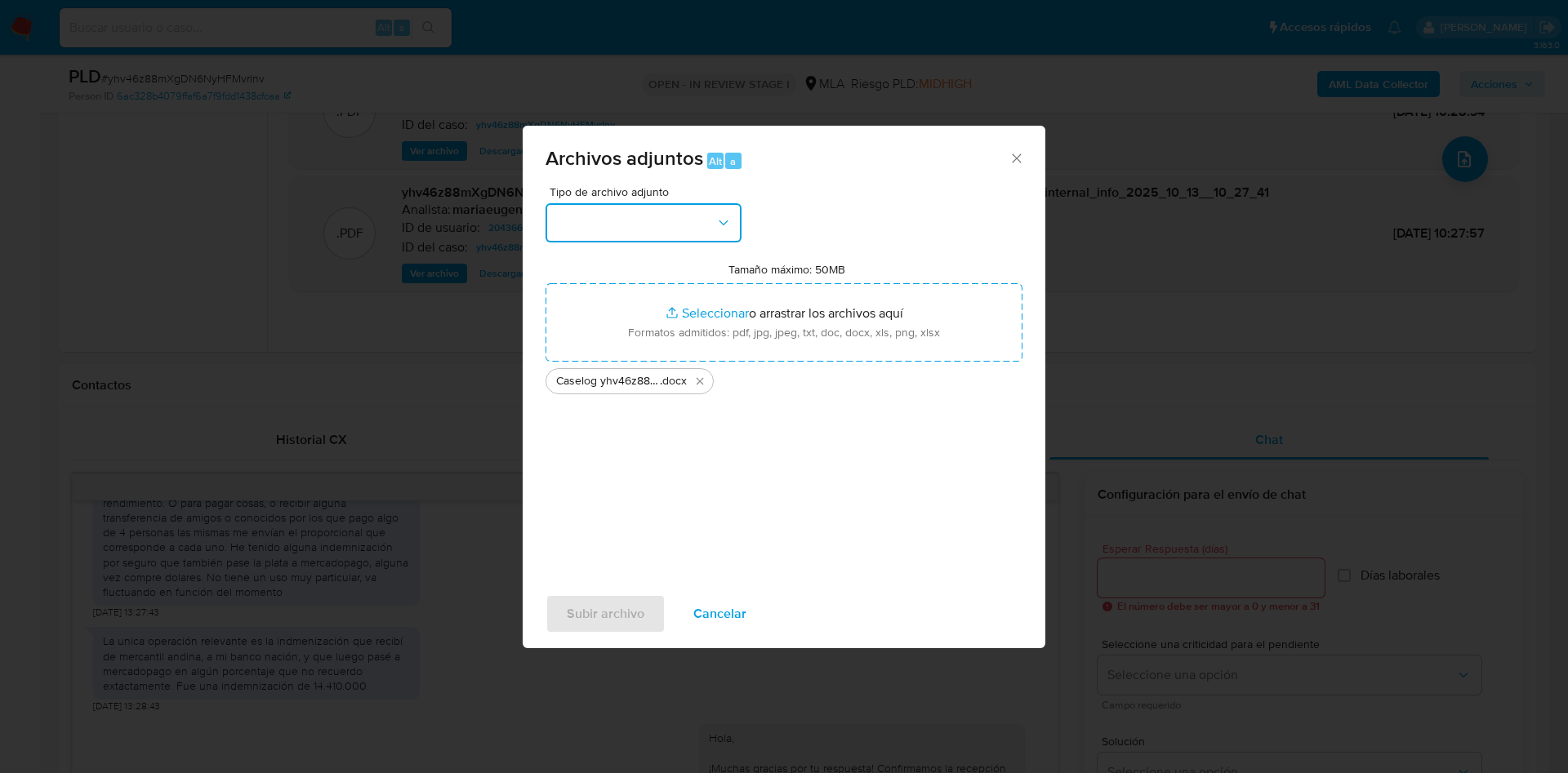
click at [586, 227] on button "button" at bounding box center [644, 223] width 196 height 40
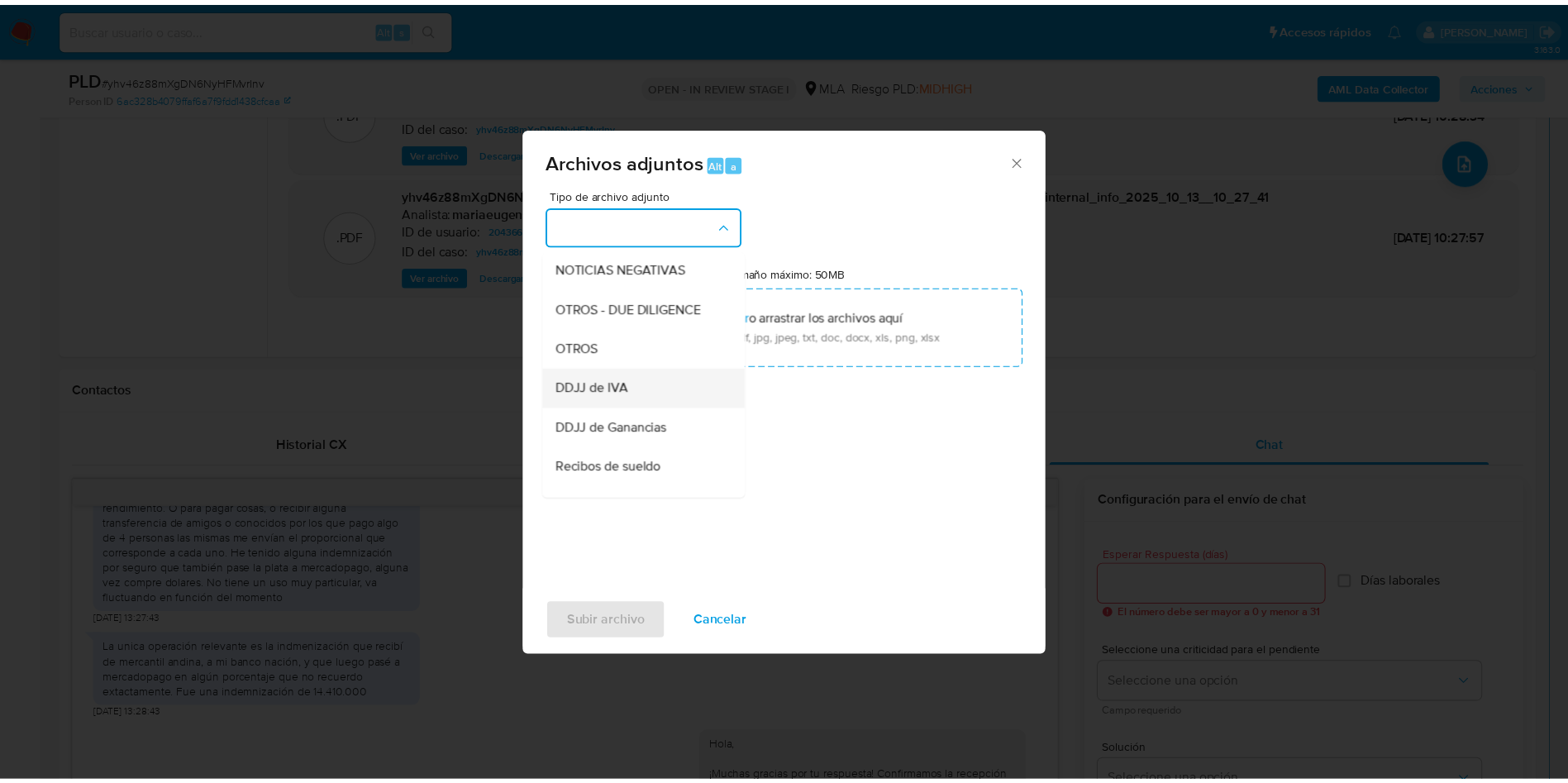
scroll to position [248, 0]
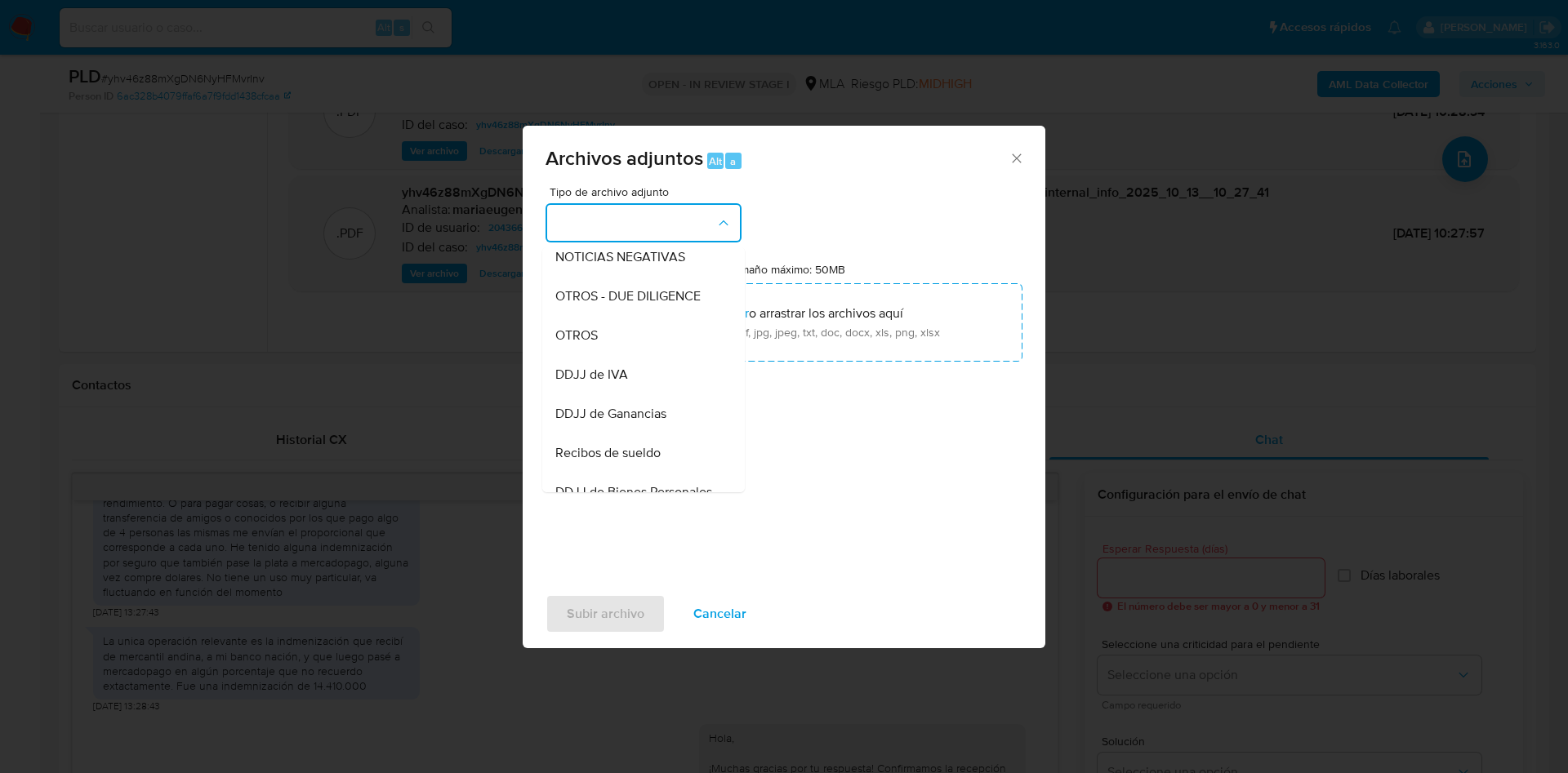
drag, startPoint x: 591, startPoint y: 344, endPoint x: 595, endPoint y: 396, distance: 52.2
click at [594, 344] on span "OTROS" at bounding box center [577, 335] width 43 height 16
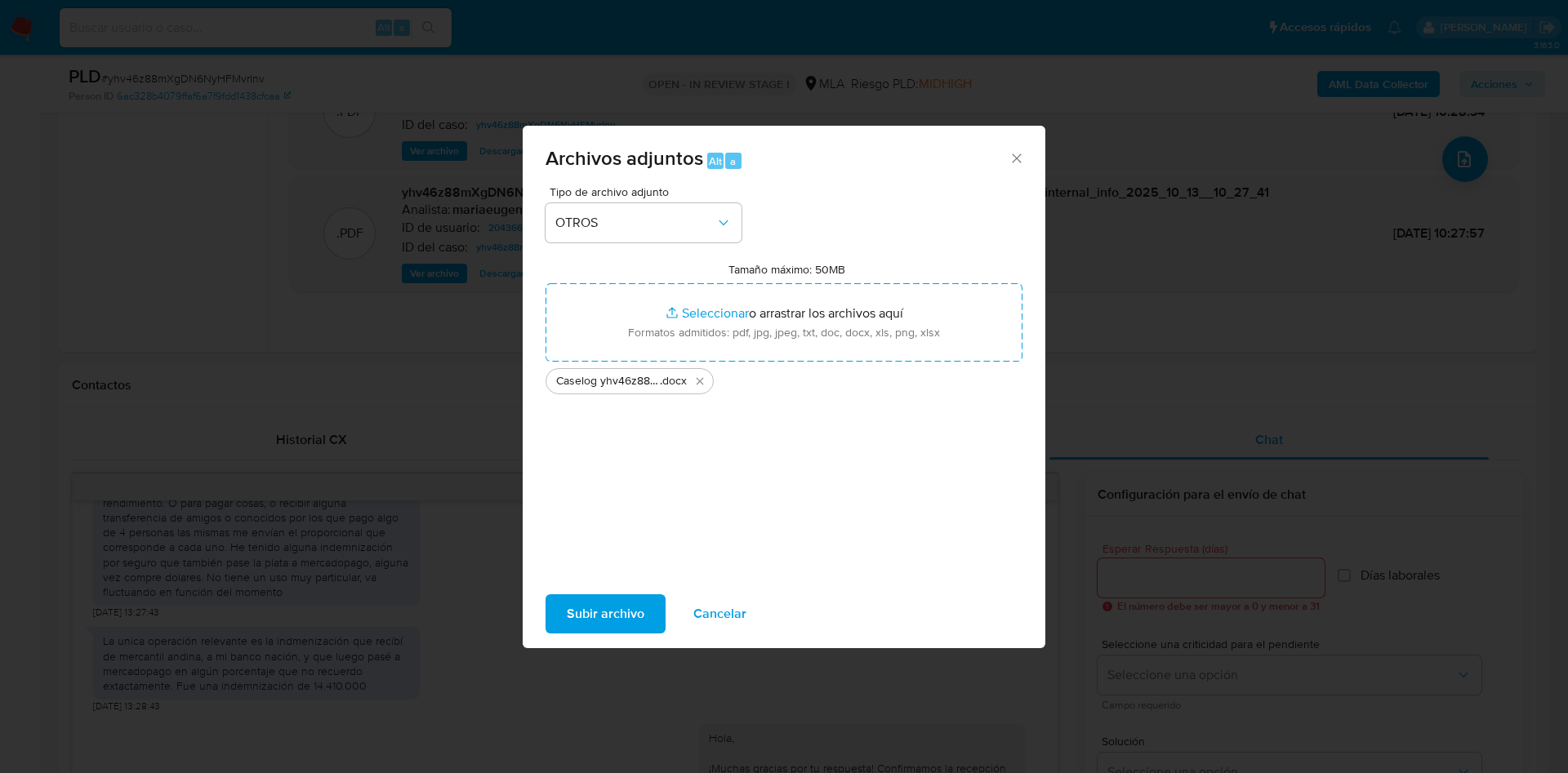
drag, startPoint x: 611, startPoint y: 612, endPoint x: 730, endPoint y: 697, distance: 146.2
click at [627, 625] on span "Subir archivo" at bounding box center [605, 614] width 77 height 36
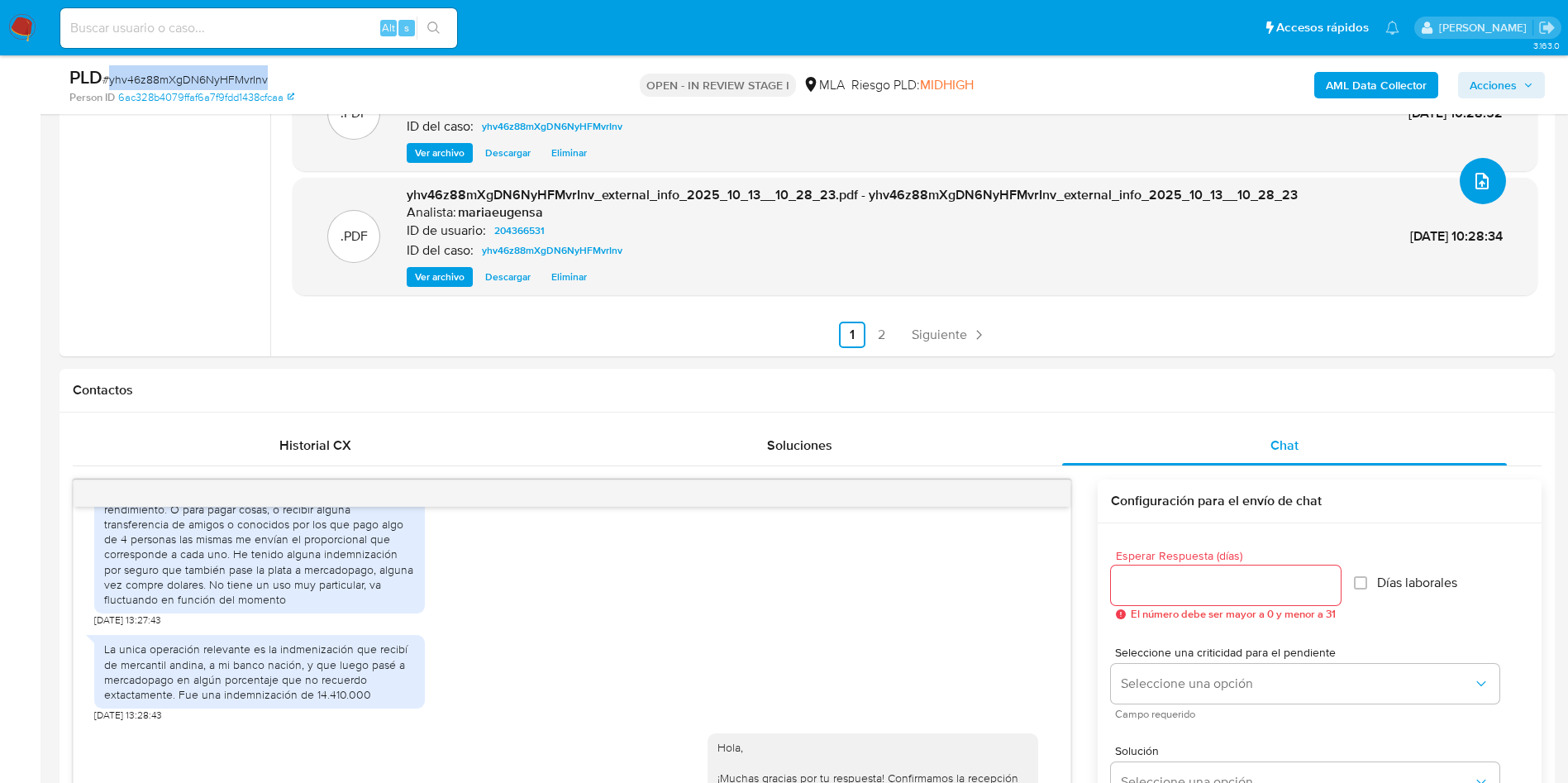
scroll to position [119, 0]
click at [132, 225] on ul "Archivos adjuntos Marcas AML" at bounding box center [167, 168] width 207 height 373
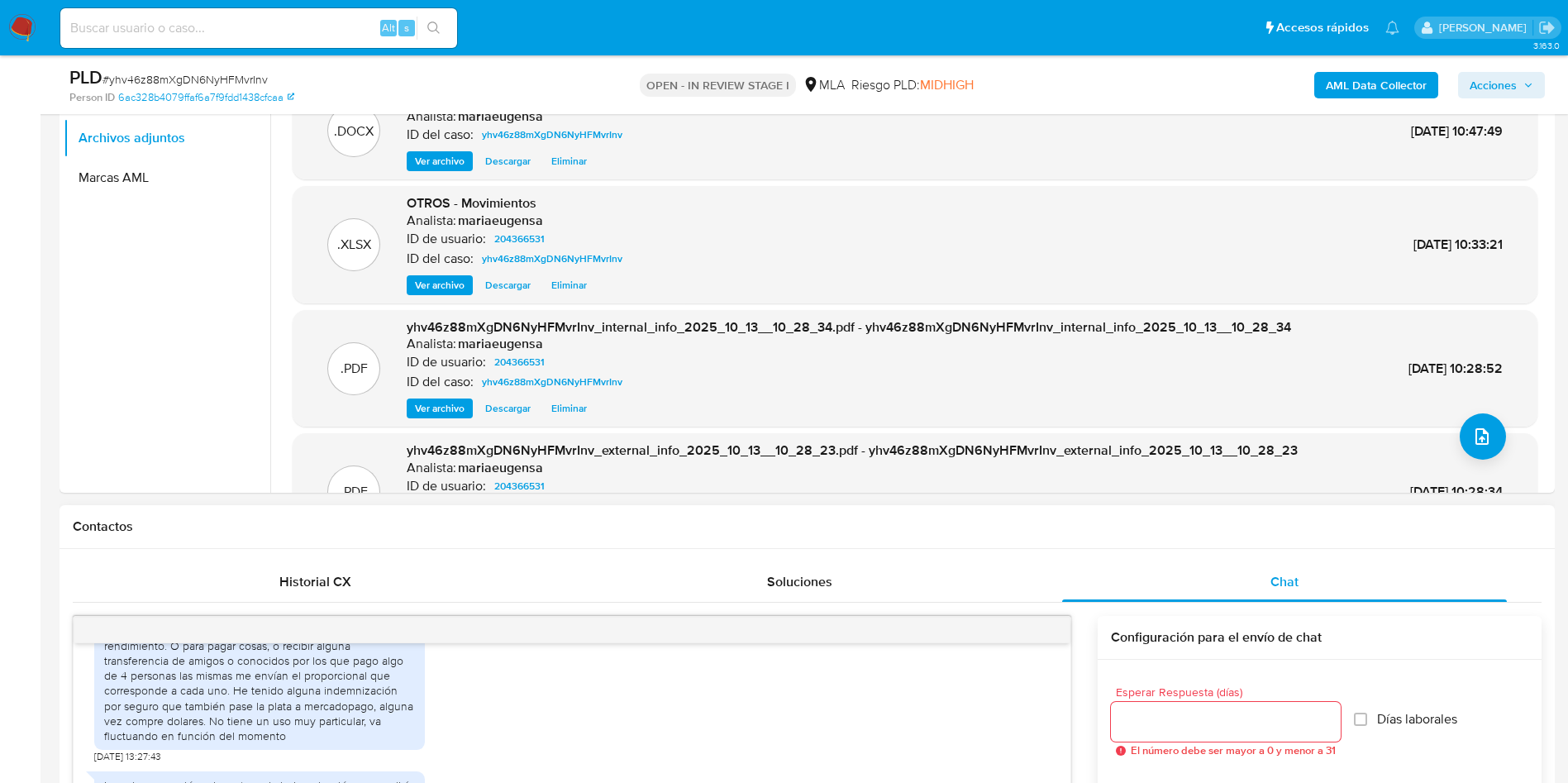
scroll to position [371, 0]
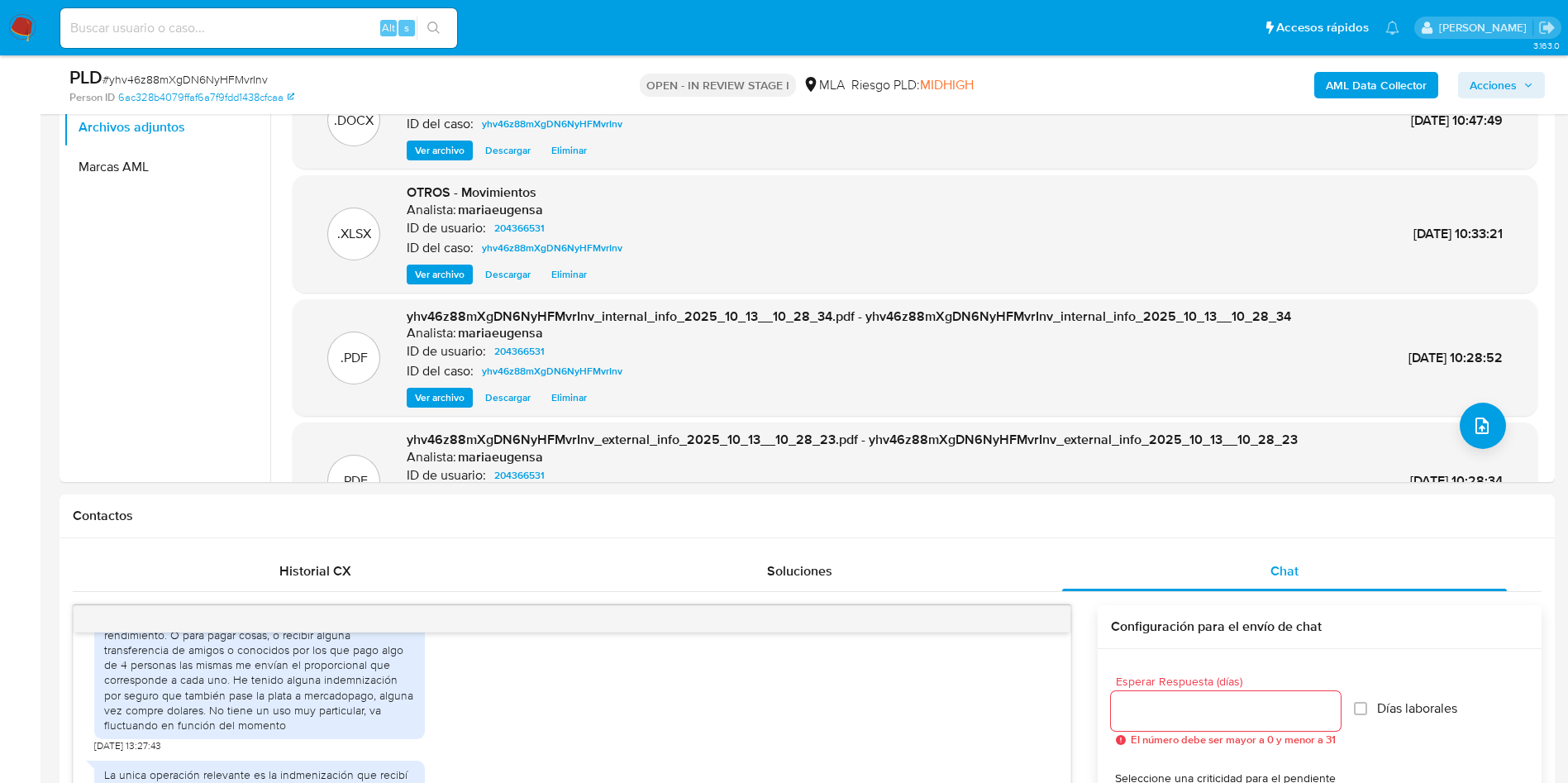
click at [1517, 83] on span "Acciones" at bounding box center [1501, 85] width 63 height 23
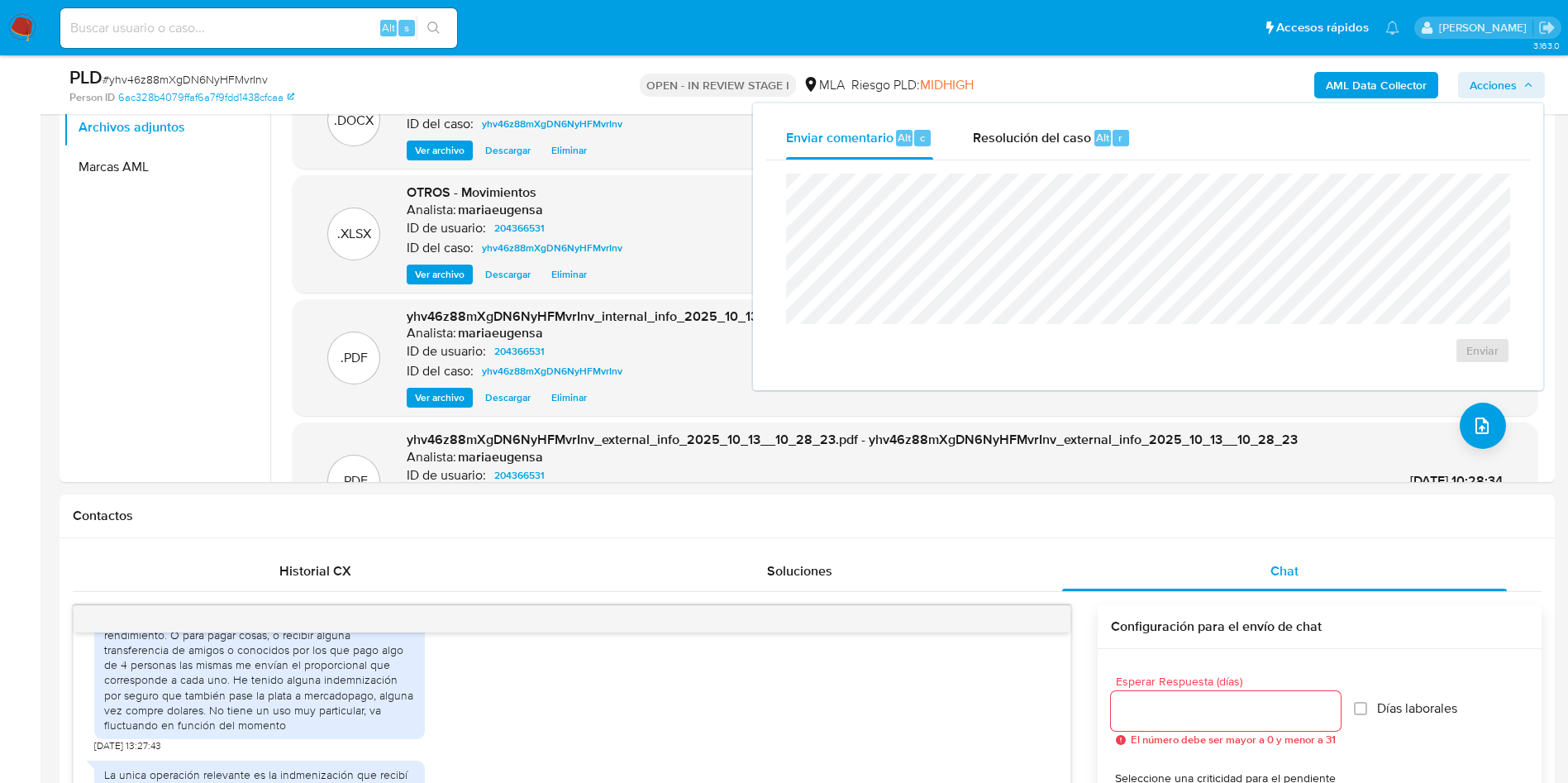
drag, startPoint x: 1058, startPoint y: 139, endPoint x: 1052, endPoint y: 171, distance: 32.6
click at [1059, 144] on span "Resolución del caso" at bounding box center [1032, 137] width 118 height 19
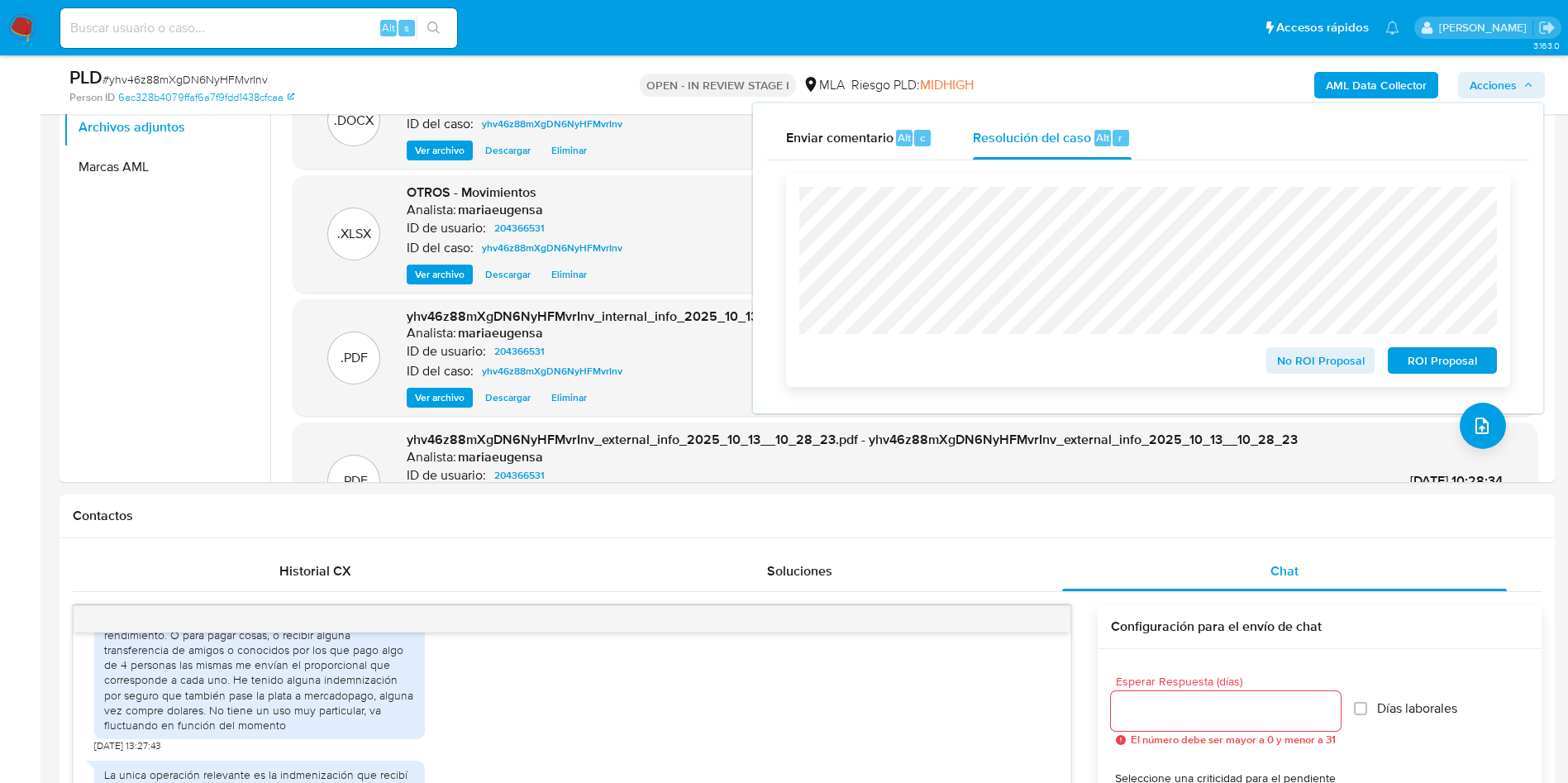
click at [1282, 367] on span "No ROI Proposal" at bounding box center [1320, 361] width 86 height 23
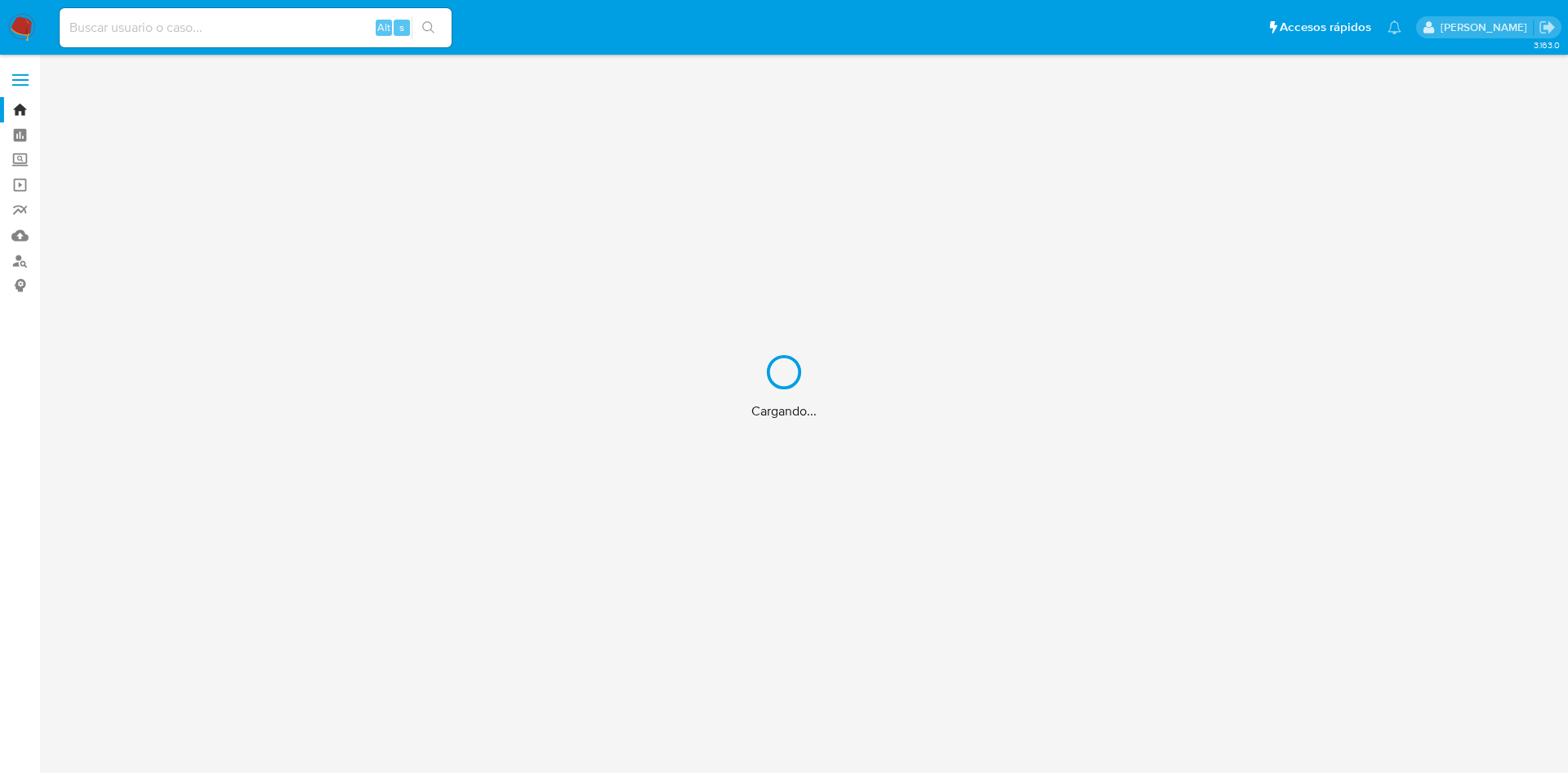
click at [115, 15] on div "Cargando..." at bounding box center [784, 386] width 1568 height 773
click at [147, 42] on div "Cargando..." at bounding box center [784, 386] width 1568 height 773
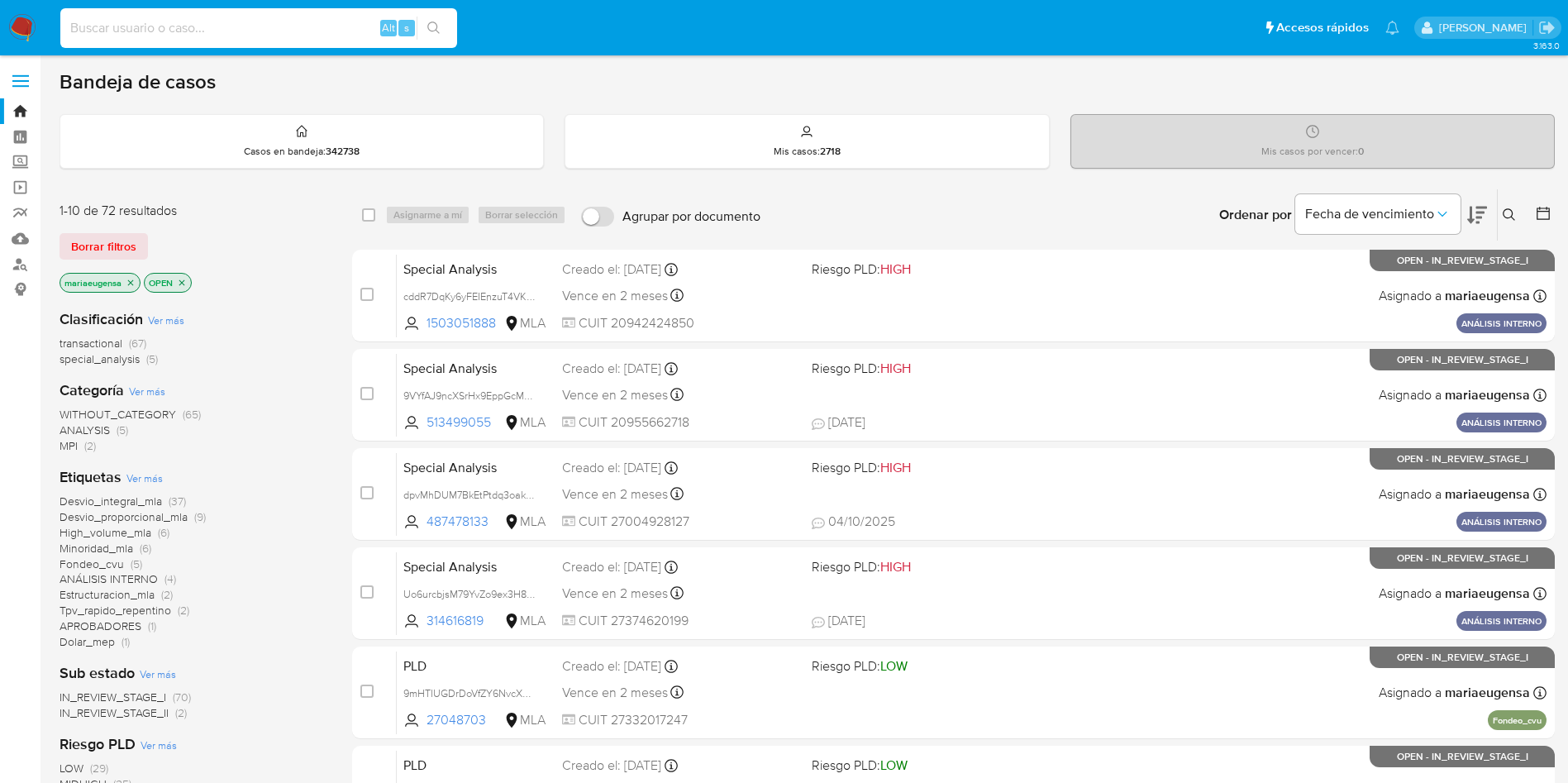
click at [300, 29] on input at bounding box center [258, 28] width 396 height 22
paste input "wwbaF1ng5moRMQ5xAL2asWgk"
type input "wwbaF1ng5moRMQ5xAL2asWgk"
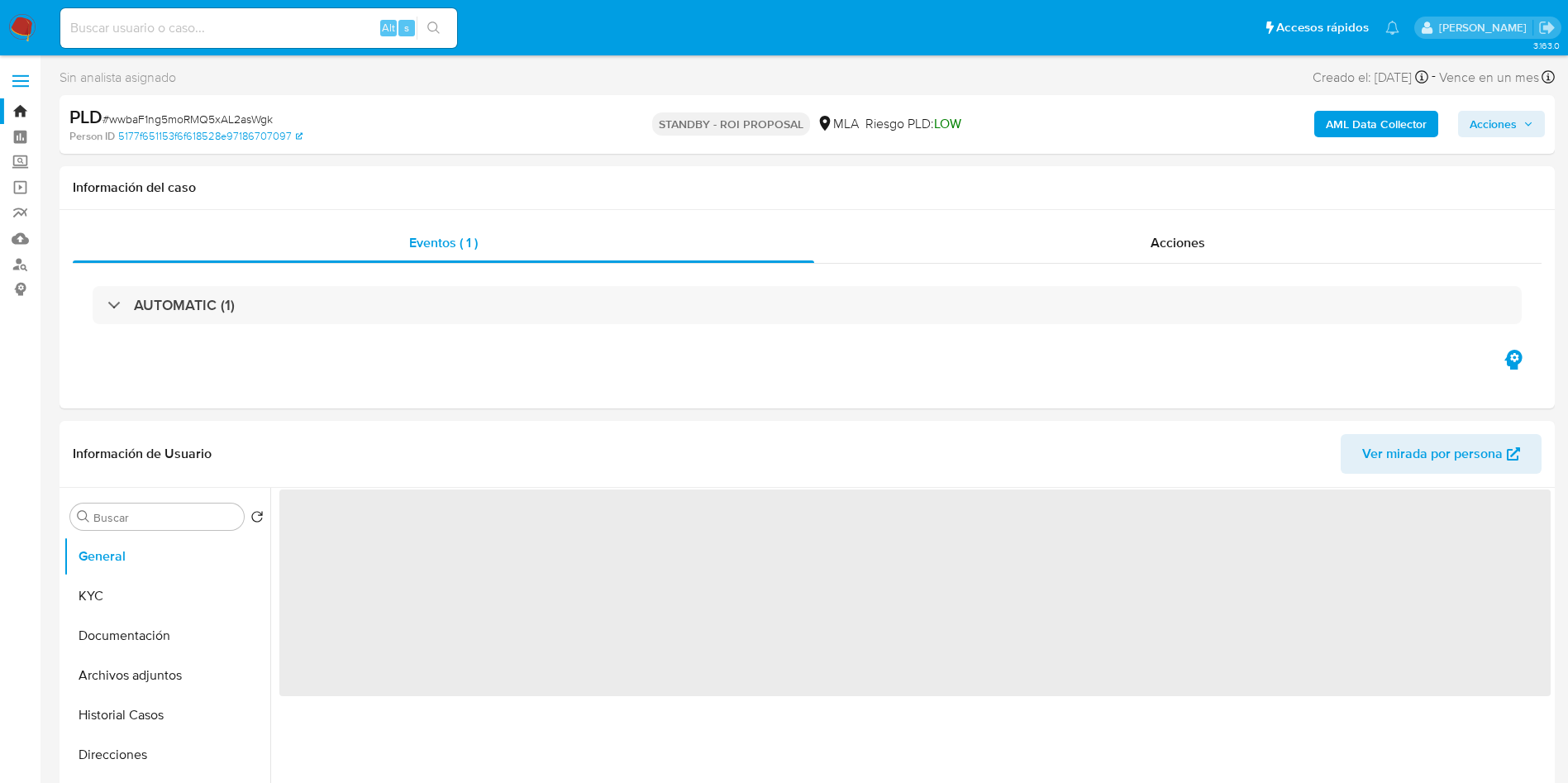
select select "10"
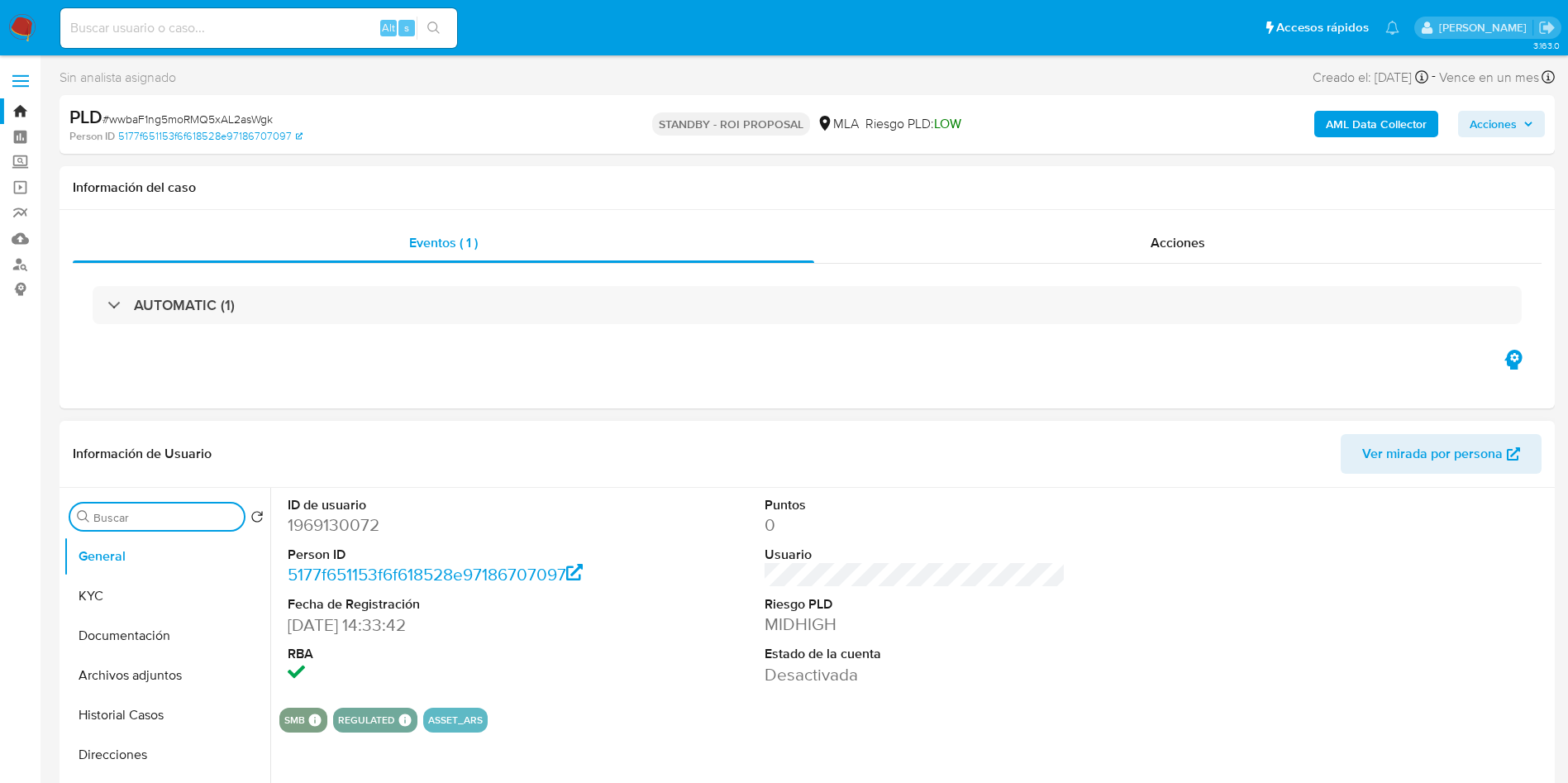
click at [180, 519] on input "Buscar" at bounding box center [165, 518] width 144 height 15
type input "ar"
click at [169, 599] on button "Archivos adjuntos" at bounding box center [160, 596] width 194 height 40
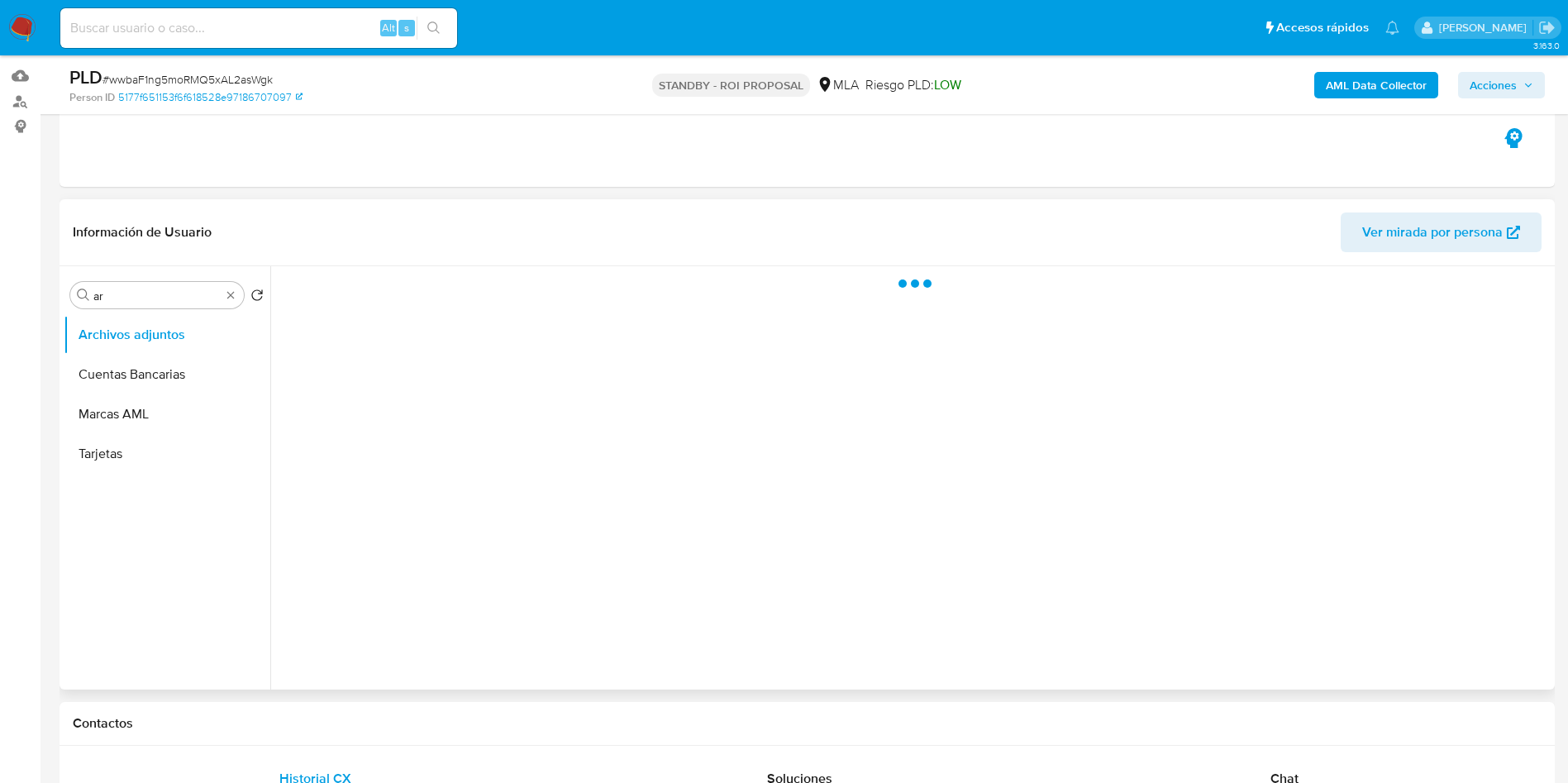
scroll to position [124, 0]
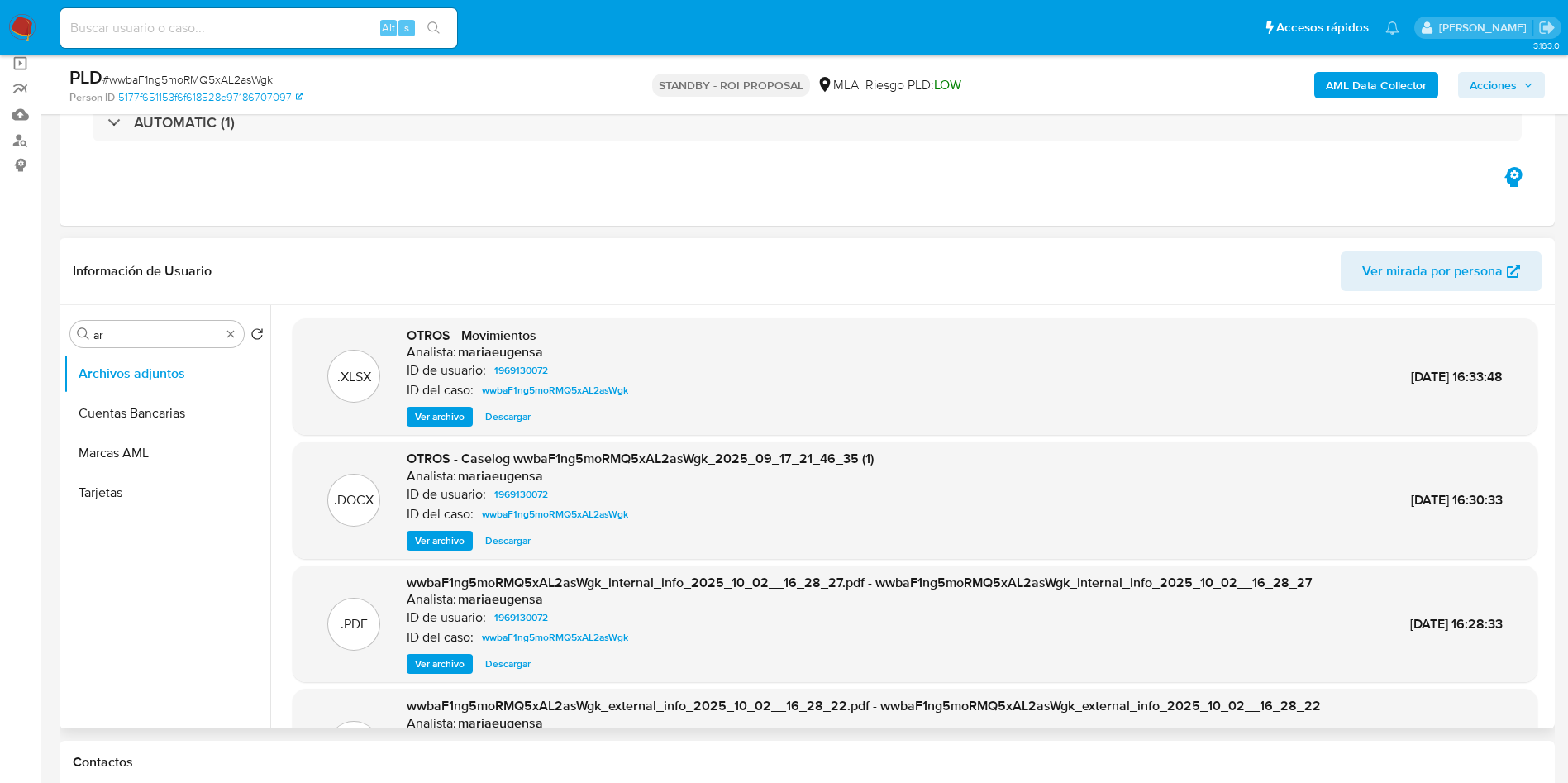
click at [492, 540] on span "Descargar" at bounding box center [507, 541] width 45 height 17
click at [219, 30] on input at bounding box center [258, 28] width 396 height 22
paste input "kpbkVQfFRX1z3bM4nO672vGl"
type input "kpbkVQfFRX1z3bM4nO672vGl"
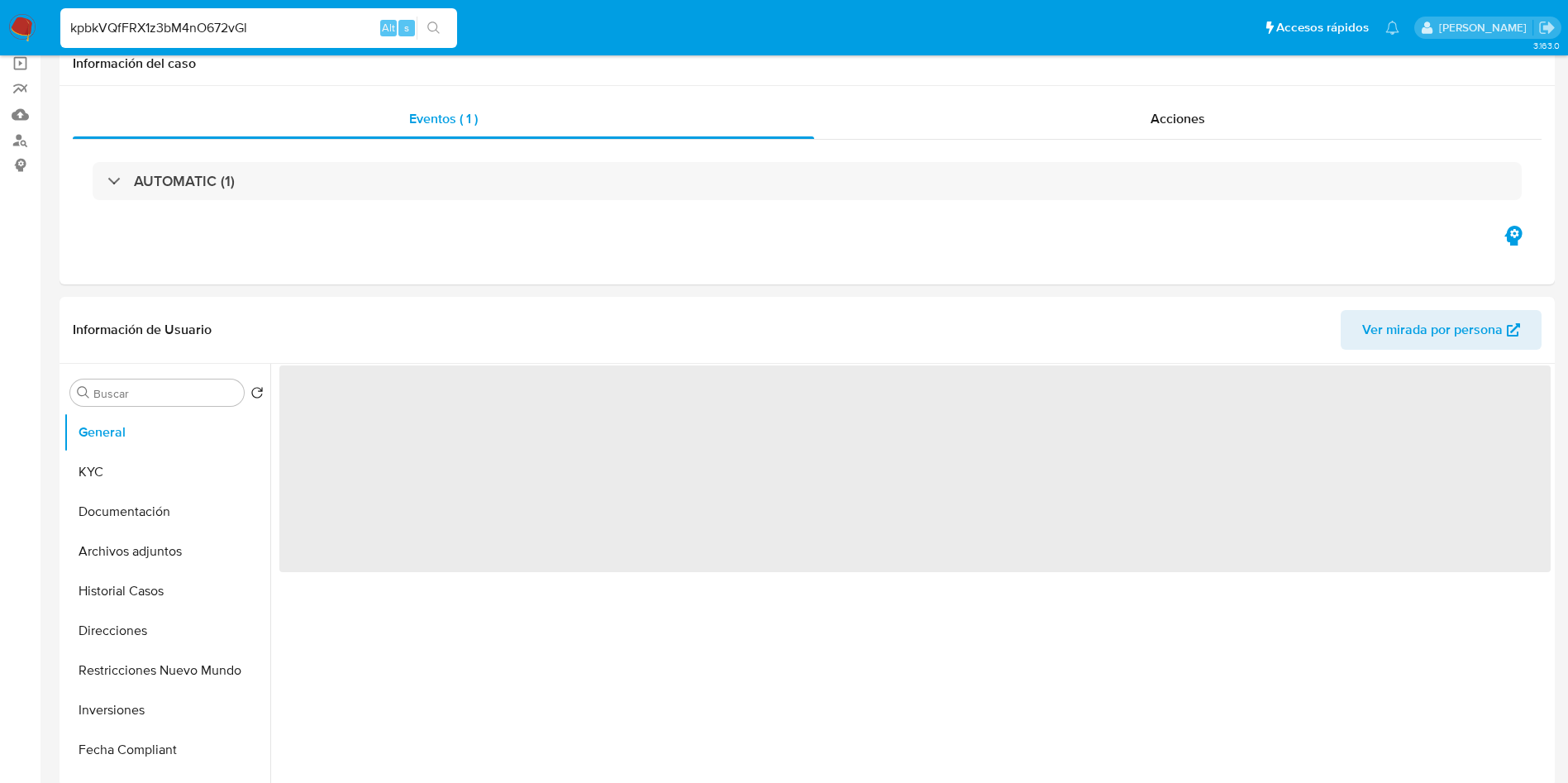
select select "10"
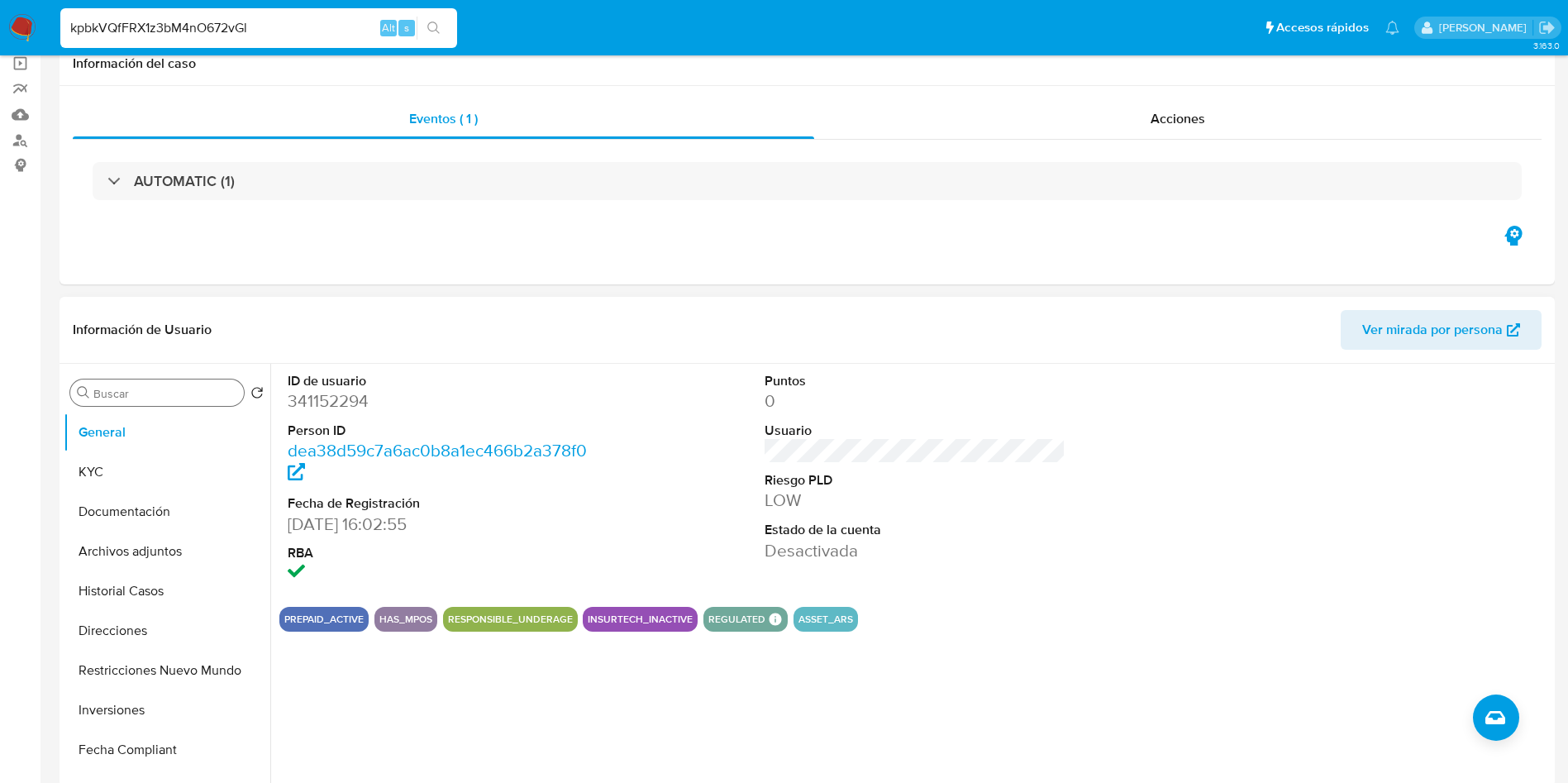
click at [174, 383] on div "Buscar" at bounding box center [157, 393] width 174 height 27
click at [175, 397] on input "Buscar" at bounding box center [165, 394] width 144 height 15
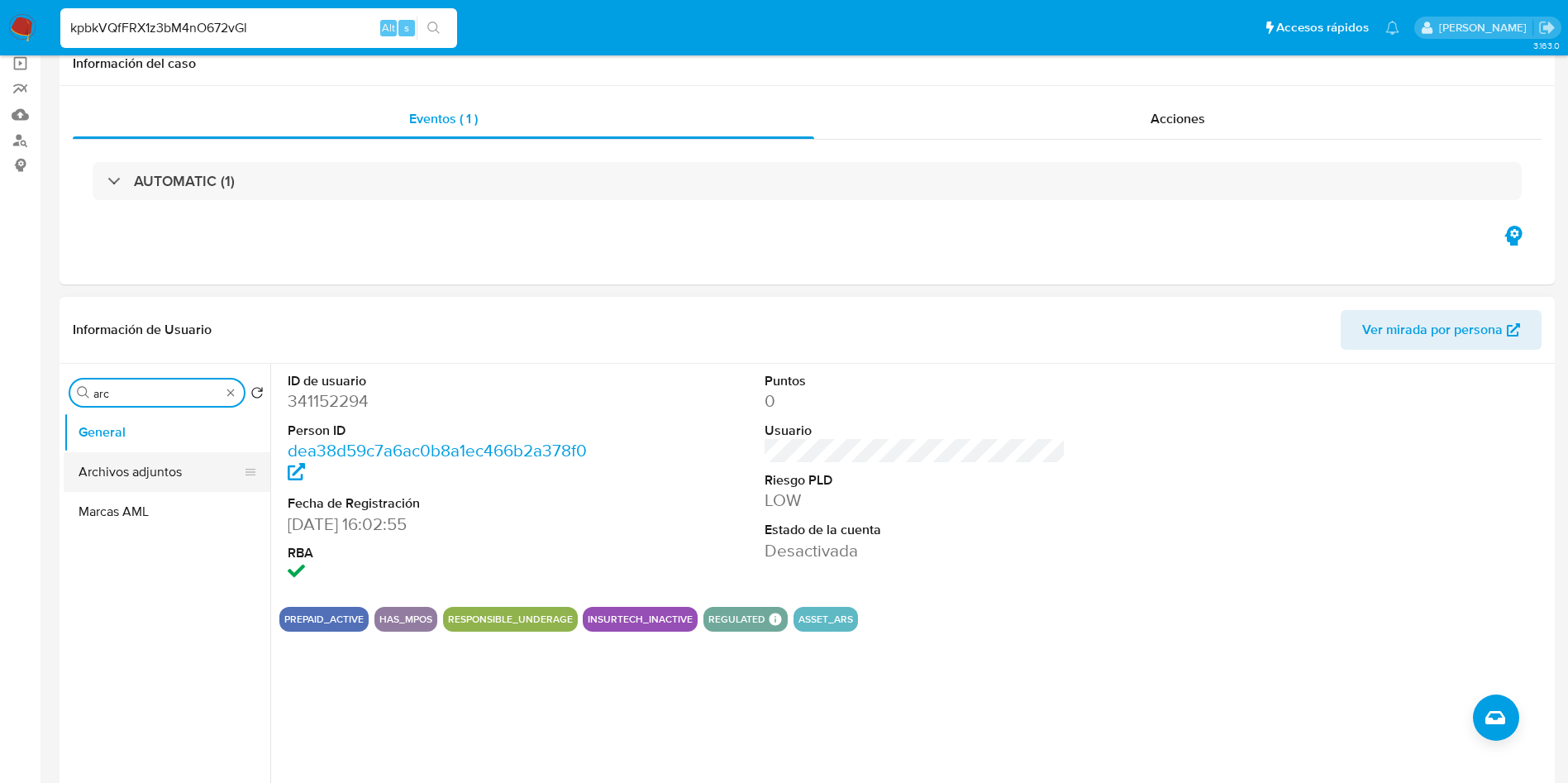
type input "arc"
click at [164, 457] on button "Archivos adjuntos" at bounding box center [160, 472] width 194 height 40
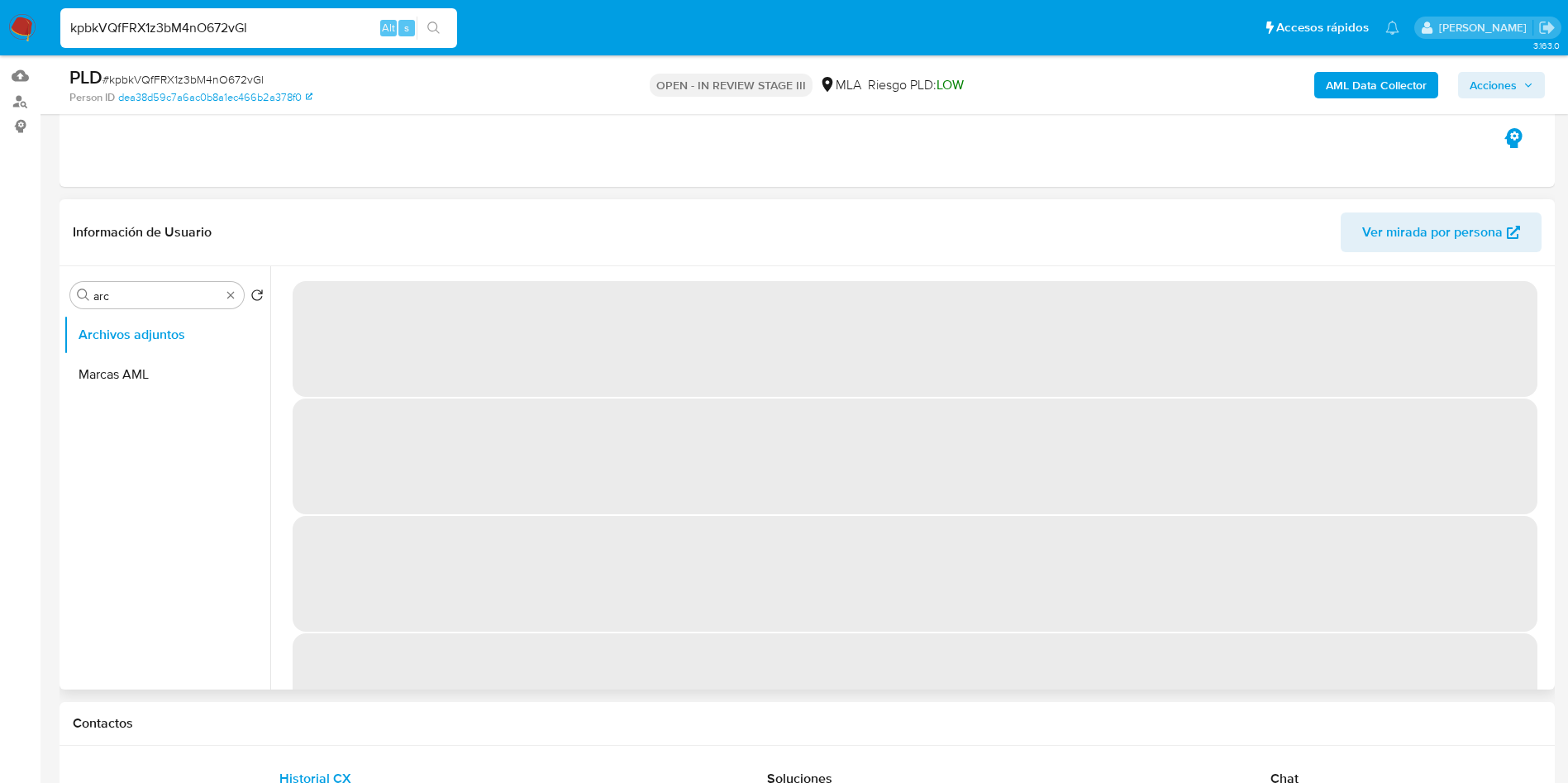
scroll to position [124, 0]
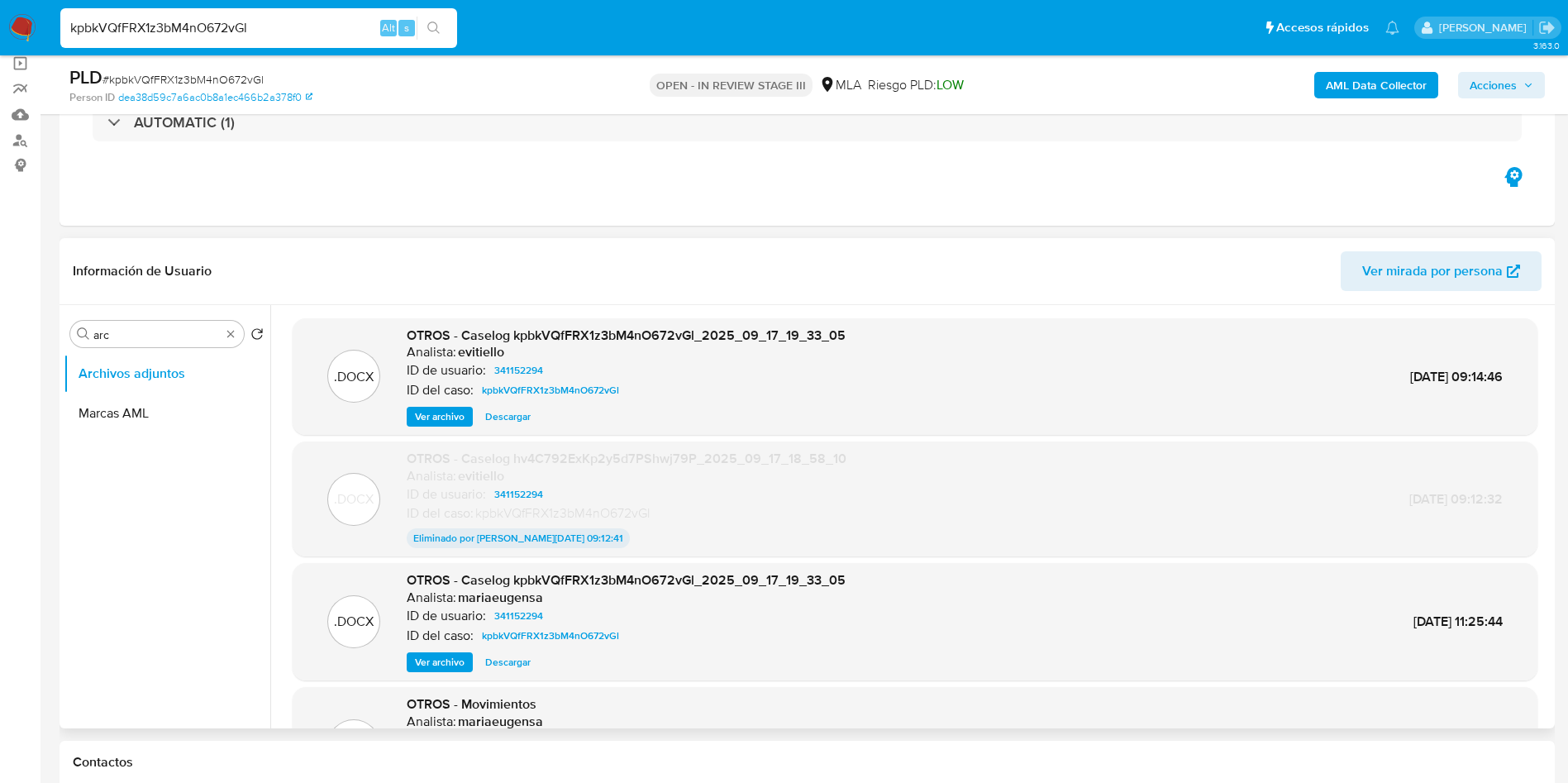
click at [492, 422] on span "Descargar" at bounding box center [507, 417] width 45 height 17
click at [184, 38] on input "kpbkVQfFRX1z3bM4nO672vGl" at bounding box center [258, 28] width 396 height 22
paste input "hv4C792ExKp2y5d7PShwj79P"
type input "hv4C792ExKp2y5d7PShwj79P"
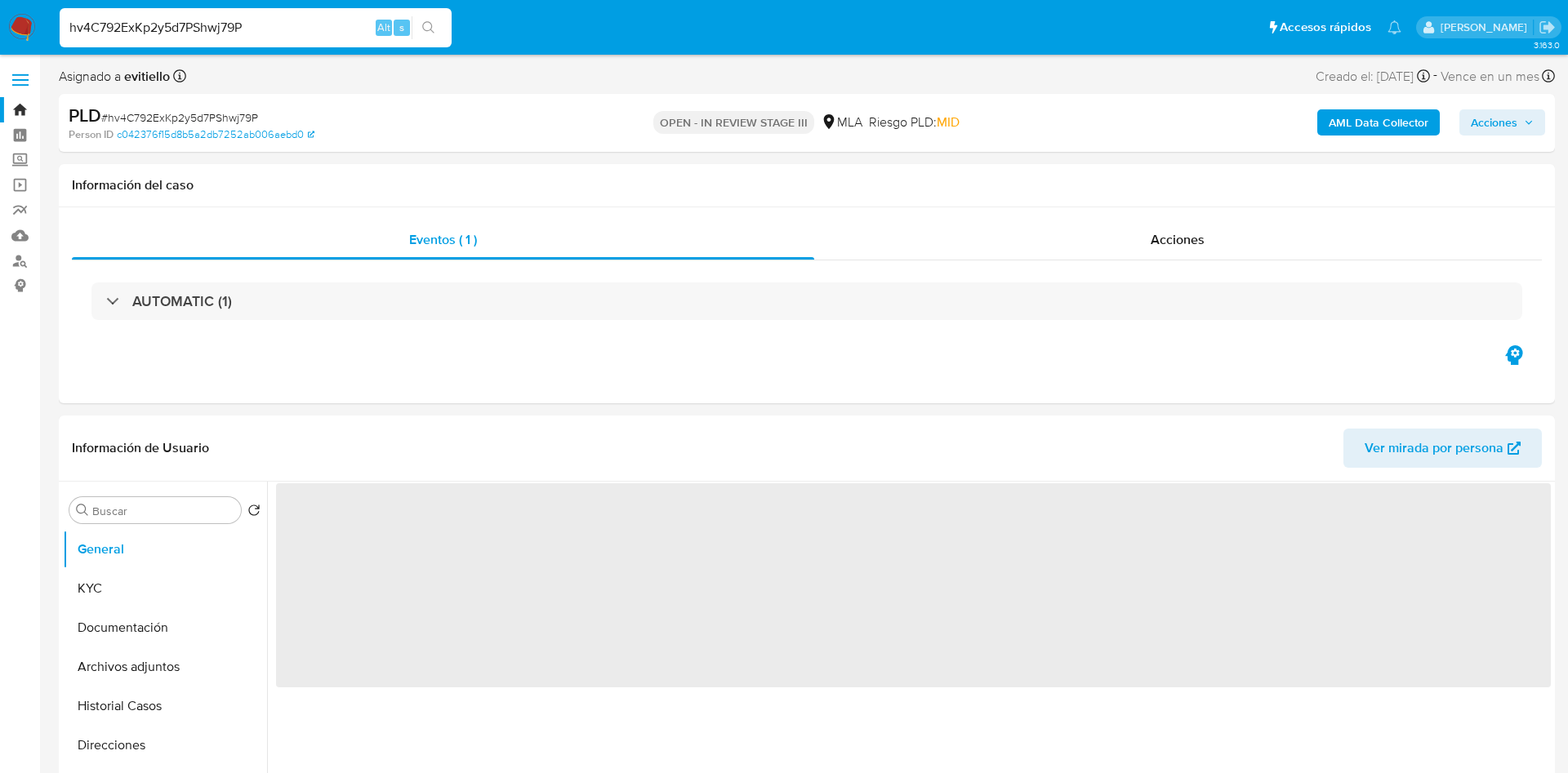
select select "10"
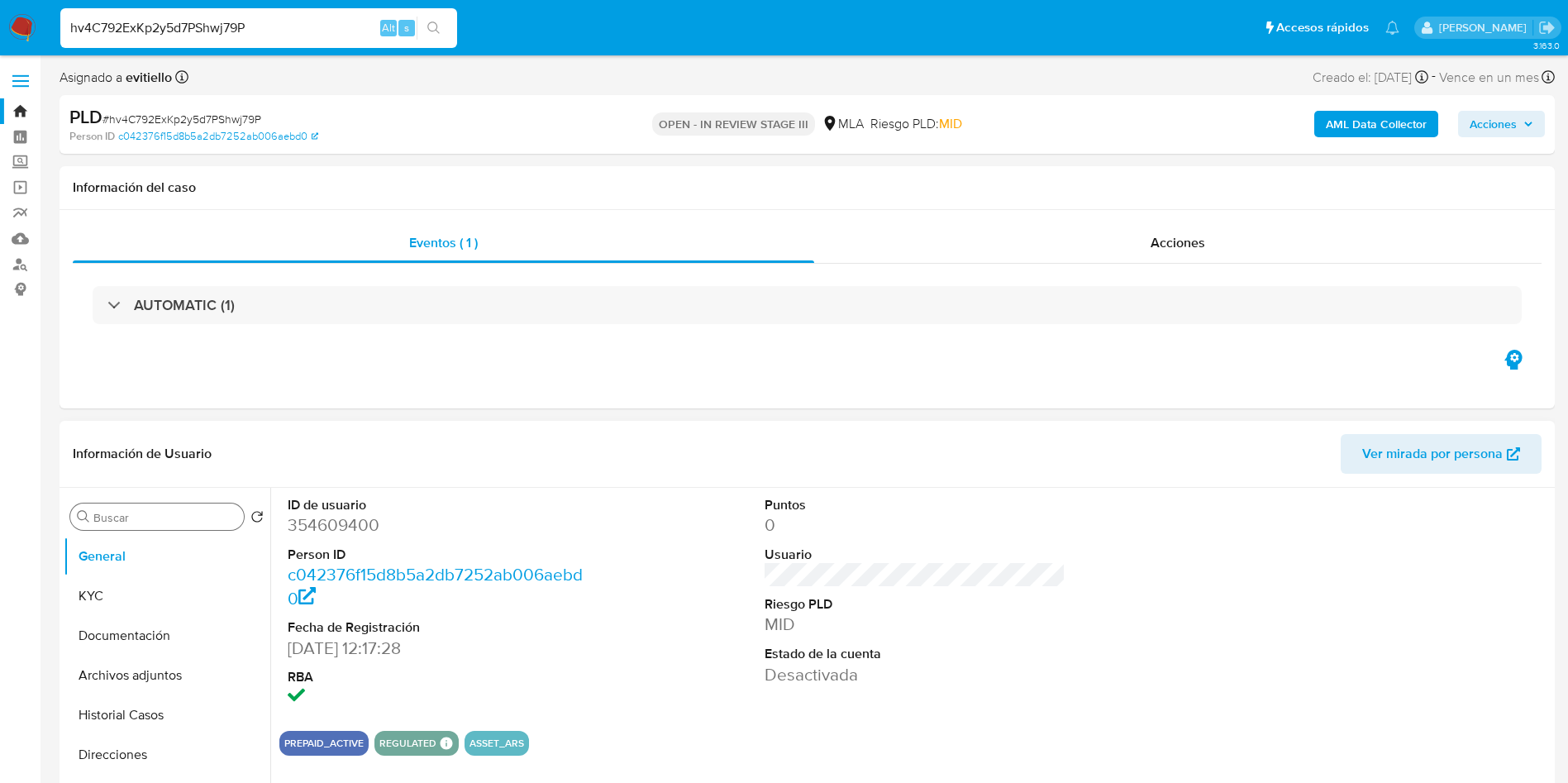
click at [179, 523] on input "Buscar" at bounding box center [165, 518] width 144 height 15
type input "arc"
click at [180, 586] on button "Archivos adjuntos" at bounding box center [160, 596] width 194 height 40
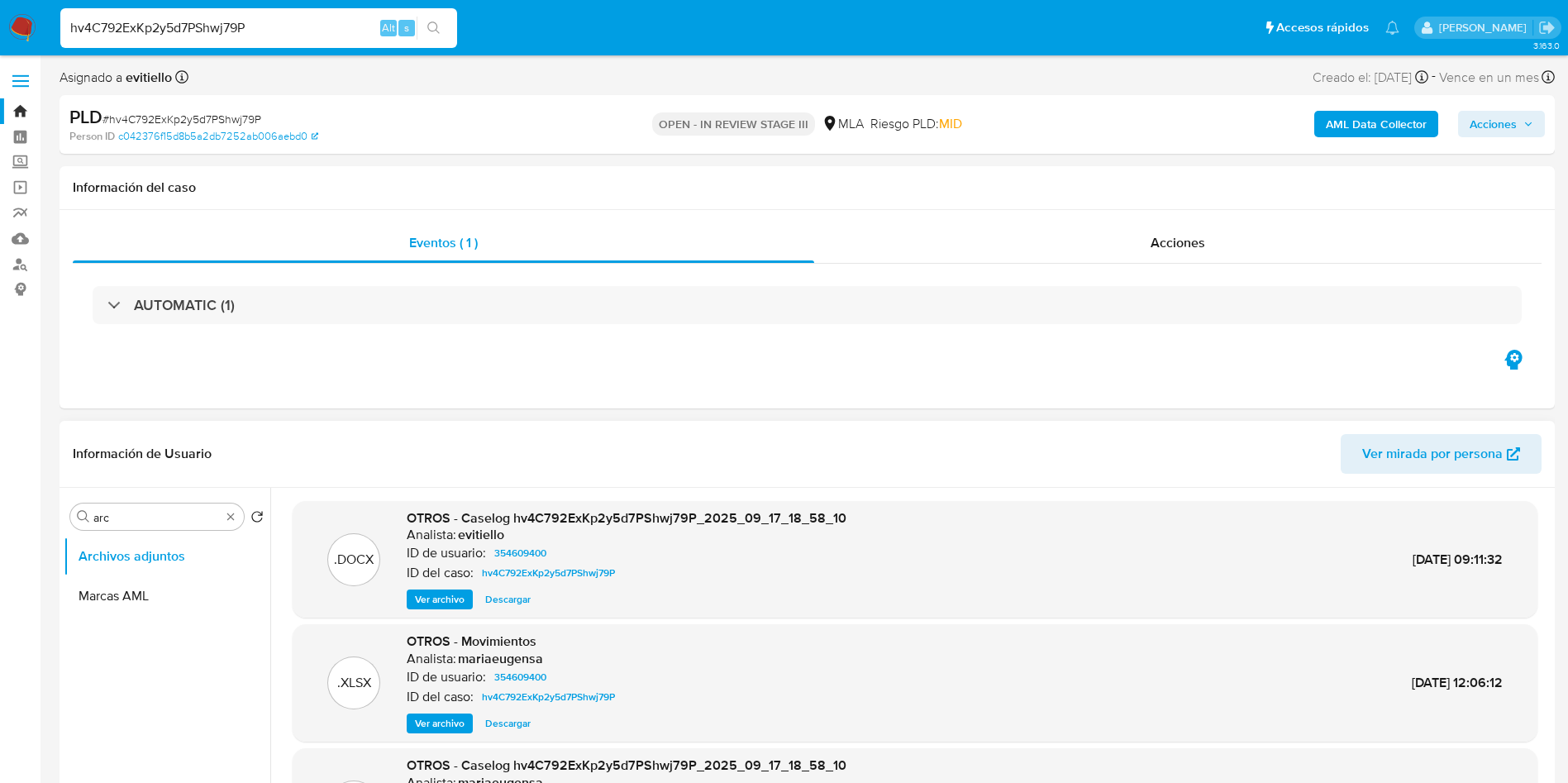
click at [497, 603] on span "Descargar" at bounding box center [507, 599] width 45 height 17
click at [144, 30] on input "hv4C792ExKp2y5d7PShwj79P" at bounding box center [258, 28] width 396 height 22
click at [144, 31] on input "hv4C792ExKp2y5d7PShwj79P" at bounding box center [258, 28] width 396 height 22
paste input "Dt056FcSuCFFATdeLbEjSNZd"
type input "Dt056FcSuCFFATdeLbEjSNZd"
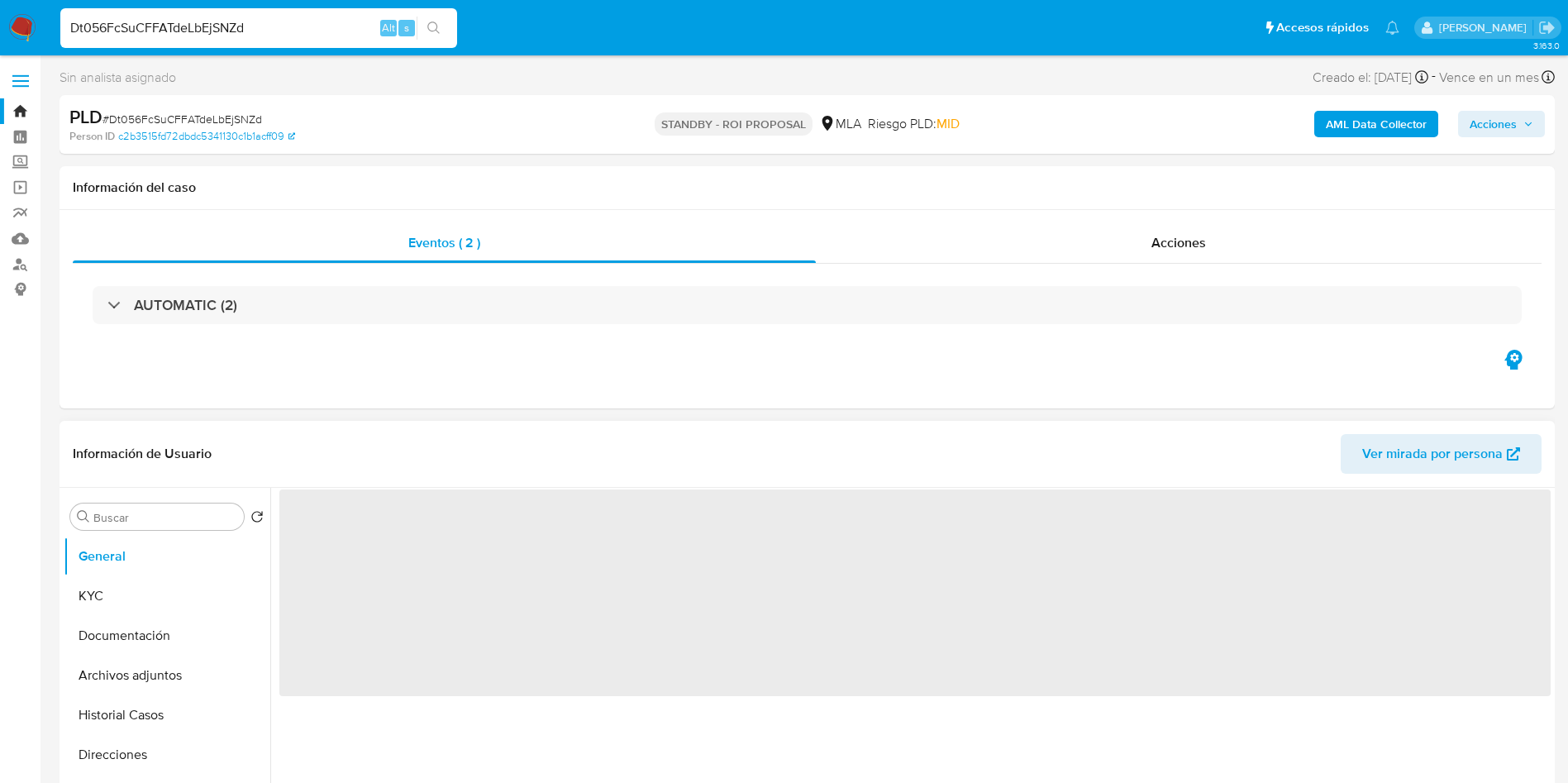
select select "10"
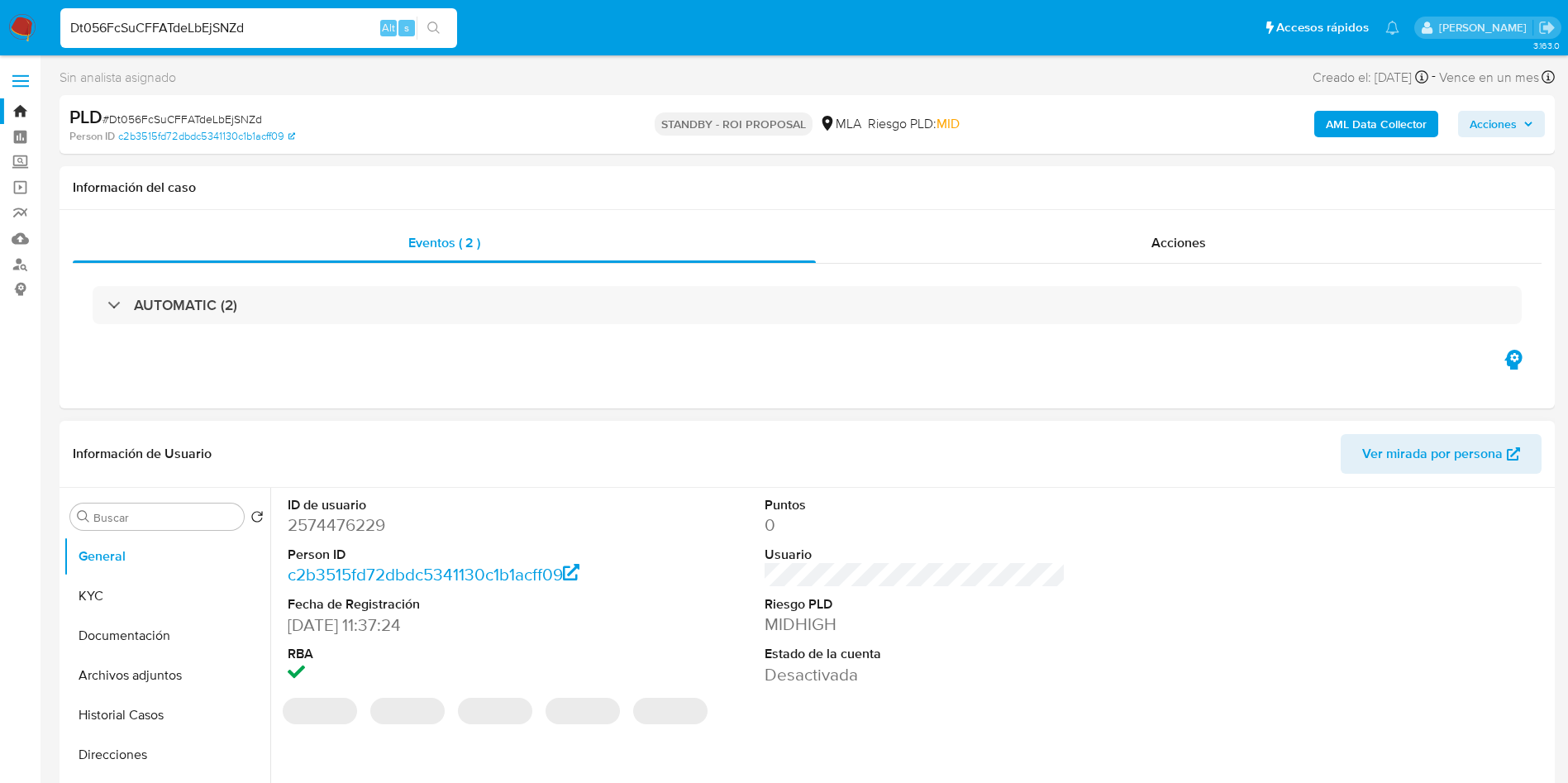
click at [360, 533] on dd "2574476229" at bounding box center [439, 525] width 302 height 23
click at [360, 533] on dd "2574476229" at bounding box center [439, 525] width 302 height 23
copy dd "2574476229"
click at [214, 24] on input "Dt056FcSuCFFATdeLbEjSNZd" at bounding box center [258, 28] width 396 height 22
click at [141, 518] on input "Buscar" at bounding box center [165, 518] width 144 height 15
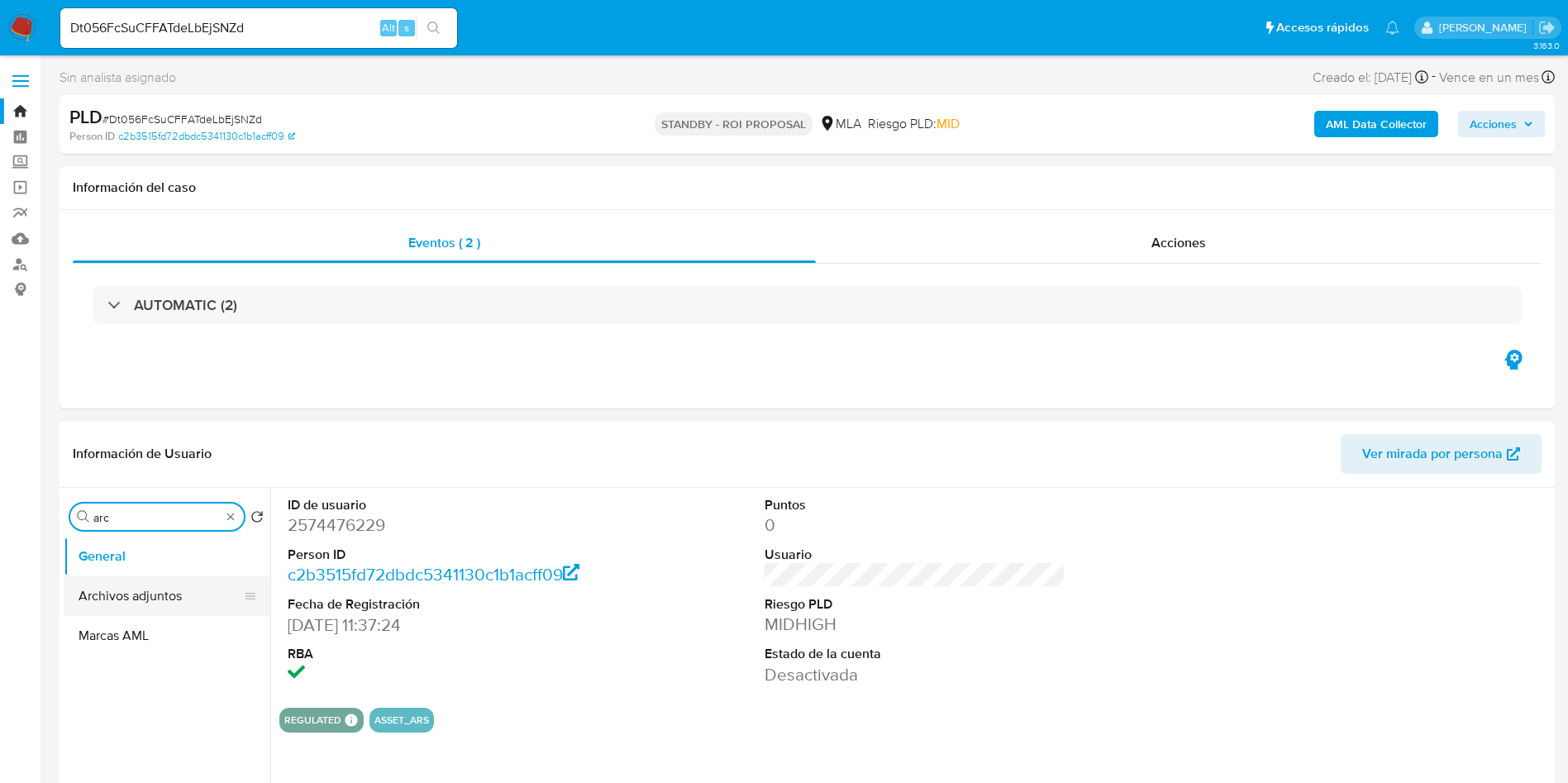
type input "arc"
click at [149, 587] on button "Archivos adjuntos" at bounding box center [167, 596] width 207 height 40
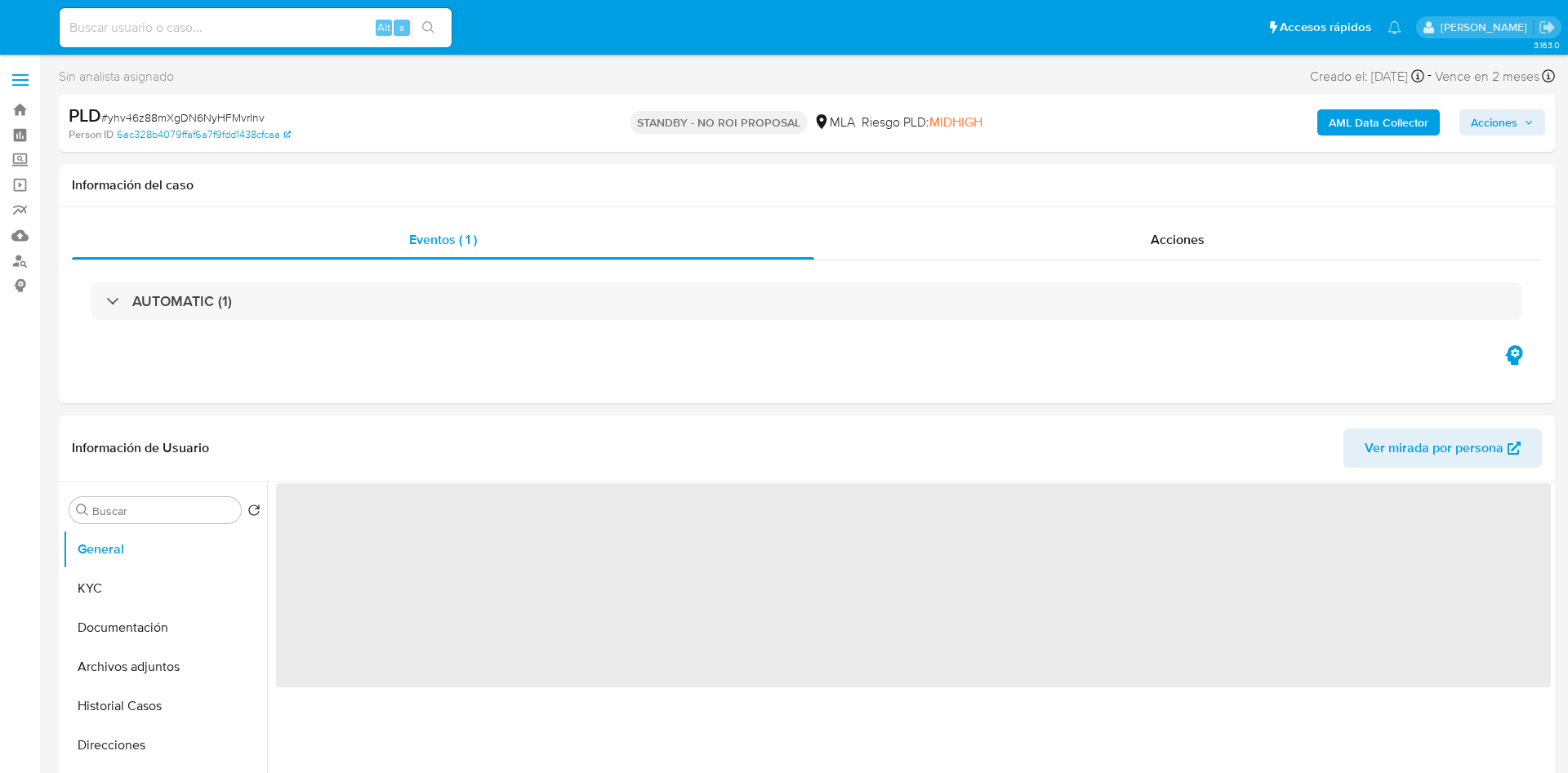
select select "10"
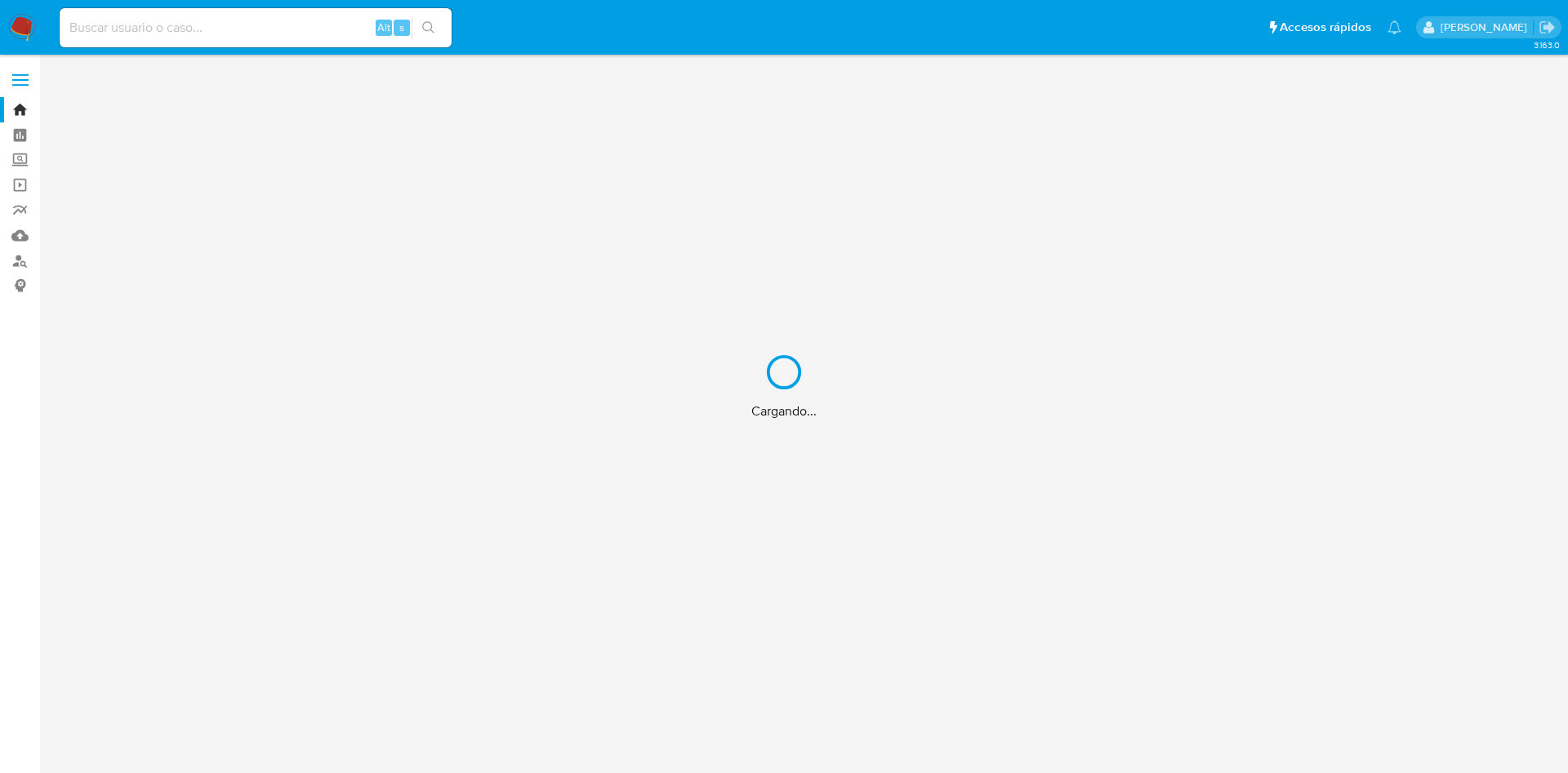
click at [281, 23] on div "Cargando..." at bounding box center [784, 386] width 1568 height 773
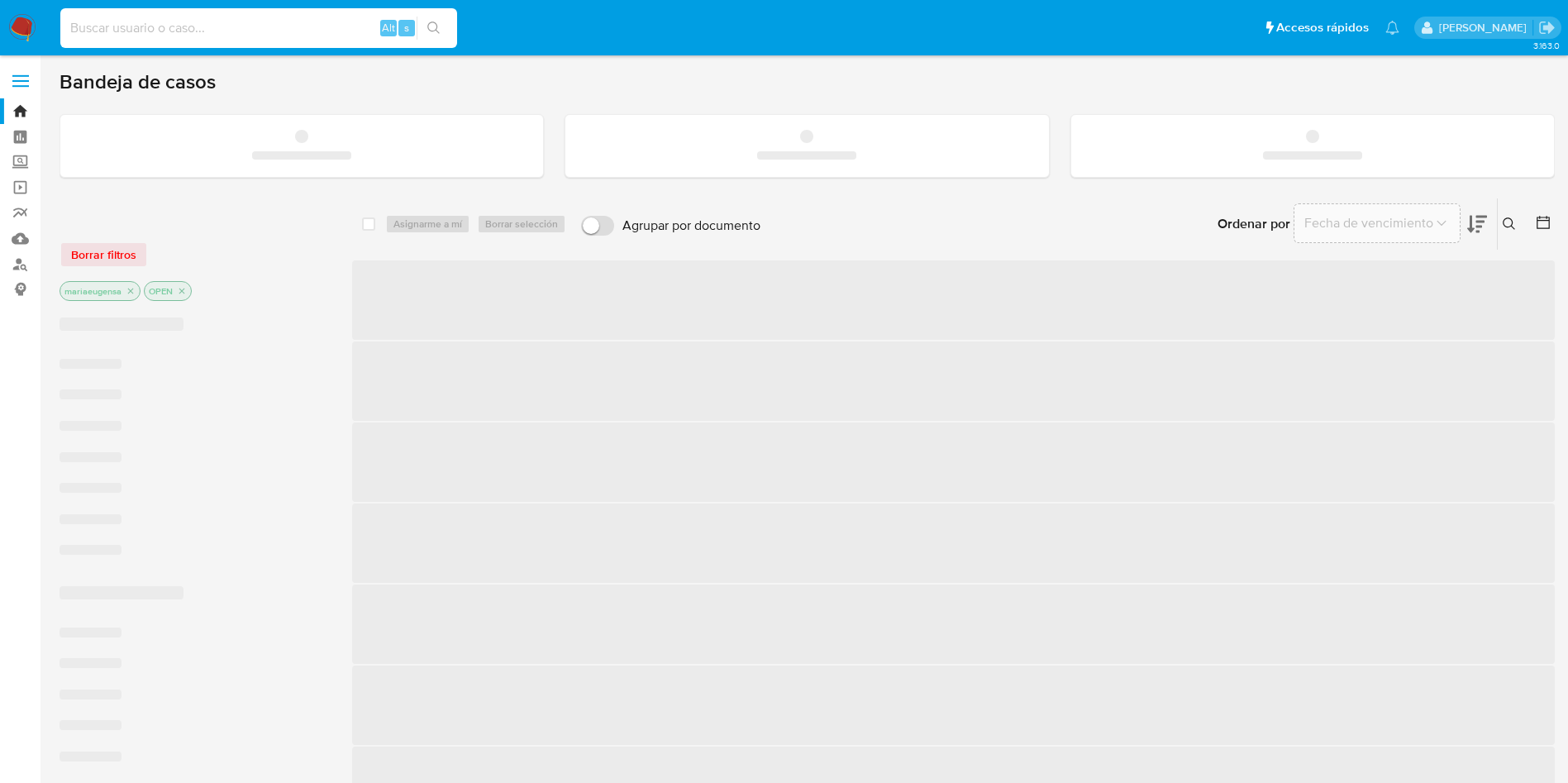
click at [285, 23] on input at bounding box center [258, 28] width 396 height 22
paste input "cE0tucZo8UubAdjGMEv5Hcdd"
type input "cE0tucZo8UubAdjGMEv5Hcdd"
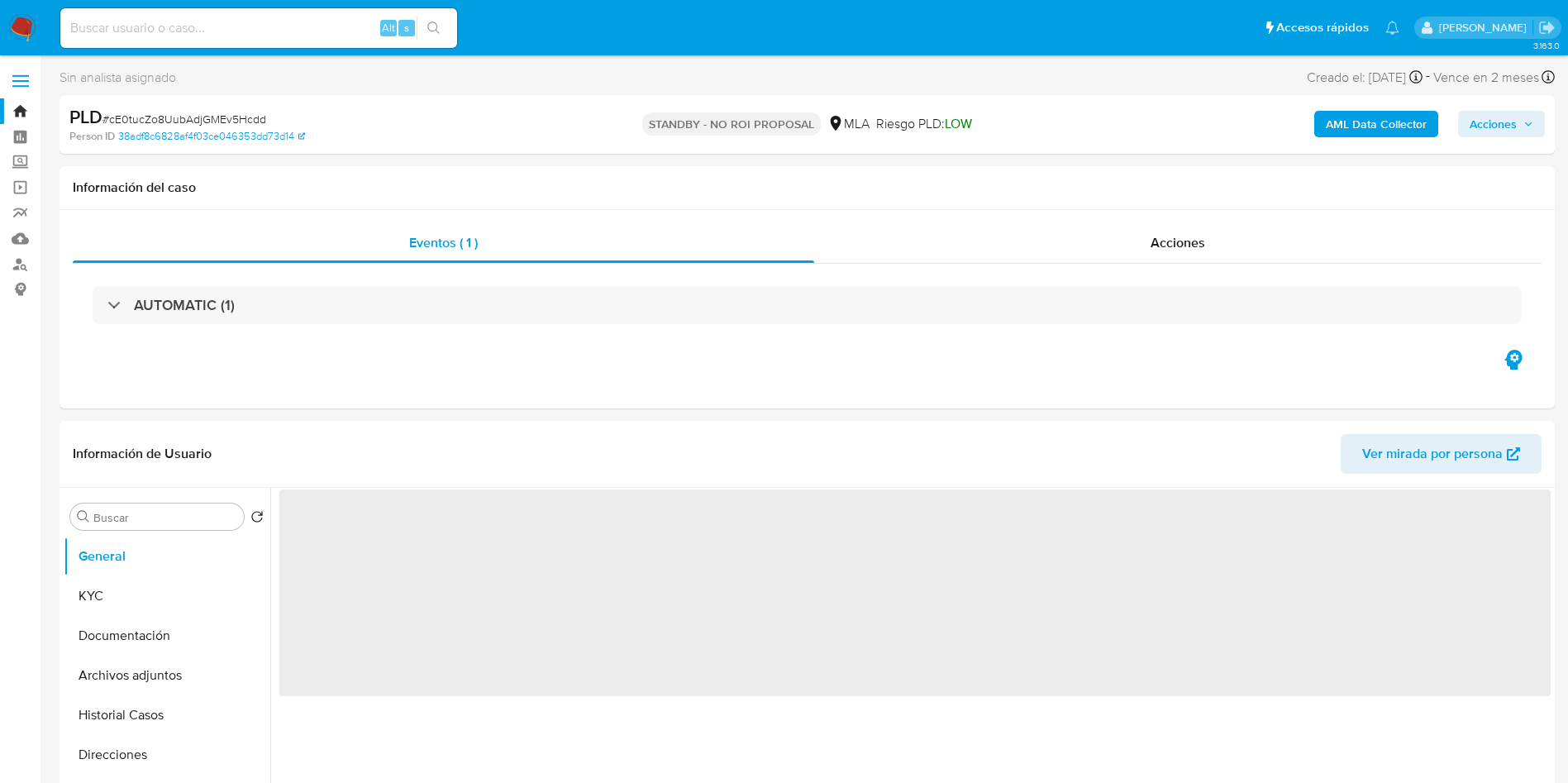
select select "10"
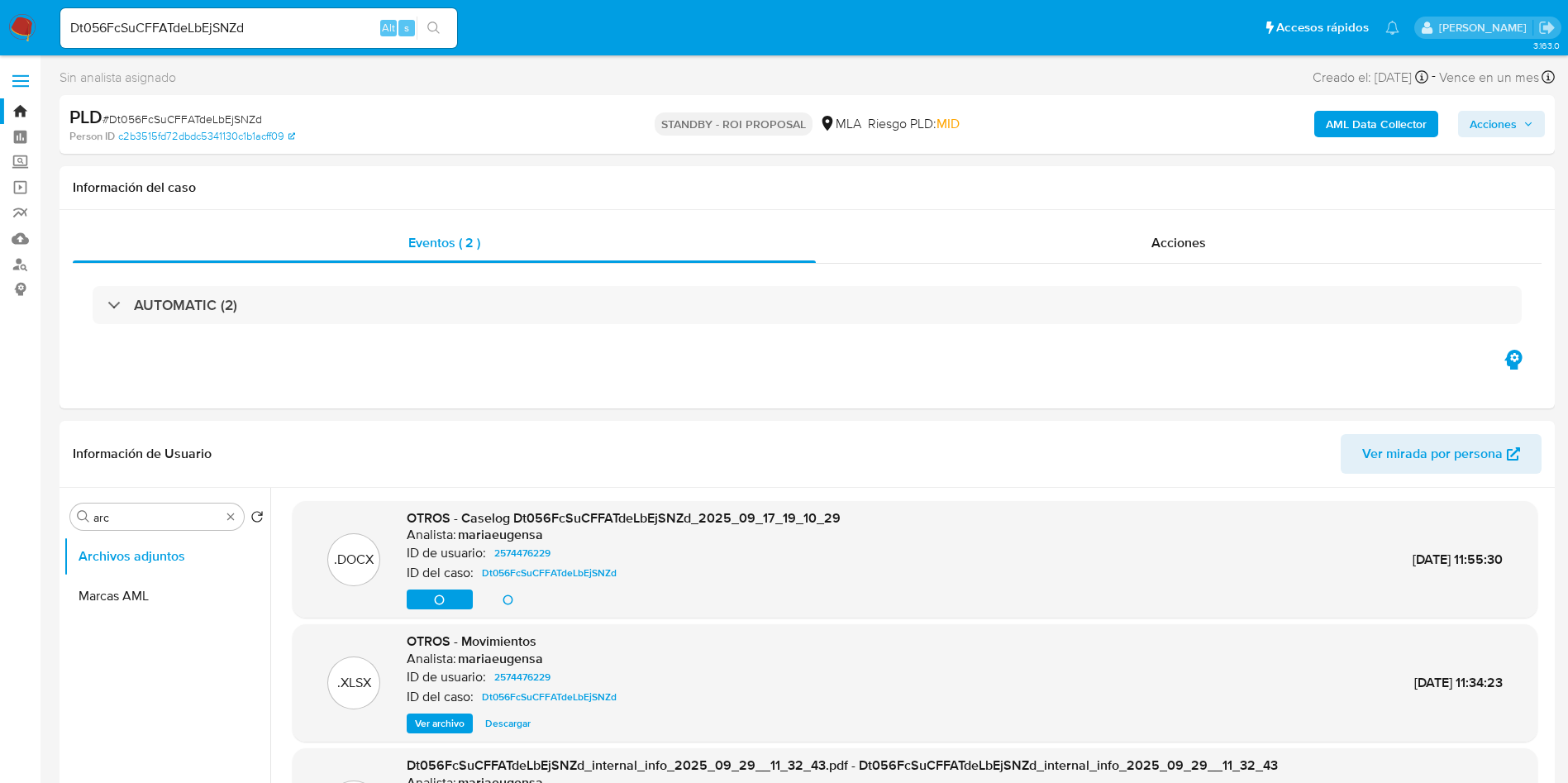
select select "10"
click at [241, 27] on input "Dt056FcSuCFFATdeLbEjSNZd" at bounding box center [258, 28] width 396 height 22
paste input "nqcAGyXlTIqgWNXv7ig52GBJ"
type input "nqcAGyXlTIqgWNXv7ig52GBJ"
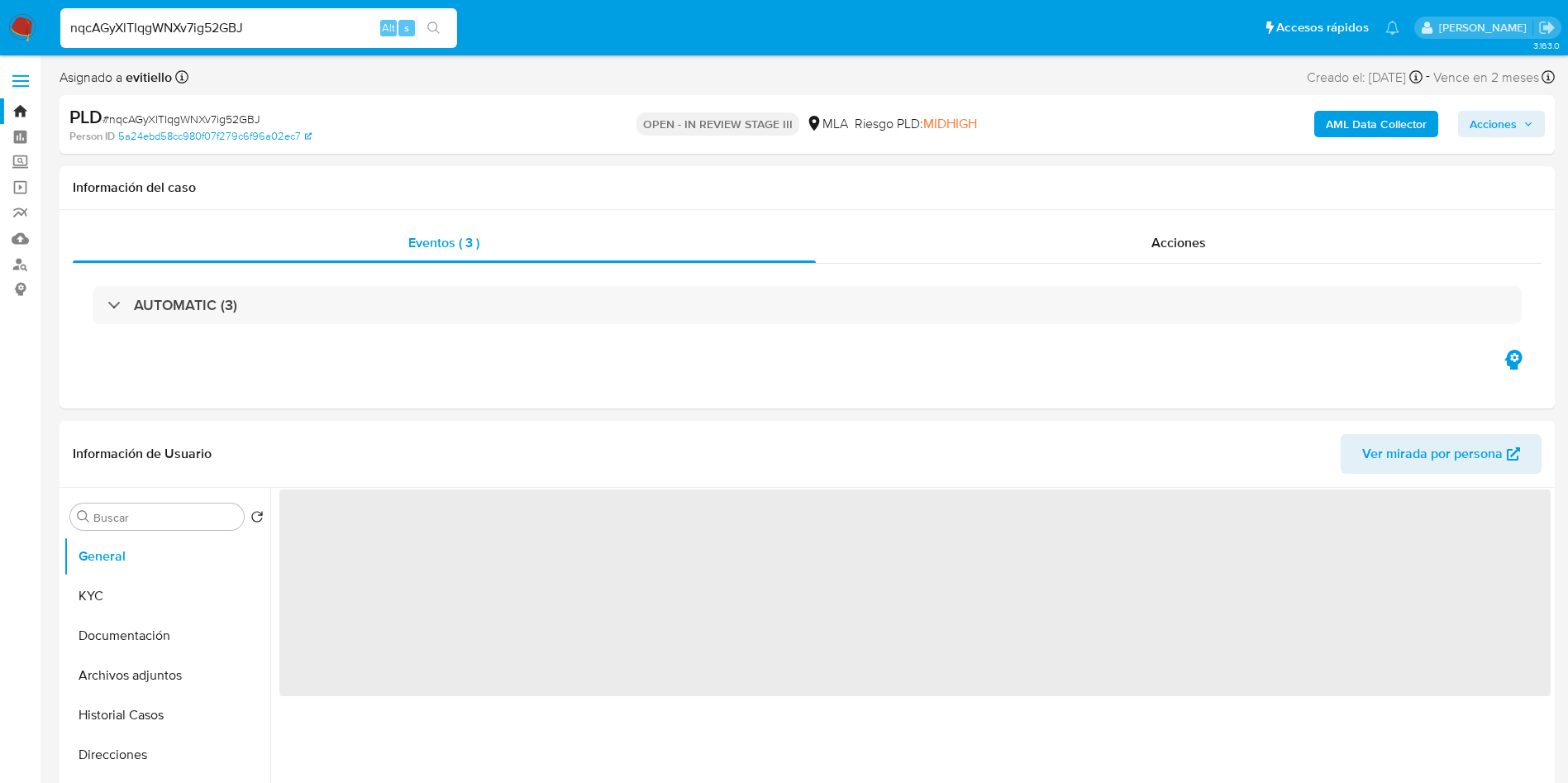
select select "10"
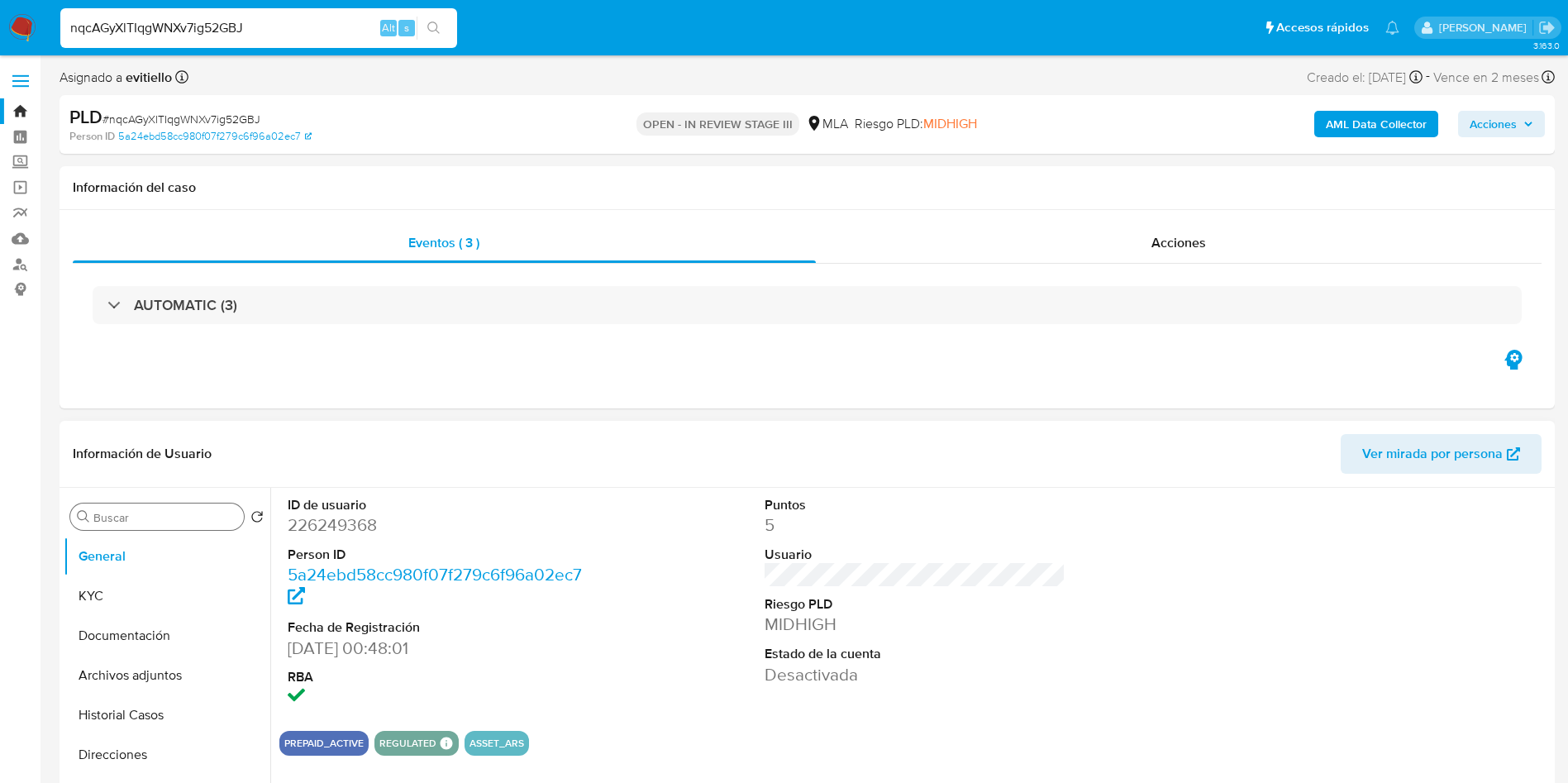
click at [168, 520] on input "Buscar" at bounding box center [165, 518] width 144 height 15
type input "arc"
drag, startPoint x: 166, startPoint y: 591, endPoint x: 161, endPoint y: 609, distance: 18.7
click at [166, 592] on button "Archivos adjuntos" at bounding box center [167, 596] width 207 height 40
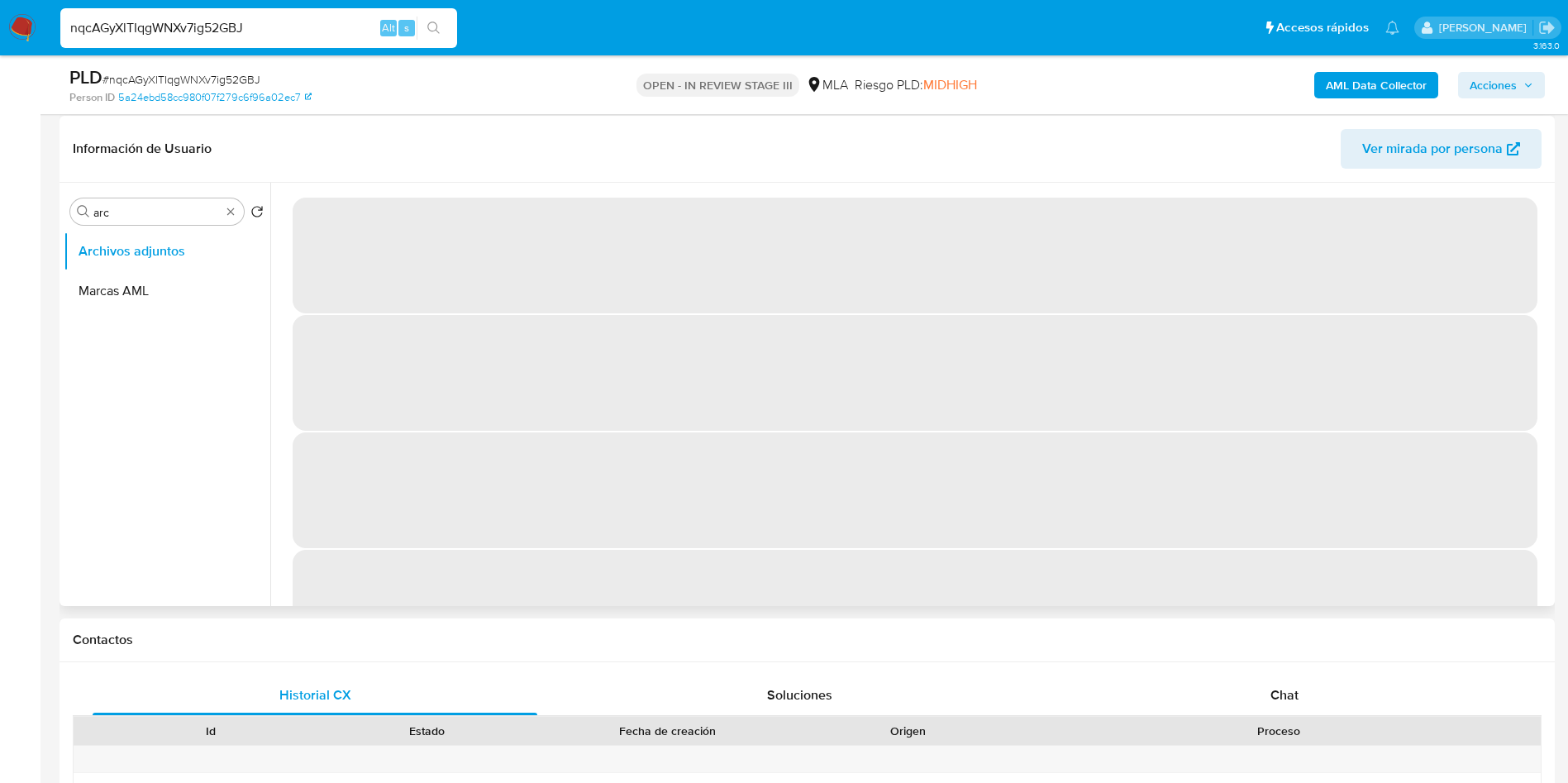
scroll to position [248, 0]
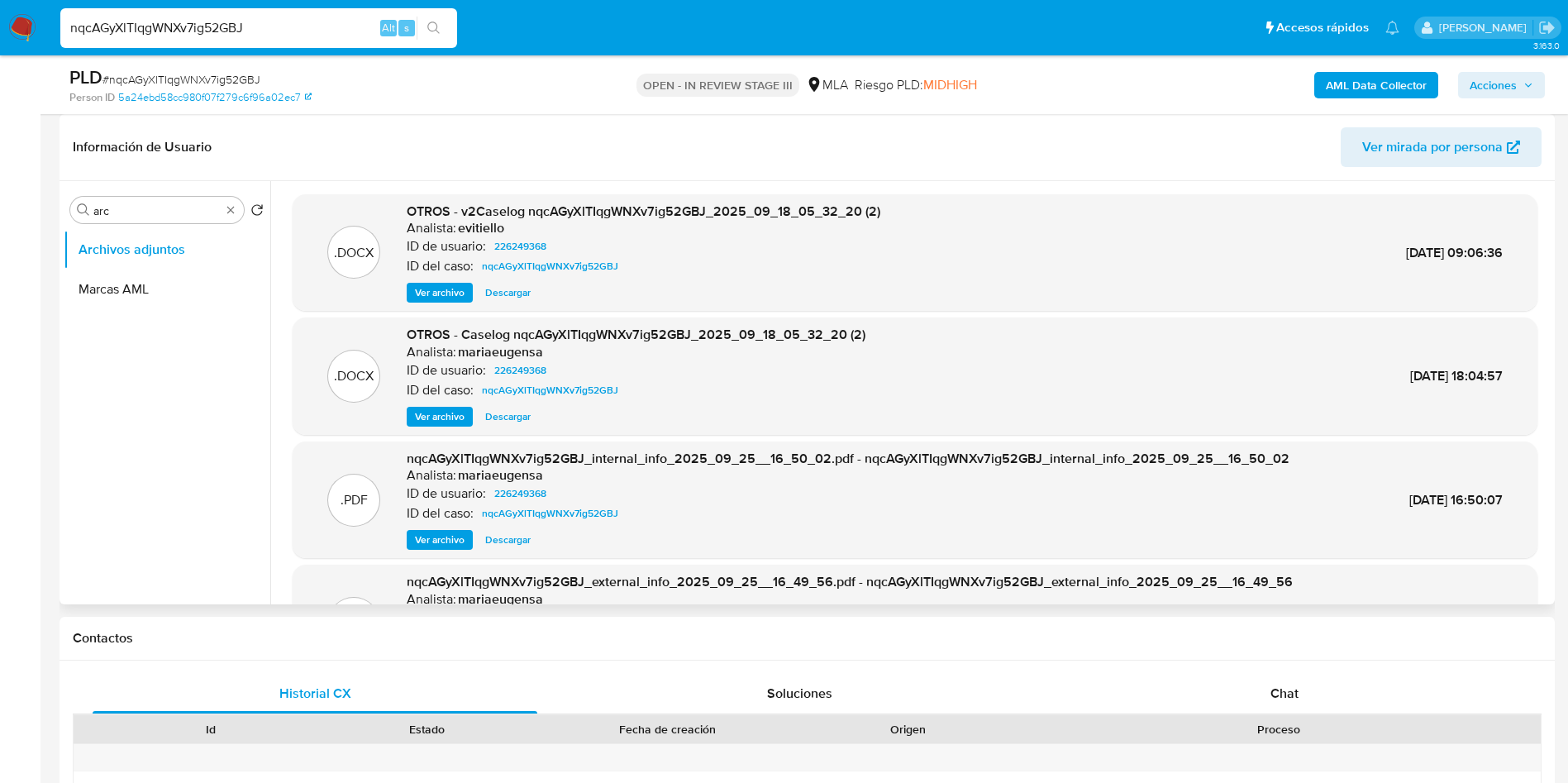
click at [487, 290] on span "Descargar" at bounding box center [507, 293] width 45 height 17
click at [203, 23] on input "nqcAGyXlTIqgWNXv7ig52GBJ" at bounding box center [258, 28] width 396 height 22
paste input "v9WM0sXTX1OBTzk6l6njUDyM"
type input "v9WM0sXTX1OBTzk6l6njUDyM"
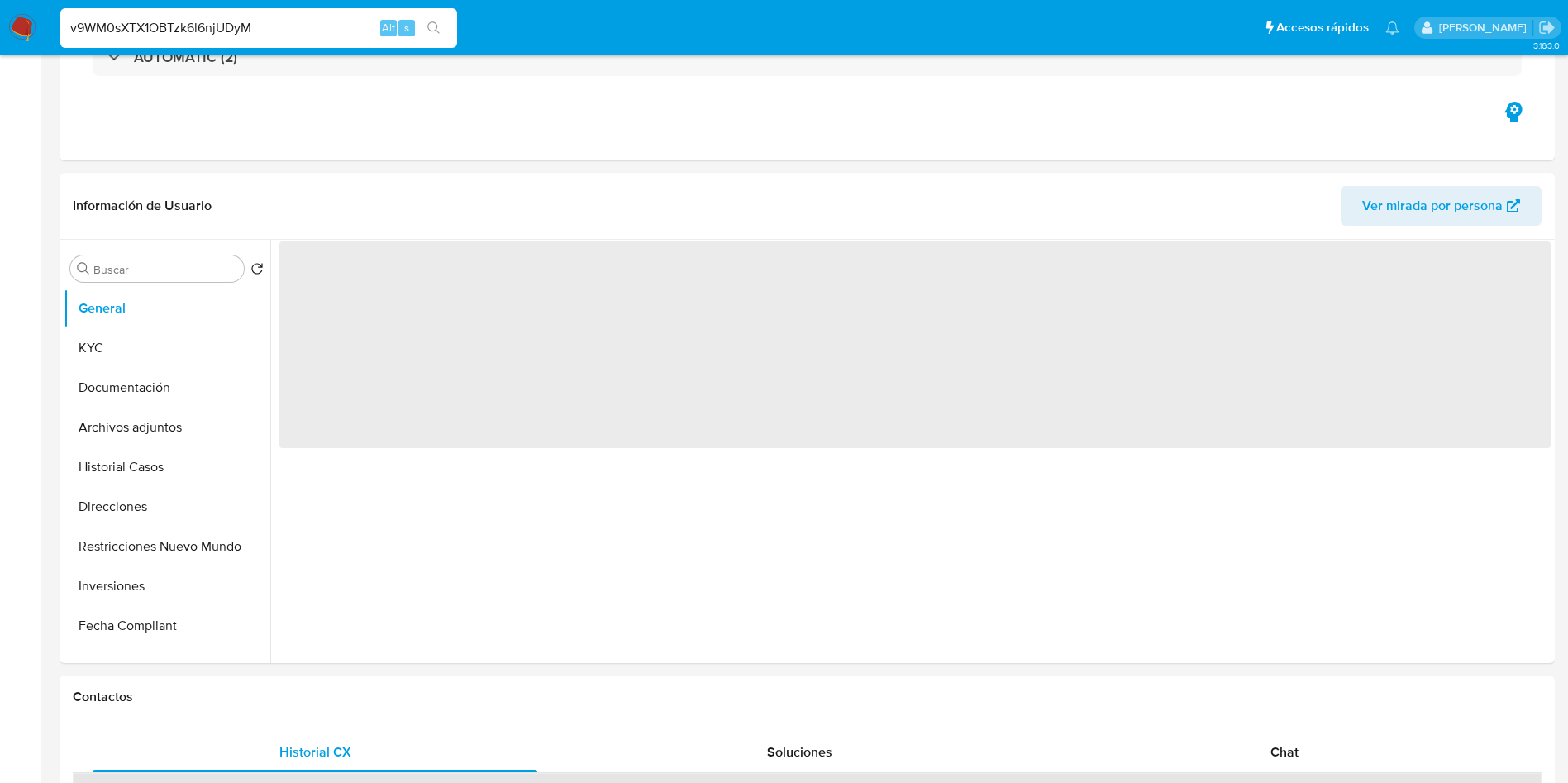
select select "10"
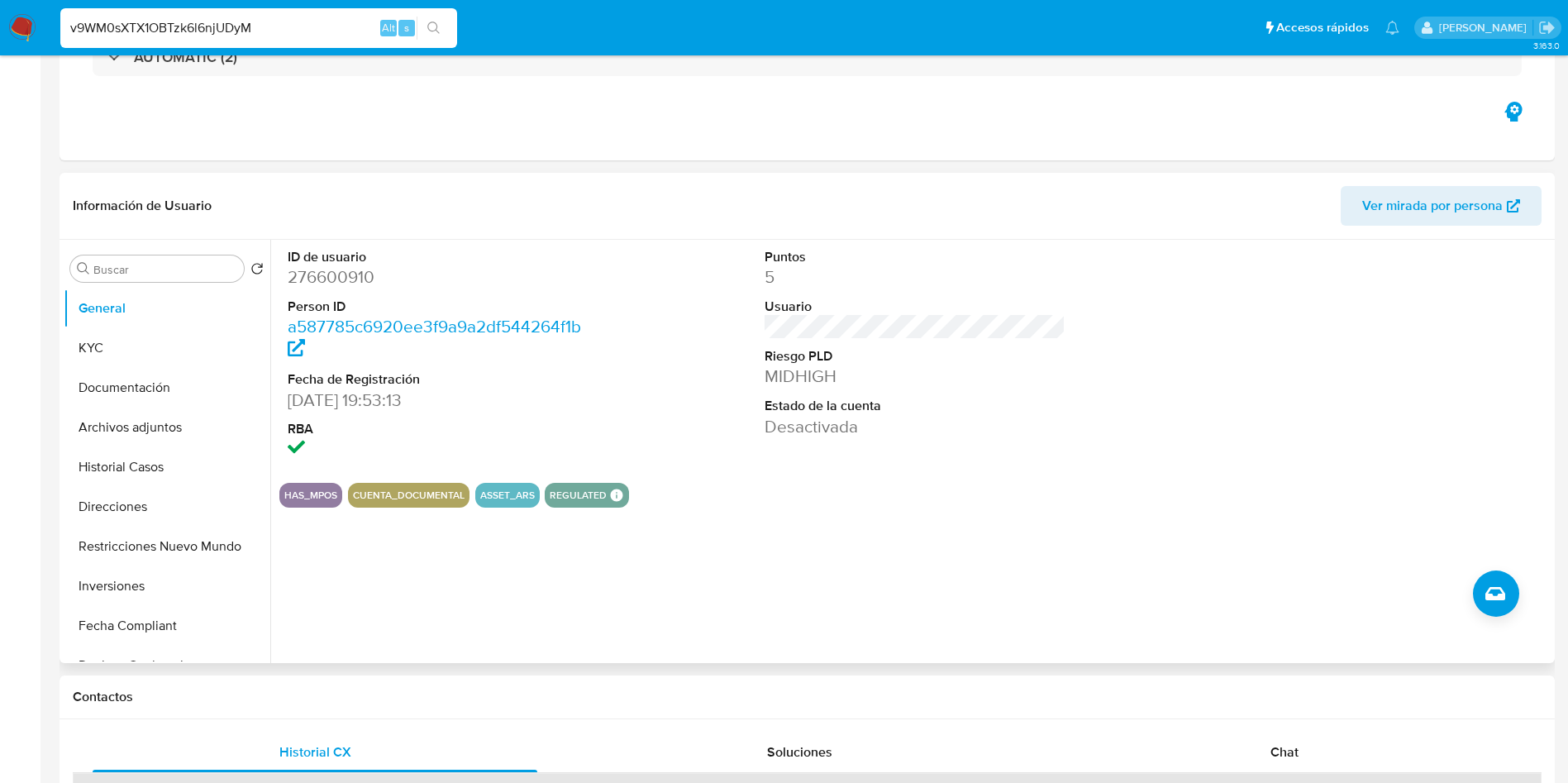
click at [150, 253] on div "Buscar Volver al orden por defecto General KYC Documentación Archivos adjuntos …" at bounding box center [167, 452] width 207 height 421
click at [149, 266] on input "Buscar" at bounding box center [165, 270] width 144 height 15
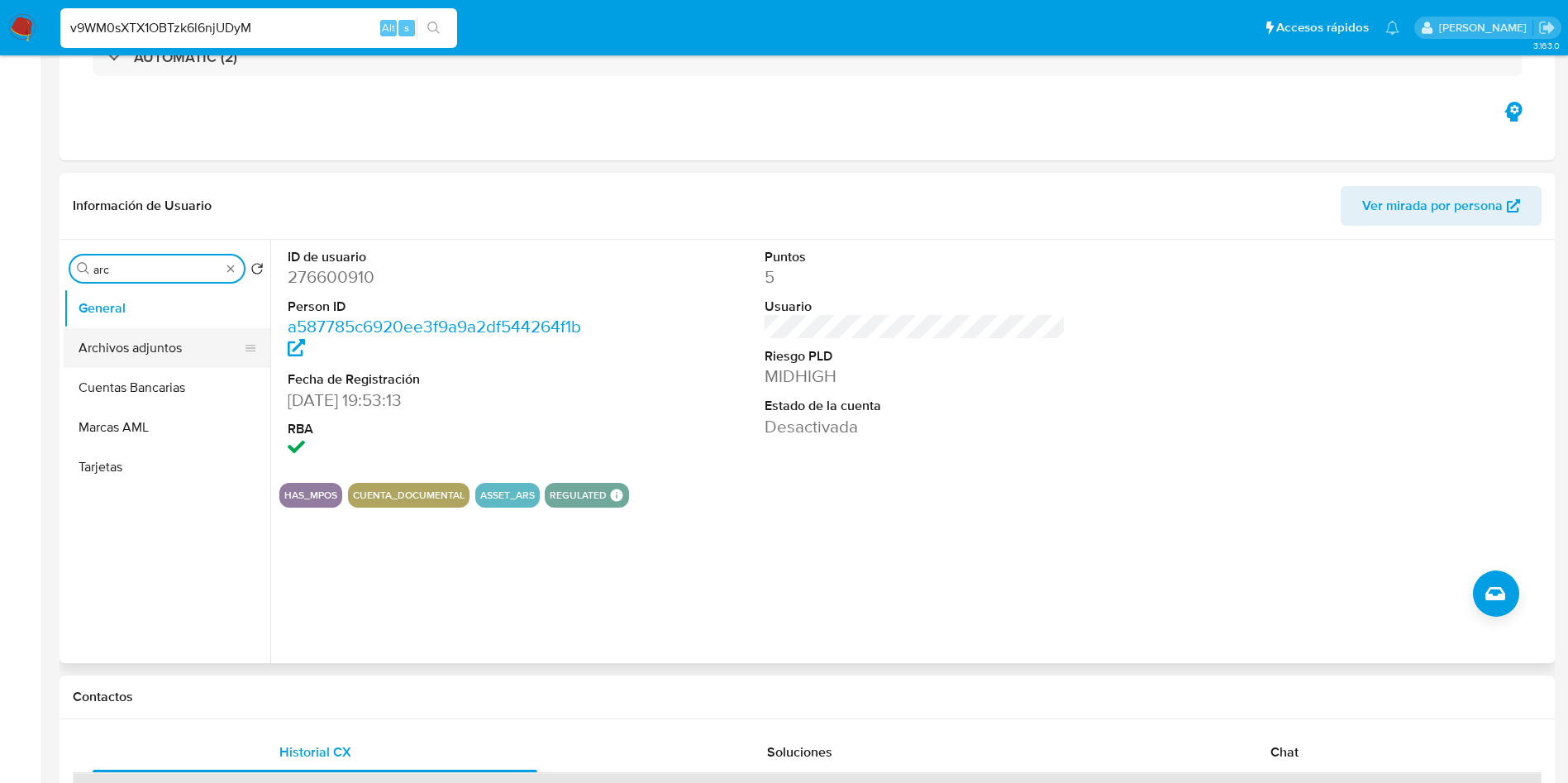
type input "arc"
click at [143, 336] on button "Archivos adjuntos" at bounding box center [160, 348] width 194 height 40
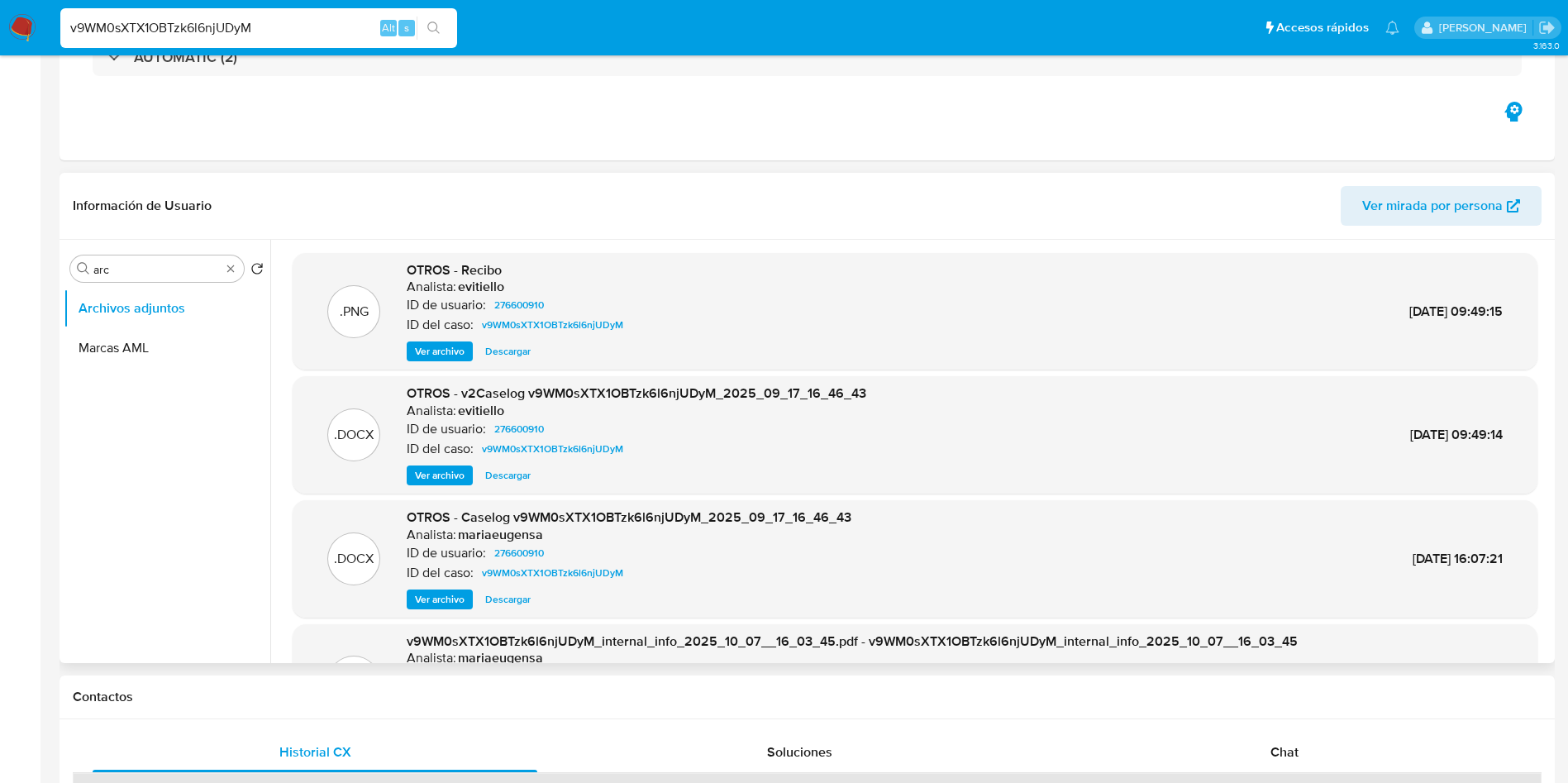
click at [456, 472] on span "Ver archivo" at bounding box center [439, 476] width 49 height 17
click at [1062, 452] on div ".DOCX OTROS - v2Caselog v9WM0sXTX1OBTzk6l6njUDyM_2025_09_17_16_46_43 Analista: …" at bounding box center [915, 435] width 1228 height 101
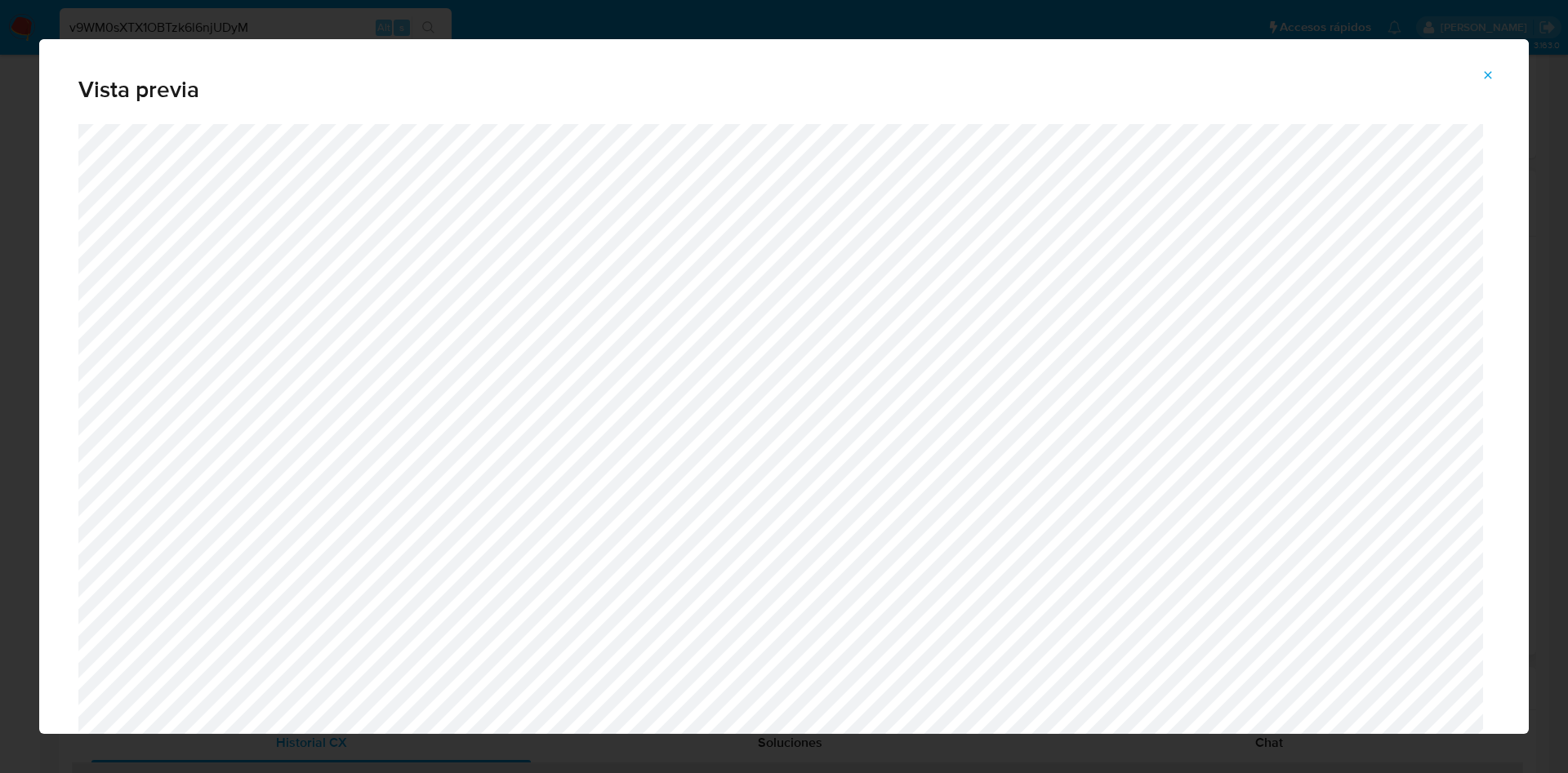
click at [1490, 79] on icon "Attachment preview" at bounding box center [1488, 75] width 13 height 13
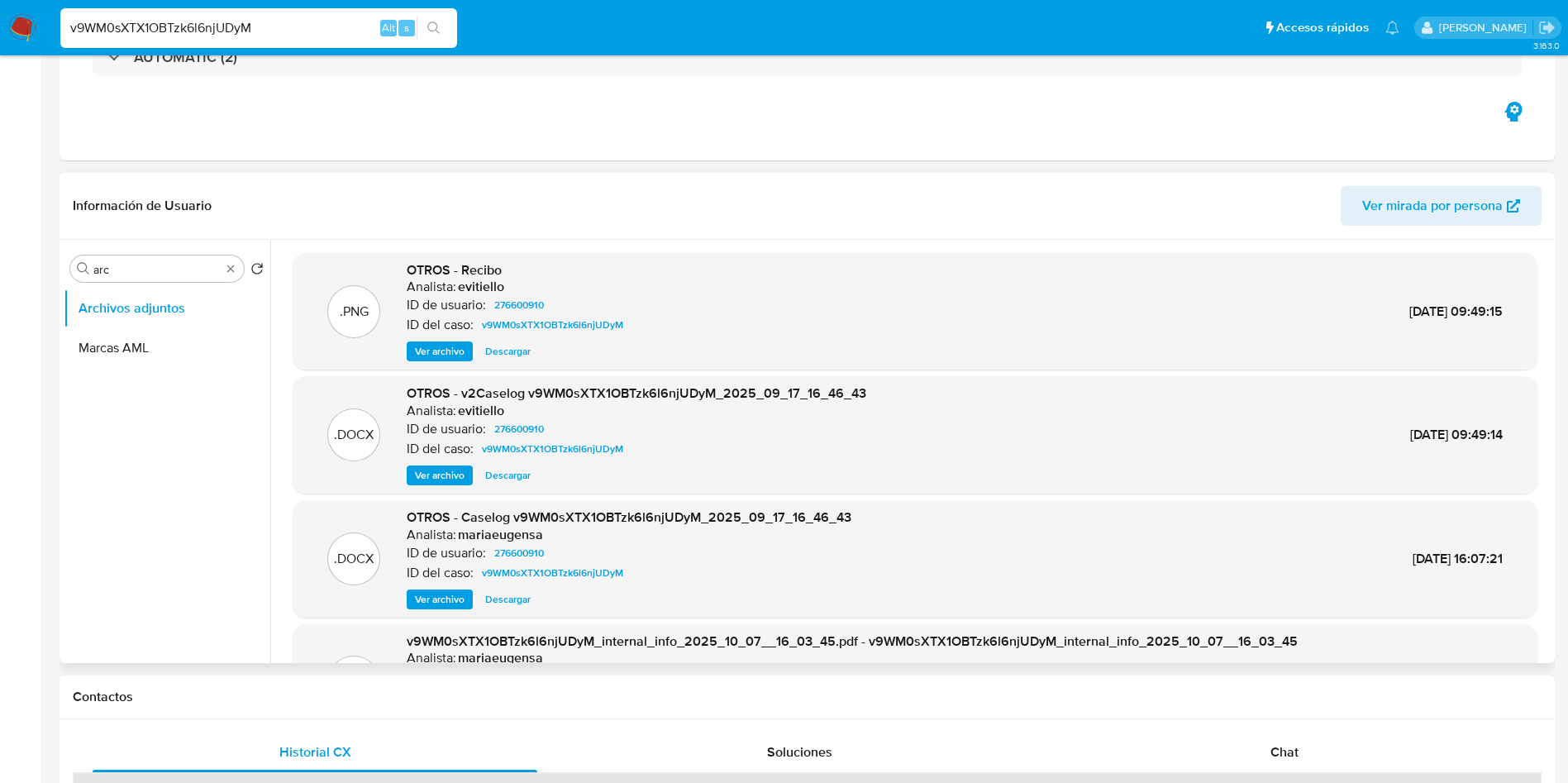
drag, startPoint x: 437, startPoint y: 475, endPoint x: 427, endPoint y: 488, distance: 16.4
click at [431, 480] on span "Ver archivo" at bounding box center [439, 476] width 49 height 17
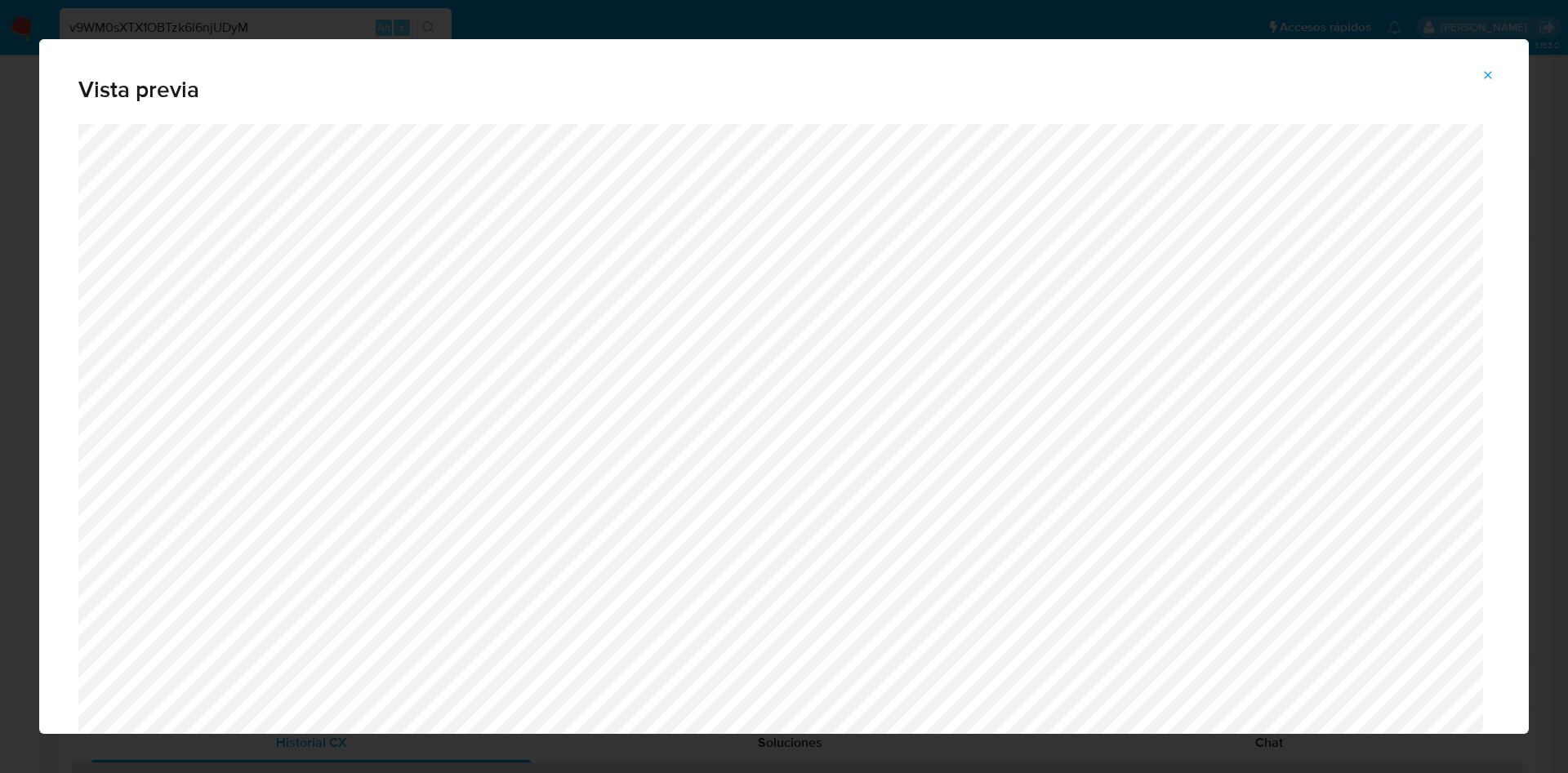
click at [220, 83] on span "Vista previa" at bounding box center [784, 90] width 1411 height 23
click at [1485, 73] on icon "Attachment preview" at bounding box center [1488, 75] width 13 height 13
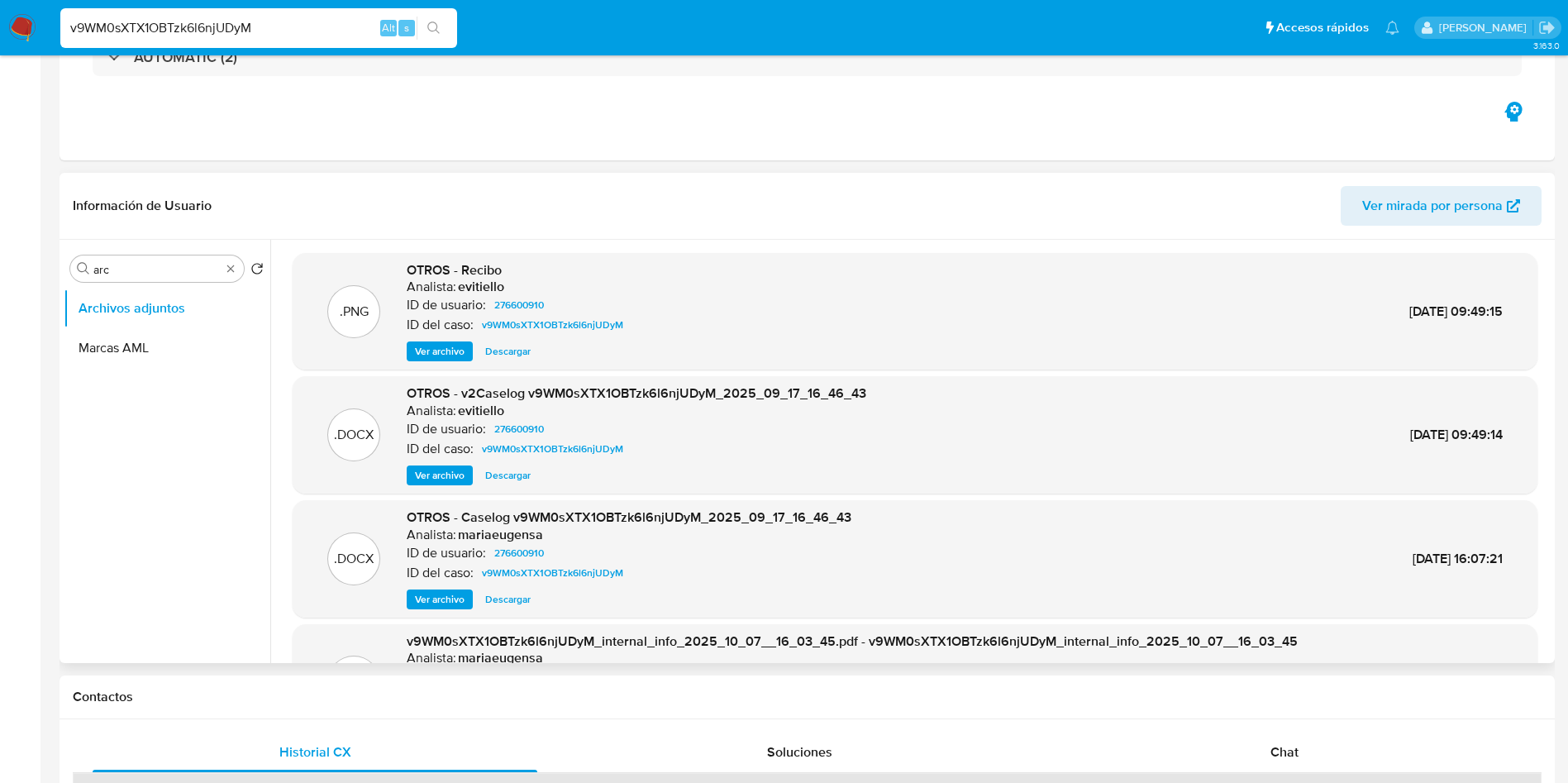
click at [497, 479] on span "Descargar" at bounding box center [507, 476] width 45 height 17
click at [305, 37] on input "v9WM0sXTX1OBTzk6l6njUDyM" at bounding box center [258, 28] width 396 height 22
click at [305, 36] on input "v9WM0sXTX1OBTzk6l6njUDyM" at bounding box center [258, 28] width 396 height 22
paste input "XtSxkaUhBl0OZU2kpNSzAkOO"
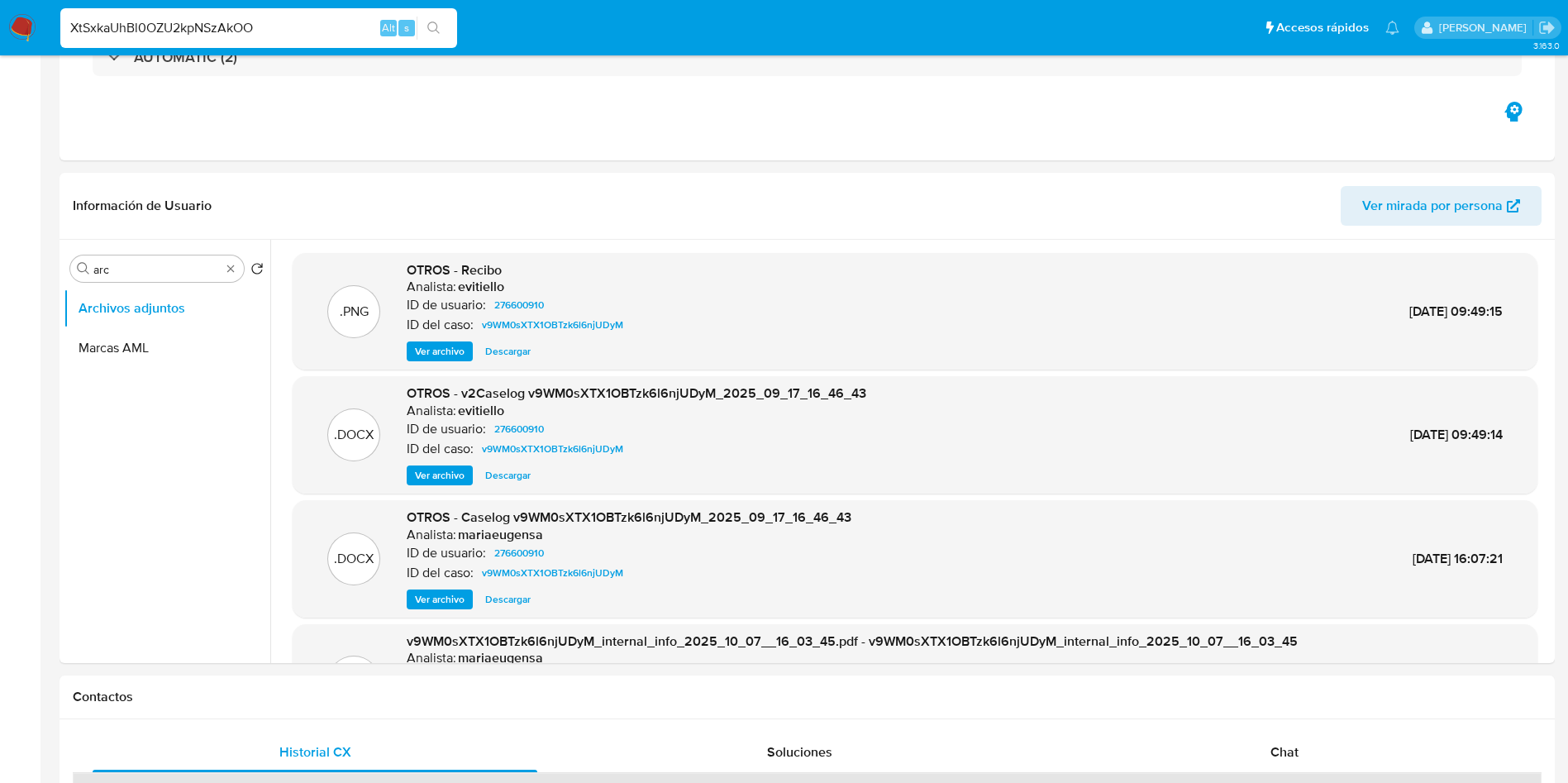
type input "XtSxkaUhBl0OZU2kpNSzAkOO"
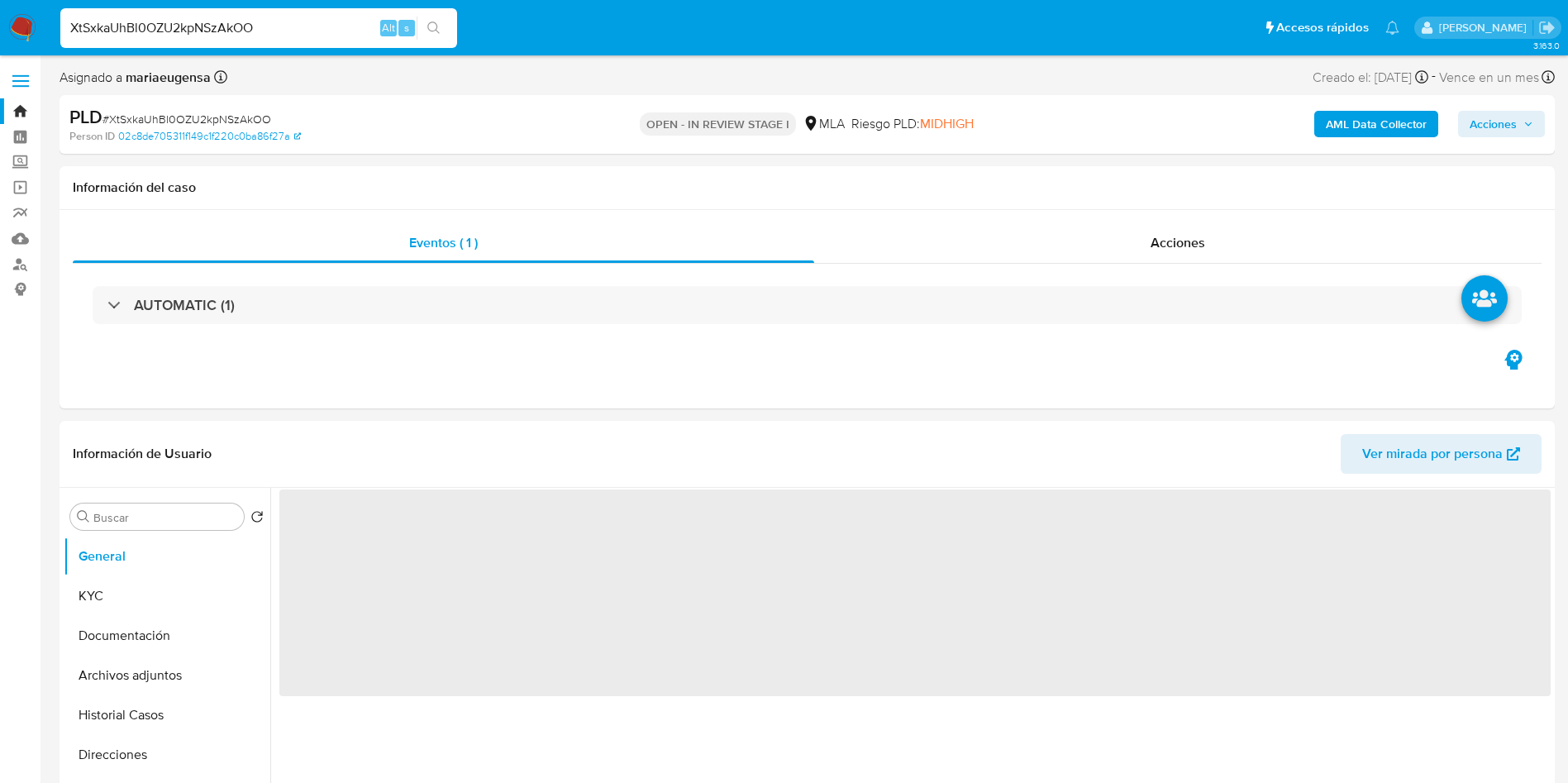
select select "10"
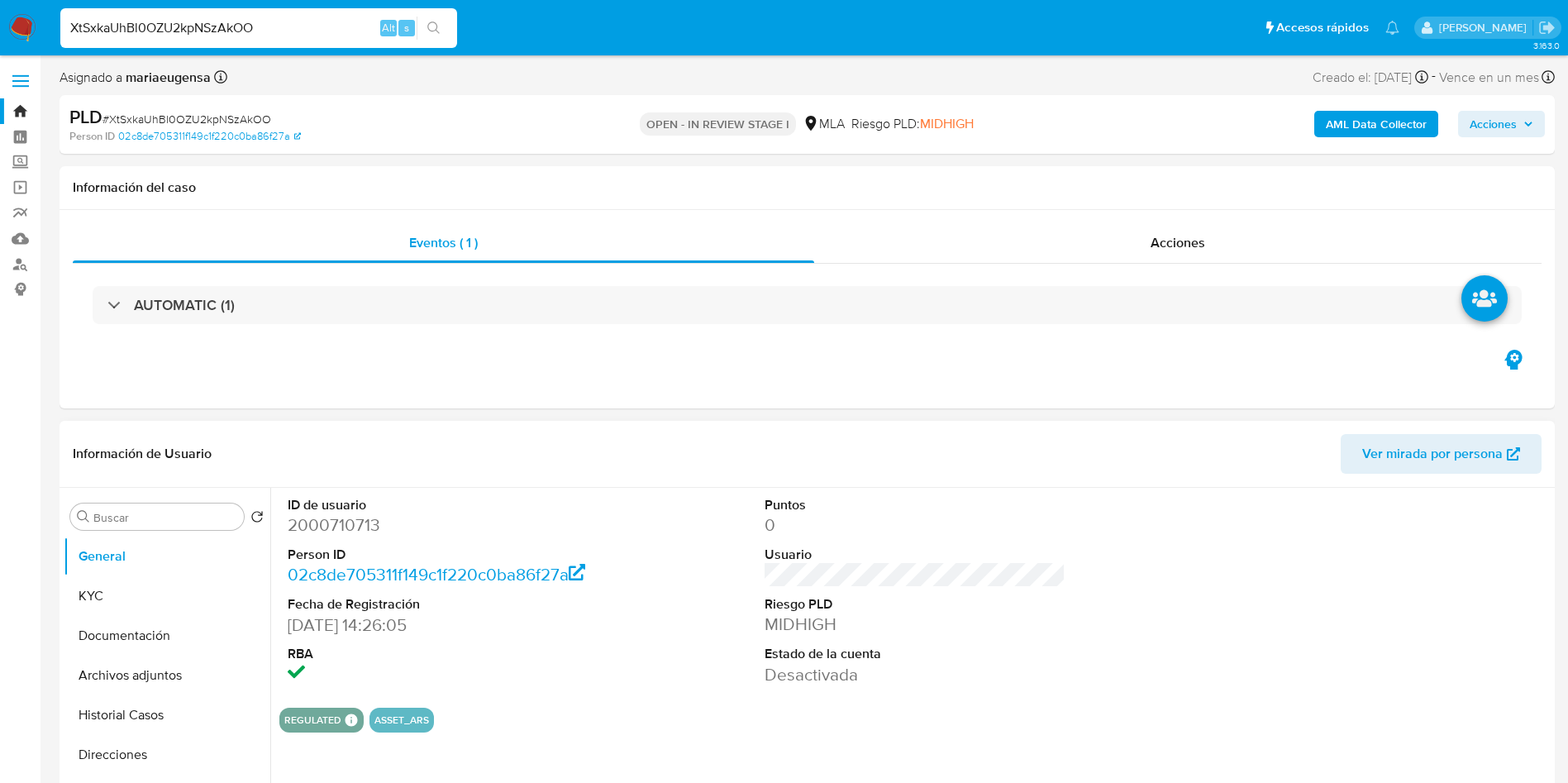
click at [319, 523] on dd "2000710713" at bounding box center [439, 525] width 302 height 23
copy dd "2000710713"
